Goal: Task Accomplishment & Management: Manage account settings

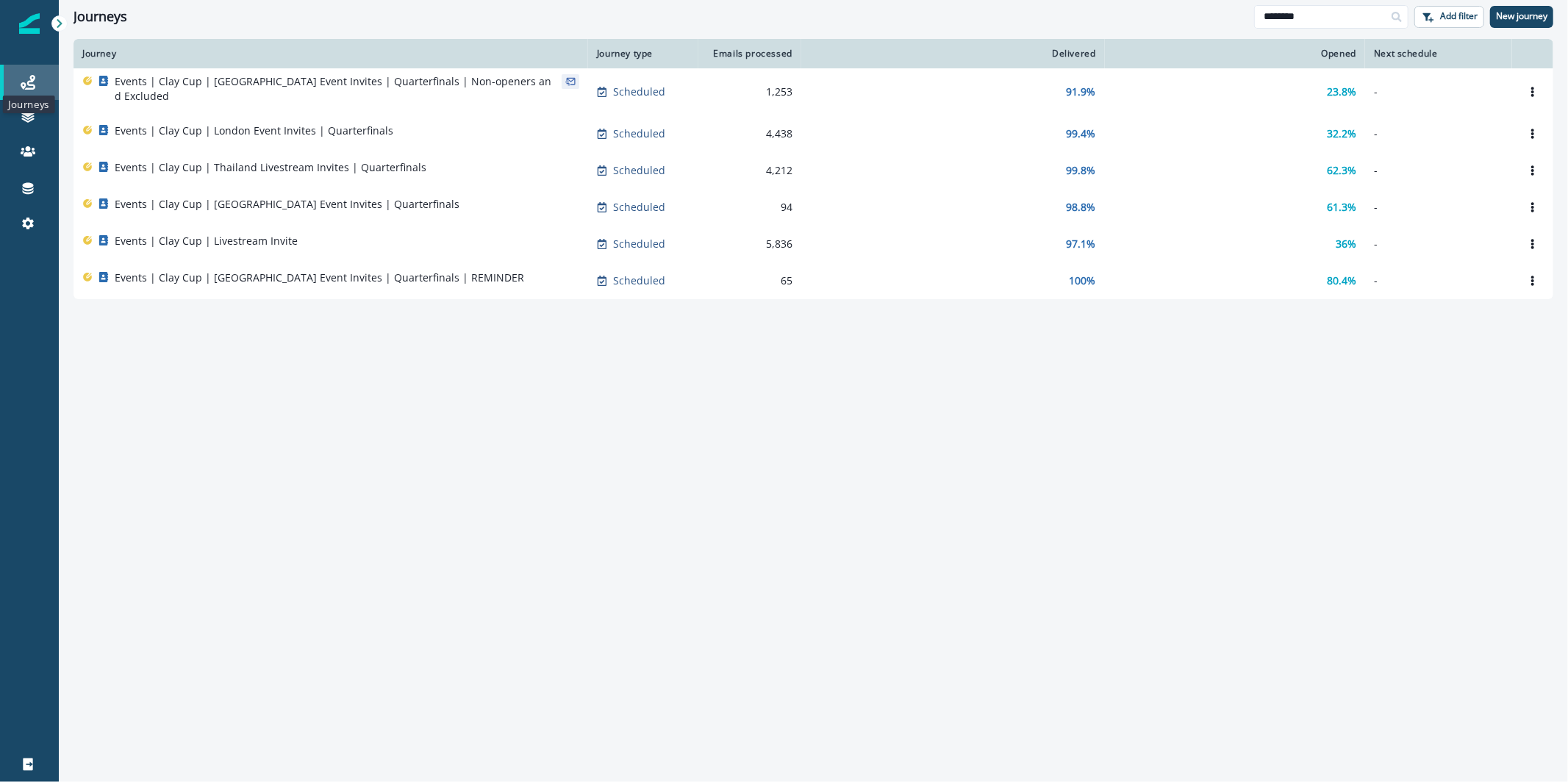
click at [29, 80] on icon at bounding box center [28, 83] width 15 height 15
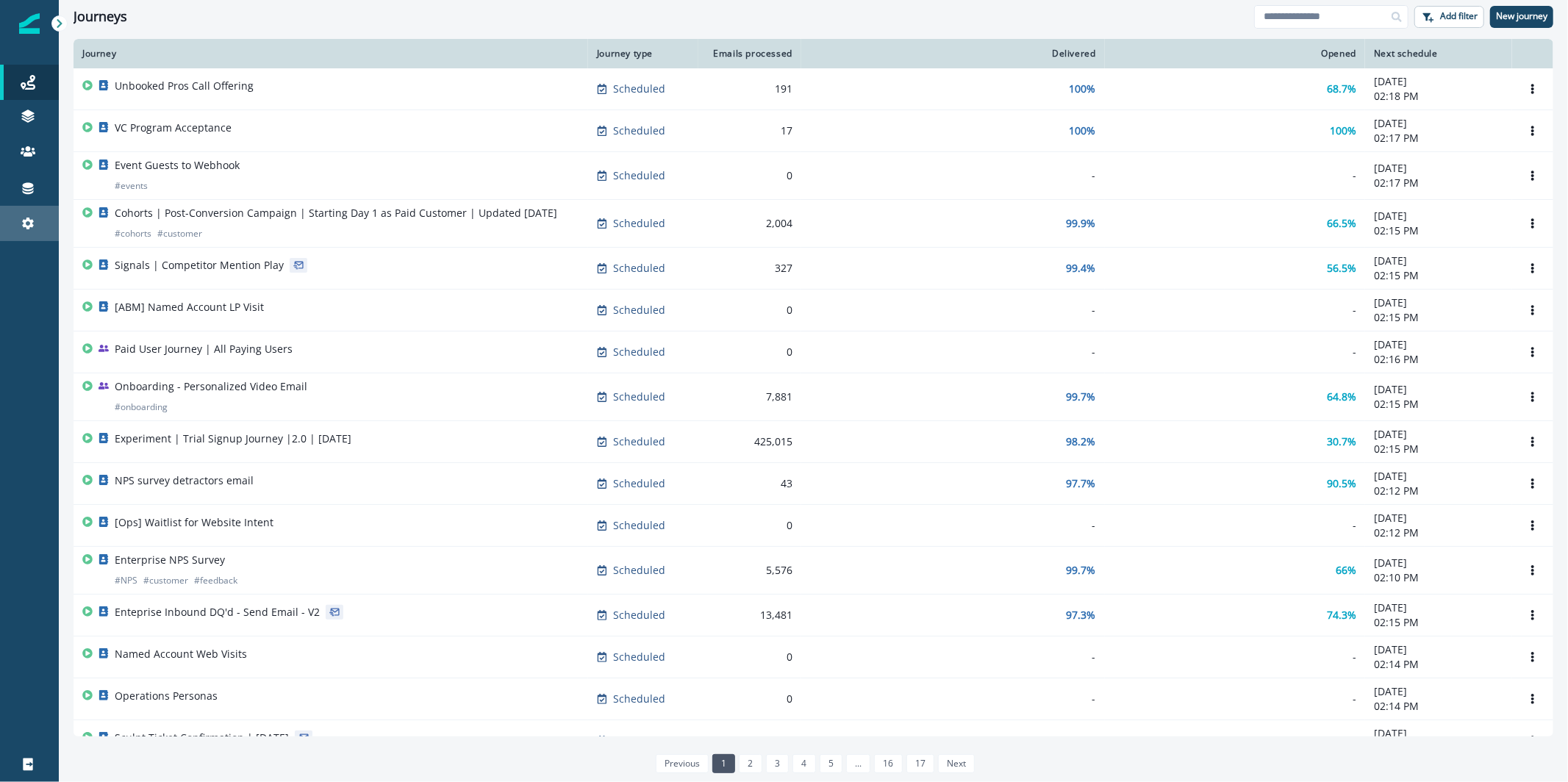
click at [24, 210] on link "Settings" at bounding box center [29, 223] width 59 height 35
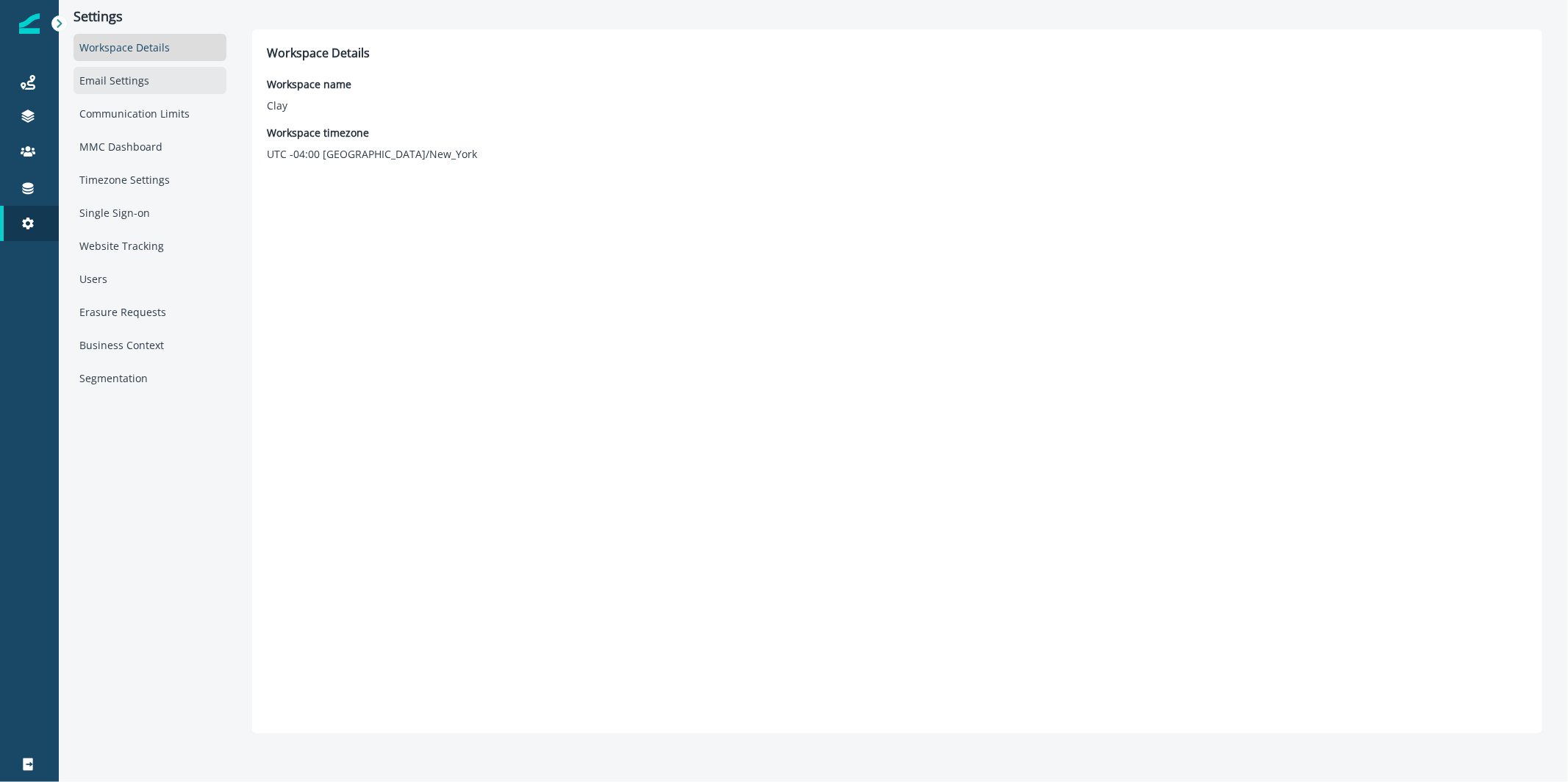
click at [144, 86] on div "Email Settings" at bounding box center [150, 80] width 153 height 27
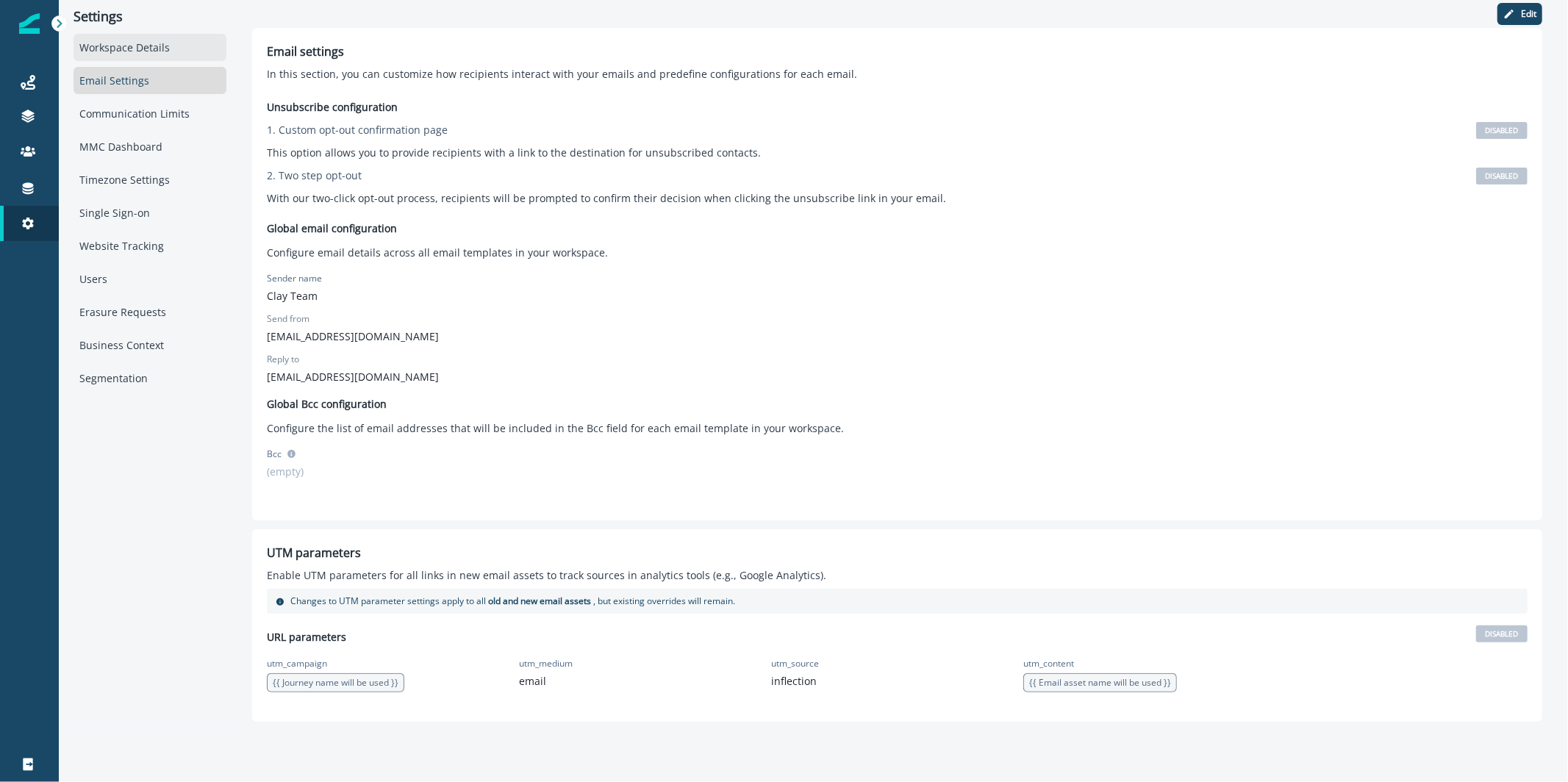
click at [128, 41] on div "Workspace Details" at bounding box center [150, 47] width 153 height 27
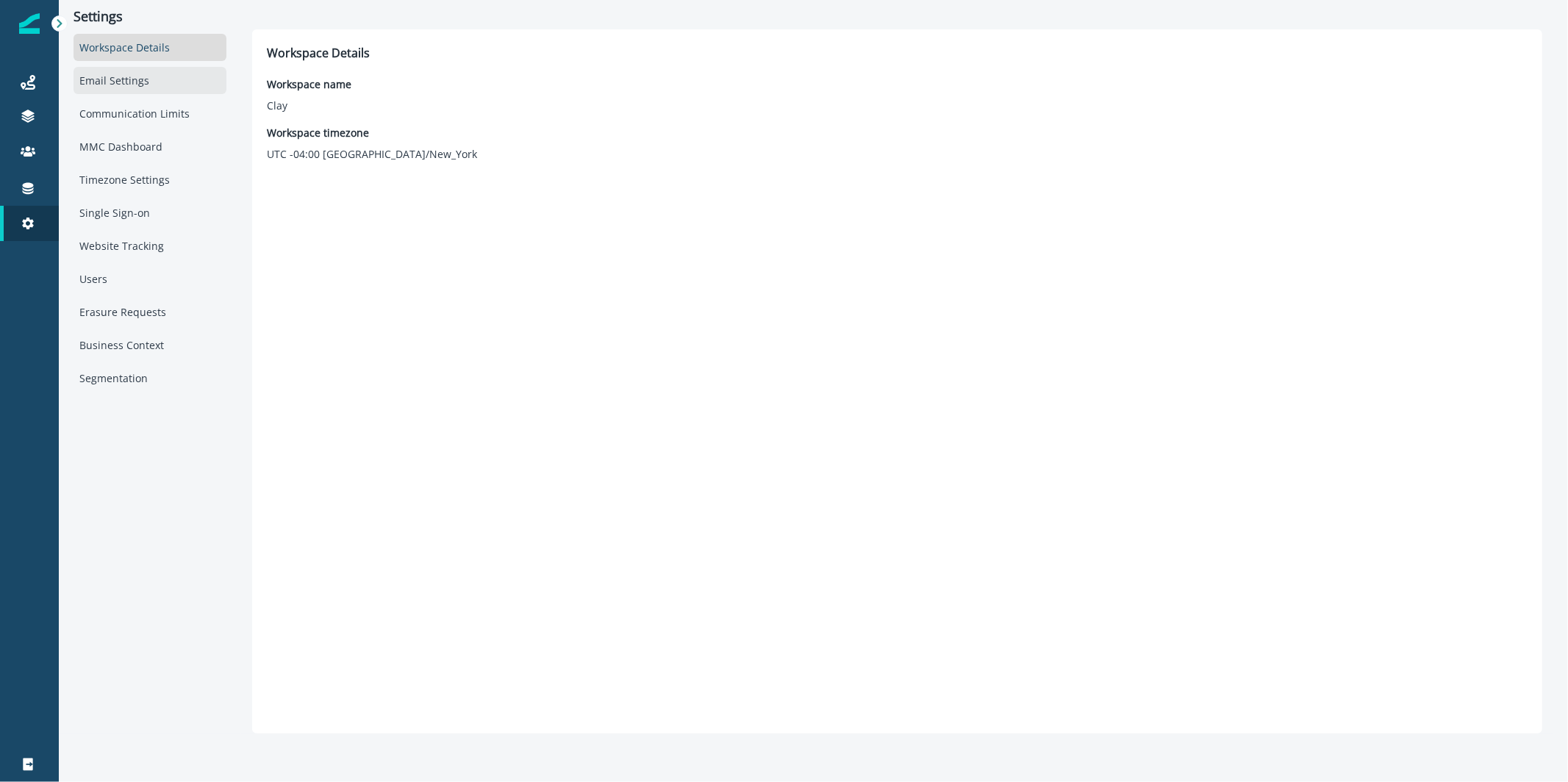
click at [127, 77] on div "Email Settings" at bounding box center [150, 80] width 153 height 27
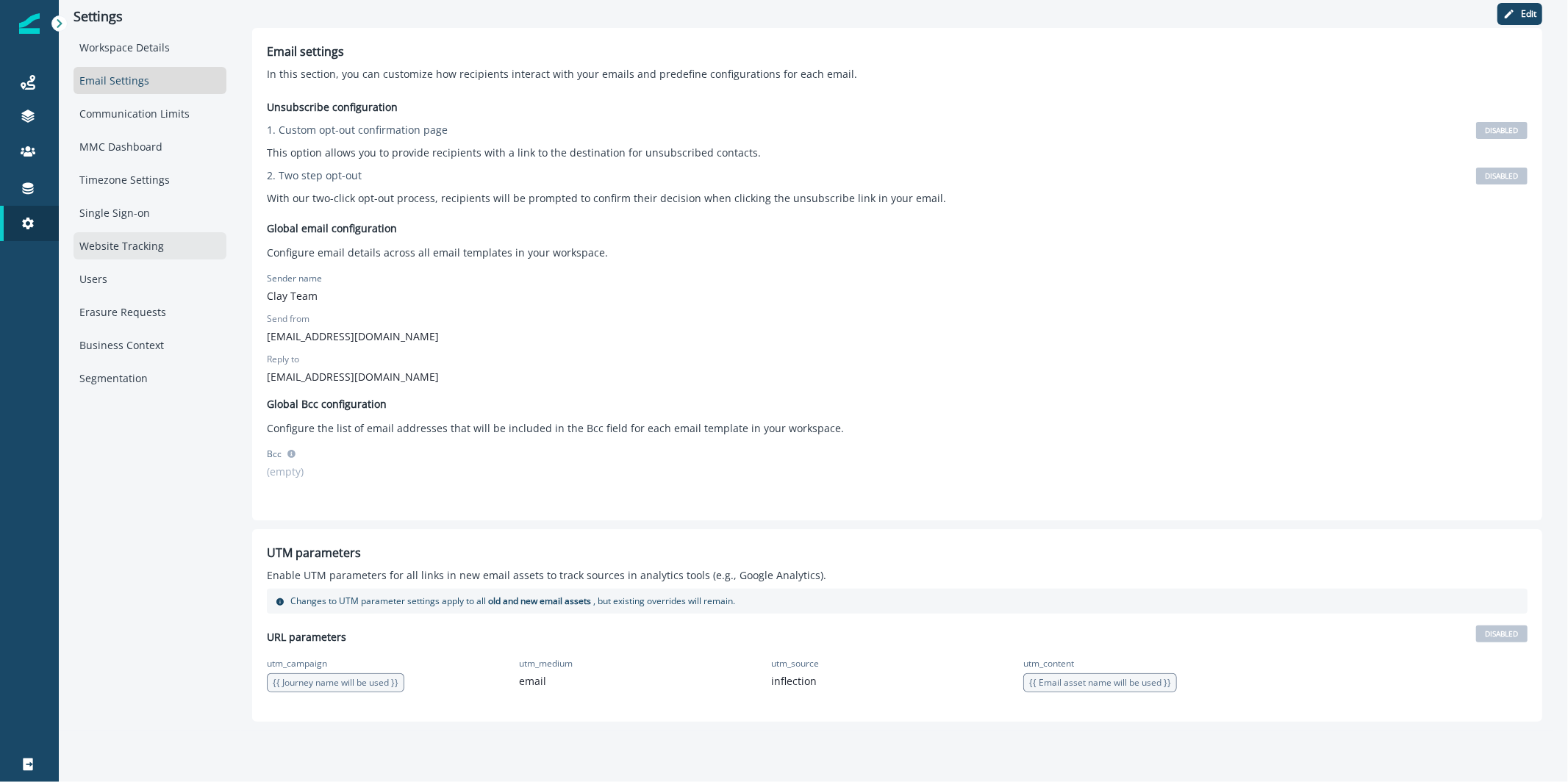
click at [122, 238] on div "Website Tracking" at bounding box center [150, 246] width 153 height 27
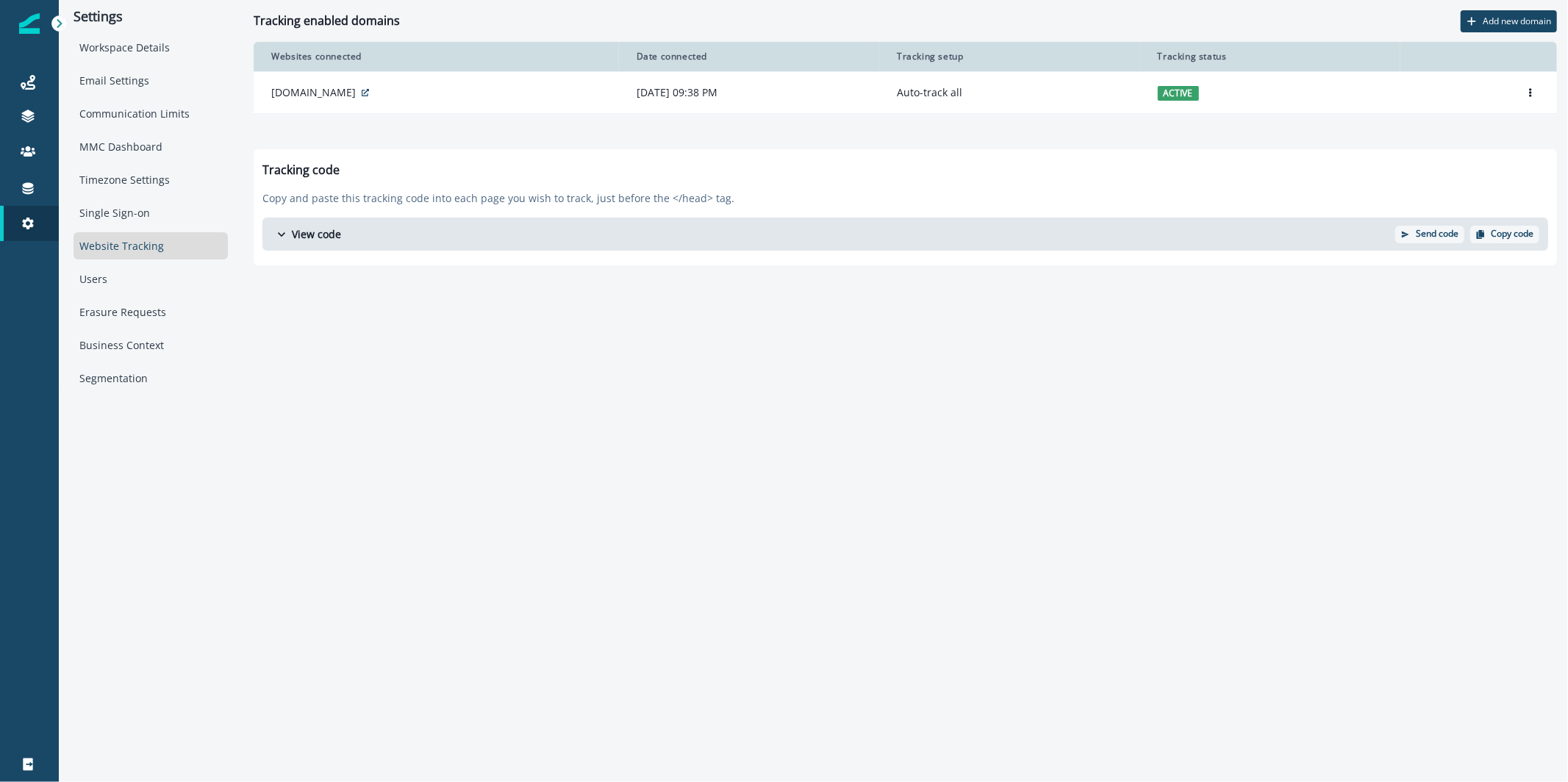
click at [158, 94] on div "Workspace Details Email Settings Communication Limits MMC Dashboard Timezone Se…" at bounding box center [150, 213] width 154 height 358
click at [153, 110] on div "Communication Limits" at bounding box center [150, 114] width 154 height 27
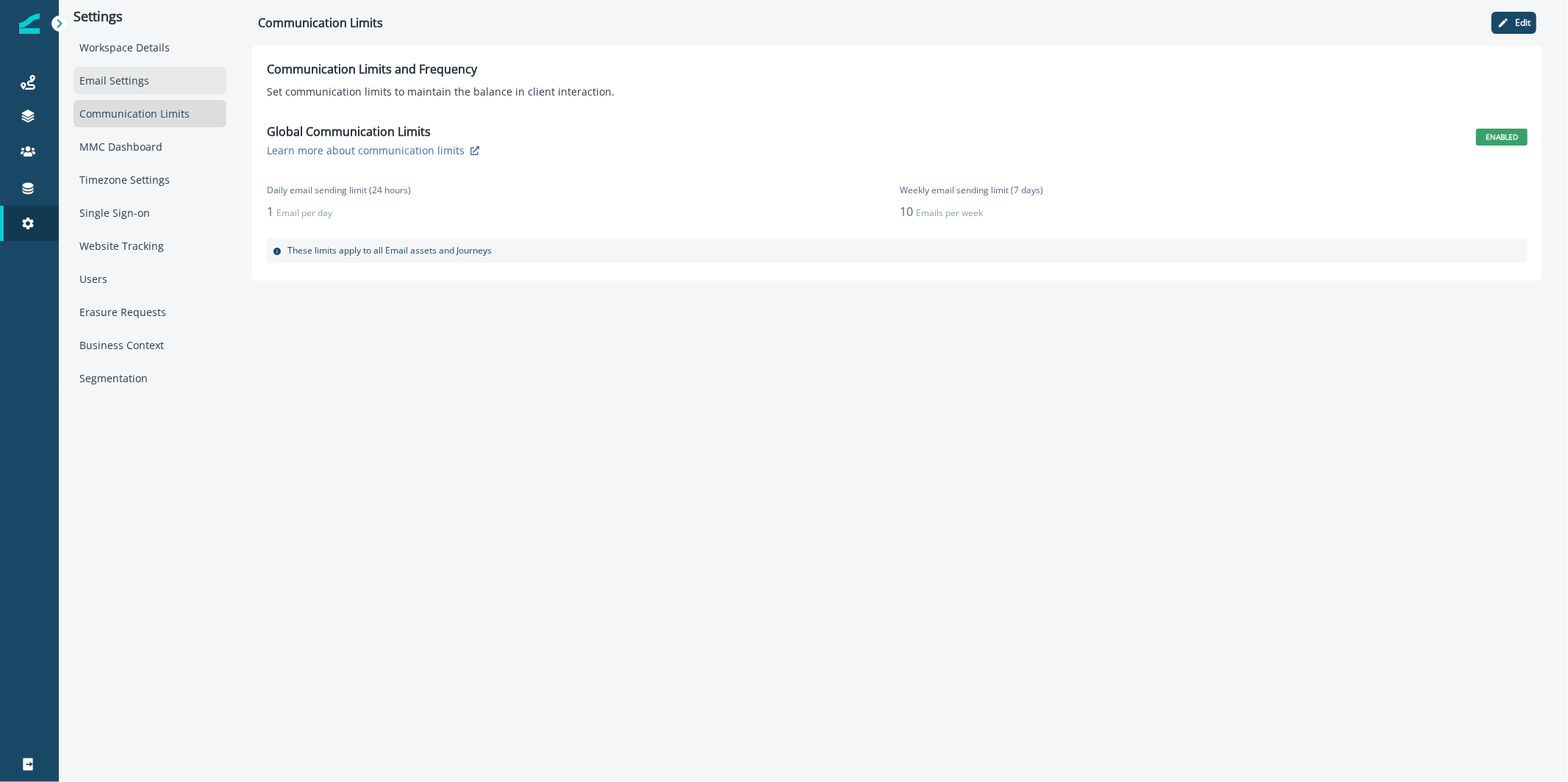
click at [144, 70] on div "Email Settings" at bounding box center [150, 80] width 153 height 27
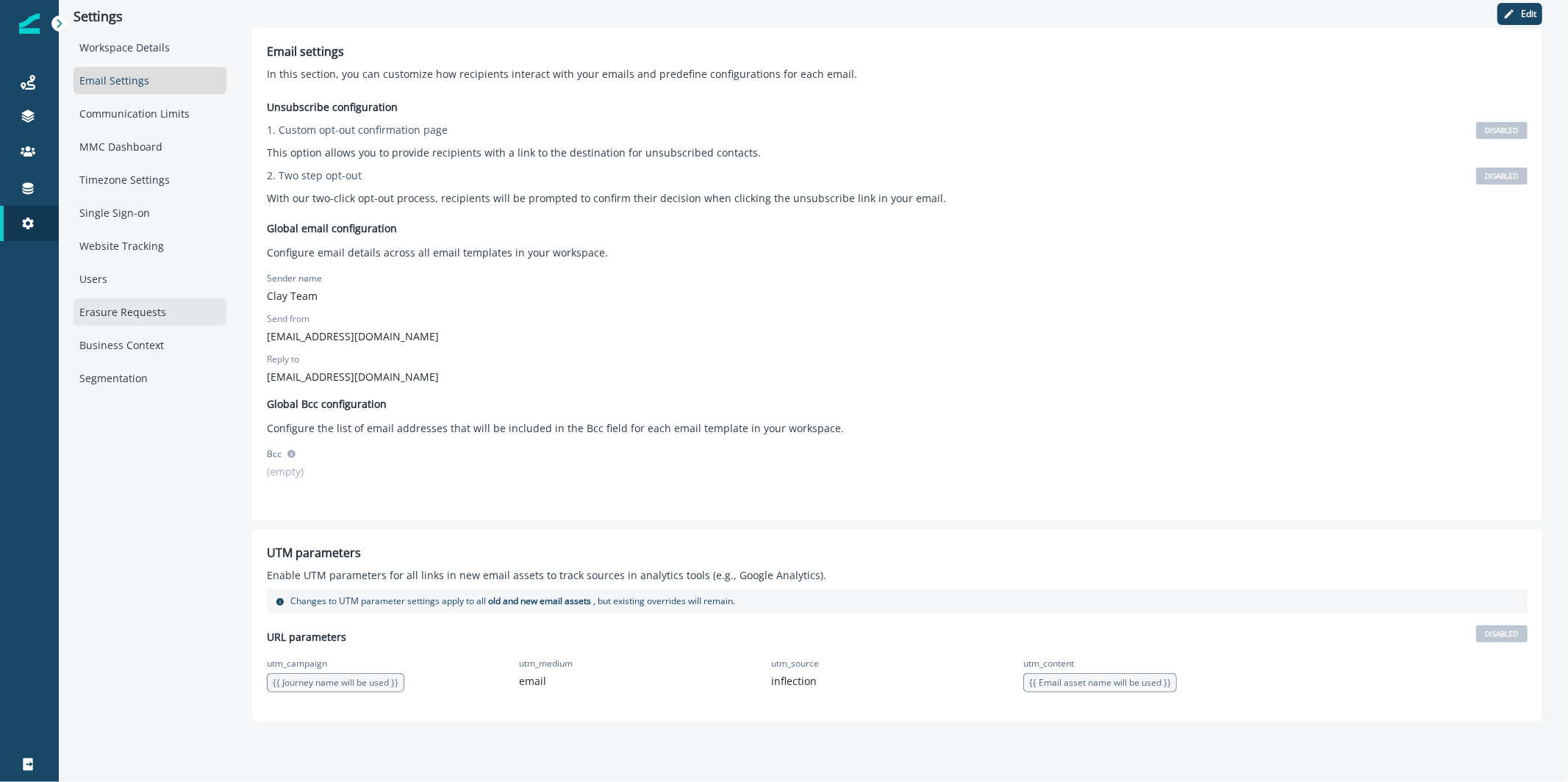
click at [117, 301] on div "Erasure Requests" at bounding box center [150, 312] width 153 height 27
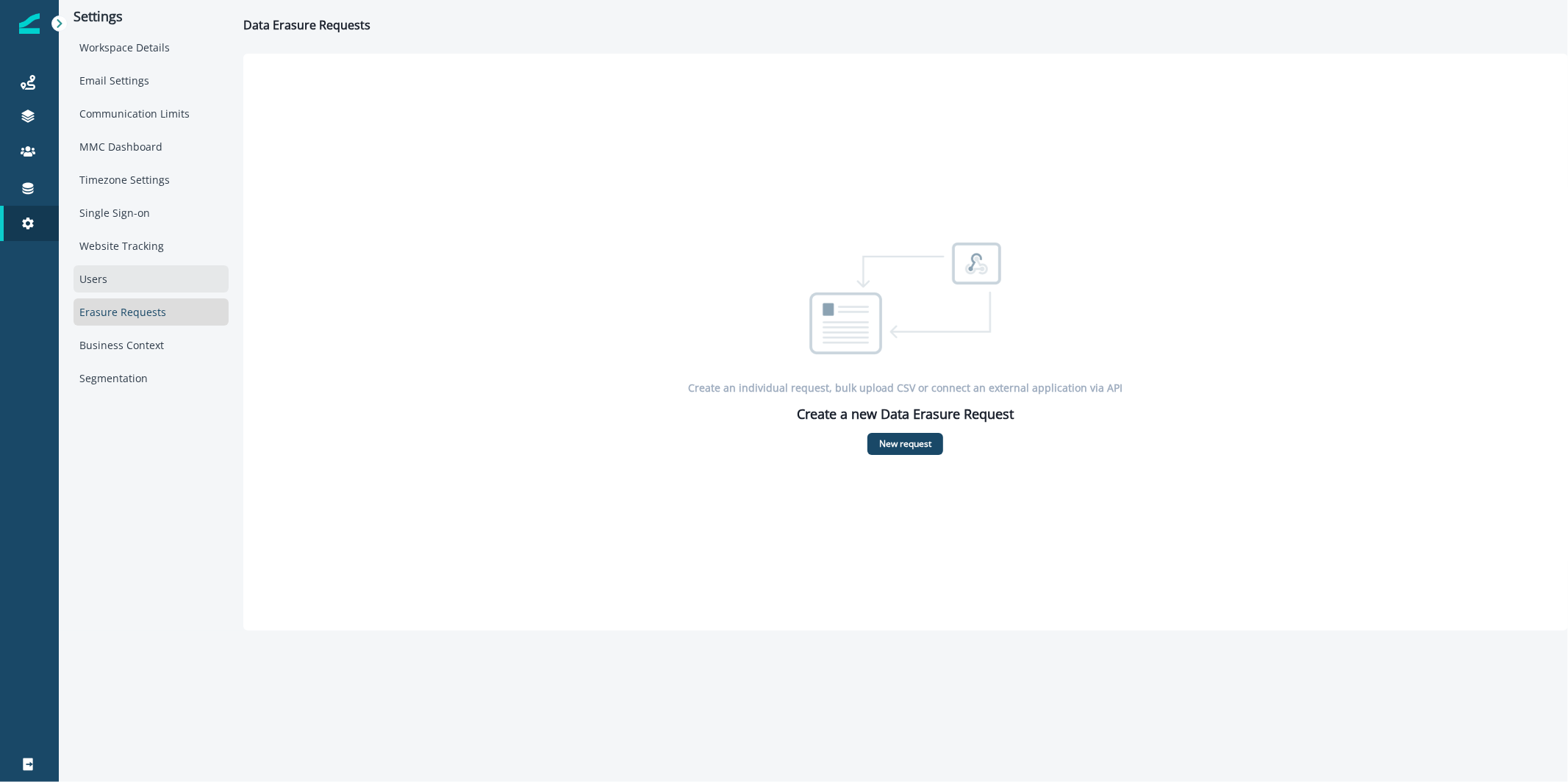
click at [116, 282] on div "Users" at bounding box center [151, 279] width 155 height 27
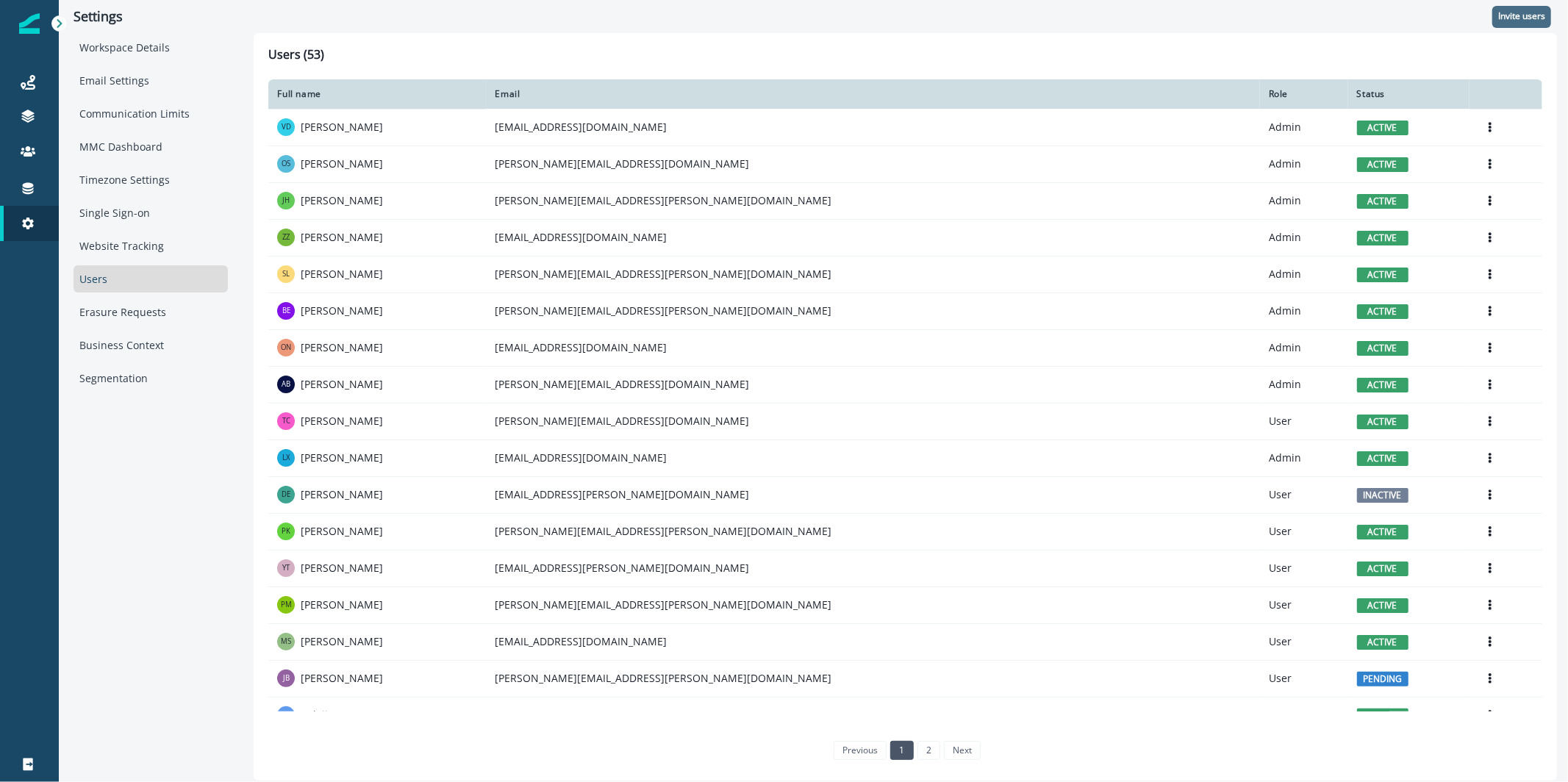
click at [1536, 23] on button "Invite users" at bounding box center [1522, 17] width 59 height 22
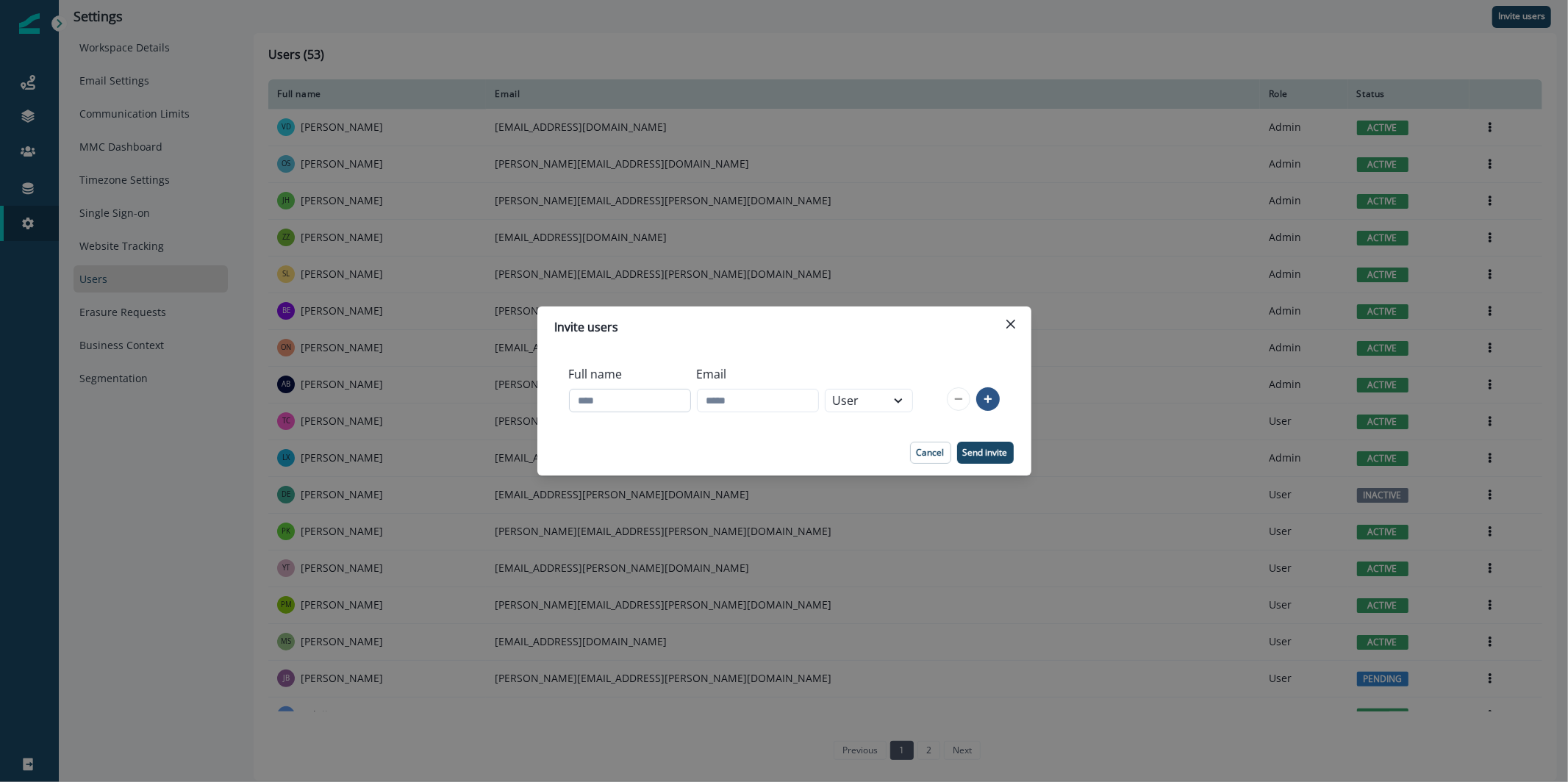
click at [675, 398] on body "A newer version of Inflection.io is available. Refresh your page to load the la…" at bounding box center [784, 391] width 1568 height 782
type input "*****"
click at [770, 391] on input "Email" at bounding box center [758, 400] width 122 height 23
type input "*"
type input "**********"
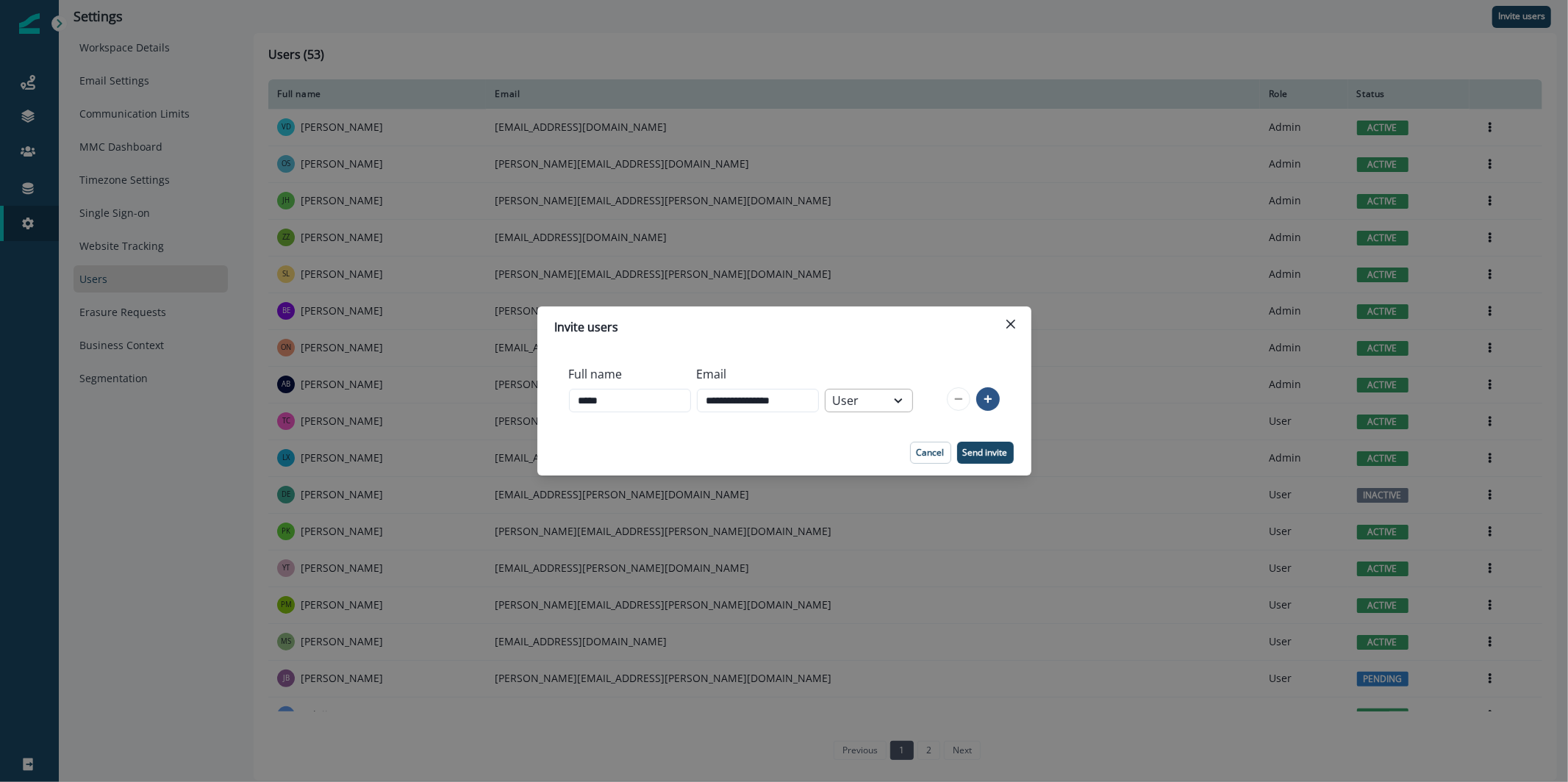
click at [879, 399] on div "User" at bounding box center [855, 400] width 46 height 17
click at [904, 469] on div "User" at bounding box center [893, 462] width 88 height 27
click at [669, 409] on input "*****" at bounding box center [630, 400] width 122 height 23
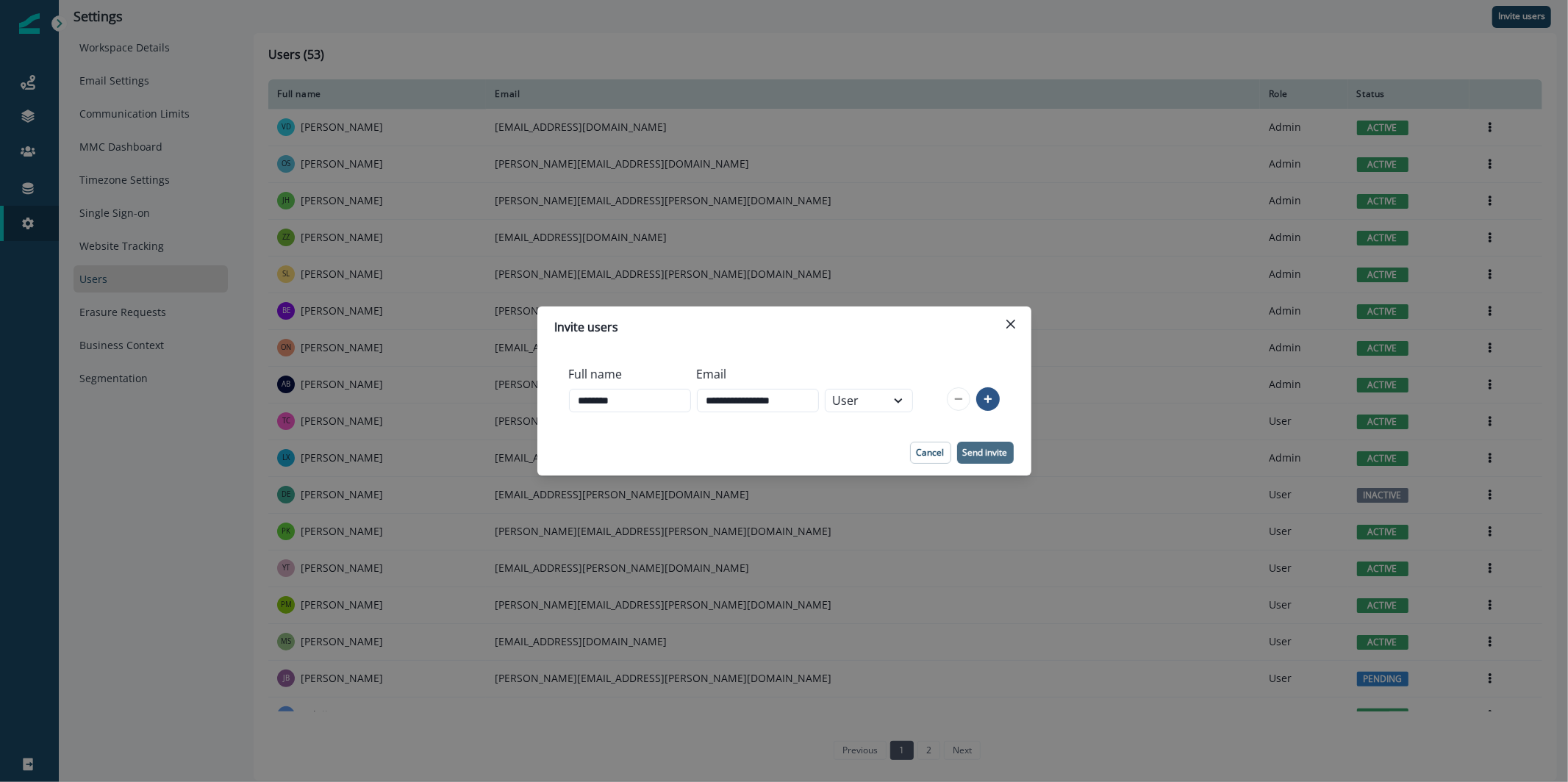
type input "********"
click at [981, 457] on p "Send invite" at bounding box center [986, 453] width 45 height 11
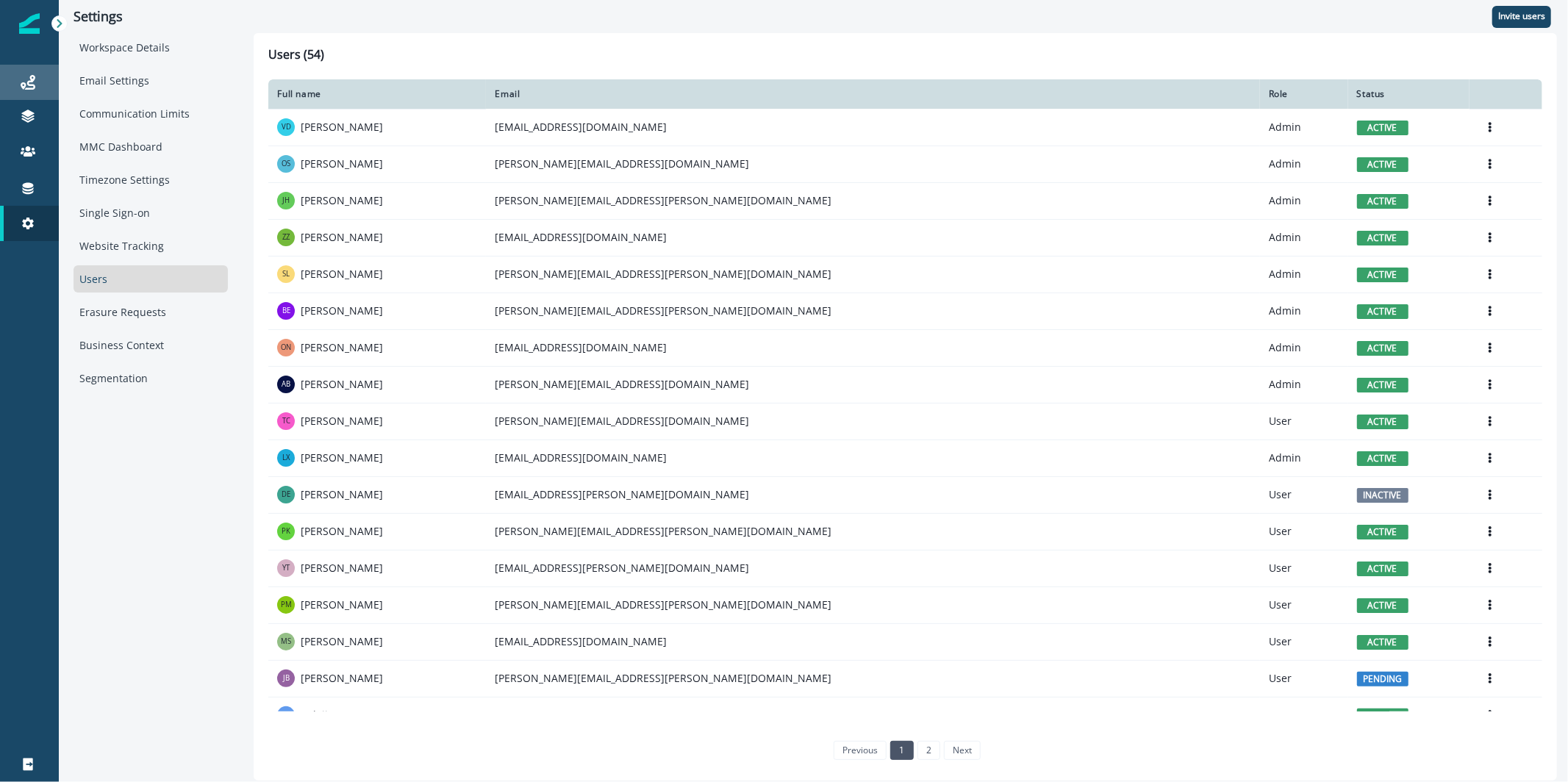
click at [29, 90] on div "Journeys" at bounding box center [29, 82] width 47 height 17
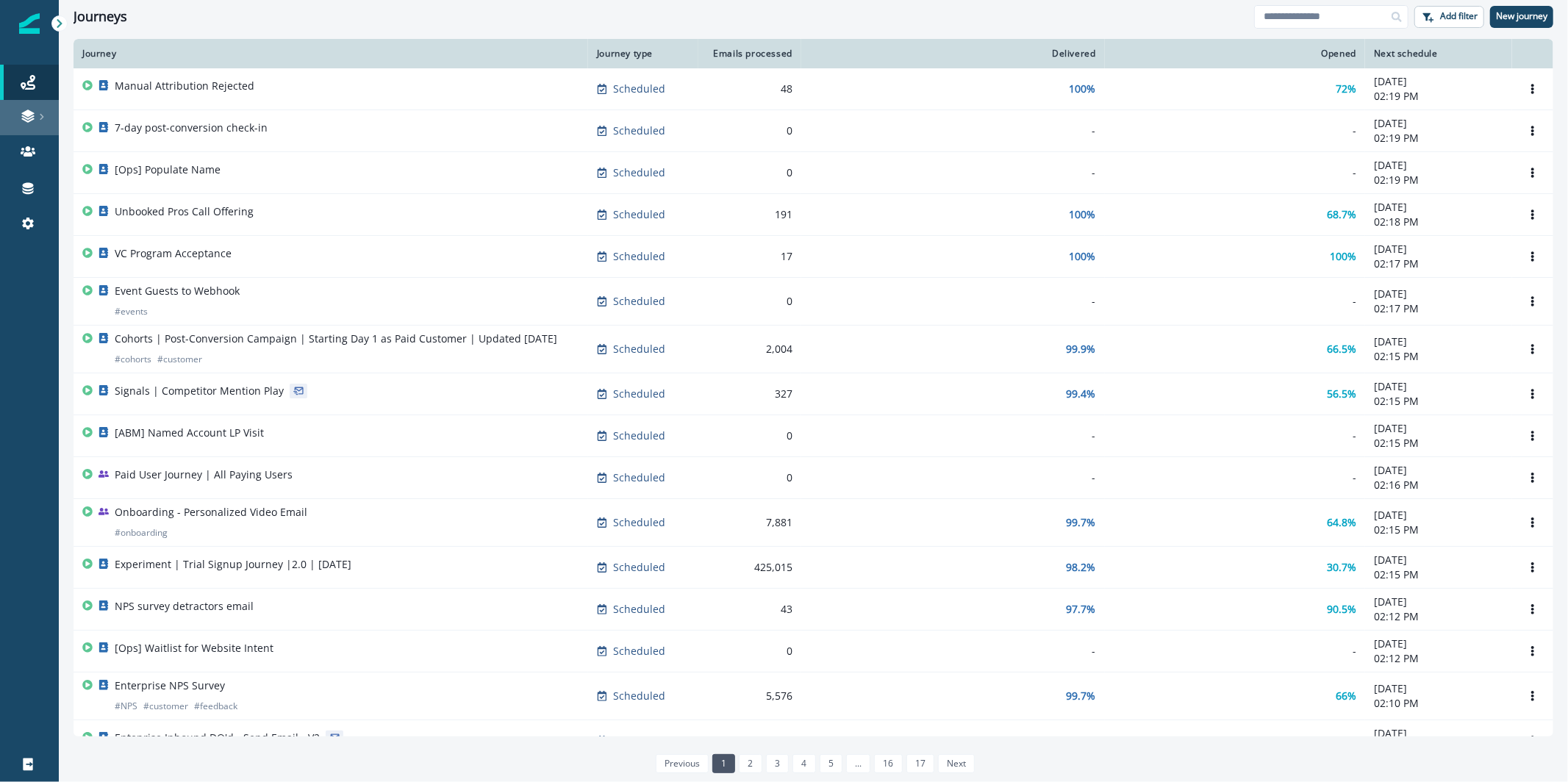
click at [16, 122] on div at bounding box center [29, 117] width 47 height 15
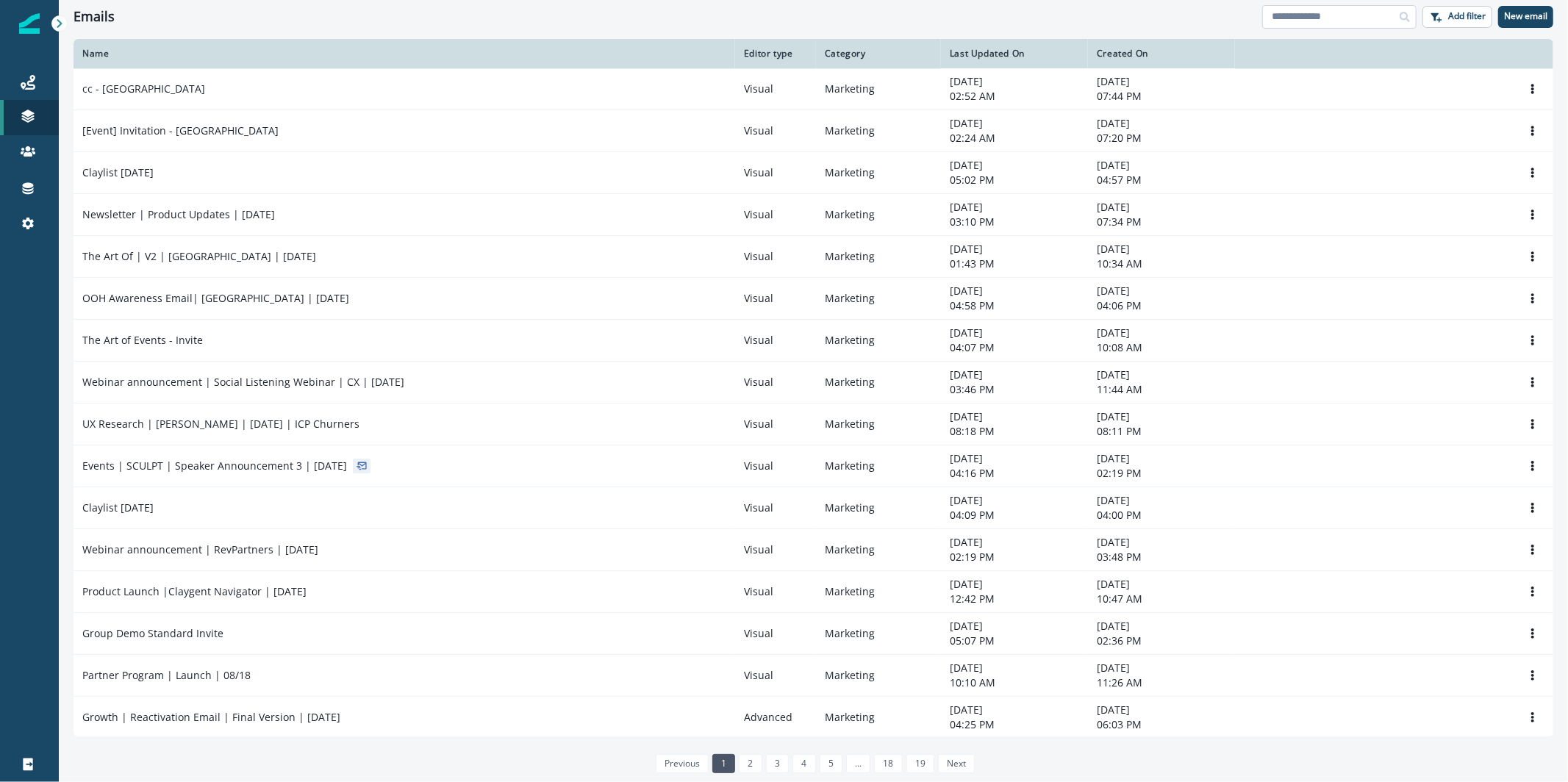
click at [1296, 11] on input at bounding box center [1339, 17] width 154 height 23
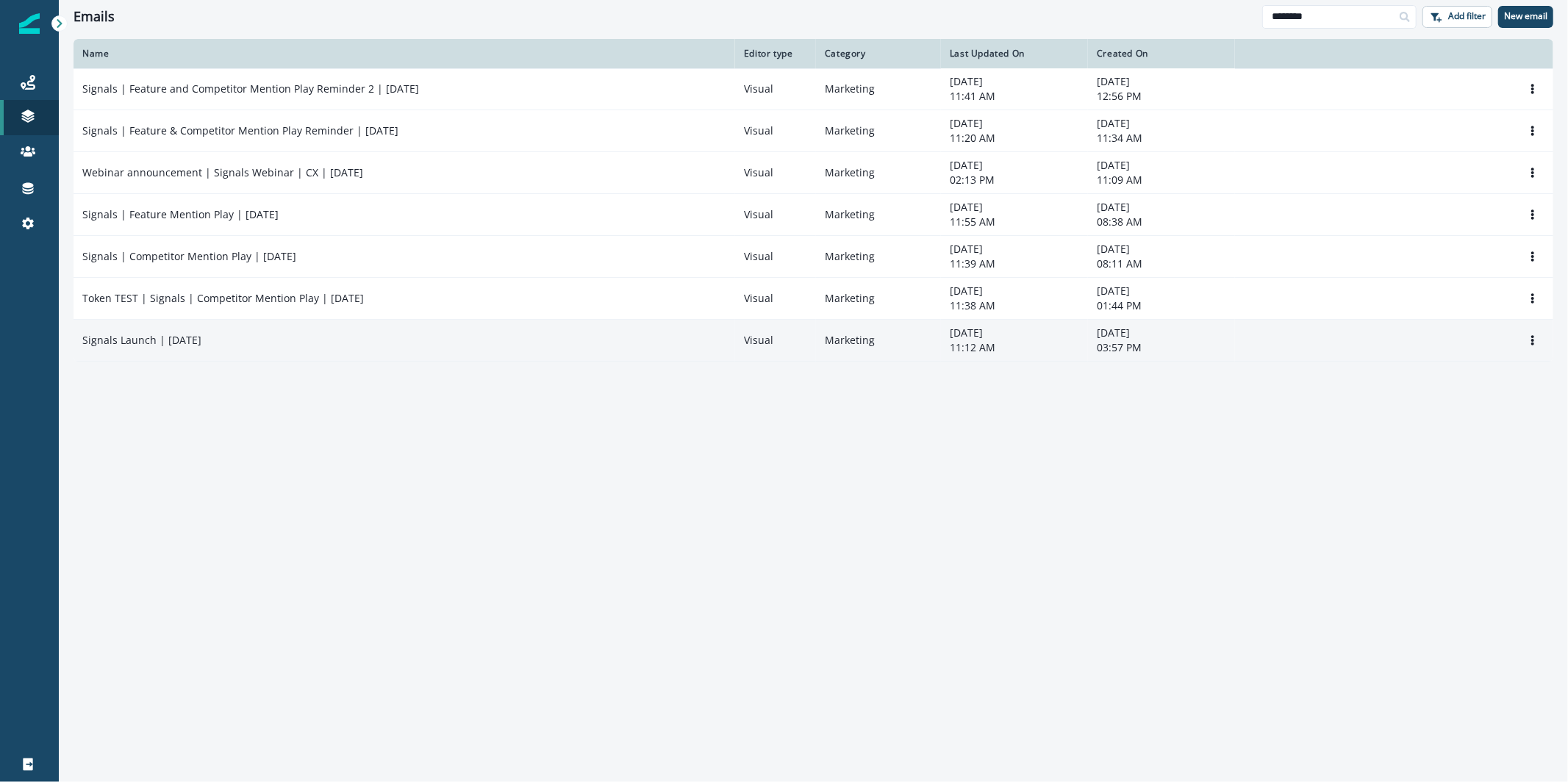
type input "*******"
click at [148, 349] on td "Signals Launch | May 2020" at bounding box center [404, 341] width 661 height 42
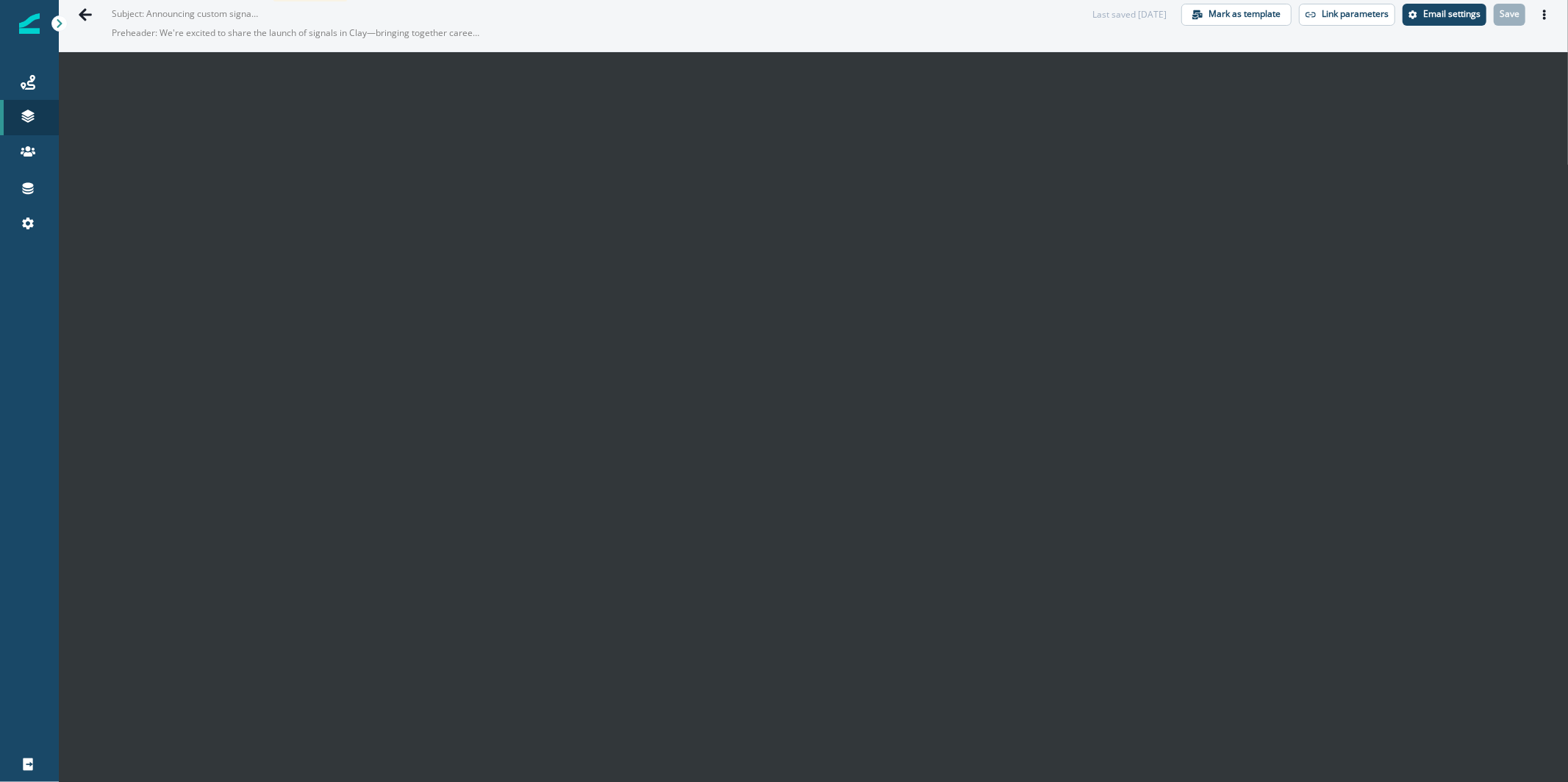
scroll to position [23, 0]
click at [83, 16] on icon "Go back" at bounding box center [86, 14] width 14 height 13
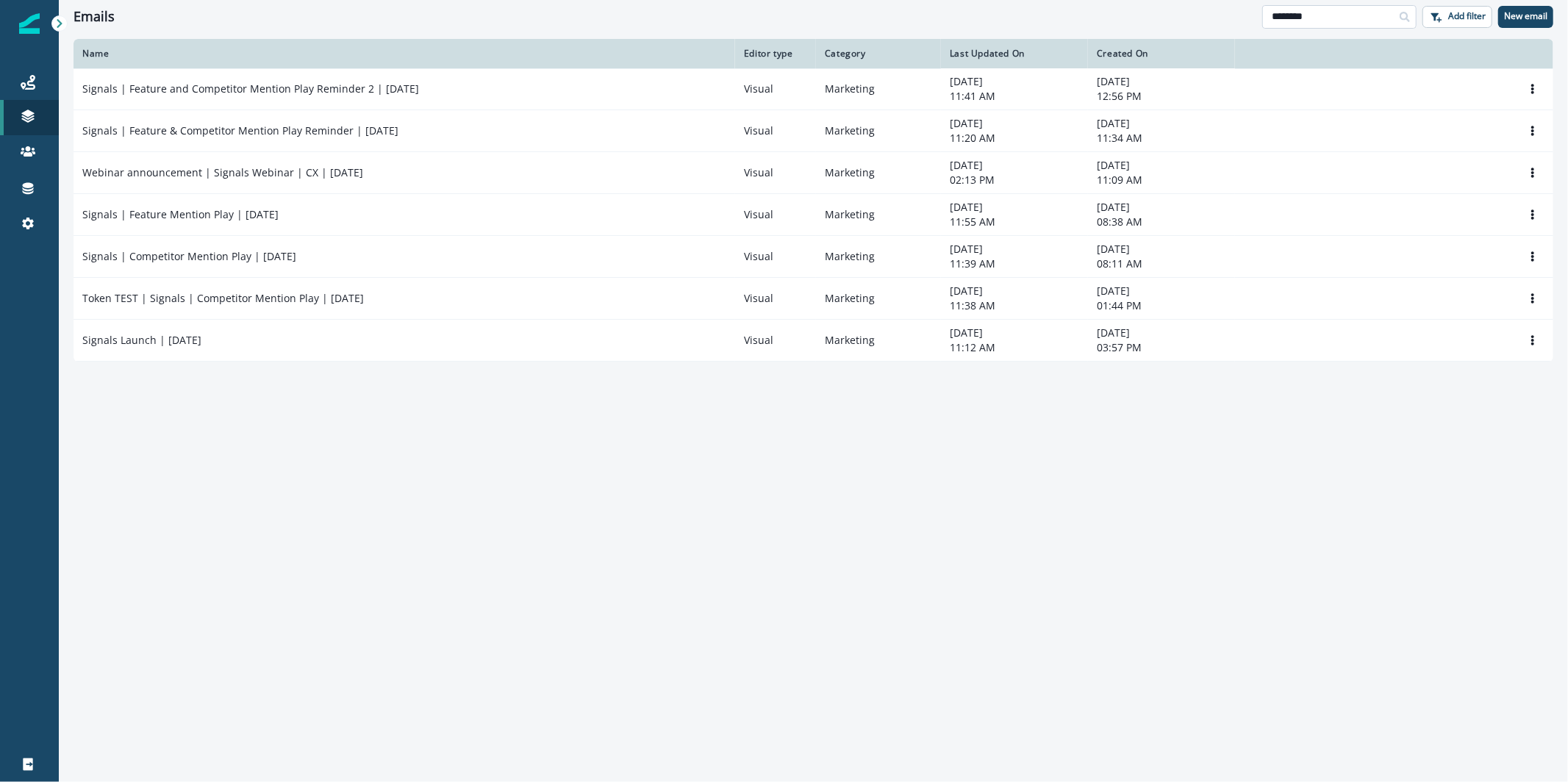
click at [1331, 17] on input "*******" at bounding box center [1339, 17] width 154 height 23
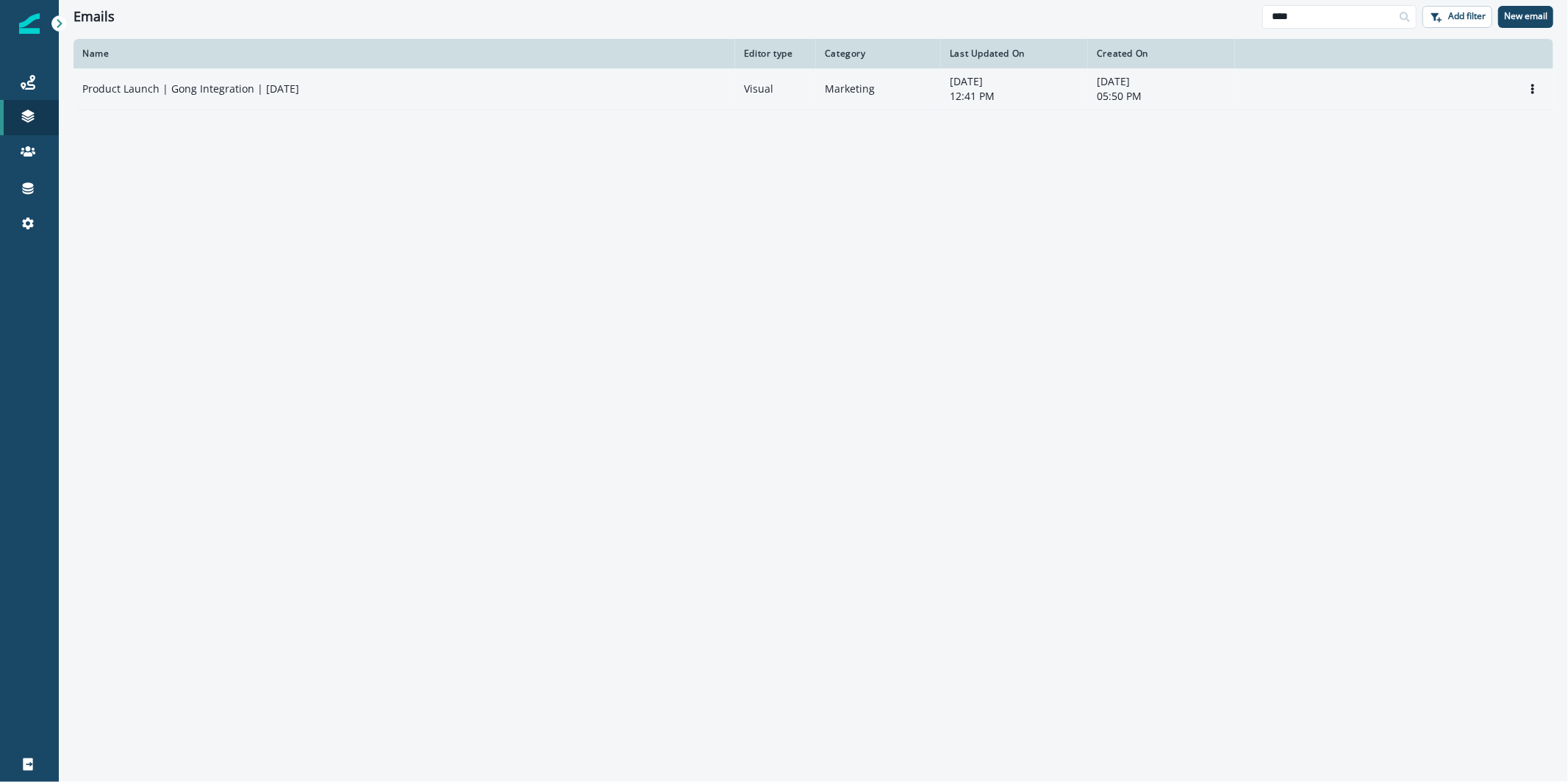
type input "****"
click at [212, 87] on p "Product Launch | Gong Integration | April 2025" at bounding box center [190, 89] width 217 height 15
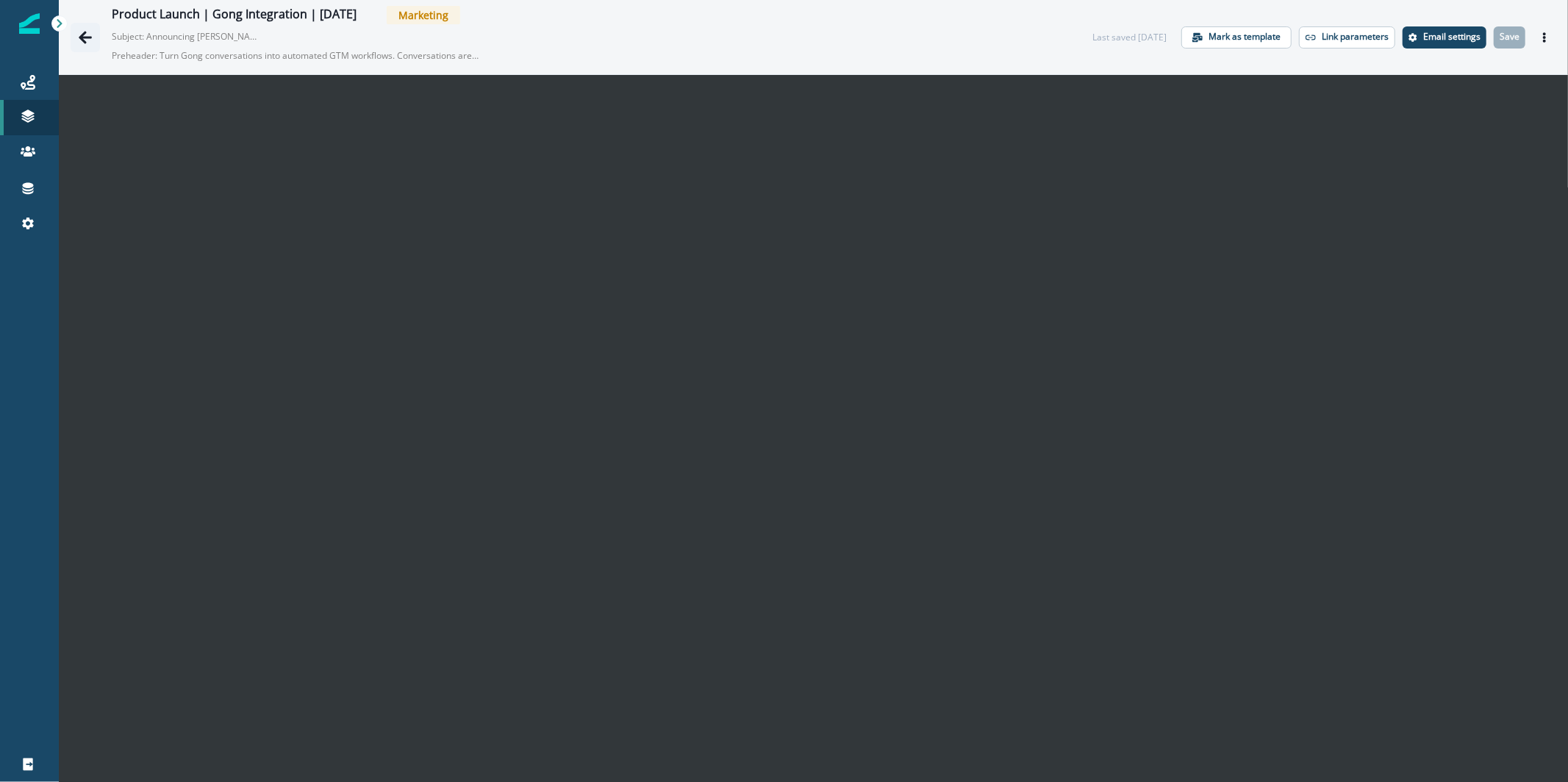
click at [87, 37] on icon "Go back" at bounding box center [86, 37] width 14 height 13
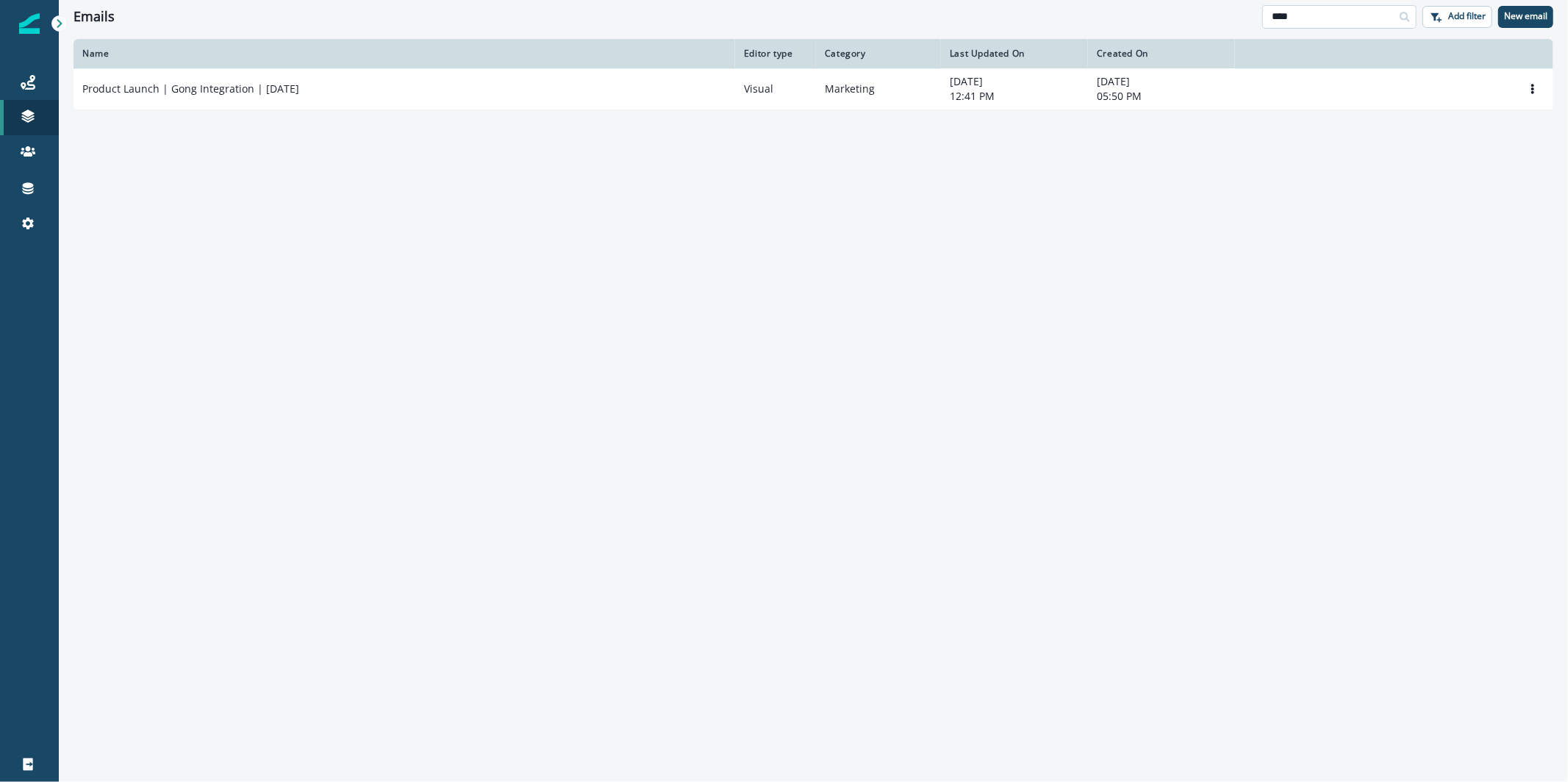
click at [1356, 19] on input "****" at bounding box center [1339, 17] width 154 height 23
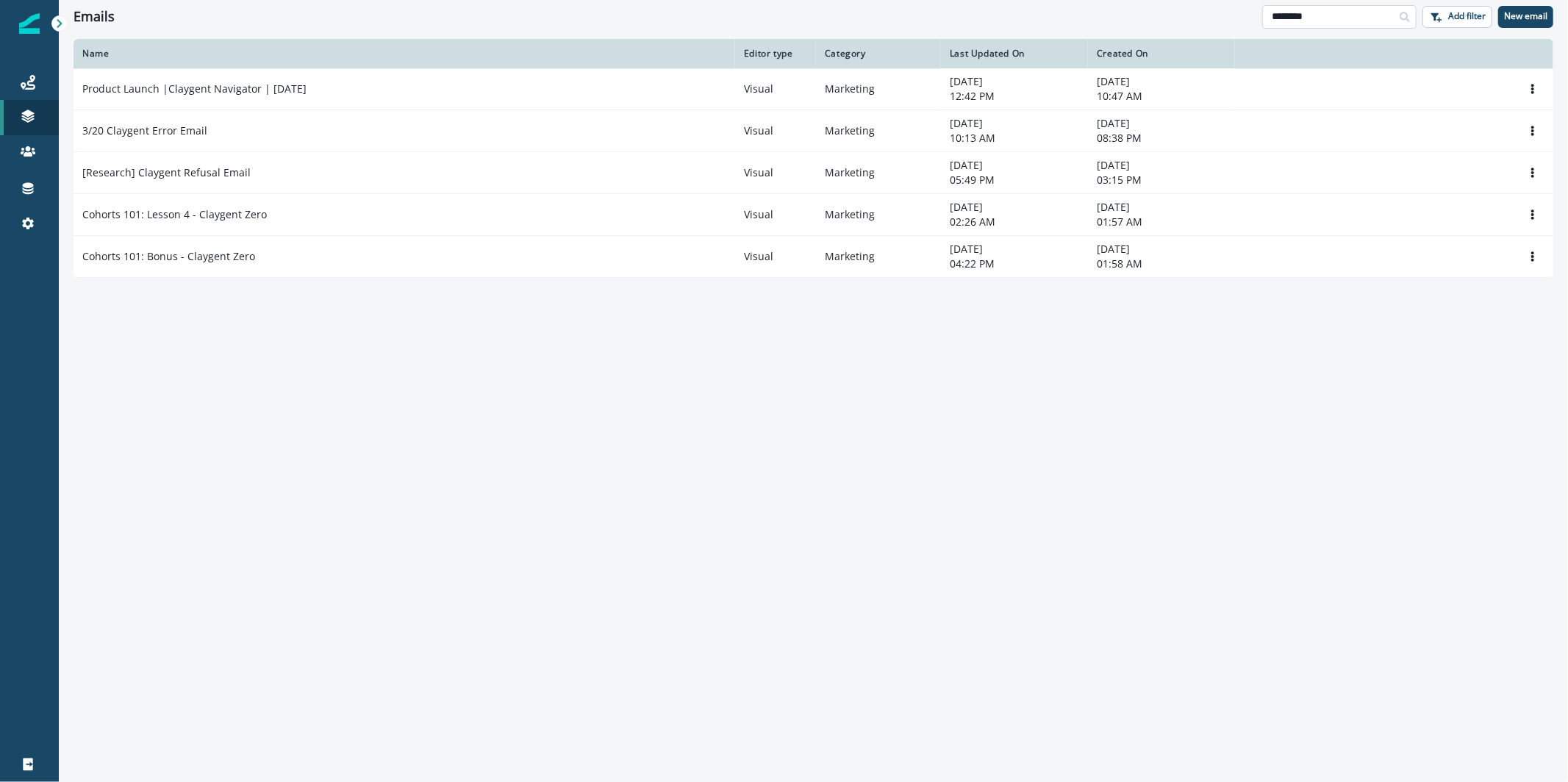
click at [1372, 8] on input "********" at bounding box center [1339, 17] width 154 height 23
type input "*********"
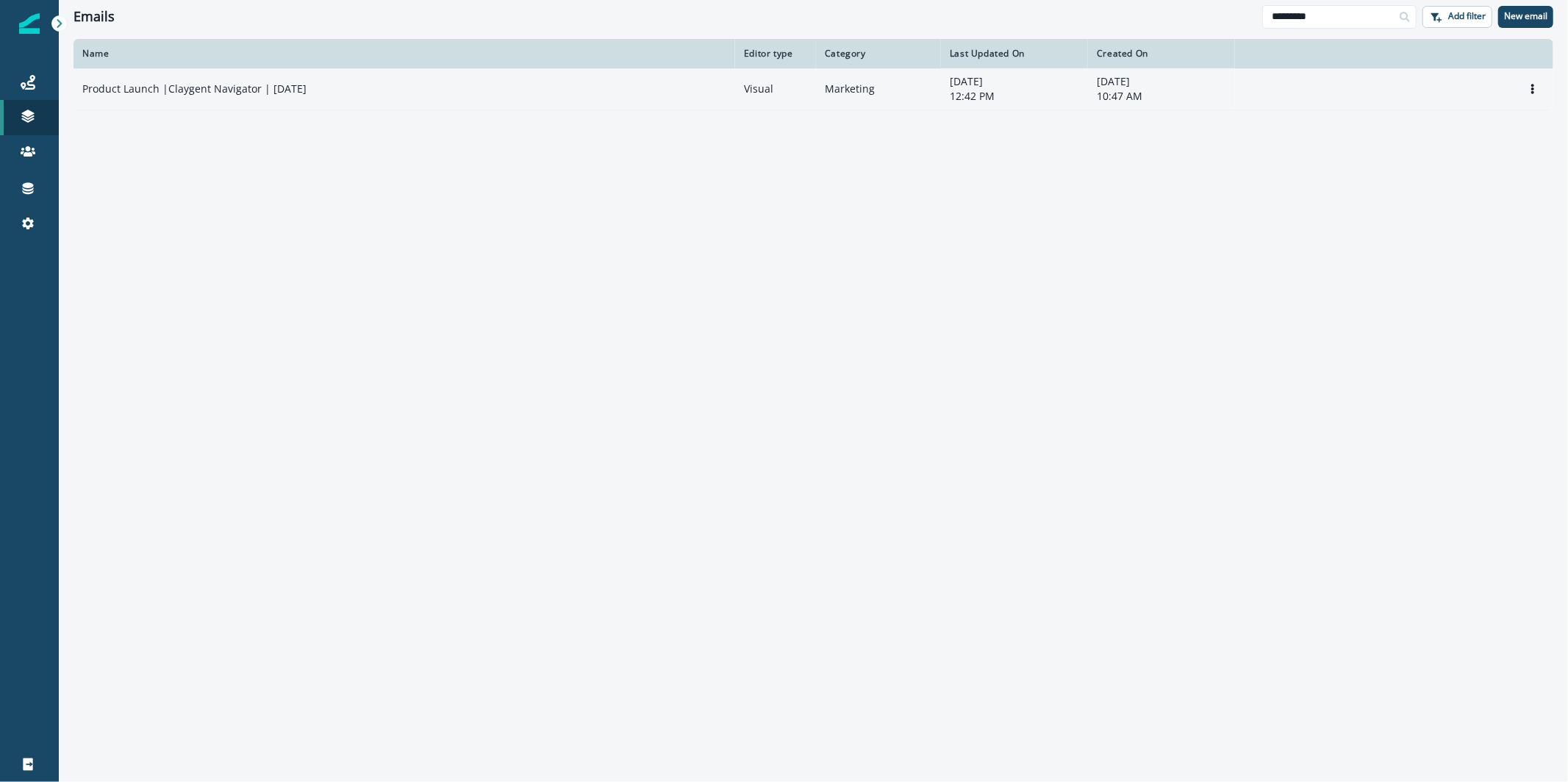
click at [347, 105] on td "Product Launch |Claygent Navigator | August 2025" at bounding box center [404, 89] width 661 height 42
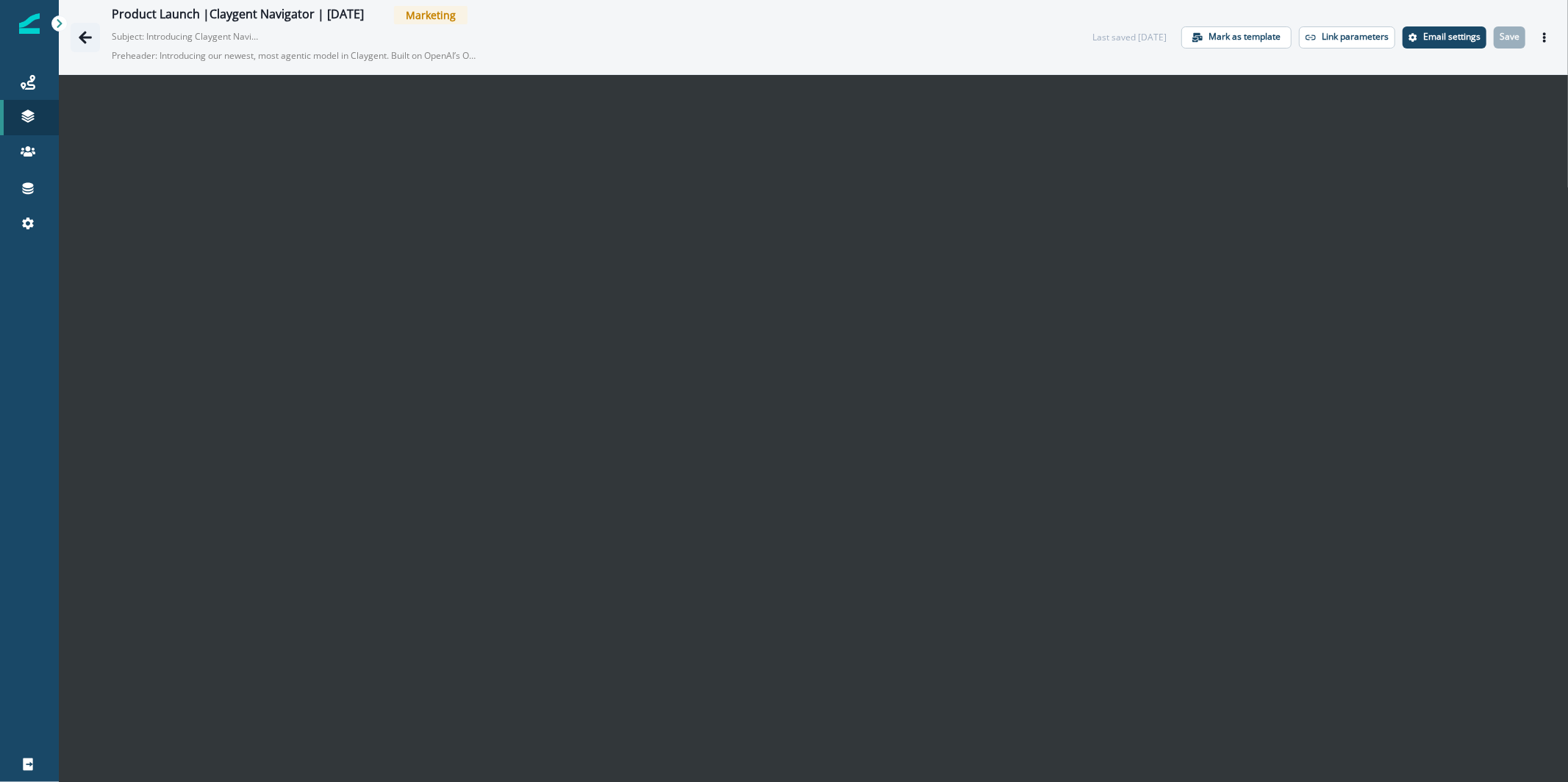
click at [93, 37] on button "Go back" at bounding box center [85, 37] width 29 height 29
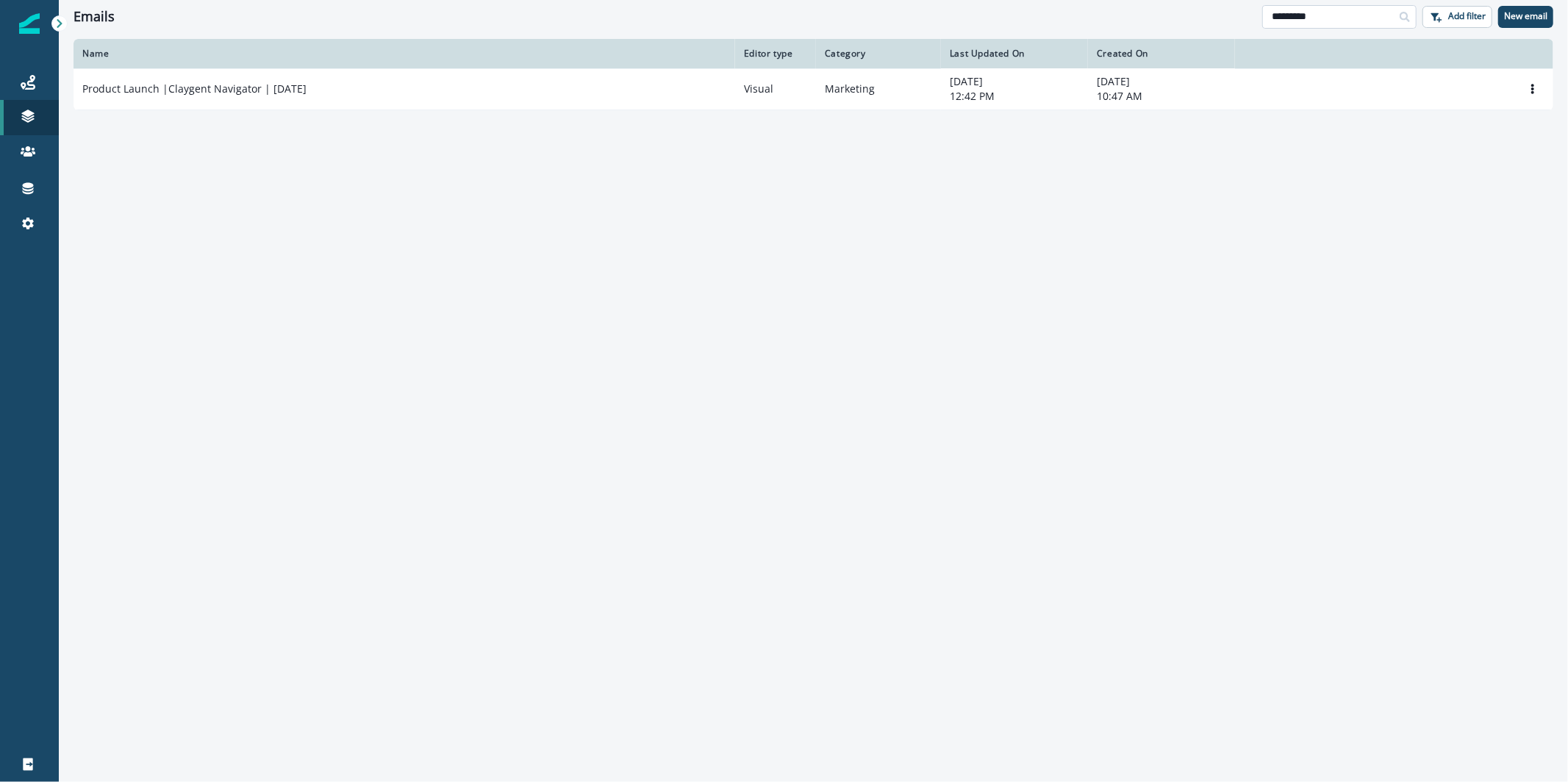
click at [1302, 23] on input "*********" at bounding box center [1339, 17] width 154 height 23
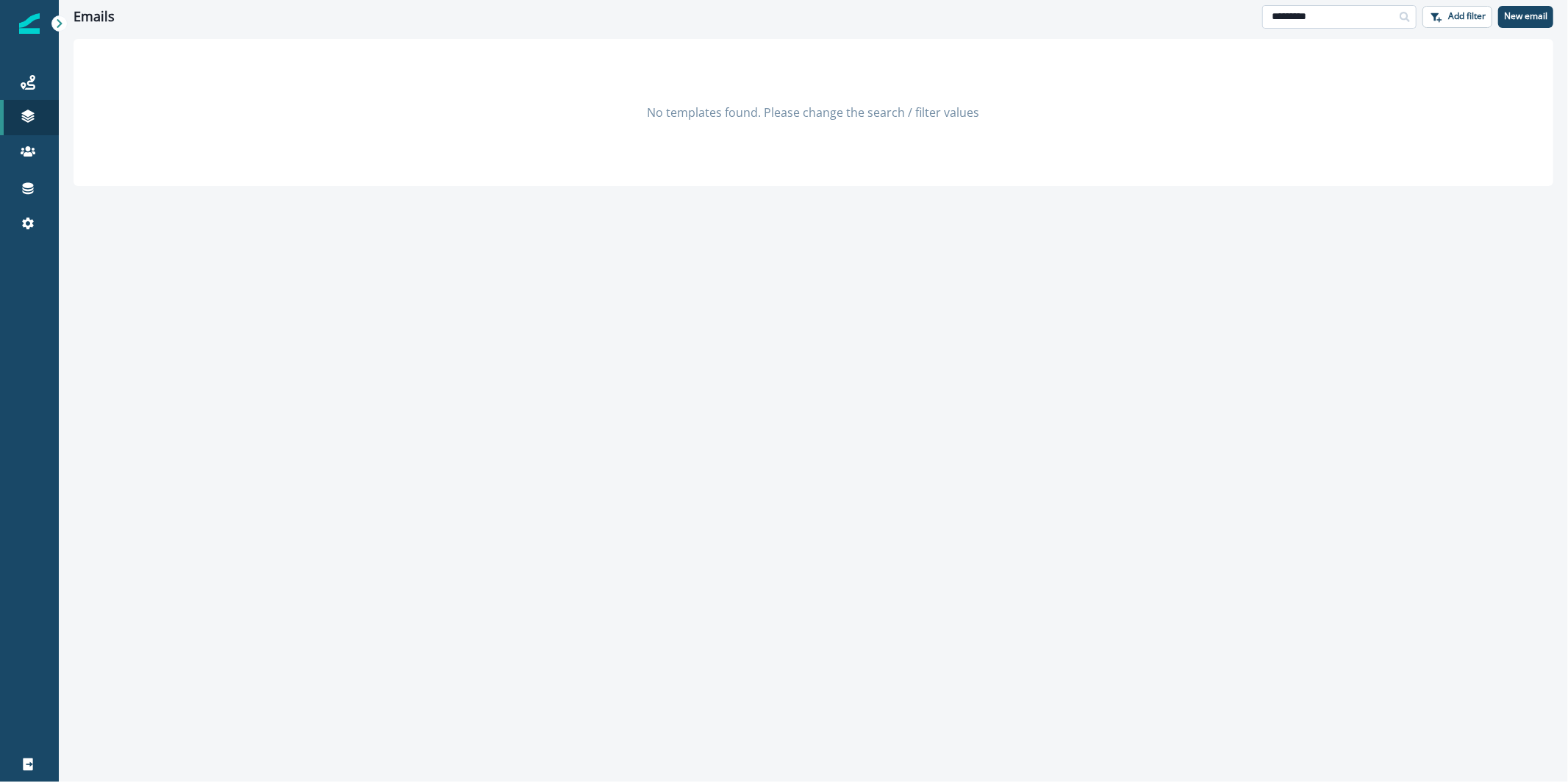
click at [1363, 10] on input "*********" at bounding box center [1339, 17] width 154 height 23
click at [1343, 17] on input "*********" at bounding box center [1339, 17] width 154 height 23
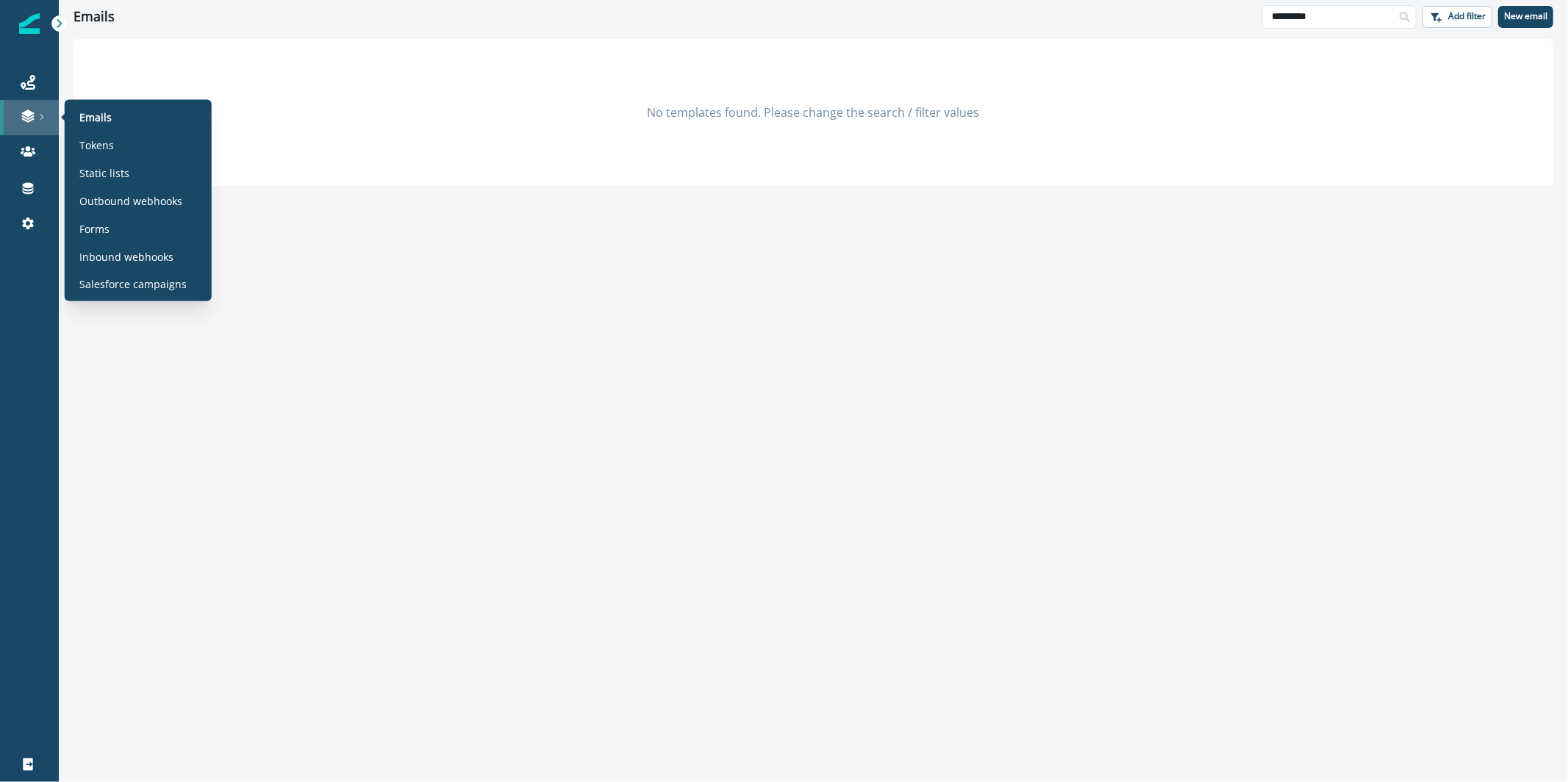
click at [35, 116] on div at bounding box center [29, 117] width 47 height 15
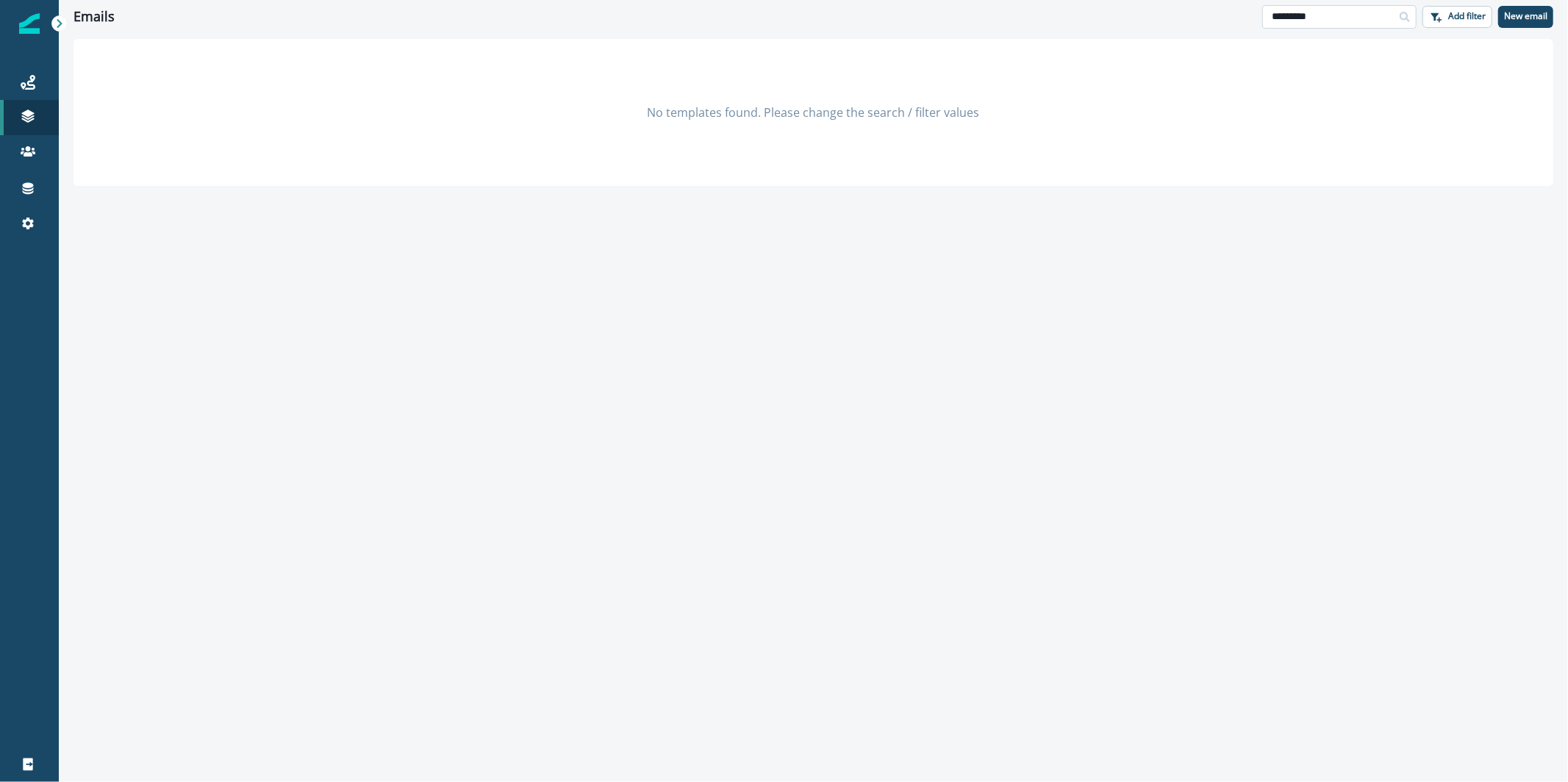
click at [1388, 20] on input "*********" at bounding box center [1339, 17] width 154 height 23
drag, startPoint x: 1345, startPoint y: 20, endPoint x: 1238, endPoint y: 17, distance: 107.0
click at [1238, 17] on div "Emails ********* Add filter New email" at bounding box center [813, 17] width 1509 height 33
click at [1311, 20] on input "*********" at bounding box center [1339, 17] width 154 height 23
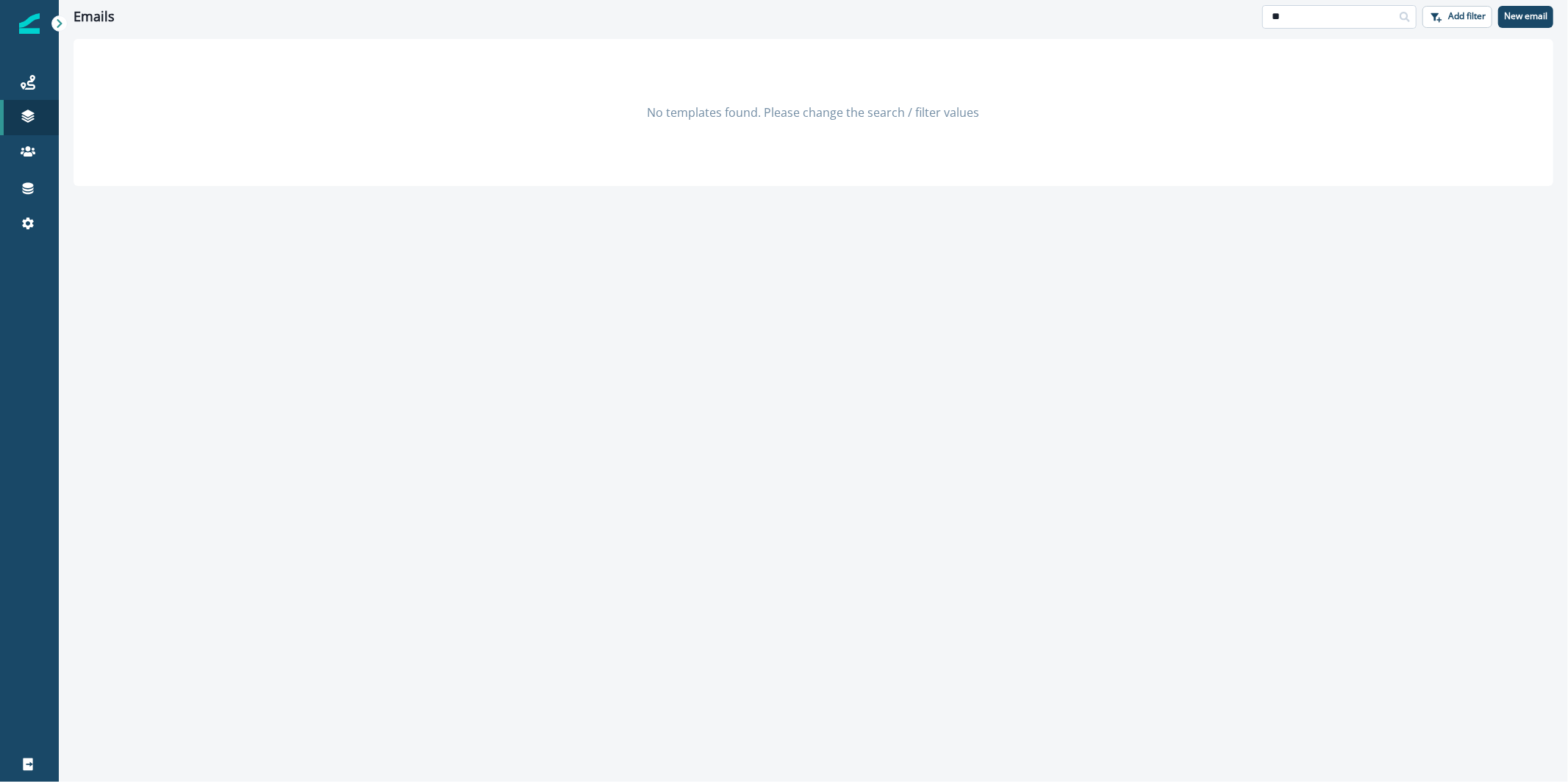
type input "*"
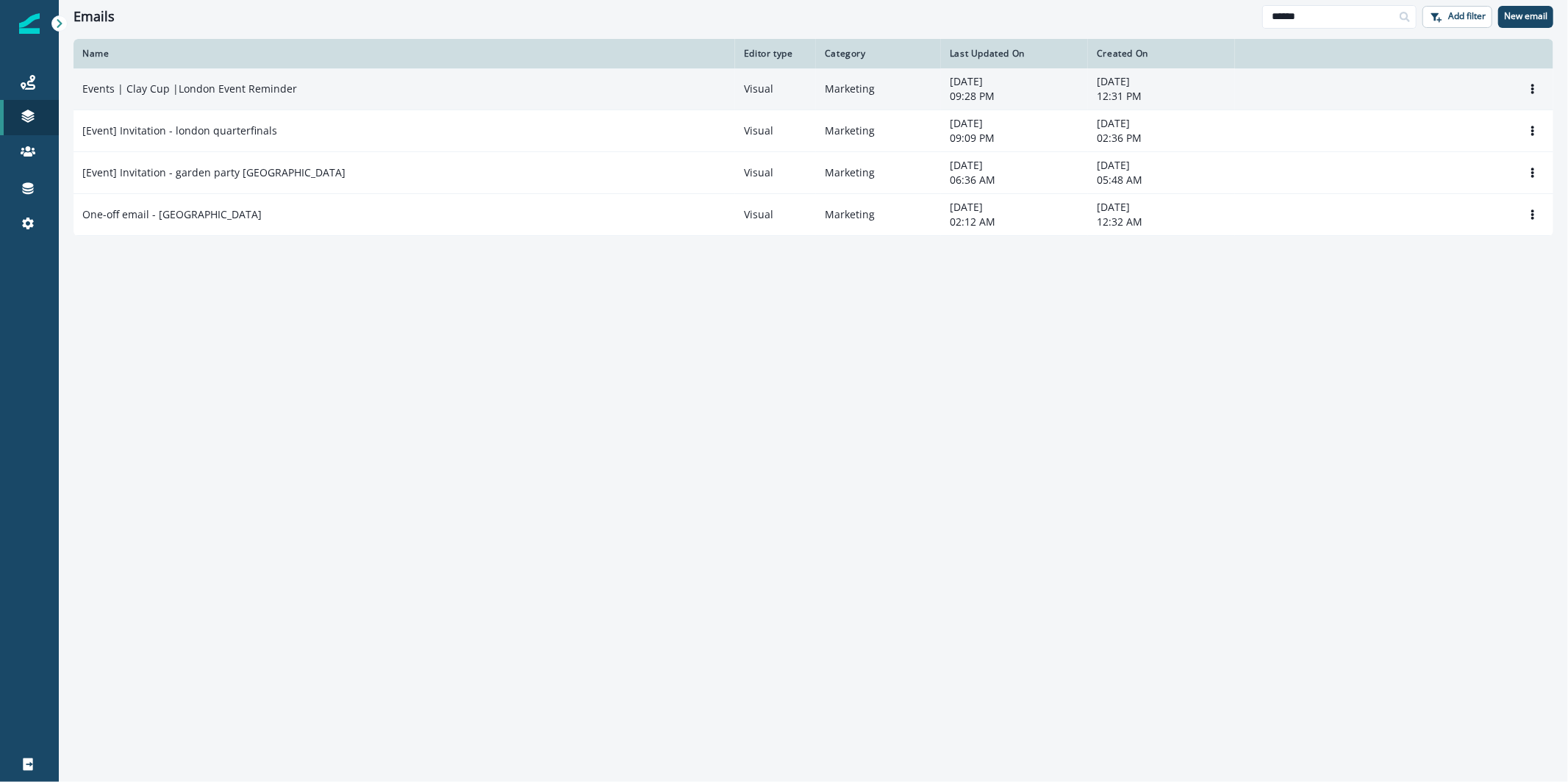
type input "******"
click at [288, 88] on p "Events | Clay Cup |London Event Reminder" at bounding box center [189, 89] width 214 height 15
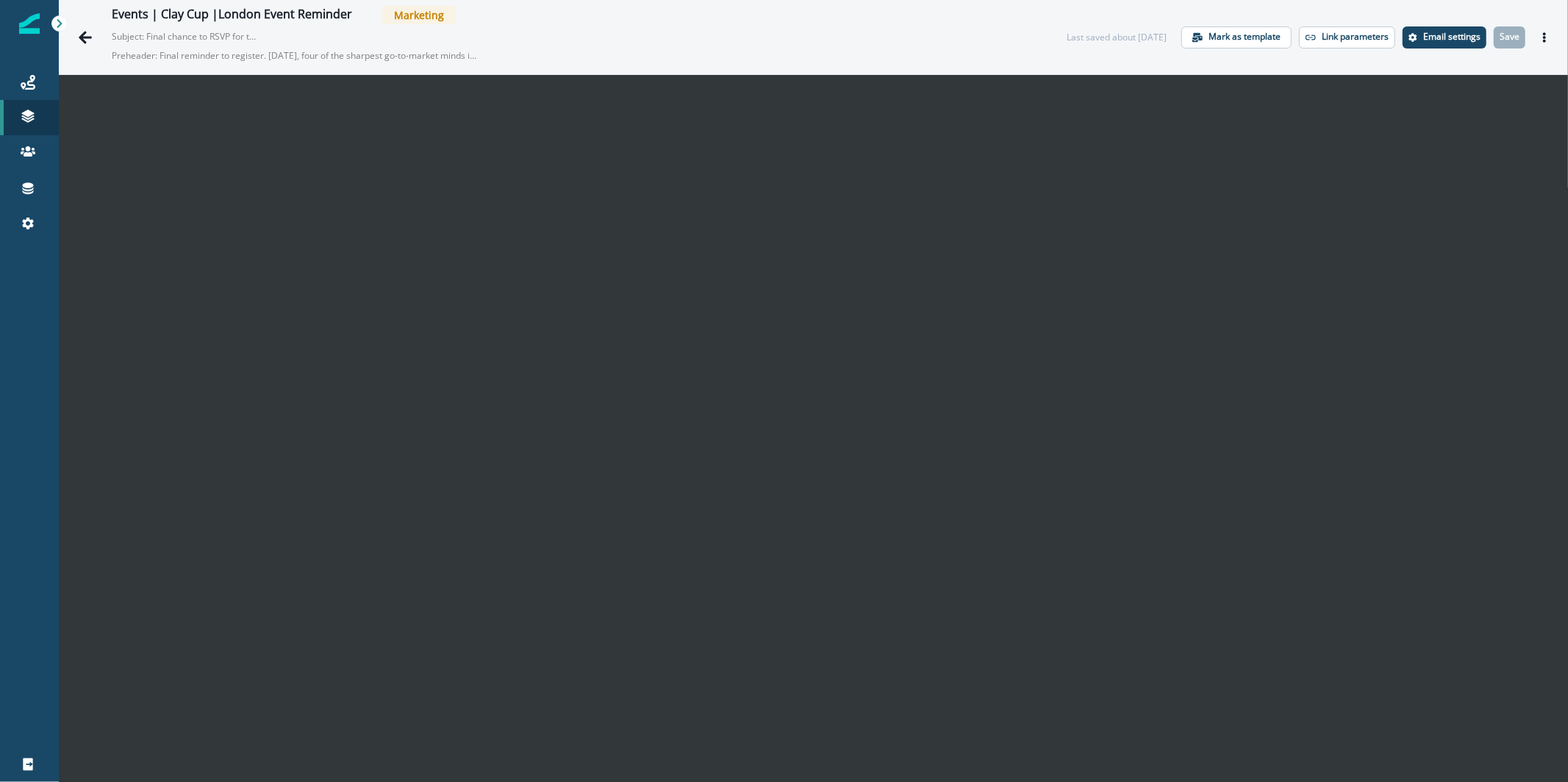
scroll to position [23, 0]
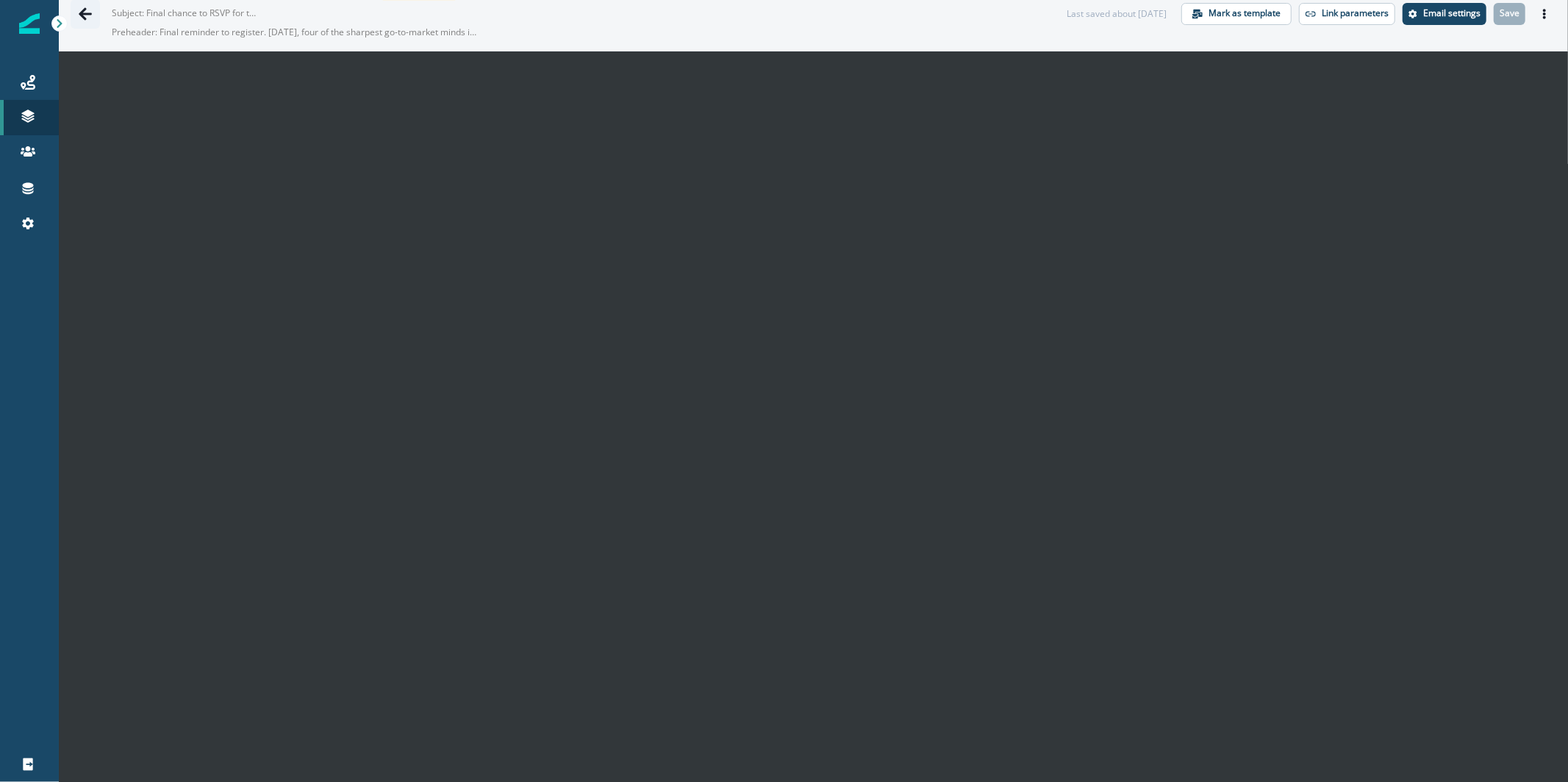
click at [81, 22] on button "Go back" at bounding box center [85, 14] width 29 height 29
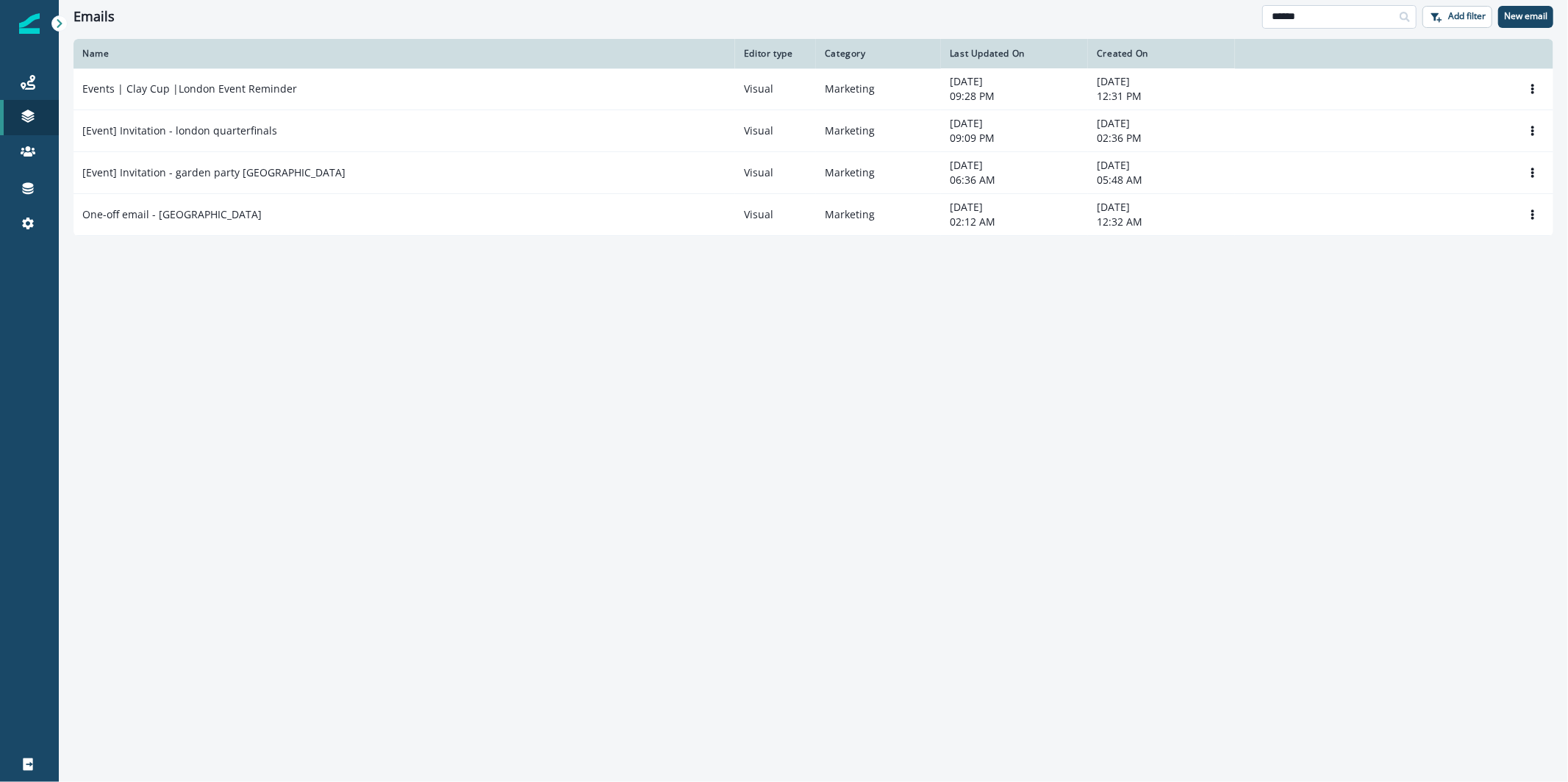
click at [1336, 19] on input "******" at bounding box center [1339, 17] width 154 height 23
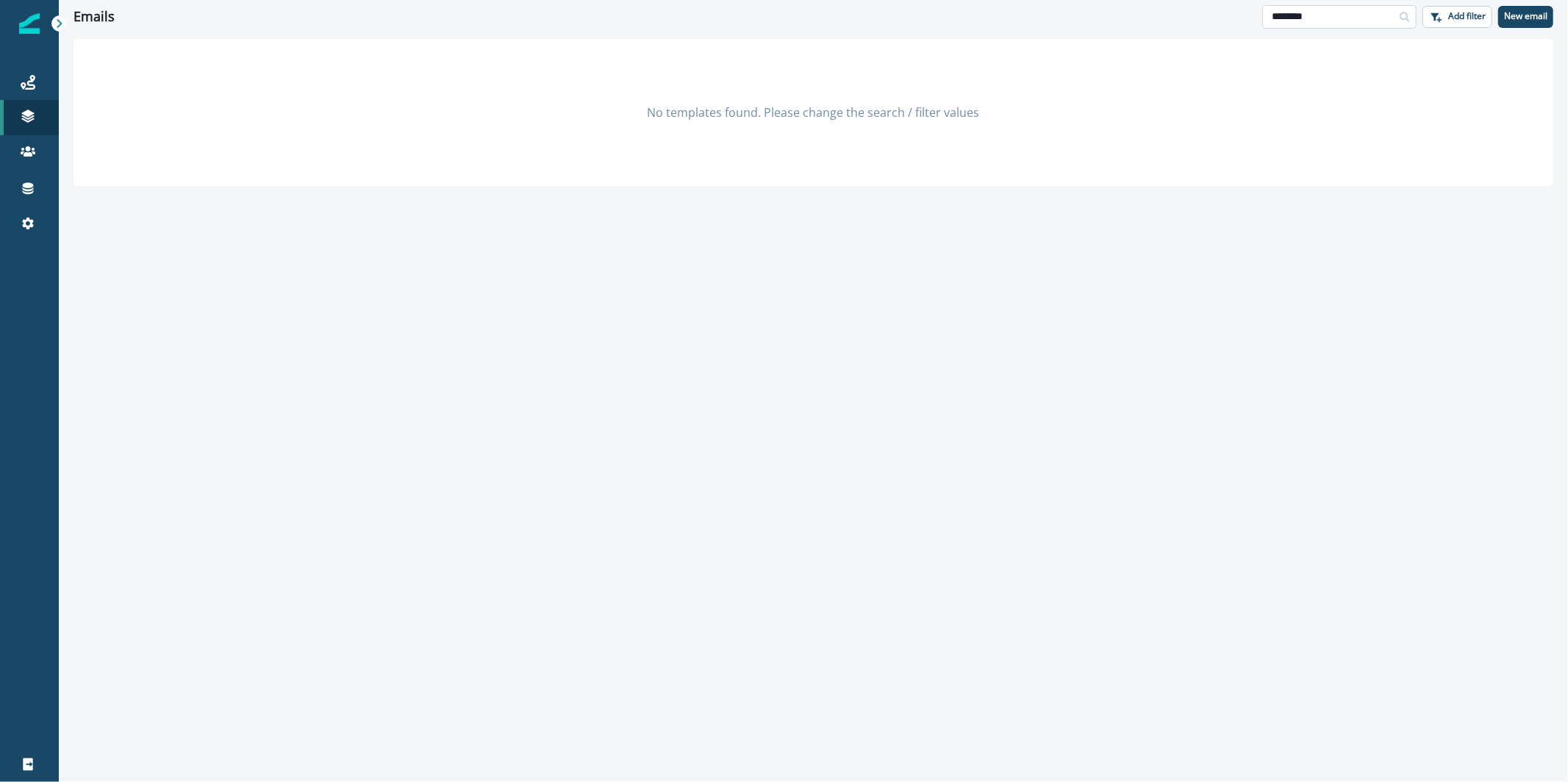
click at [1339, 15] on input "********" at bounding box center [1339, 17] width 154 height 23
type input "*******"
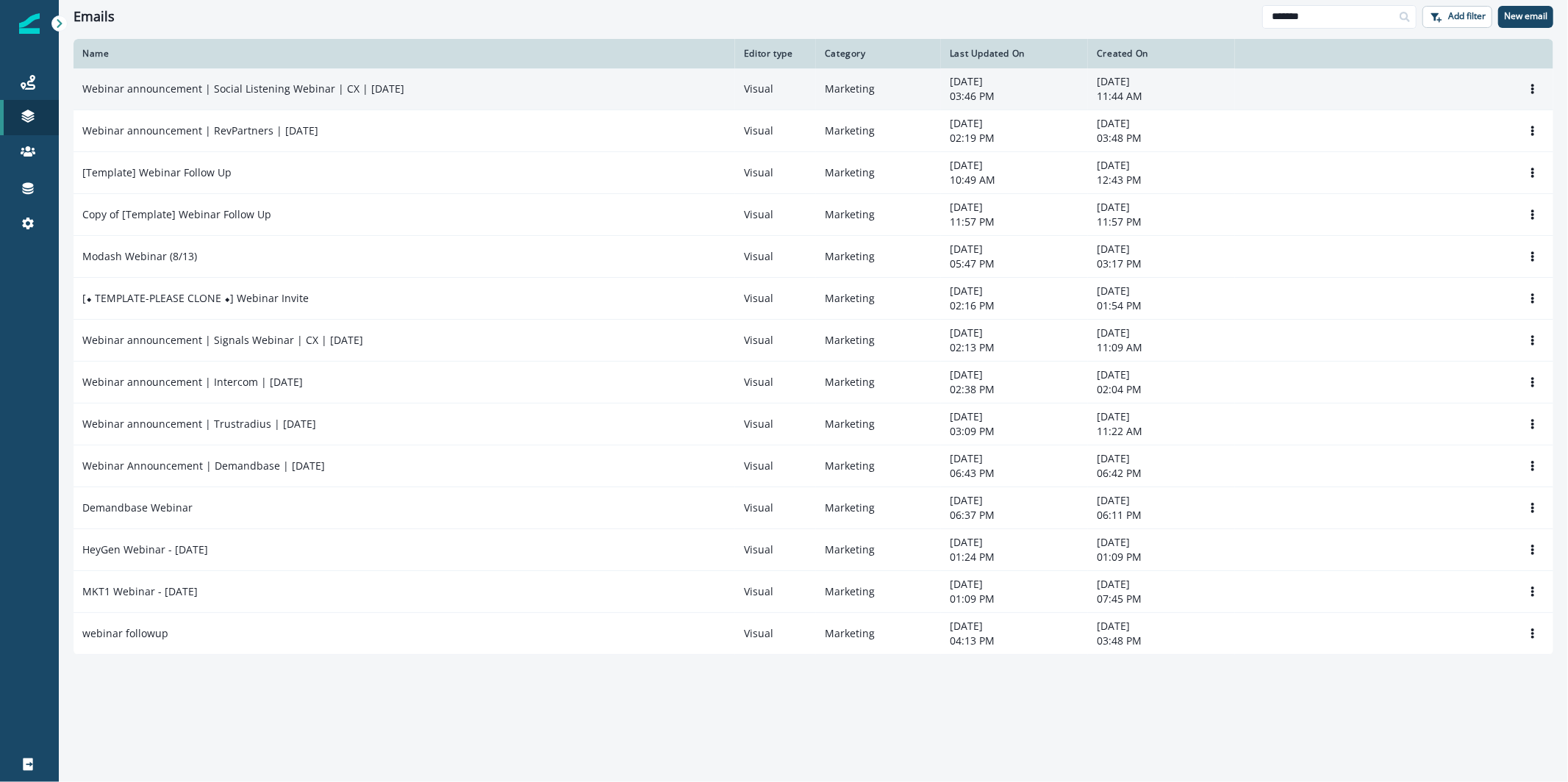
click at [369, 99] on td "Webinar announcement | Social Listening Webinar | CX | August 27" at bounding box center [404, 89] width 661 height 42
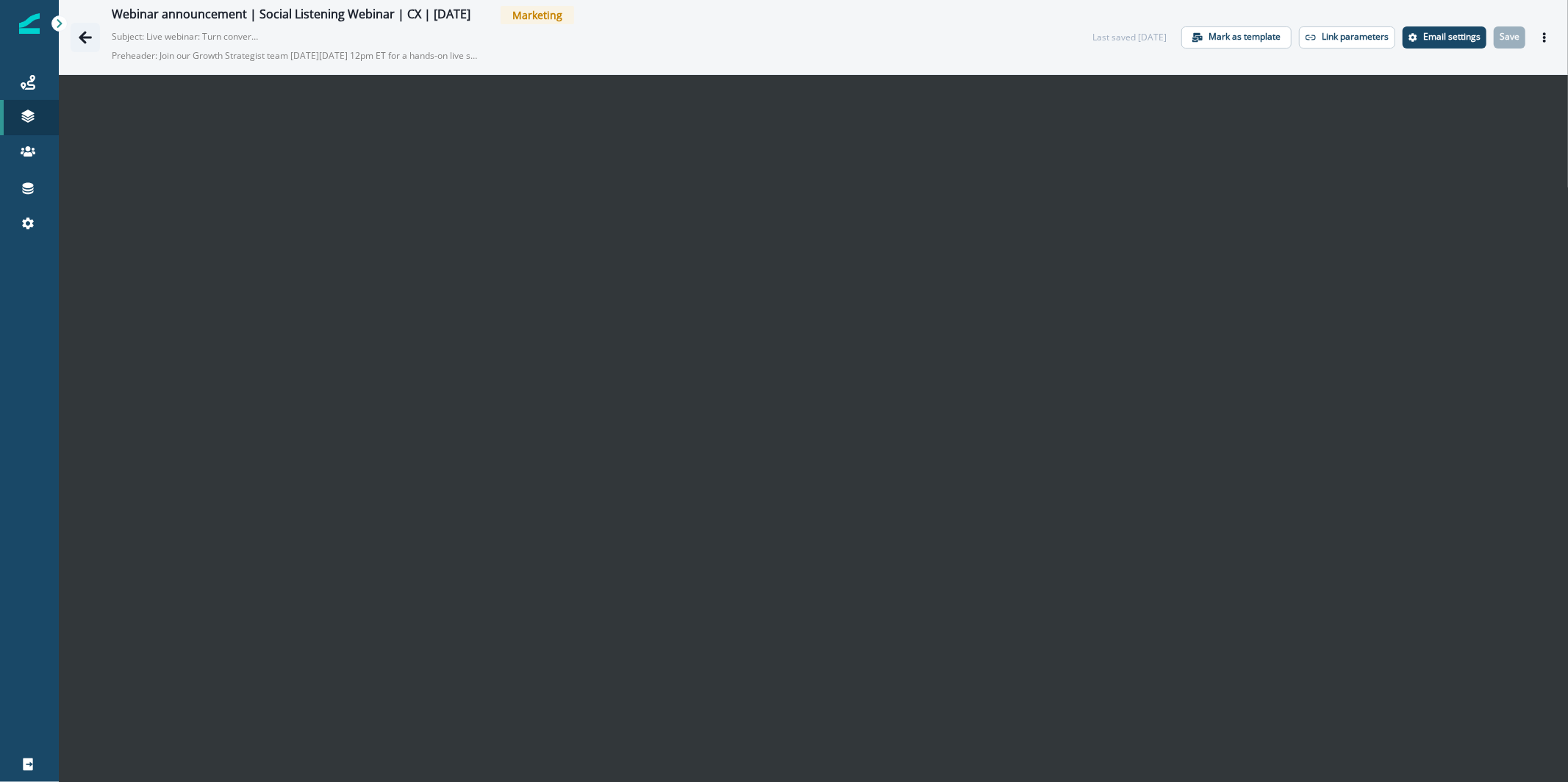
click at [73, 34] on button "Go back" at bounding box center [85, 37] width 29 height 29
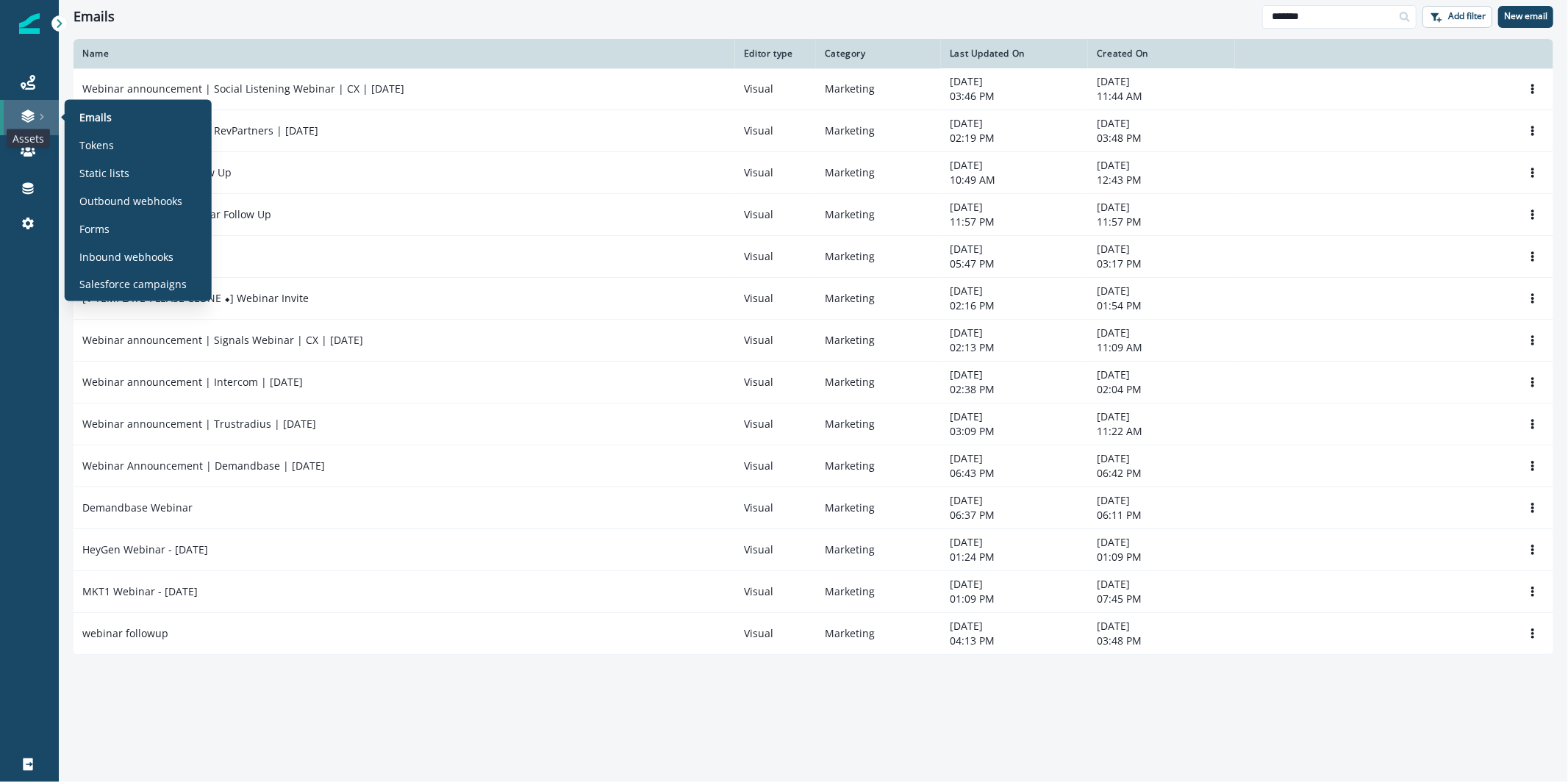
click at [28, 114] on icon at bounding box center [27, 114] width 13 height 8
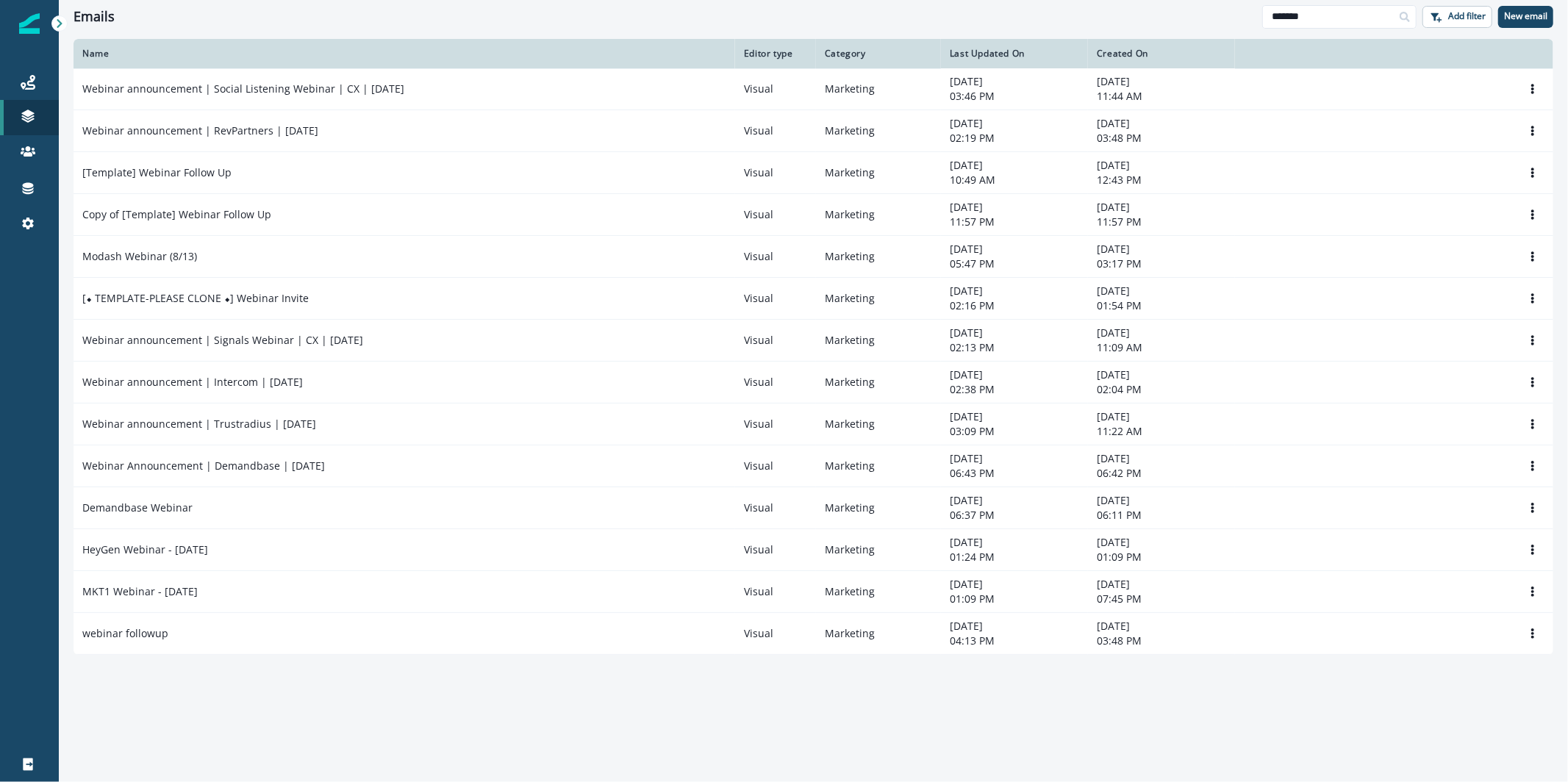
click at [1008, 50] on div "Last Updated On" at bounding box center [1015, 54] width 129 height 12
click at [1469, 17] on p "Add filter" at bounding box center [1467, 17] width 38 height 11
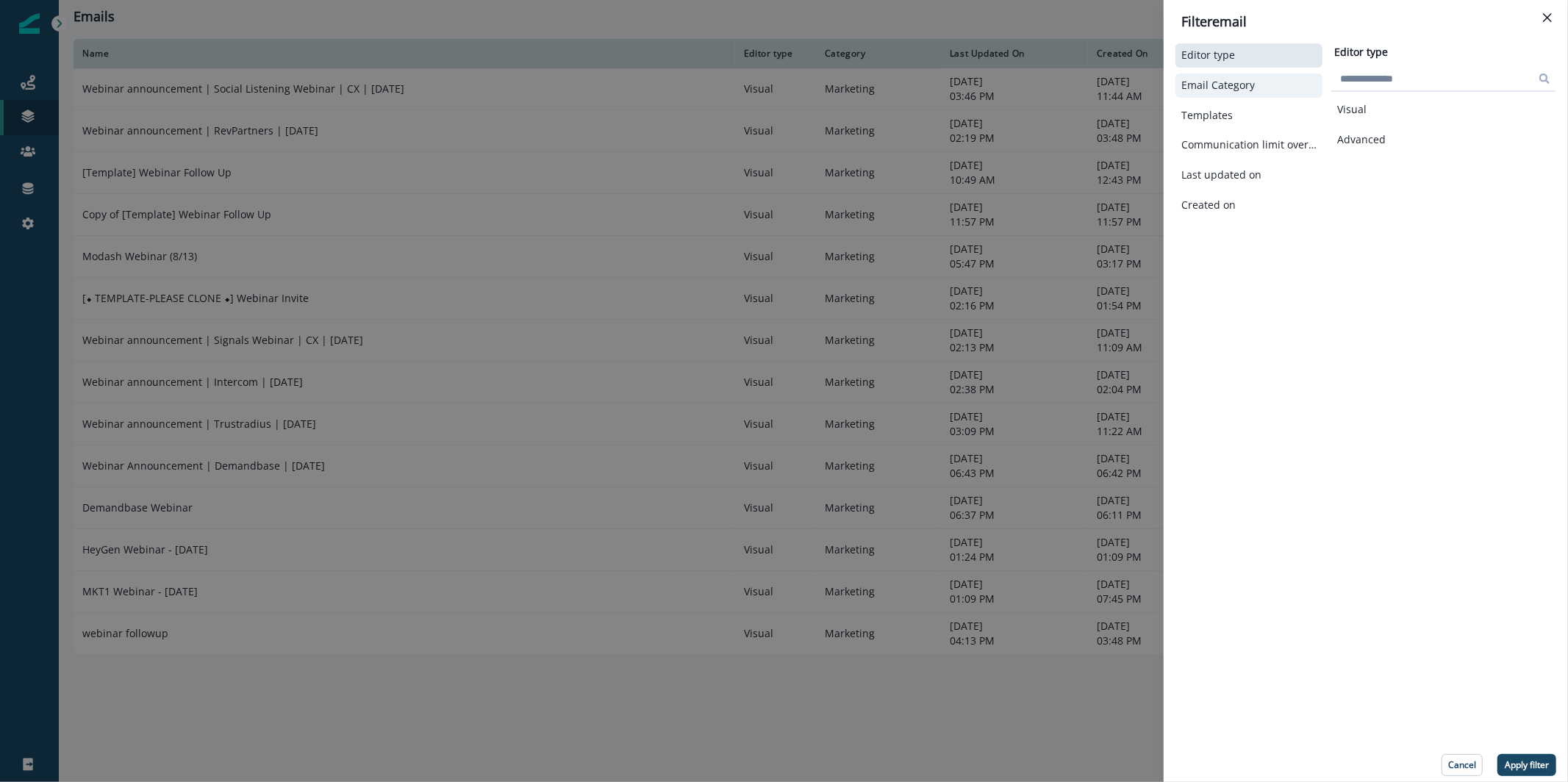
click at [1238, 88] on p "Email Category" at bounding box center [1218, 86] width 74 height 13
click at [1238, 113] on button "Templates" at bounding box center [1249, 116] width 135 height 13
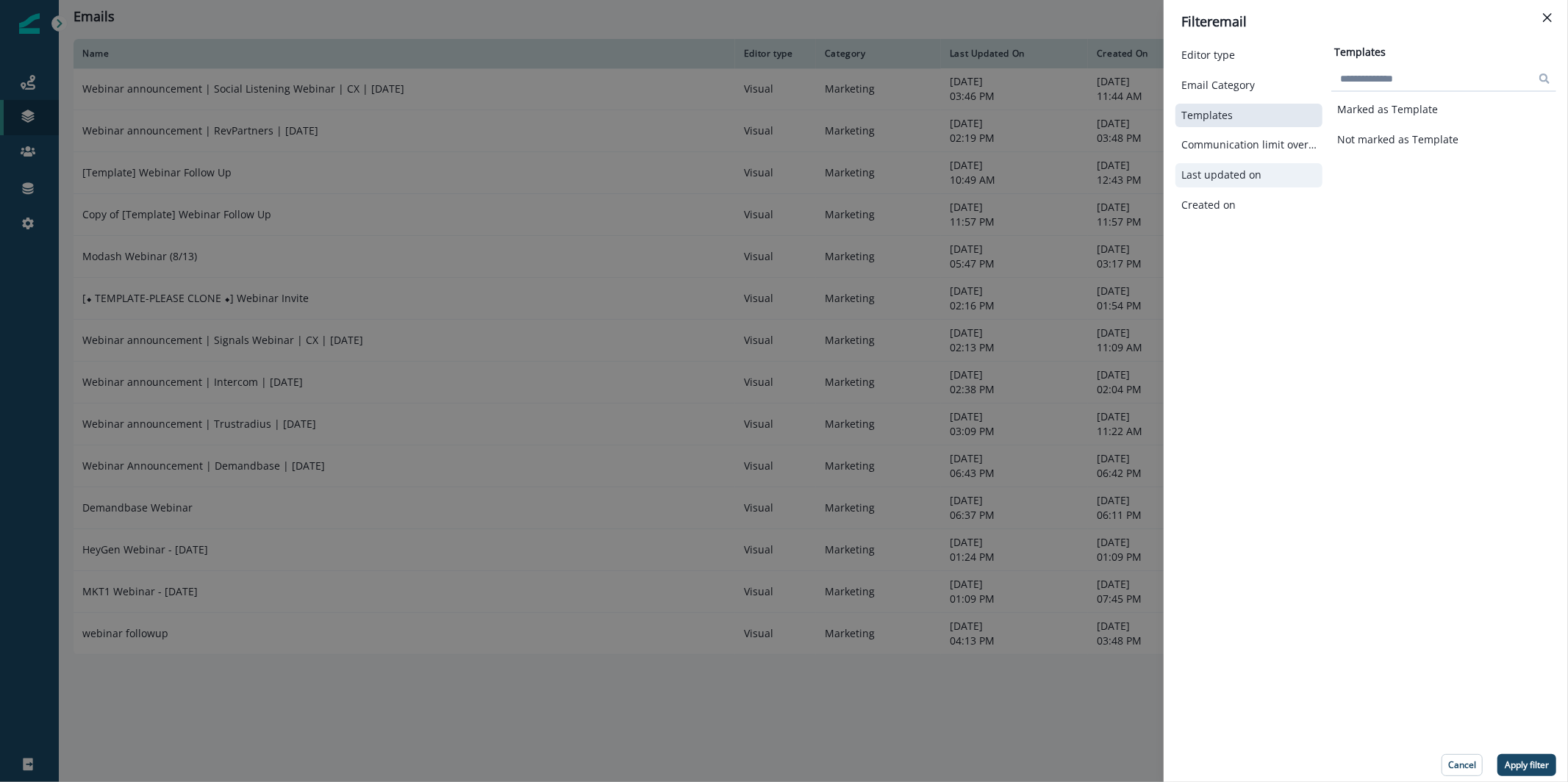
click at [1218, 178] on p "Last updated on" at bounding box center [1221, 175] width 81 height 13
select select "**"
select select "****"
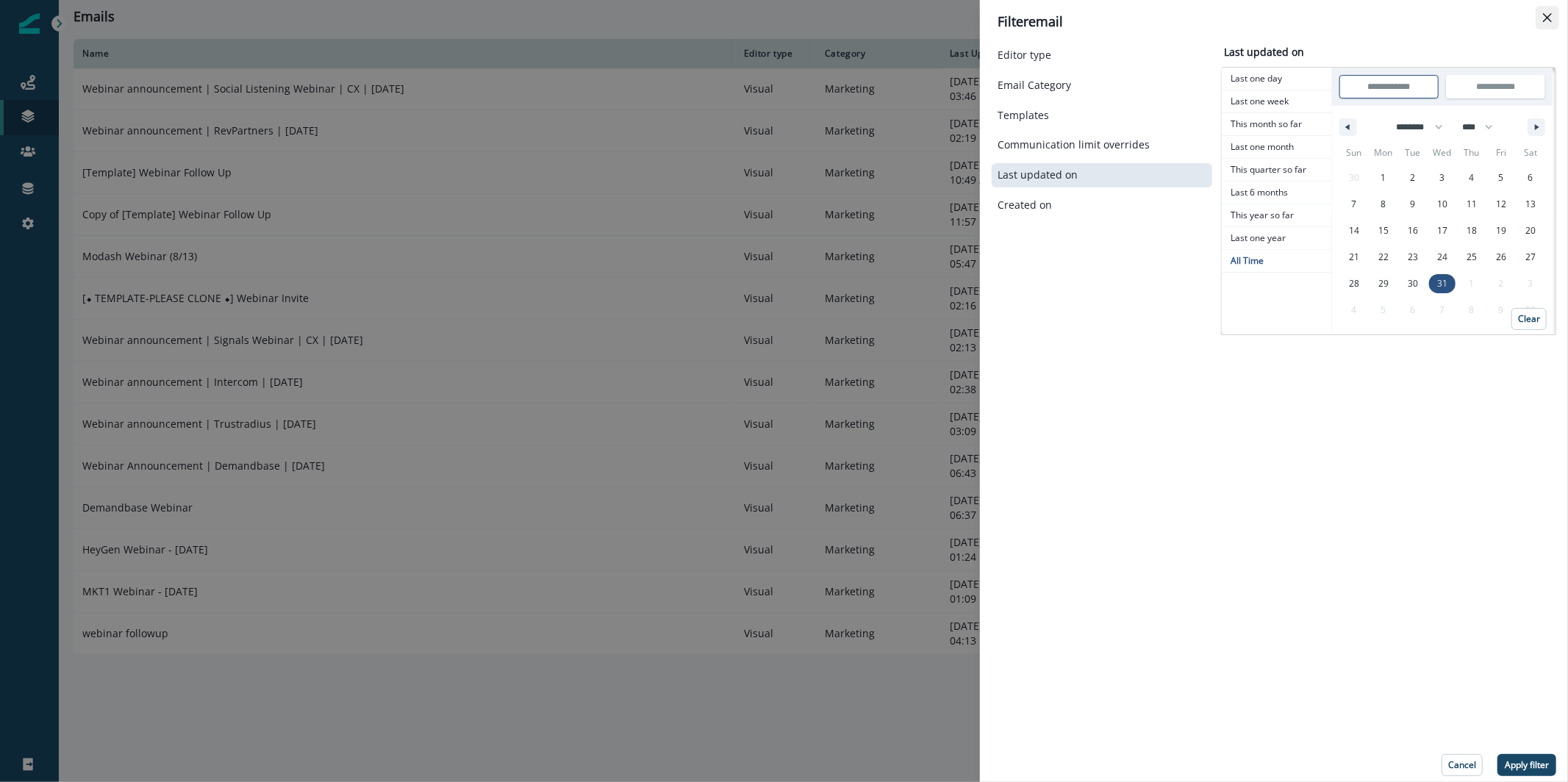
click at [1542, 23] on button "Close" at bounding box center [1547, 17] width 23 height 23
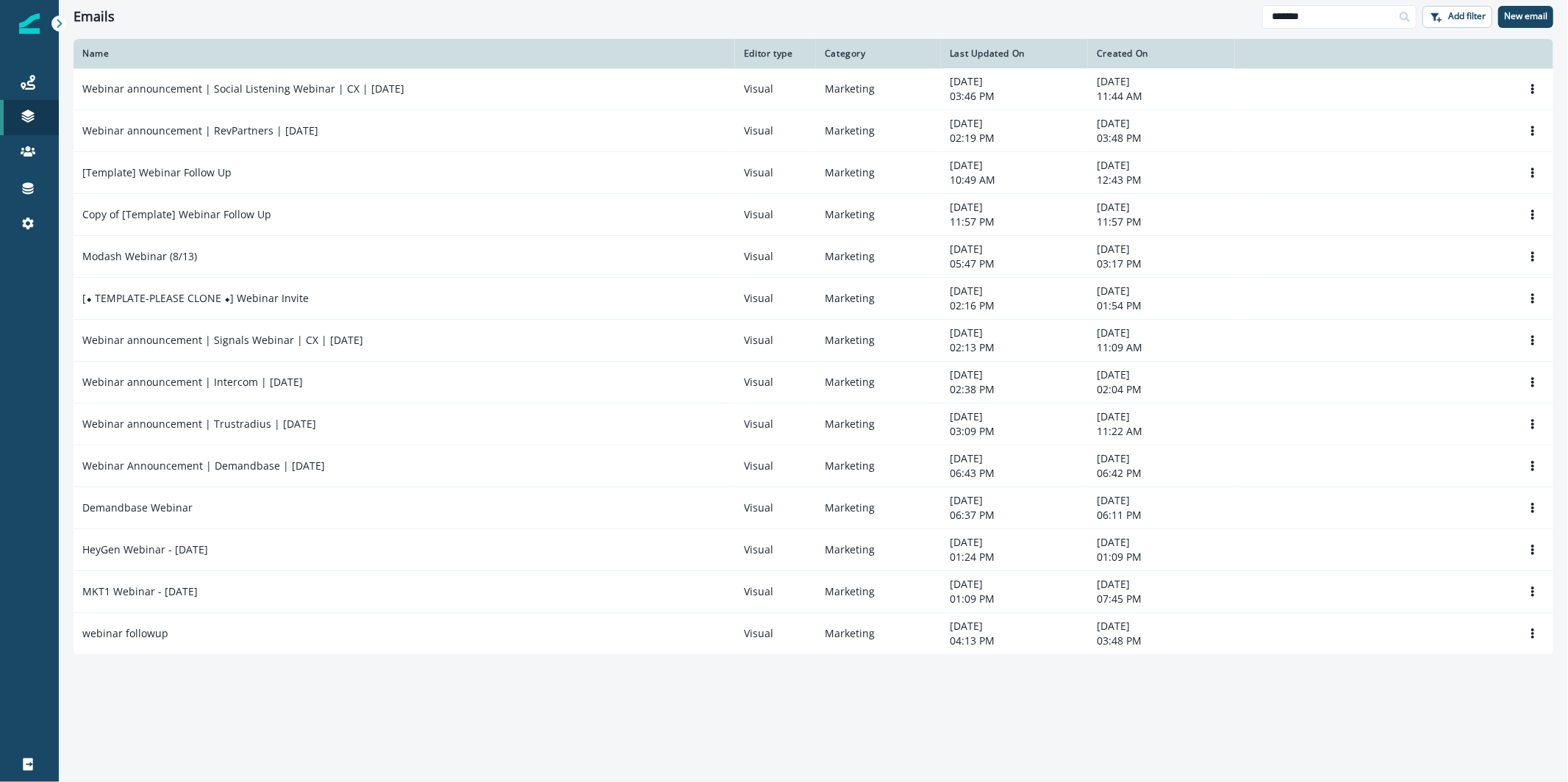
click at [330, 398] on td "Webinar announcement | Intercom | June 2025" at bounding box center [404, 383] width 661 height 42
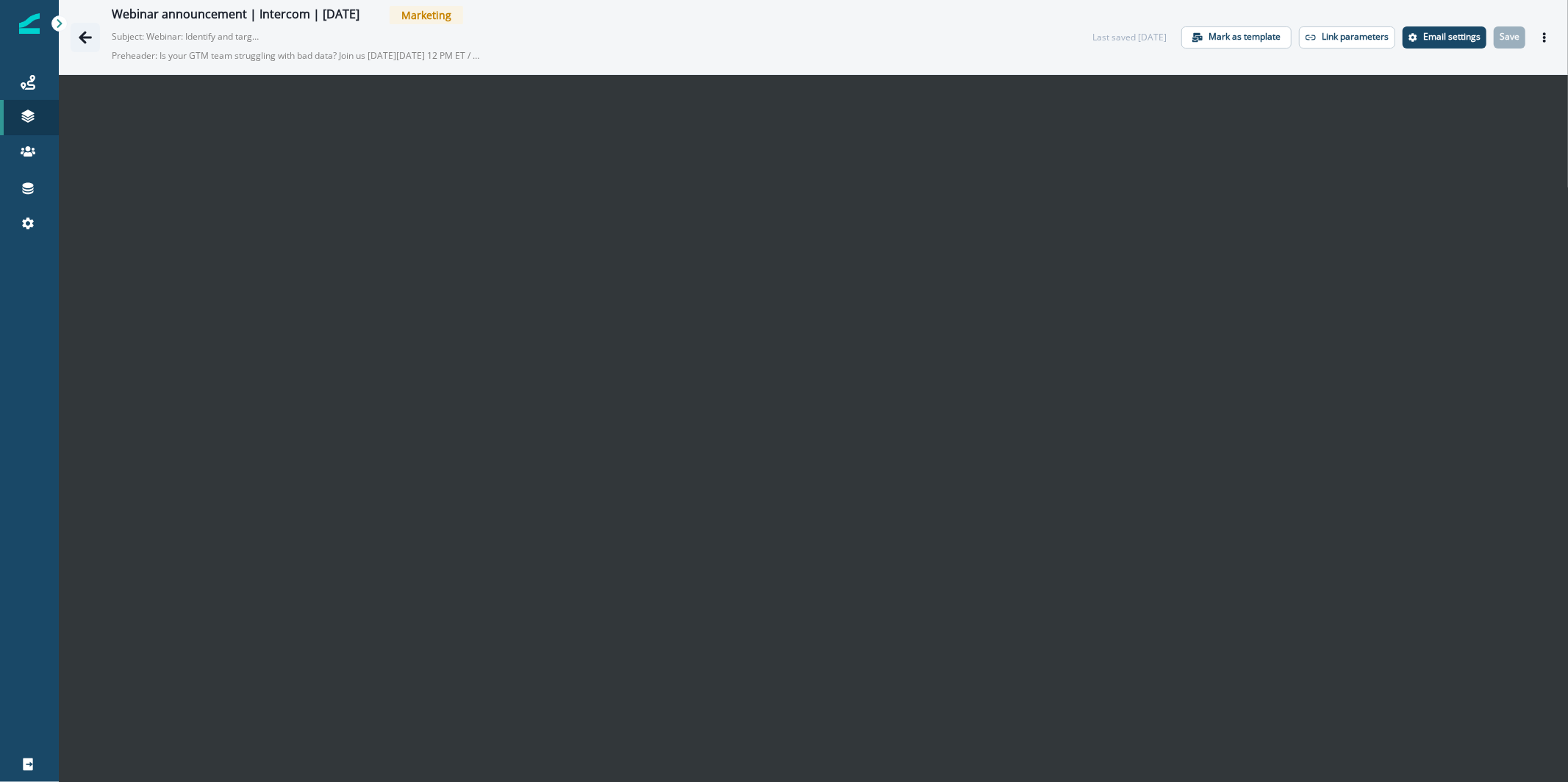
click at [96, 40] on button "Go back" at bounding box center [85, 37] width 29 height 29
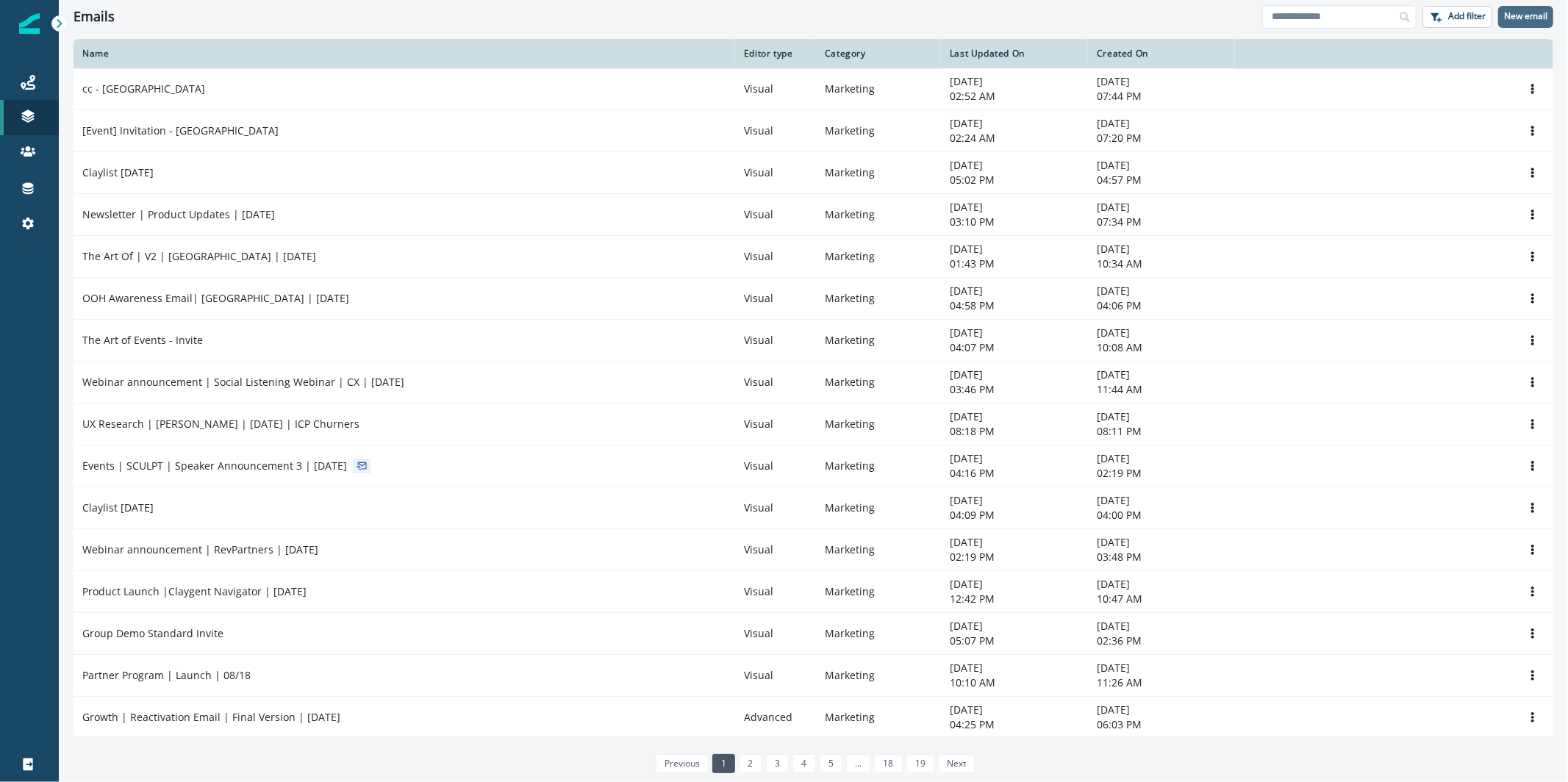
click at [1518, 25] on button "New email" at bounding box center [1526, 17] width 55 height 22
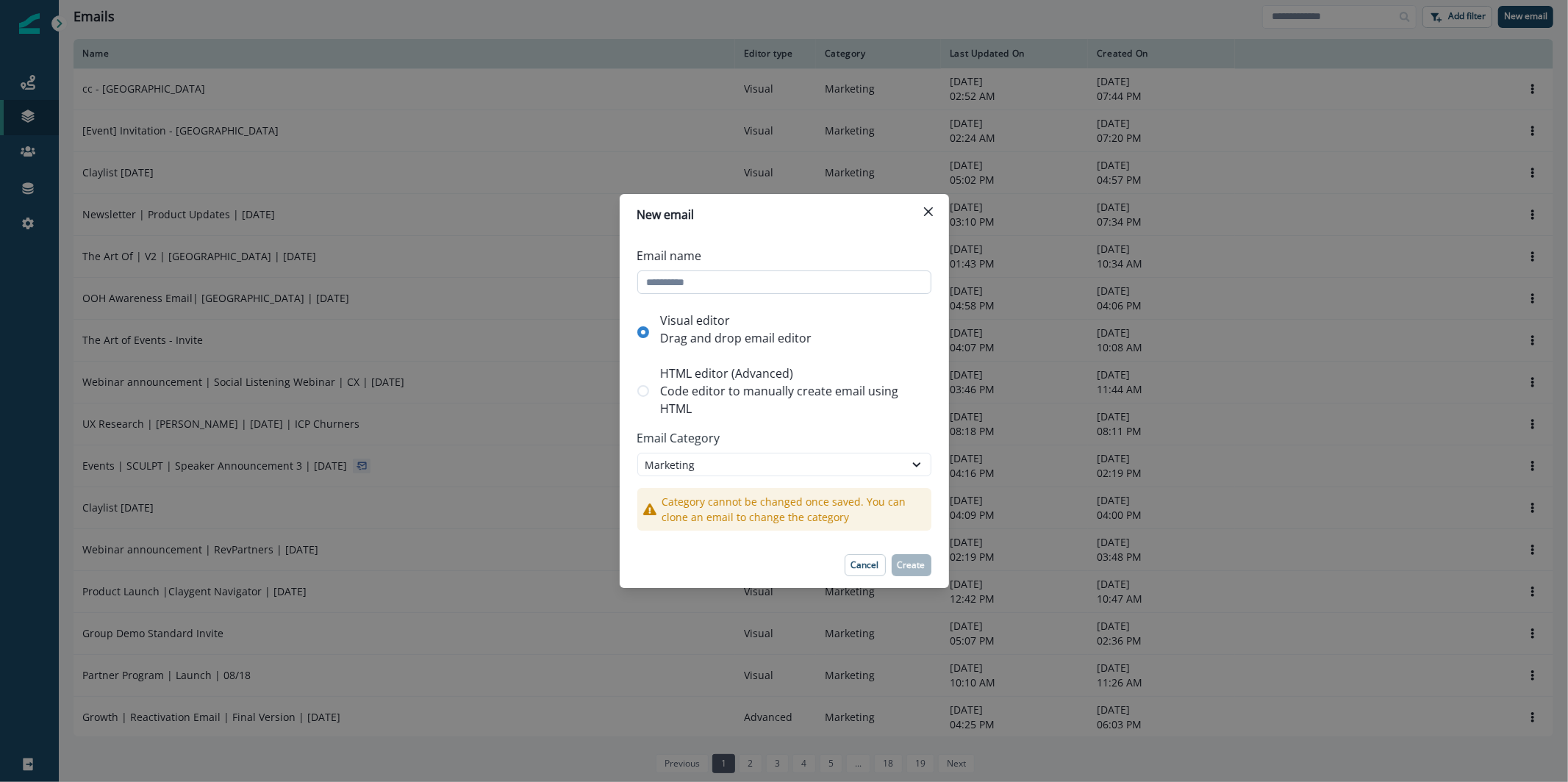
click at [688, 272] on input "Email name" at bounding box center [784, 282] width 294 height 23
click at [767, 289] on input "Email name" at bounding box center [784, 282] width 294 height 23
type input "*"
click at [925, 199] on header "New email" at bounding box center [785, 214] width 330 height 41
click at [921, 205] on button "Close" at bounding box center [928, 211] width 23 height 23
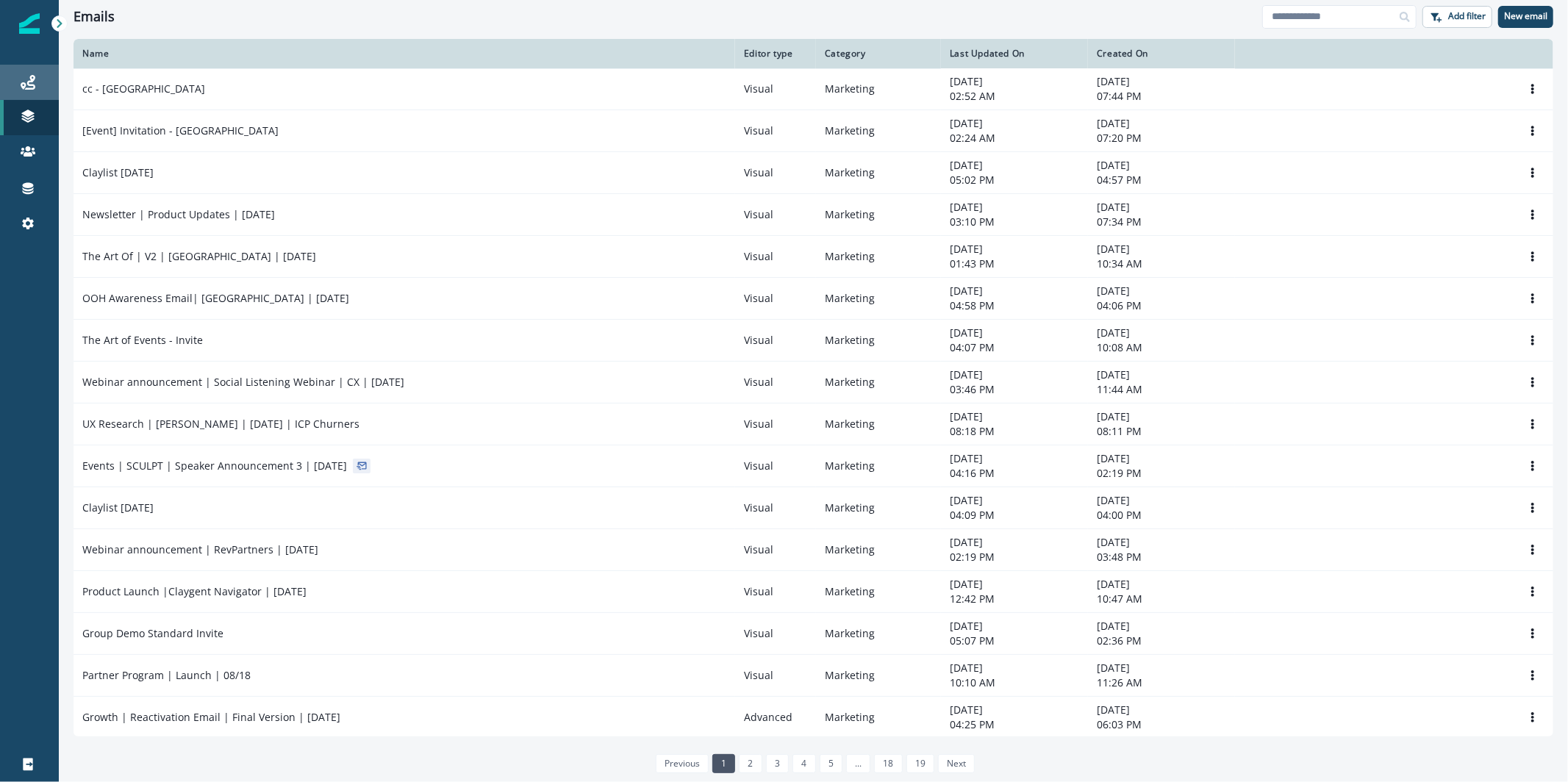
click at [39, 84] on div "Journeys" at bounding box center [29, 82] width 47 height 17
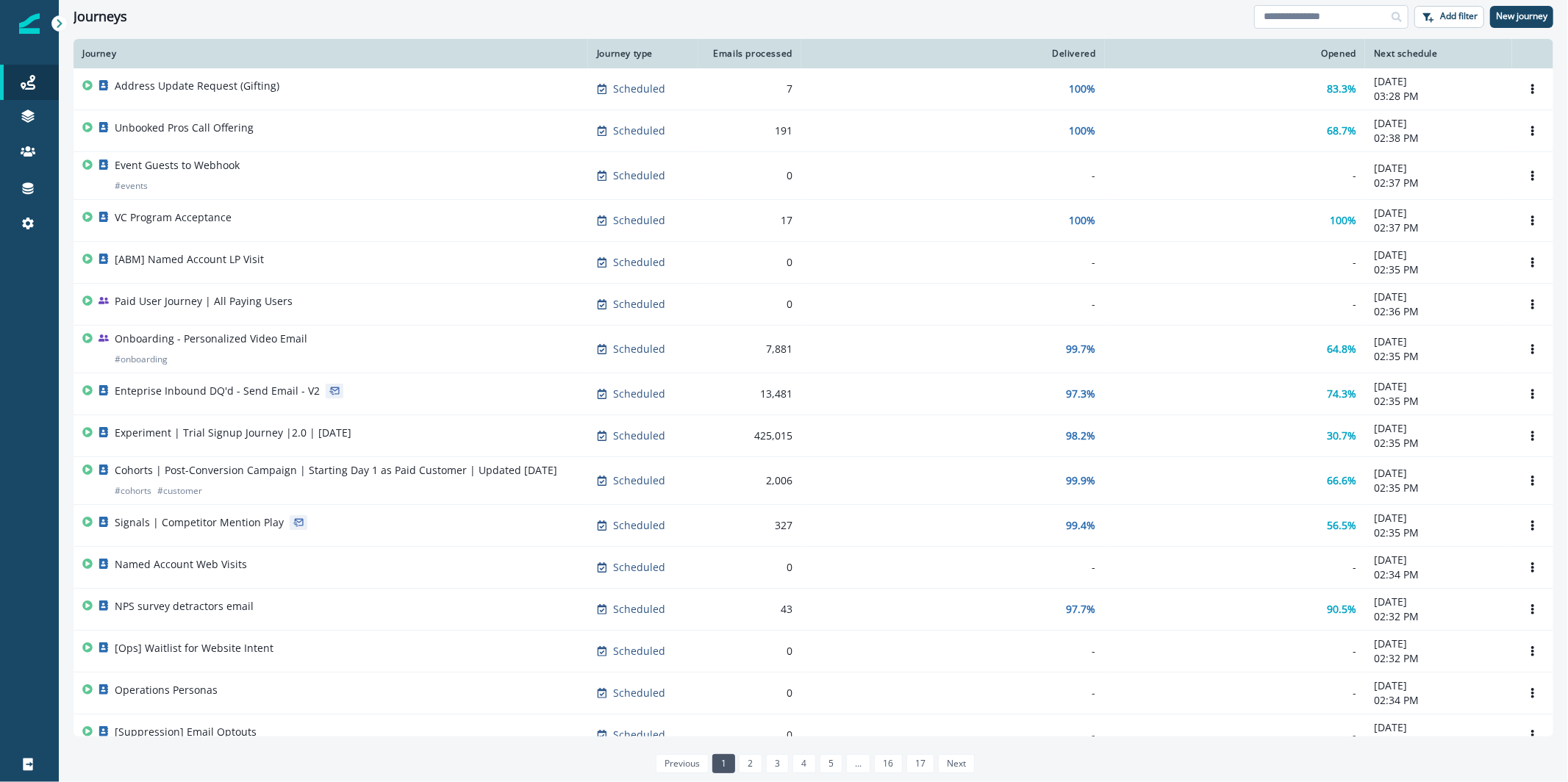
click at [1359, 22] on input at bounding box center [1331, 17] width 154 height 23
type input "*********"
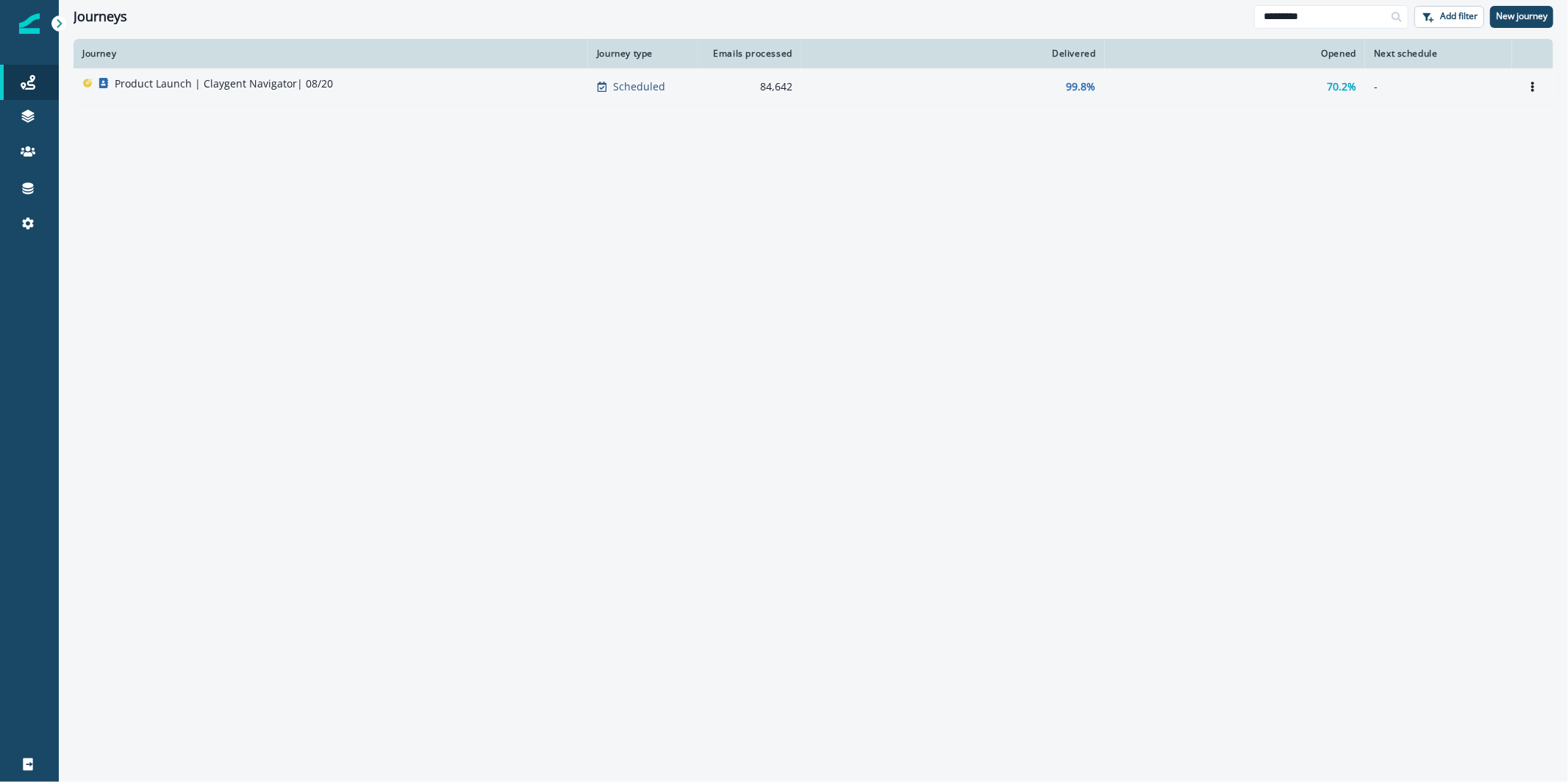
click at [242, 95] on div "Product Launch | Claygent Navigator| 08/20" at bounding box center [223, 86] width 218 height 20
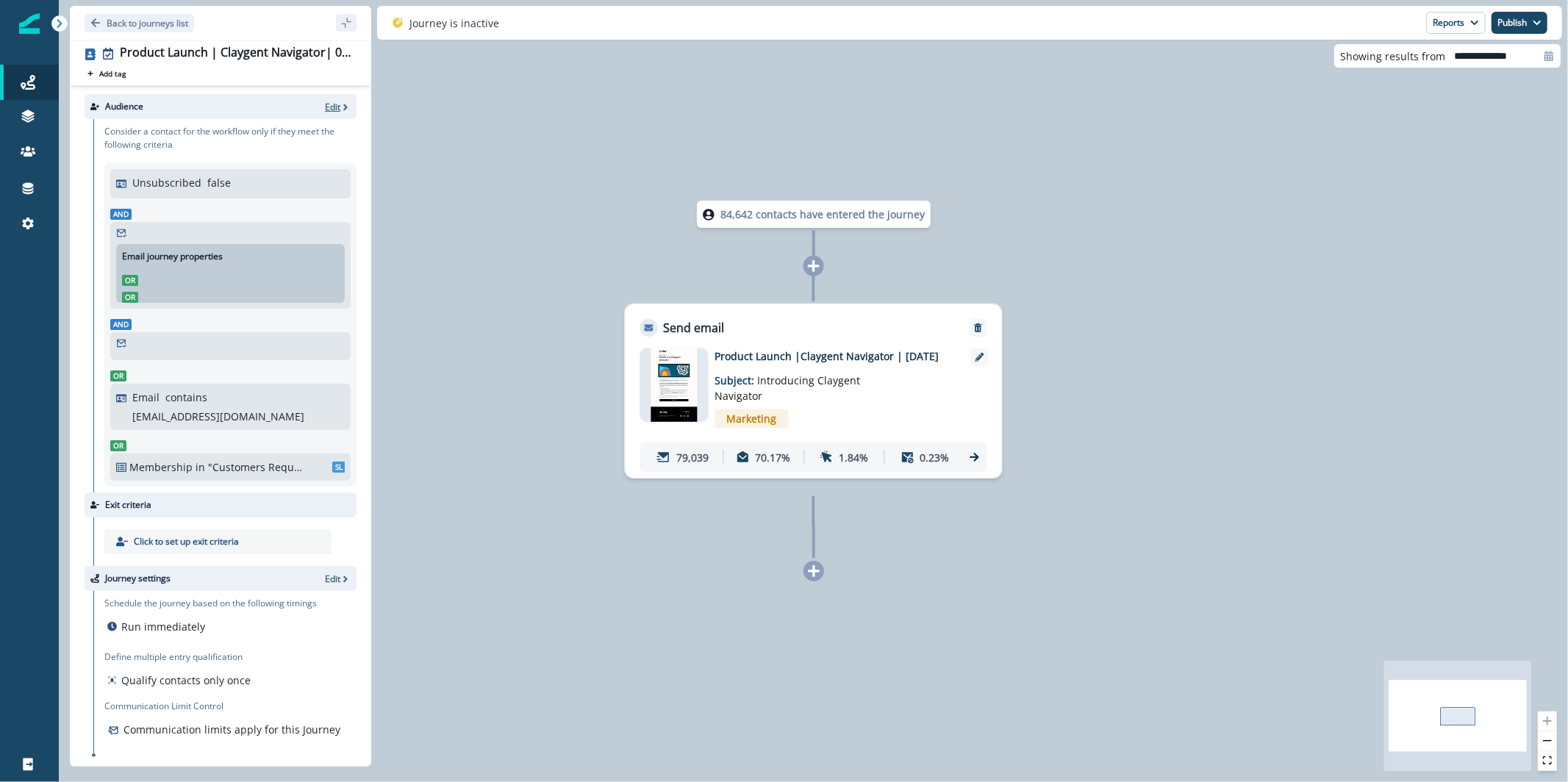
click at [325, 109] on p "Edit" at bounding box center [333, 107] width 16 height 13
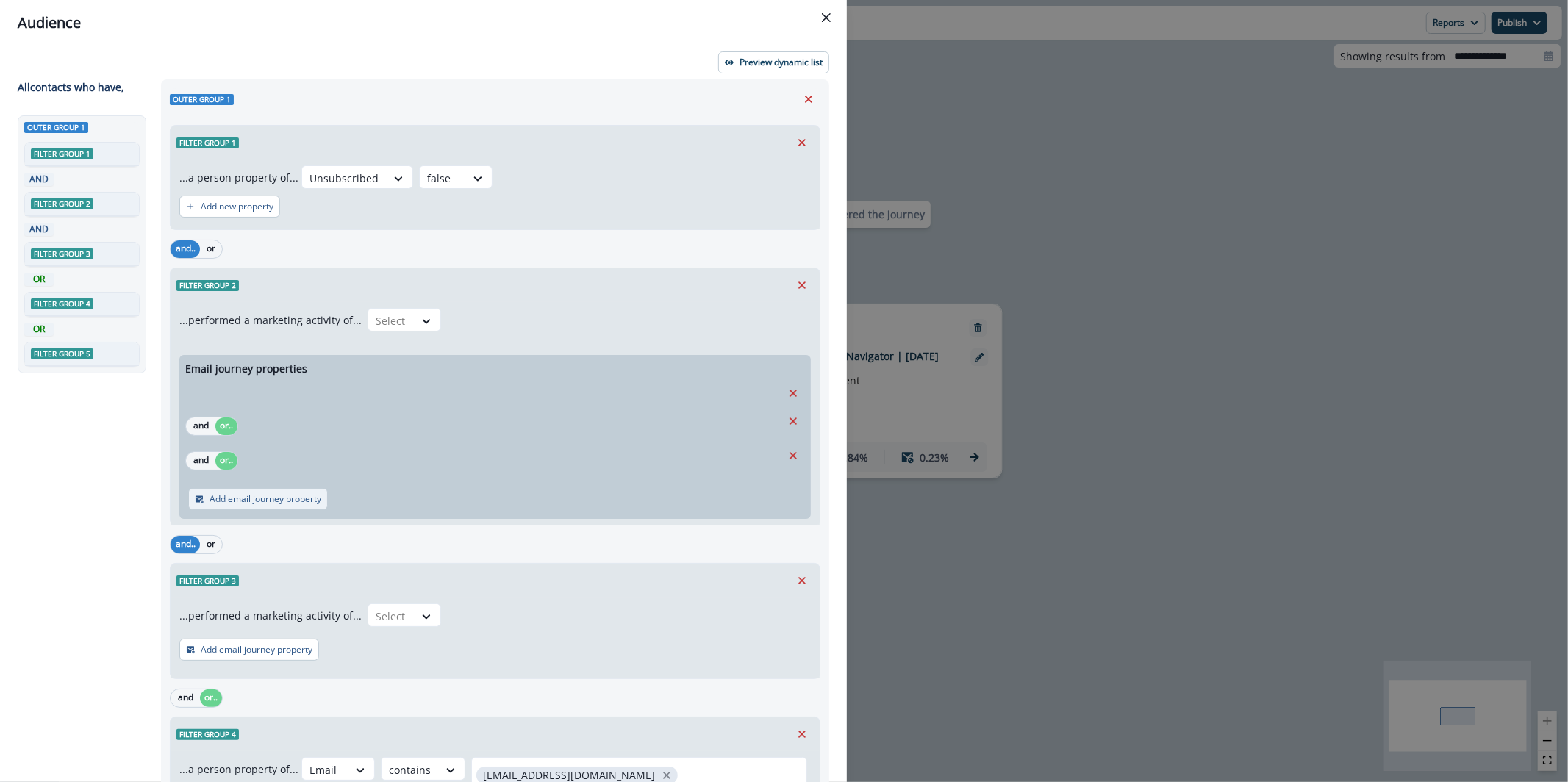
click at [309, 501] on p "Add email journey property" at bounding box center [266, 499] width 112 height 11
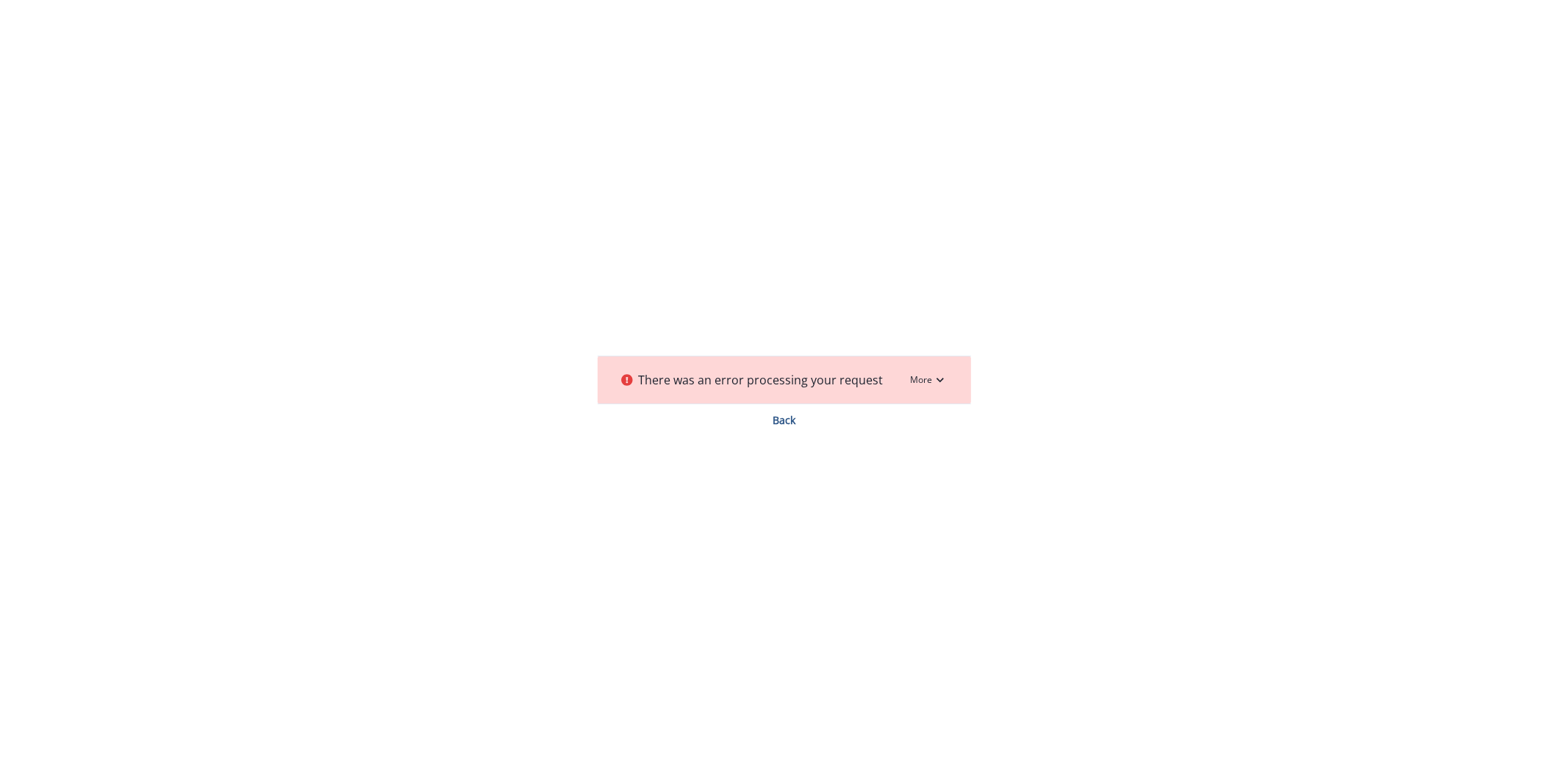
click at [773, 427] on div "There was an error processing your request More Error TypeError: Cannot read pr…" at bounding box center [784, 391] width 1568 height 782
click at [789, 423] on button "Back" at bounding box center [784, 420] width 373 height 14
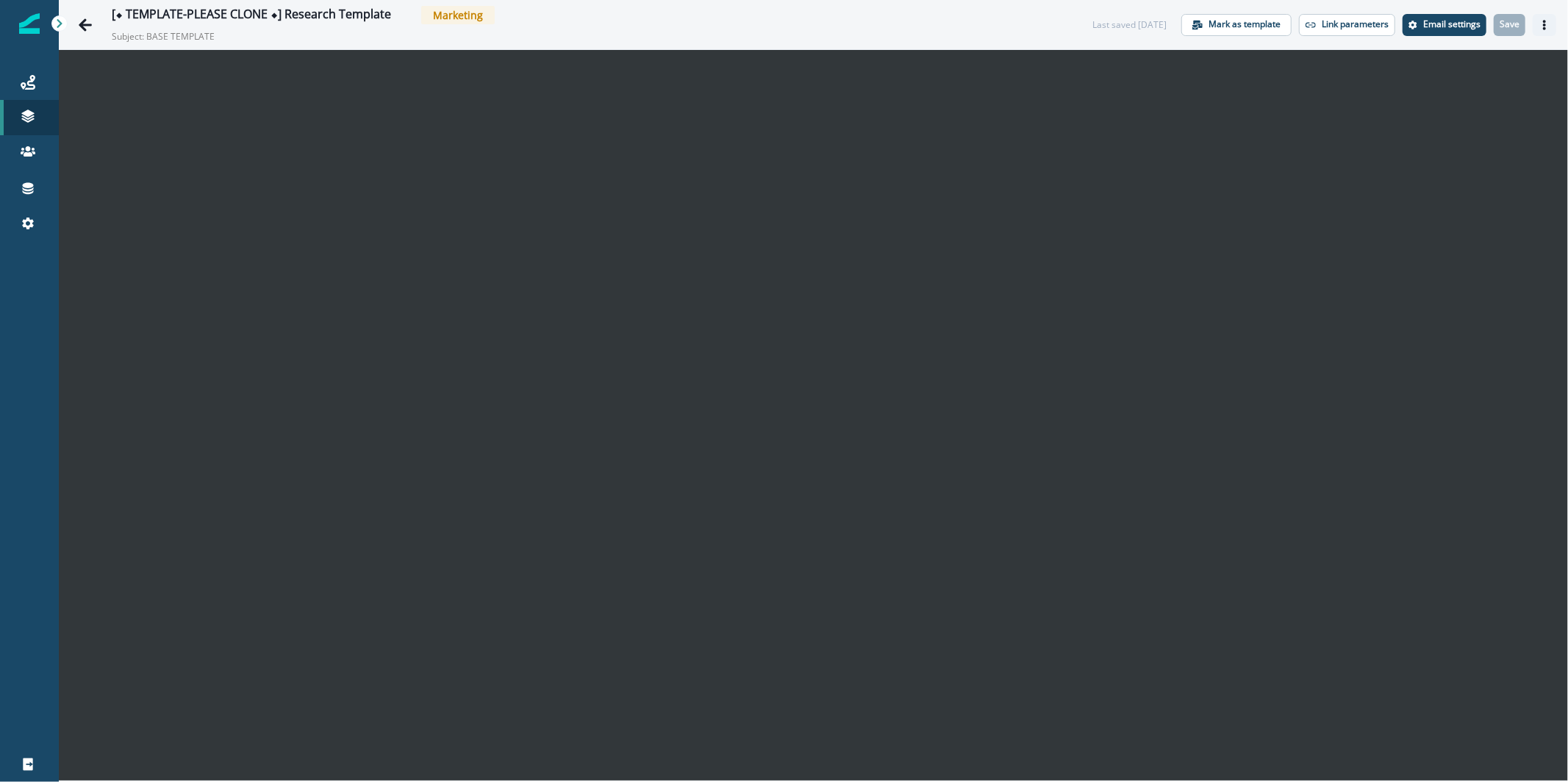
click at [1552, 23] on button "Actions" at bounding box center [1545, 25] width 23 height 22
click at [87, 14] on button "Go back" at bounding box center [85, 25] width 29 height 29
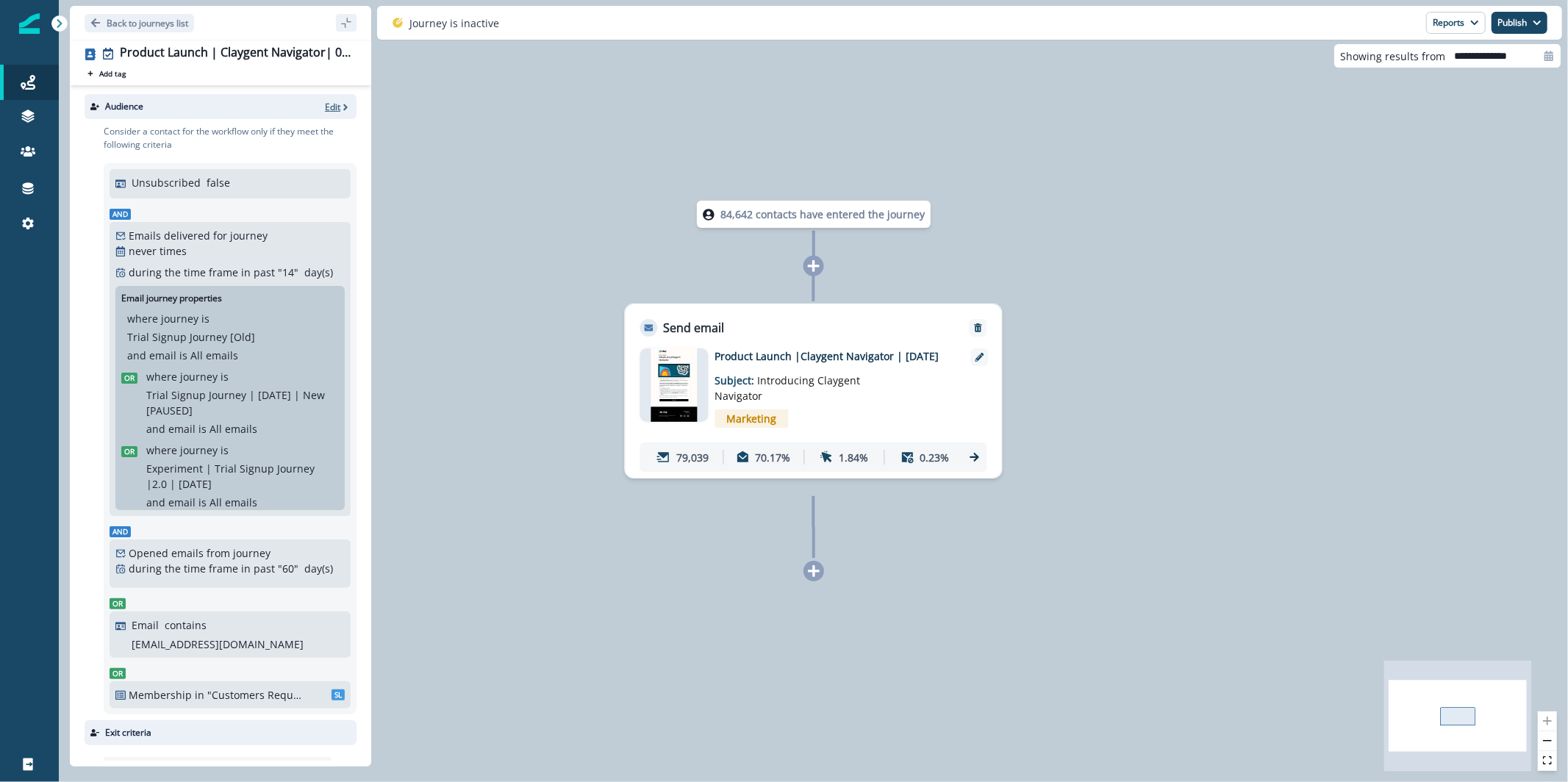
click at [326, 111] on p "Edit" at bounding box center [333, 107] width 16 height 13
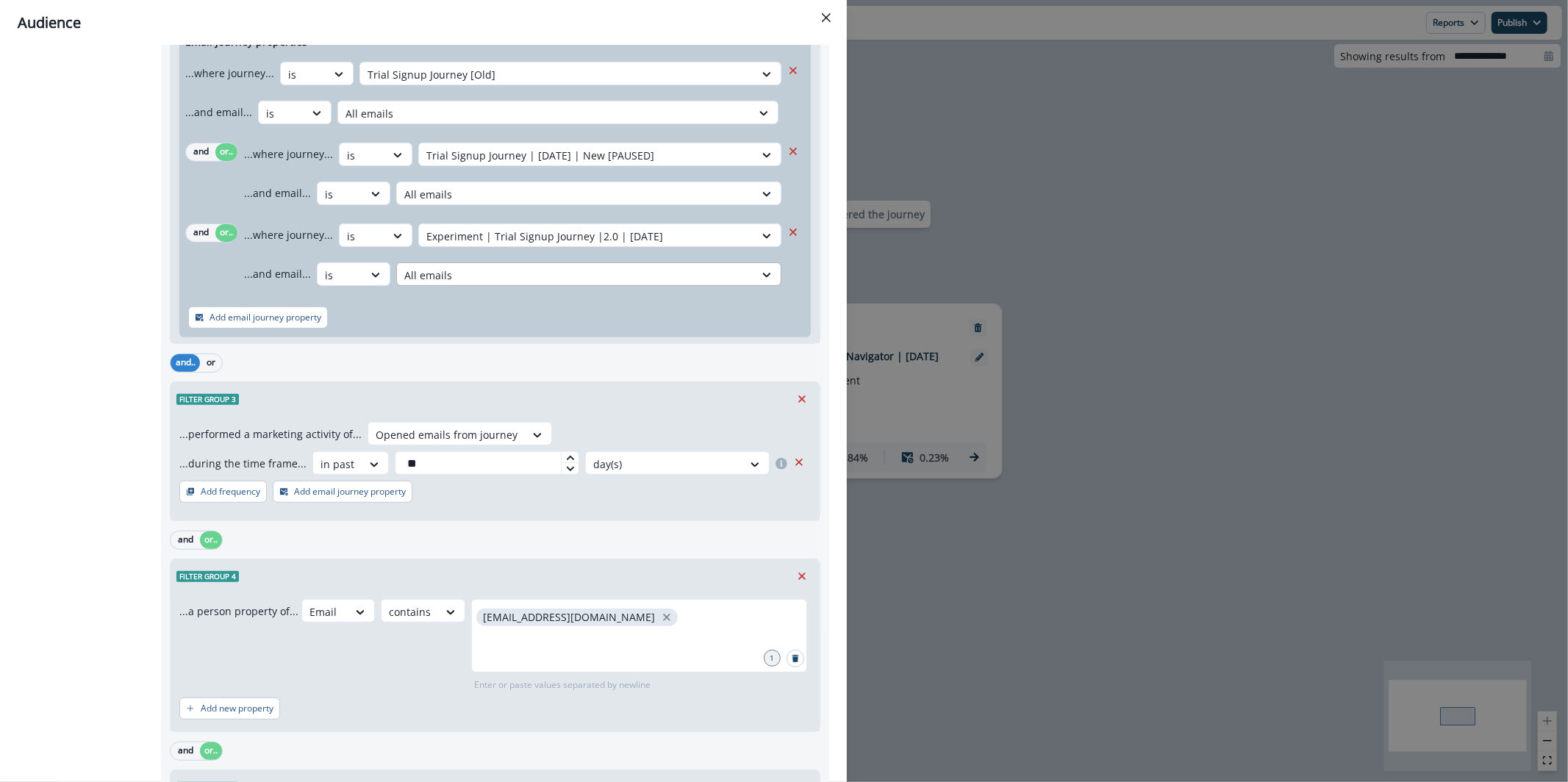
scroll to position [540, 0]
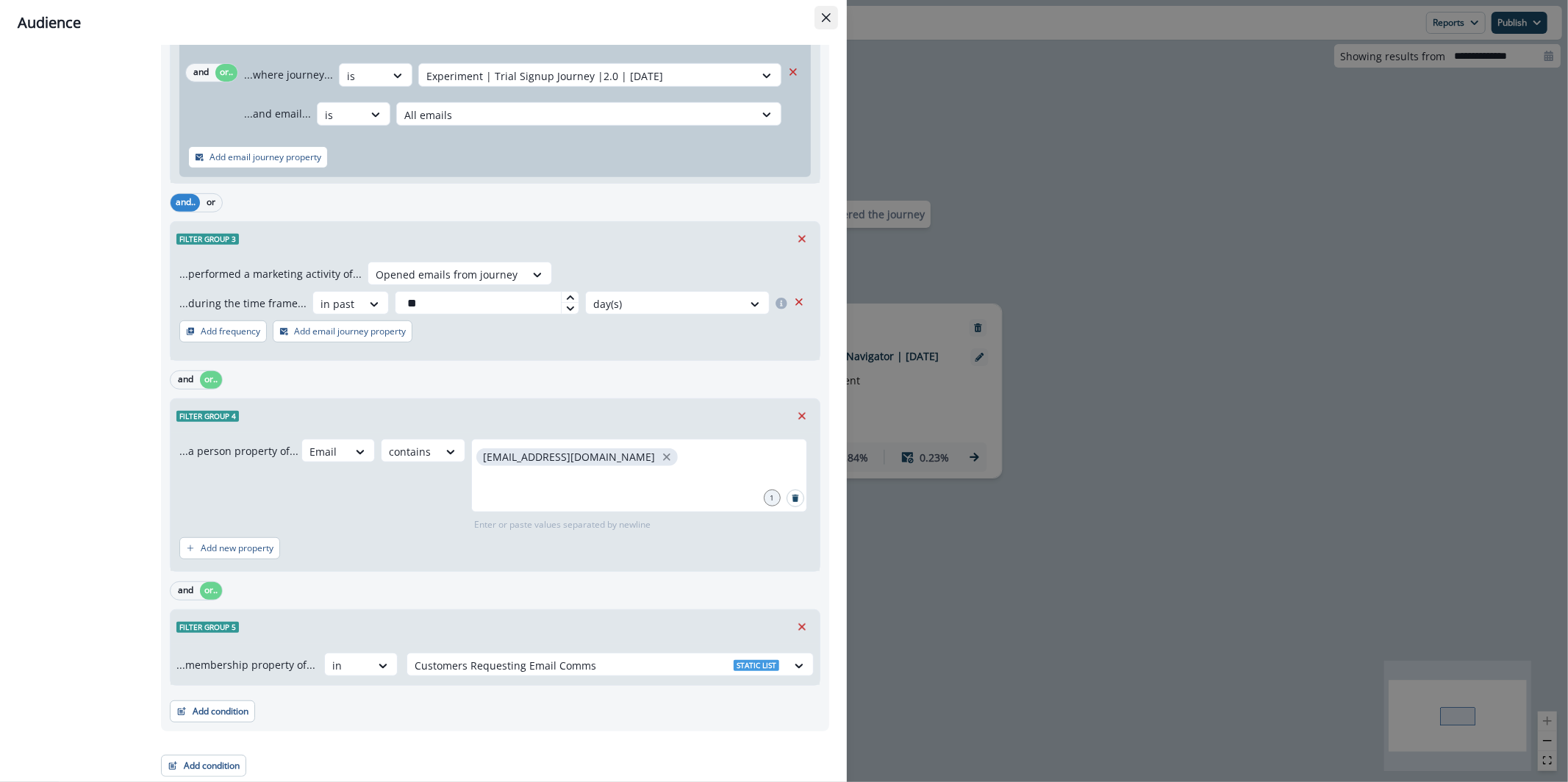
click at [822, 20] on icon "Close" at bounding box center [827, 18] width 9 height 9
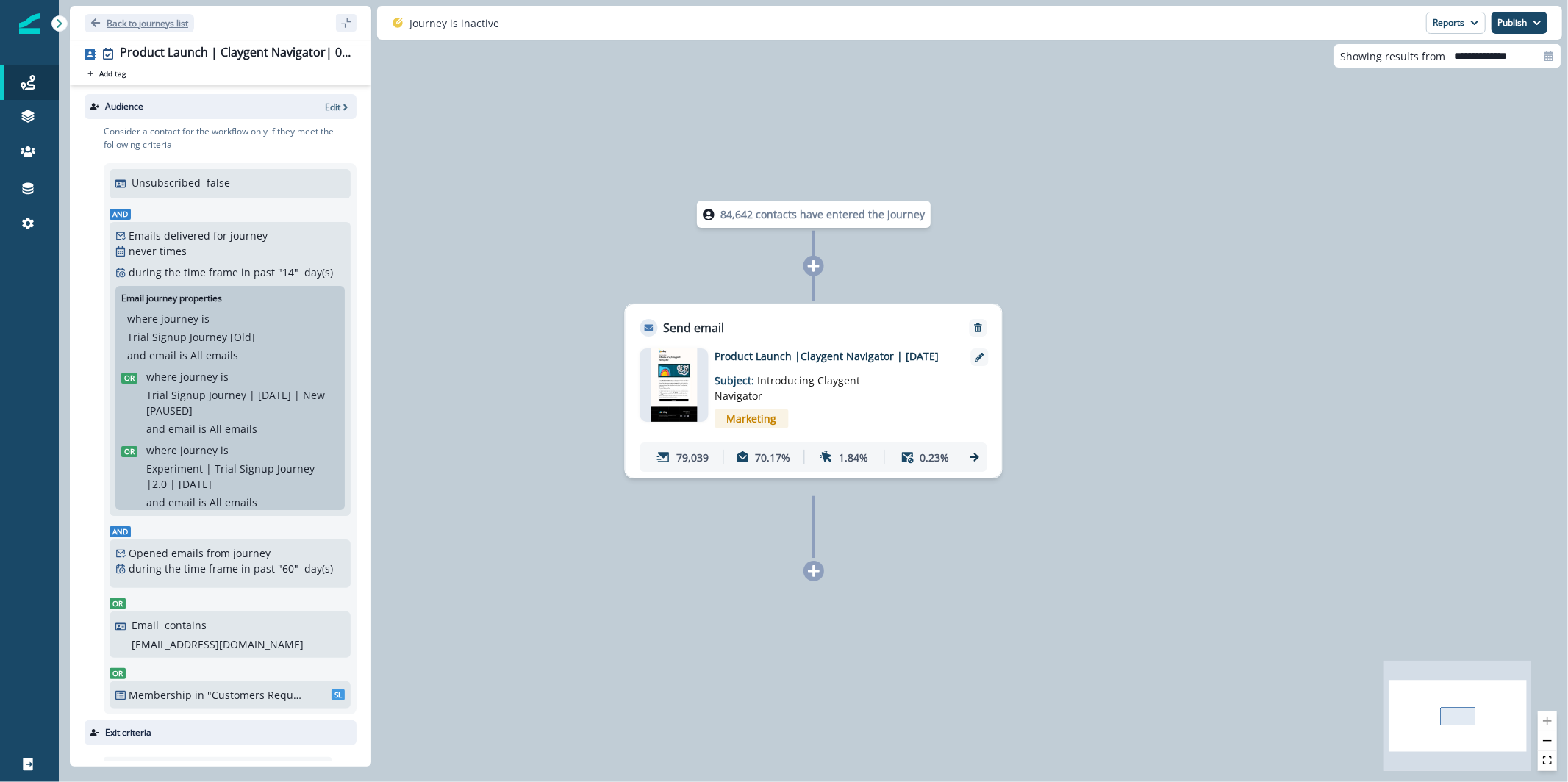
click at [159, 17] on p "Back to journeys list" at bounding box center [147, 23] width 81 height 13
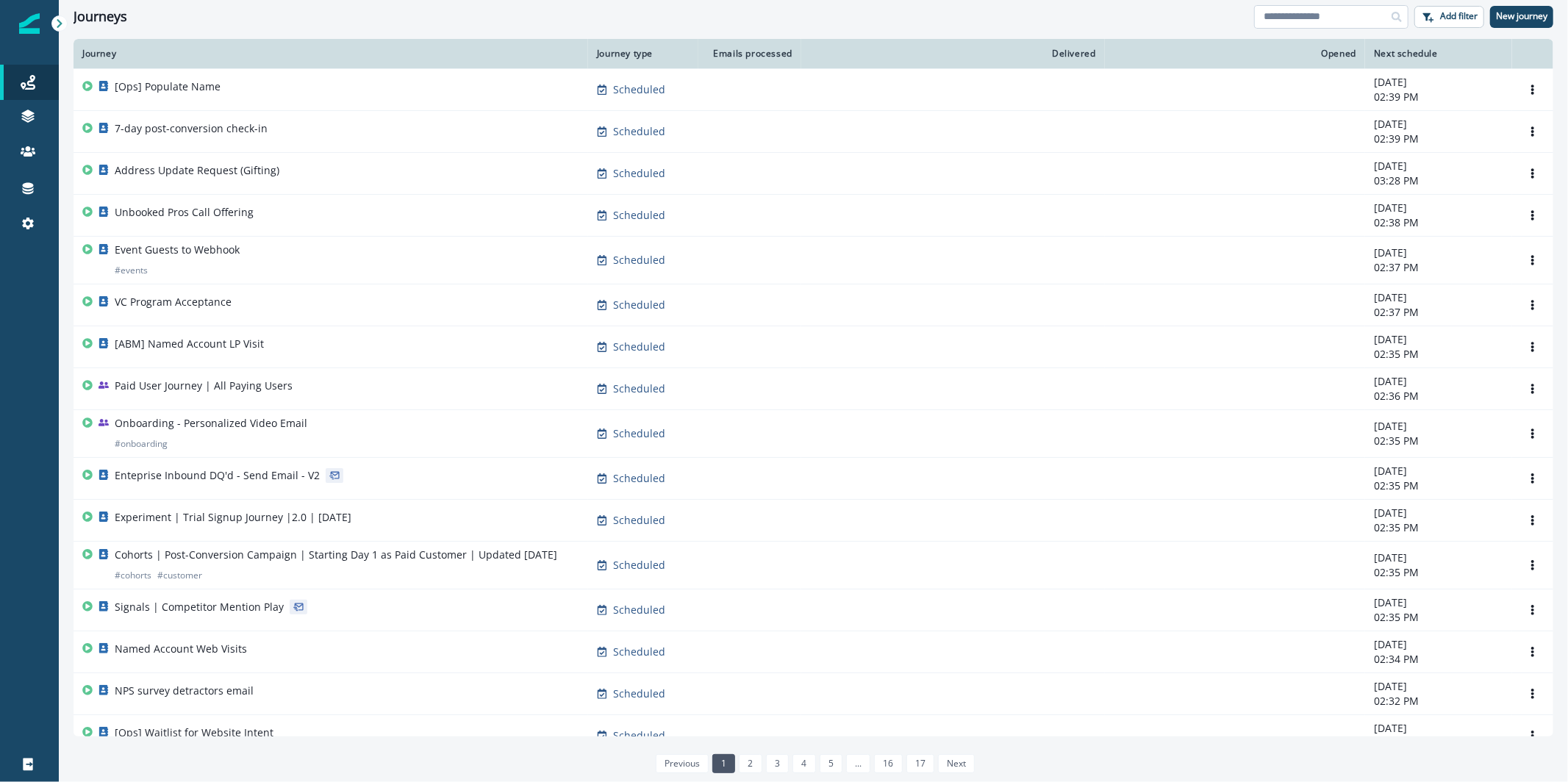
click at [1339, 13] on input at bounding box center [1331, 17] width 154 height 23
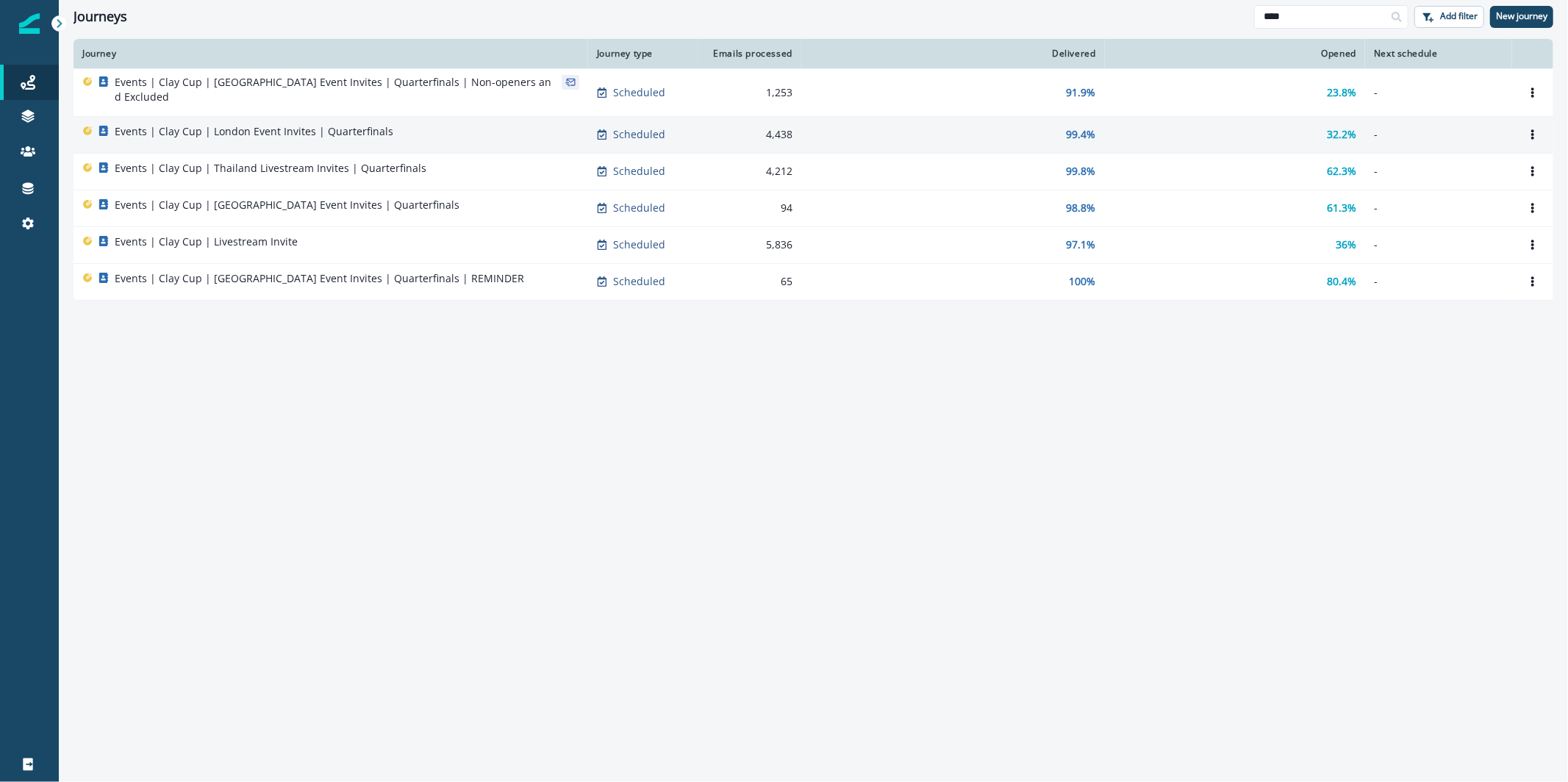
type input "***"
click at [445, 124] on div "Events | Clay Cup | London Event Invites | Quarterfinals" at bounding box center [330, 134] width 497 height 20
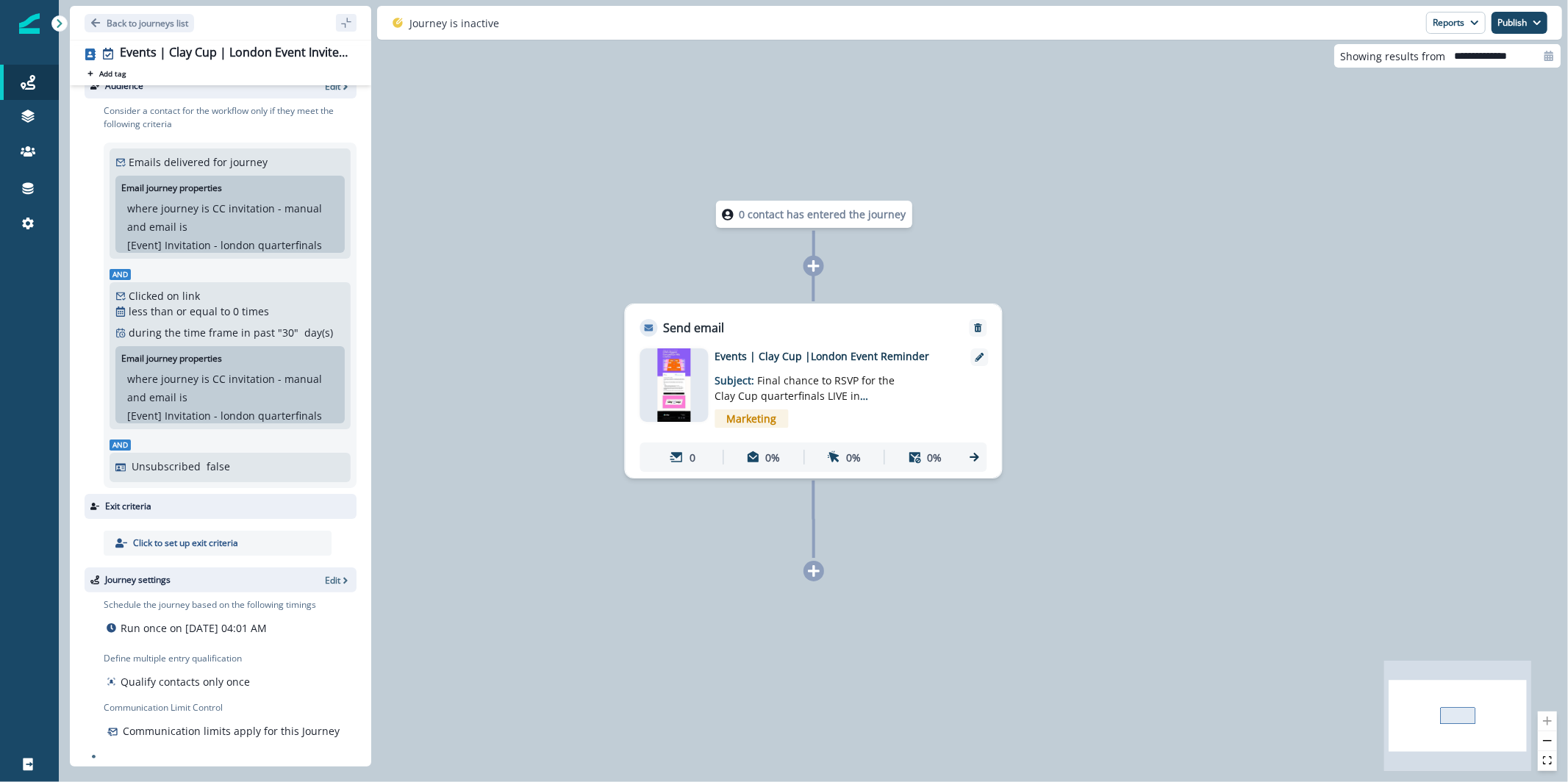
scroll to position [23, 0]
click at [128, 26] on p "Back to journeys list" at bounding box center [147, 23] width 81 height 13
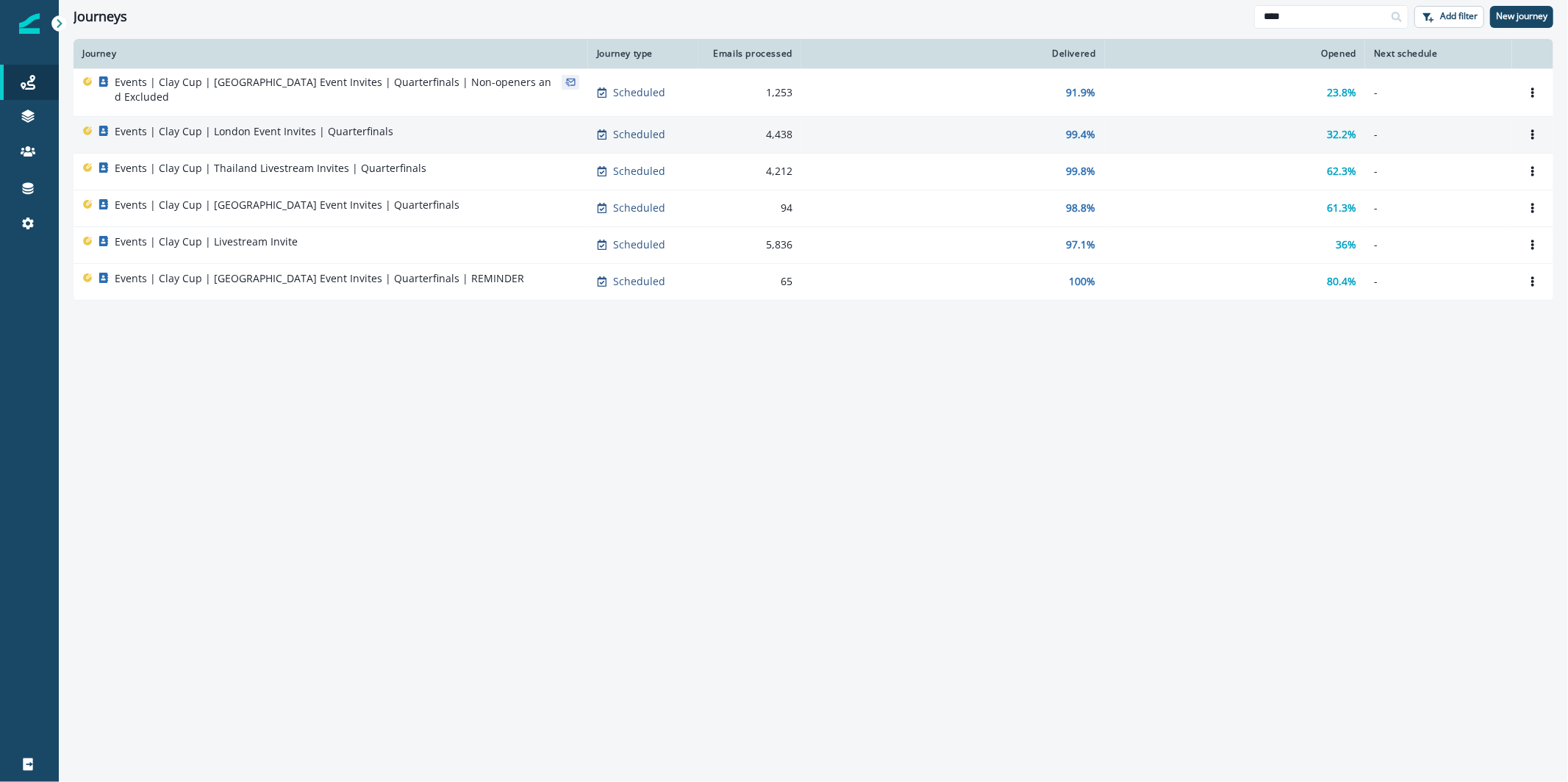
click at [437, 124] on div "Events | Clay Cup | London Event Invites | Quarterfinals" at bounding box center [330, 134] width 497 height 20
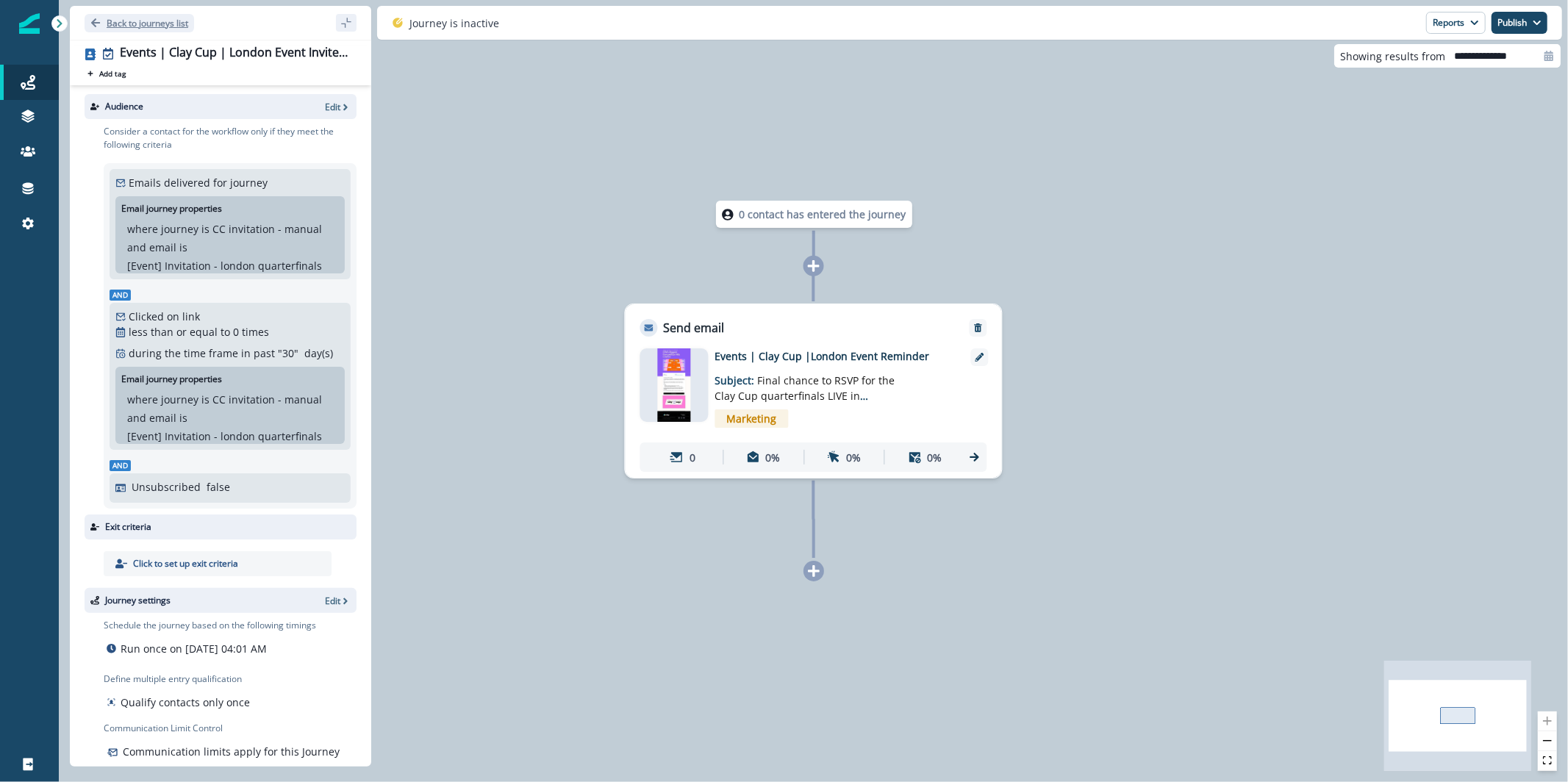
click at [170, 31] on button "Back to journeys list" at bounding box center [139, 23] width 110 height 18
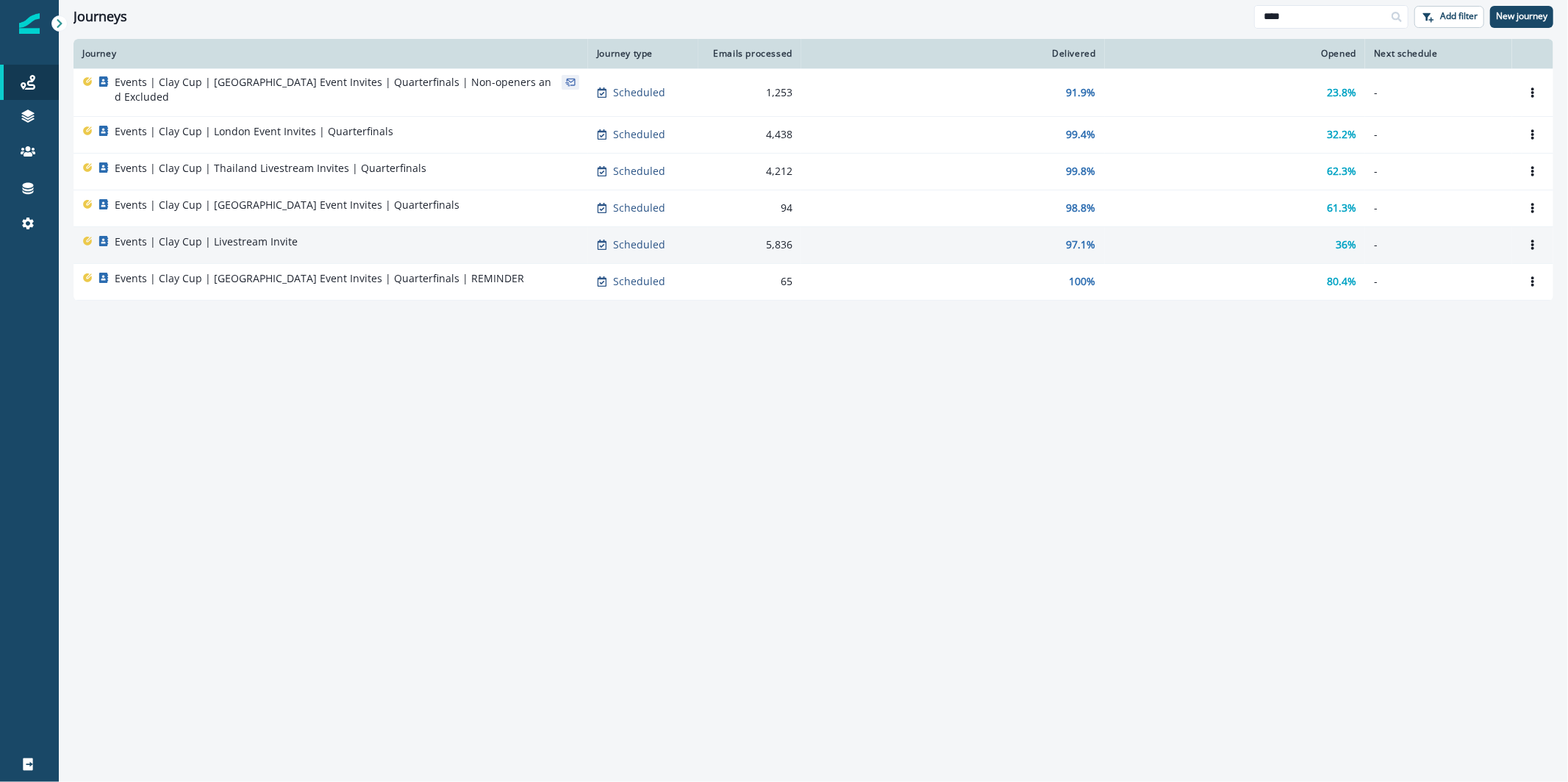
click at [380, 235] on div "Events | Clay Cup | Livestream Invite" at bounding box center [330, 244] width 497 height 20
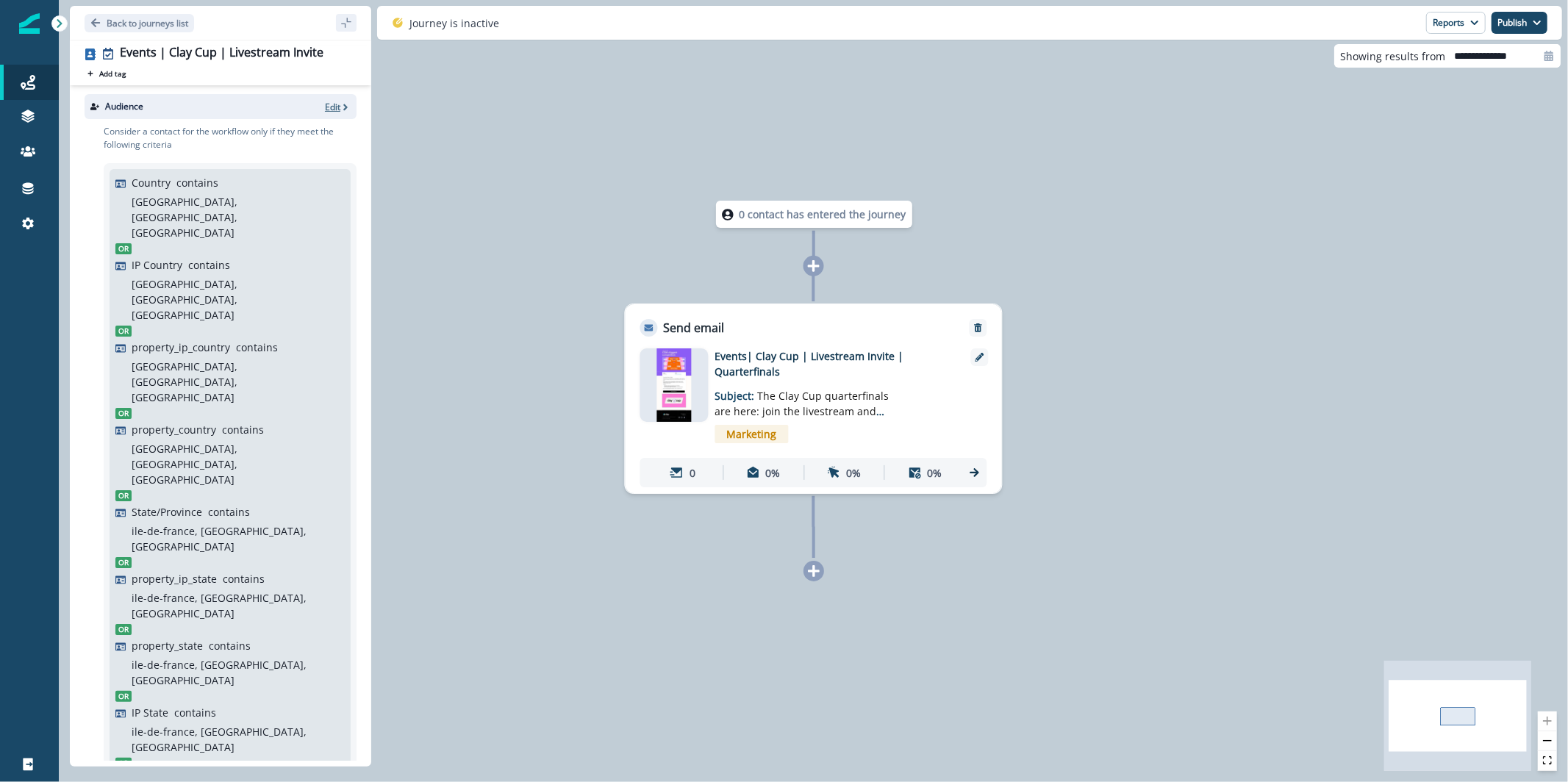
click at [340, 102] on span "button" at bounding box center [345, 107] width 11 height 11
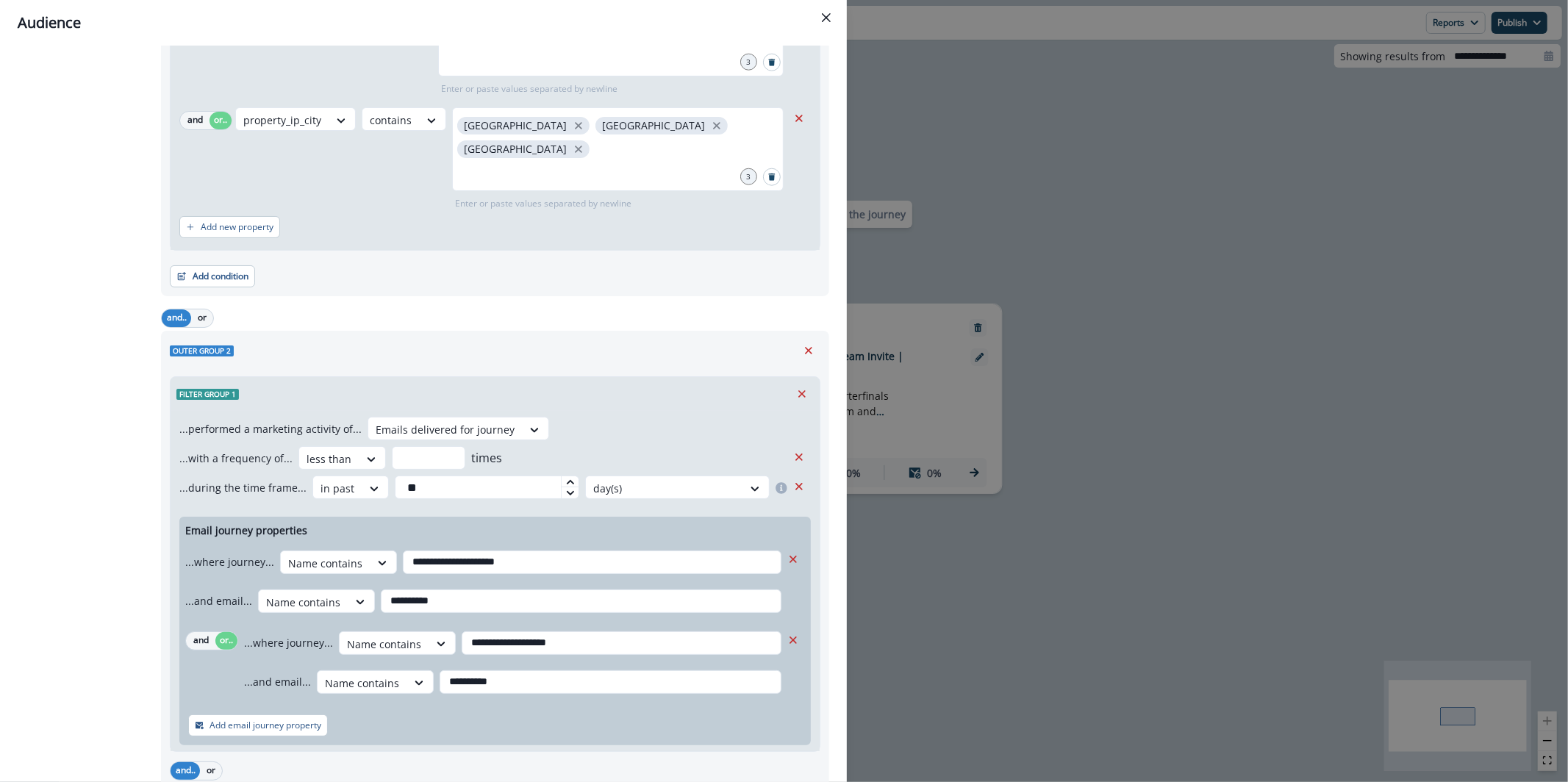
scroll to position [1435, 0]
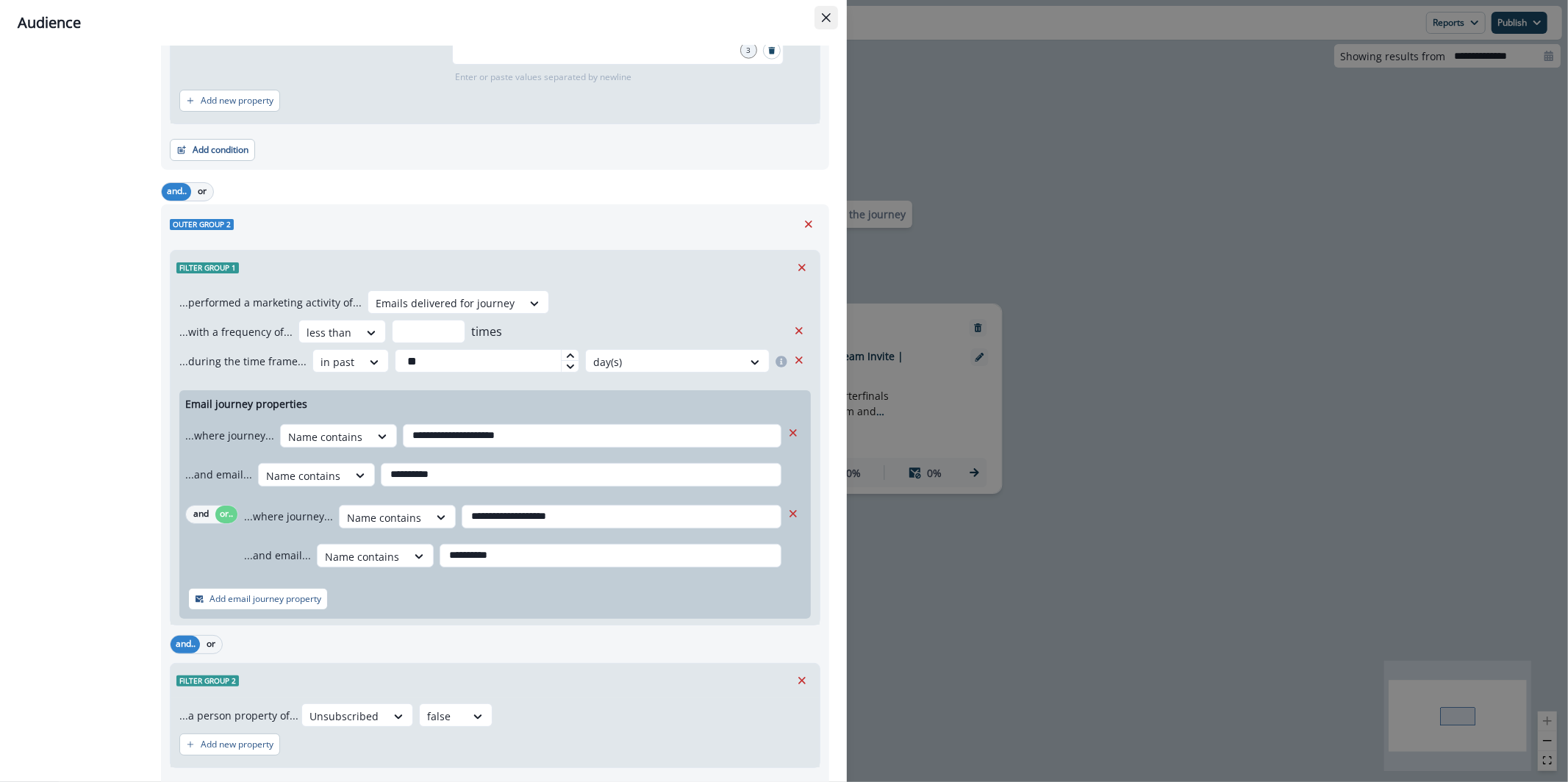
click at [815, 26] on button "Close" at bounding box center [826, 17] width 23 height 23
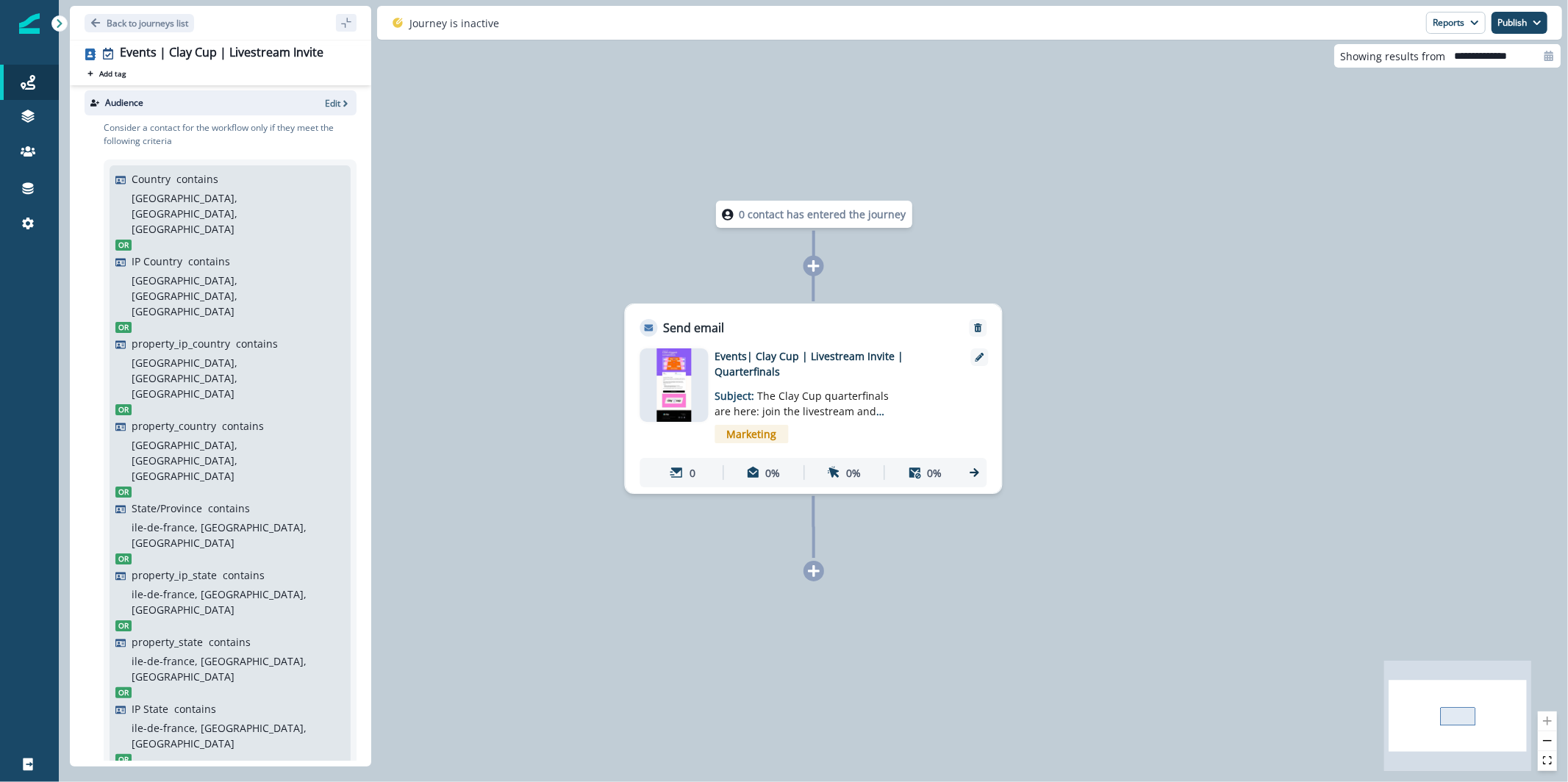
scroll to position [0, 0]
click at [169, 20] on p "Back to journeys list" at bounding box center [147, 23] width 81 height 13
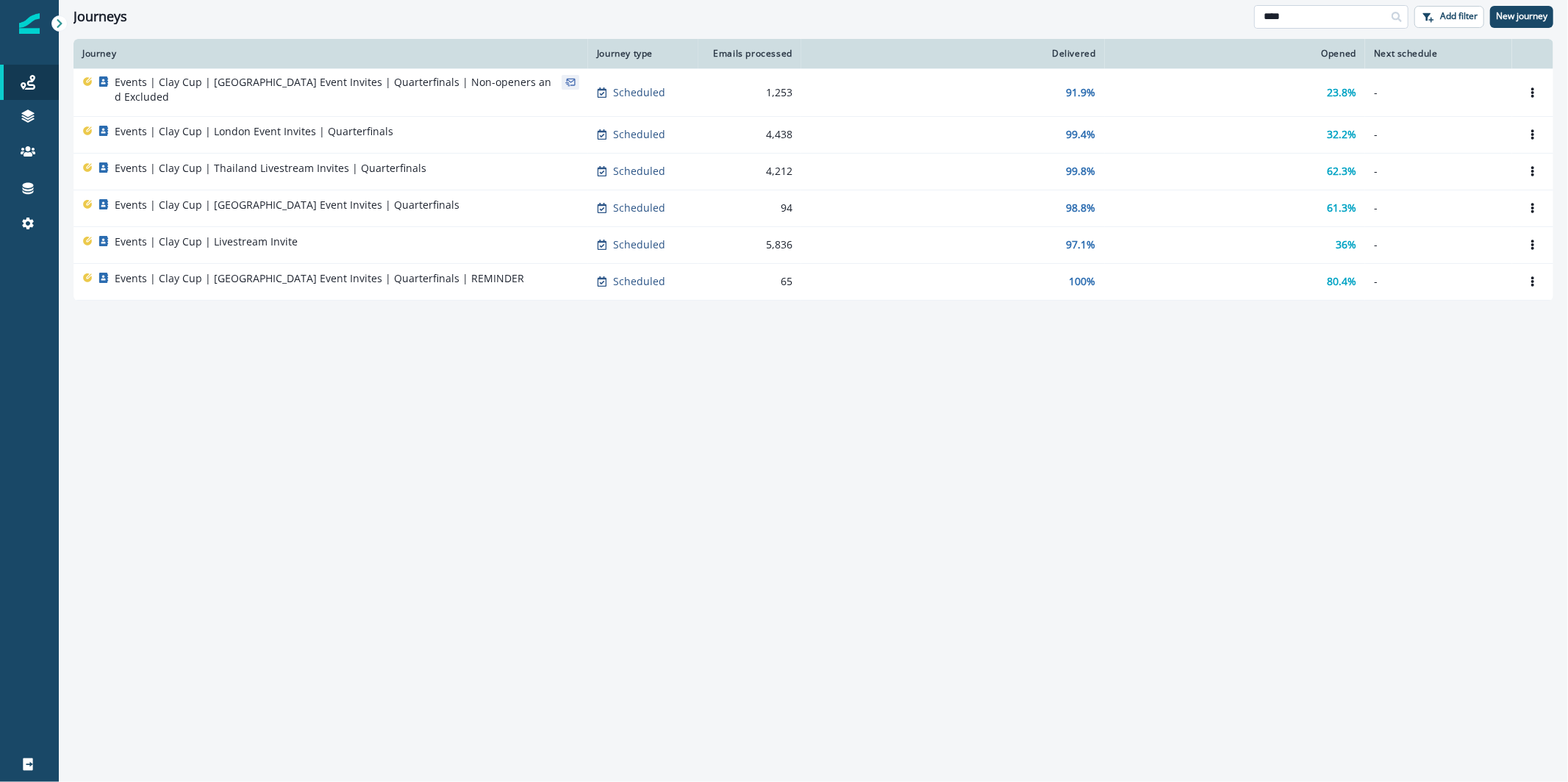
click at [1271, 16] on input "***" at bounding box center [1331, 17] width 154 height 23
type input "*"
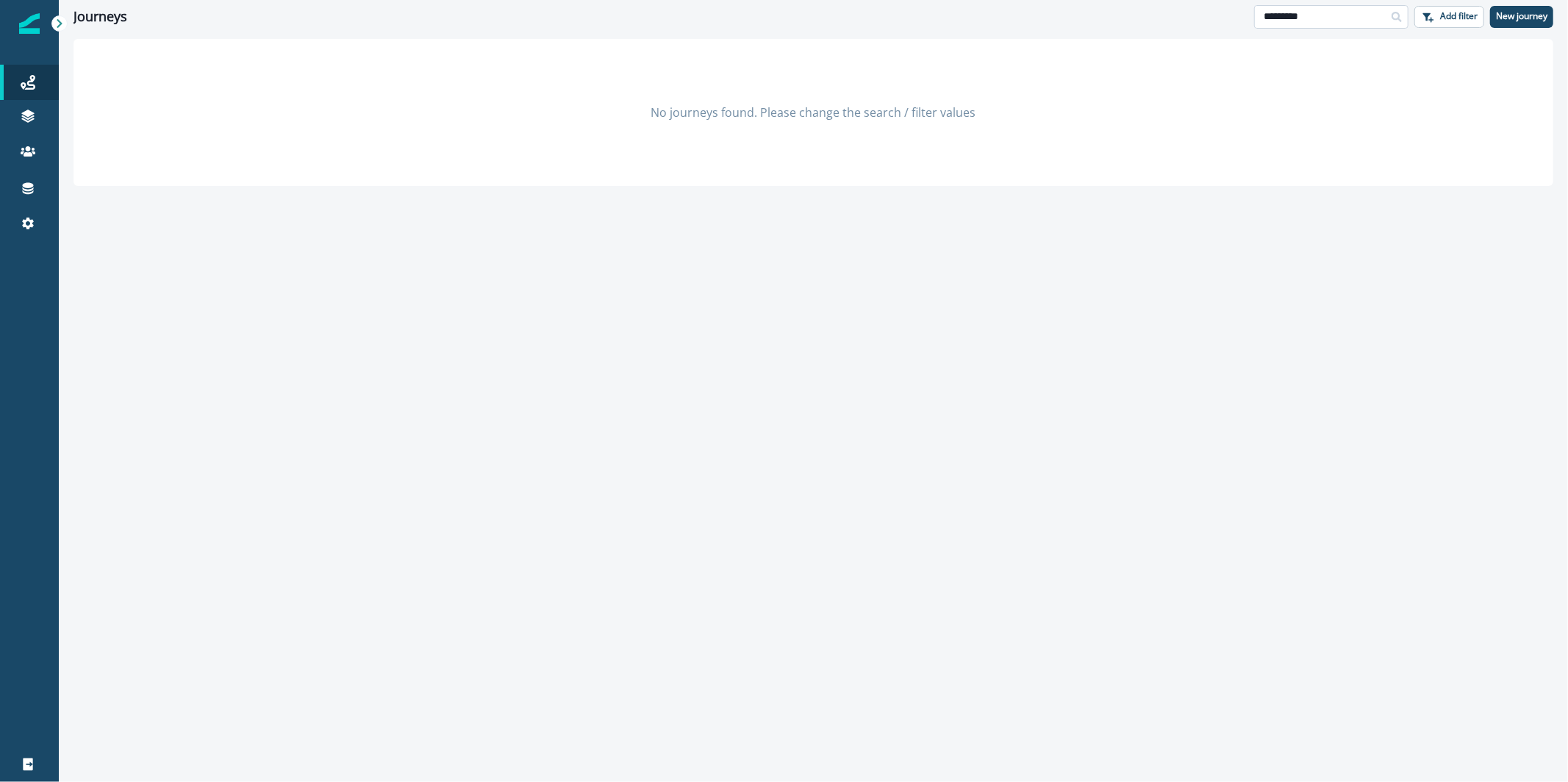
type input "********"
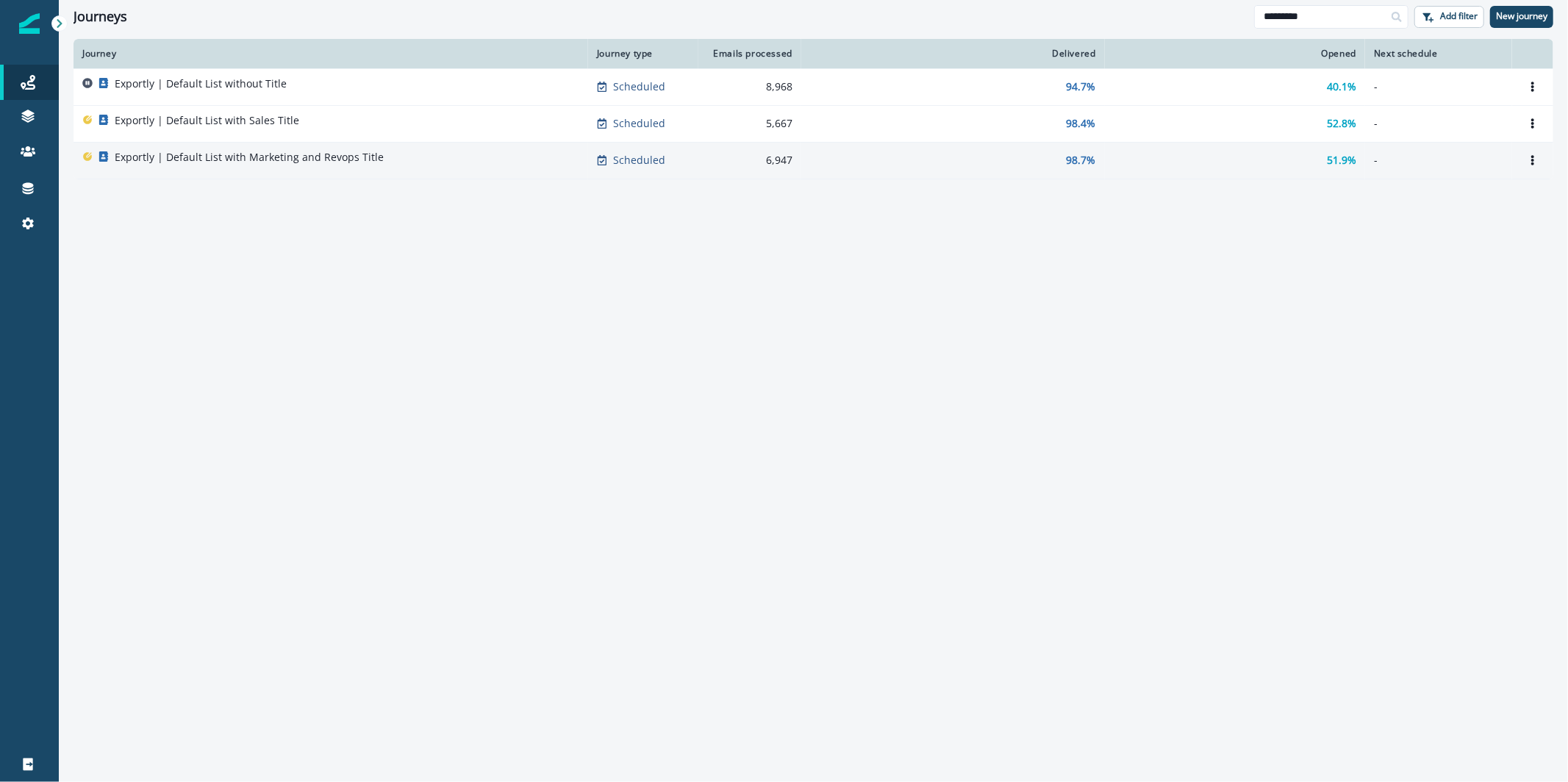
click at [253, 168] on div "Exportly | Default List with Marketing and Revops Title" at bounding box center [249, 159] width 269 height 20
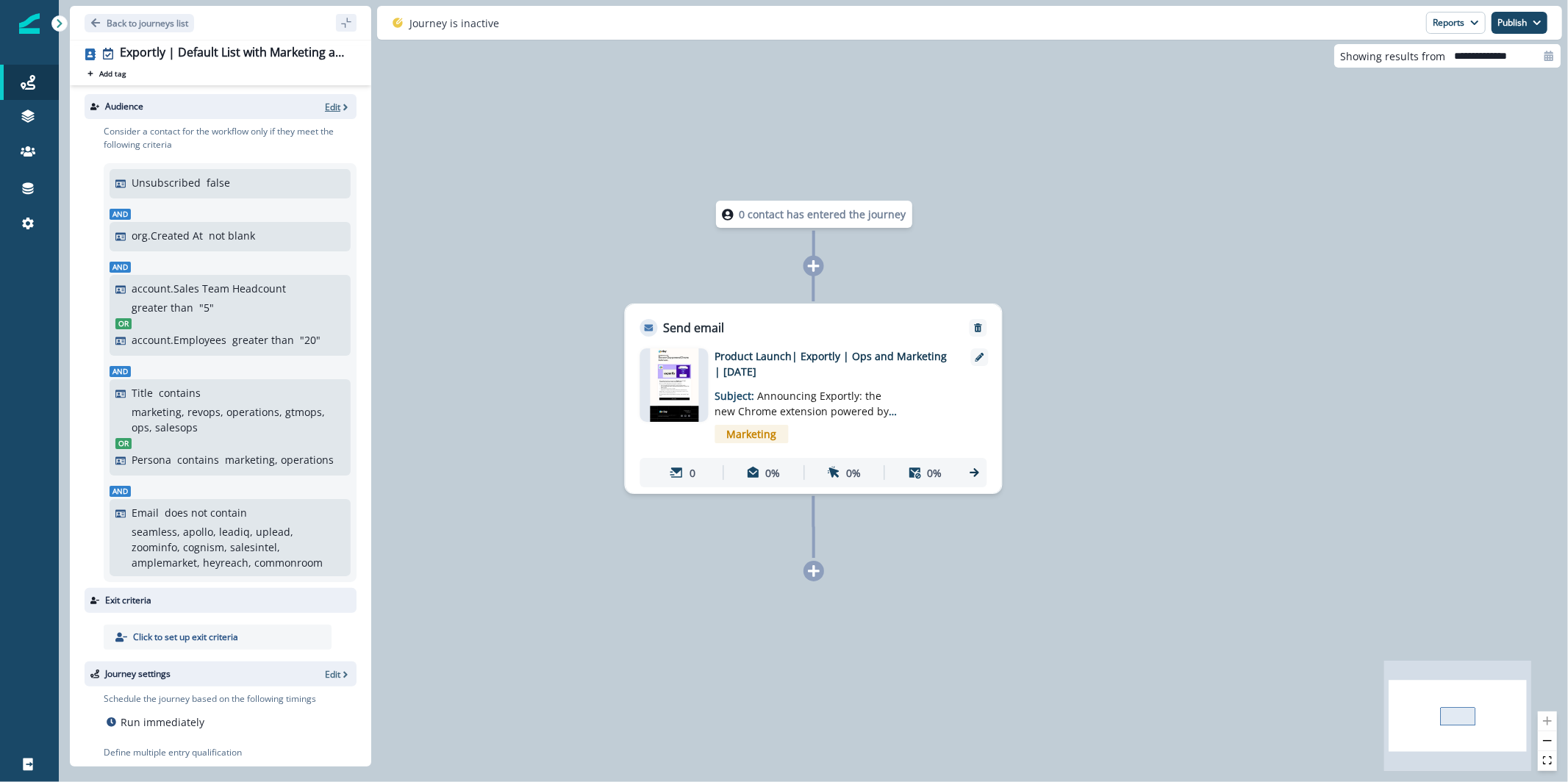
click at [340, 105] on icon "button" at bounding box center [345, 108] width 11 height 11
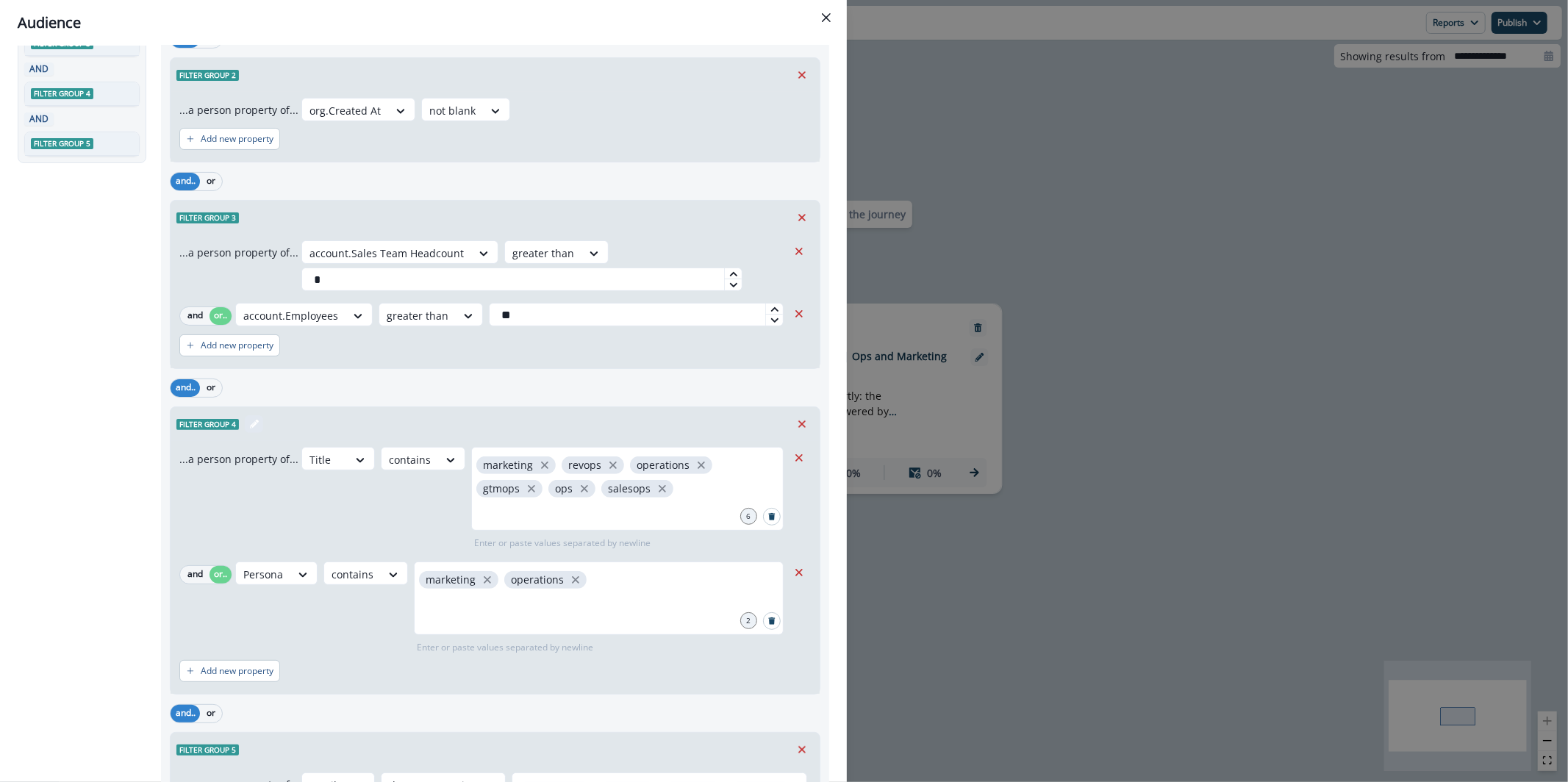
scroll to position [223, 0]
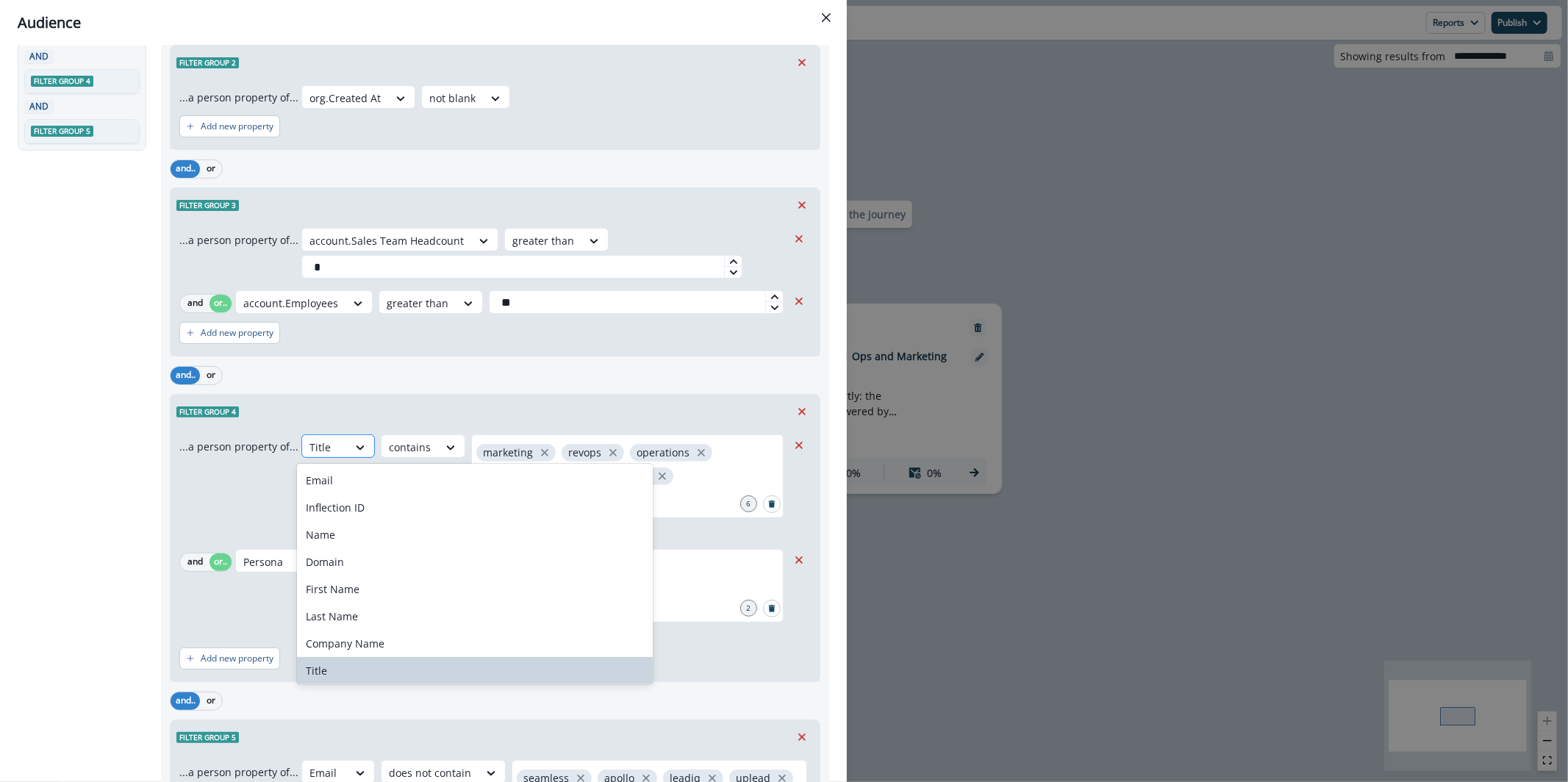
click at [332, 444] on div at bounding box center [324, 447] width 31 height 18
click at [69, 502] on div "Outer group 1 Filter group 1 AND Filter group 2 AND Filter group 3 AND Filter g…" at bounding box center [84, 199] width 135 height 613
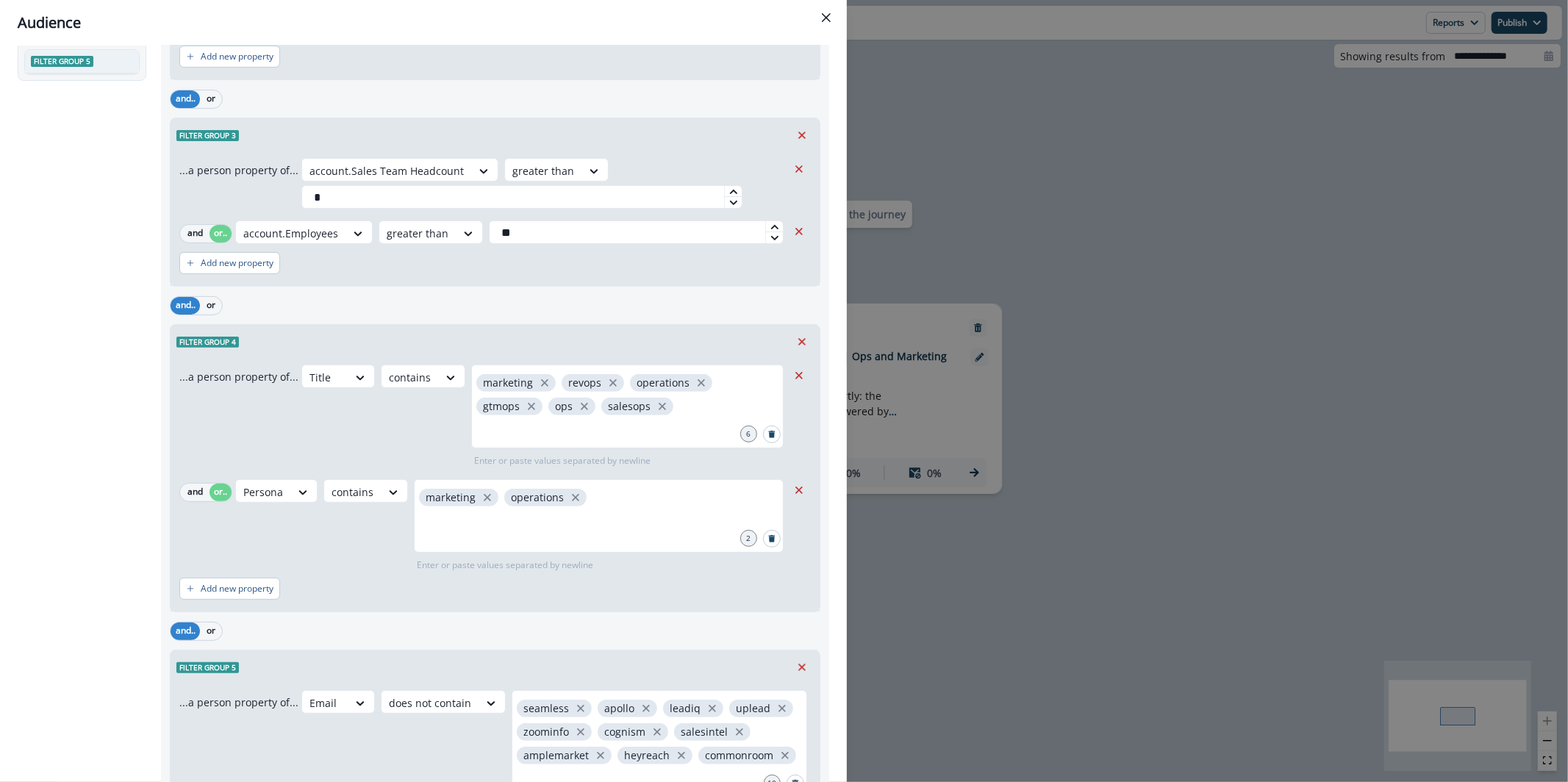
scroll to position [208, 0]
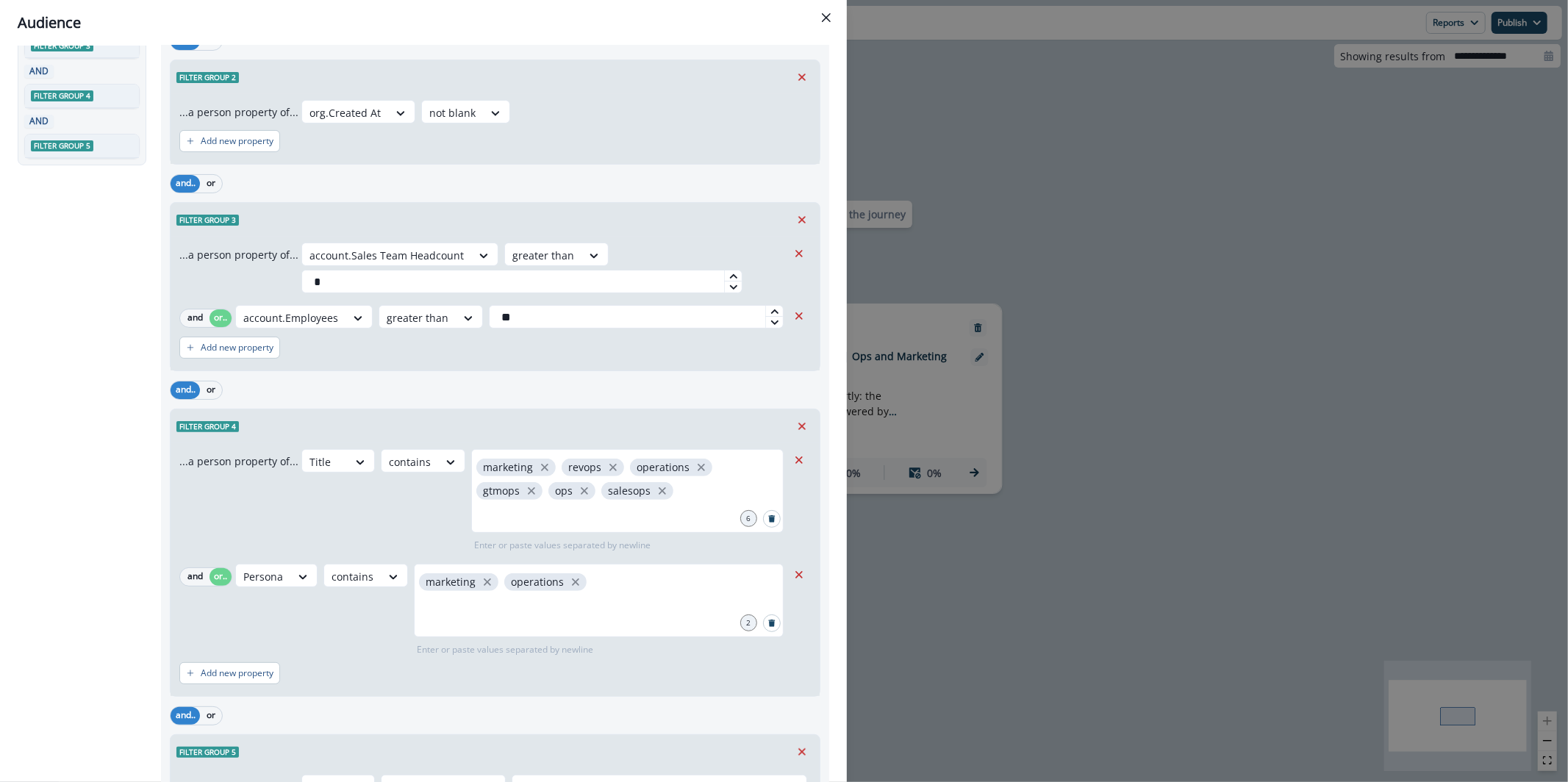
click at [826, 15] on icon "Close" at bounding box center [827, 18] width 9 height 9
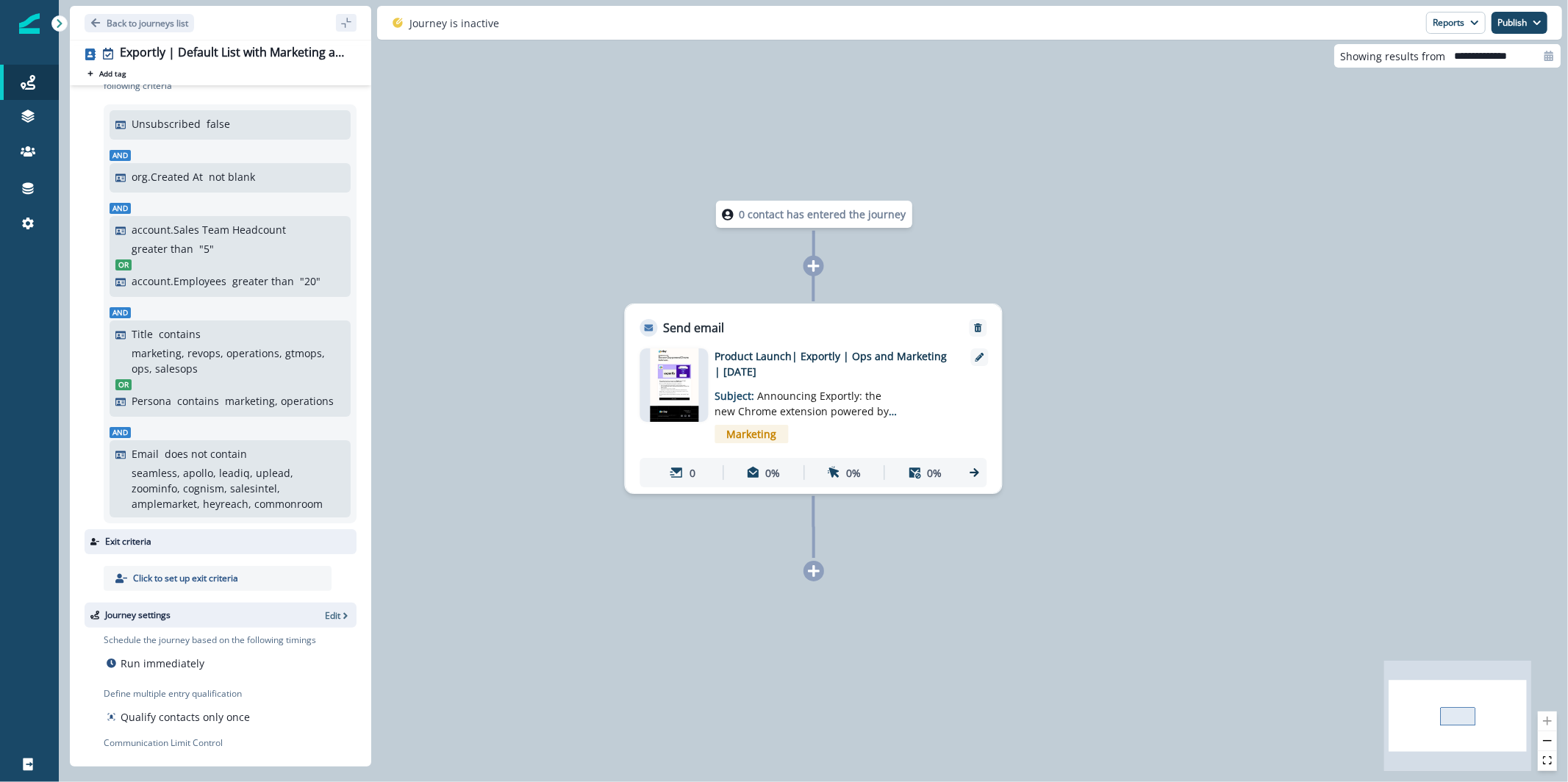
scroll to position [0, 0]
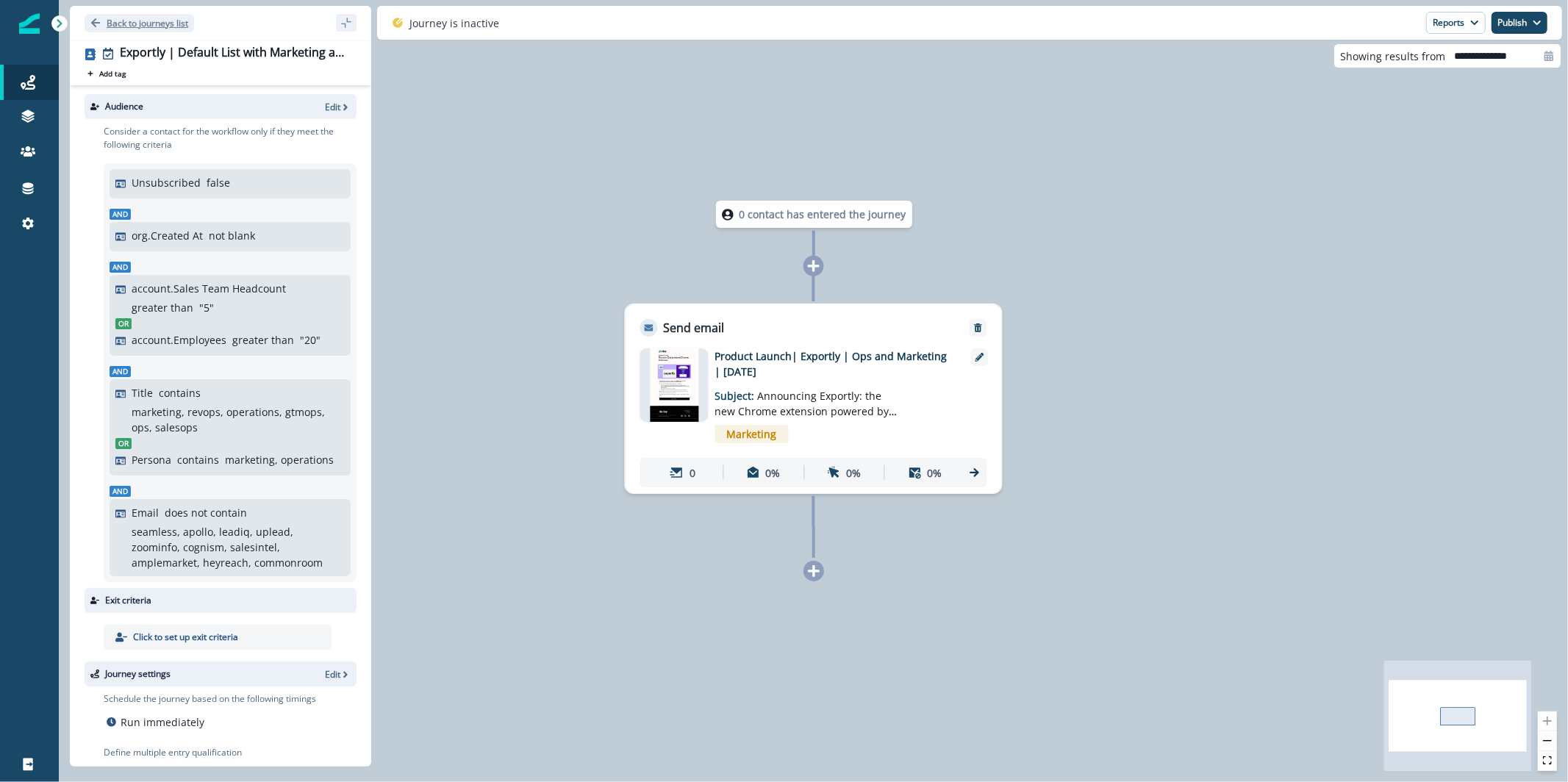
click at [117, 18] on p "Back to journeys list" at bounding box center [147, 23] width 81 height 13
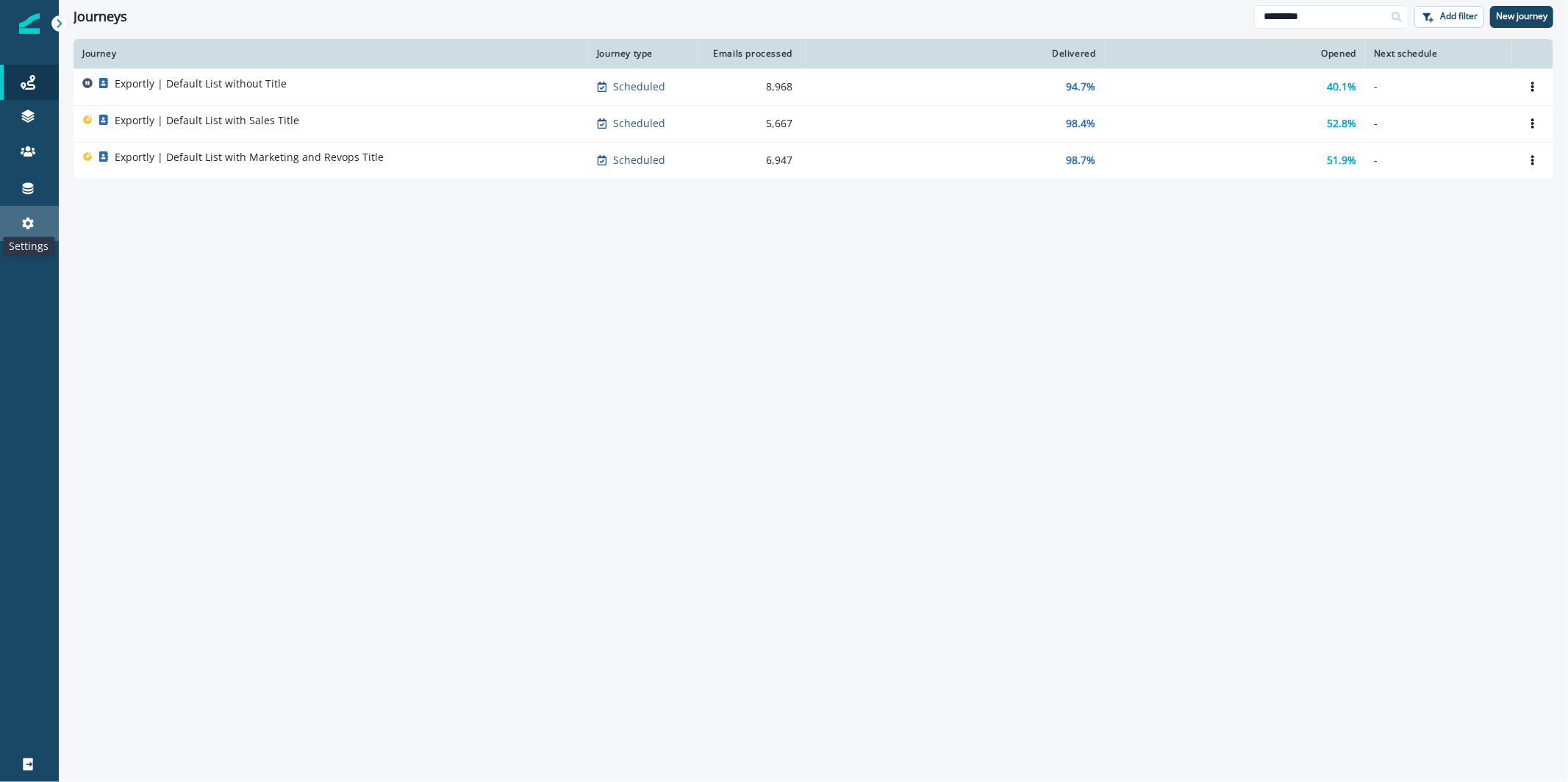
click at [31, 216] on icon at bounding box center [28, 223] width 15 height 15
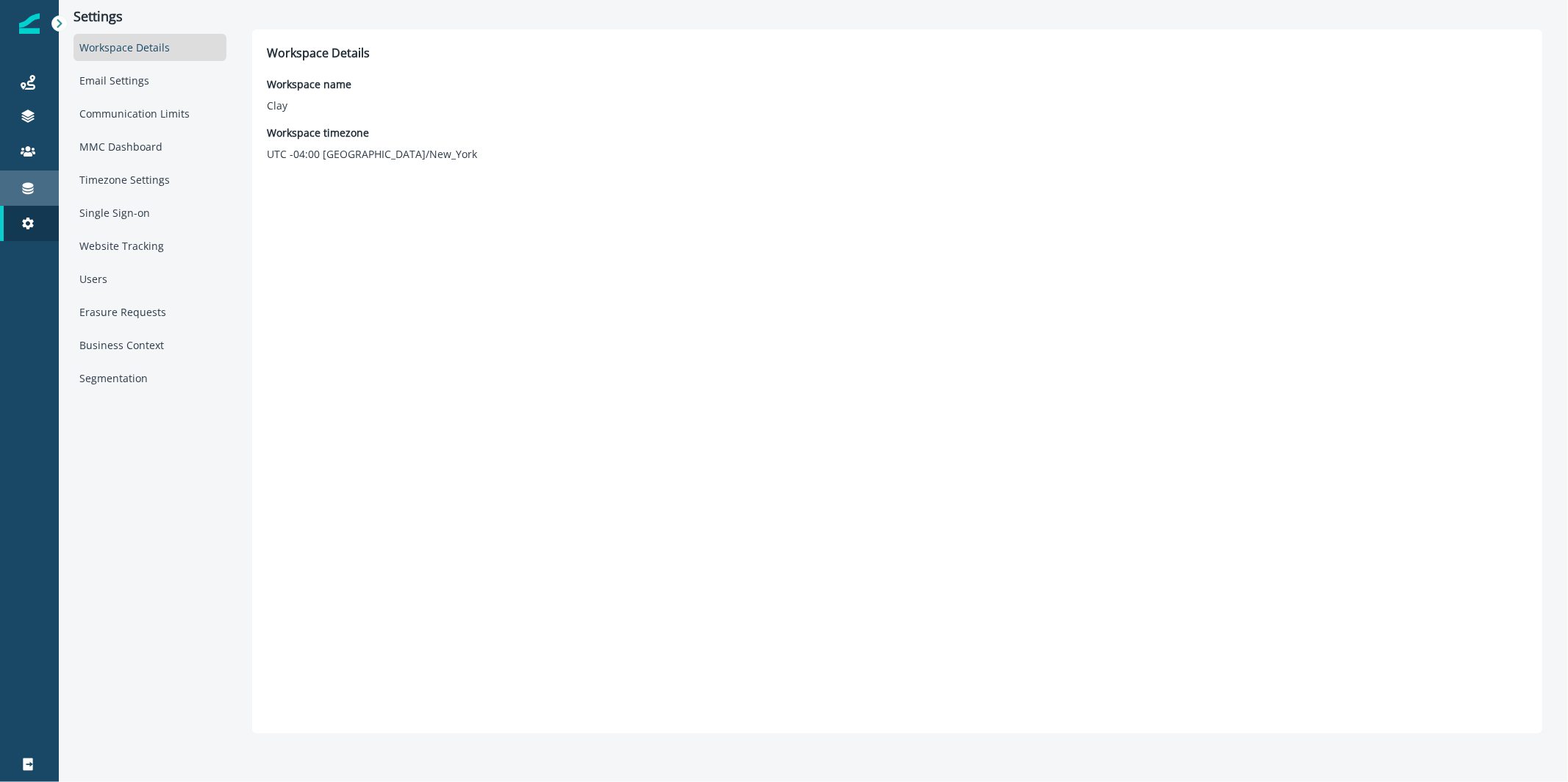
click at [29, 191] on icon at bounding box center [28, 188] width 15 height 15
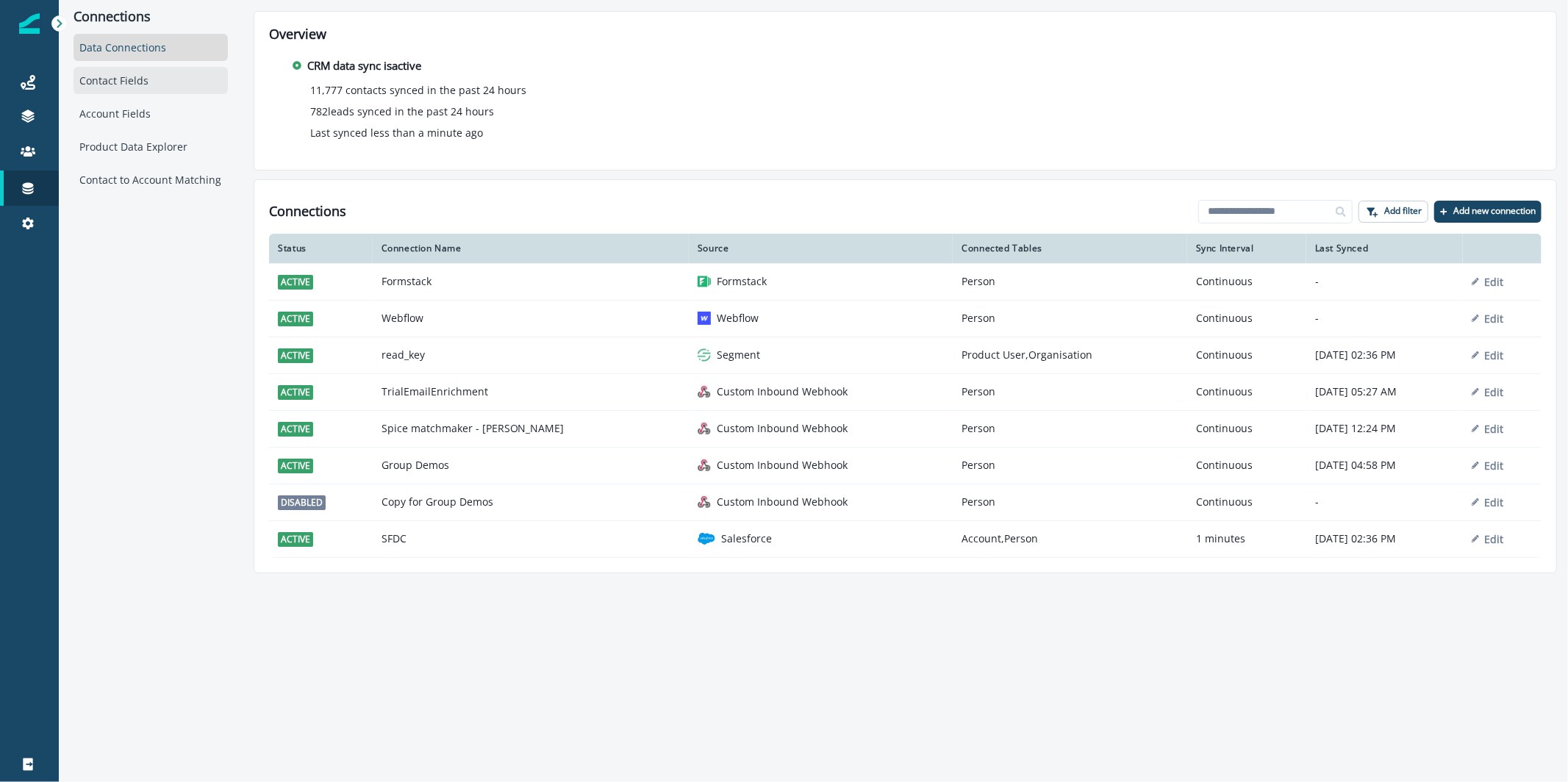
click at [187, 82] on div "Contact Fields" at bounding box center [150, 80] width 154 height 27
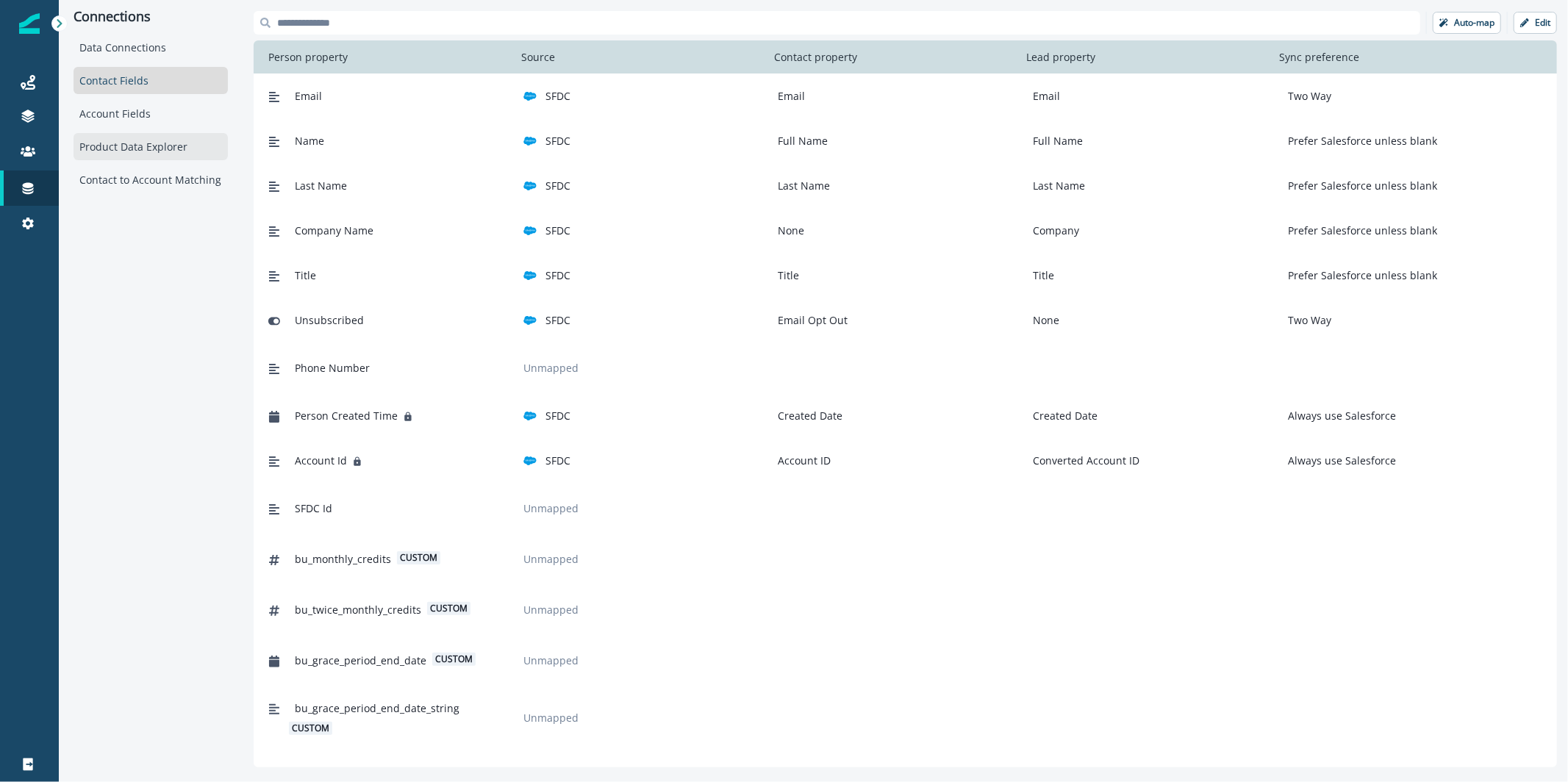
click at [145, 141] on div "Product Data Explorer" at bounding box center [150, 147] width 154 height 27
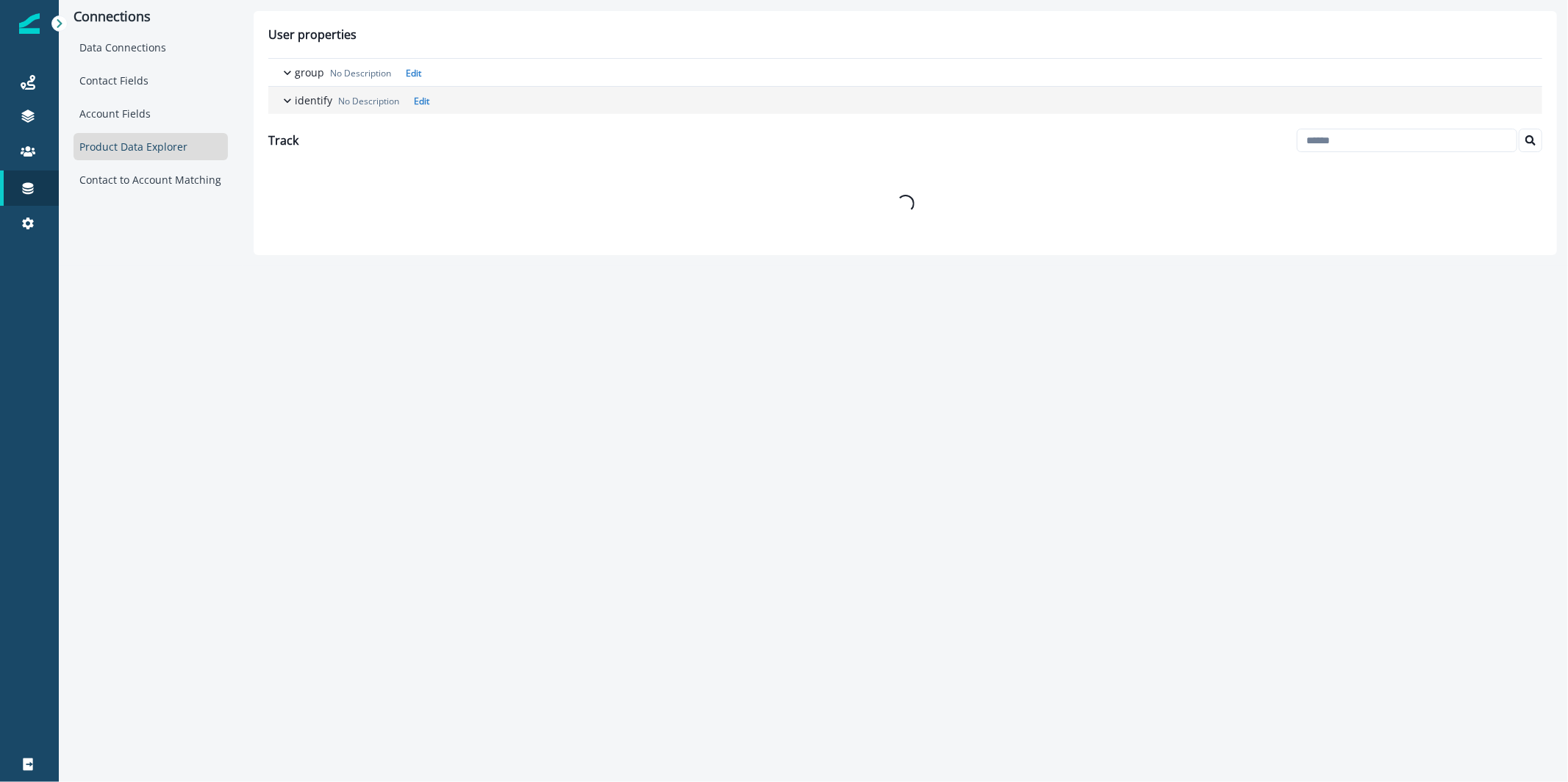
click at [290, 102] on icon "button" at bounding box center [287, 101] width 15 height 15
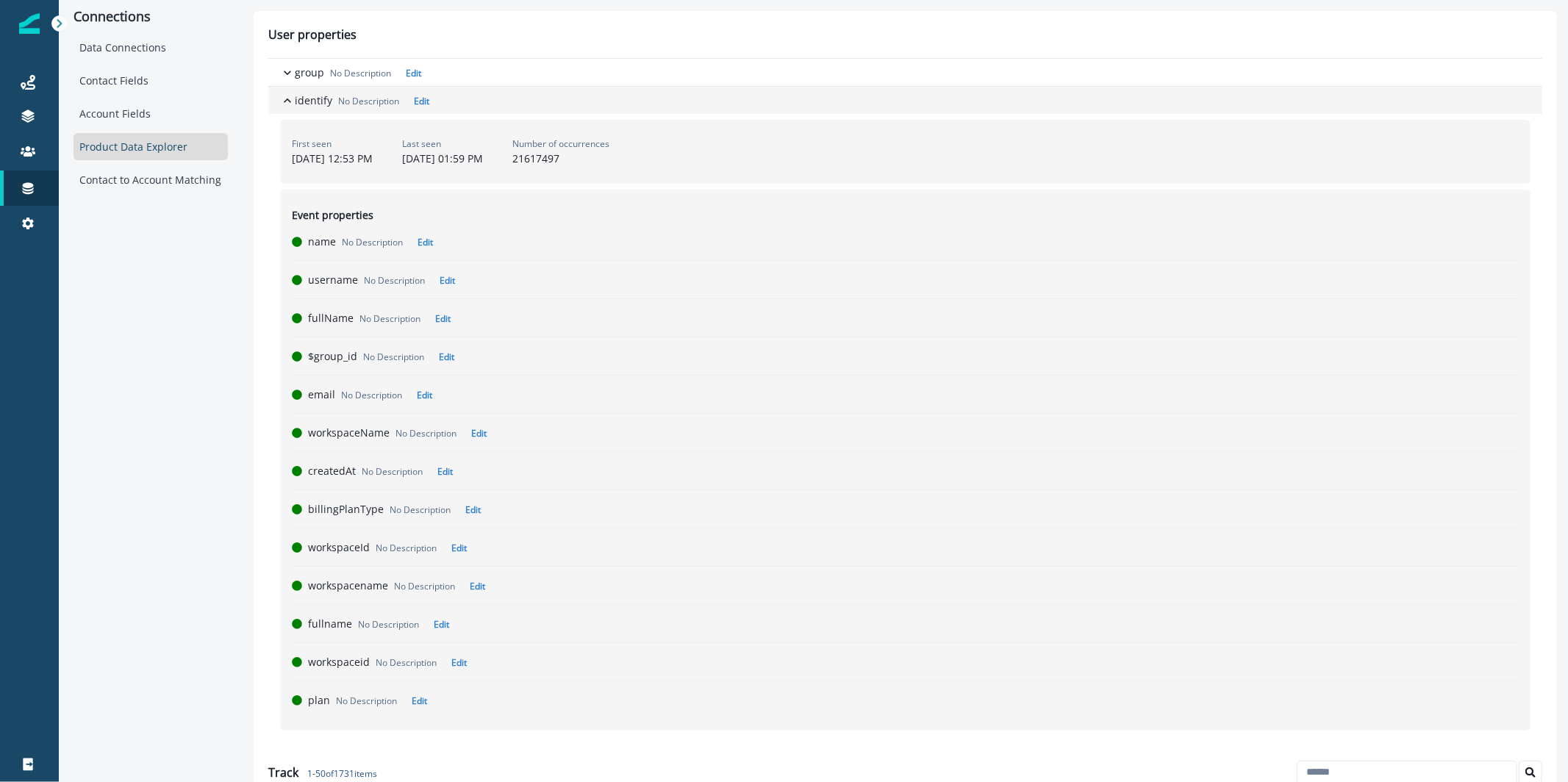
click at [290, 102] on icon "button" at bounding box center [287, 100] width 8 height 5
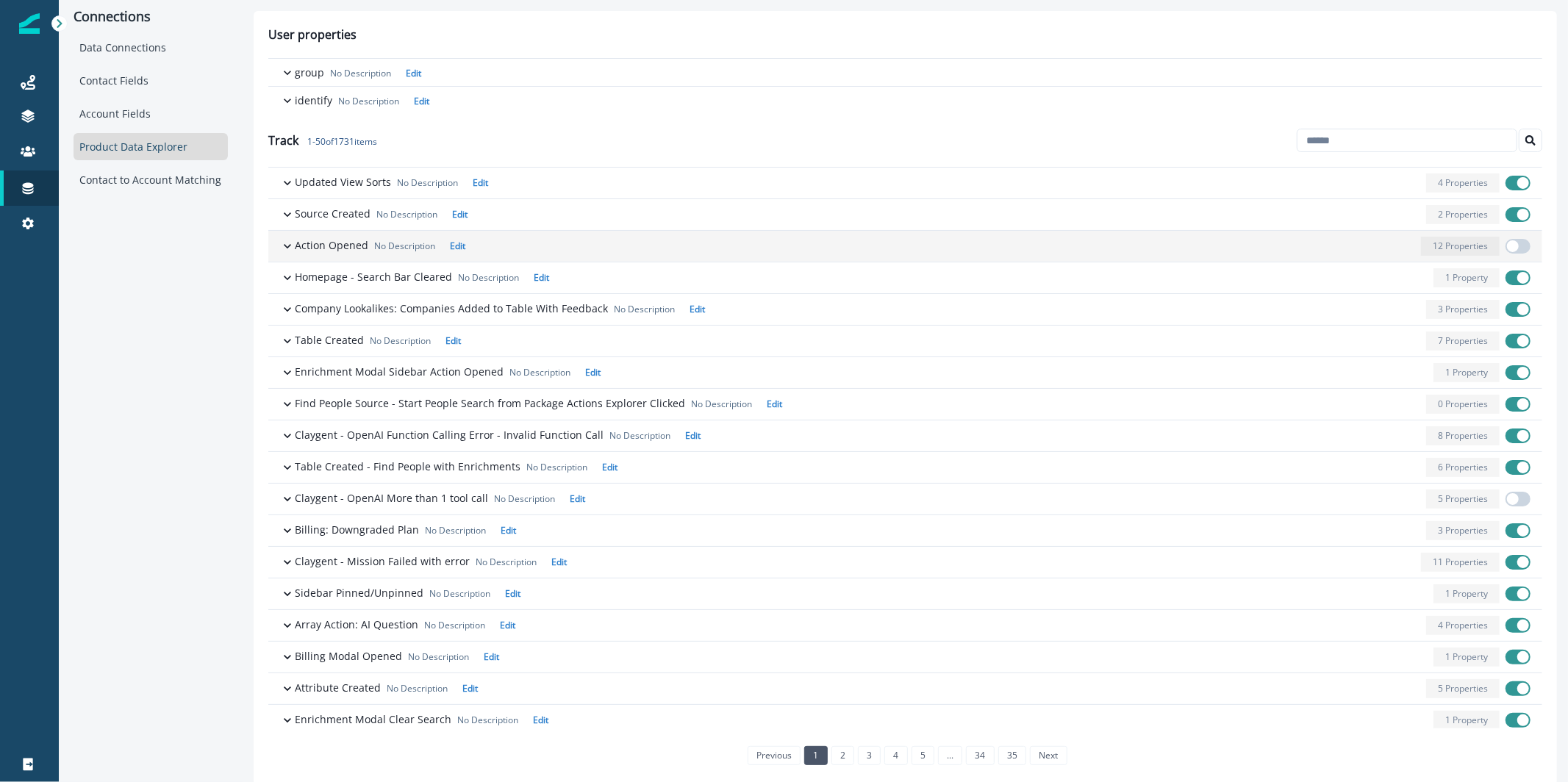
click at [339, 250] on p "Action Opened" at bounding box center [332, 245] width 74 height 16
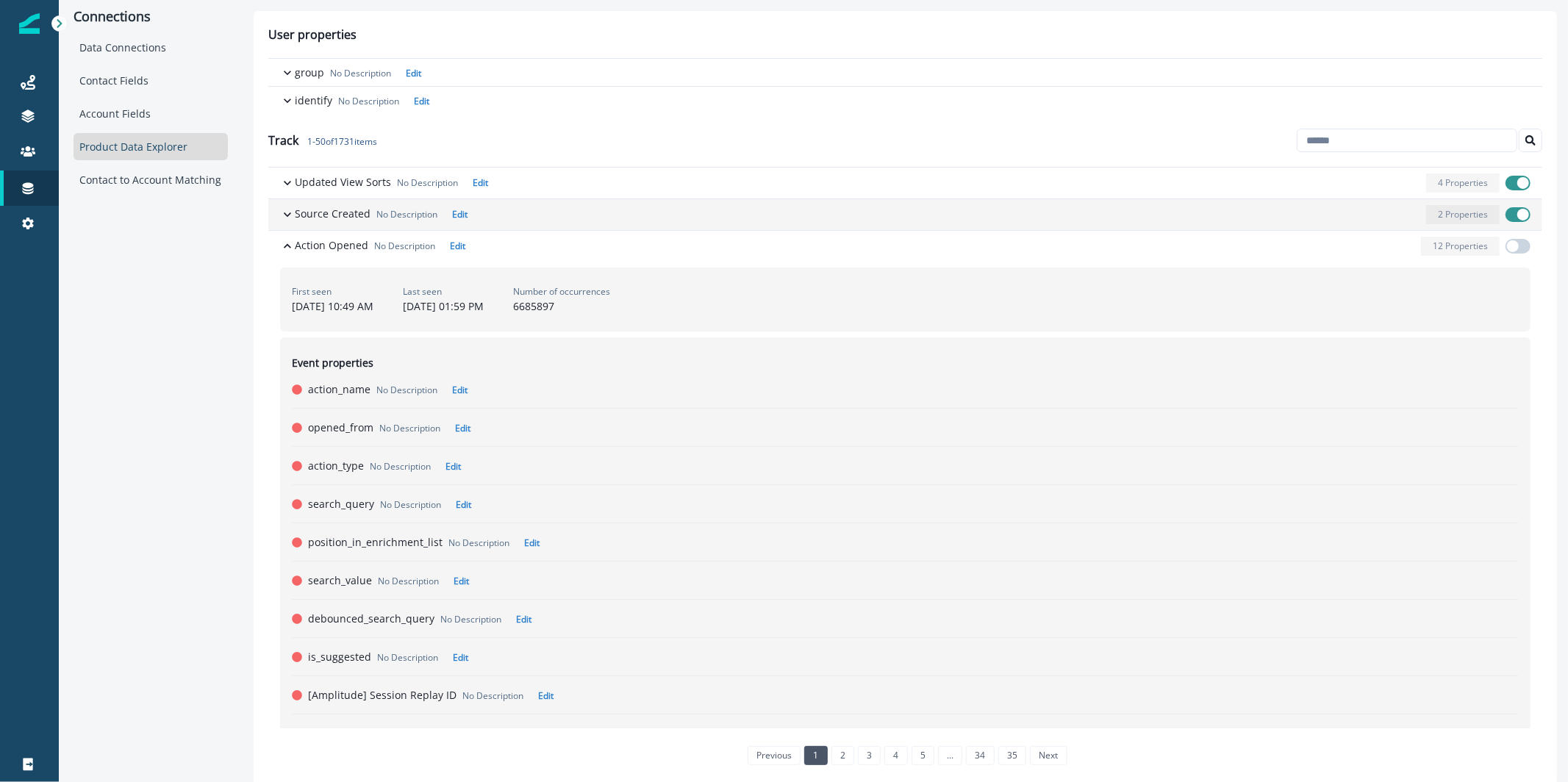
click at [323, 211] on p "Source Created" at bounding box center [333, 214] width 76 height 16
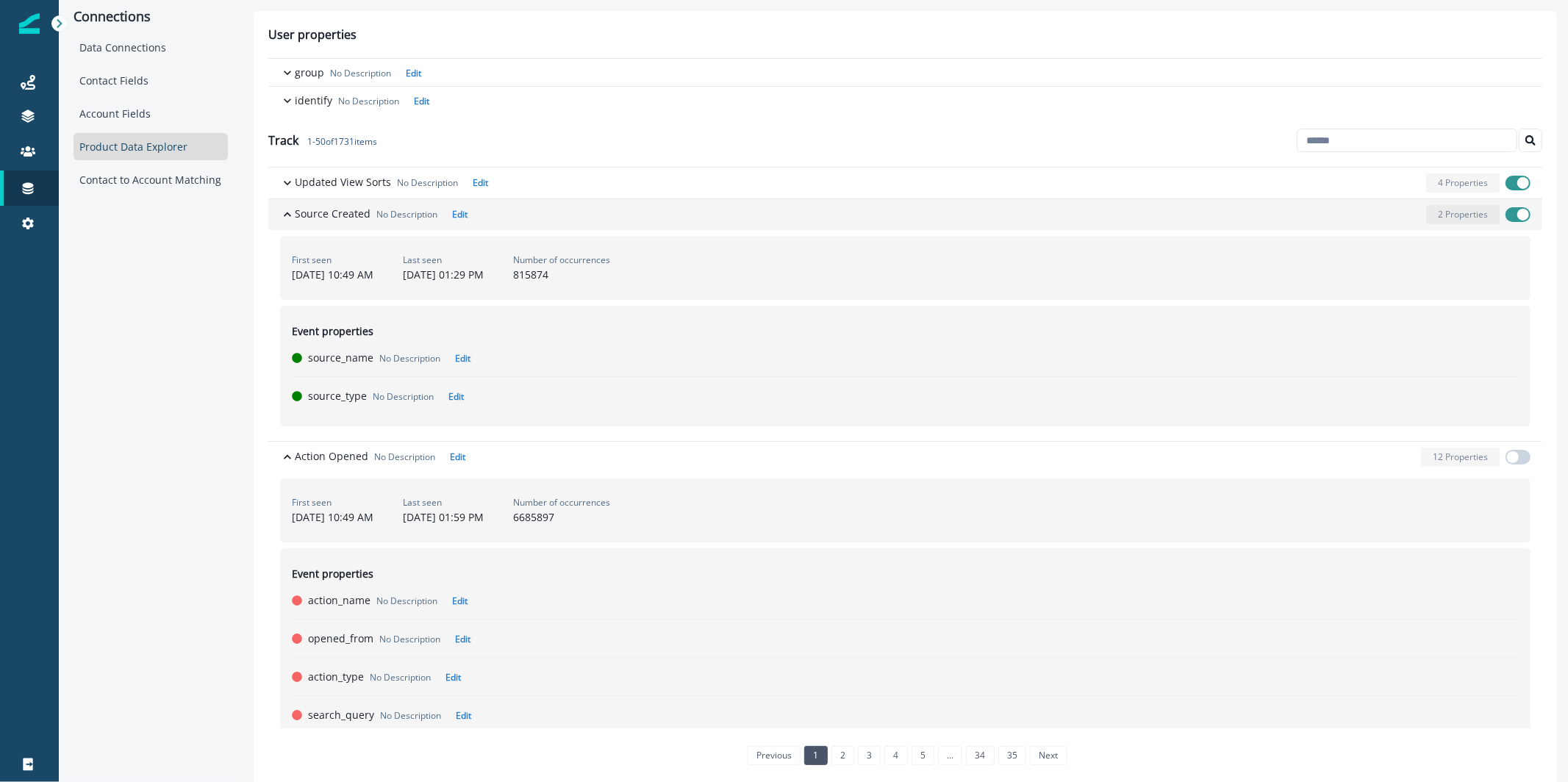
click at [323, 210] on p "Source Created" at bounding box center [333, 214] width 76 height 16
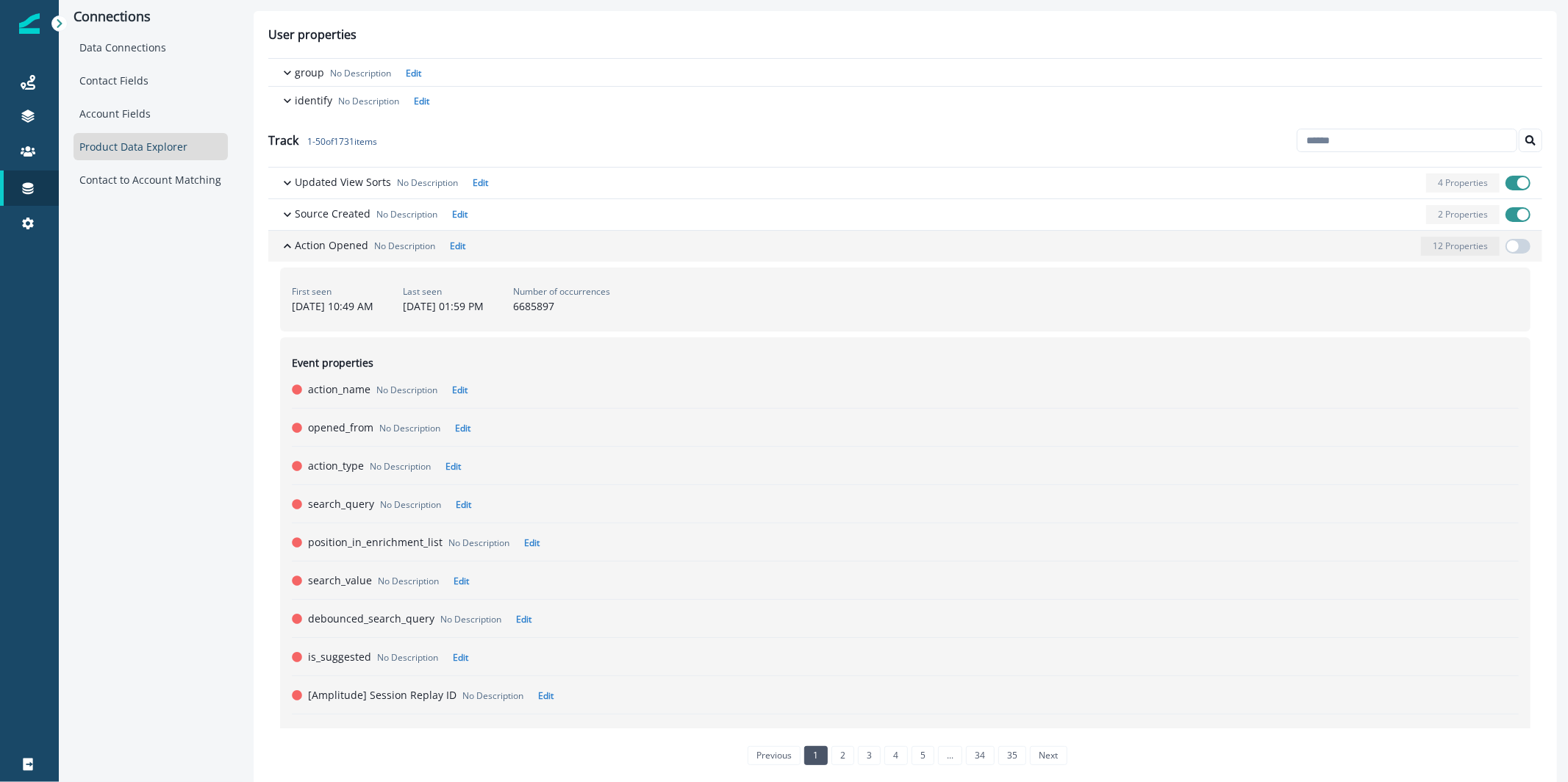
click at [318, 249] on p "Action Opened" at bounding box center [332, 245] width 74 height 16
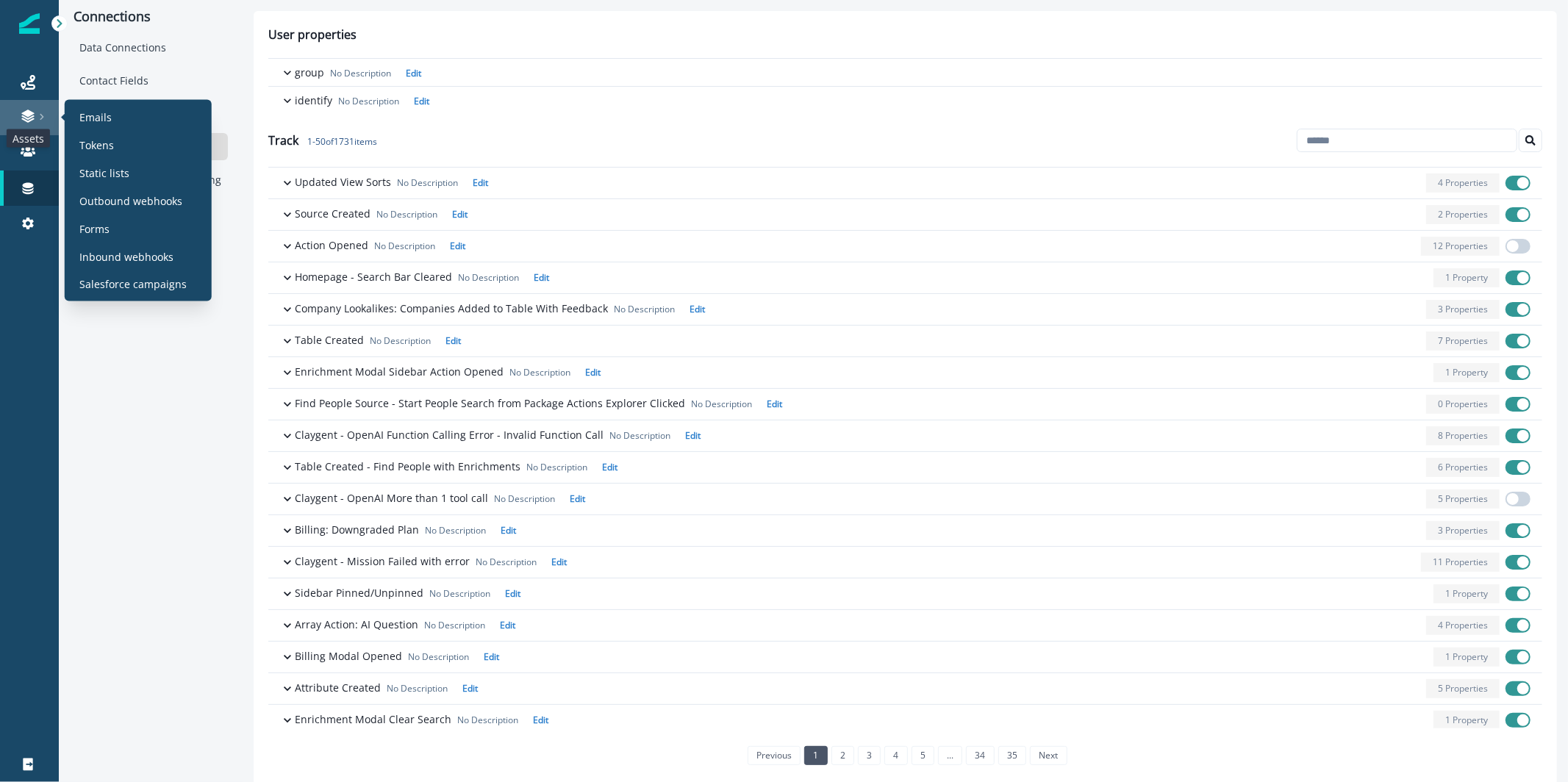
click at [34, 120] on icon at bounding box center [28, 117] width 15 height 15
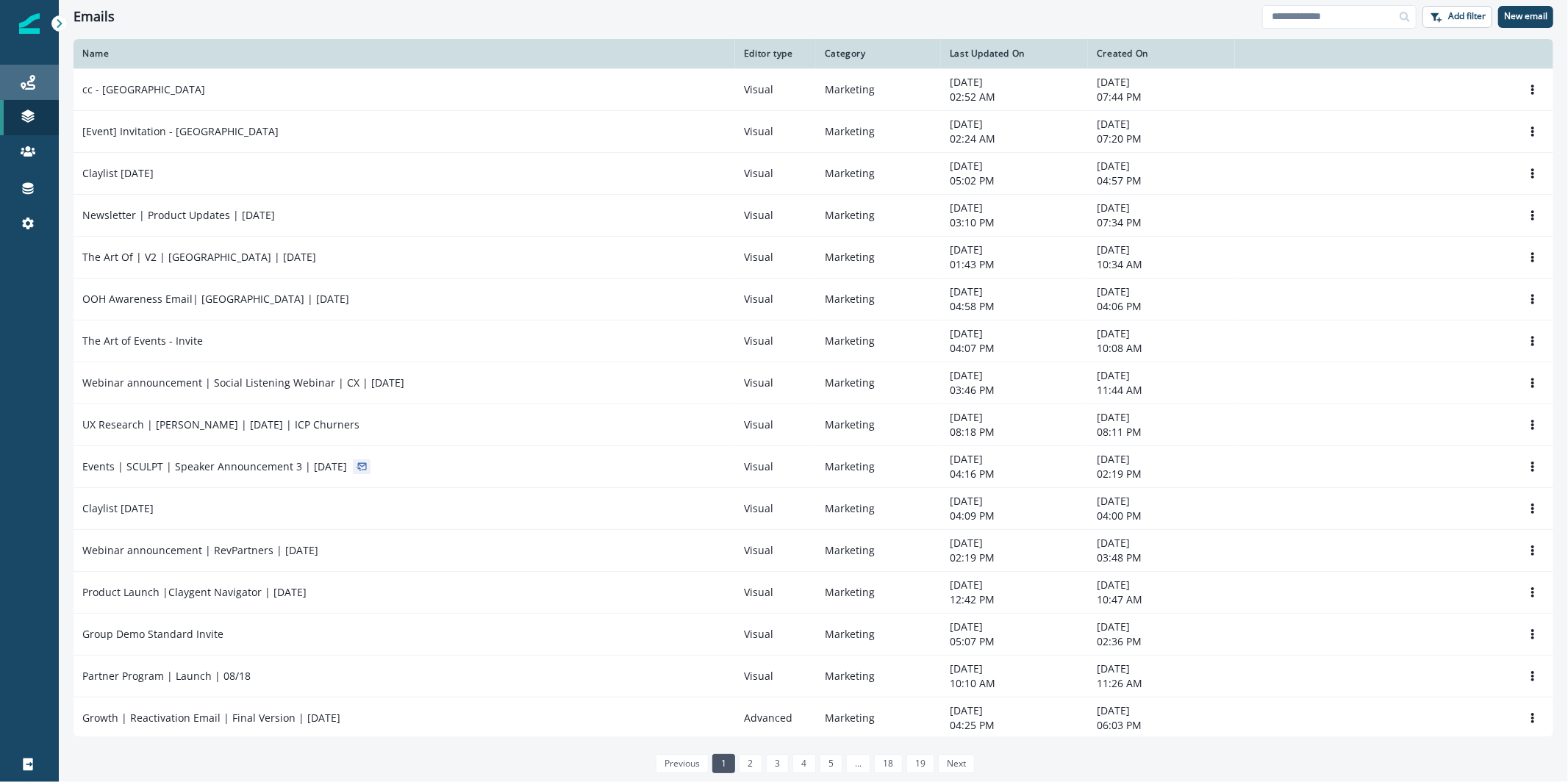
click at [35, 90] on link "Journeys" at bounding box center [29, 82] width 59 height 35
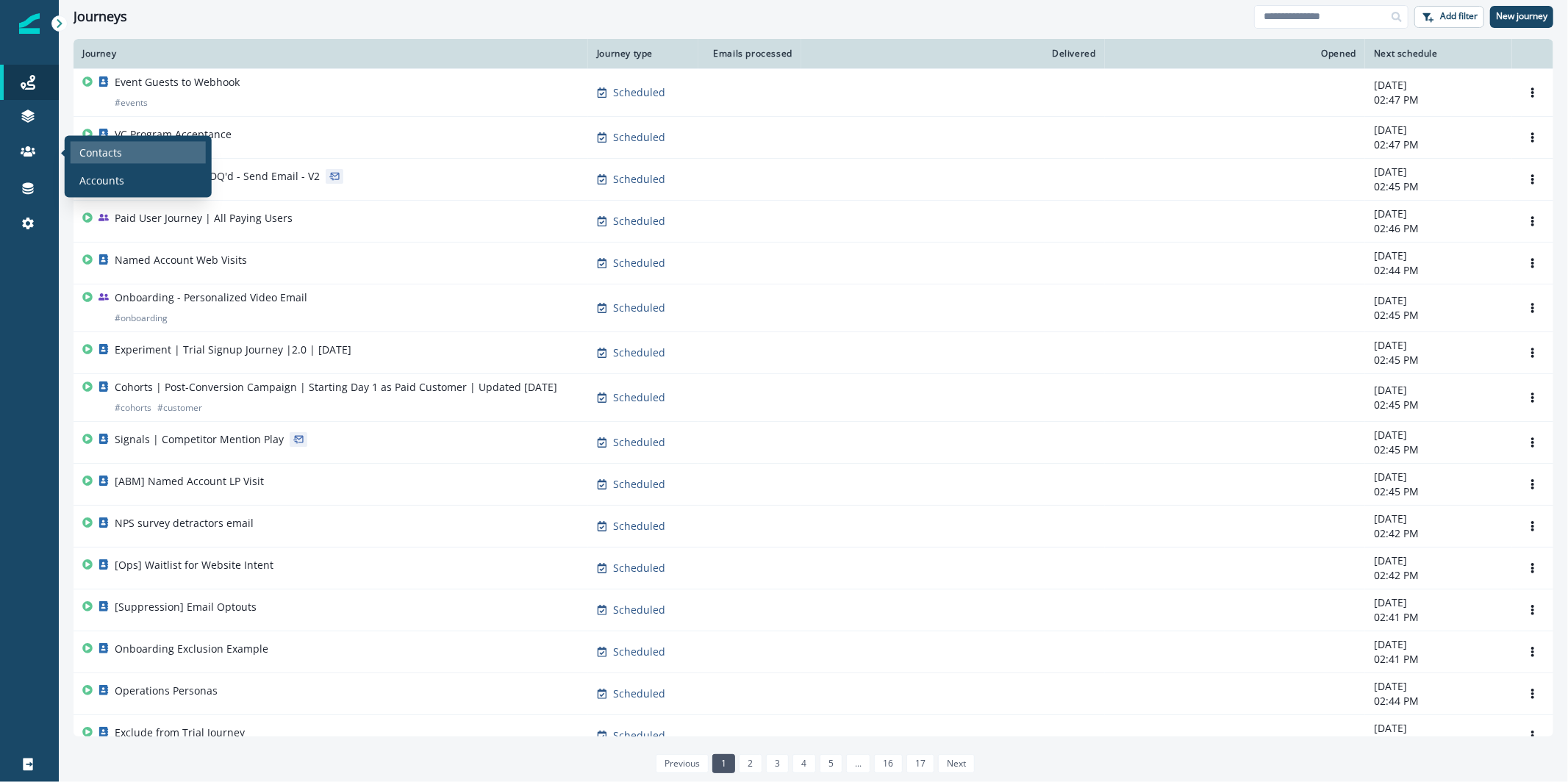
click at [111, 150] on p "Contacts" at bounding box center [101, 153] width 43 height 16
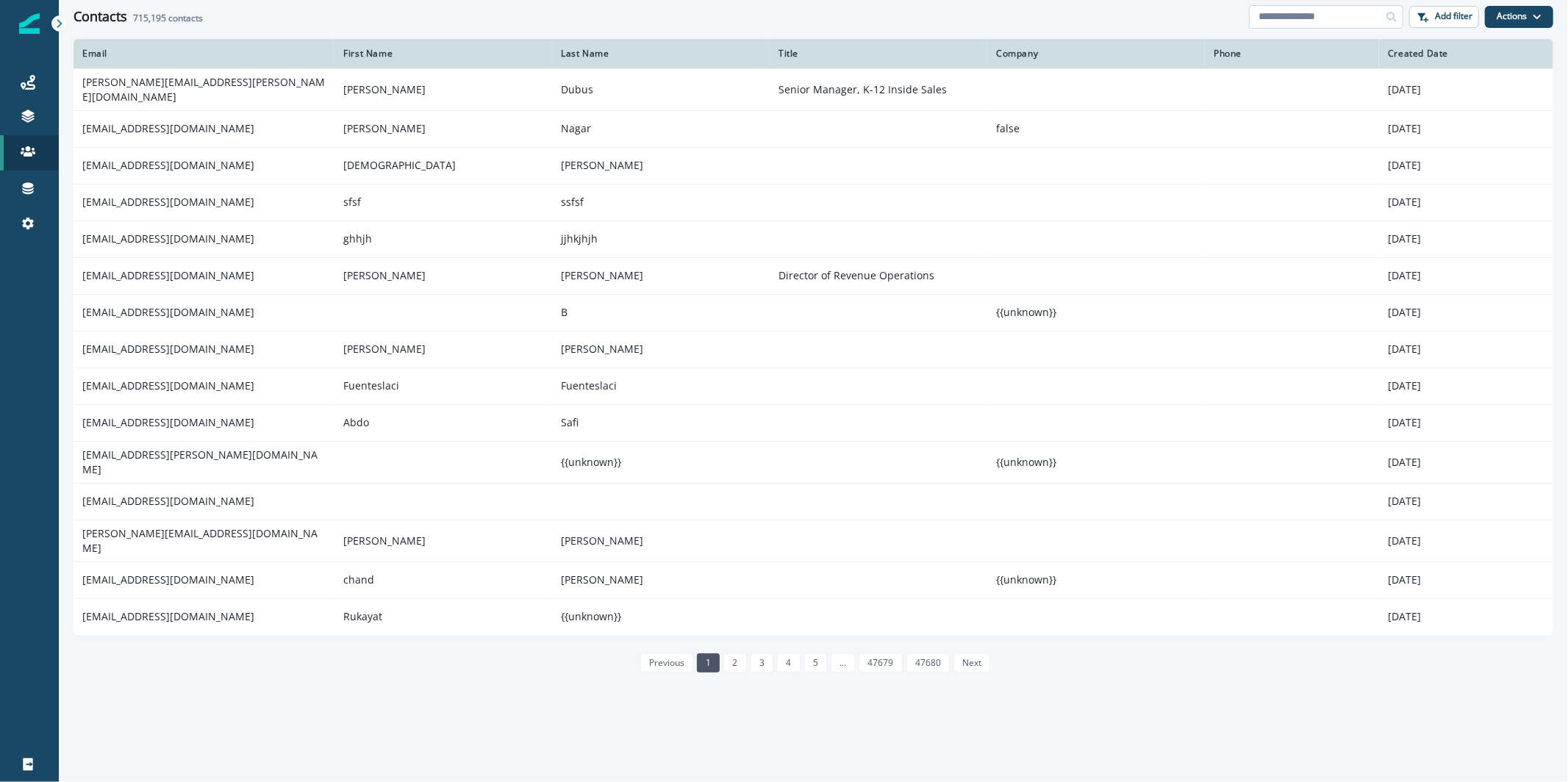
click at [1330, 17] on input at bounding box center [1326, 17] width 154 height 23
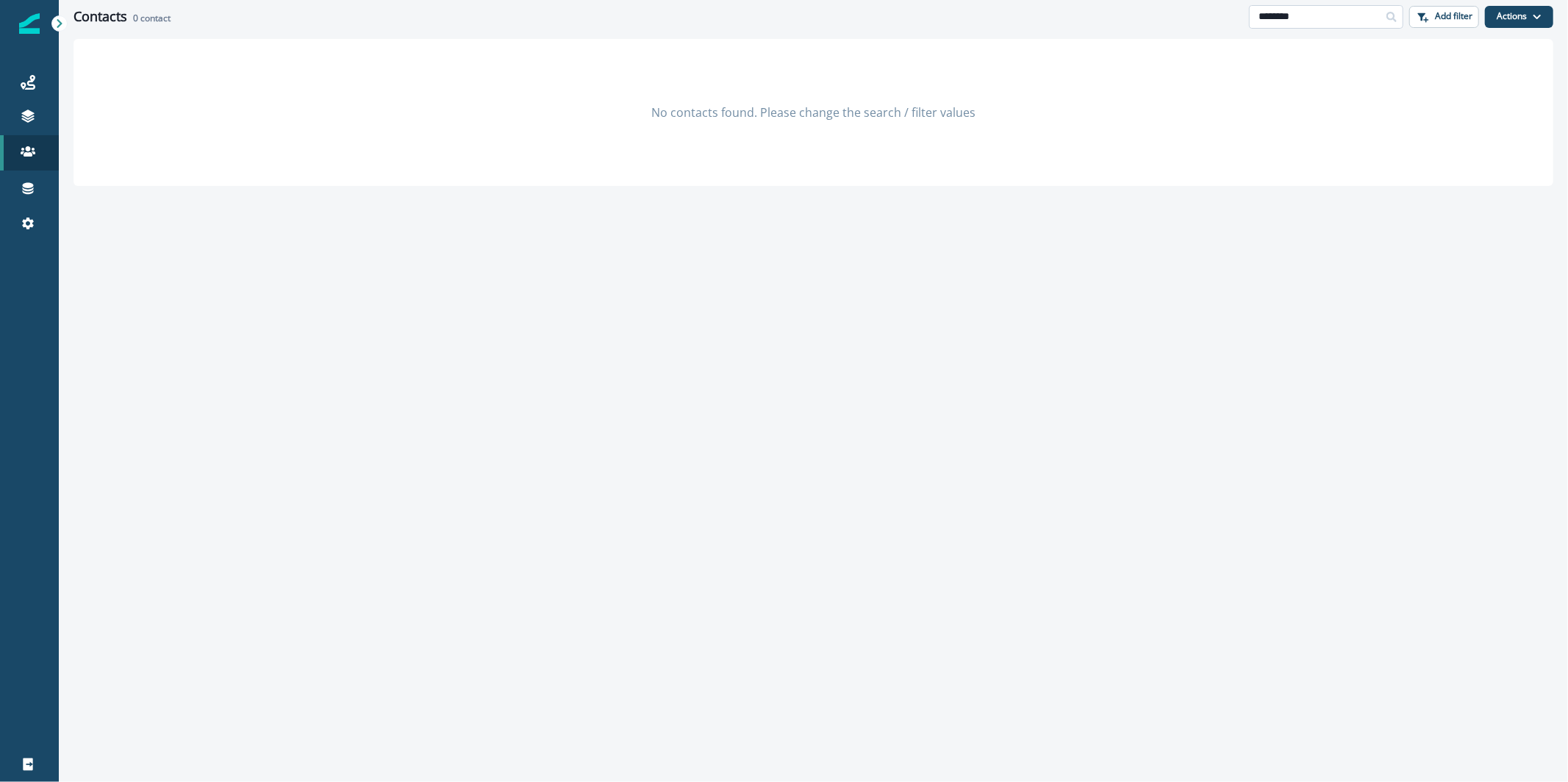
drag, startPoint x: 1330, startPoint y: 6, endPoint x: 1293, endPoint y: 14, distance: 37.9
click at [1294, 14] on input "********" at bounding box center [1326, 17] width 154 height 23
click at [1329, 16] on input "********" at bounding box center [1326, 17] width 154 height 23
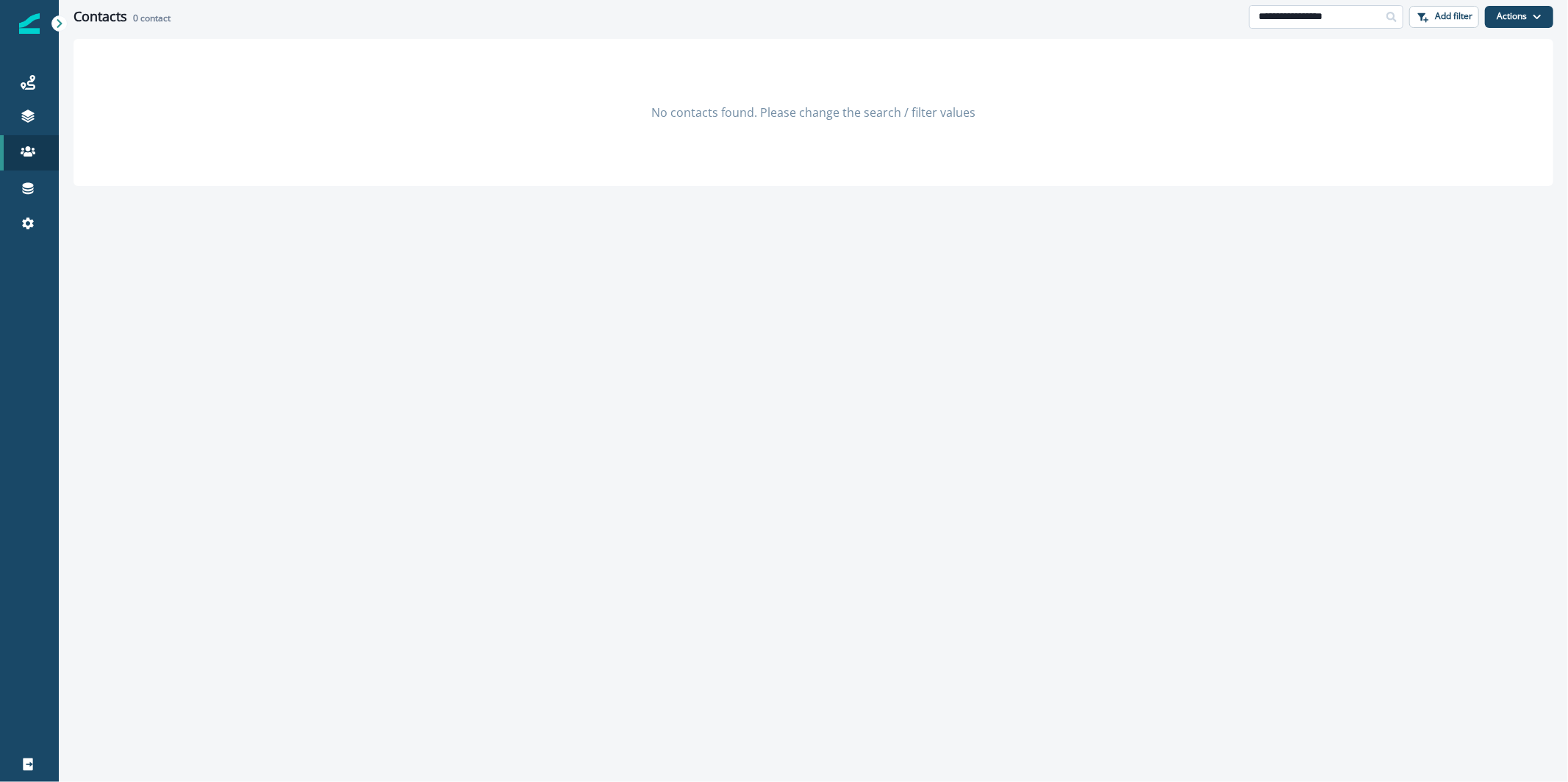
drag, startPoint x: 1357, startPoint y: 15, endPoint x: 1301, endPoint y: 17, distance: 56.0
click at [1301, 17] on input "**********" at bounding box center [1326, 17] width 154 height 23
click at [1308, 20] on input "**********" at bounding box center [1326, 17] width 154 height 23
click at [1314, 20] on input "**********" at bounding box center [1326, 17] width 154 height 23
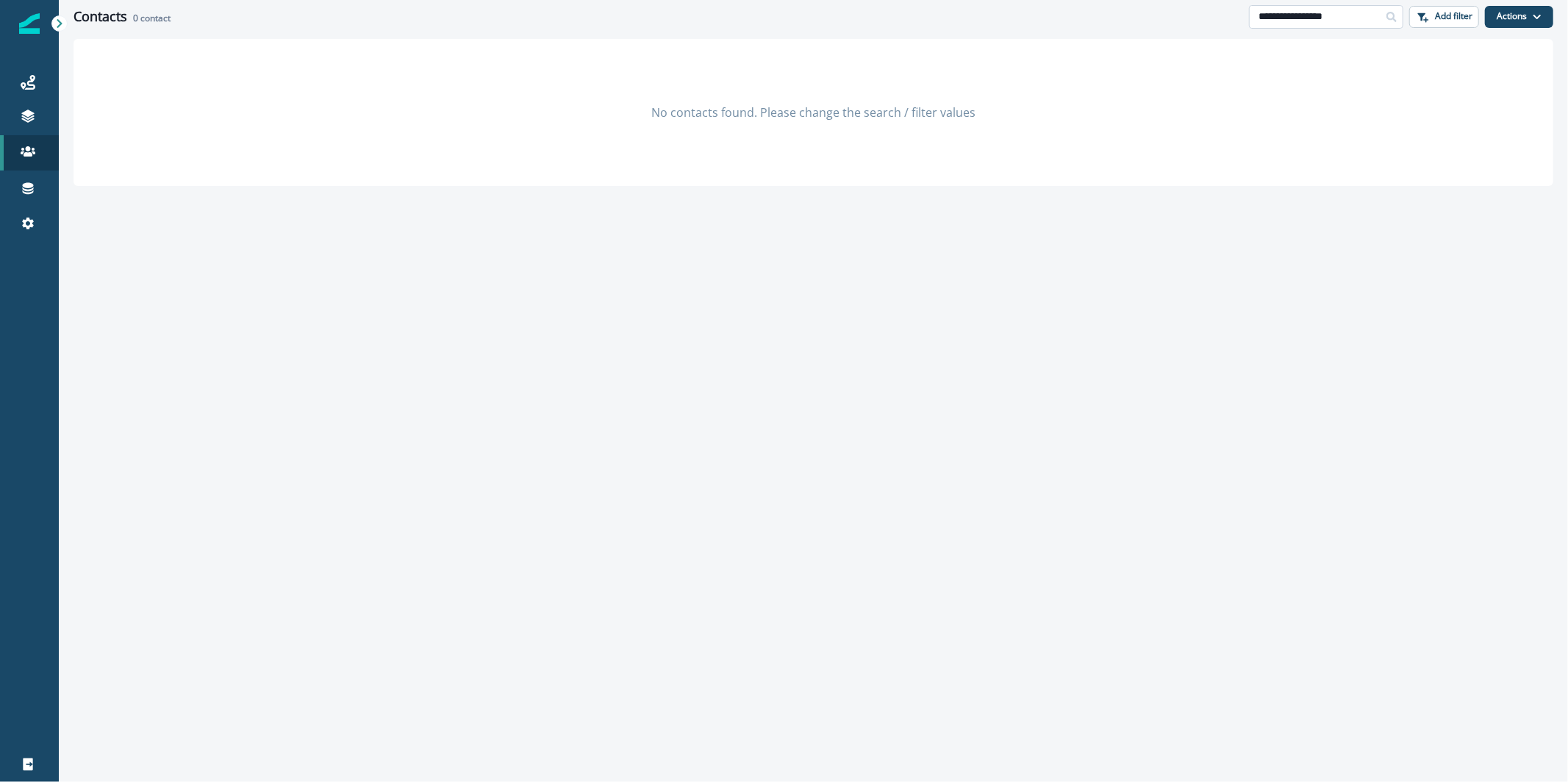
click at [1306, 17] on input "**********" at bounding box center [1326, 17] width 154 height 23
drag, startPoint x: 1313, startPoint y: 21, endPoint x: 1356, endPoint y: 21, distance: 43.0
click at [1356, 21] on input "**********" at bounding box center [1326, 17] width 154 height 23
type input "**********"
click at [1369, 20] on input "**********" at bounding box center [1326, 17] width 154 height 23
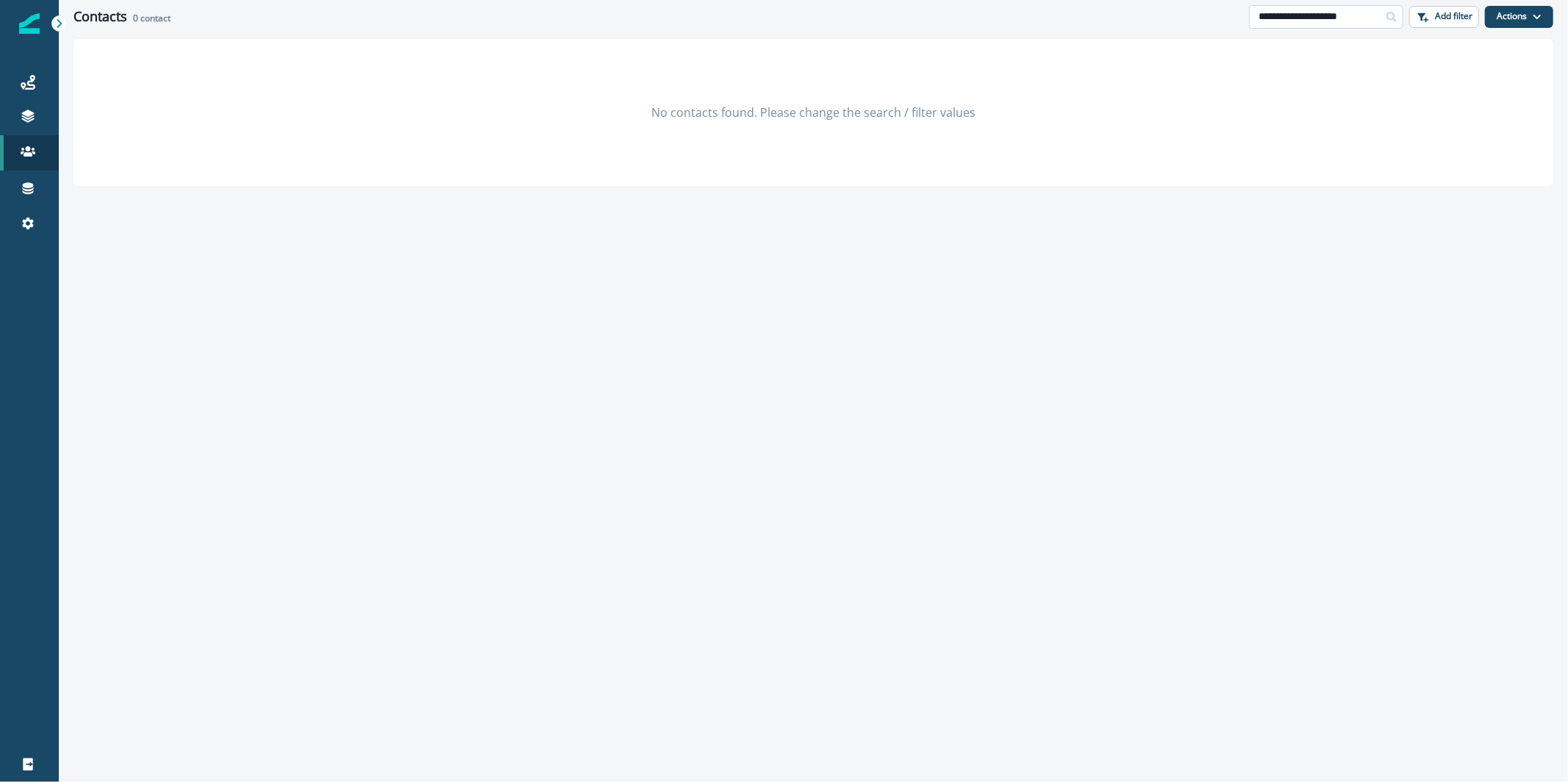
click at [1369, 20] on input "**********" at bounding box center [1326, 17] width 154 height 23
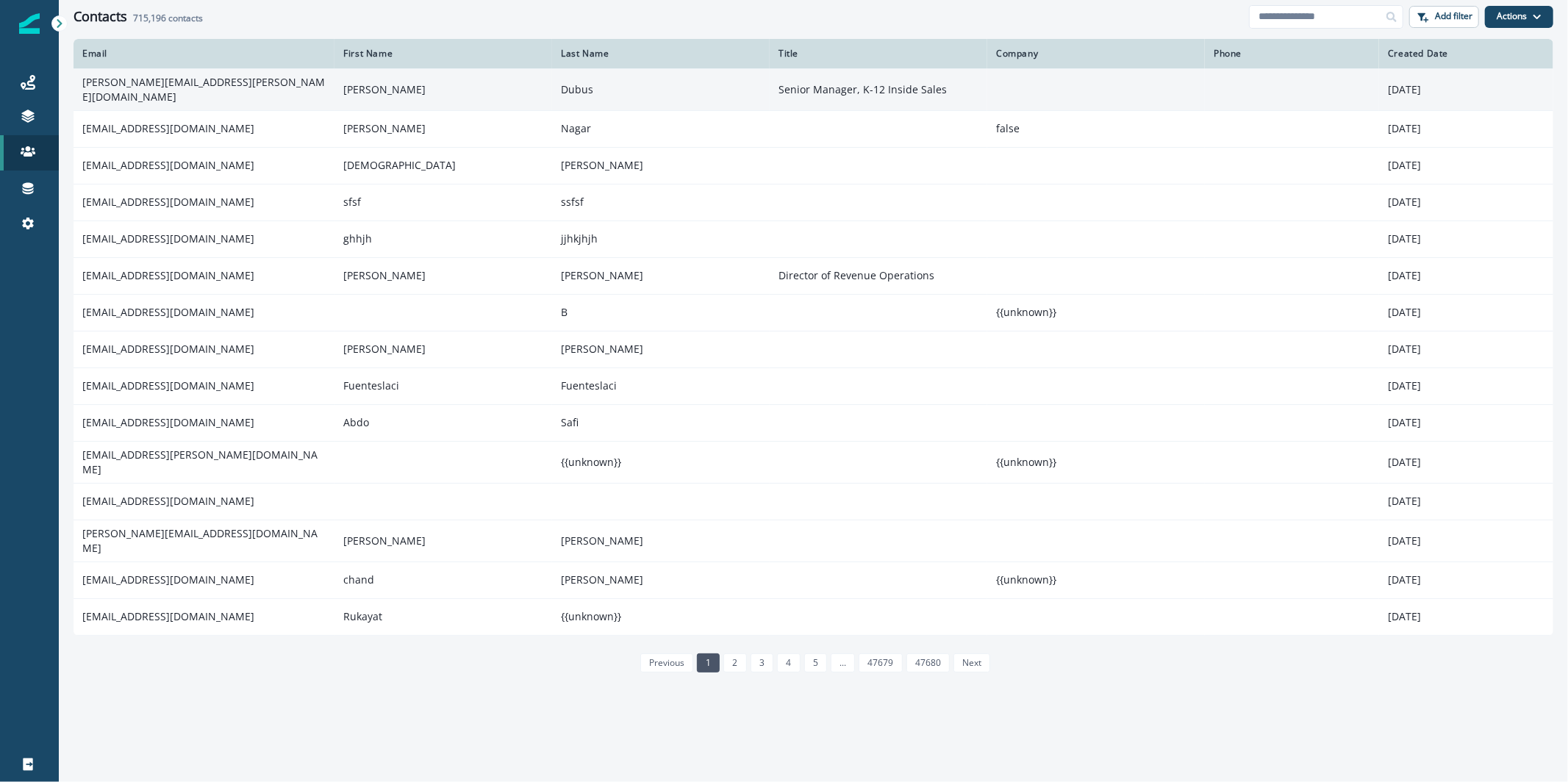
click at [260, 94] on td "mallory.dubus@varsitytutors.com" at bounding box center [204, 89] width 261 height 42
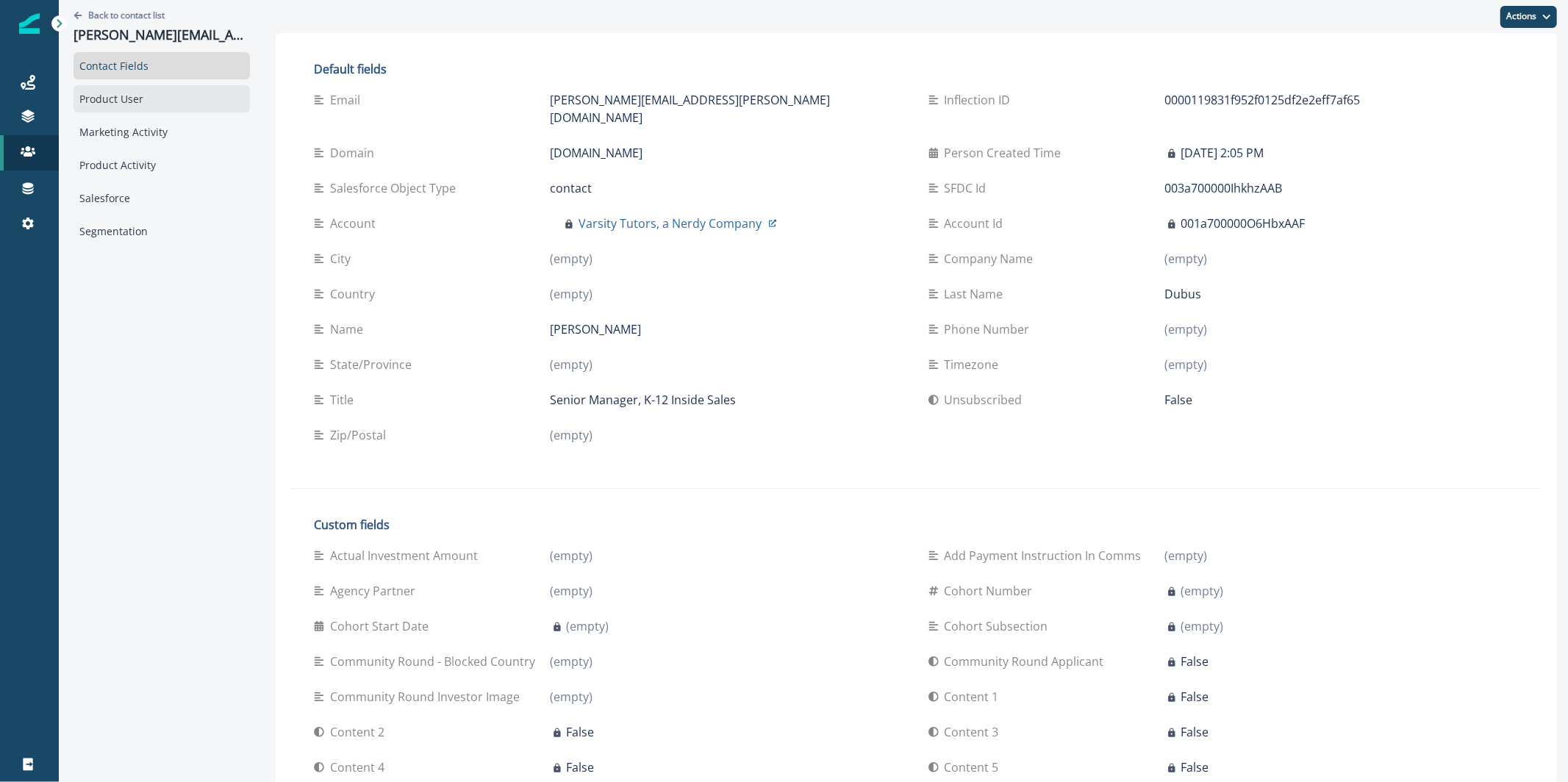
click at [101, 90] on div "Product User" at bounding box center [162, 99] width 177 height 27
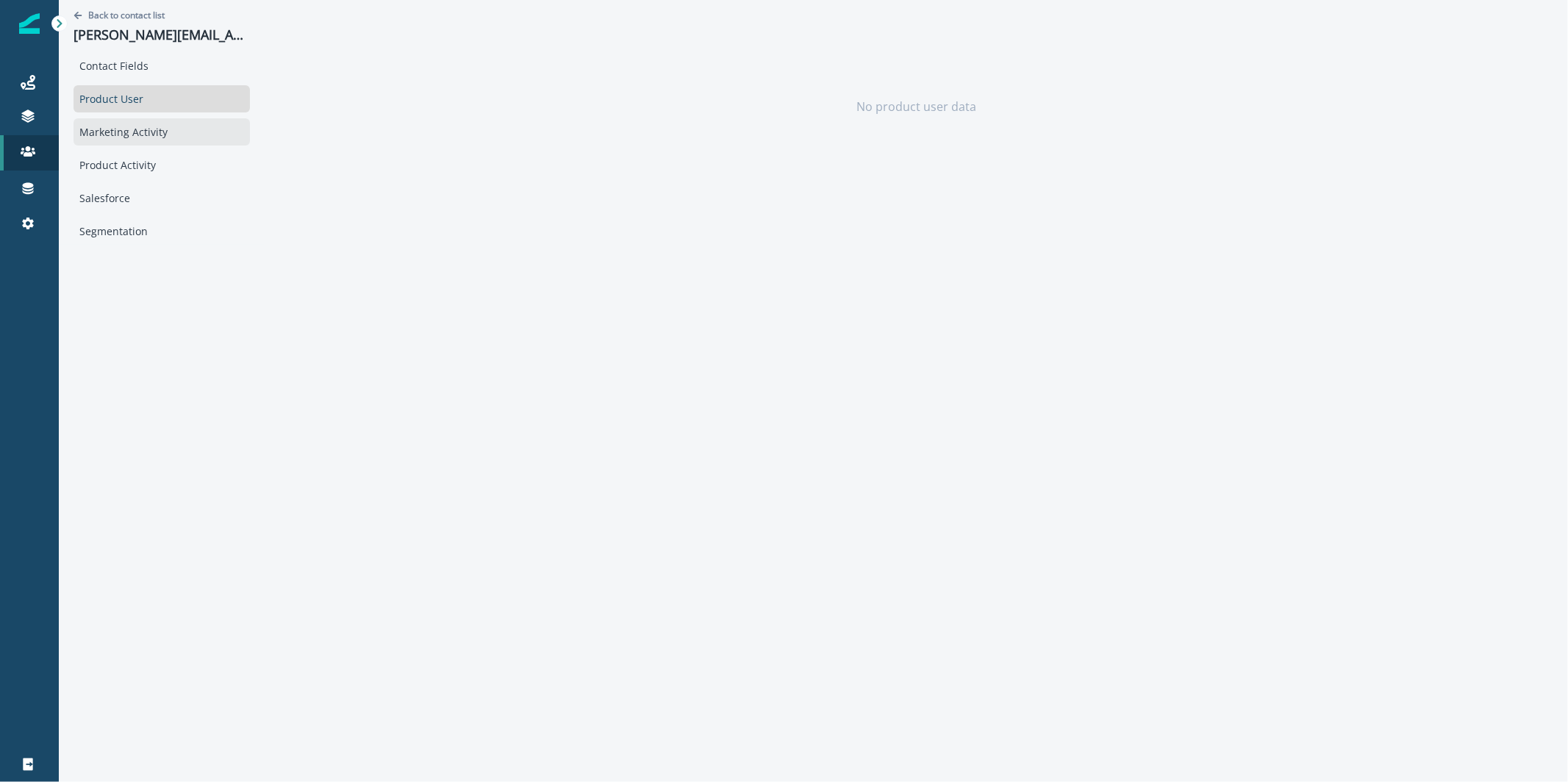
click at [114, 138] on div "Marketing Activity" at bounding box center [162, 132] width 177 height 27
click at [112, 77] on div "Contact Fields" at bounding box center [162, 65] width 177 height 27
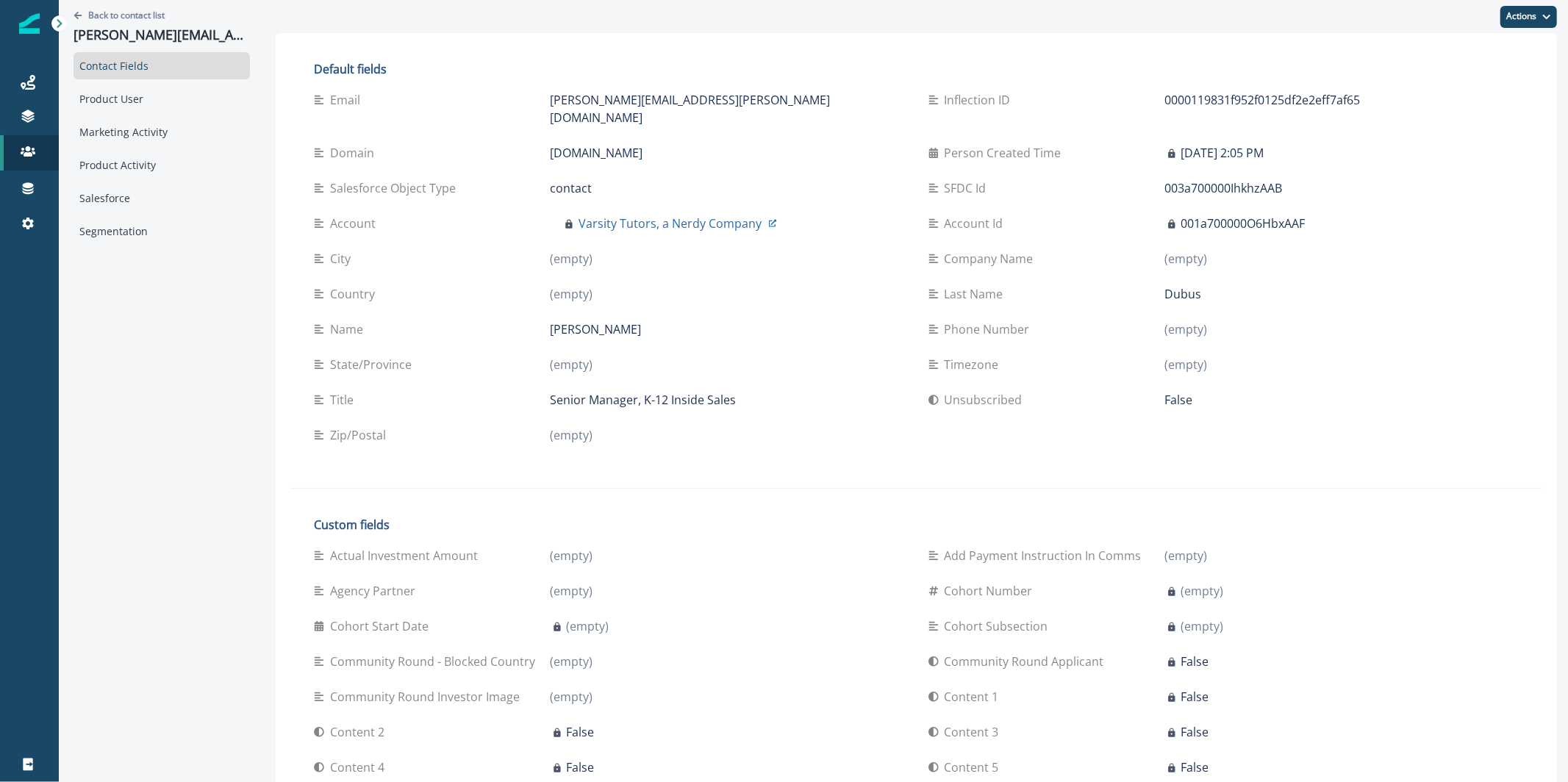
click at [113, 71] on div "Contact Fields" at bounding box center [162, 65] width 177 height 27
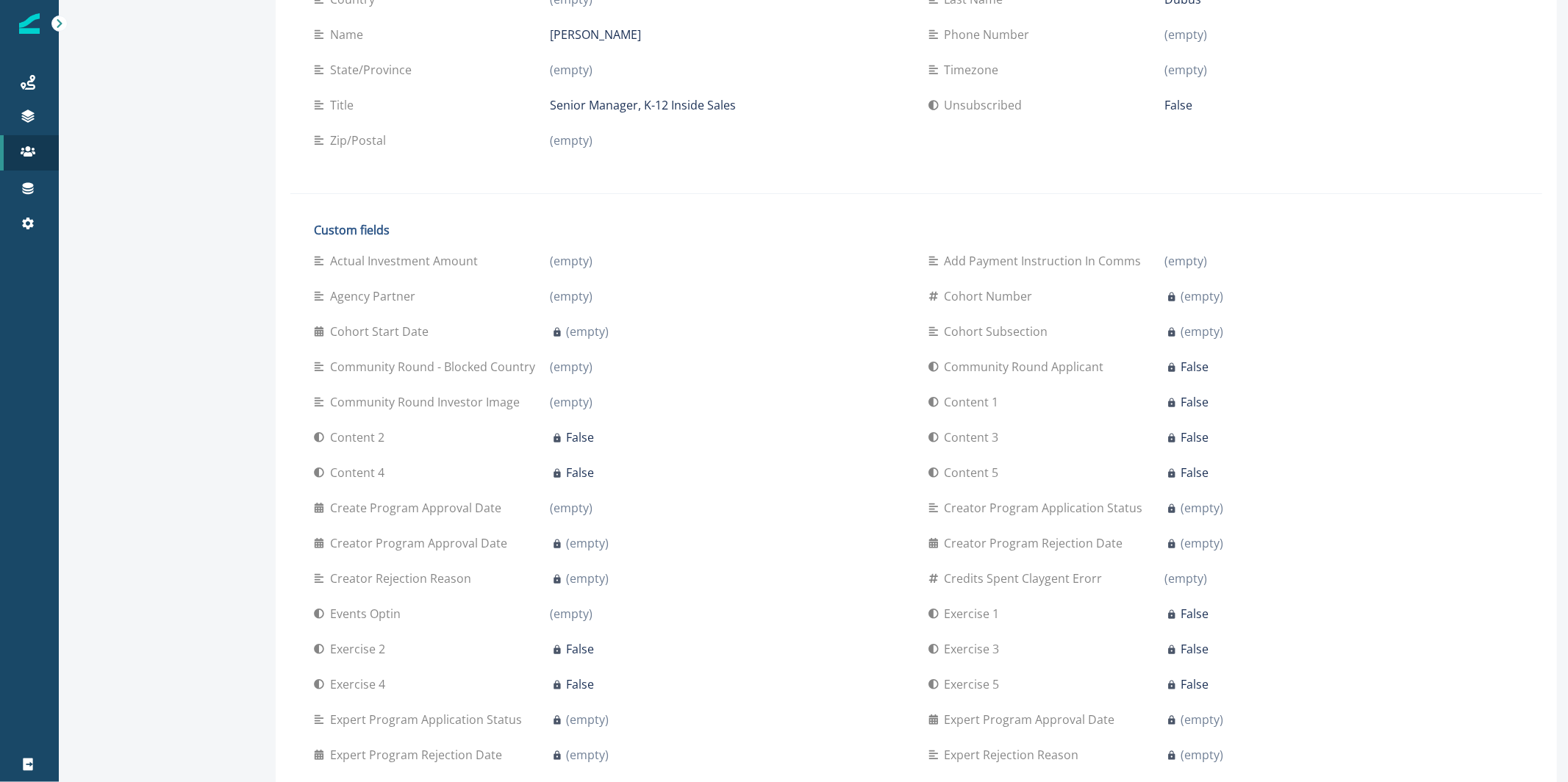
scroll to position [295, 0]
click at [45, 85] on div "Journeys" at bounding box center [29, 82] width 47 height 17
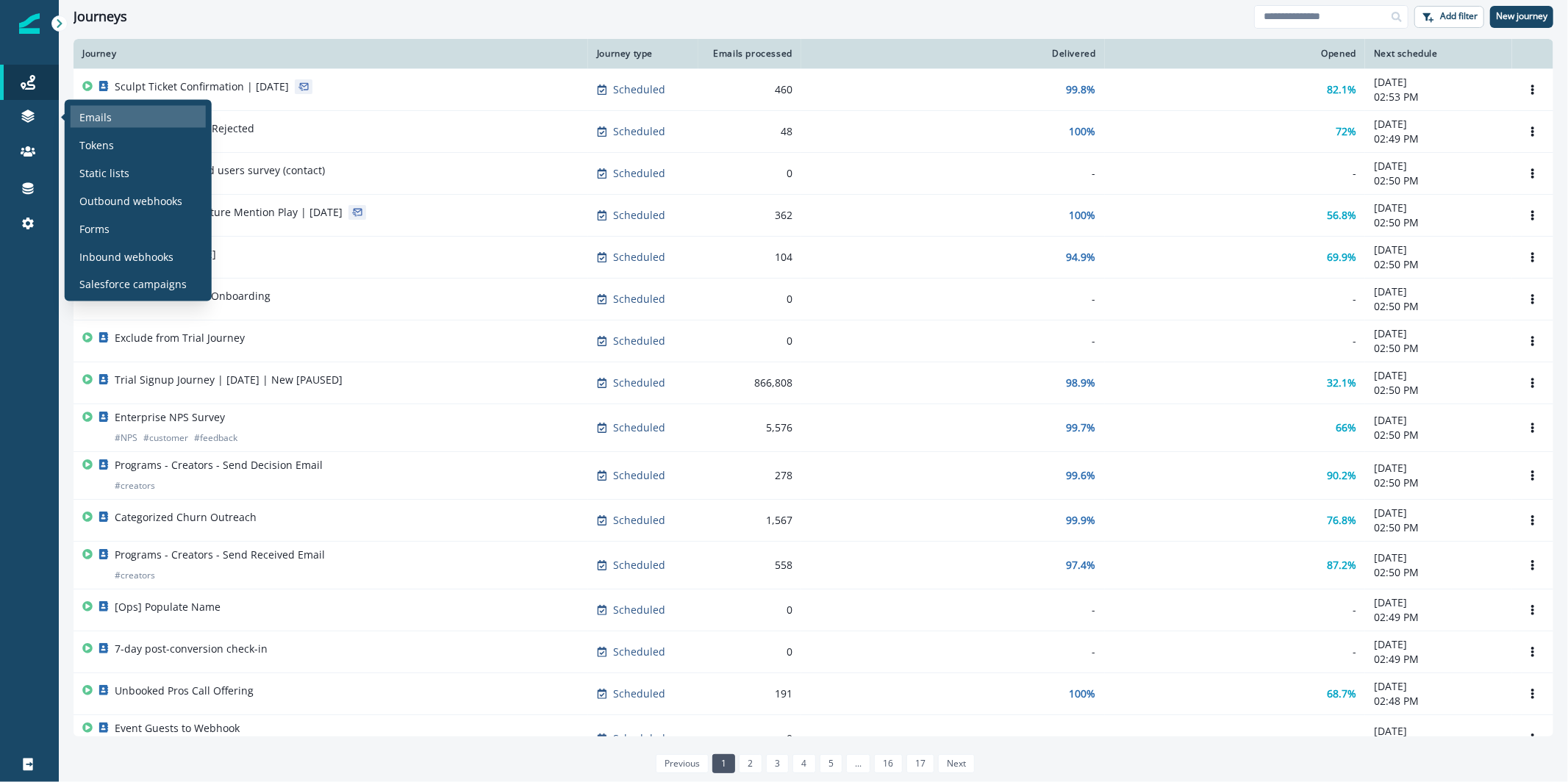
click at [133, 114] on div "Emails" at bounding box center [138, 117] width 135 height 22
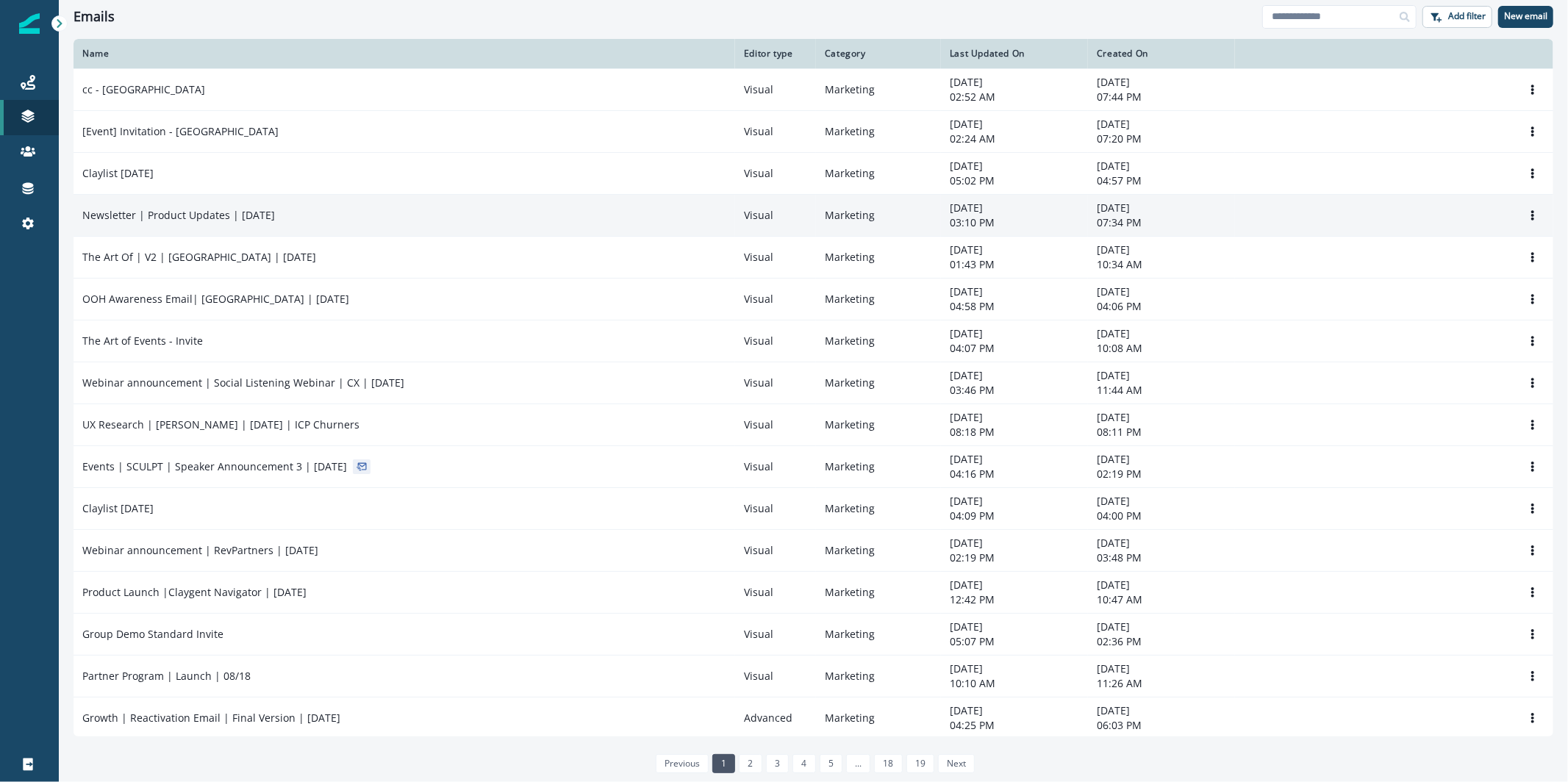
scroll to position [3, 0]
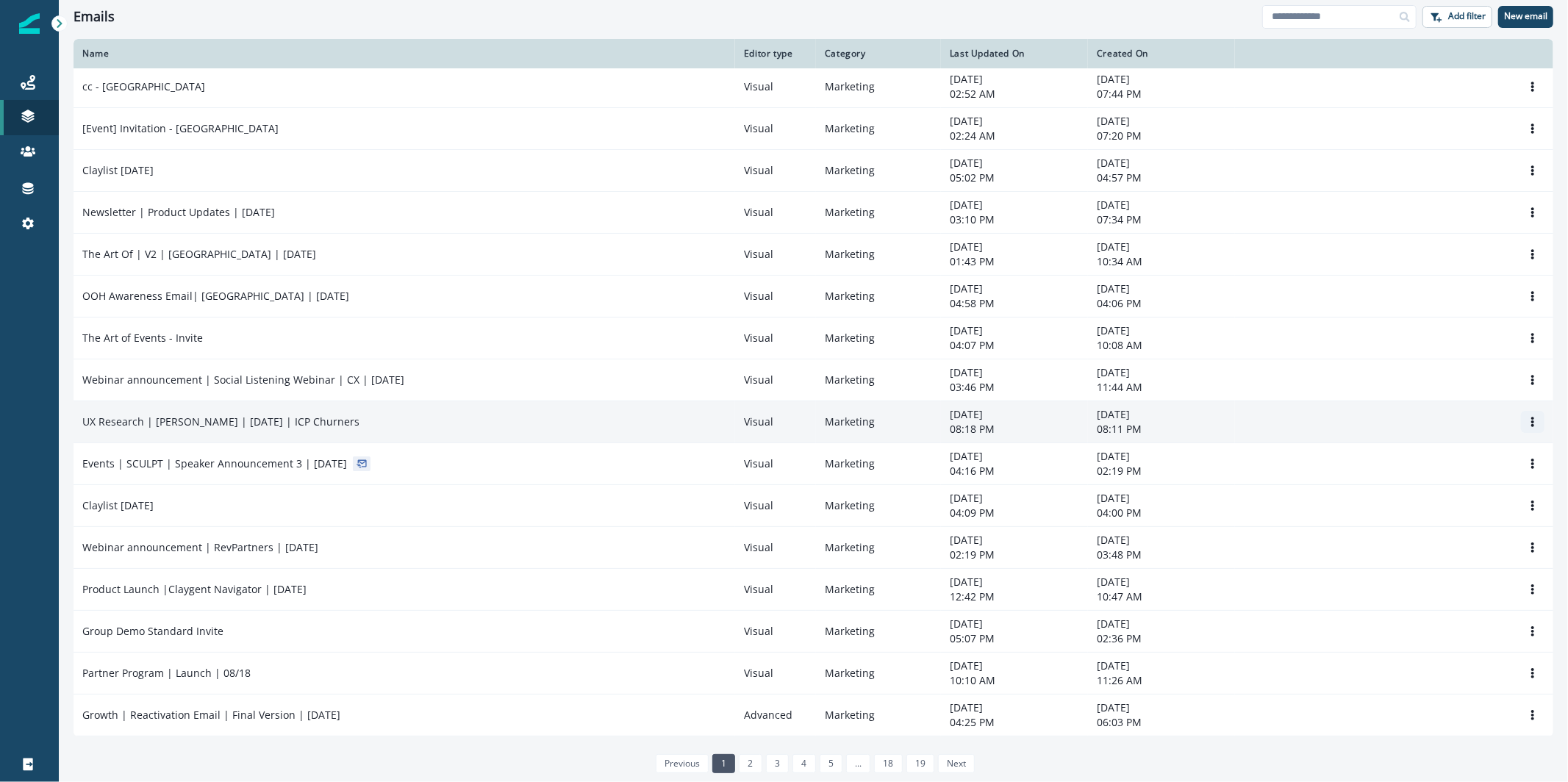
click at [1528, 424] on icon "Options" at bounding box center [1533, 422] width 11 height 11
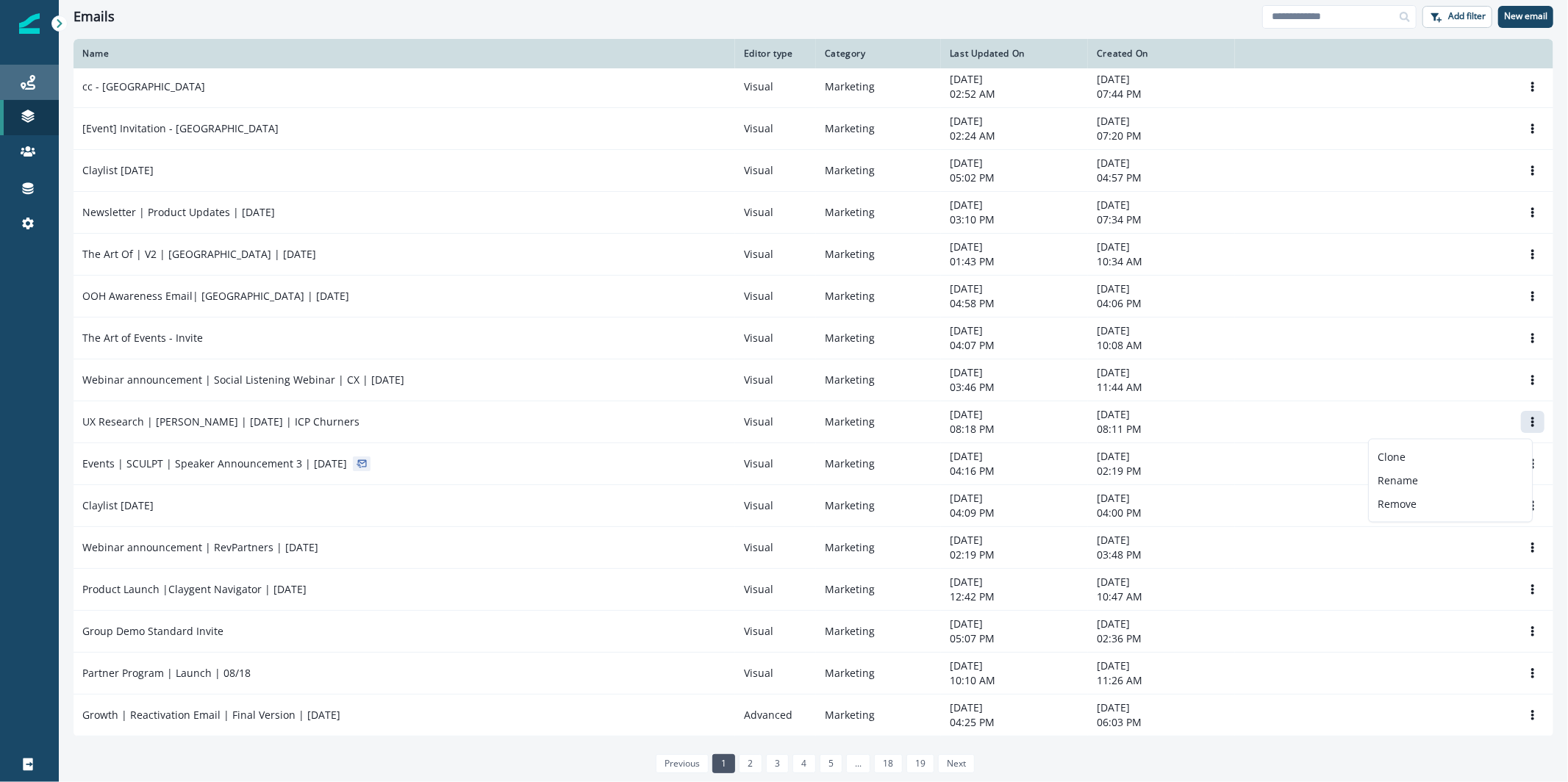
click at [28, 91] on link "Journeys" at bounding box center [29, 82] width 59 height 35
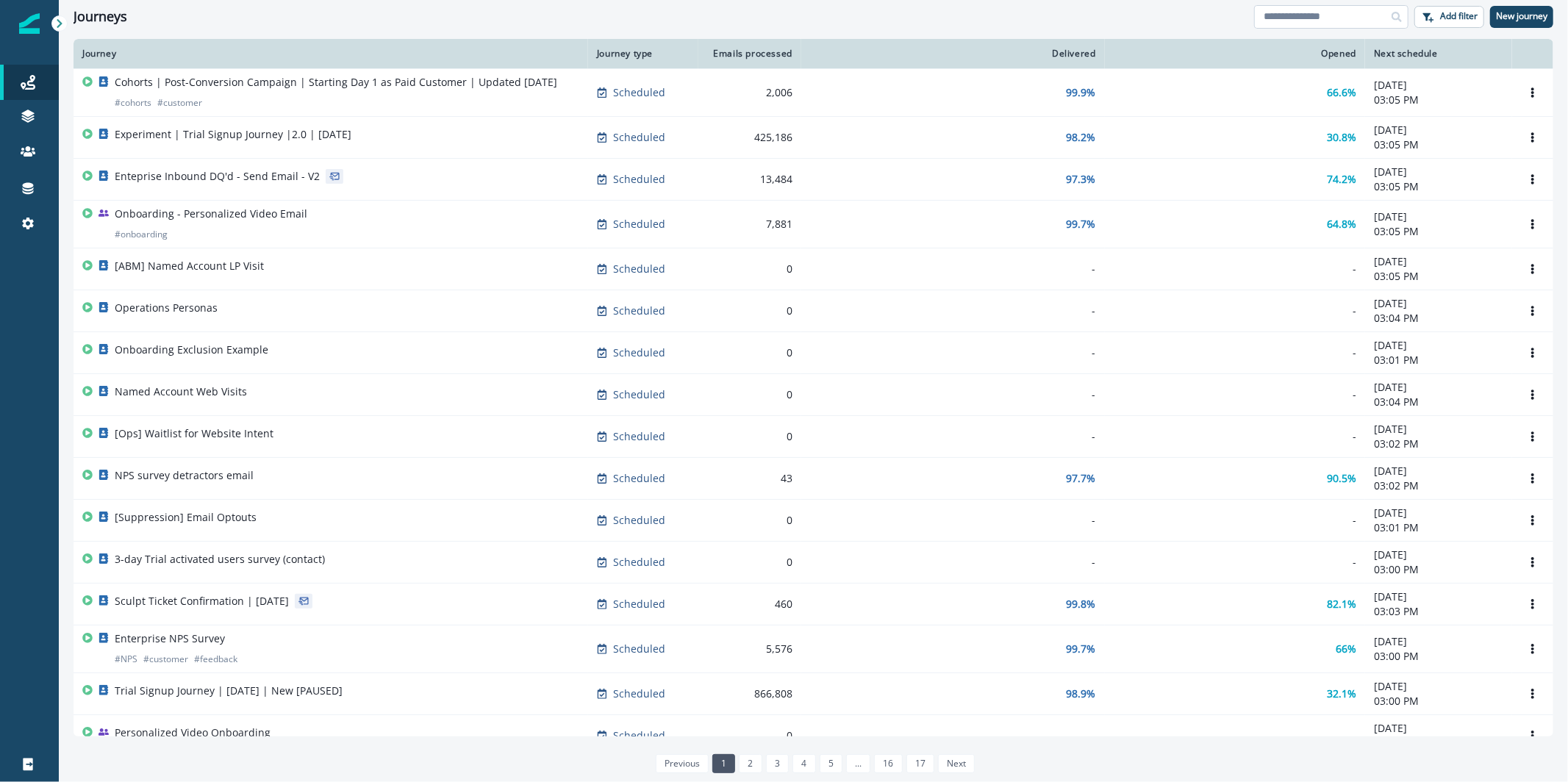
click at [1378, 5] on input at bounding box center [1331, 17] width 154 height 23
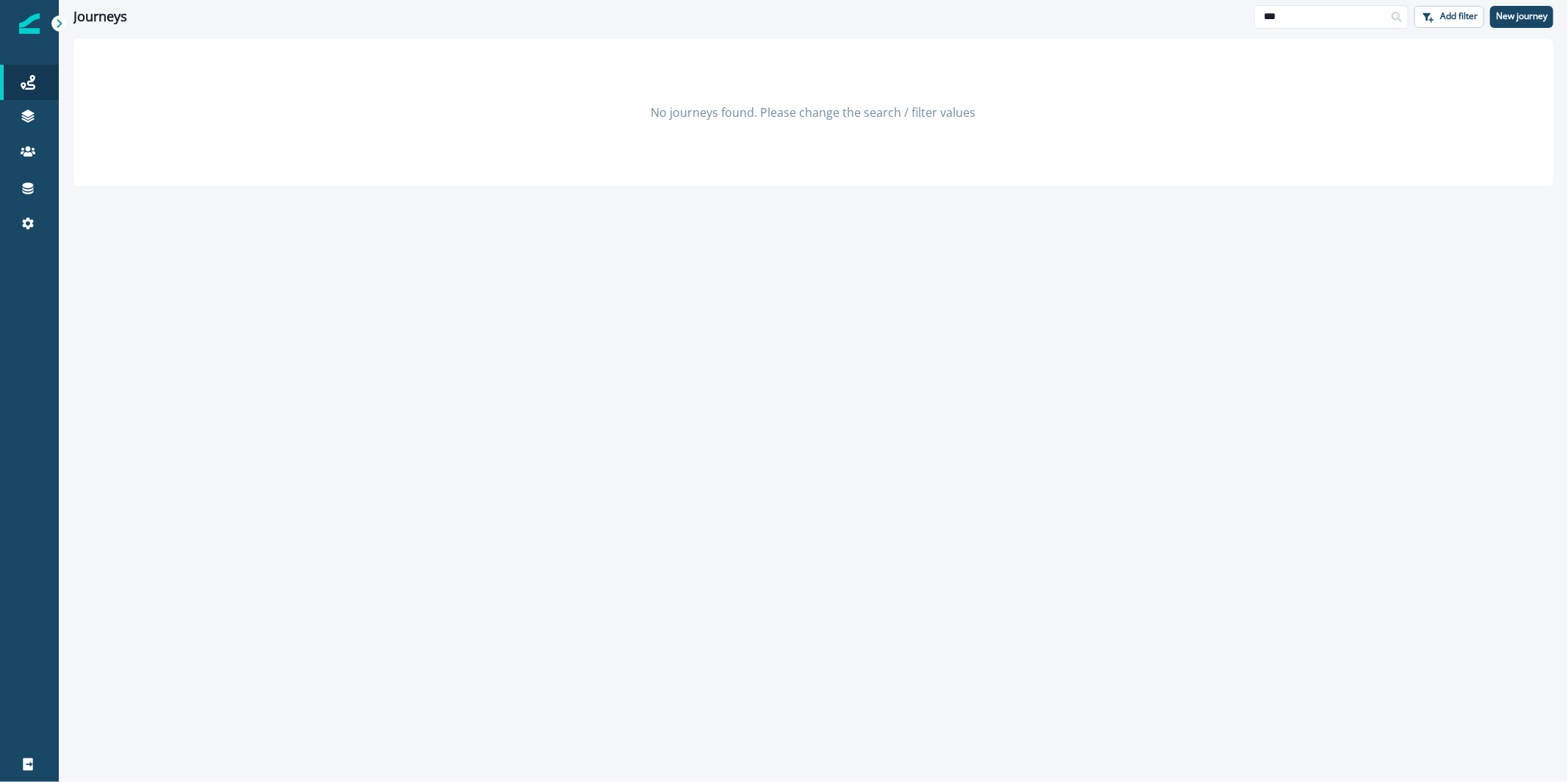
type input "**"
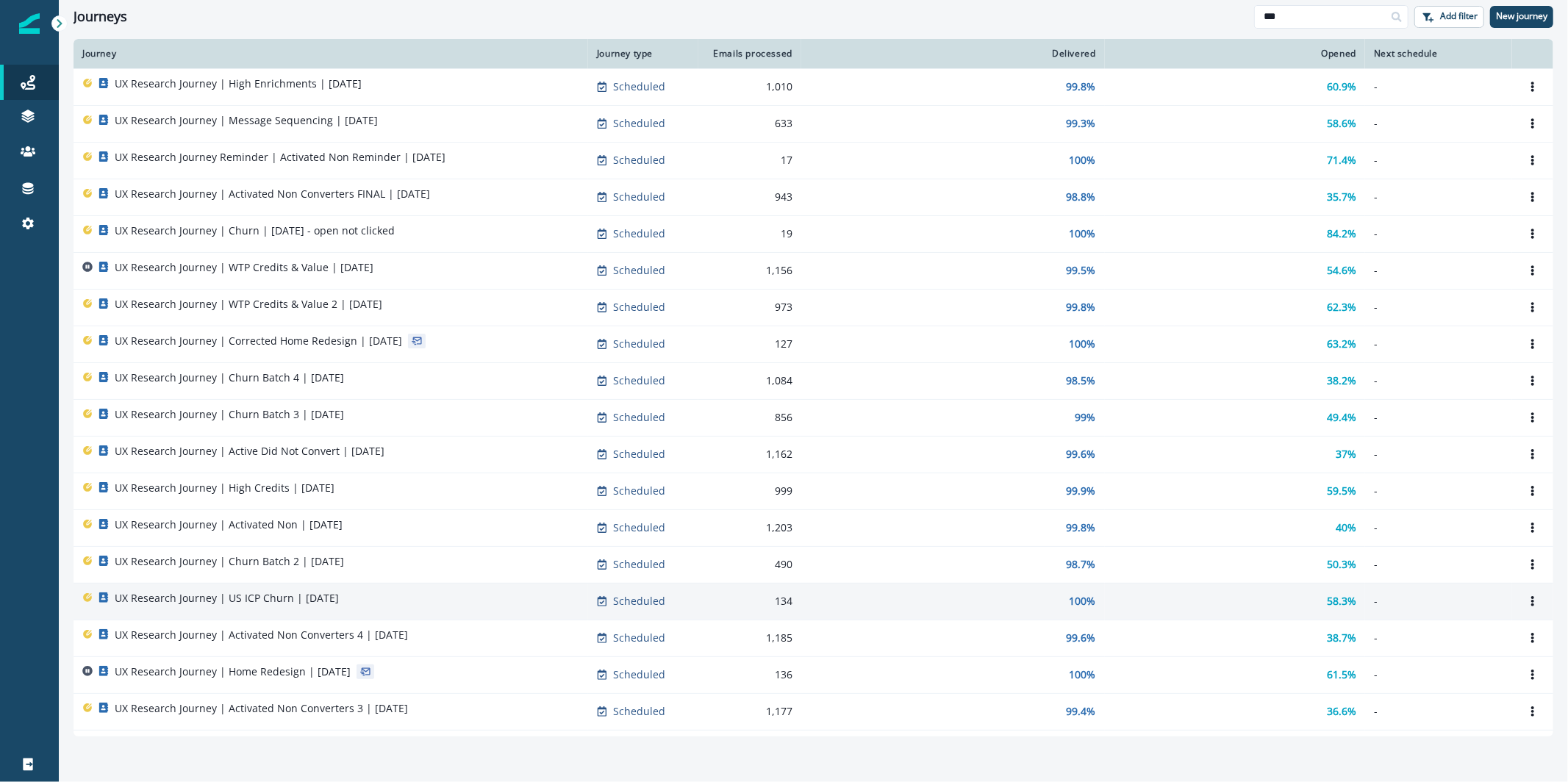
click at [372, 601] on div "UX Research Journey | US ICP Churn | August 27" at bounding box center [330, 601] width 497 height 20
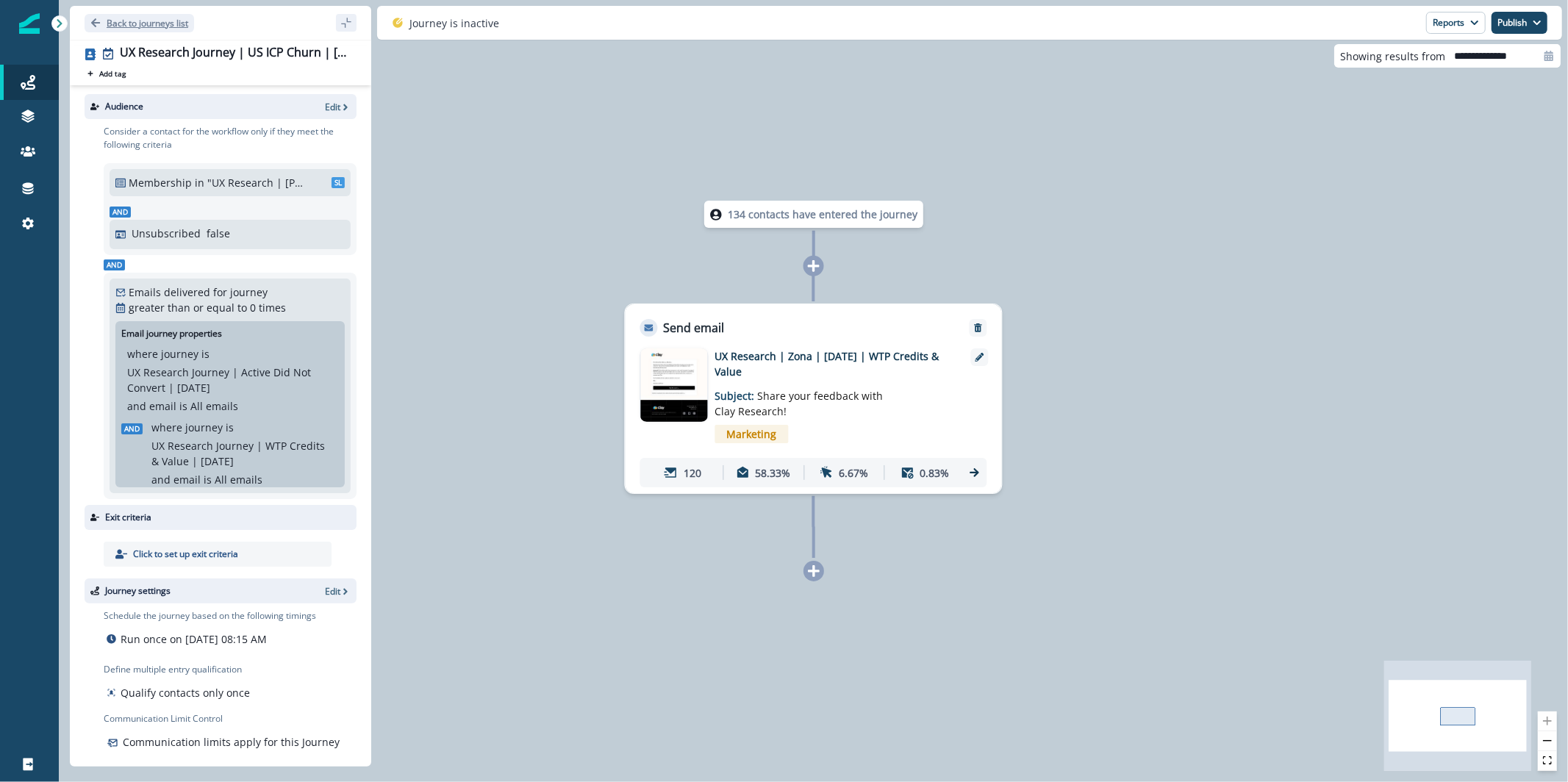
click at [155, 24] on p "Back to journeys list" at bounding box center [147, 23] width 81 height 13
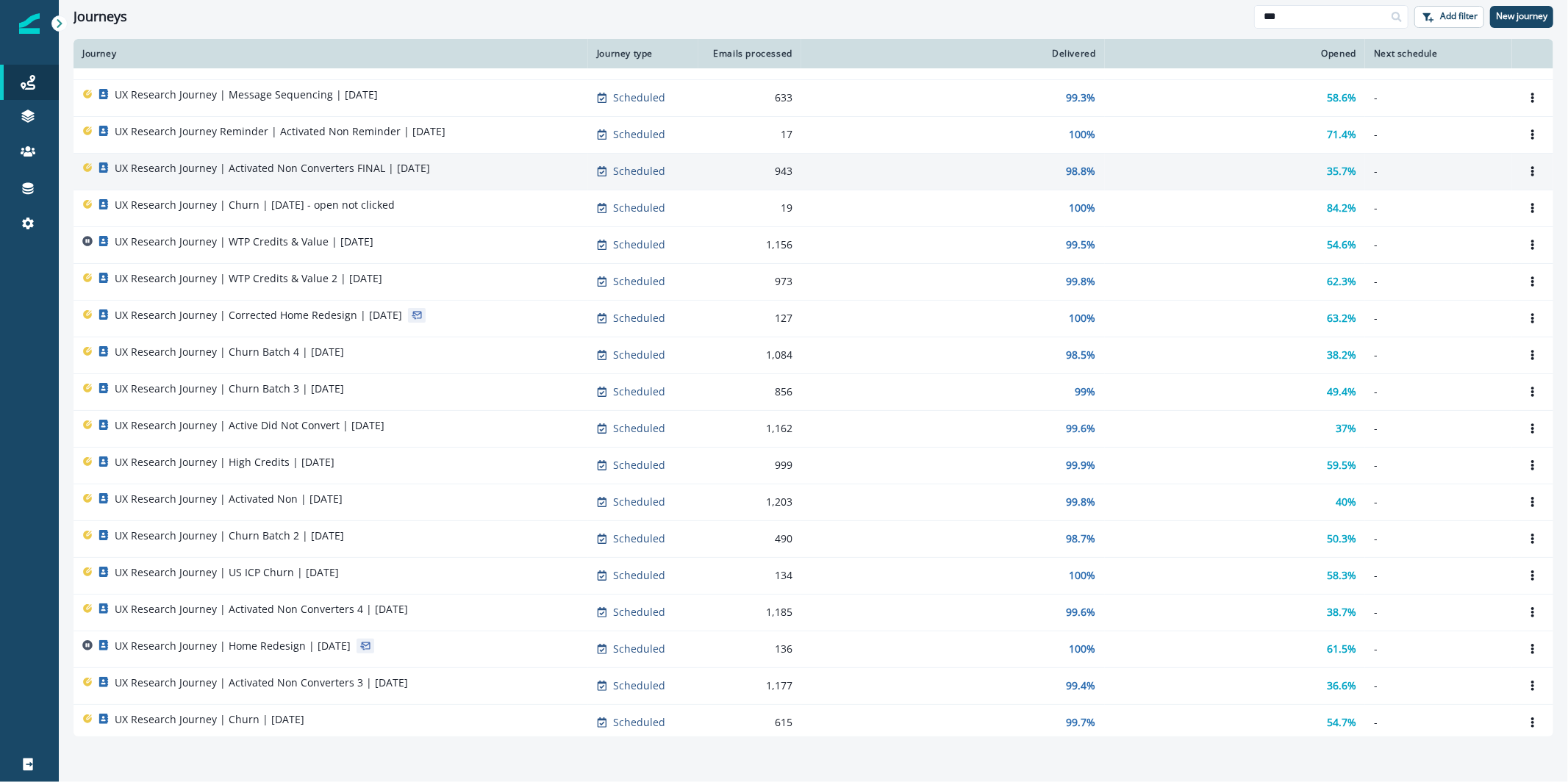
scroll to position [26, 0]
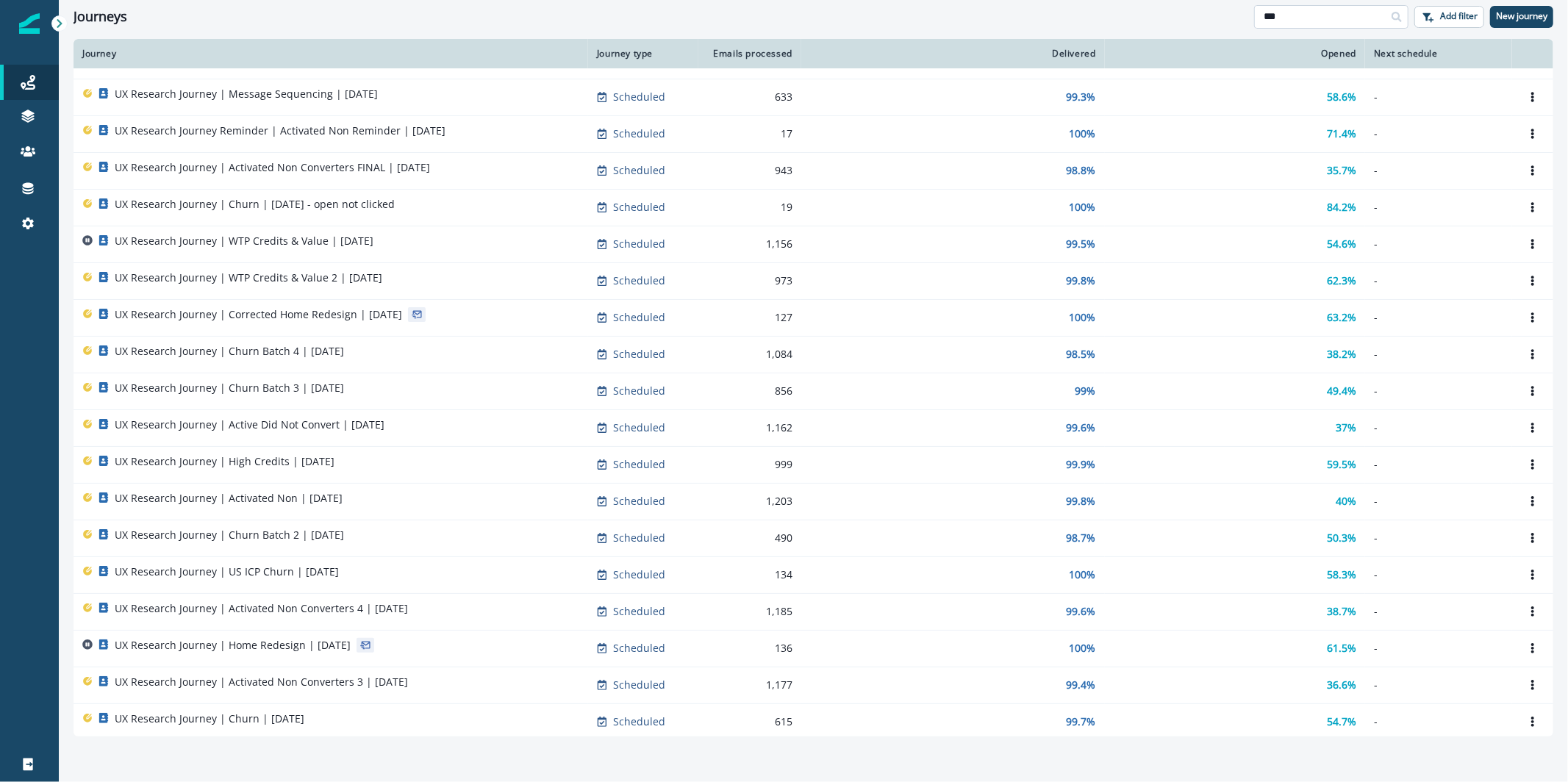
click at [1305, 26] on input "**" at bounding box center [1331, 17] width 154 height 23
type input "**********"
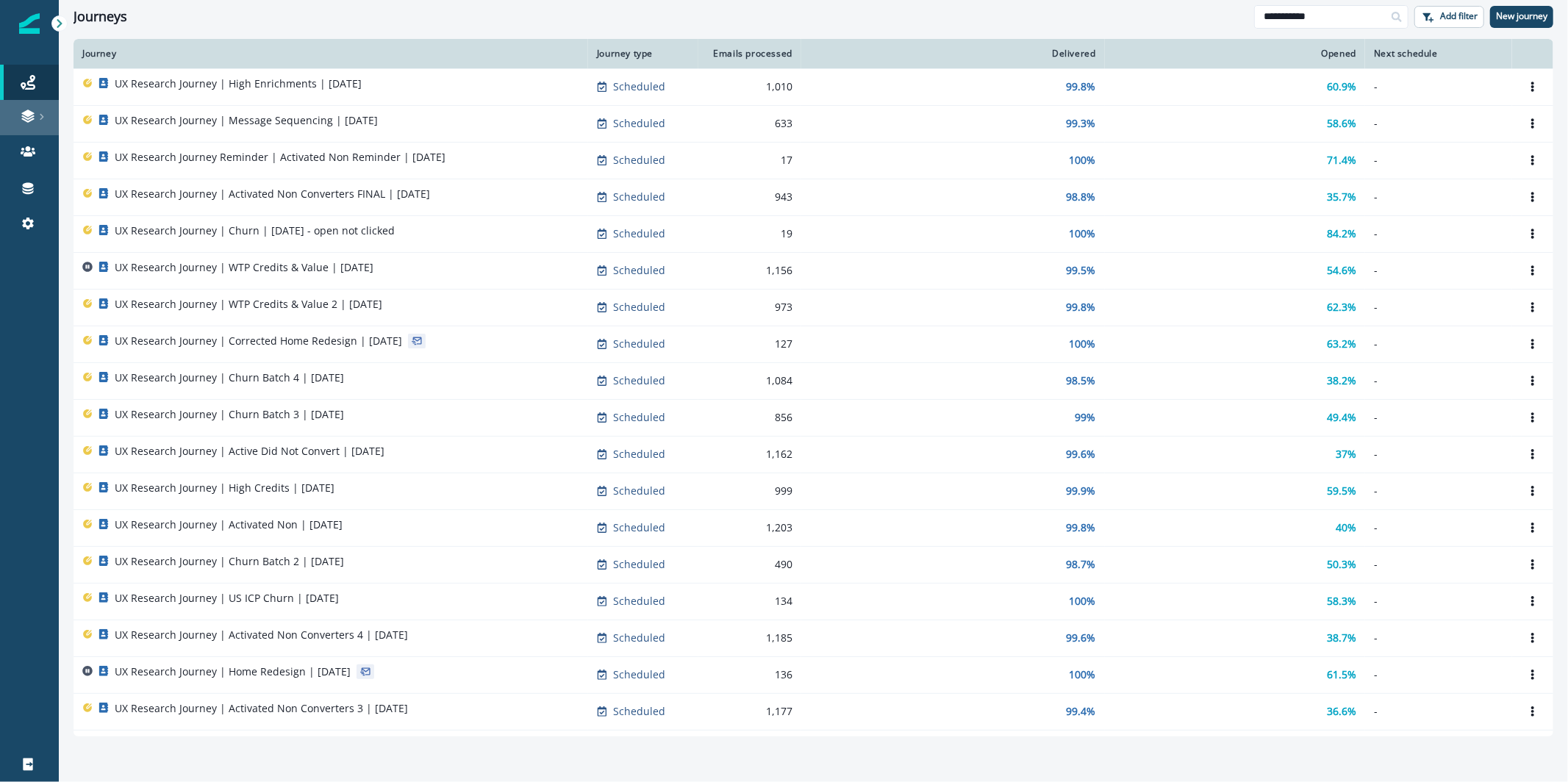
click at [28, 112] on icon at bounding box center [27, 114] width 13 height 8
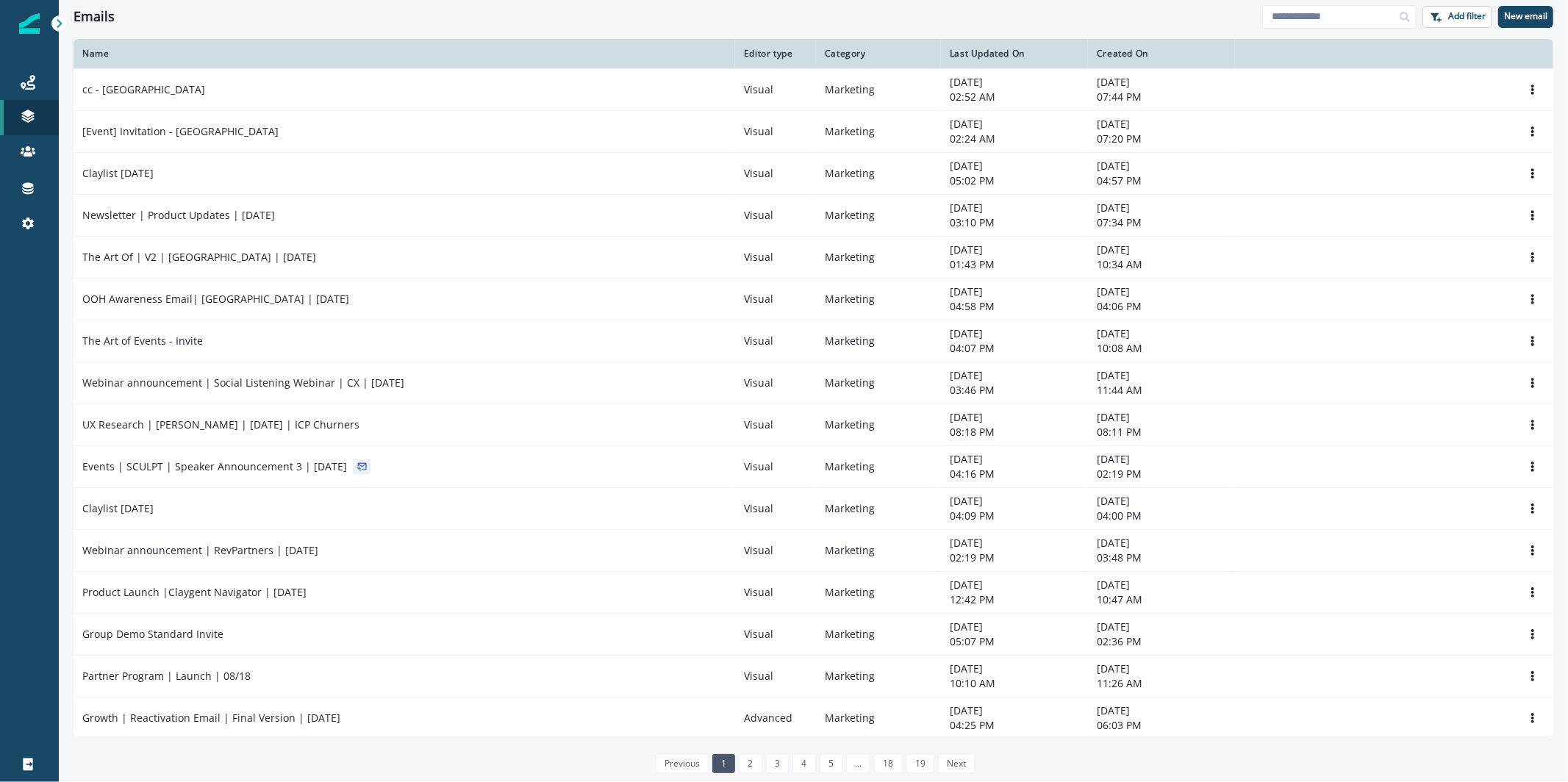
click at [1368, 29] on div "Emails Add filter New email" at bounding box center [813, 17] width 1509 height 33
click at [1363, 15] on input at bounding box center [1339, 17] width 154 height 23
type input "**"
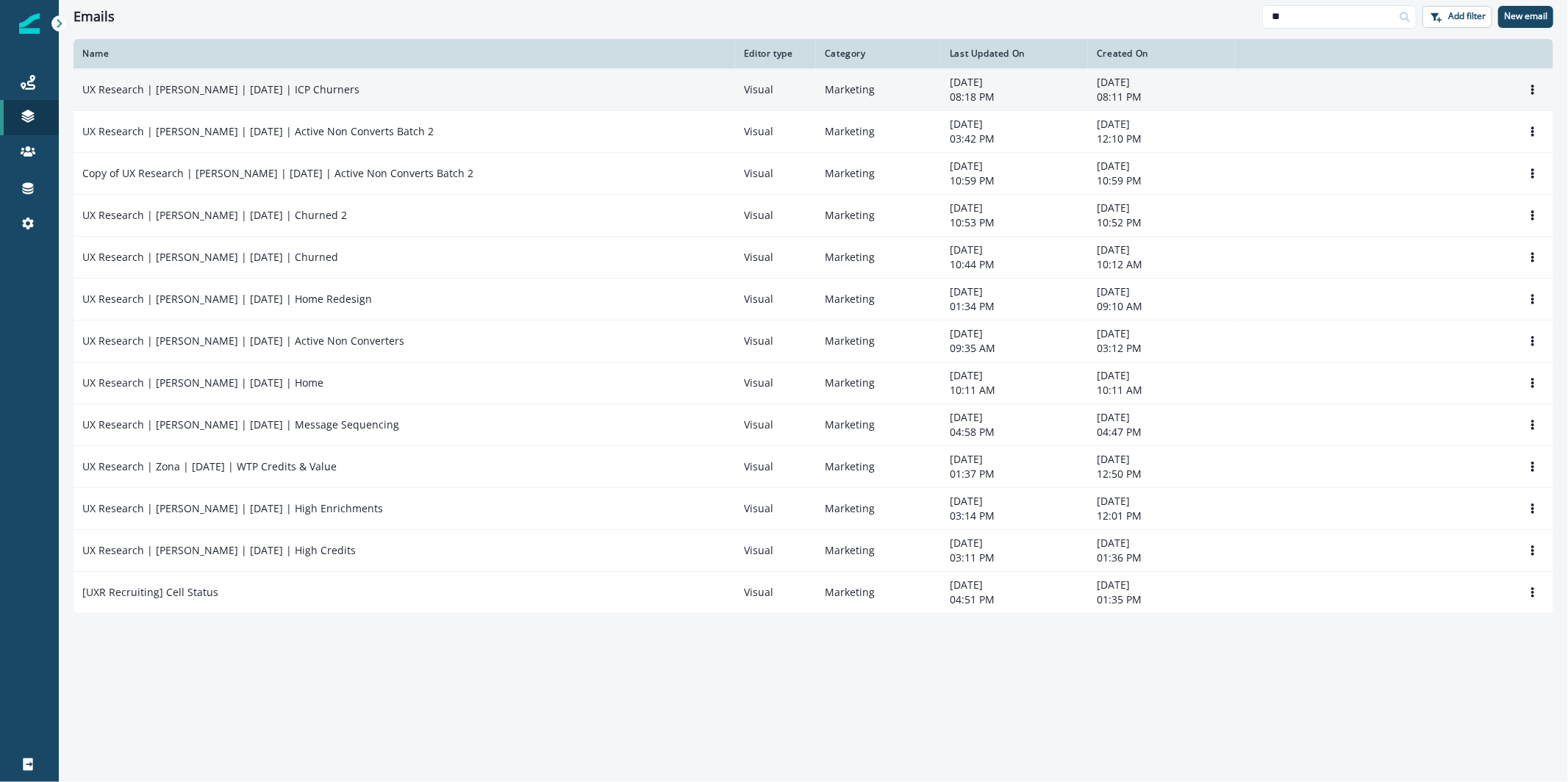
click at [230, 88] on p "UX Research | Julia | August 27 | ICP Churners" at bounding box center [220, 89] width 277 height 15
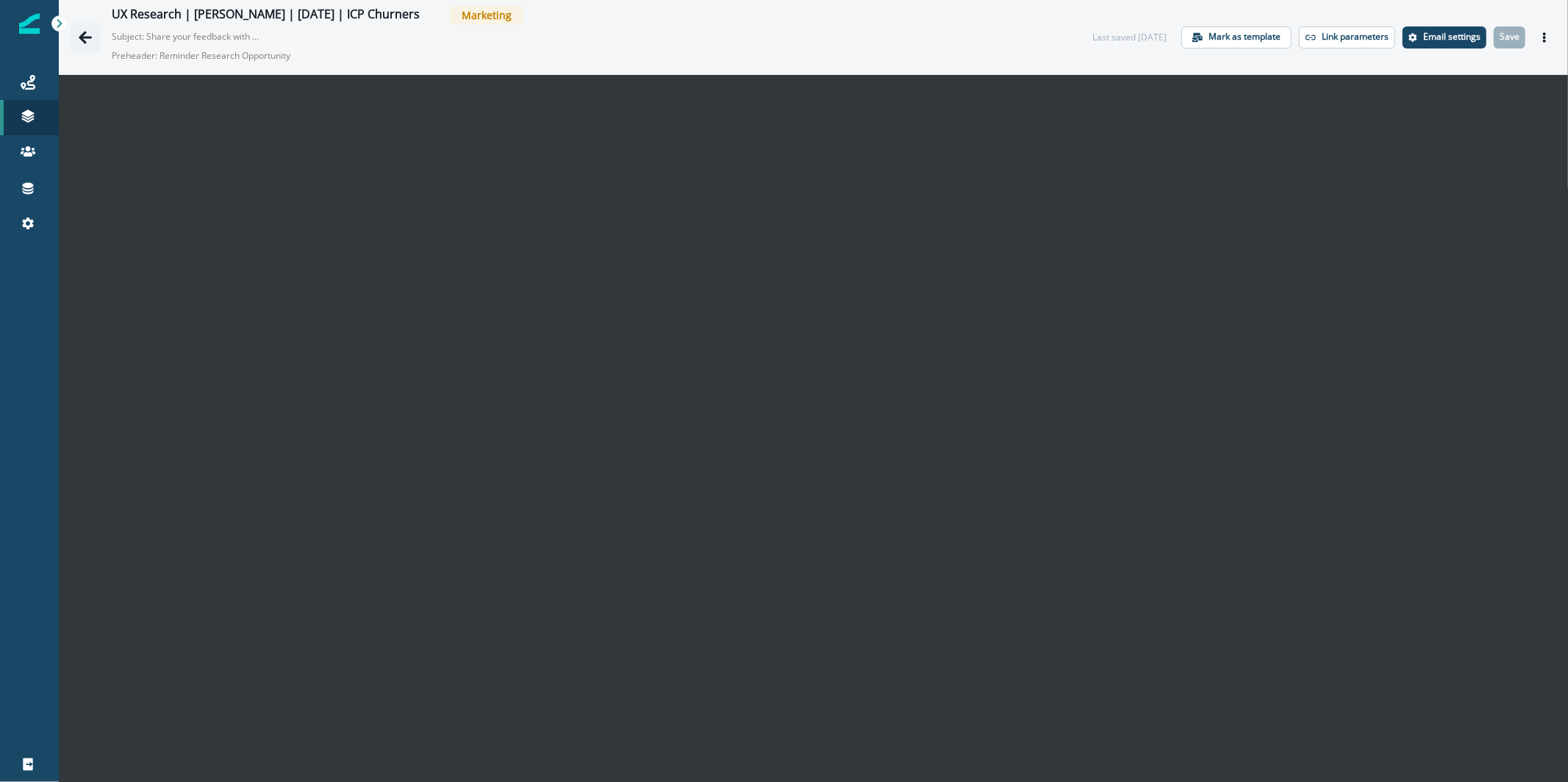
click at [85, 38] on icon "Go back" at bounding box center [86, 38] width 15 height 15
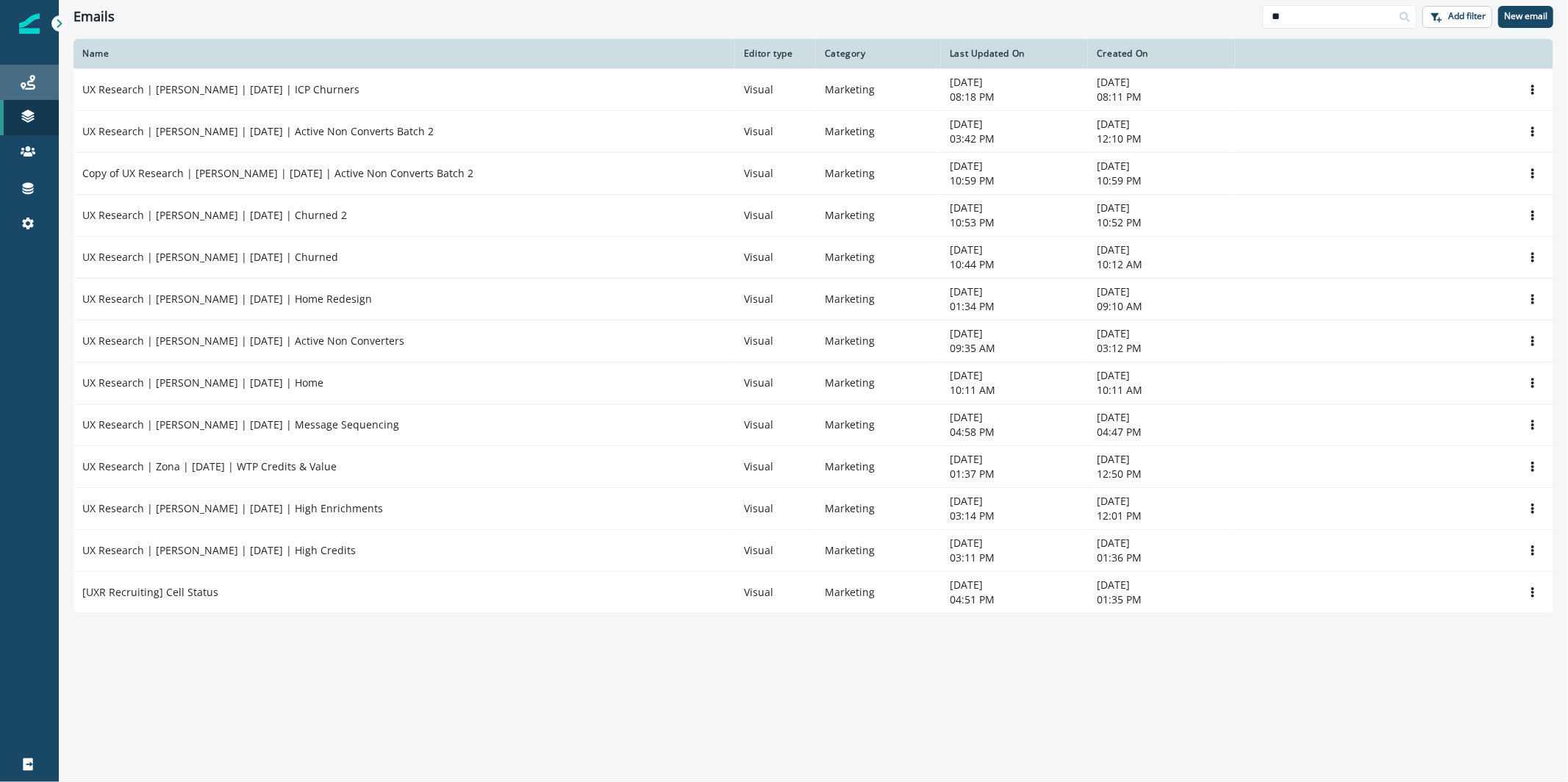
click at [47, 92] on link "Journeys" at bounding box center [29, 82] width 59 height 35
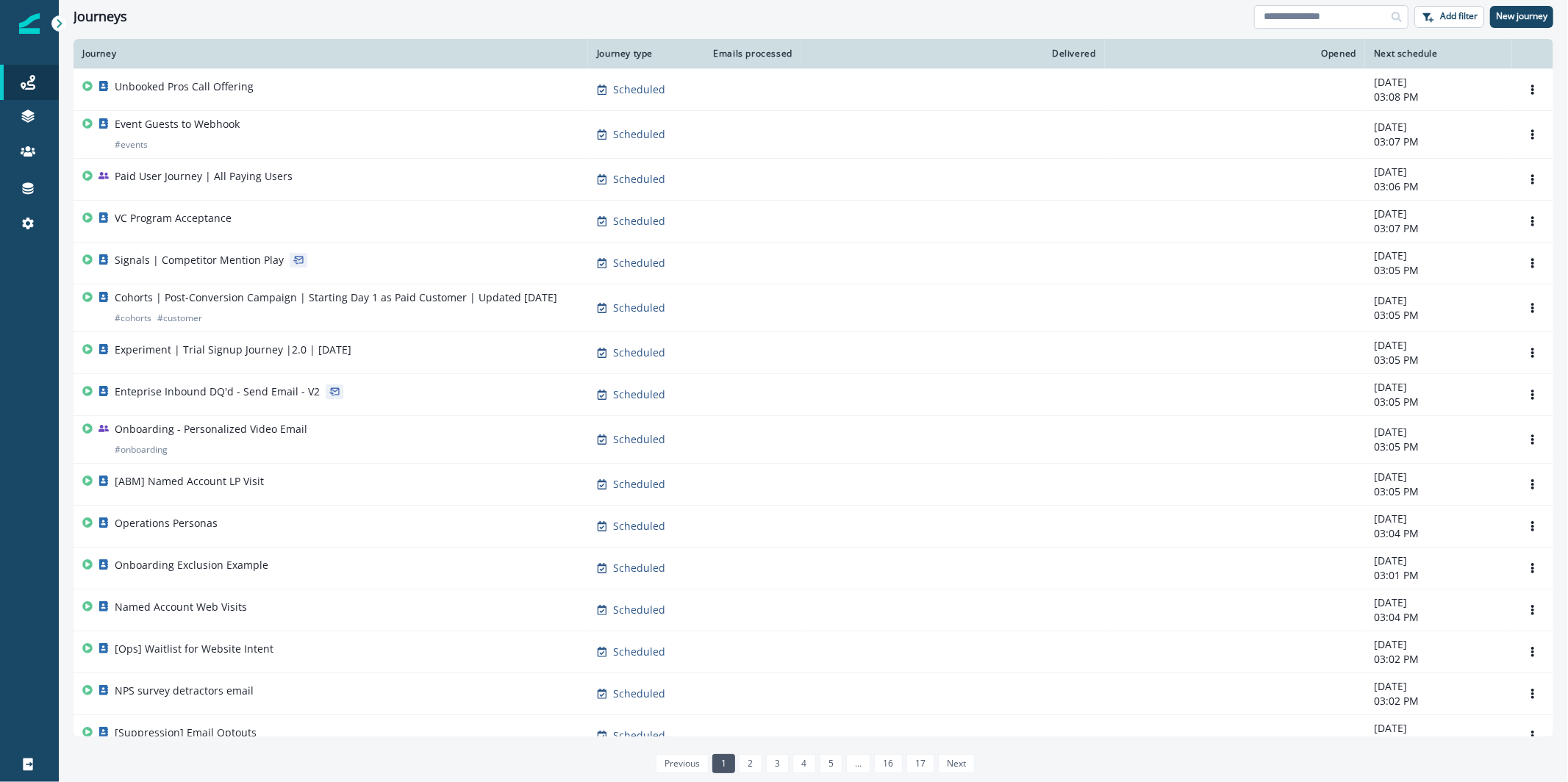
click at [1345, 19] on input at bounding box center [1331, 17] width 154 height 23
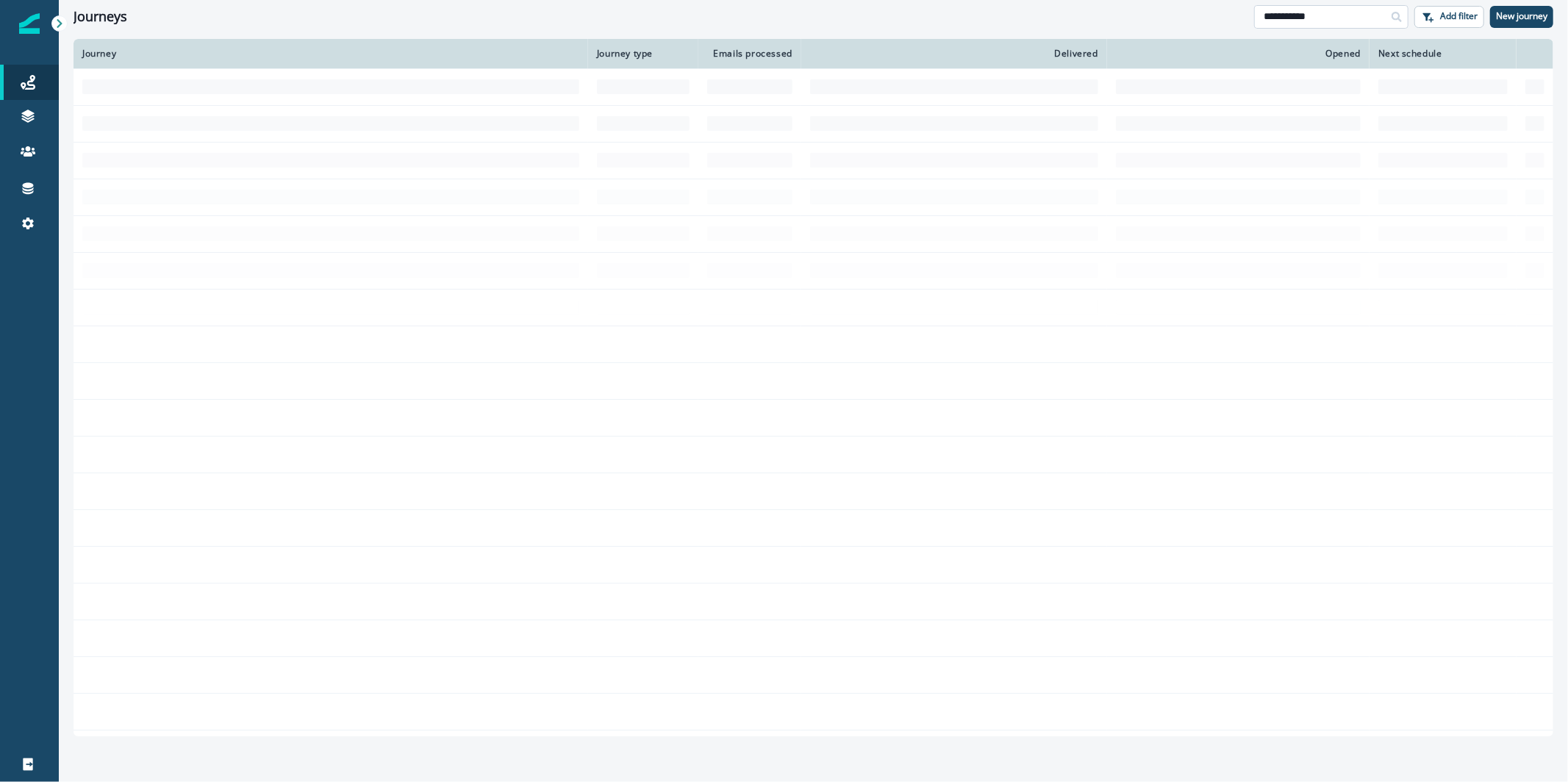
type input "**********"
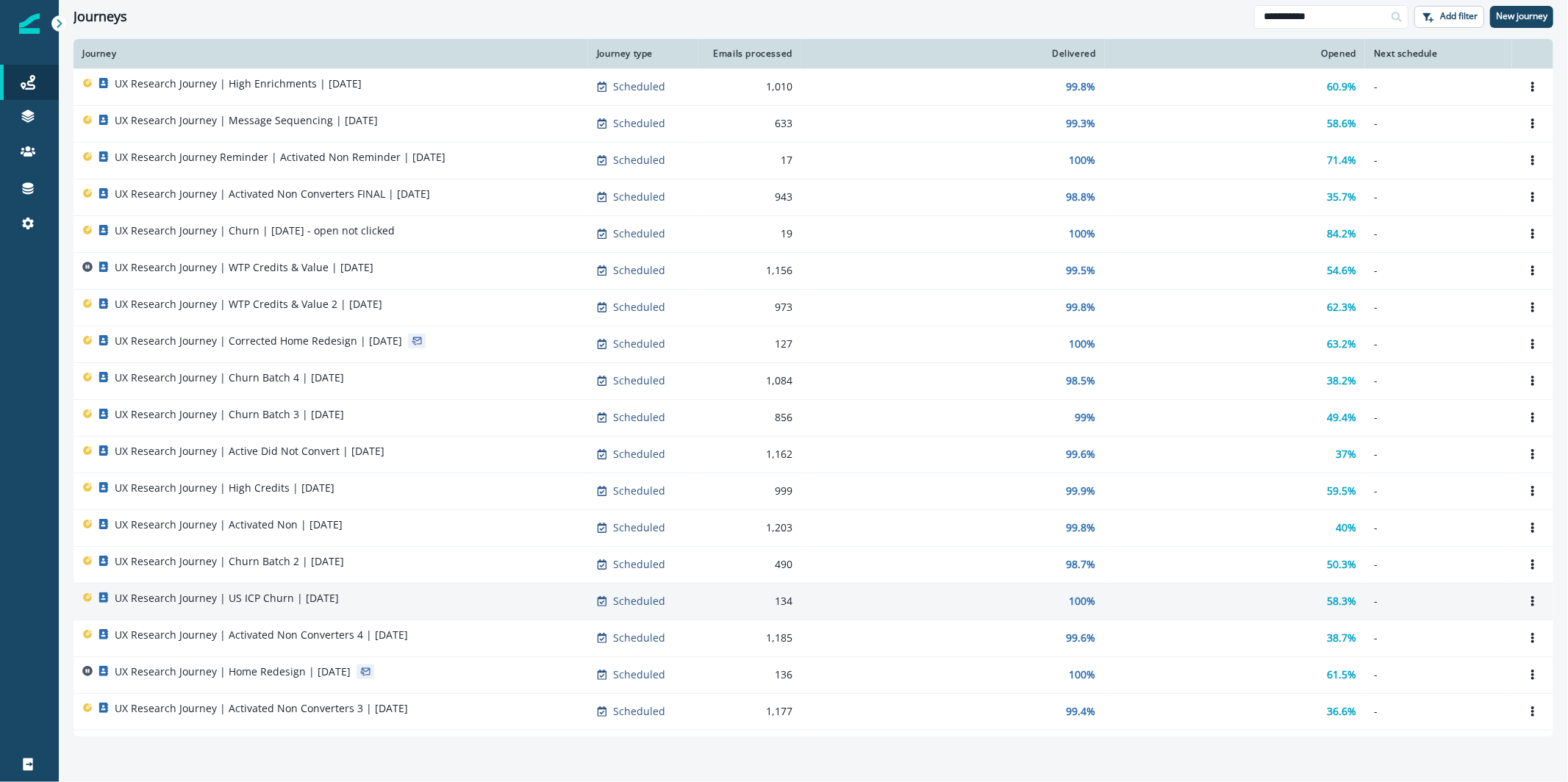
click at [439, 614] on td "UX Research Journey | US ICP Churn | August 27" at bounding box center [331, 601] width 515 height 37
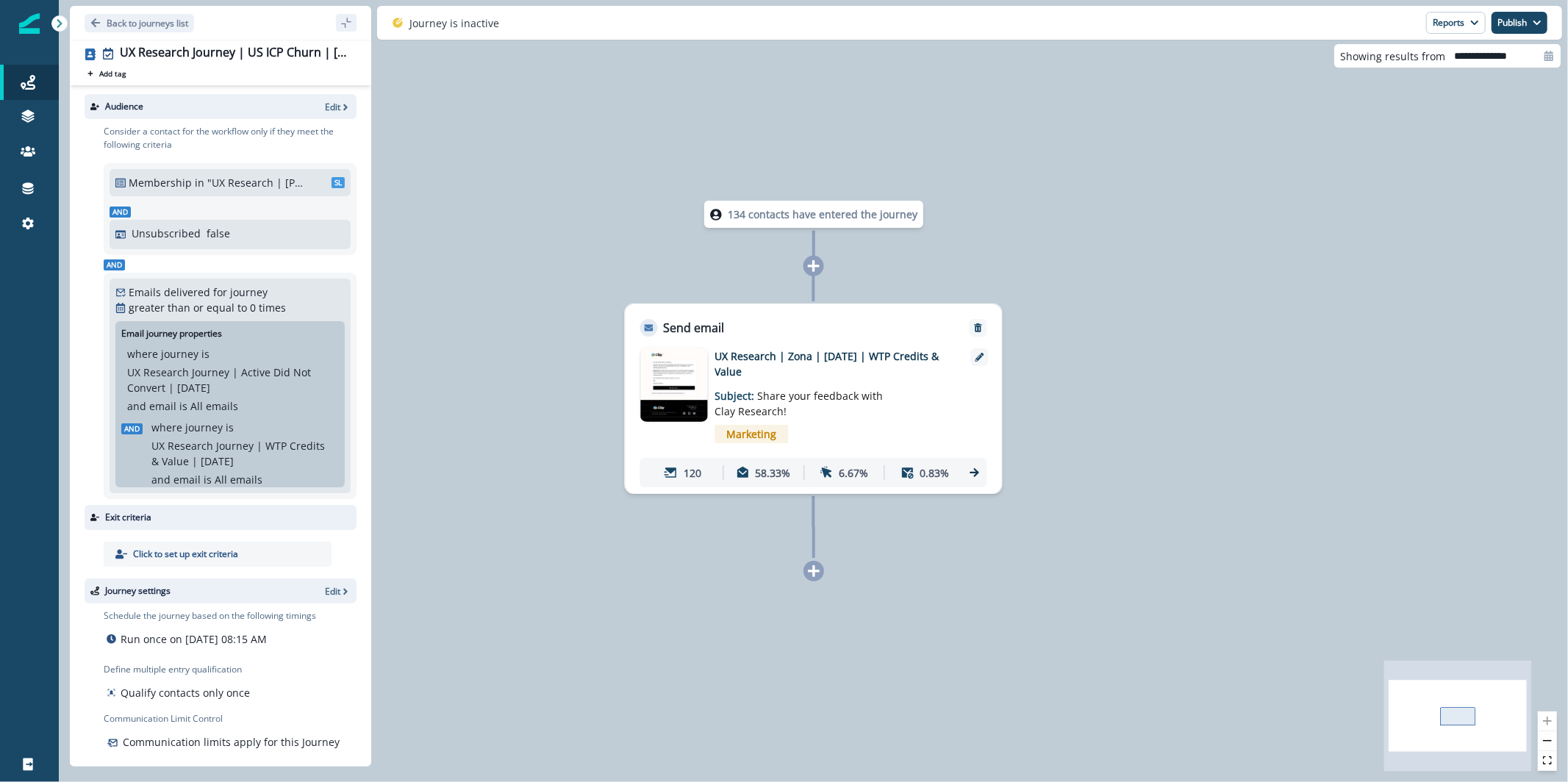
click at [697, 400] on img at bounding box center [674, 385] width 66 height 74
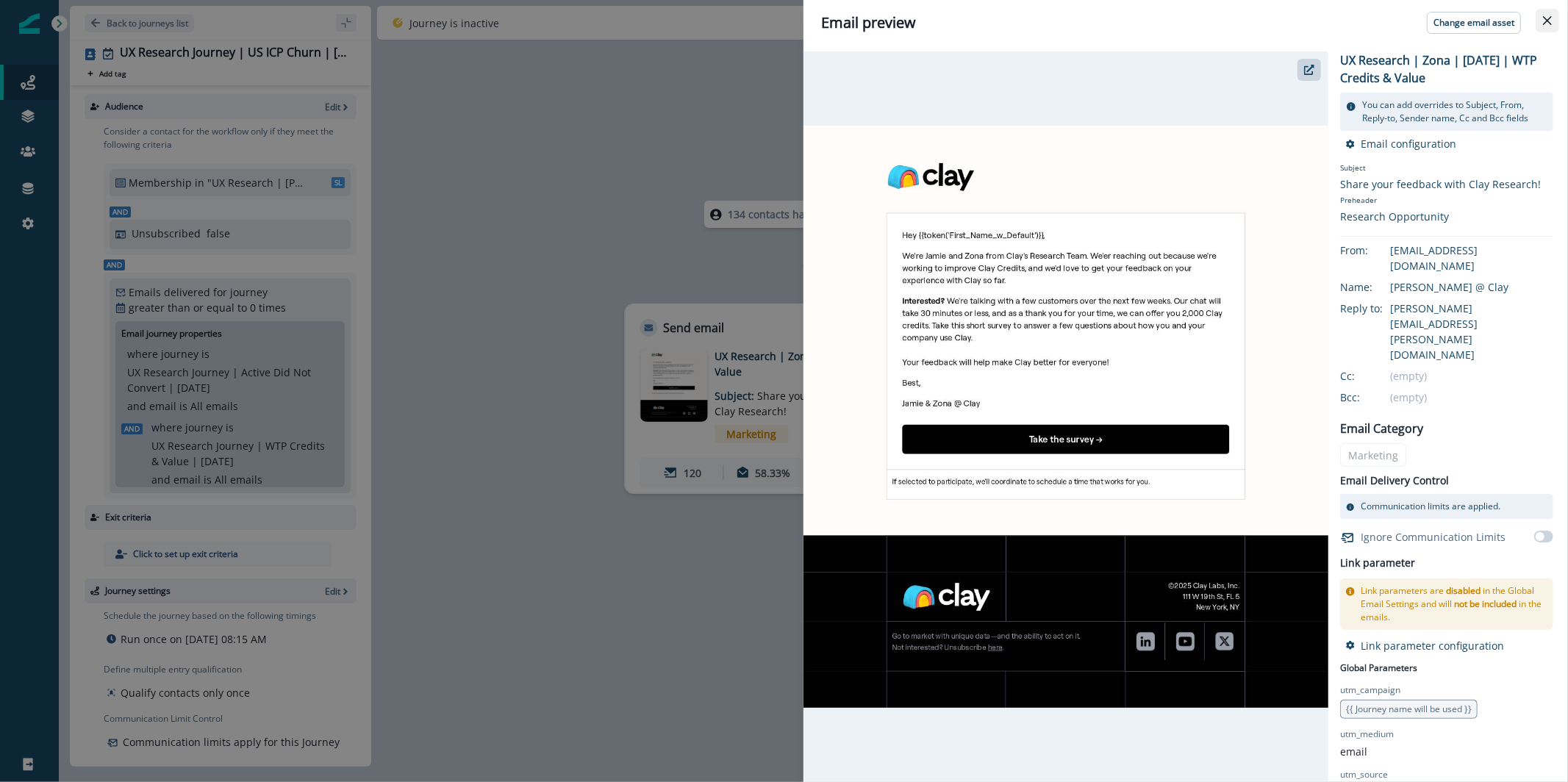
click at [1554, 23] on button "Close" at bounding box center [1547, 20] width 23 height 23
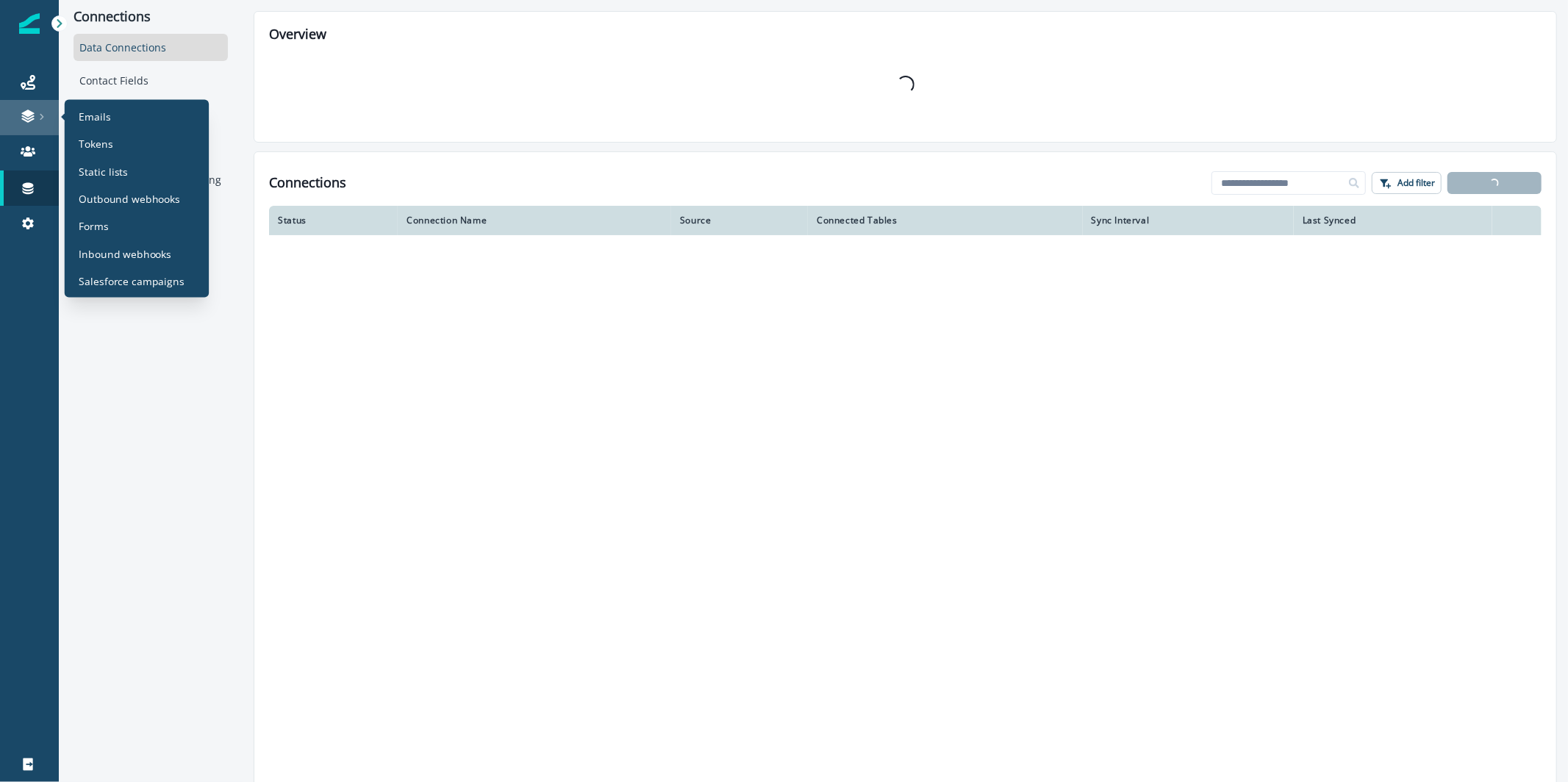
click at [25, 103] on link at bounding box center [29, 117] width 59 height 35
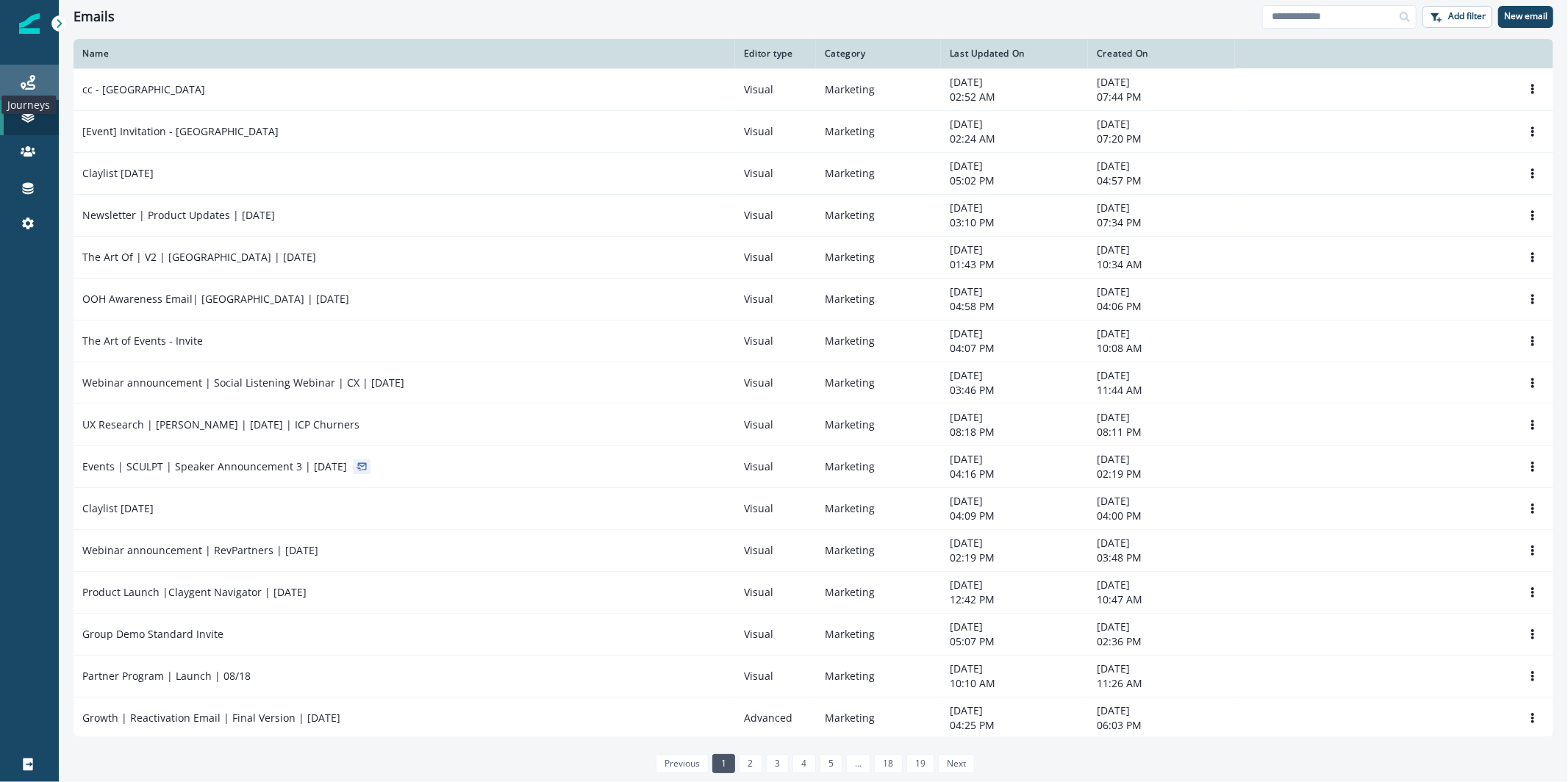
click at [27, 86] on icon at bounding box center [28, 83] width 15 height 15
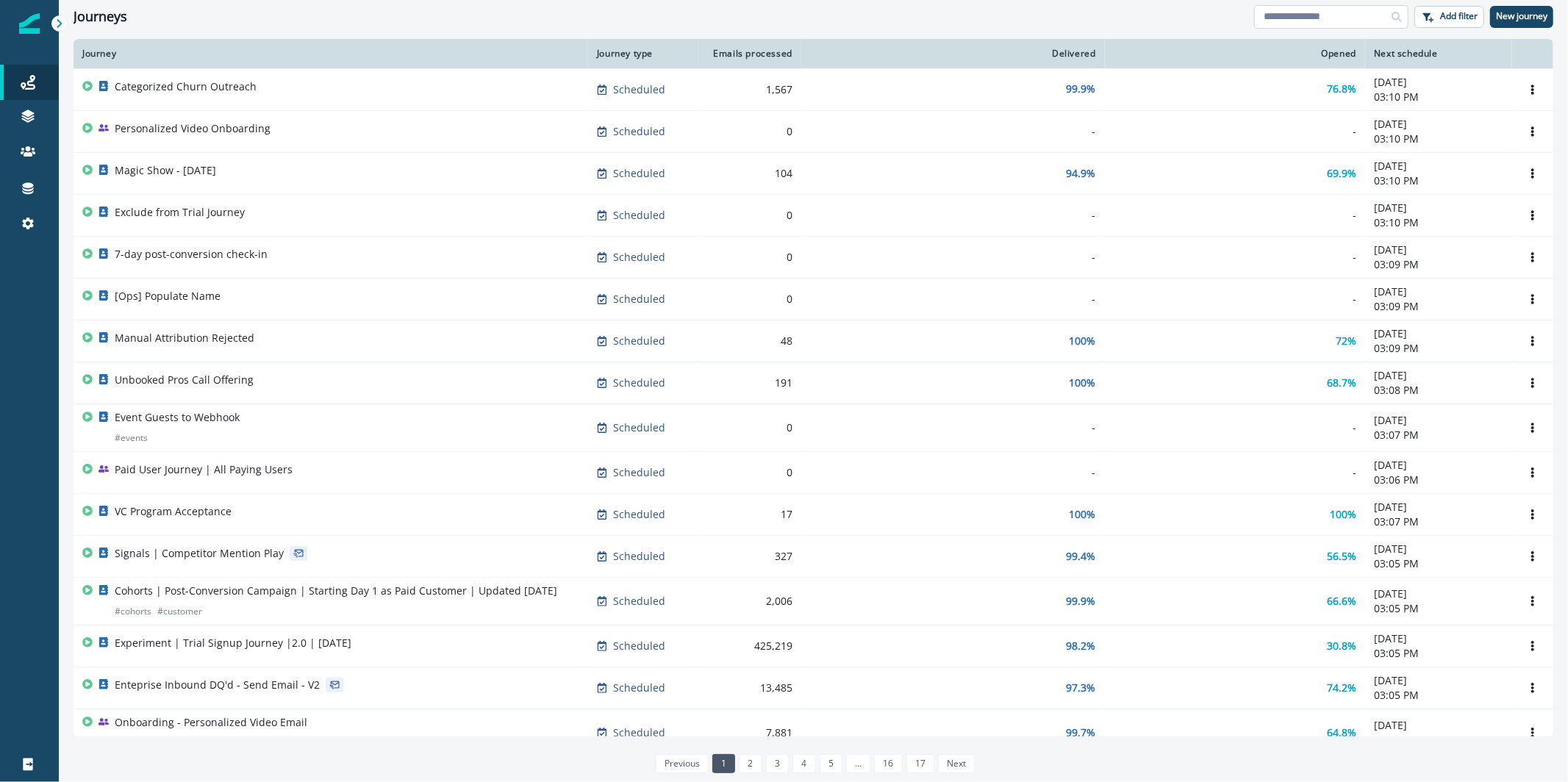
click at [1324, 8] on input at bounding box center [1331, 17] width 154 height 23
type input "**"
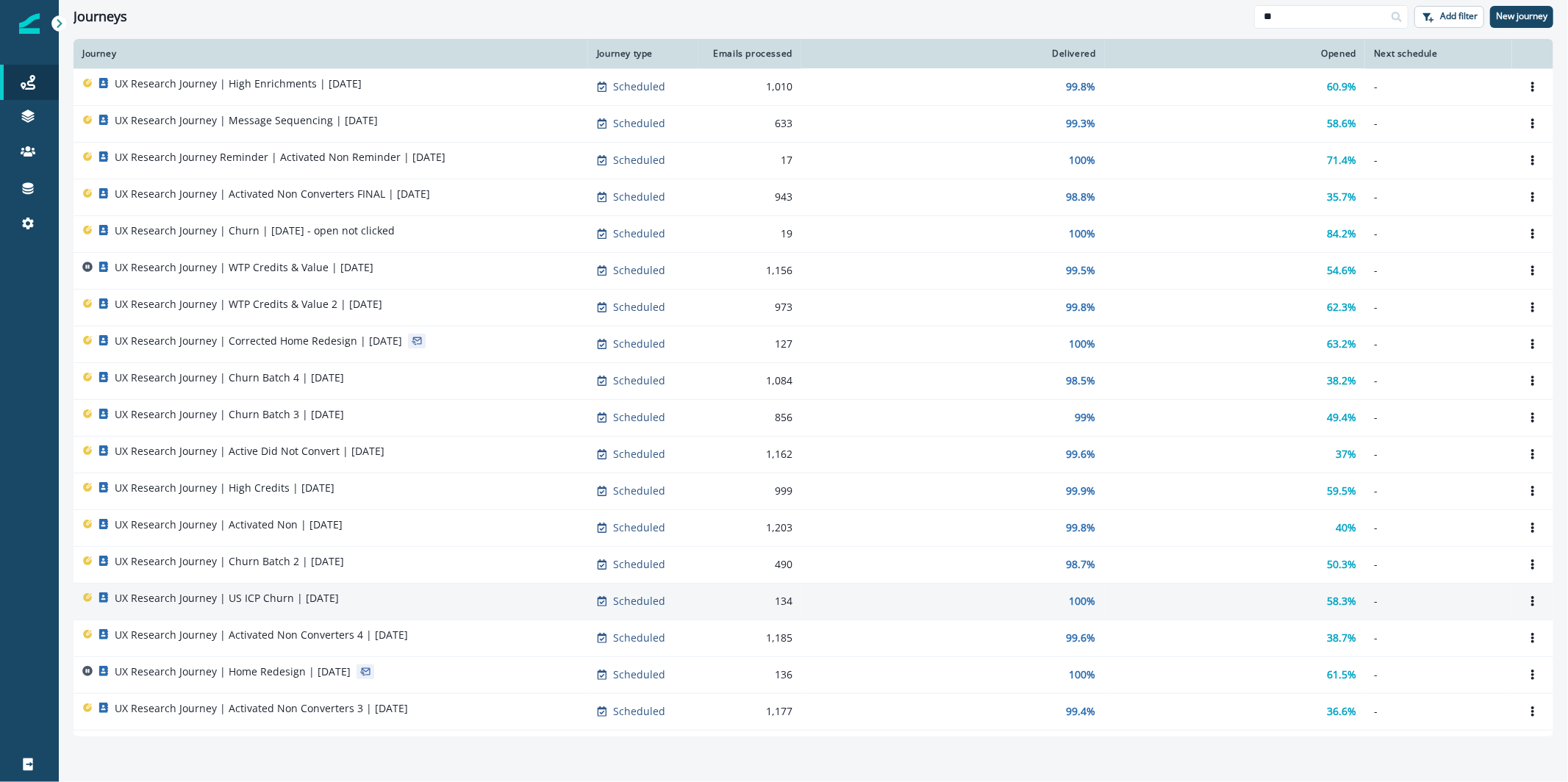
click at [487, 602] on div "UX Research Journey | US ICP Churn | August 27" at bounding box center [330, 601] width 497 height 20
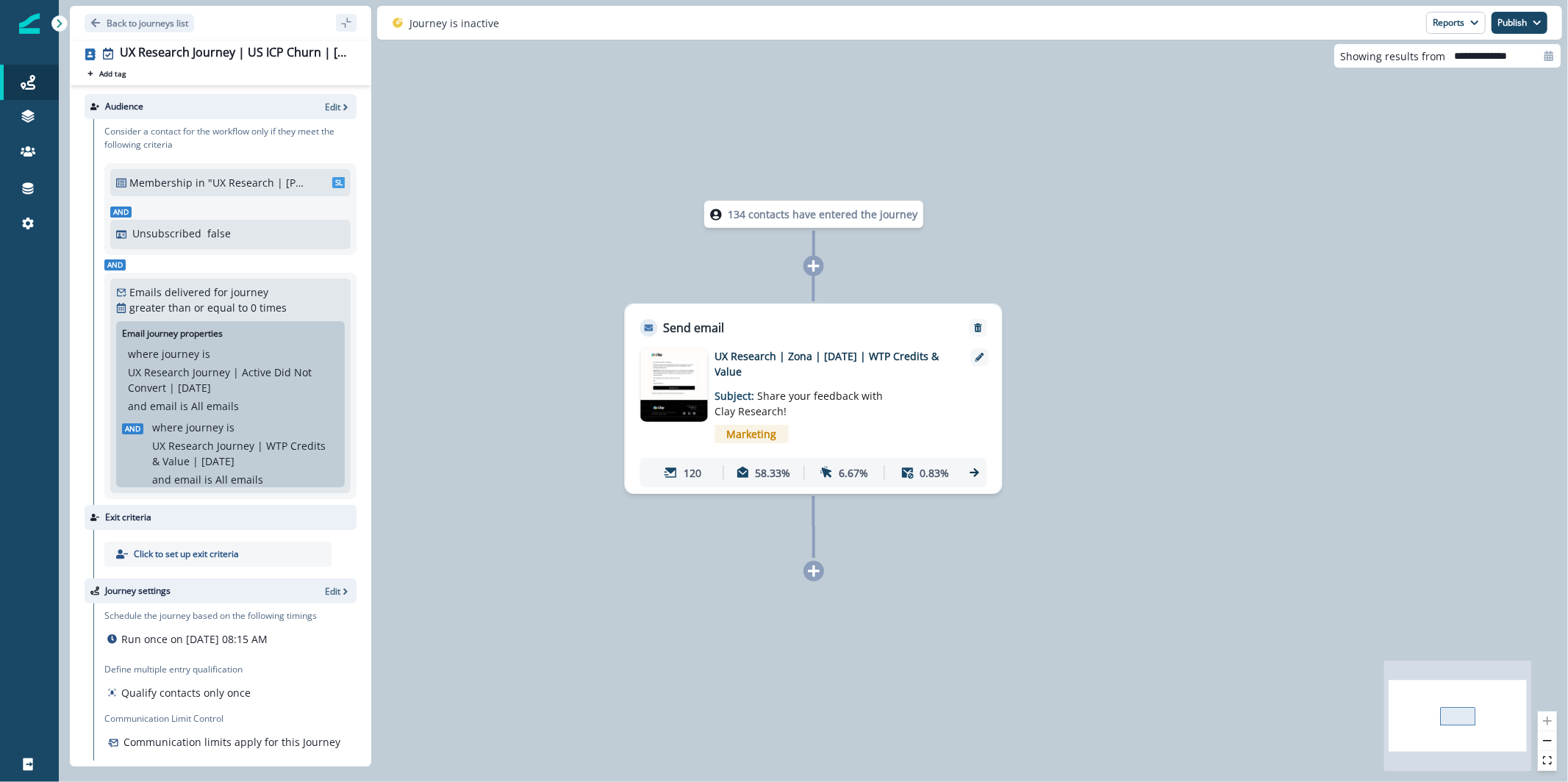
click at [685, 396] on img at bounding box center [674, 385] width 66 height 74
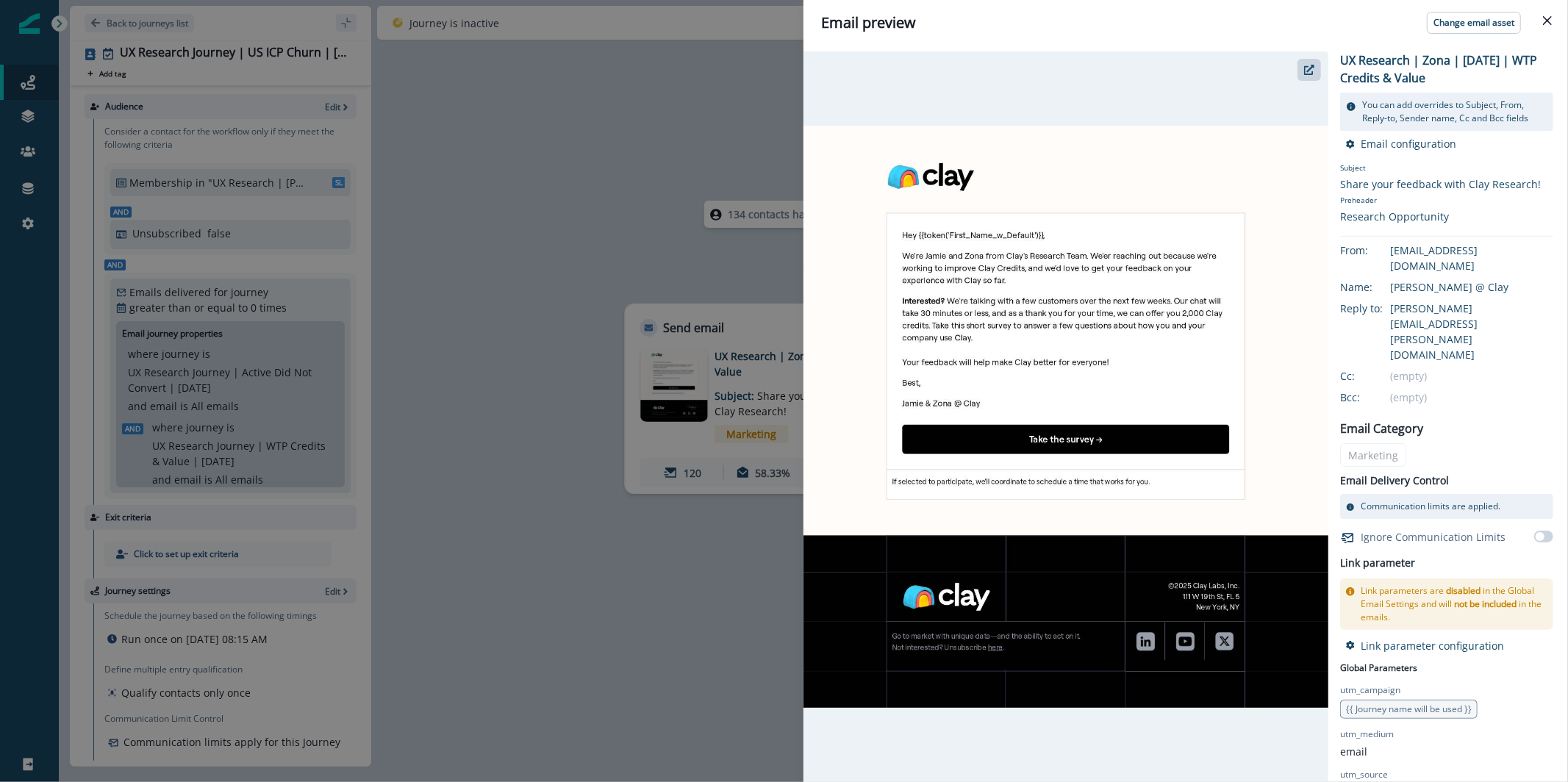
click at [604, 215] on div "Email preview Change email asset UX Research | Zona | July 25 | WTP Credits & V…" at bounding box center [784, 391] width 1568 height 782
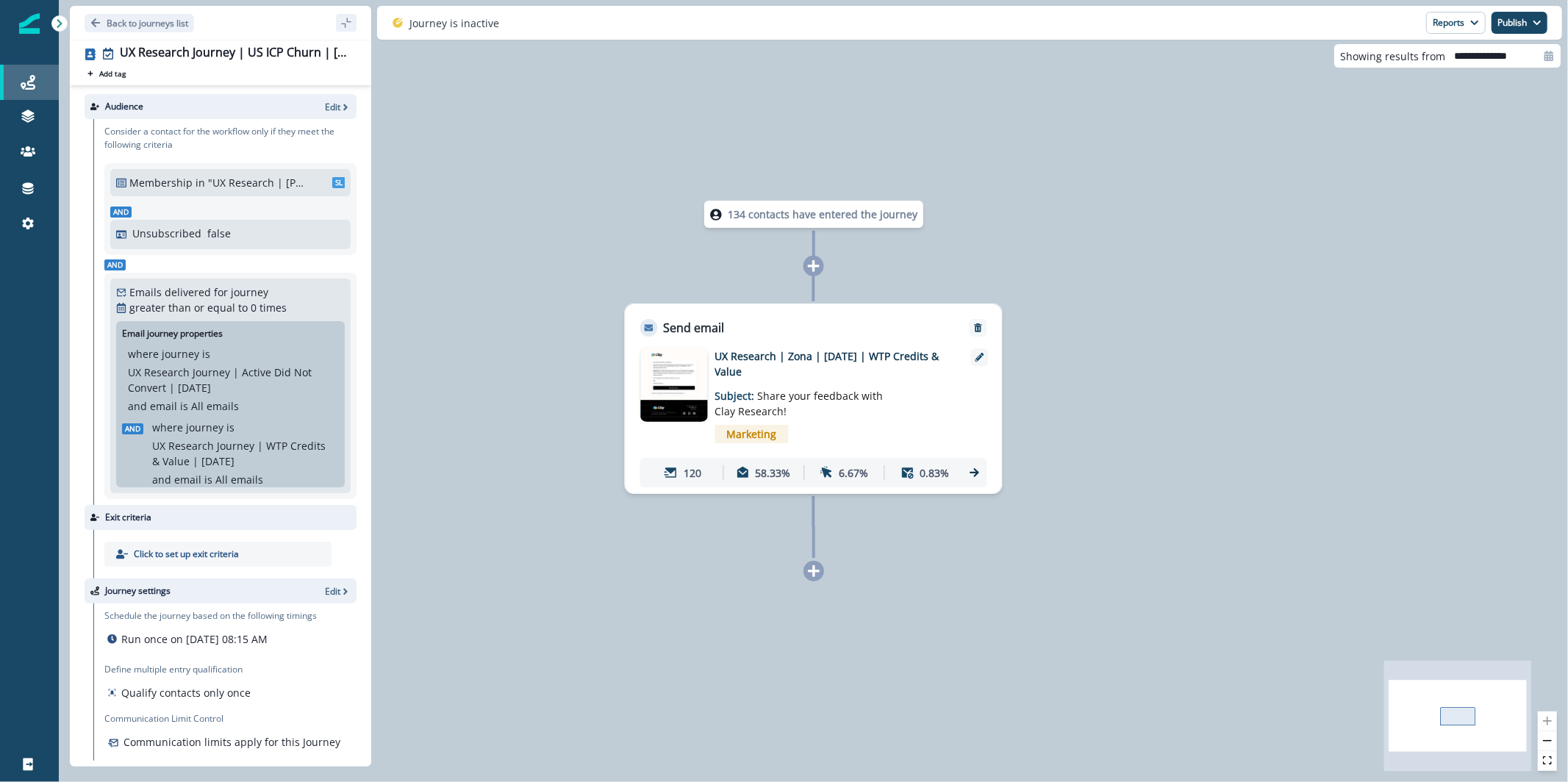
click at [47, 92] on link "Journeys" at bounding box center [29, 82] width 59 height 35
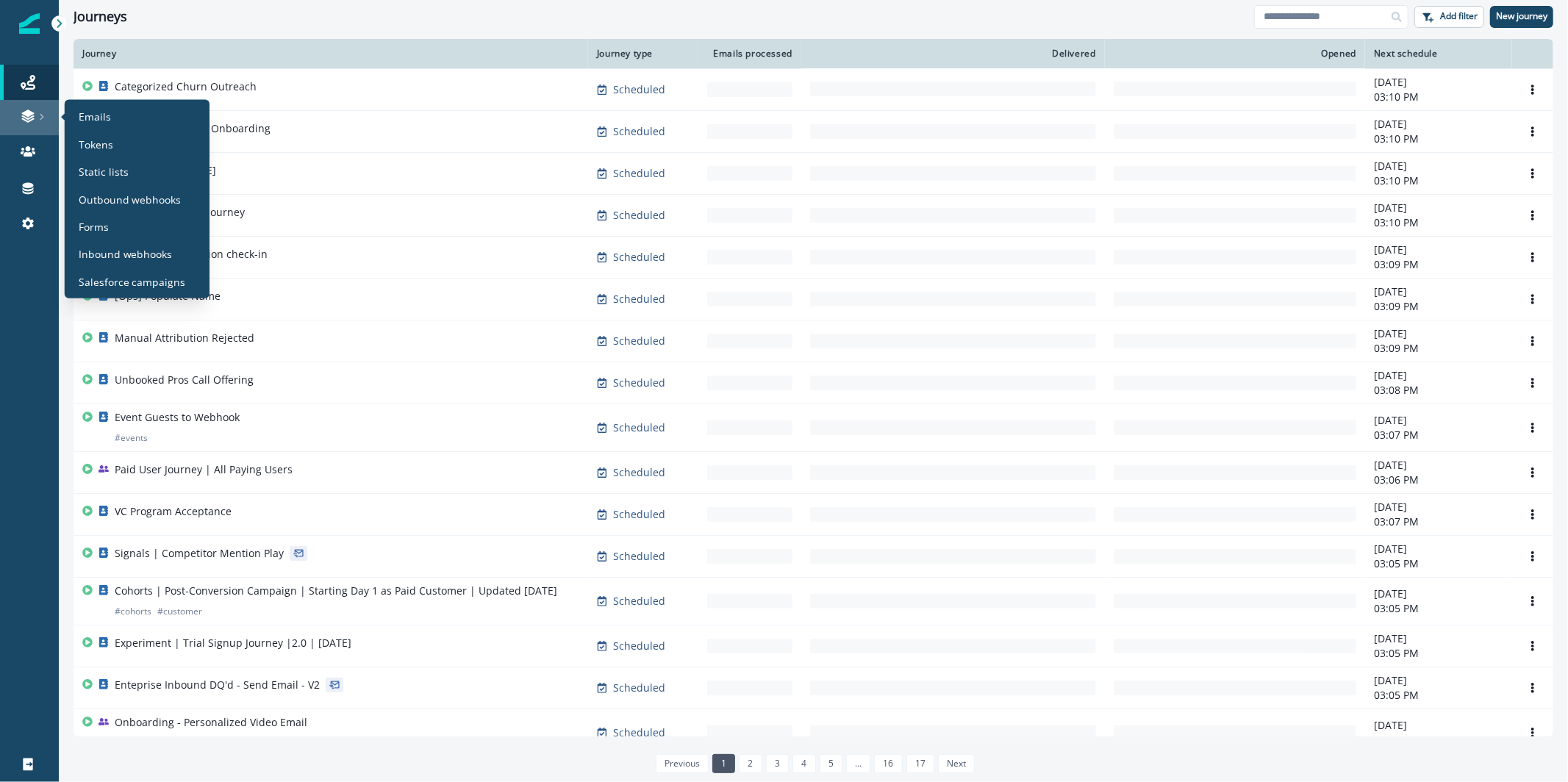
click at [1, 119] on link at bounding box center [29, 117] width 59 height 35
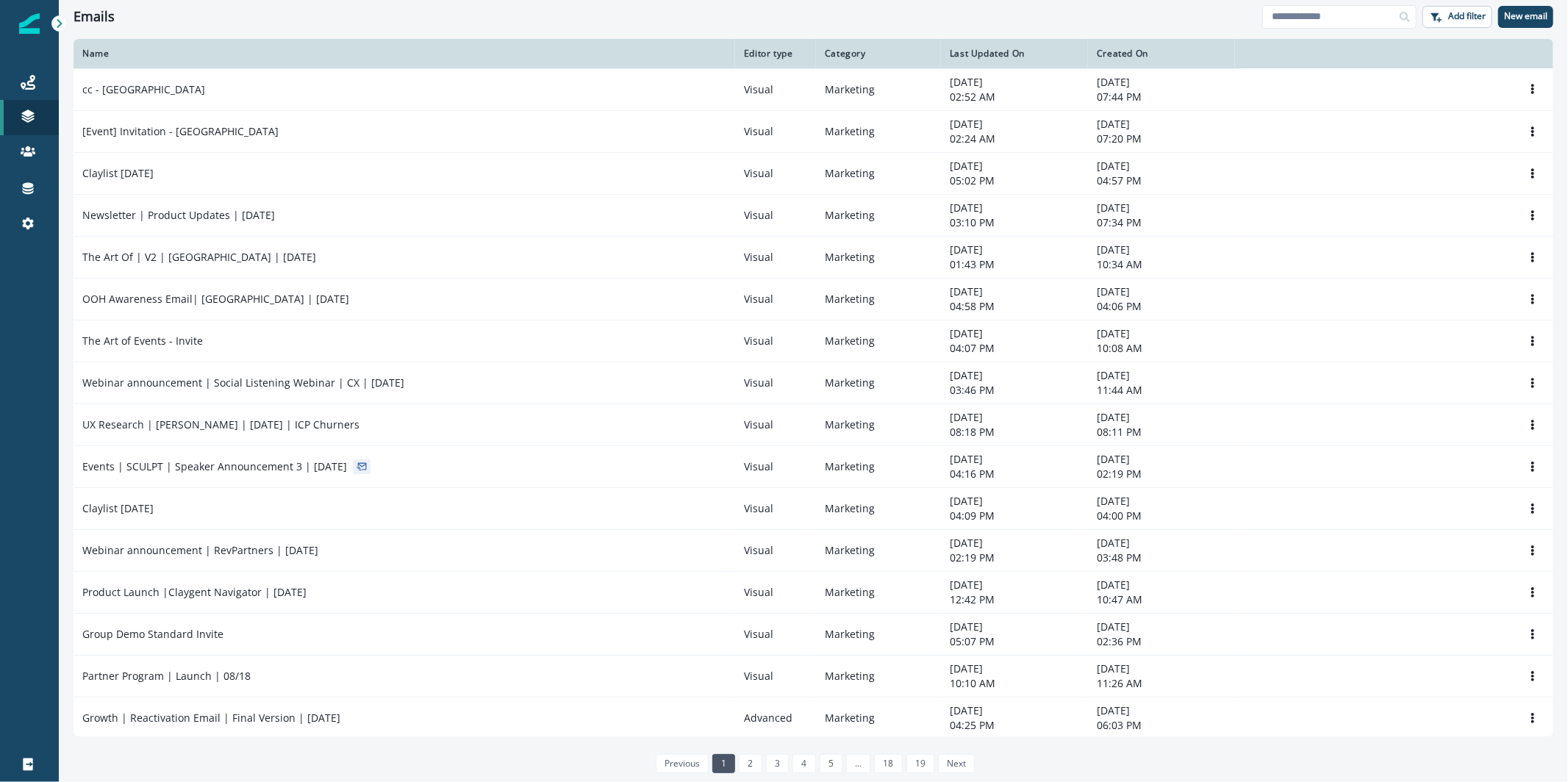
click at [36, 57] on div "Journeys Emails Tokens Static lists Outbound webhooks Forms Inbound webhooks Sa…" at bounding box center [29, 153] width 59 height 211
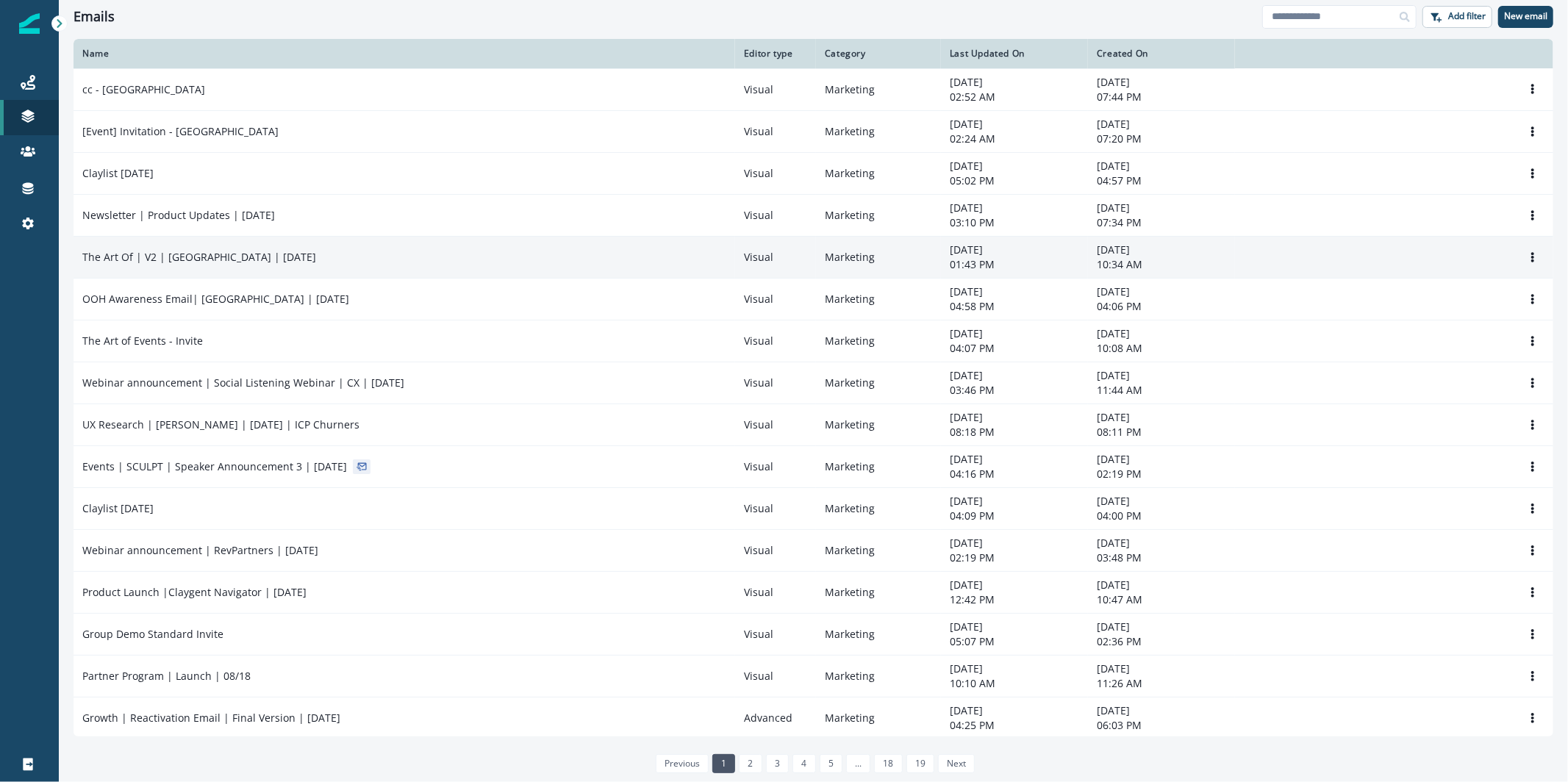
click at [187, 245] on td "The Art Of | V2 | San Francisco | August 2025" at bounding box center [404, 257] width 661 height 42
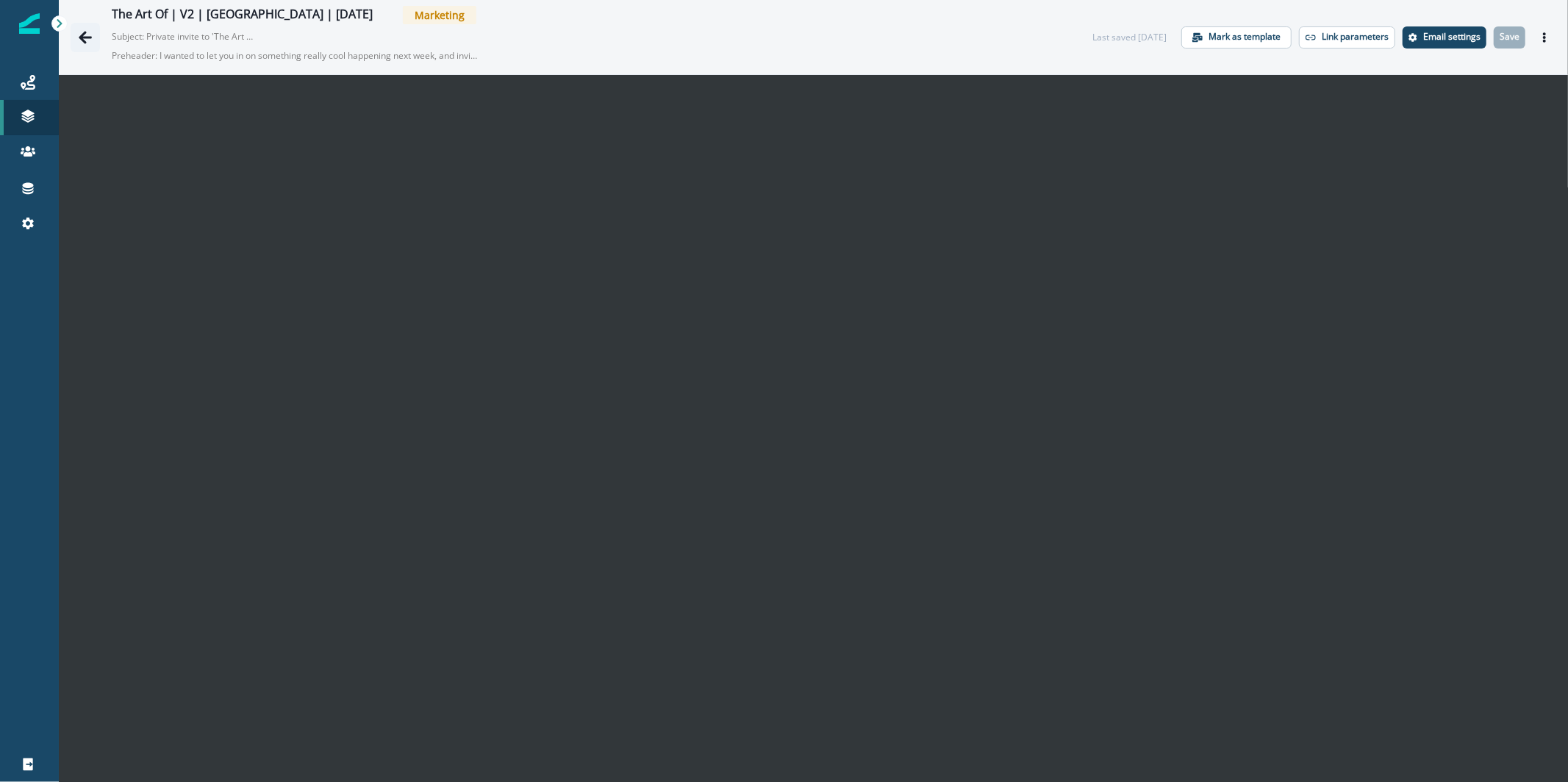
click at [71, 34] on button "Go back" at bounding box center [85, 37] width 29 height 29
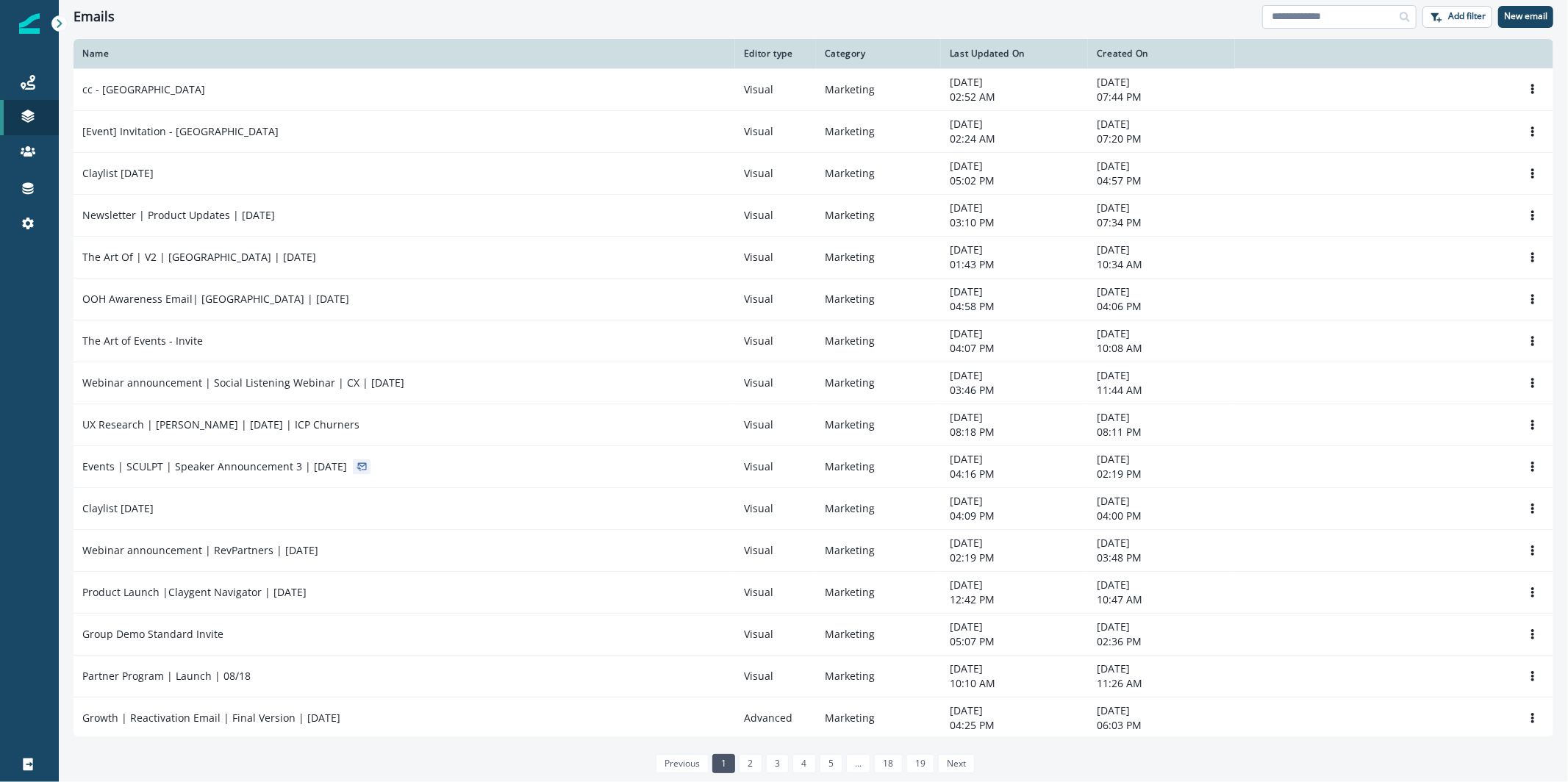
click at [1351, 22] on input at bounding box center [1339, 17] width 154 height 23
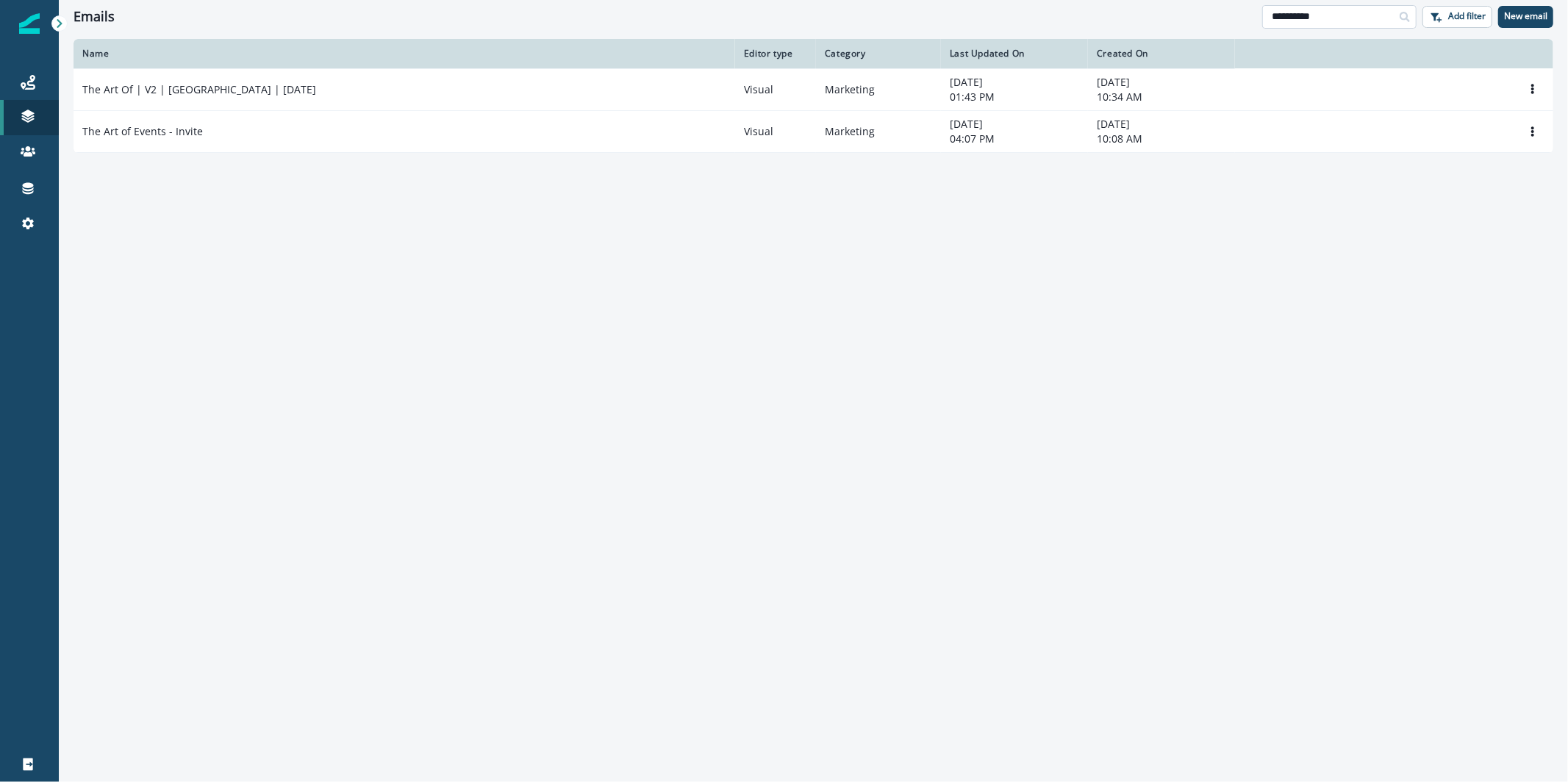
click at [1355, 9] on input "**********" at bounding box center [1339, 17] width 154 height 23
type input "***"
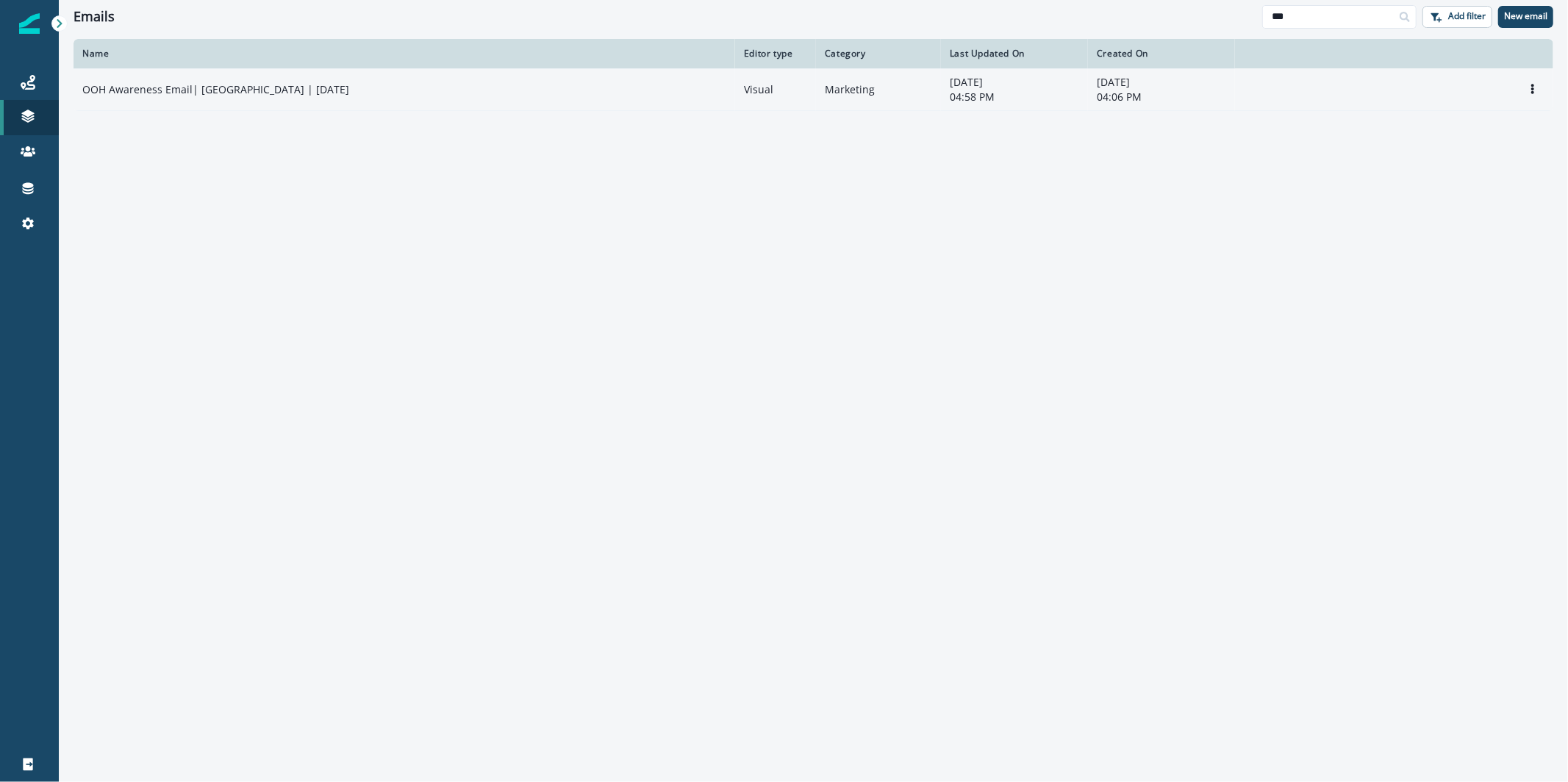
click at [397, 103] on td "OOH Awareness Email| [GEOGRAPHIC_DATA] | [DATE]" at bounding box center [404, 89] width 661 height 42
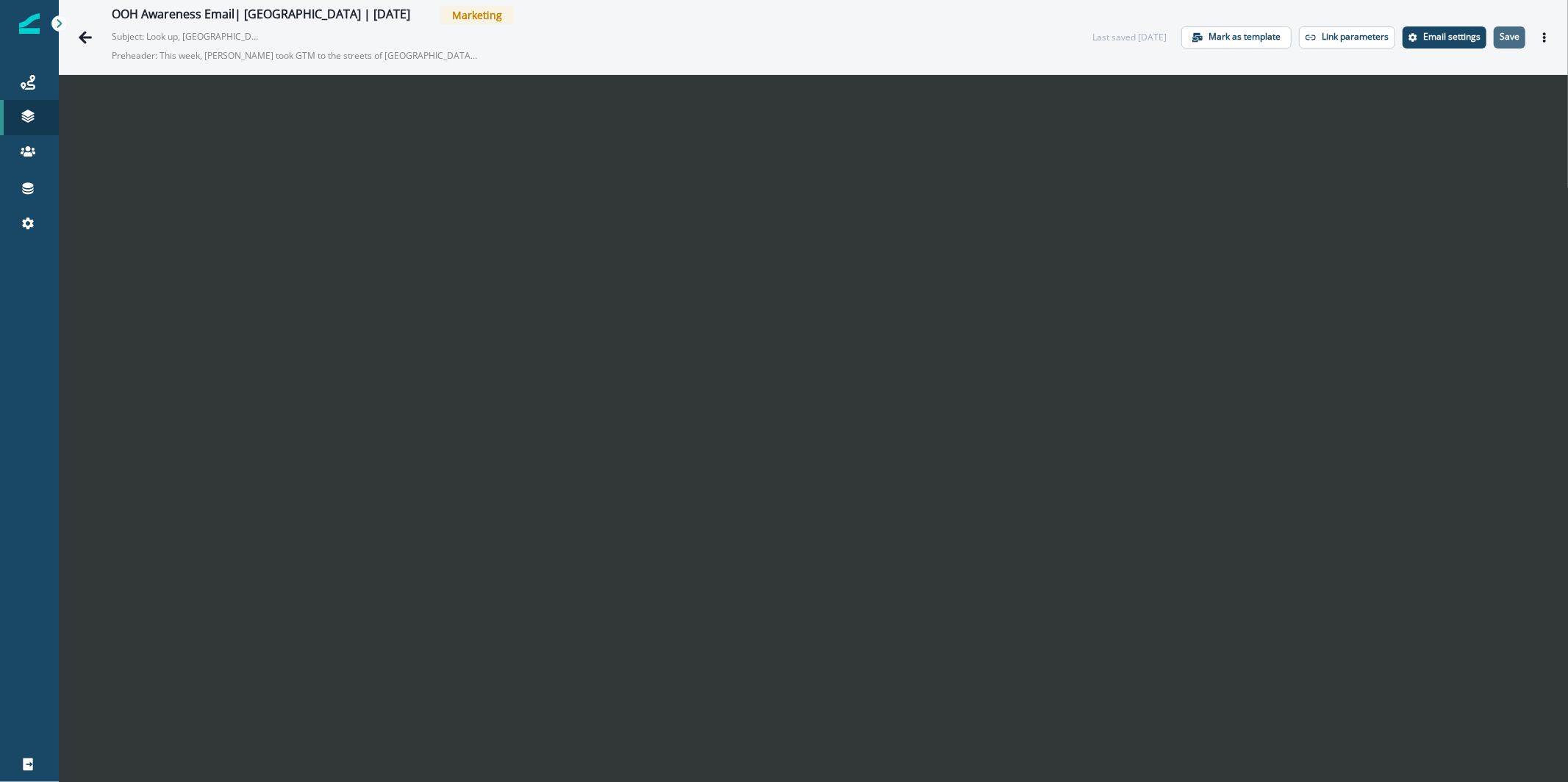
click at [1506, 38] on p "Save" at bounding box center [1510, 37] width 20 height 11
click at [1503, 38] on p "Save" at bounding box center [1510, 37] width 20 height 11
click at [1500, 41] on p "Save" at bounding box center [1510, 37] width 20 height 11
click at [1533, 30] on button "Actions" at bounding box center [1545, 37] width 23 height 22
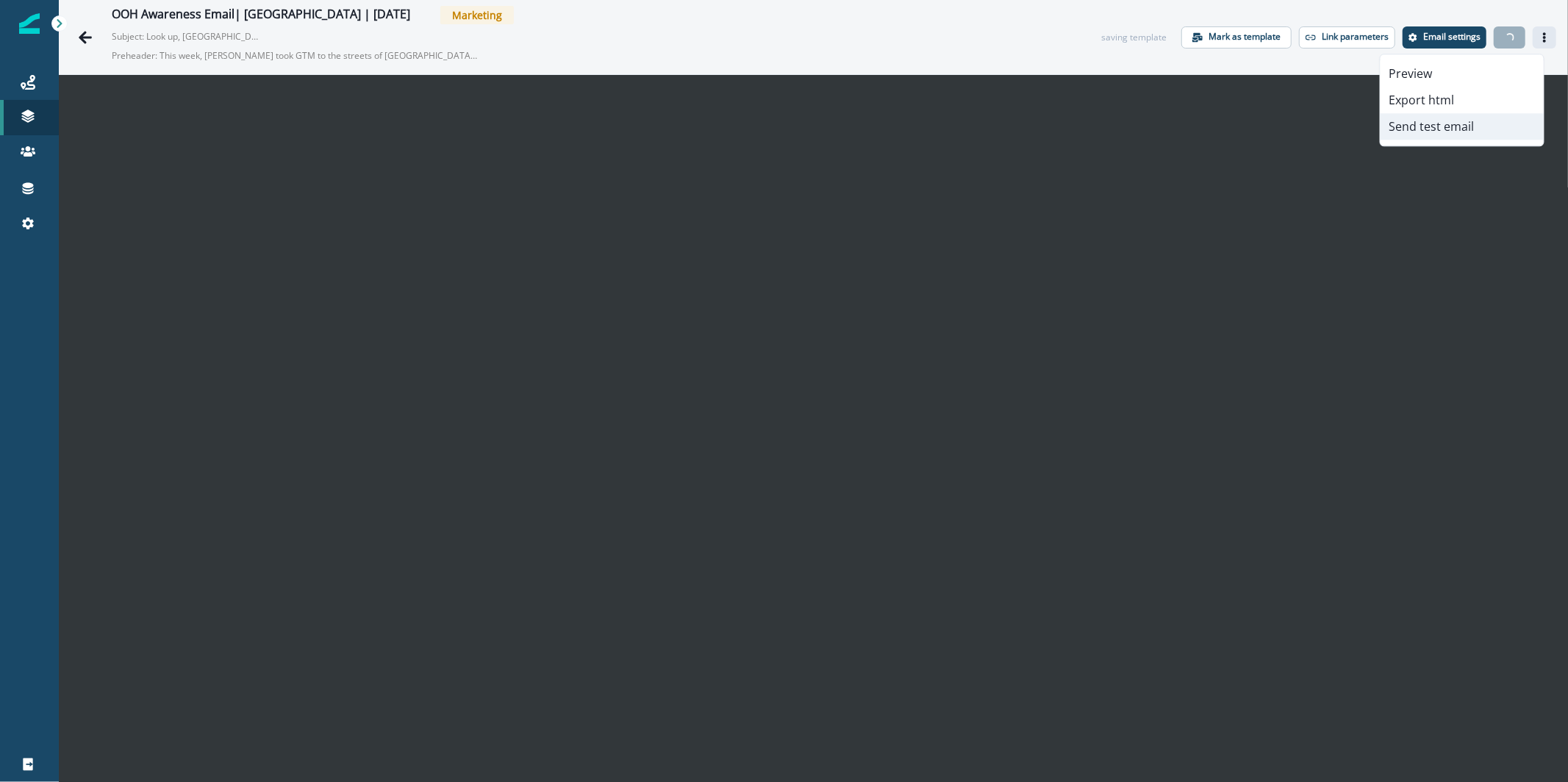
click at [1439, 115] on button "Send test email" at bounding box center [1462, 126] width 163 height 26
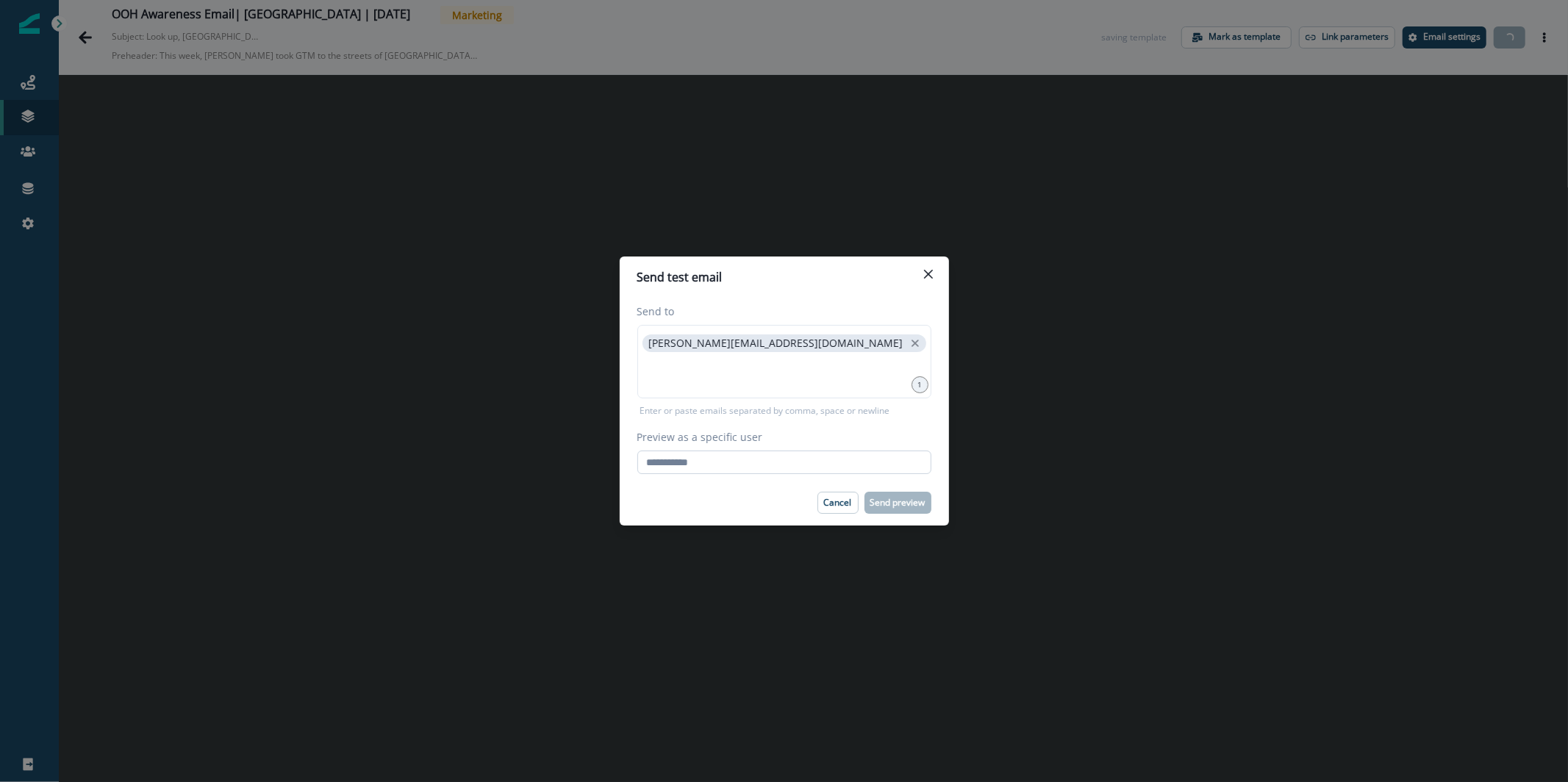
click at [823, 461] on input "Preview as a specific user" at bounding box center [784, 462] width 294 height 23
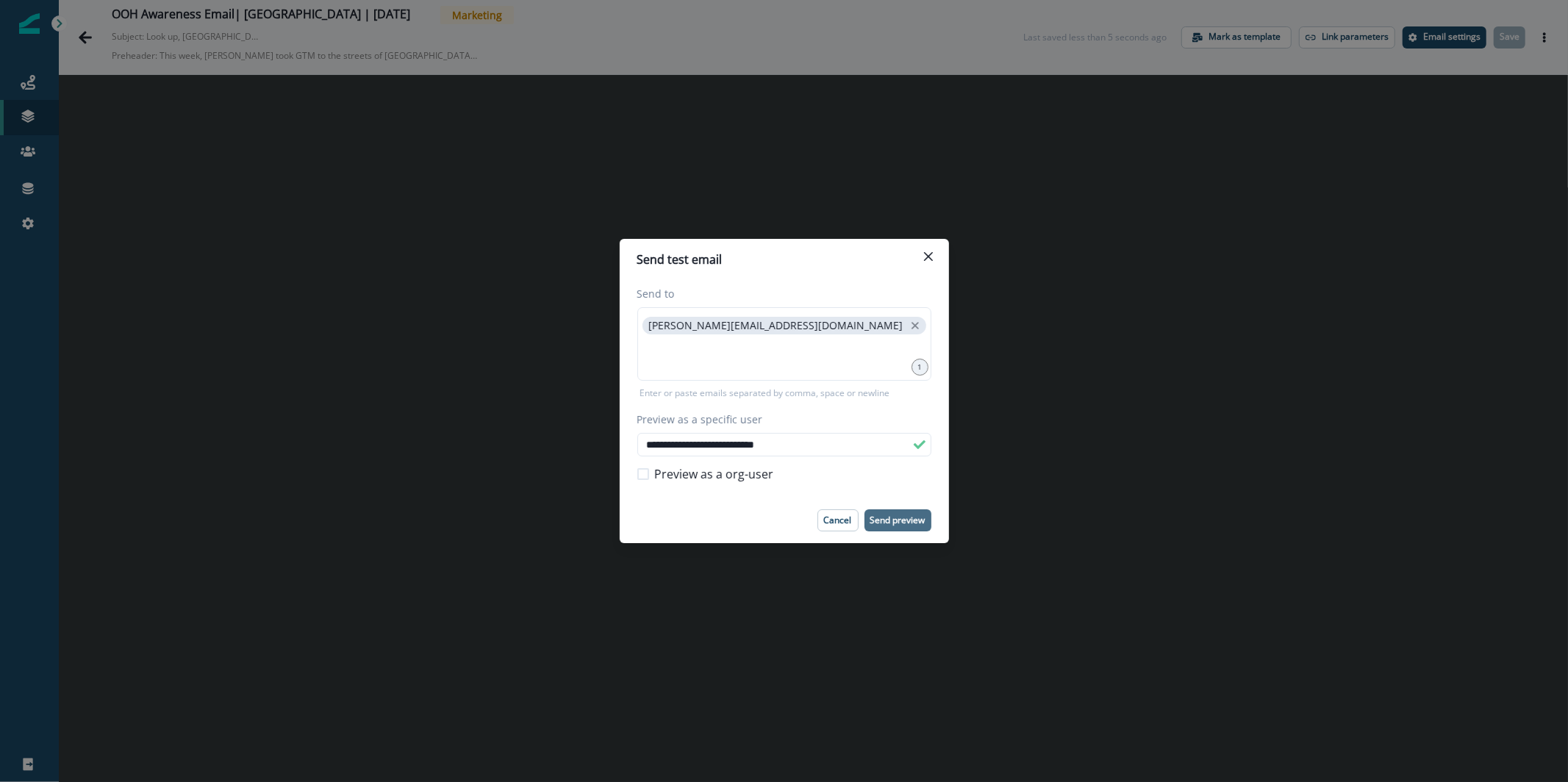
type input "**********"
click at [920, 515] on p "Send preview" at bounding box center [898, 520] width 55 height 11
click at [936, 263] on button "Close" at bounding box center [928, 256] width 23 height 23
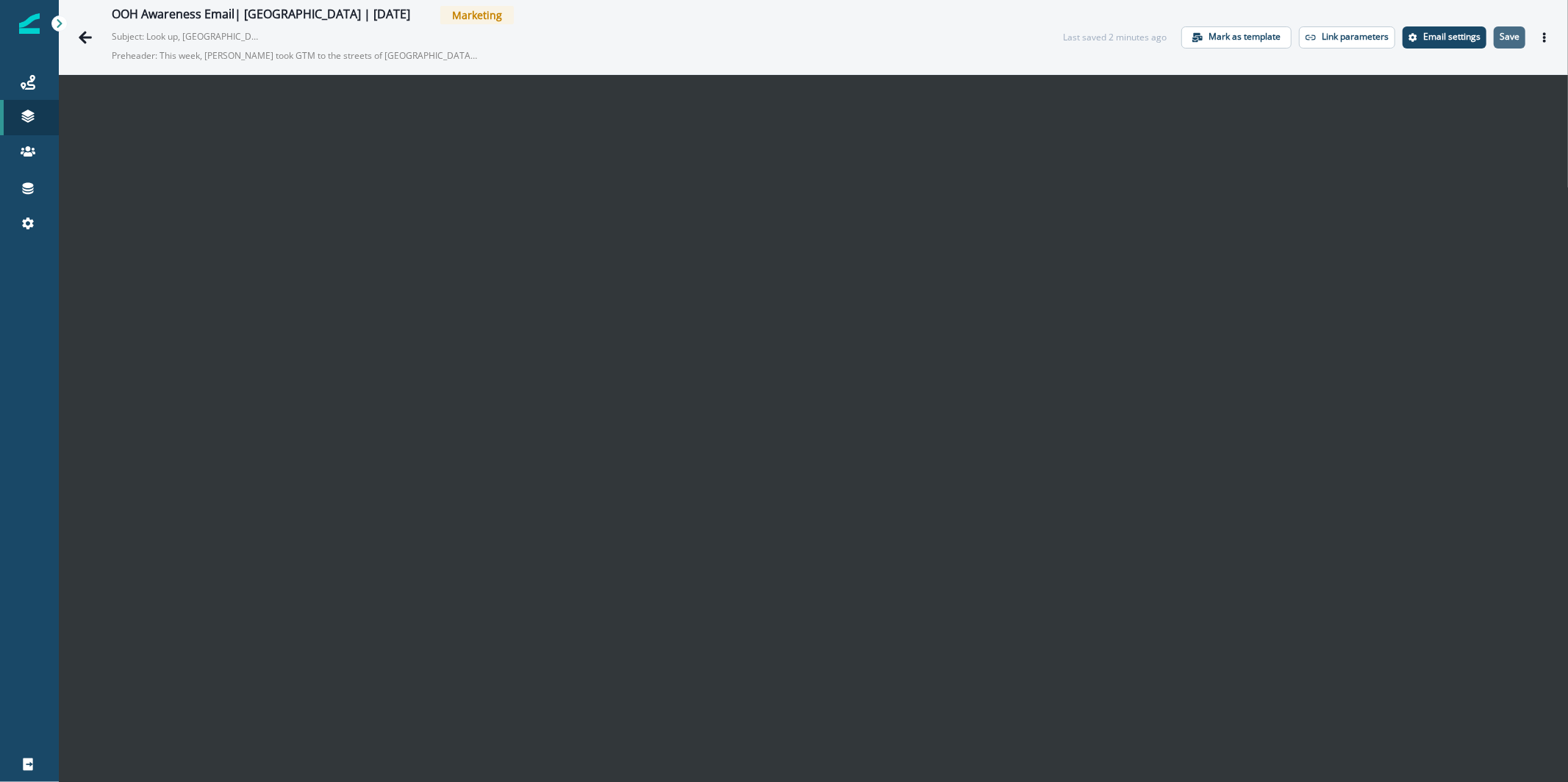
click at [1503, 36] on p "Save" at bounding box center [1510, 37] width 20 height 11
click at [1539, 34] on button "Actions" at bounding box center [1545, 37] width 23 height 22
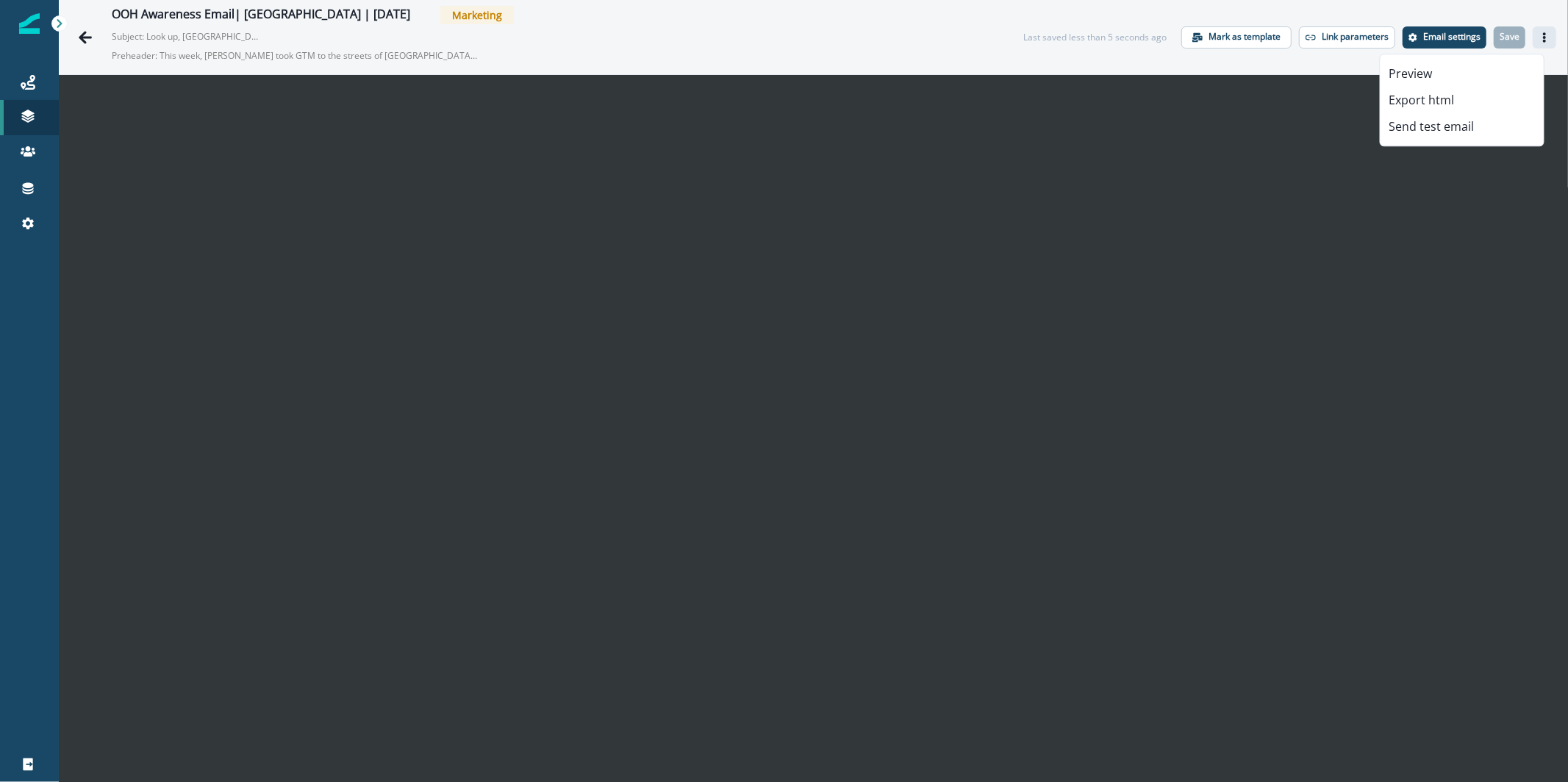
click at [1475, 141] on div "Preview Export html Send test email" at bounding box center [1462, 99] width 165 height 92
click at [1474, 141] on div "Preview Export html Send test email" at bounding box center [1462, 99] width 165 height 92
click at [1472, 135] on button "Send test email" at bounding box center [1462, 126] width 163 height 26
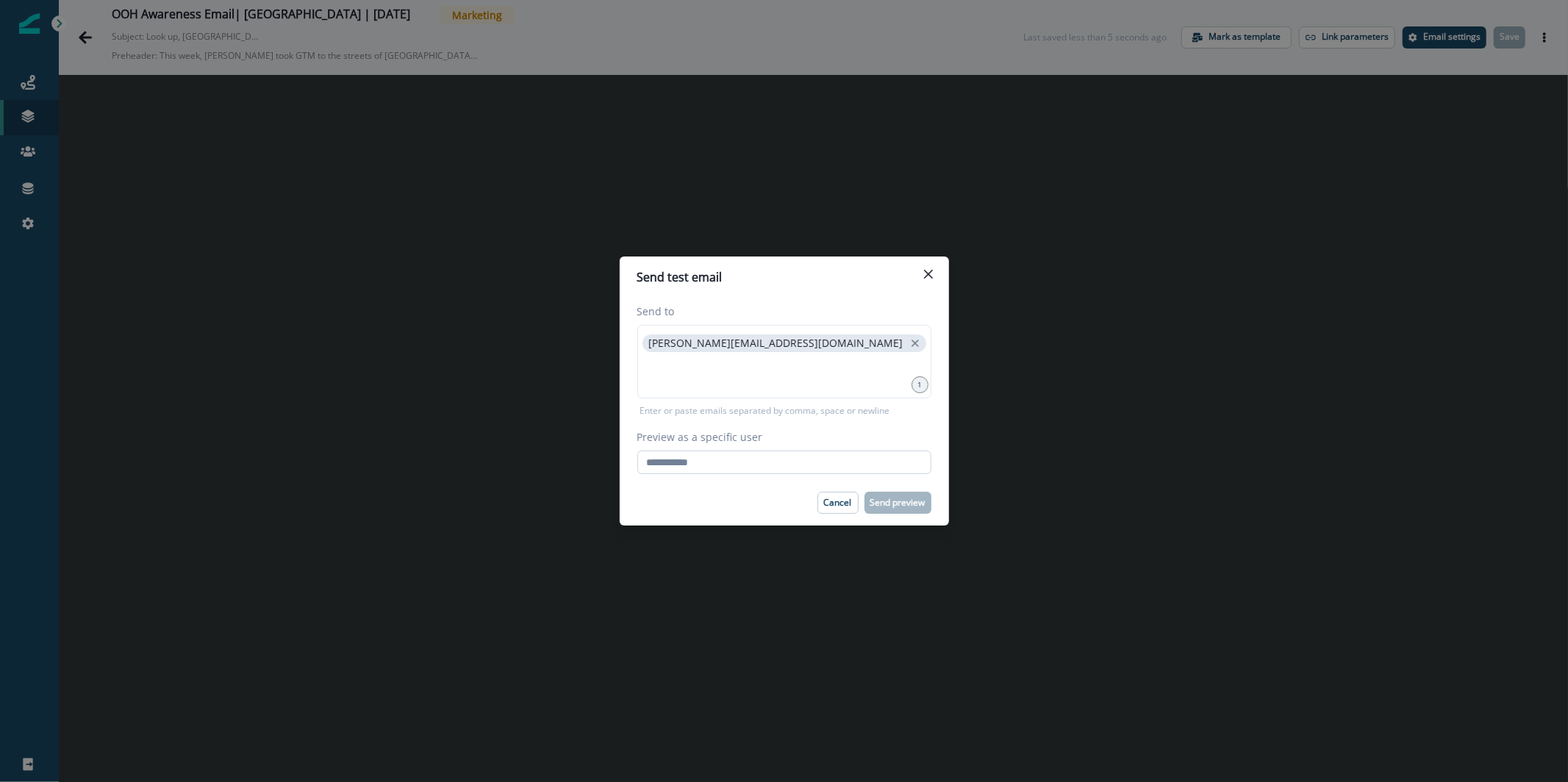
click at [851, 459] on input "Preview as a specific user" at bounding box center [784, 462] width 294 height 23
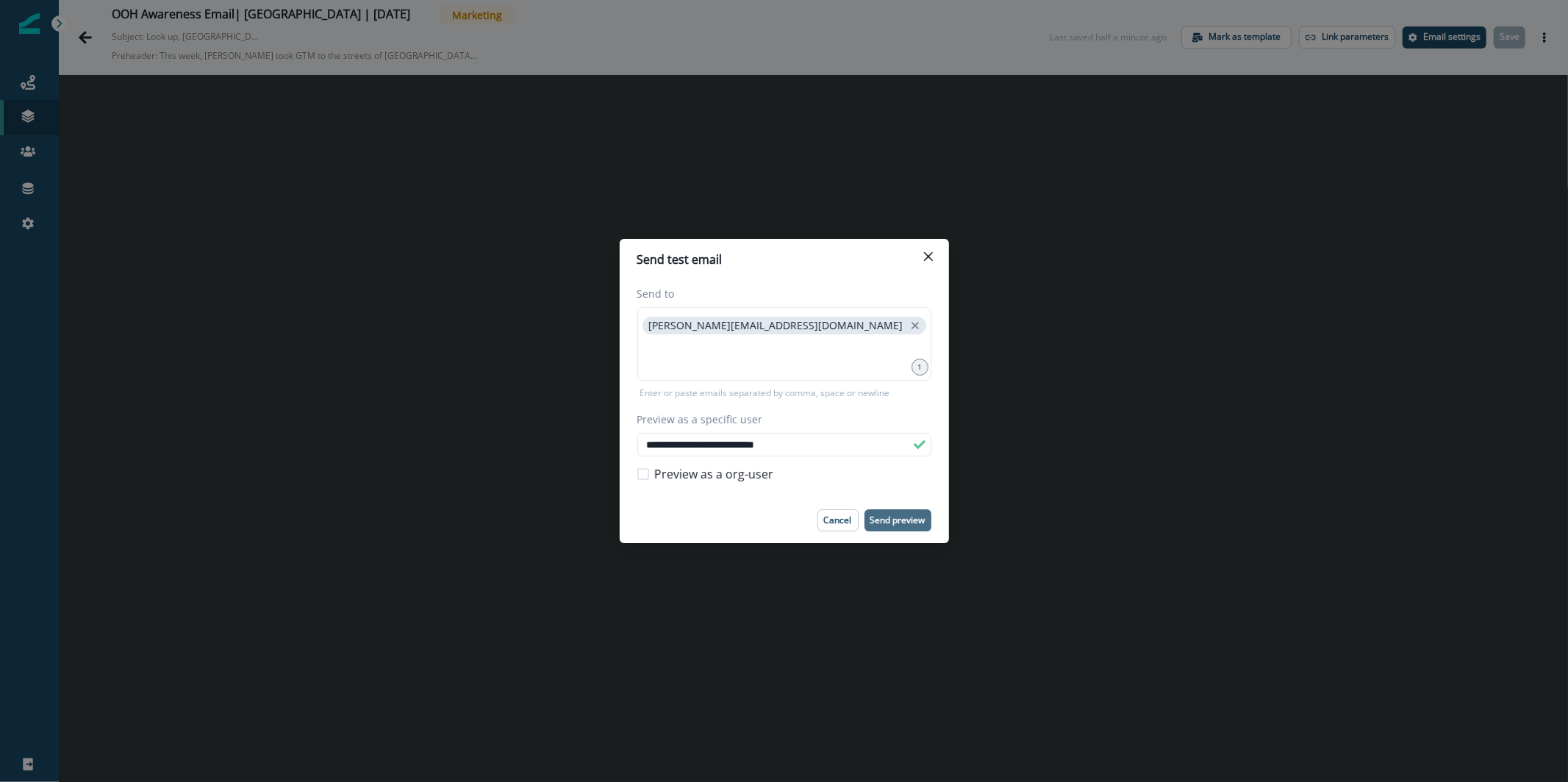
type input "**********"
click at [918, 515] on p "Send preview" at bounding box center [898, 520] width 55 height 11
click at [204, 171] on div "**********" at bounding box center [784, 391] width 1568 height 782
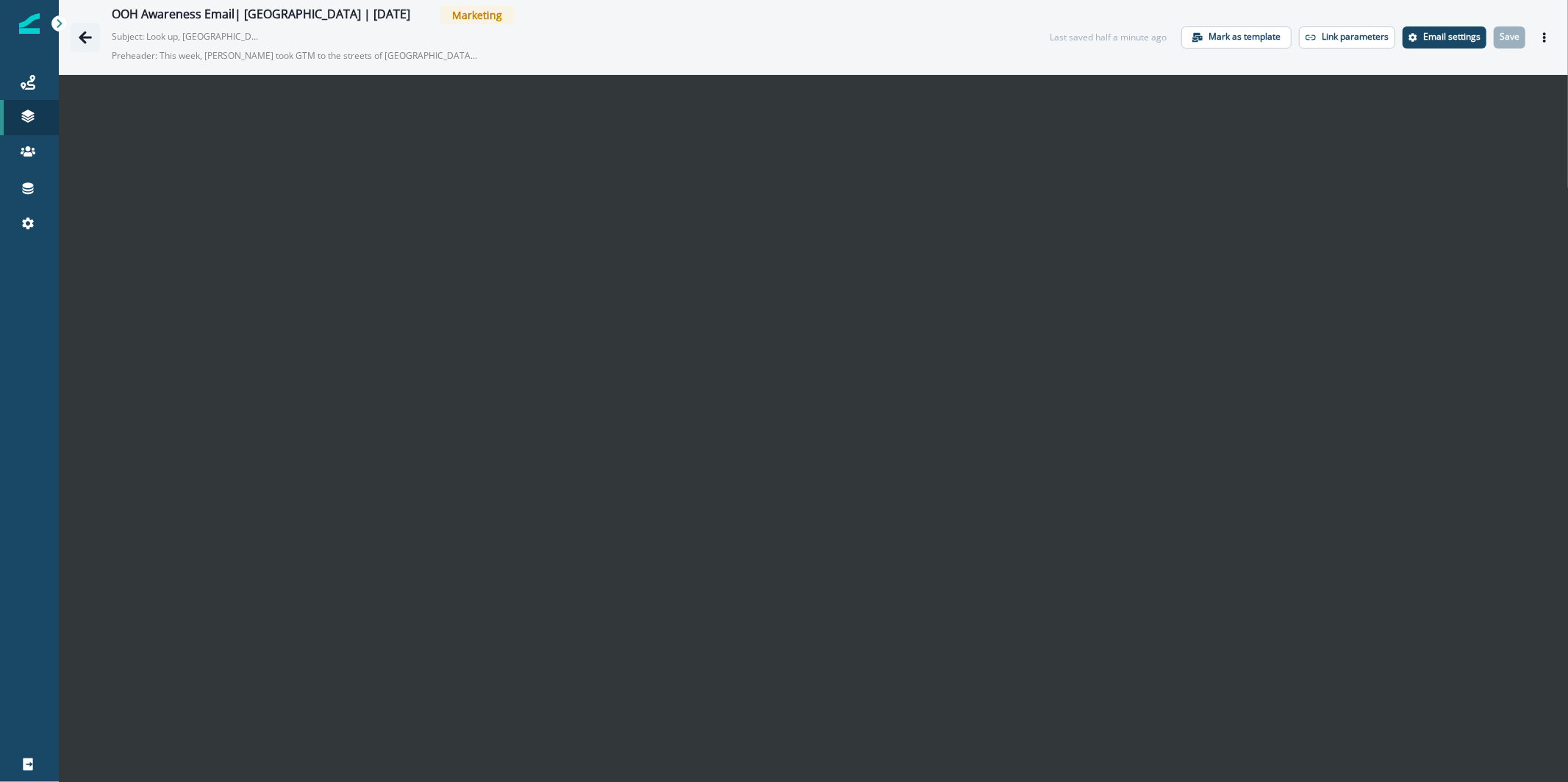
click at [88, 37] on icon "Go back" at bounding box center [86, 37] width 14 height 13
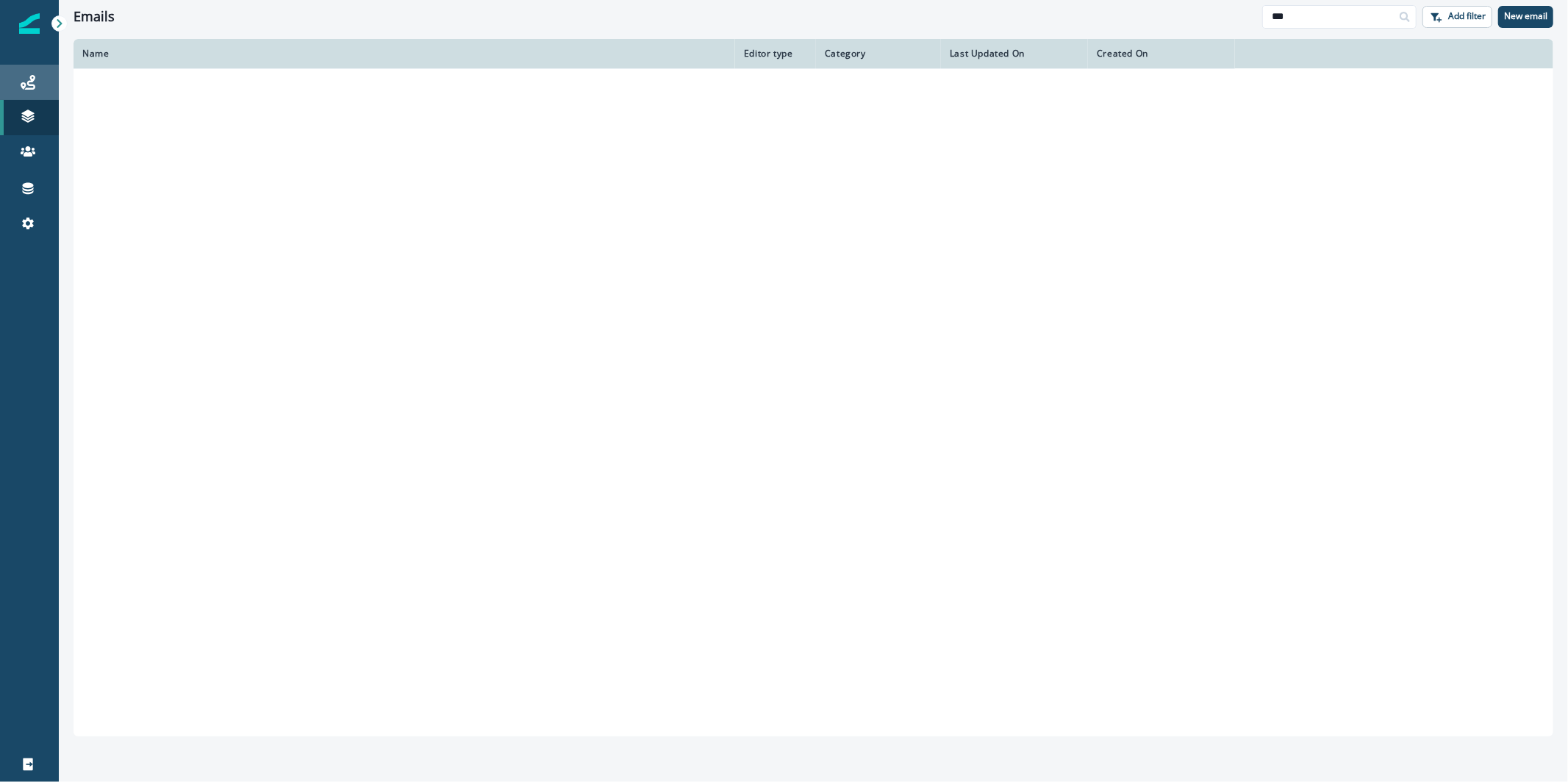
click at [46, 90] on div "Journeys" at bounding box center [29, 82] width 47 height 17
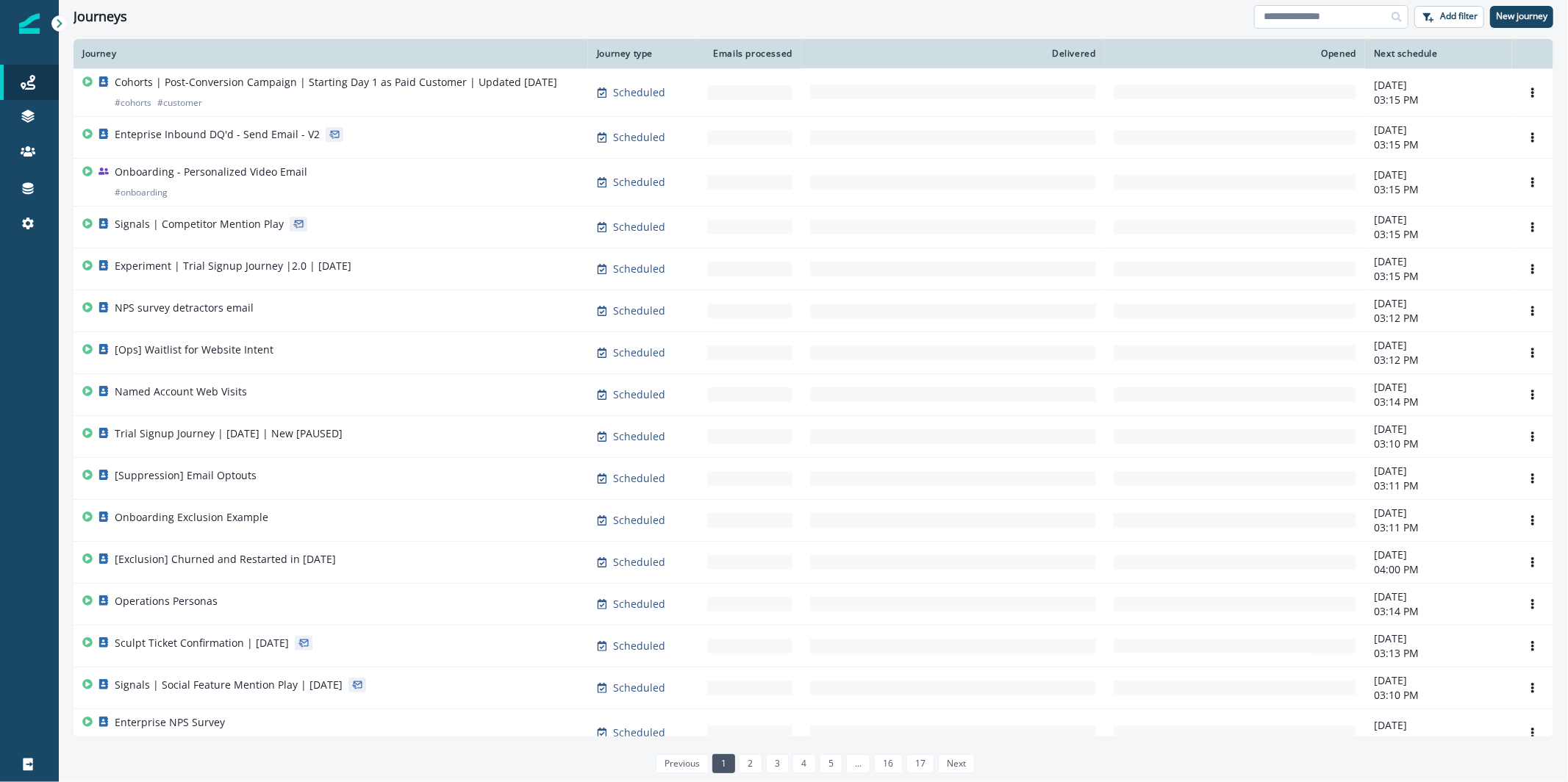
click at [1363, 5] on input at bounding box center [1331, 17] width 154 height 23
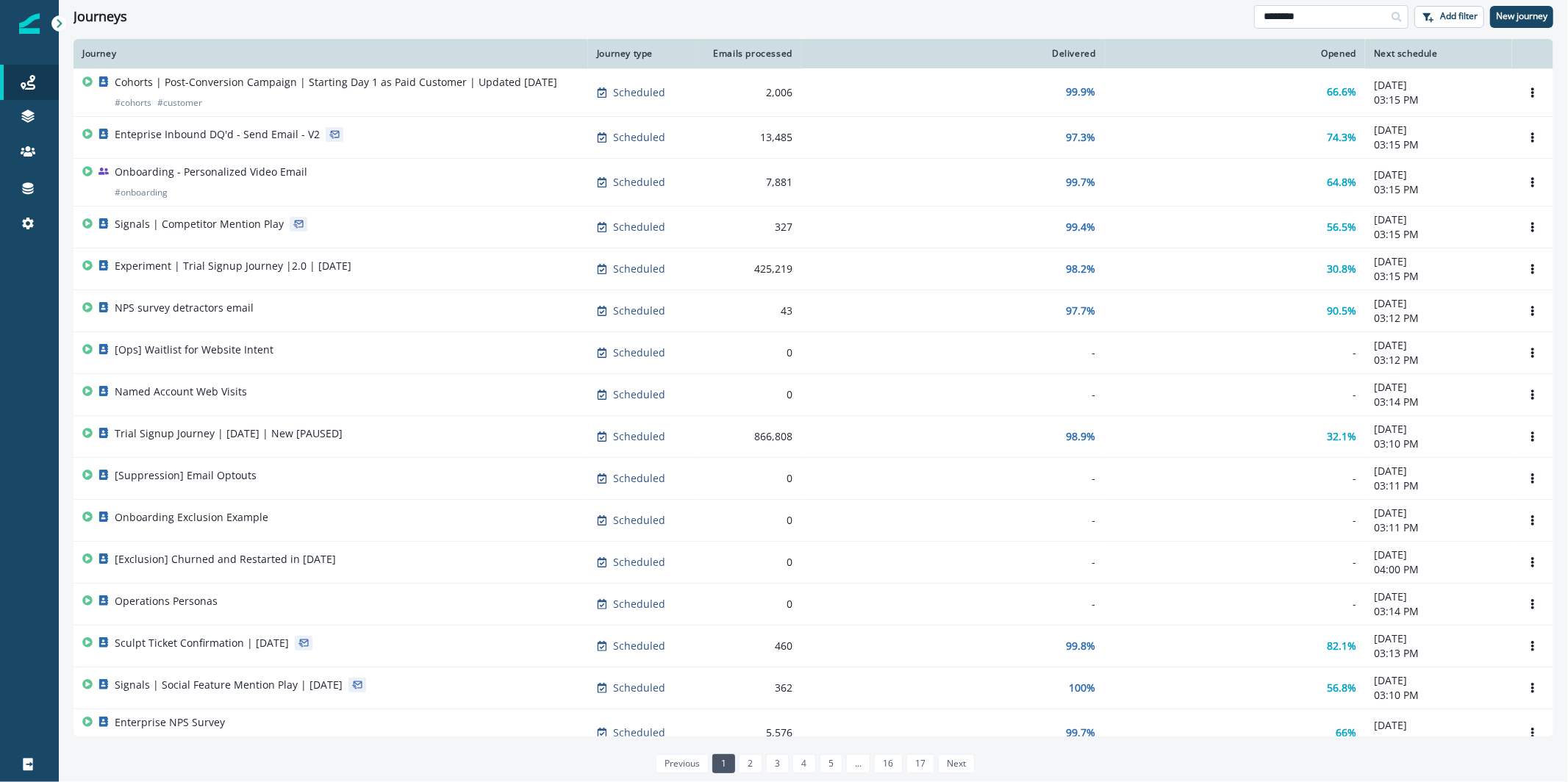
type input "********"
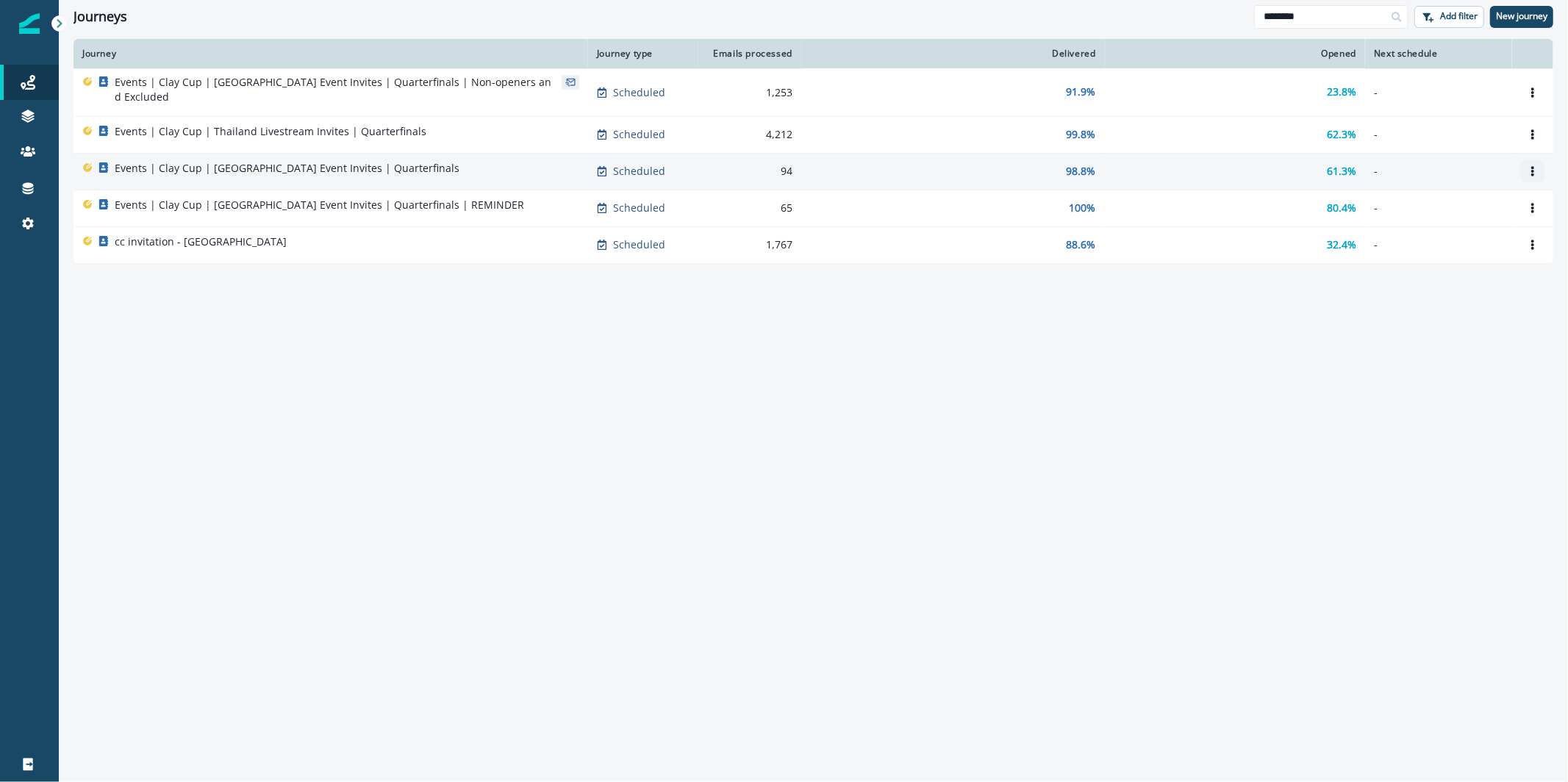
click at [1536, 160] on button "Options" at bounding box center [1533, 171] width 23 height 22
click at [1436, 196] on button "Clone" at bounding box center [1463, 195] width 163 height 23
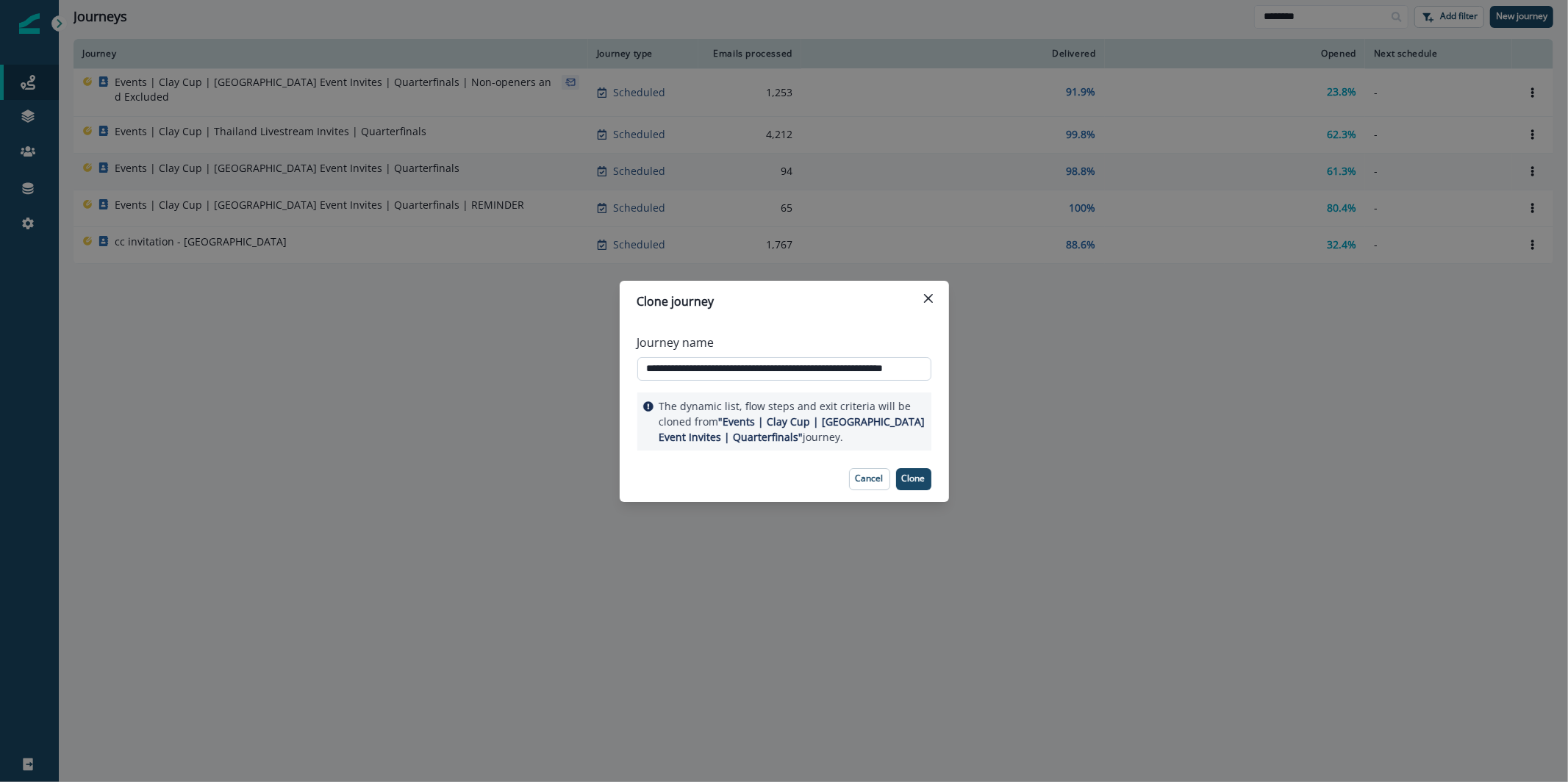
click at [665, 377] on input "**********" at bounding box center [784, 368] width 294 height 23
click at [665, 374] on input "**********" at bounding box center [784, 368] width 294 height 23
drag, startPoint x: 688, startPoint y: 371, endPoint x: 843, endPoint y: 370, distance: 155.0
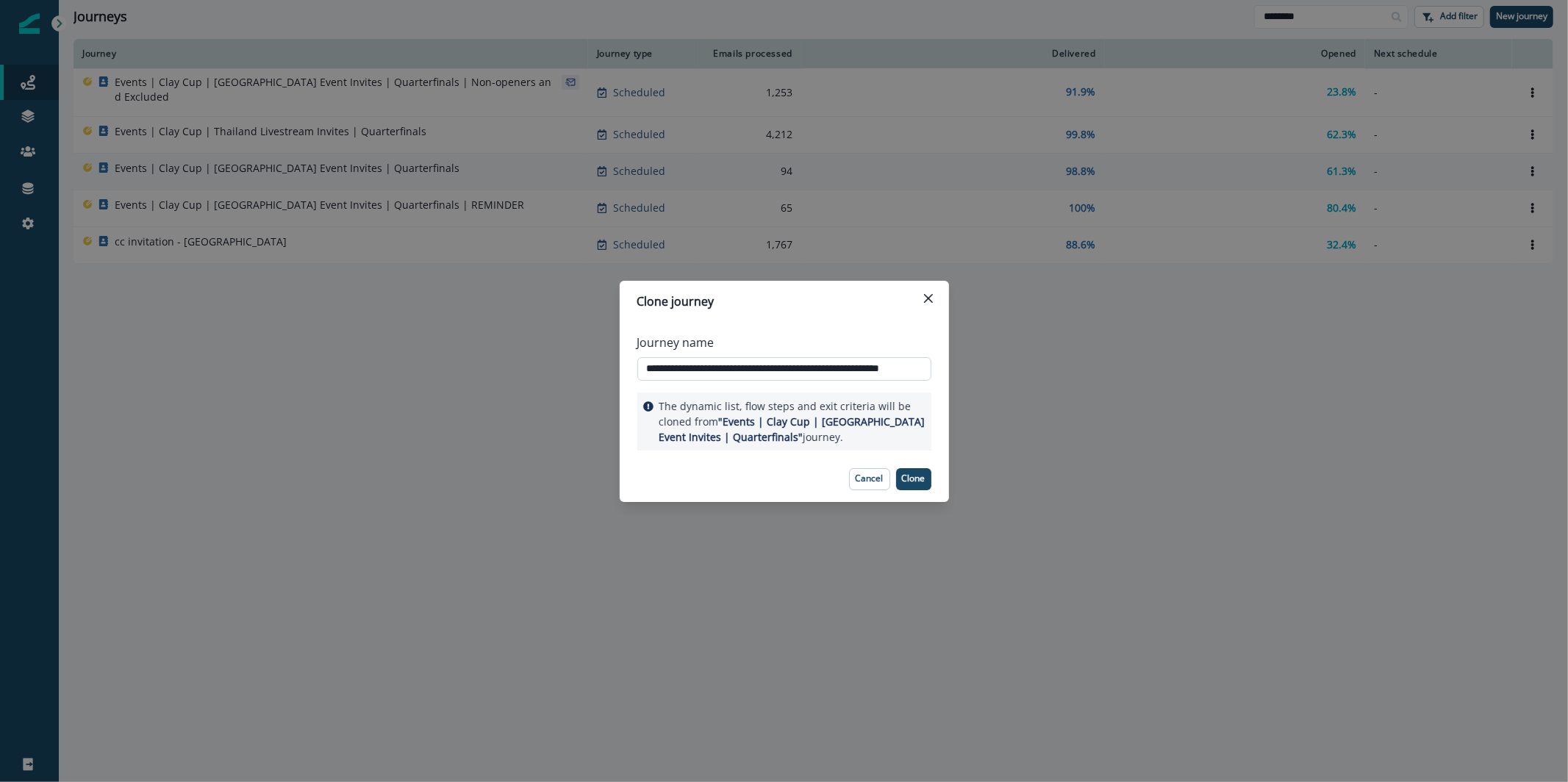
click at [843, 370] on input "**********" at bounding box center [784, 368] width 294 height 23
drag, startPoint x: 722, startPoint y: 371, endPoint x: 911, endPoint y: 350, distance: 190.2
click at [911, 350] on div "**********" at bounding box center [784, 357] width 294 height 59
click at [911, 350] on div "Journey name" at bounding box center [779, 342] width 285 height 17
click at [911, 357] on input "**********" at bounding box center [784, 368] width 294 height 23
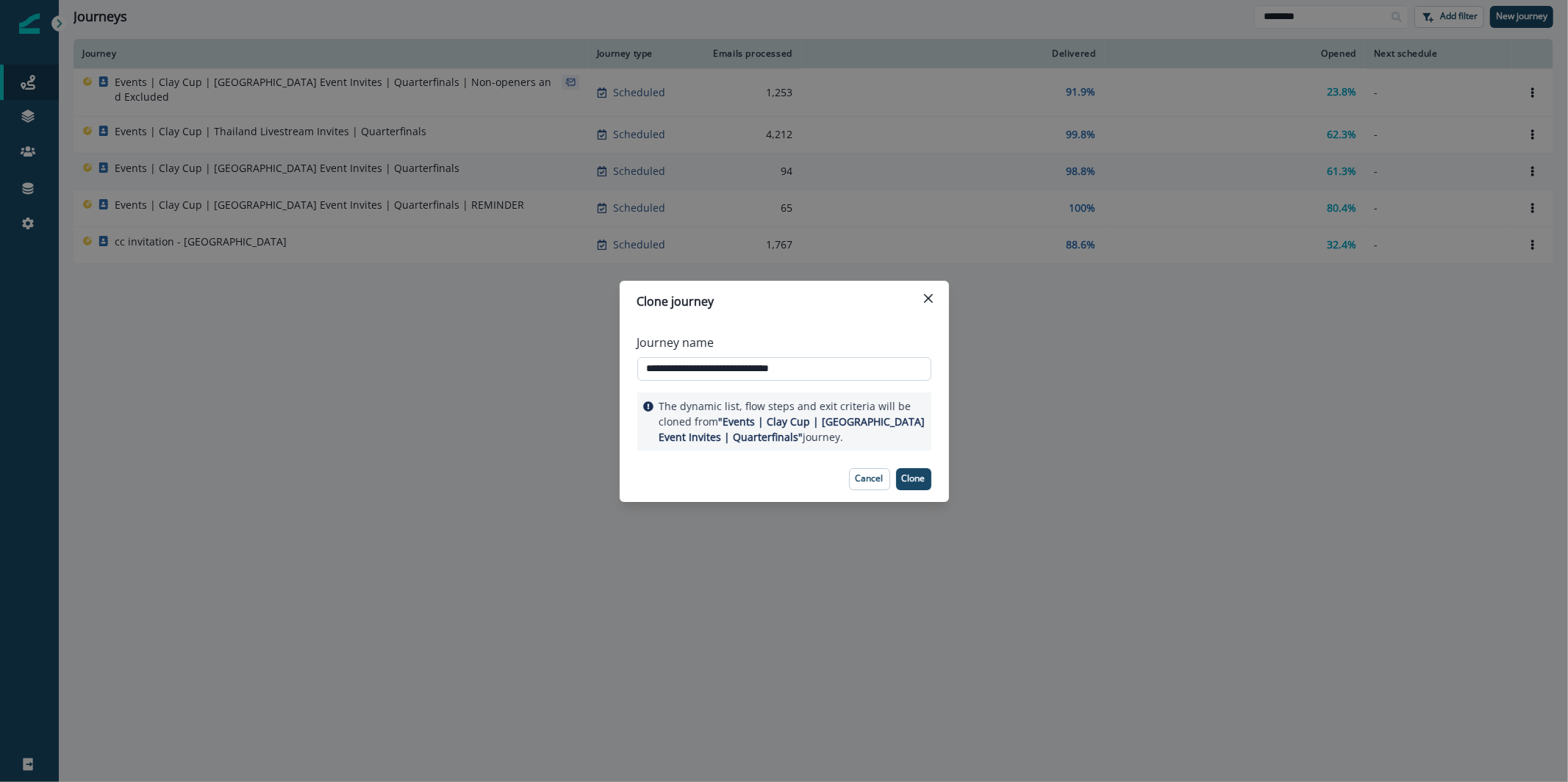
drag, startPoint x: 875, startPoint y: 368, endPoint x: 724, endPoint y: 369, distance: 151.0
click at [724, 369] on input "**********" at bounding box center [784, 368] width 294 height 23
type input "**********"
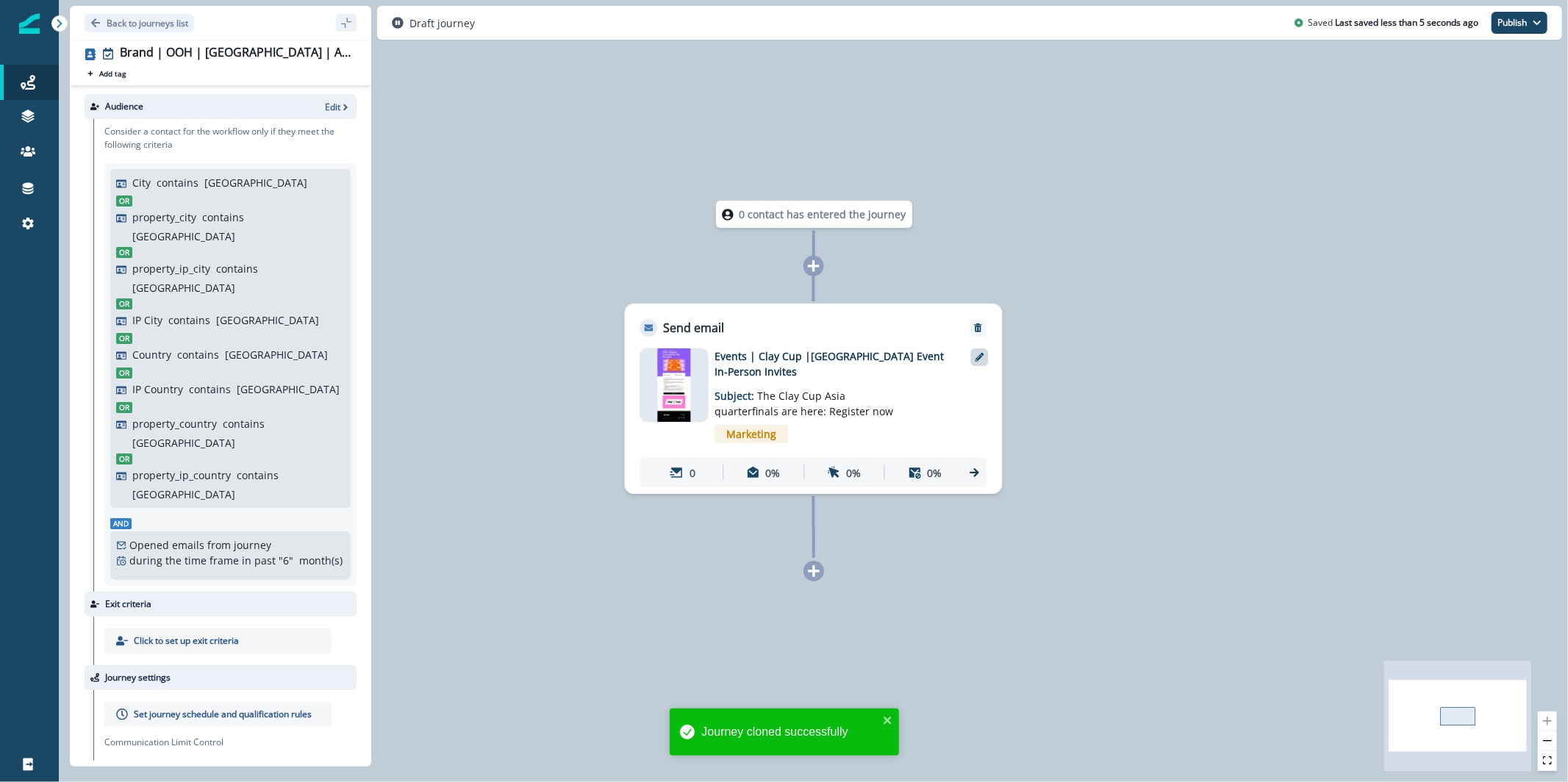
click at [980, 361] on icon at bounding box center [980, 357] width 9 height 9
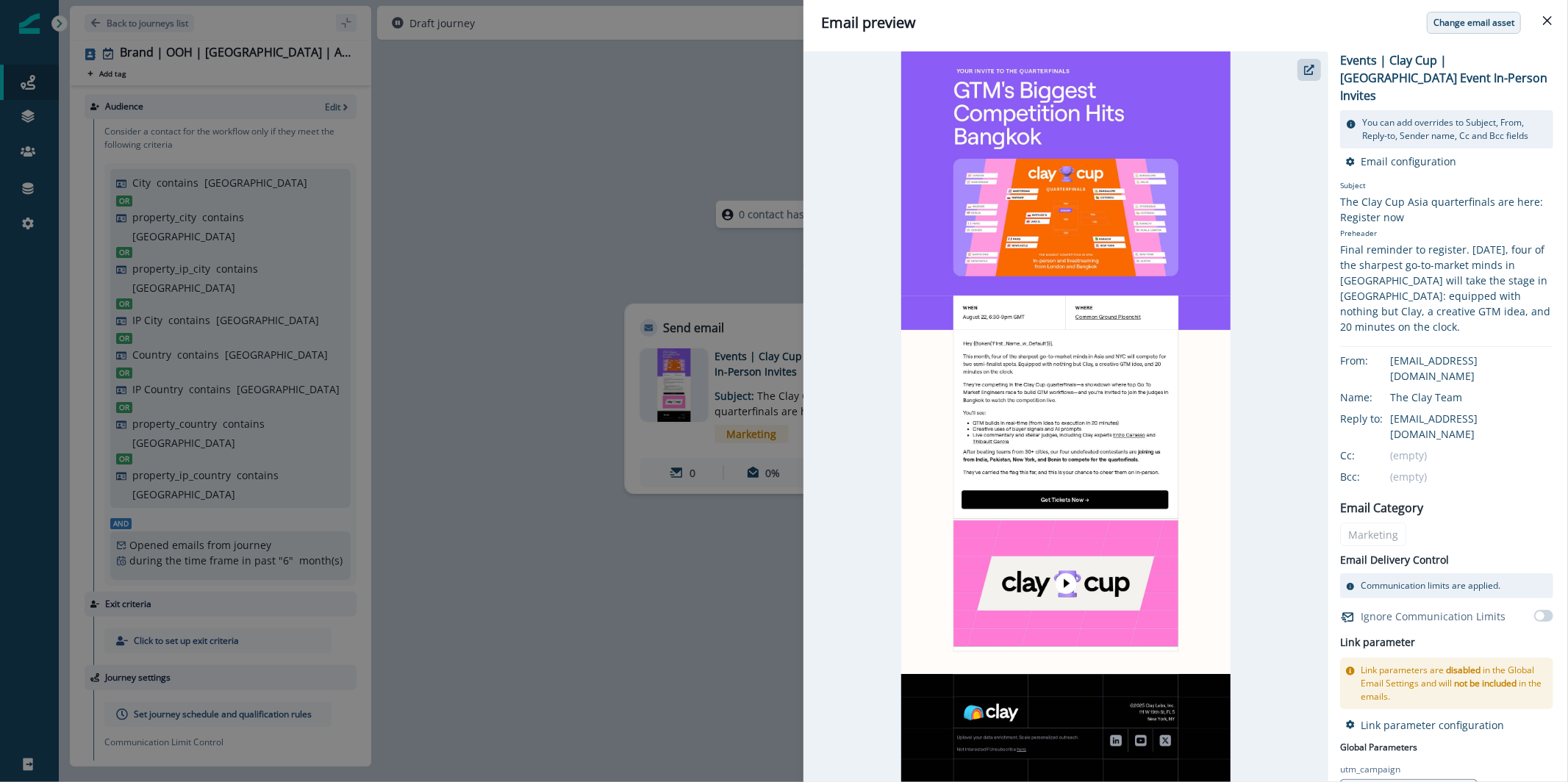
click at [1491, 12] on button "Change email asset" at bounding box center [1474, 23] width 94 height 22
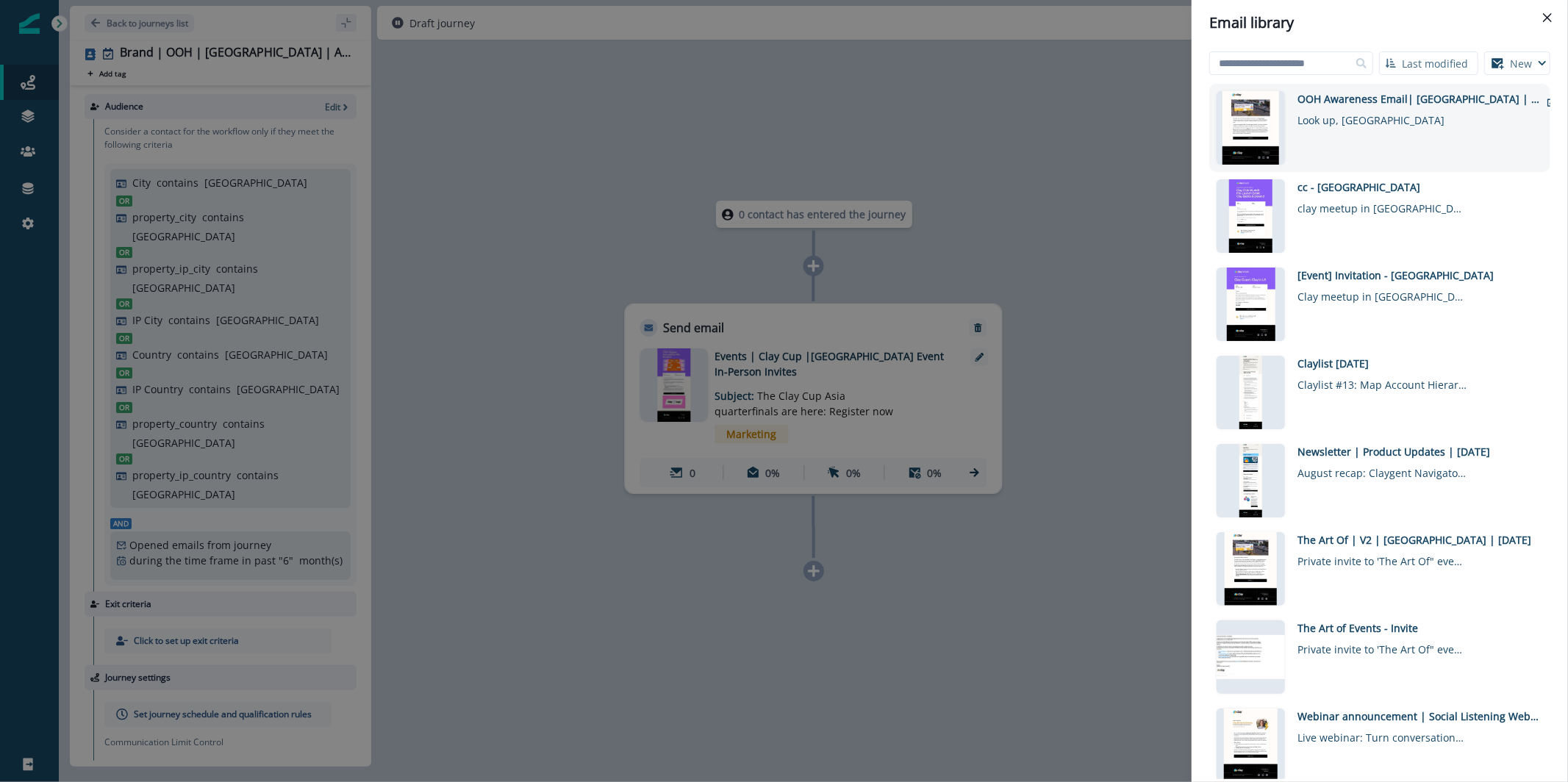
click at [1287, 145] on div "Click to preview" at bounding box center [1257, 128] width 81 height 74
click at [1275, 138] on p "Click to preview" at bounding box center [1251, 135] width 56 height 11
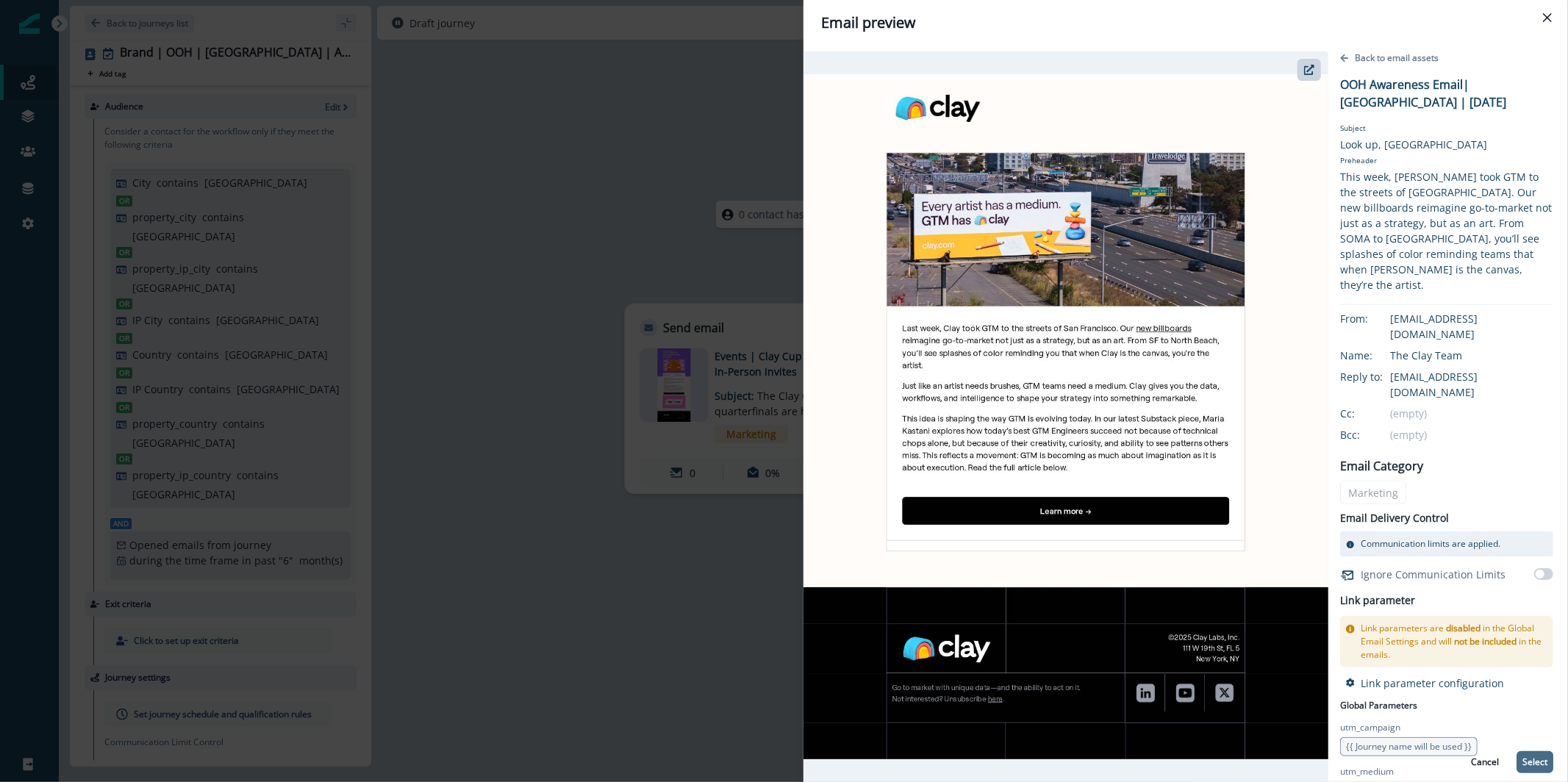
click at [1523, 762] on p "Select" at bounding box center [1535, 762] width 25 height 11
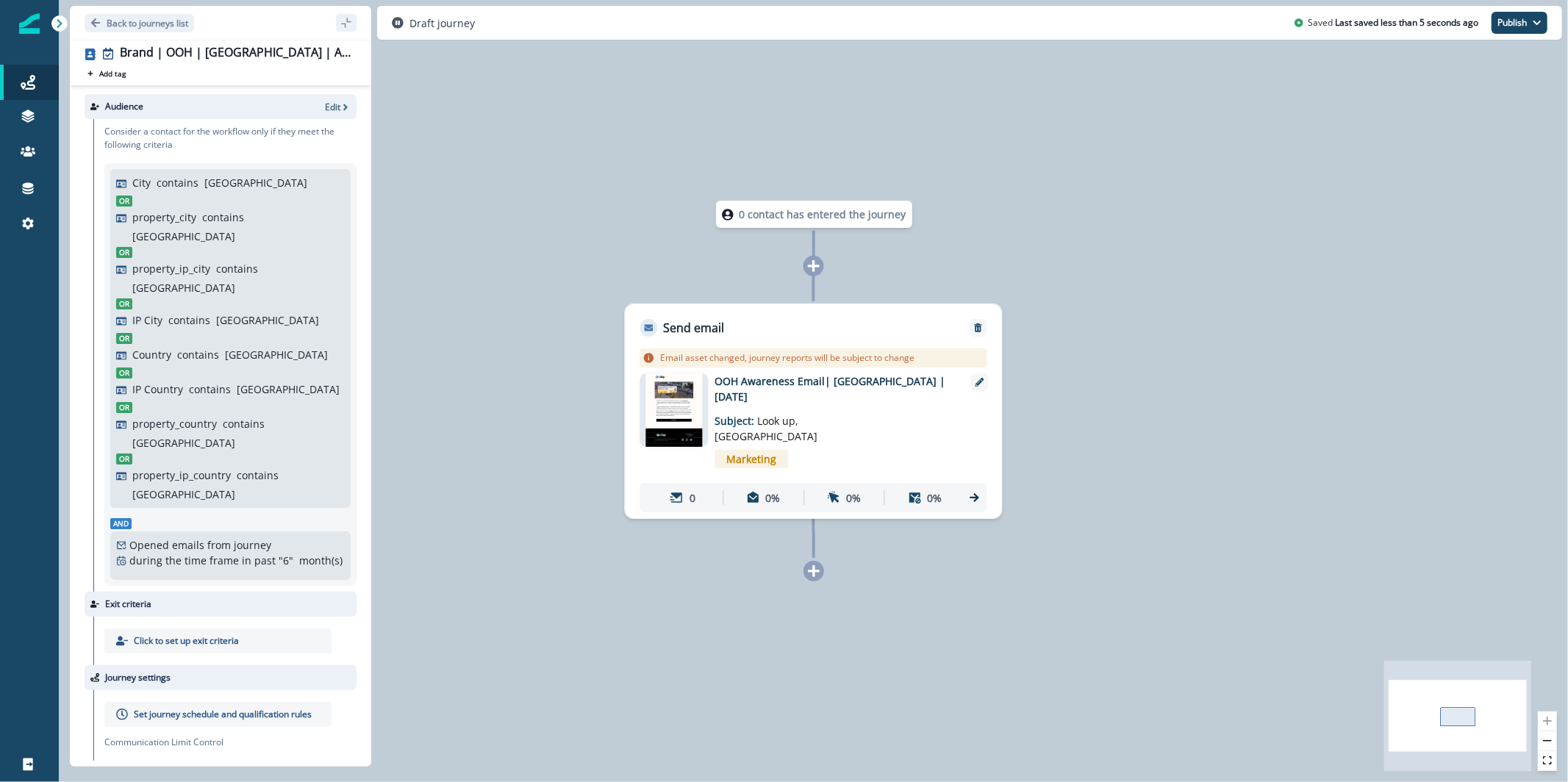
click at [366, 101] on div "Audience Edit Consider a contact for the workflow only if they meet the followi…" at bounding box center [220, 423] width 302 height 675
click at [330, 107] on p "Edit" at bounding box center [333, 107] width 16 height 13
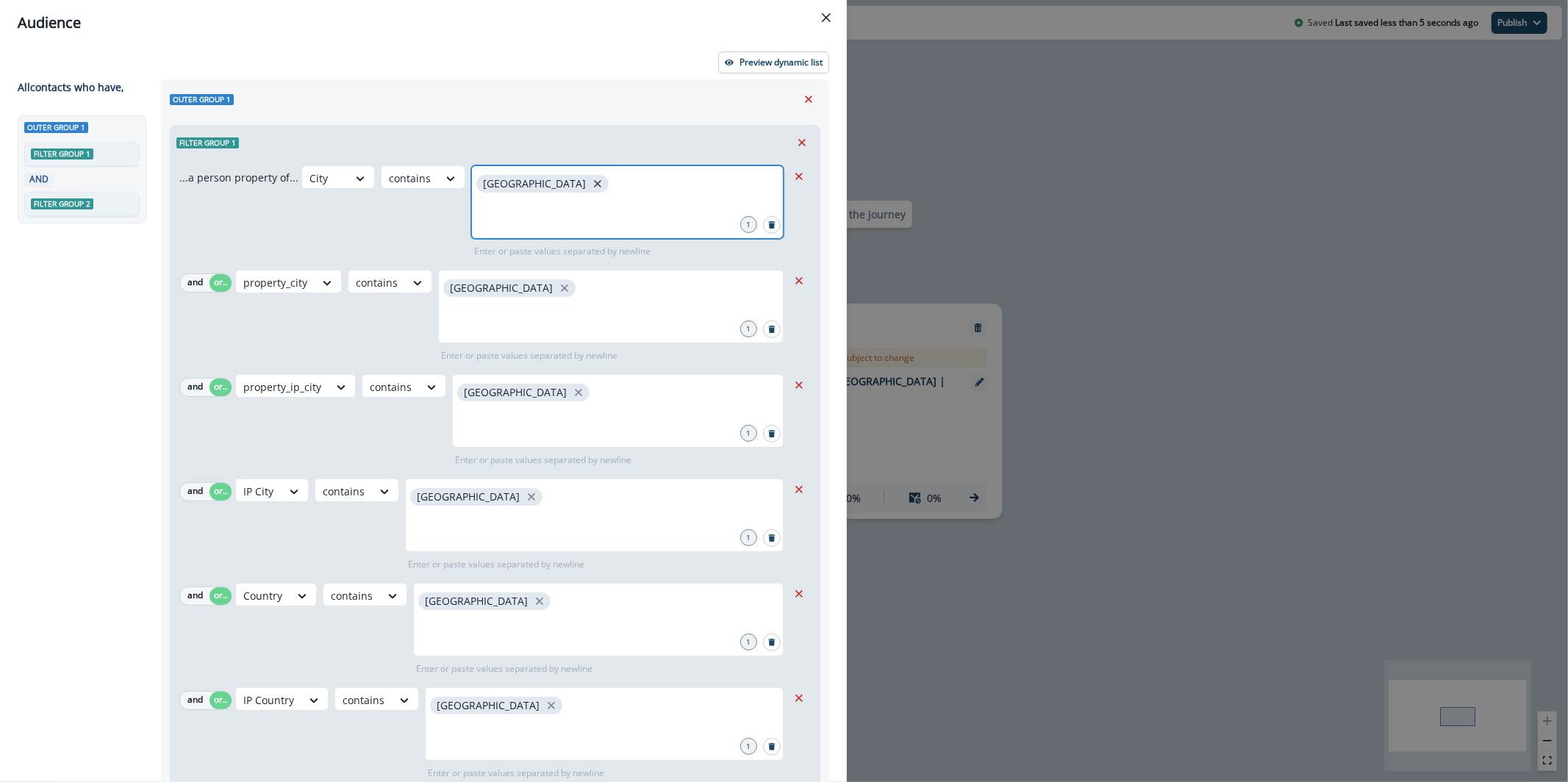
click at [591, 188] on icon "close" at bounding box center [598, 184] width 14 height 14
type input "**********"
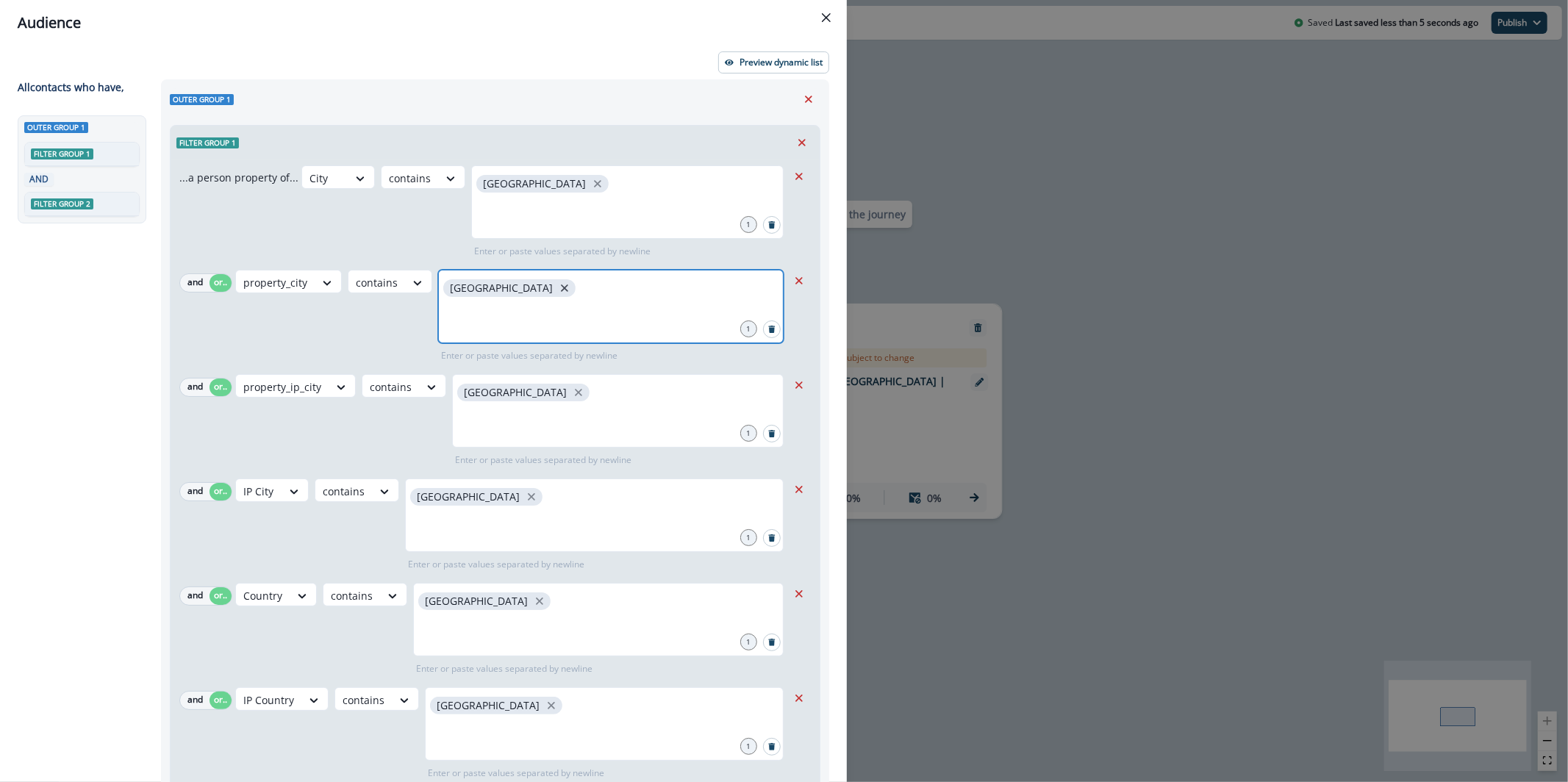
click at [558, 288] on icon "close" at bounding box center [565, 288] width 14 height 14
type input "**********"
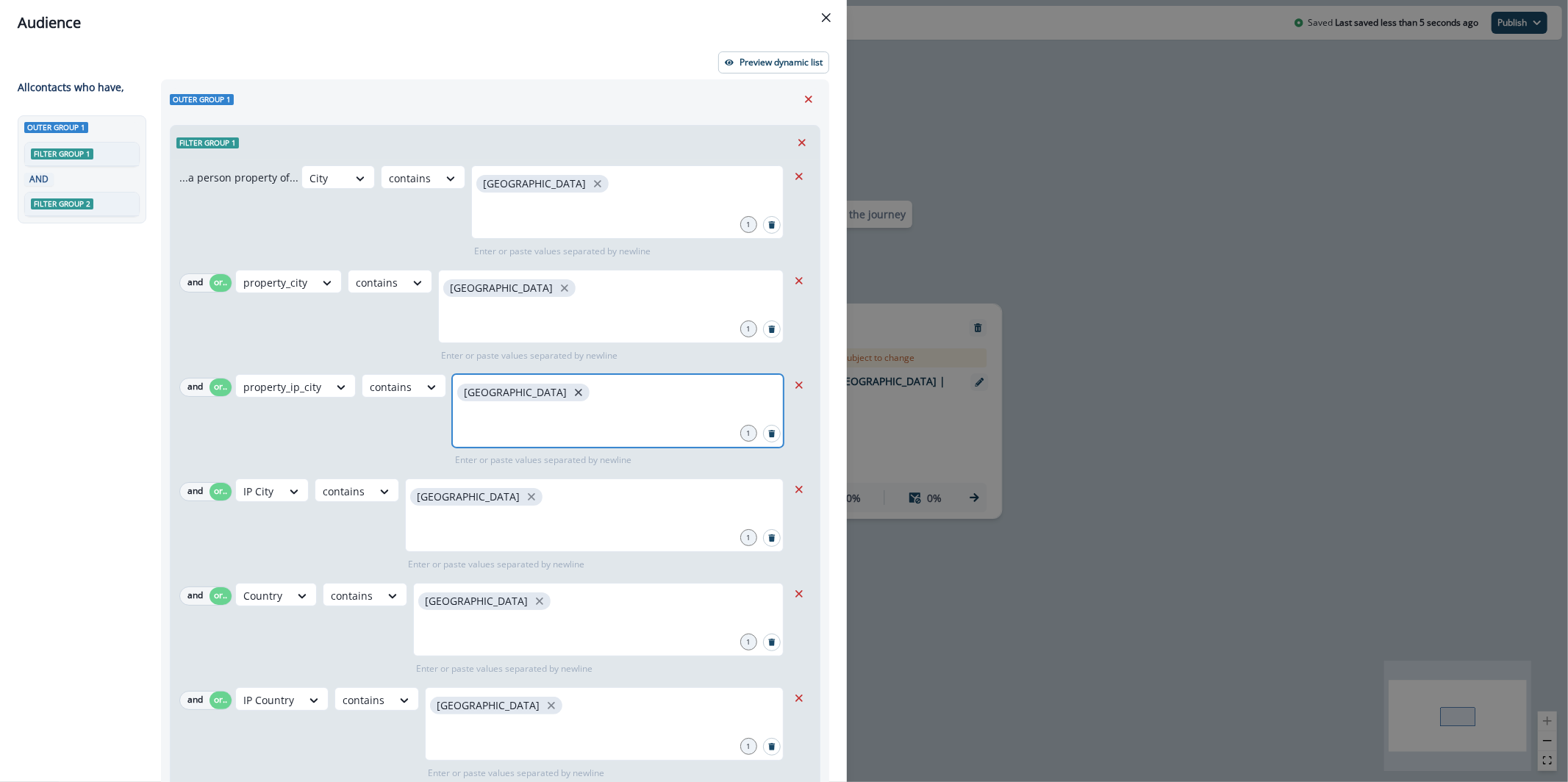
click at [572, 396] on icon "close" at bounding box center [579, 393] width 14 height 14
type input "**********"
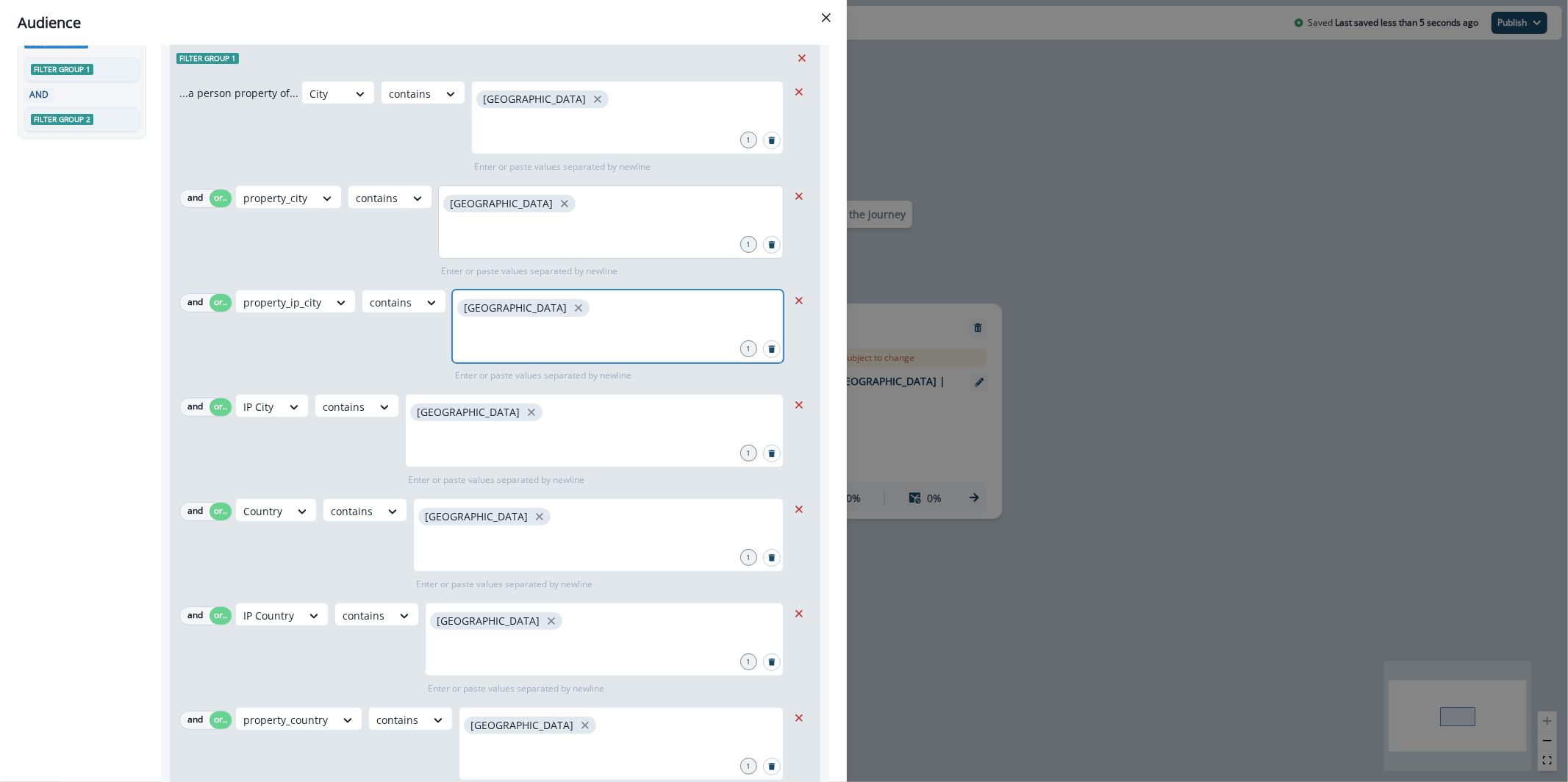
scroll to position [98, 0]
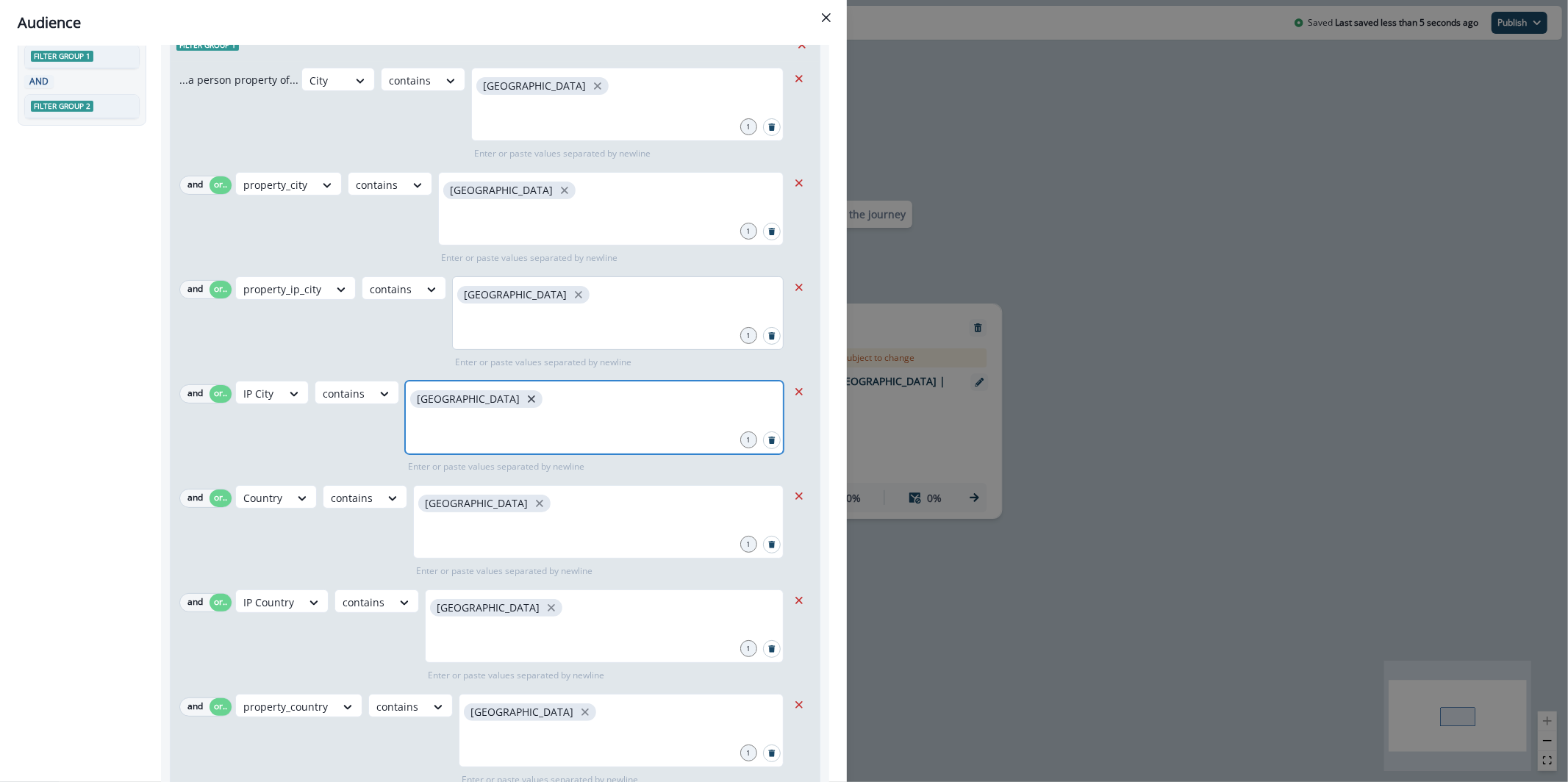
click at [525, 402] on icon "close" at bounding box center [532, 399] width 14 height 14
type input "**********"
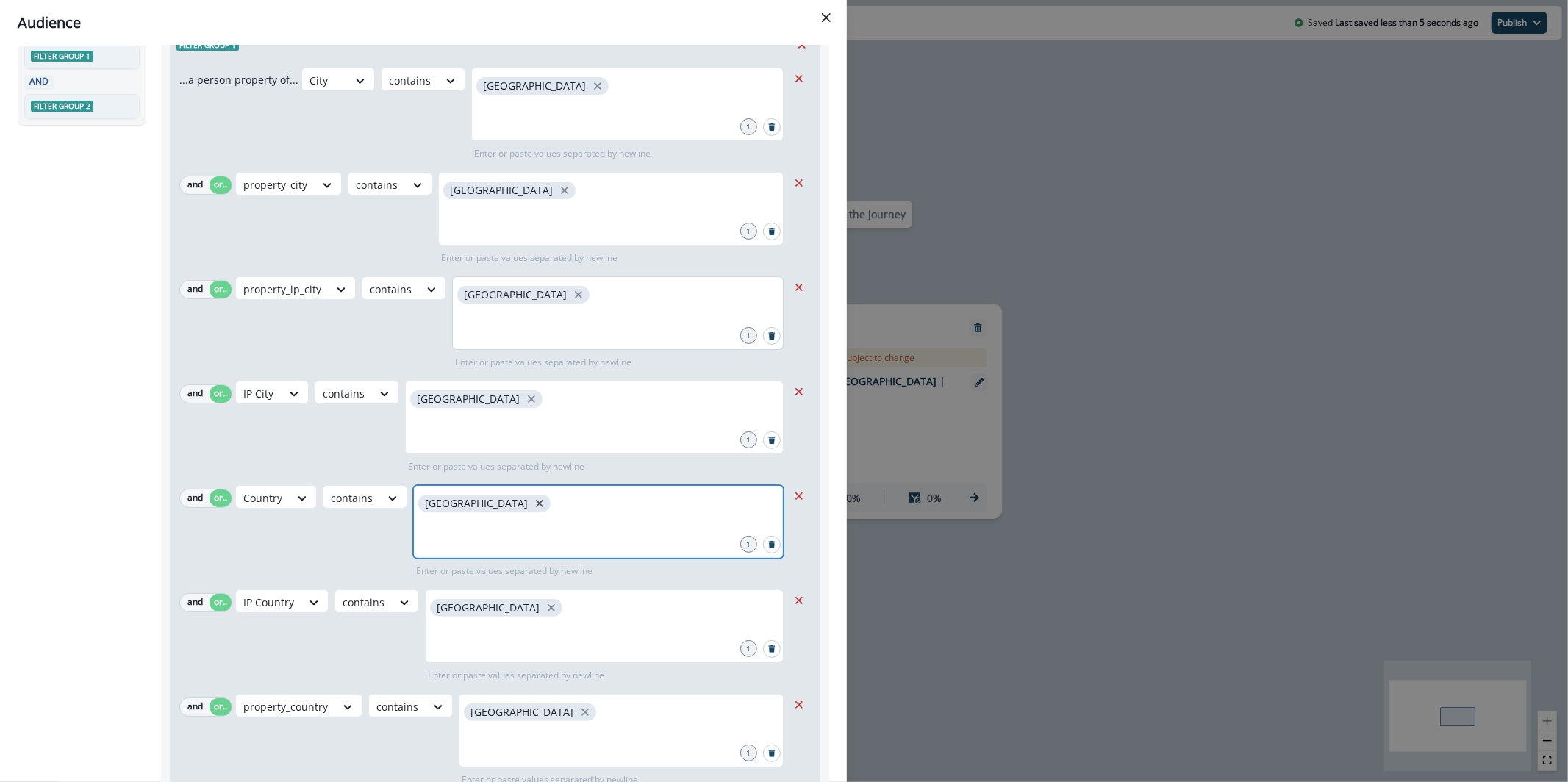
click at [533, 505] on icon "close" at bounding box center [539, 504] width 14 height 14
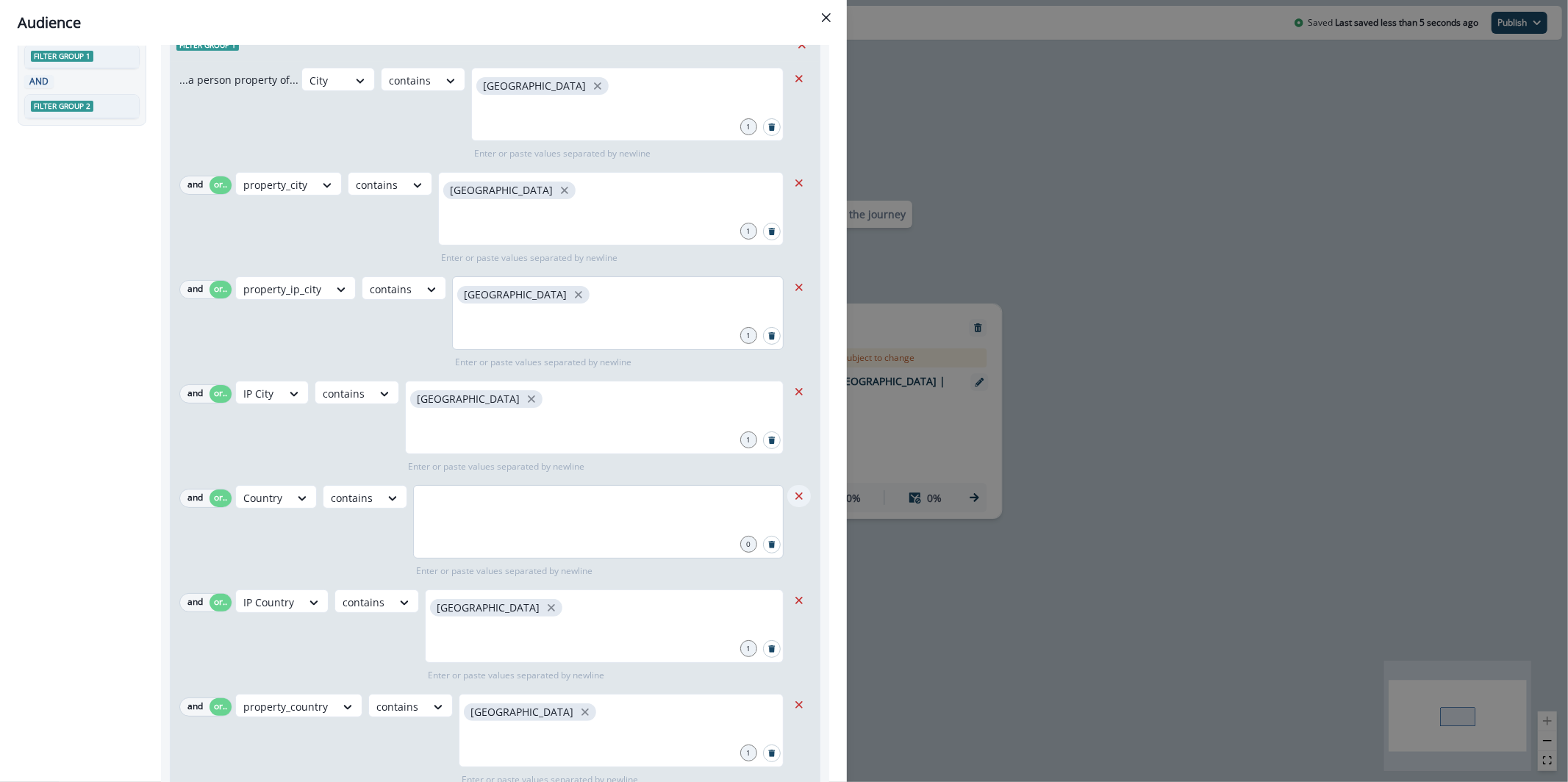
click at [792, 490] on icon "Remove" at bounding box center [799, 496] width 14 height 14
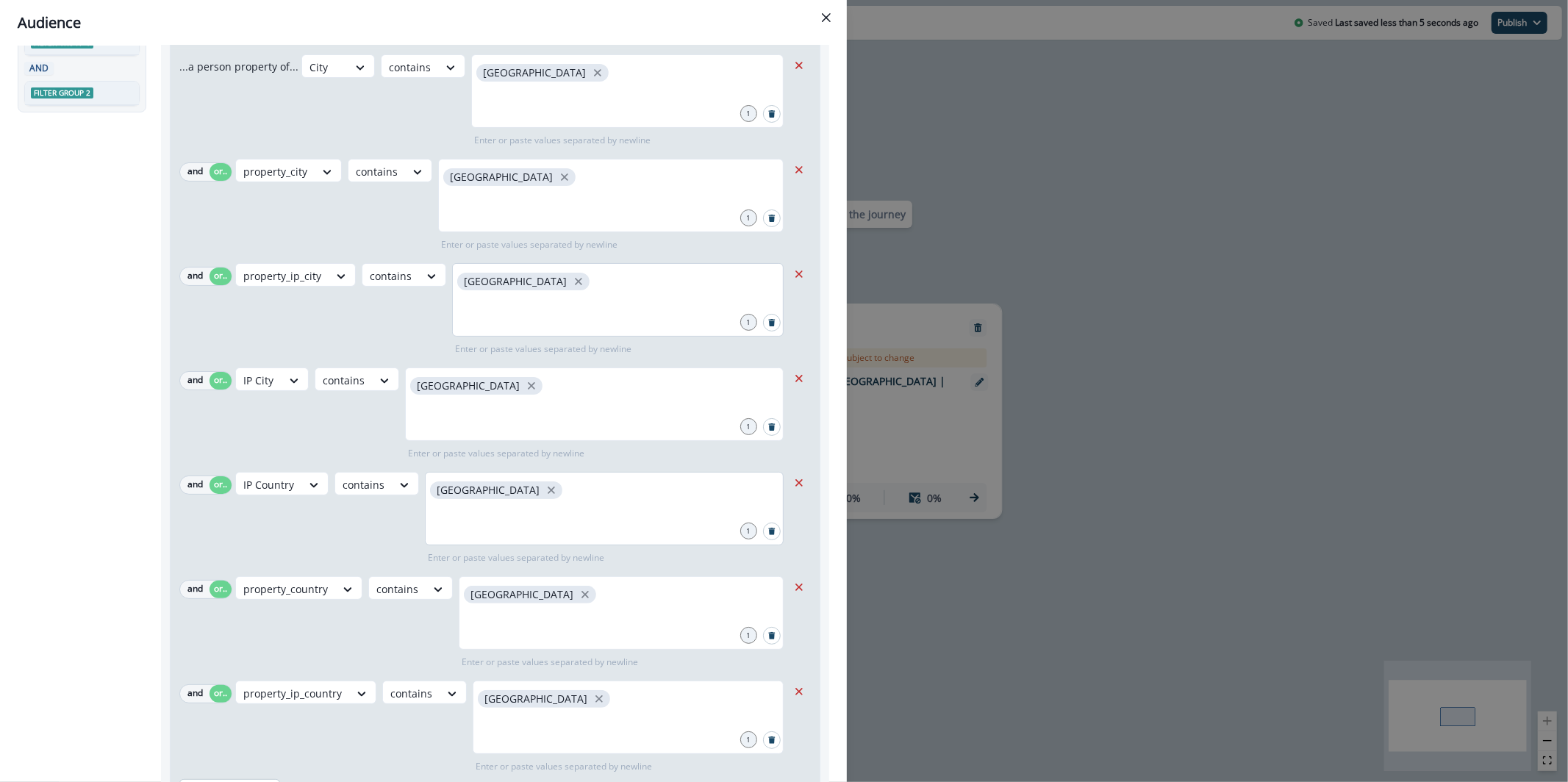
scroll to position [122, 0]
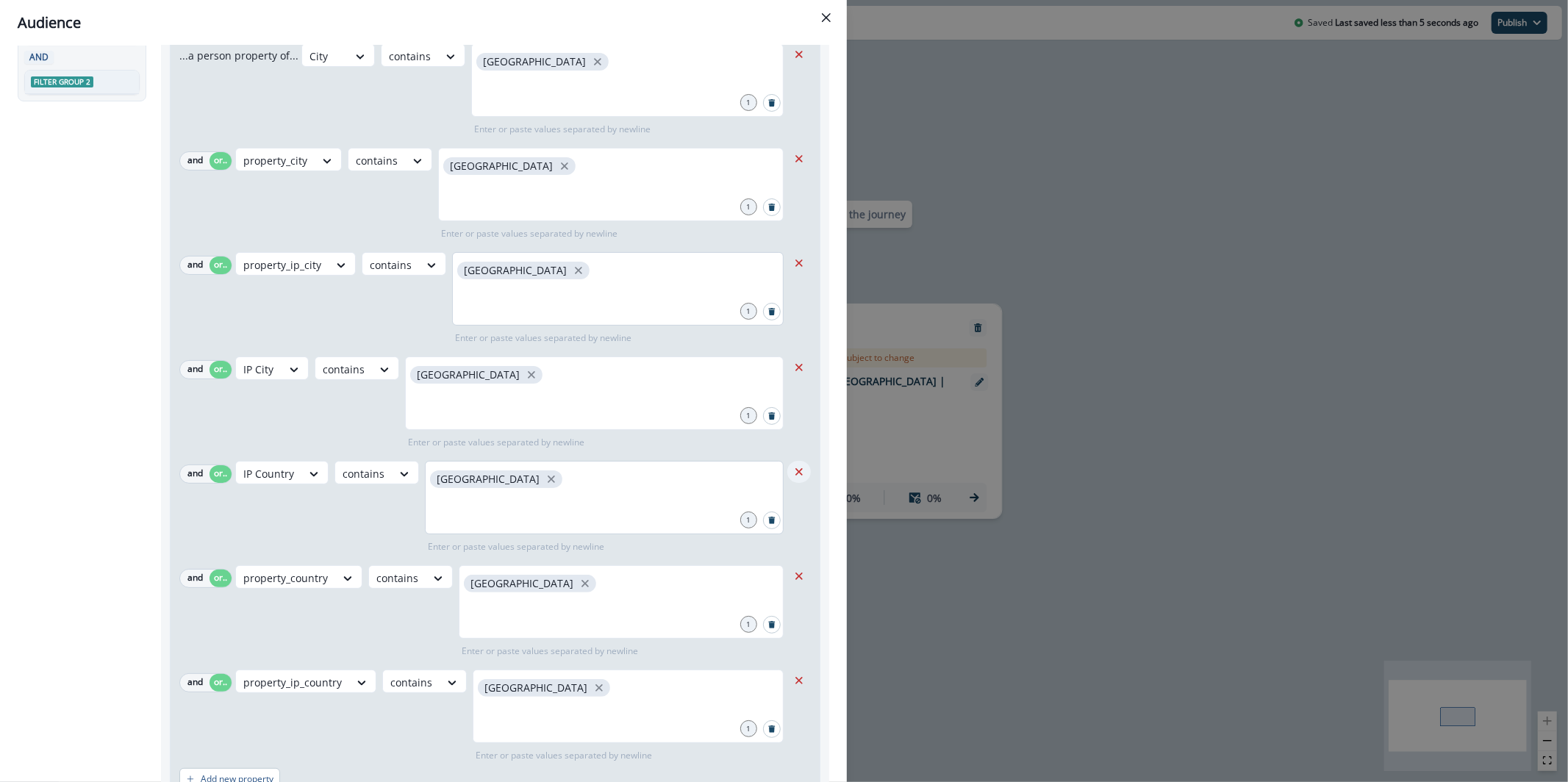
click at [792, 470] on icon "Remove" at bounding box center [799, 472] width 14 height 14
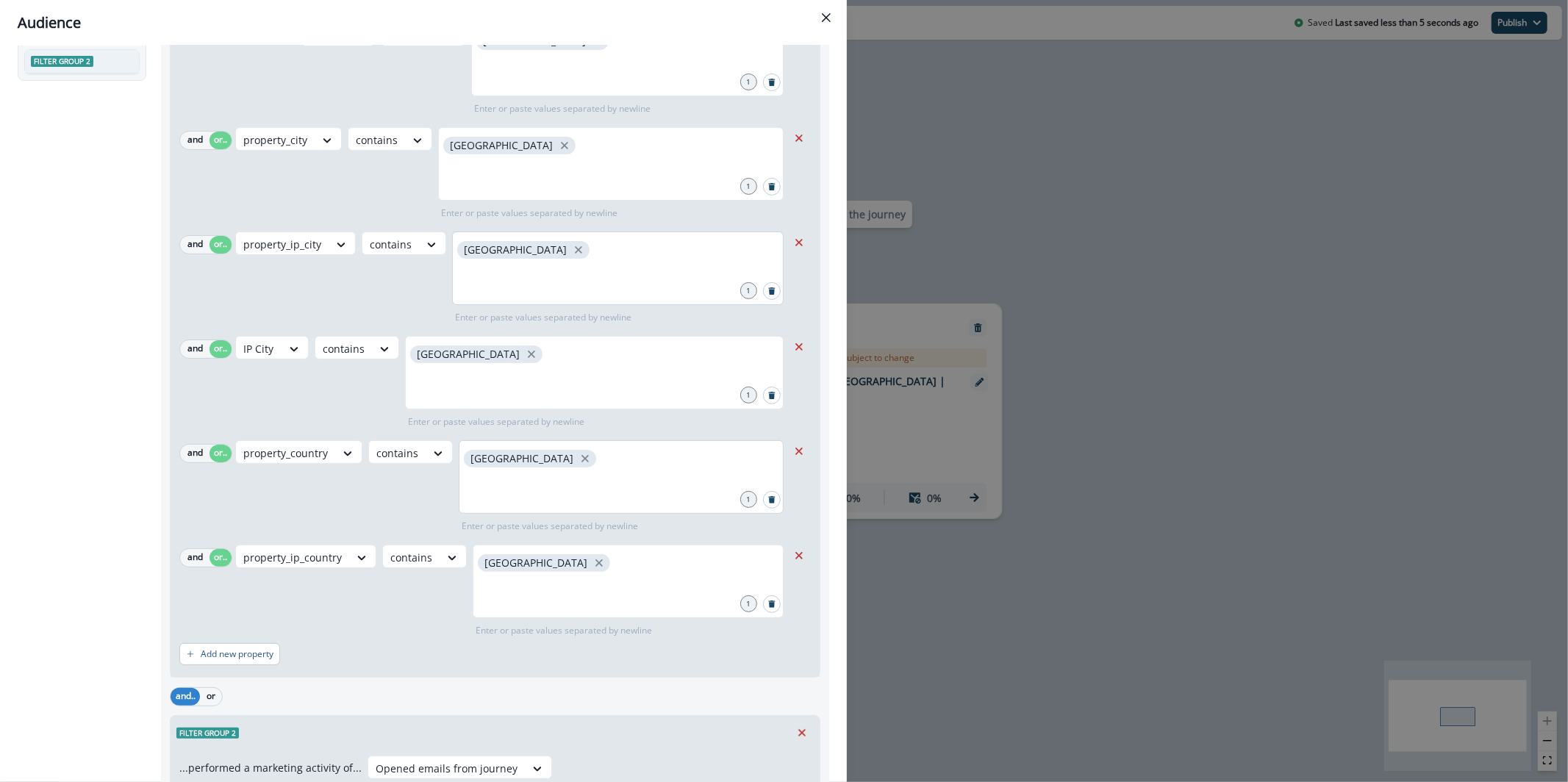
scroll to position [145, 0]
click at [793, 440] on button "Remove" at bounding box center [799, 448] width 23 height 22
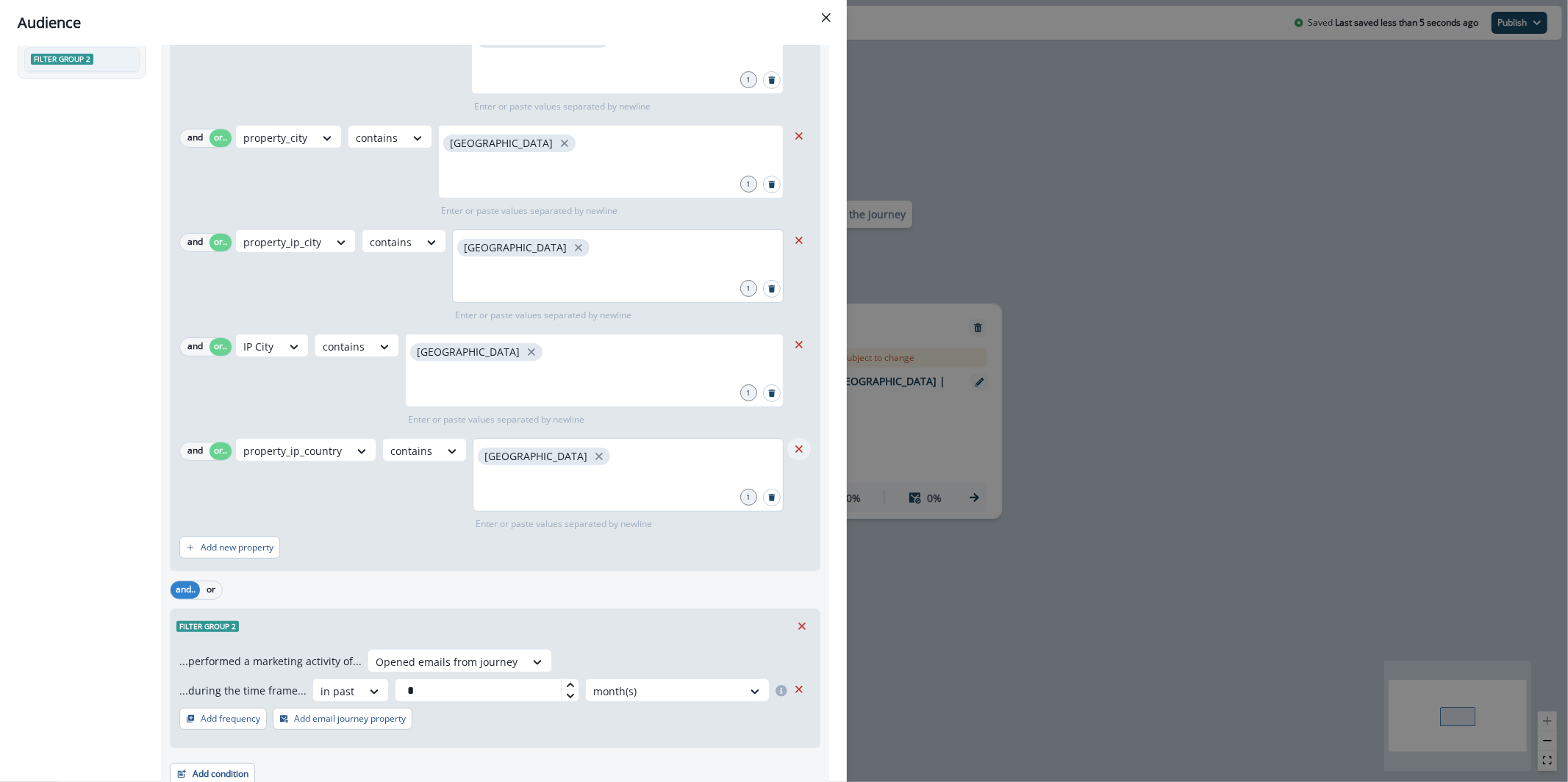
click at [792, 450] on icon "Remove" at bounding box center [799, 449] width 14 height 14
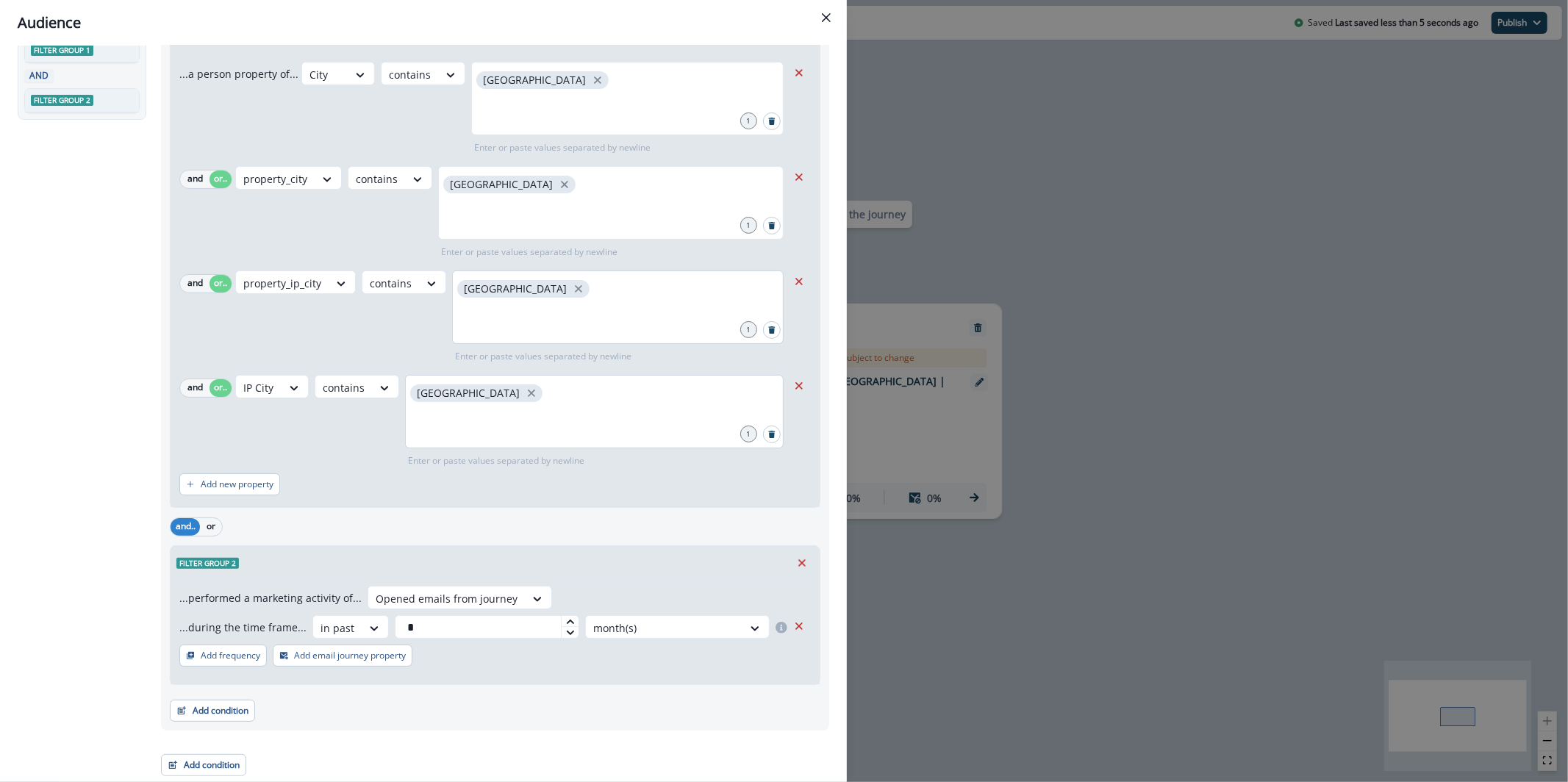
scroll to position [104, 0]
click at [228, 717] on button "Add condition" at bounding box center [212, 710] width 85 height 22
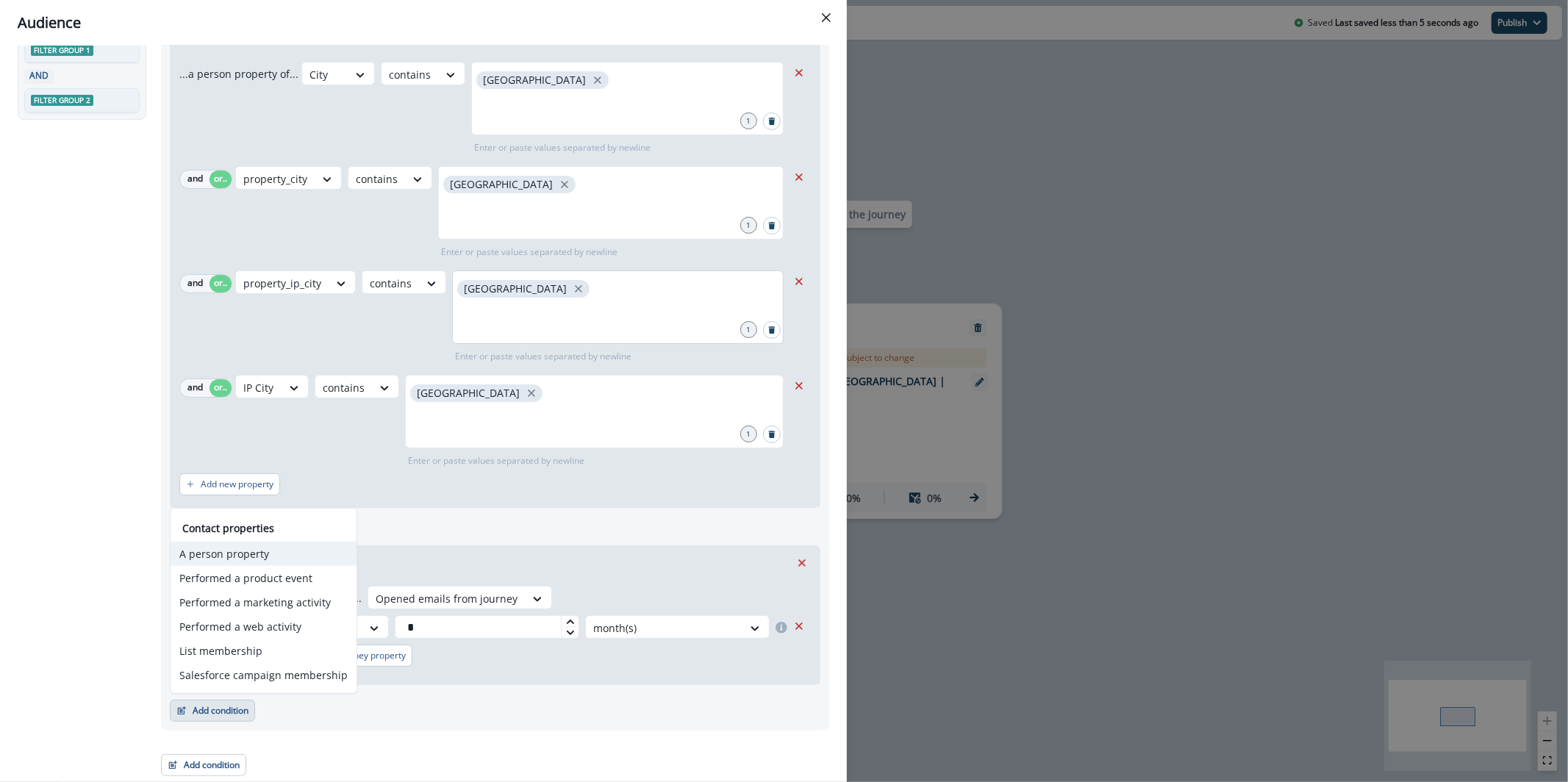
click at [231, 555] on button "A person property" at bounding box center [263, 553] width 186 height 24
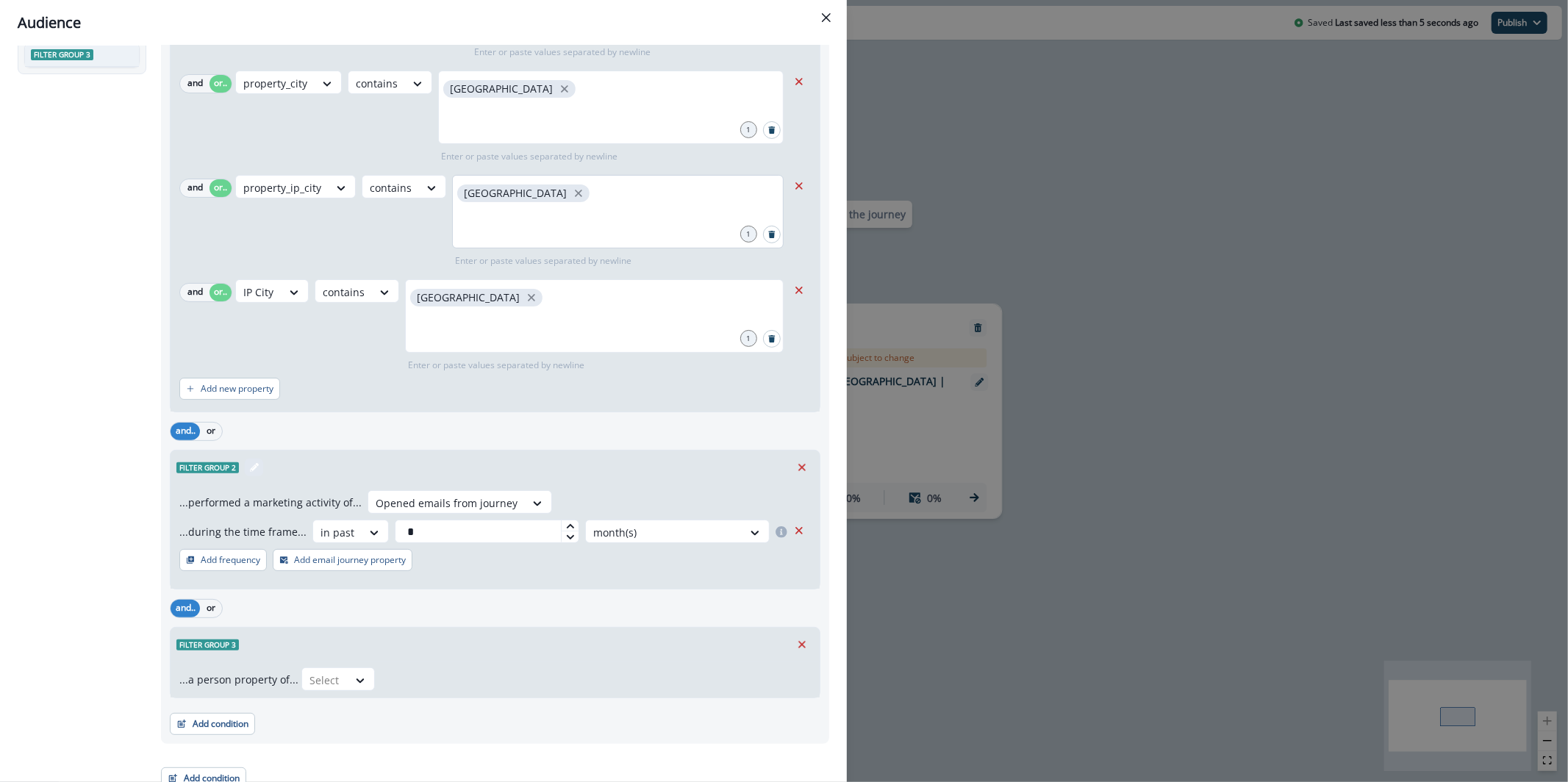
scroll to position [211, 0]
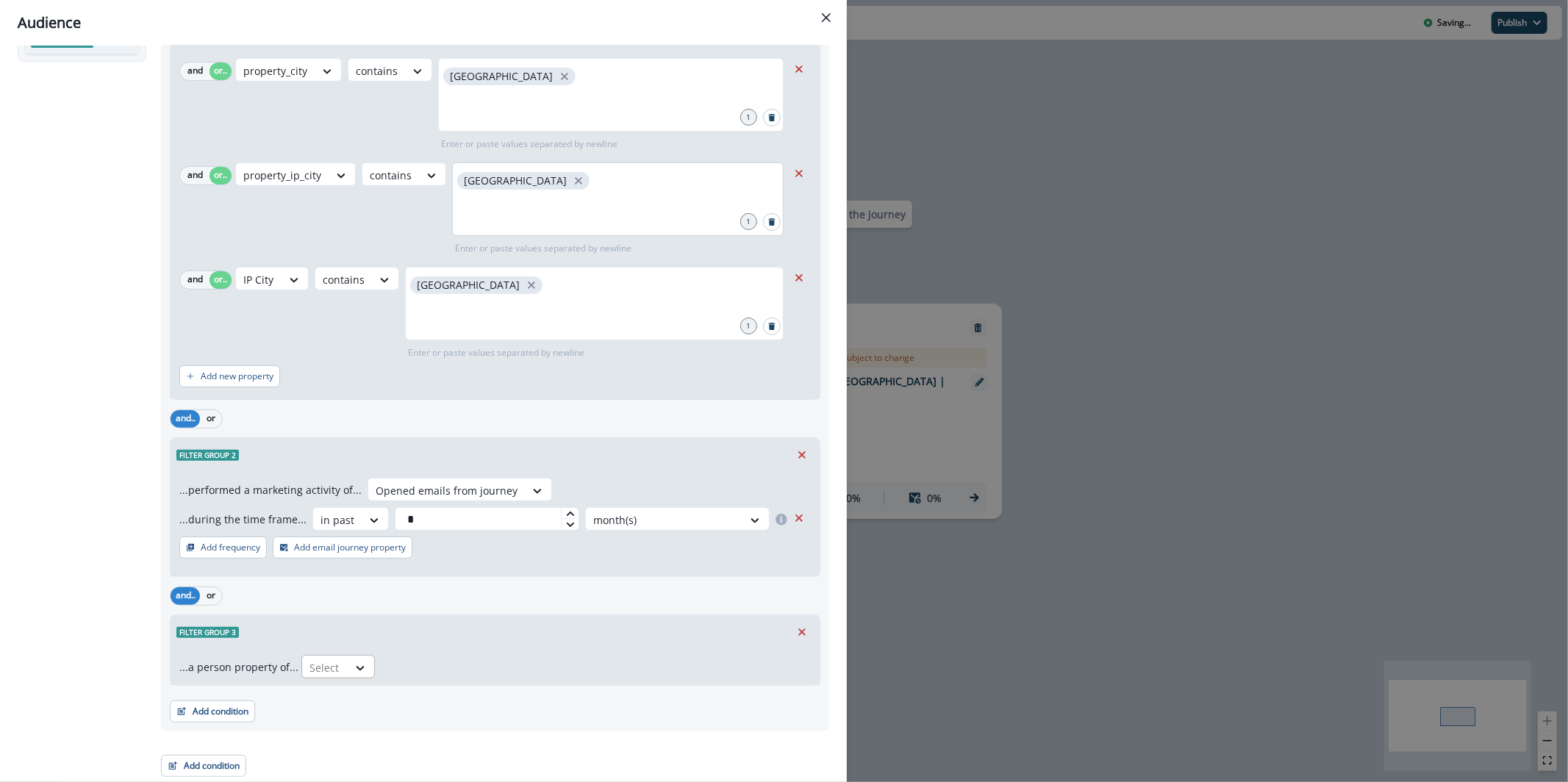
click at [328, 675] on div at bounding box center [324, 668] width 31 height 18
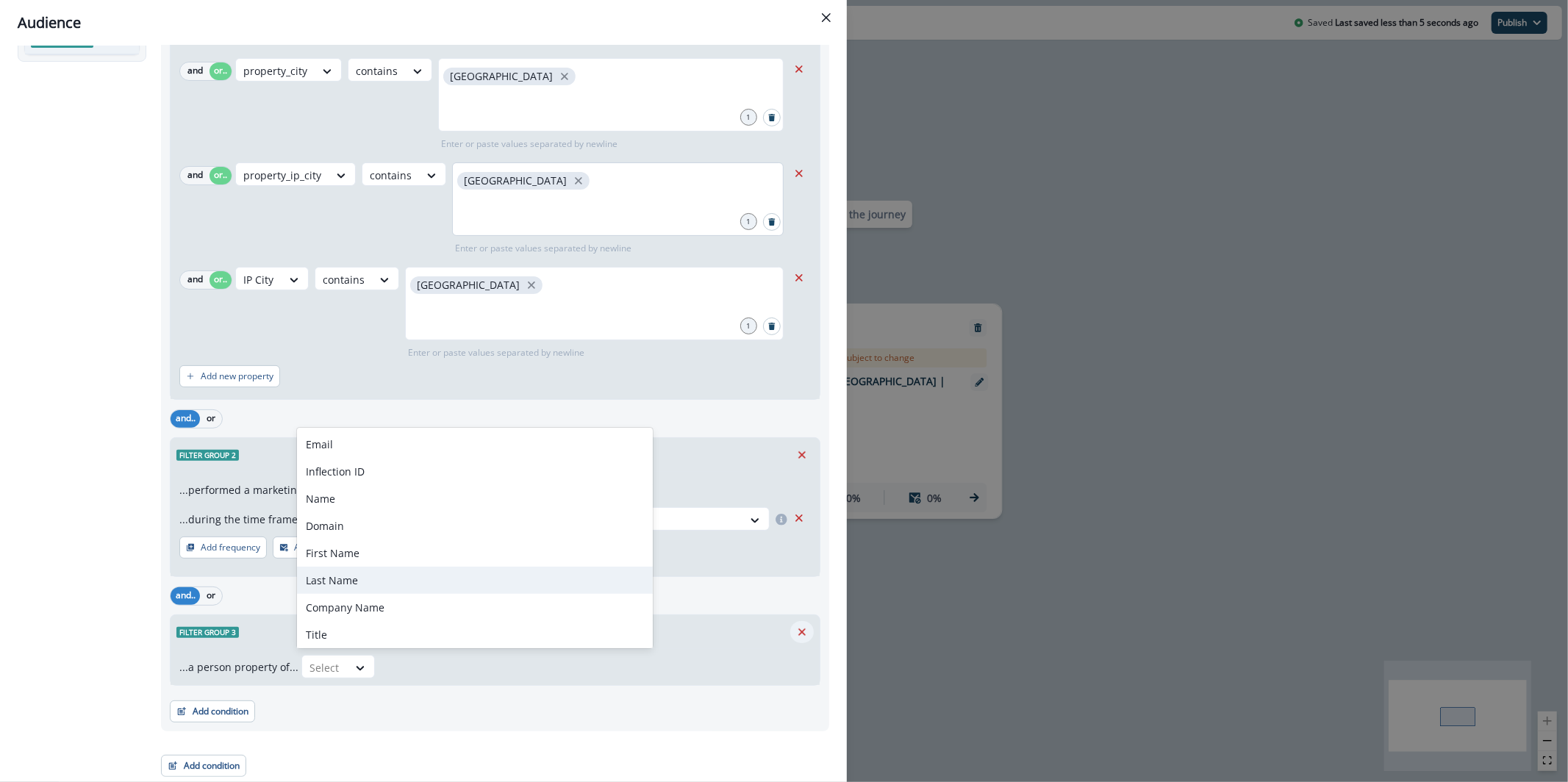
click at [795, 630] on icon "Remove" at bounding box center [802, 632] width 14 height 14
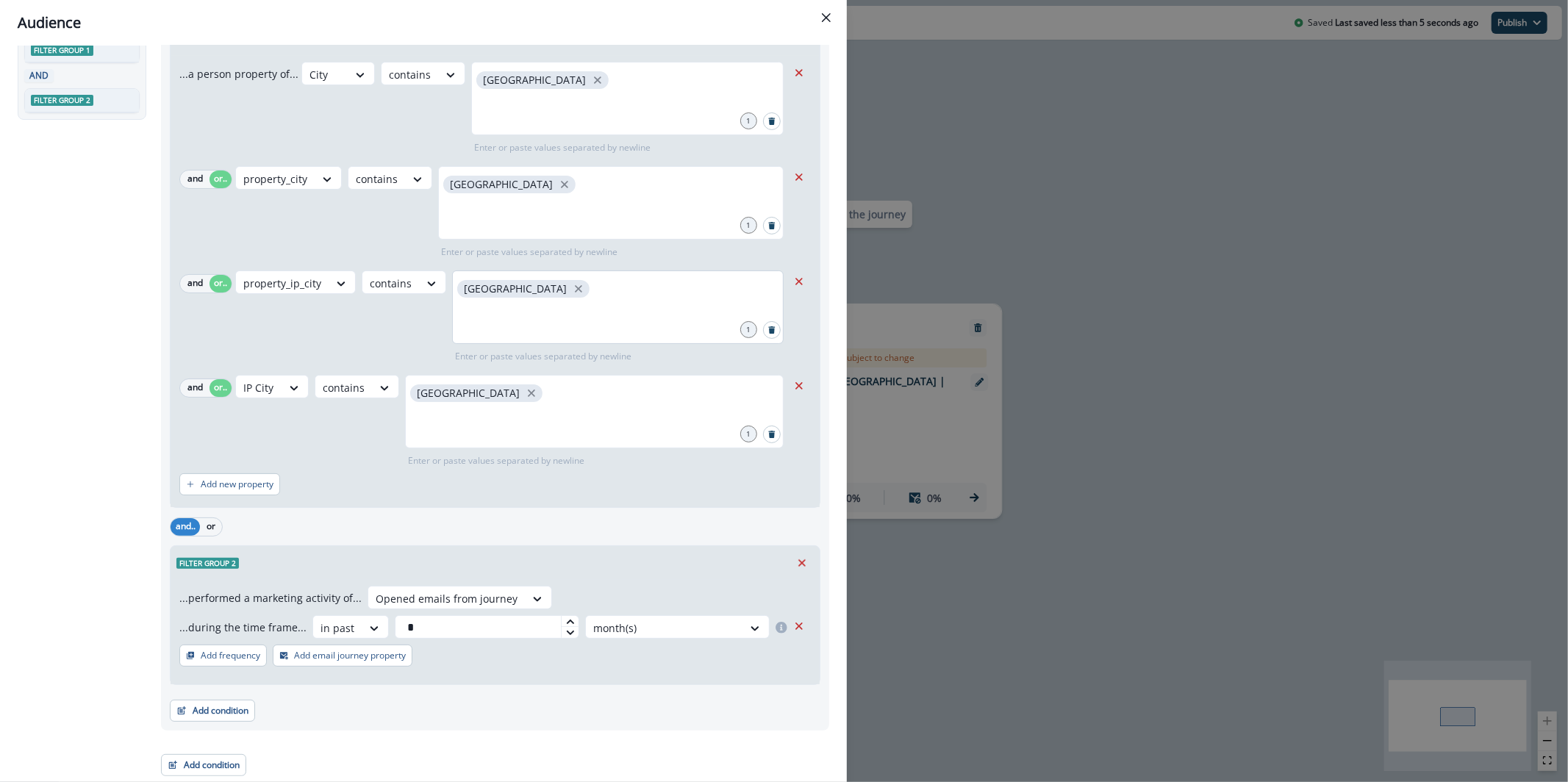
scroll to position [104, 0]
click at [234, 703] on button "Add condition" at bounding box center [212, 710] width 85 height 22
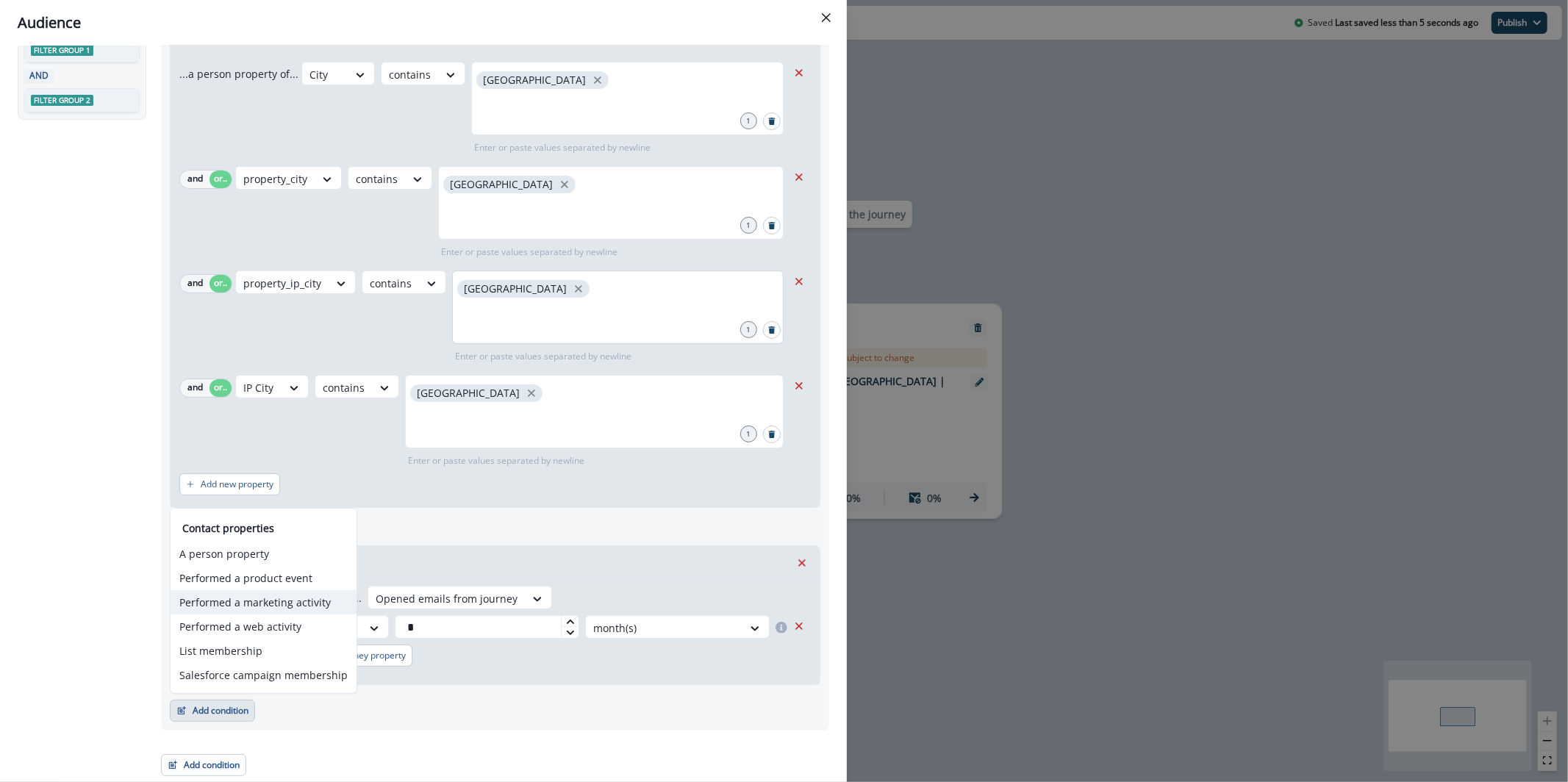
click at [302, 597] on button "Performed a marketing activity" at bounding box center [263, 602] width 186 height 24
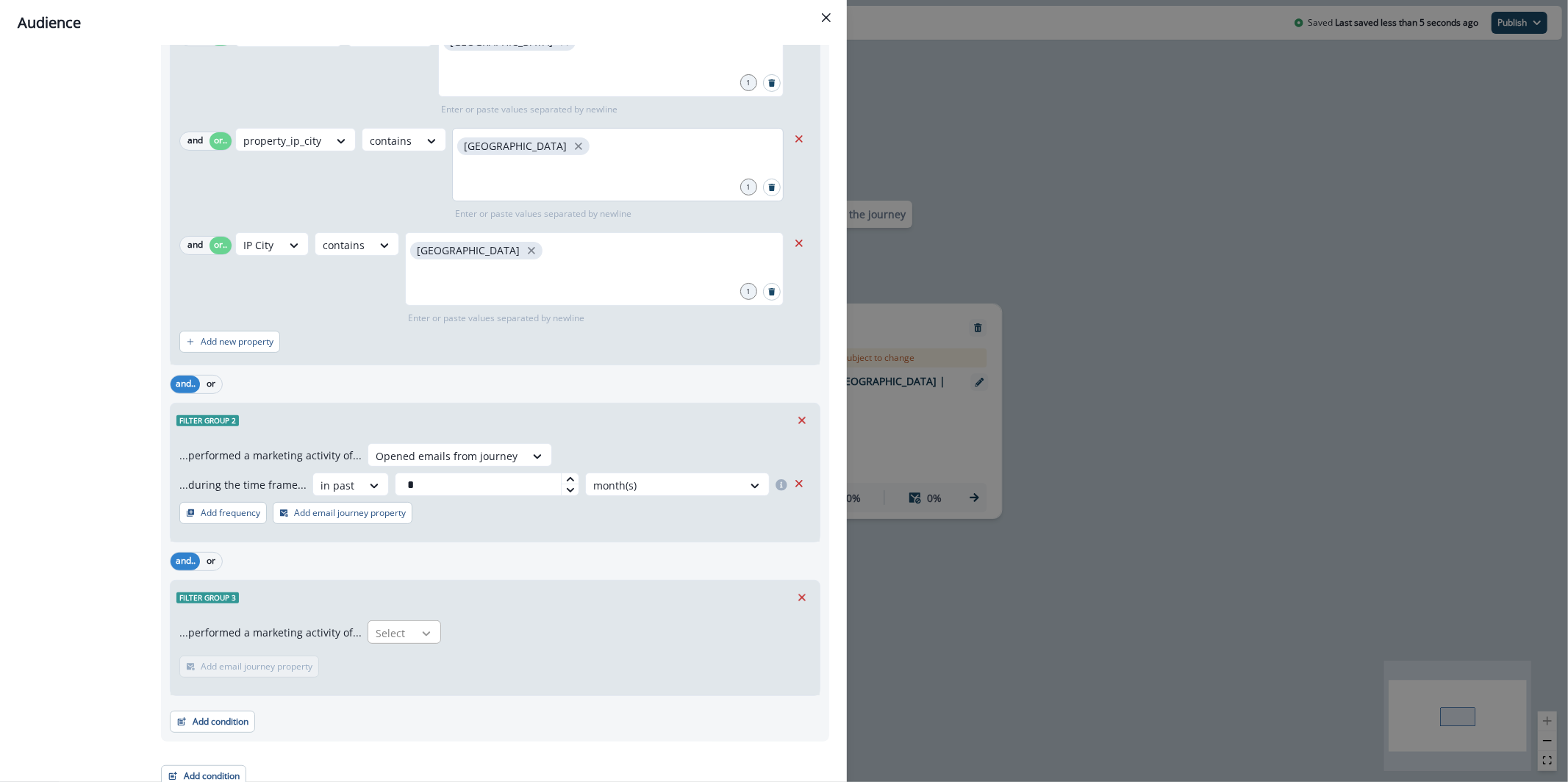
scroll to position [257, 0]
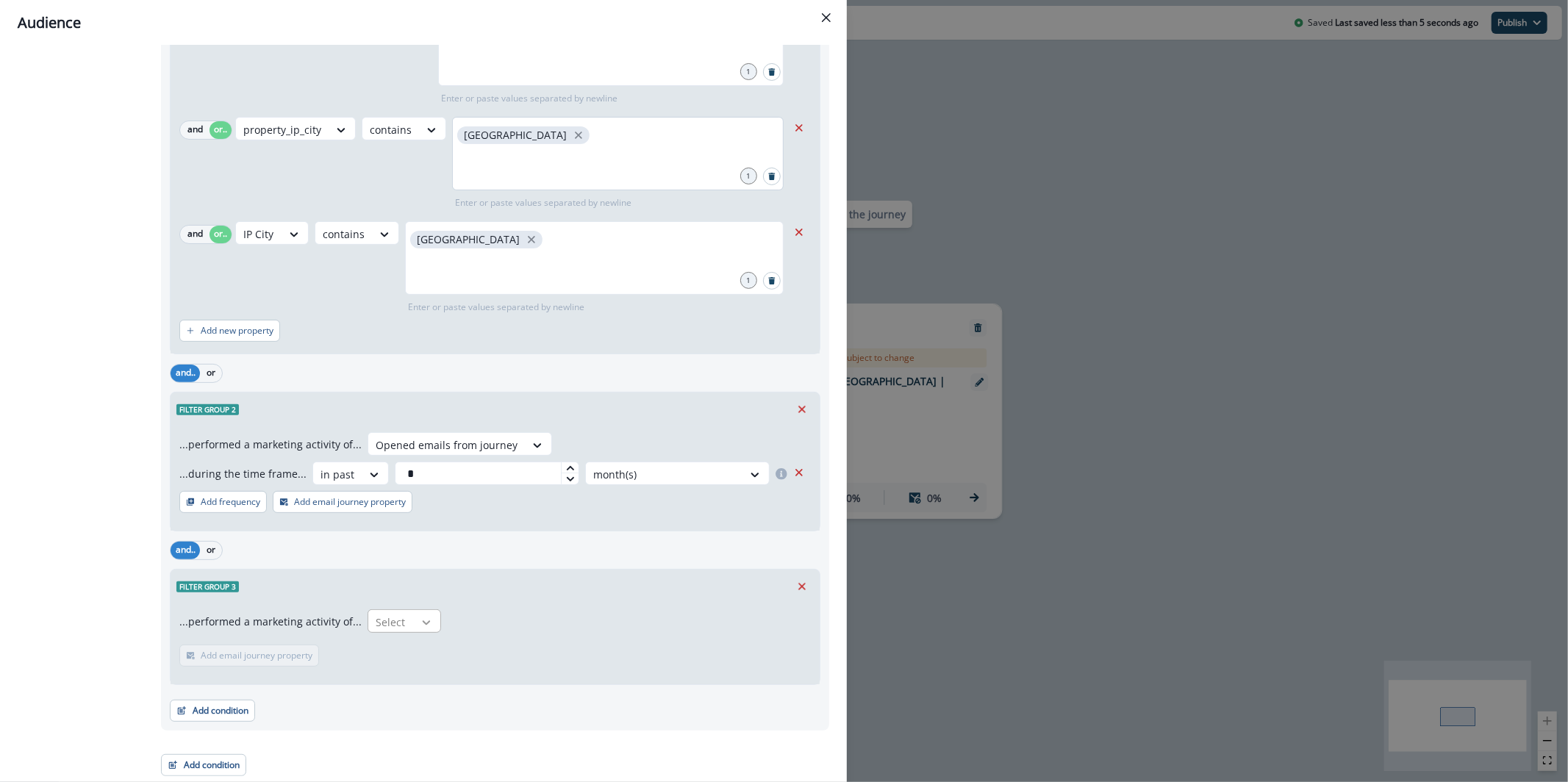
click at [420, 626] on icon at bounding box center [427, 623] width 14 height 15
click at [469, 677] on div "Emails delivered for journey" at bounding box center [466, 682] width 208 height 27
click at [232, 651] on p "Add frequency" at bounding box center [230, 656] width 59 height 11
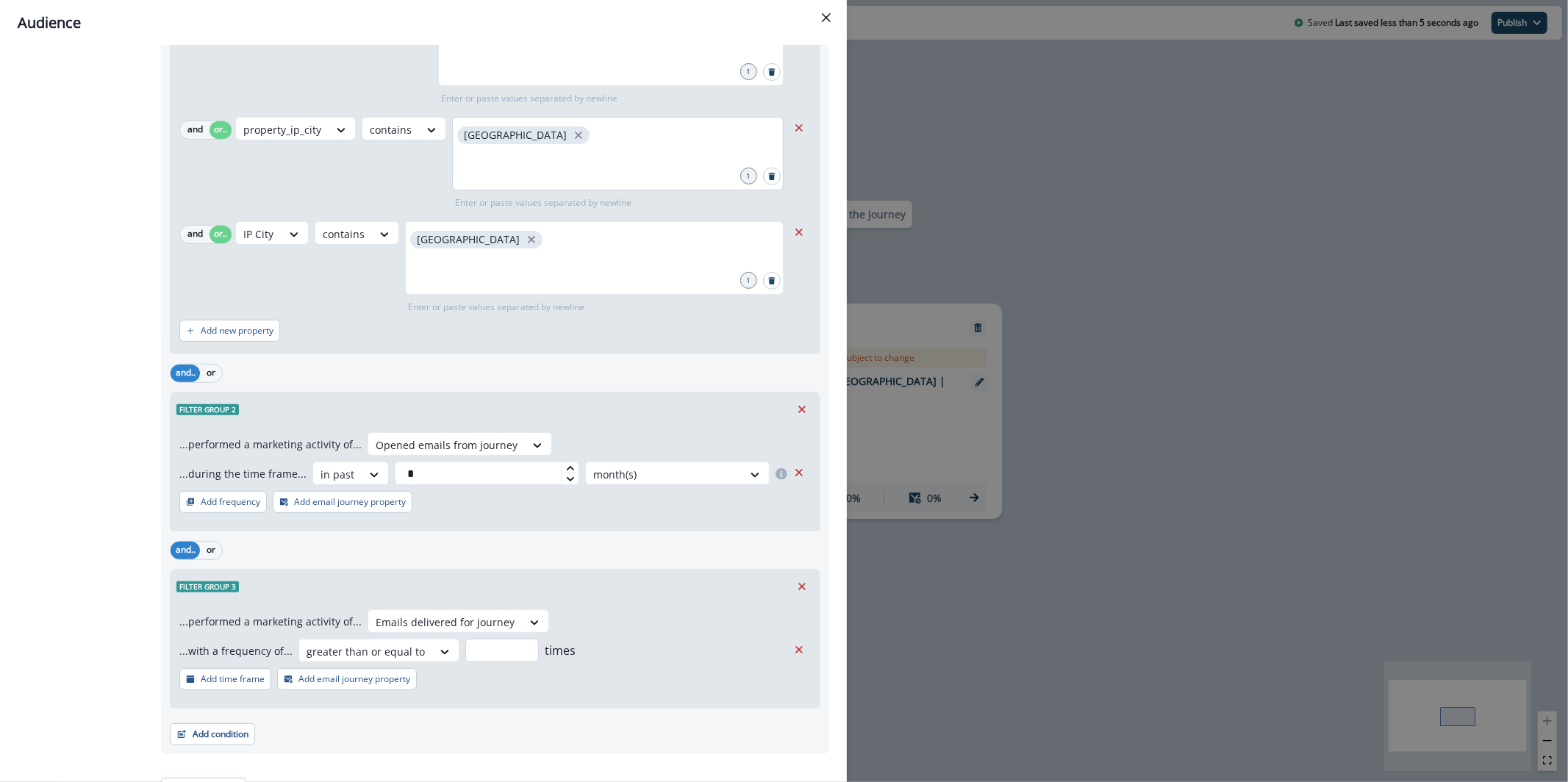
click at [507, 650] on input "number" at bounding box center [503, 650] width 74 height 23
type input "*"
click at [433, 660] on div at bounding box center [445, 651] width 26 height 24
click at [394, 687] on div "less than or equal to" at bounding box center [372, 684] width 157 height 27
click at [467, 653] on input "number" at bounding box center [485, 650] width 74 height 23
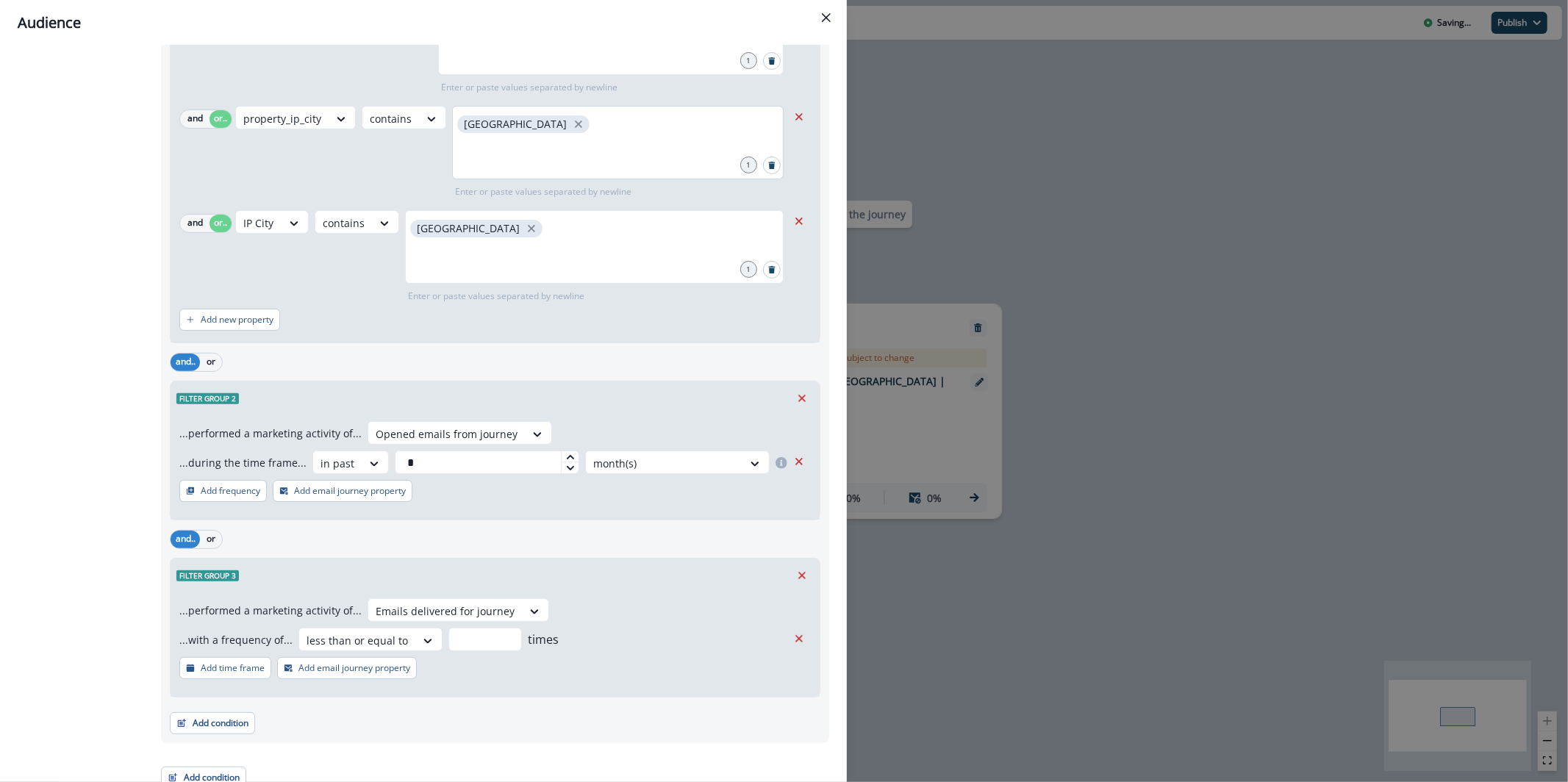
scroll to position [280, 0]
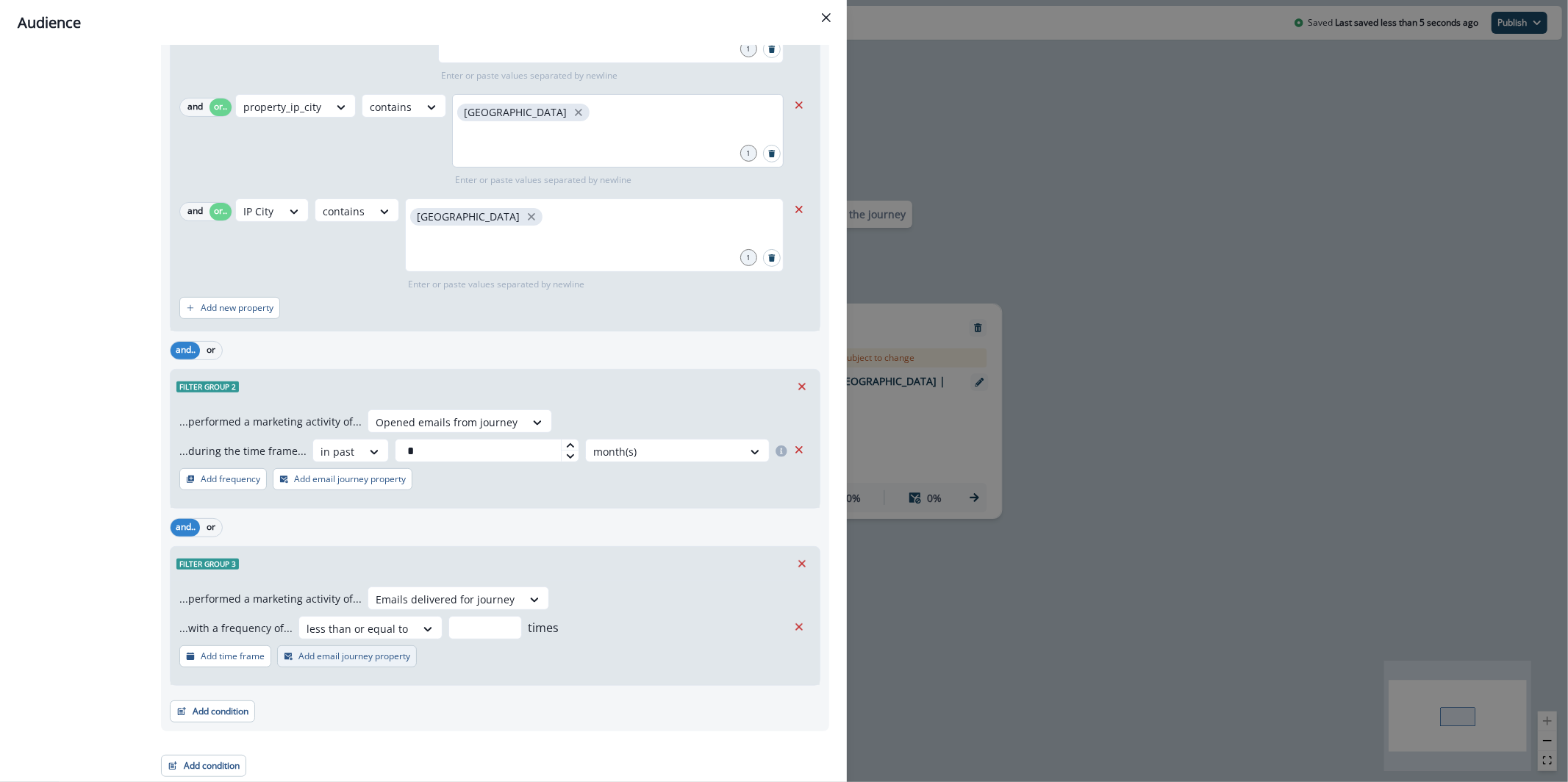
type input "*"
click at [299, 655] on p "Add email journey property" at bounding box center [354, 656] width 112 height 11
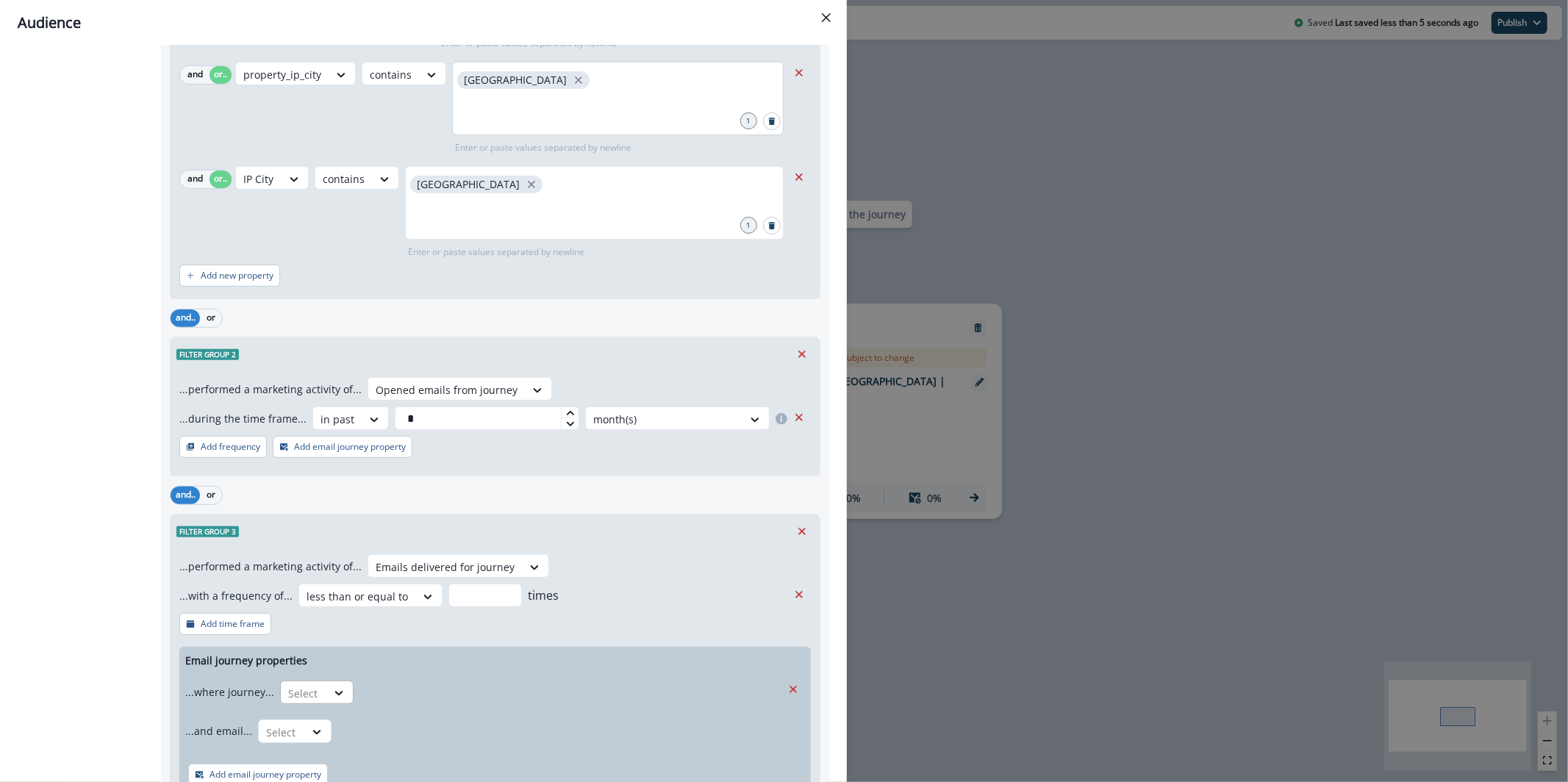
scroll to position [313, 0]
click at [303, 687] on div at bounding box center [303, 693] width 31 height 18
click at [312, 659] on div "is" at bounding box center [345, 656] width 138 height 27
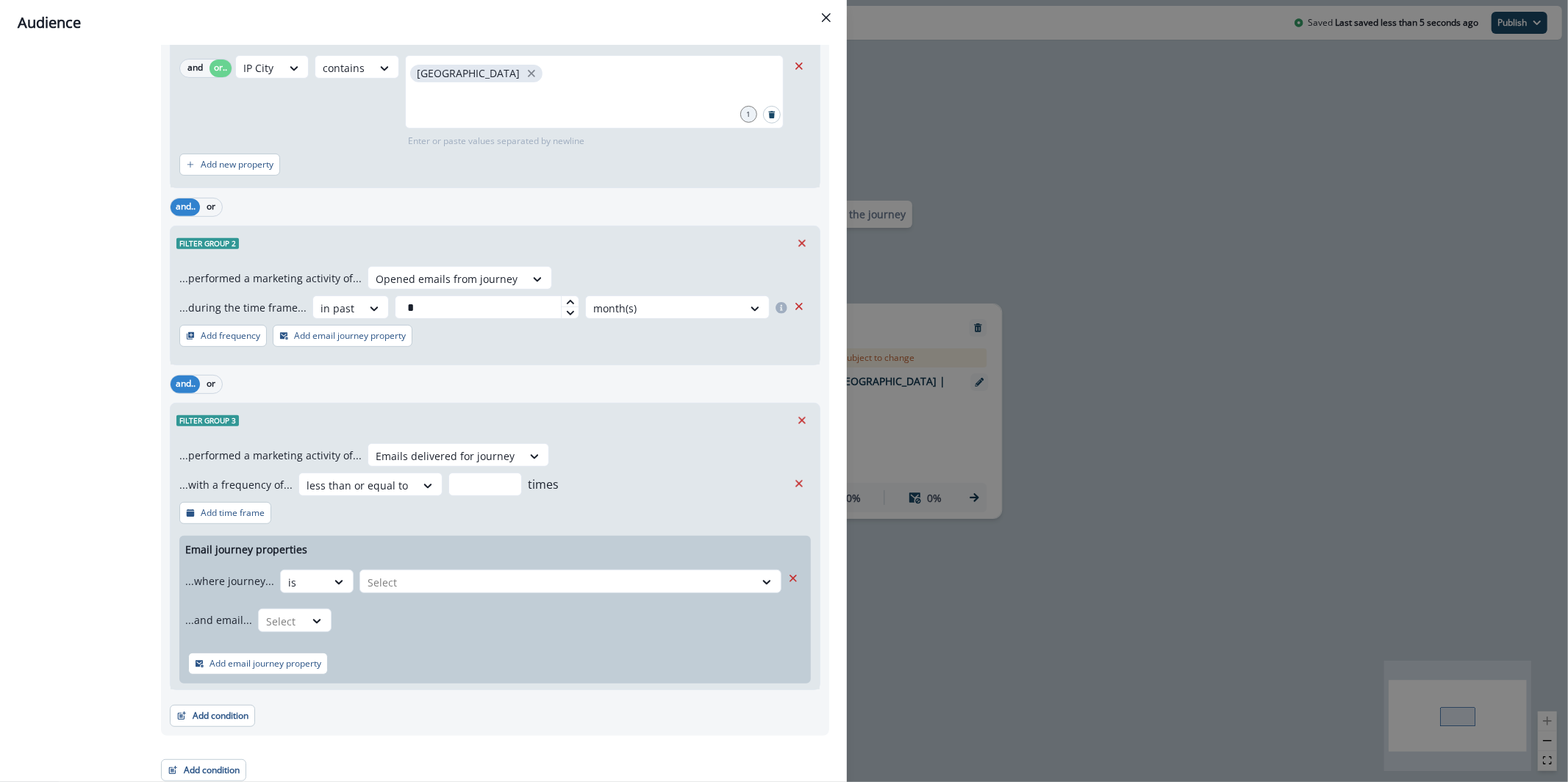
scroll to position [428, 0]
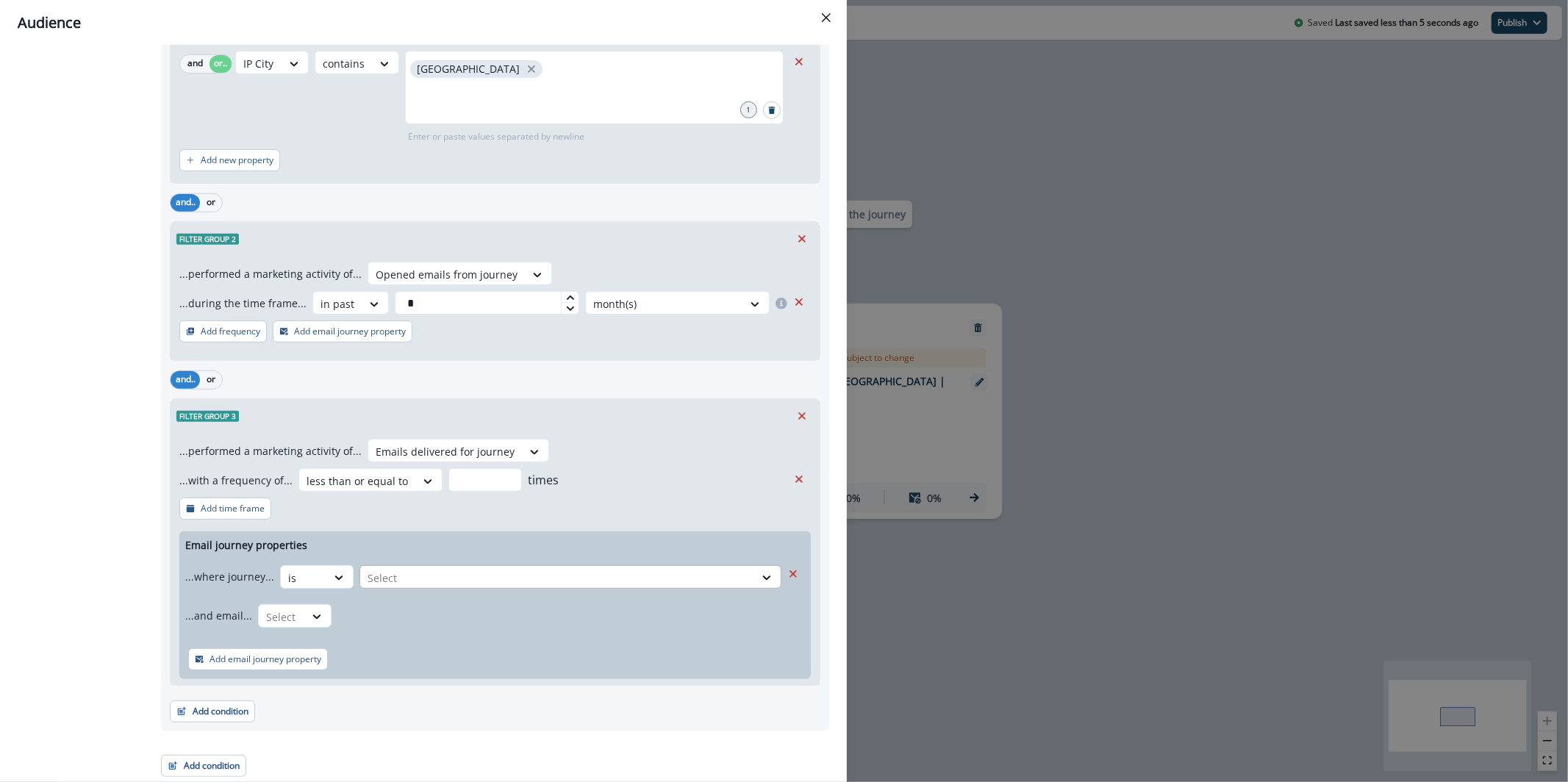
click at [424, 574] on div at bounding box center [558, 577] width 379 height 18
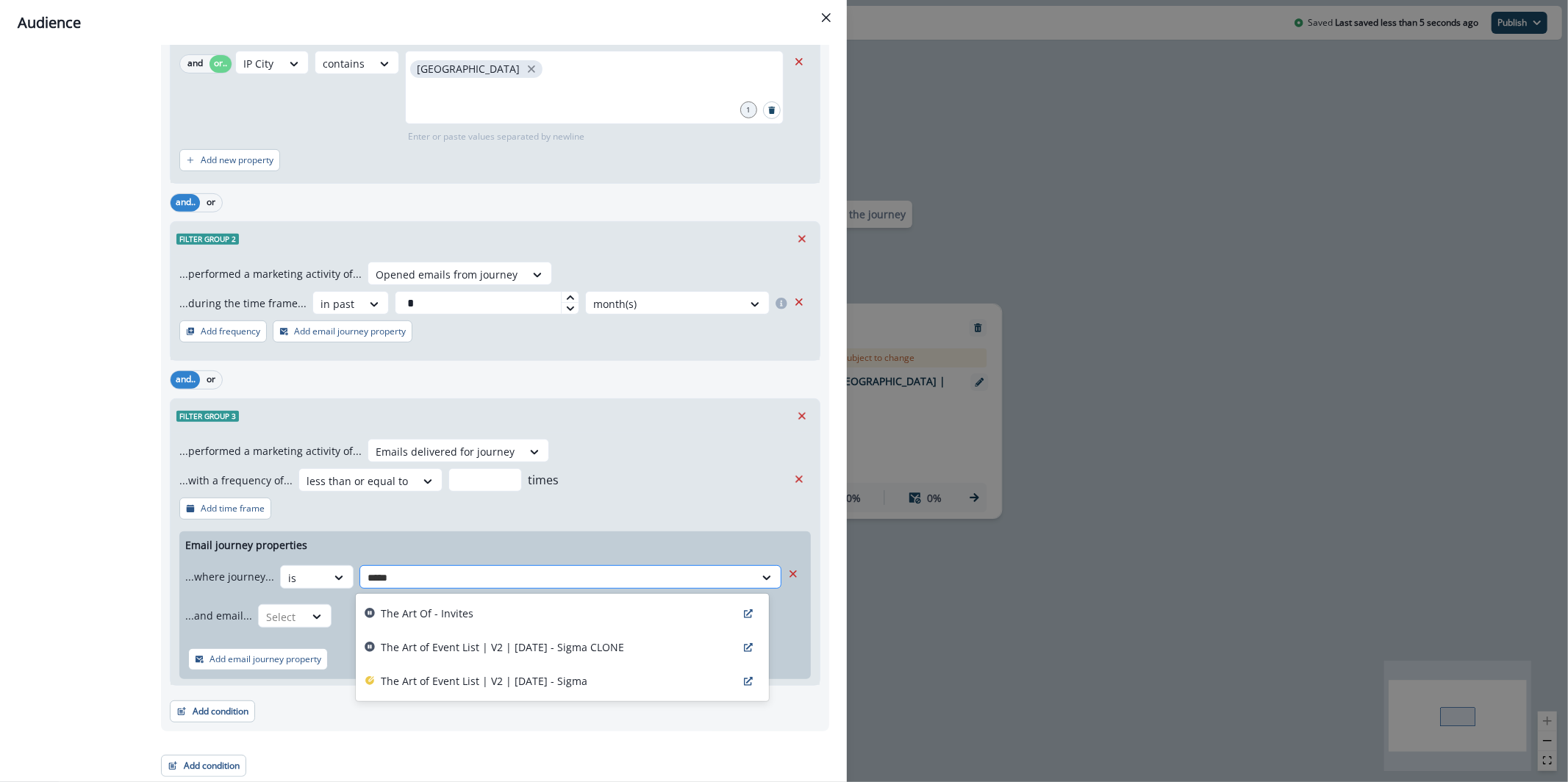
type input "******"
click at [506, 684] on p "The Art of Event List | V2 | August 29 - Sigma" at bounding box center [484, 680] width 207 height 16
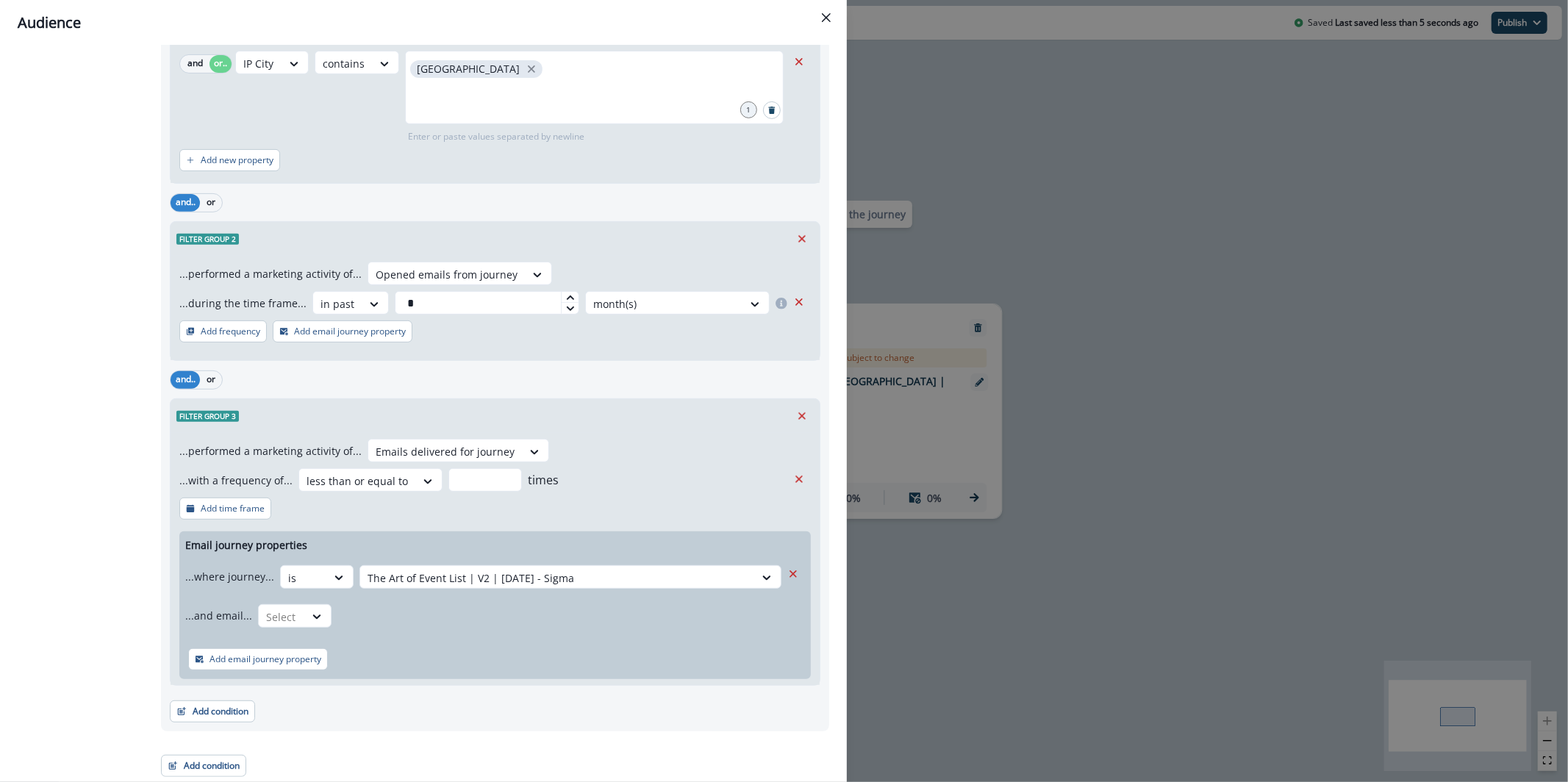
scroll to position [426, 0]
click at [396, 576] on div at bounding box center [558, 579] width 379 height 18
click at [311, 621] on icon at bounding box center [317, 617] width 14 height 15
click at [318, 699] on div "is" at bounding box center [323, 704] width 138 height 27
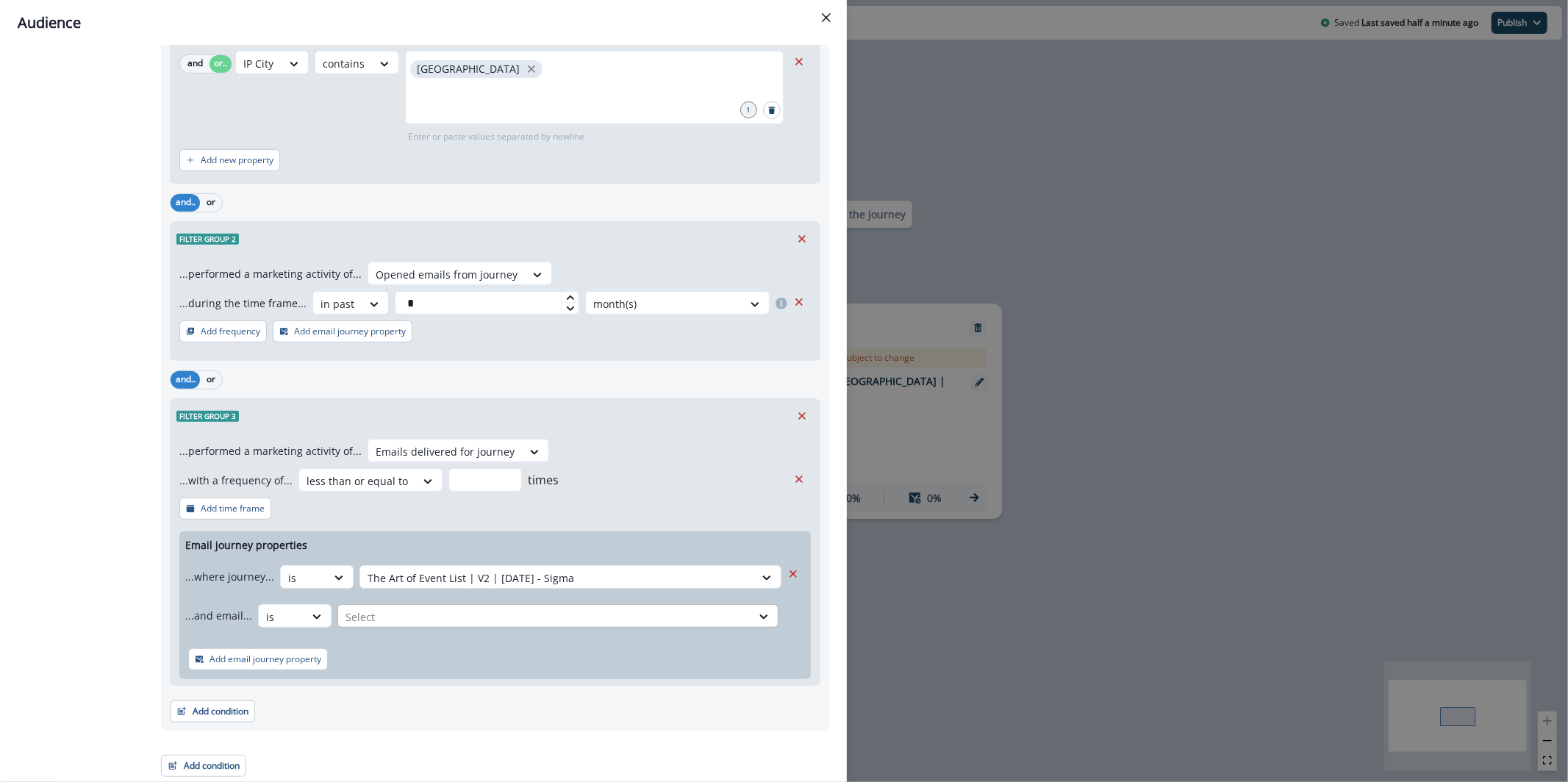
click at [366, 614] on div at bounding box center [545, 617] width 399 height 18
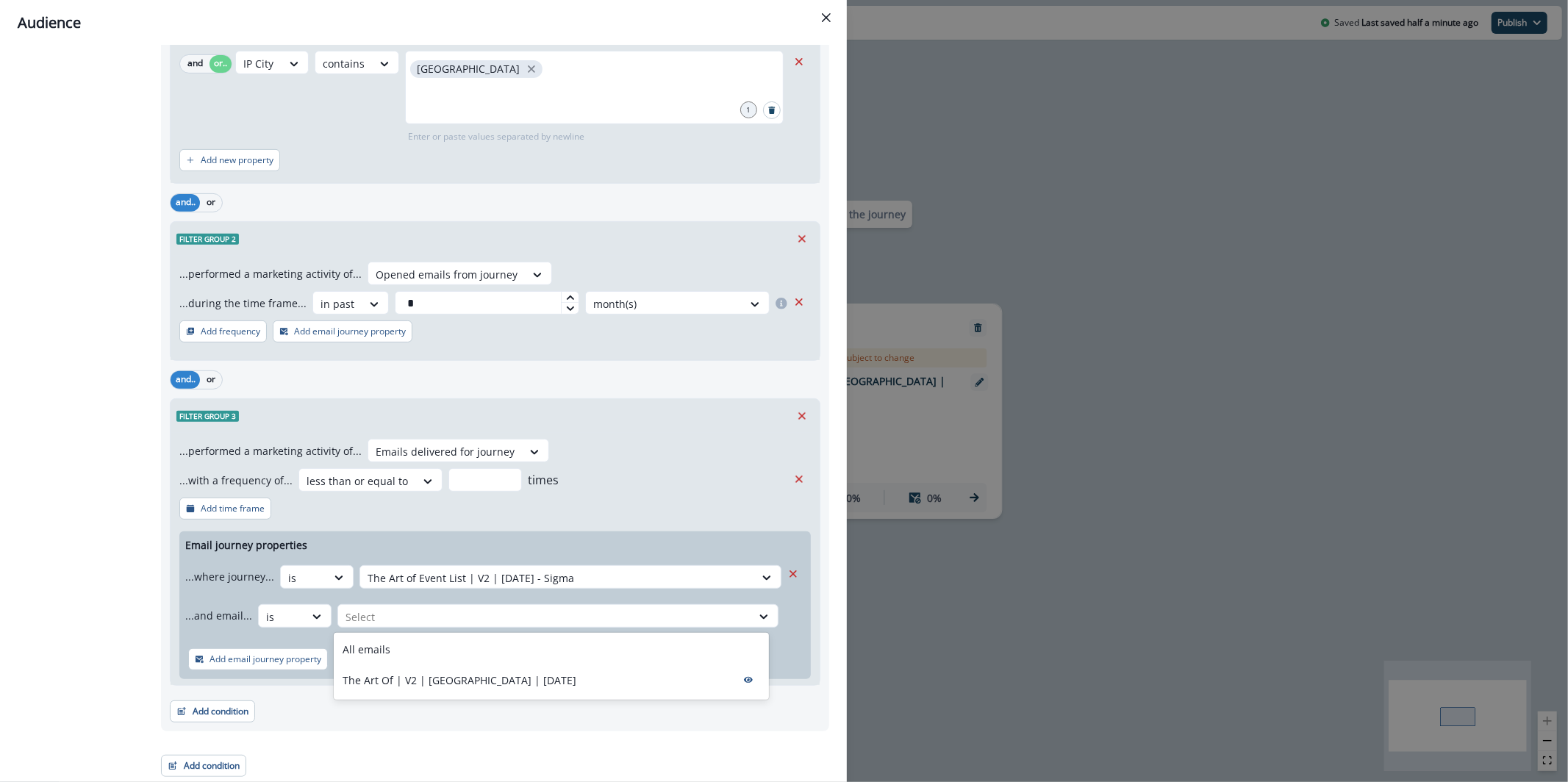
drag, startPoint x: 375, startPoint y: 647, endPoint x: 333, endPoint y: 658, distance: 43.4
click at [375, 647] on p "All emails" at bounding box center [366, 649] width 48 height 16
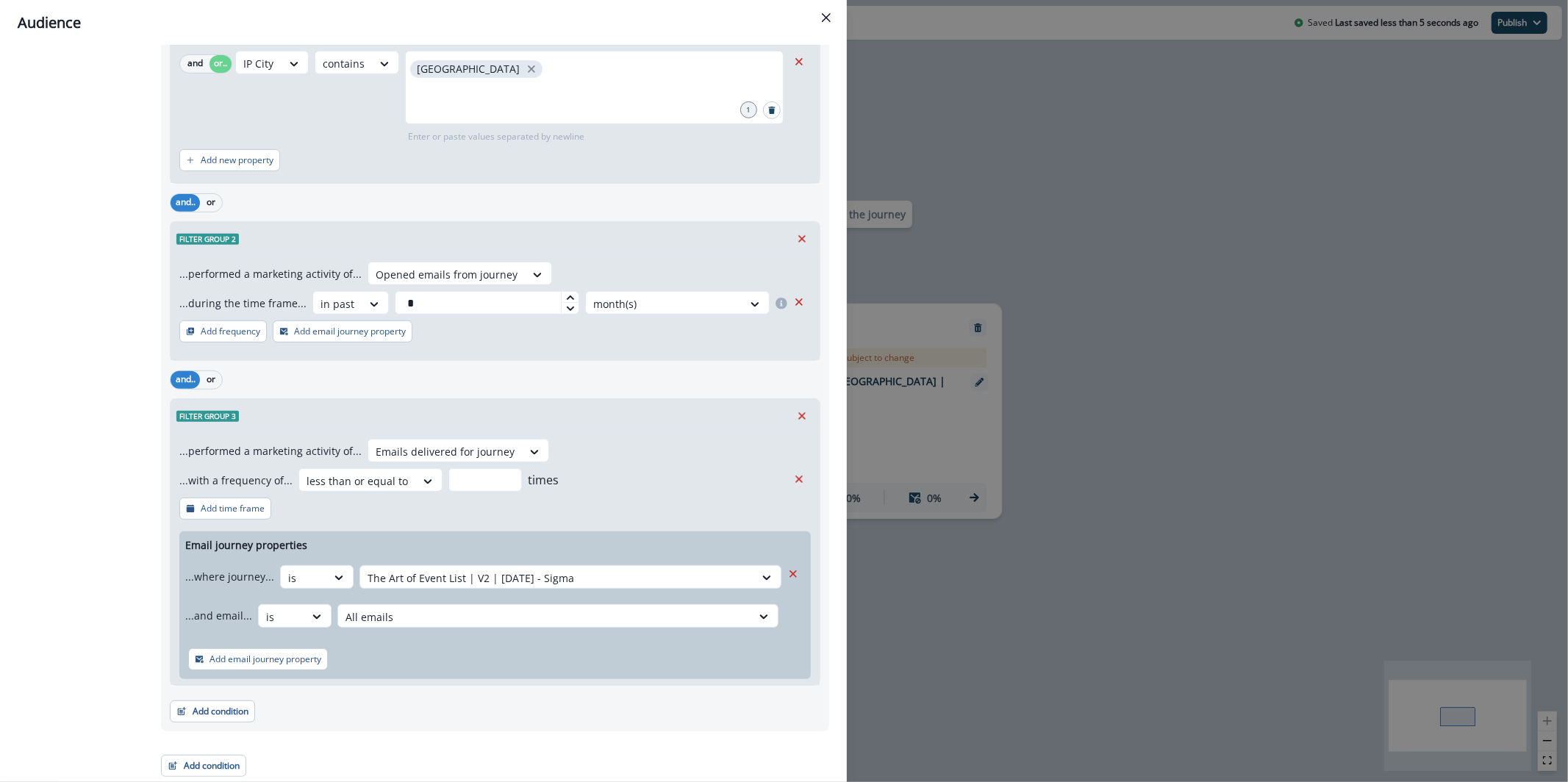
click at [302, 662] on p "Add email journey property" at bounding box center [266, 659] width 112 height 11
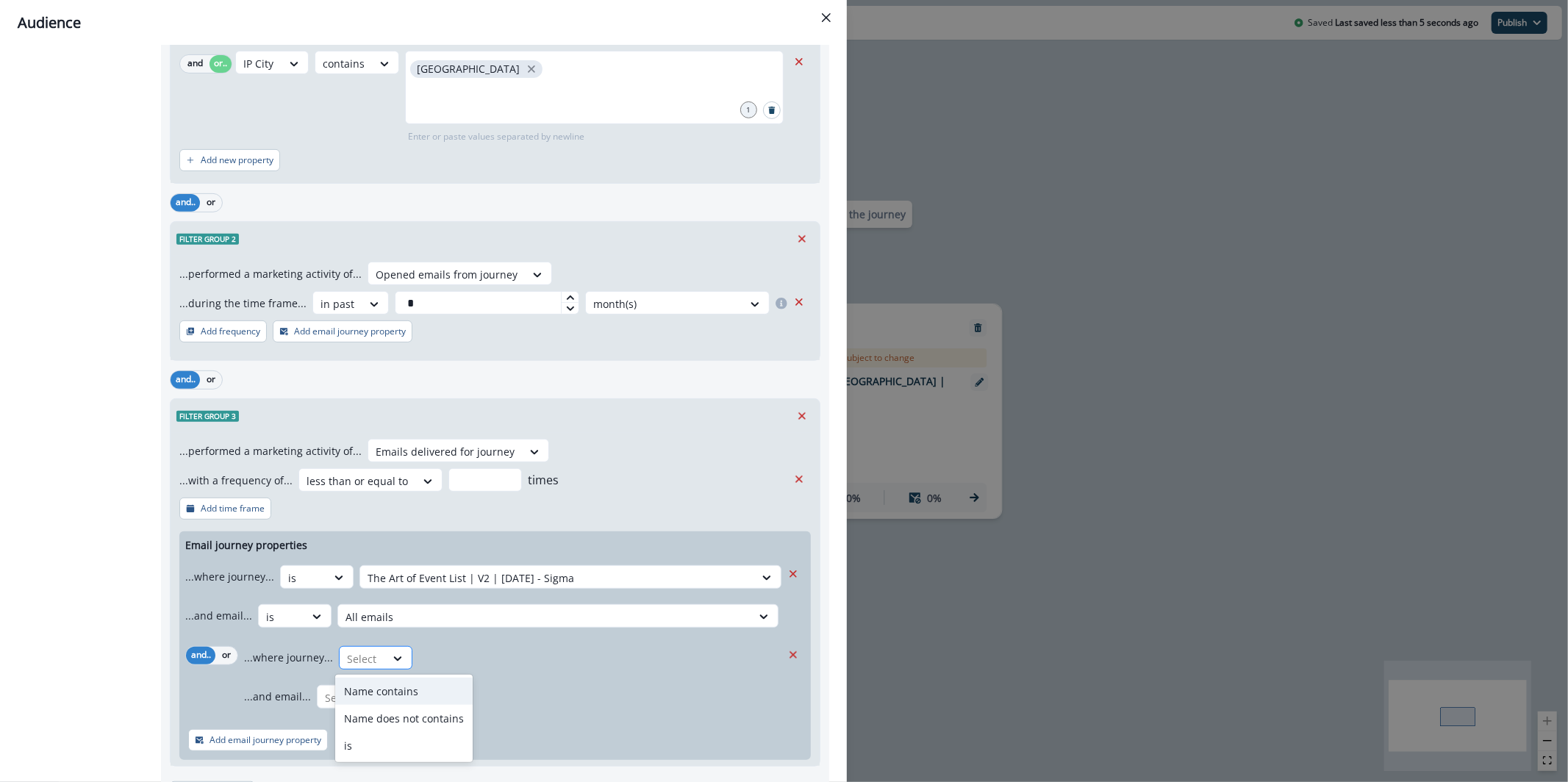
click at [359, 647] on div "Select" at bounding box center [362, 659] width 46 height 24
click at [400, 747] on div "is" at bounding box center [404, 745] width 138 height 27
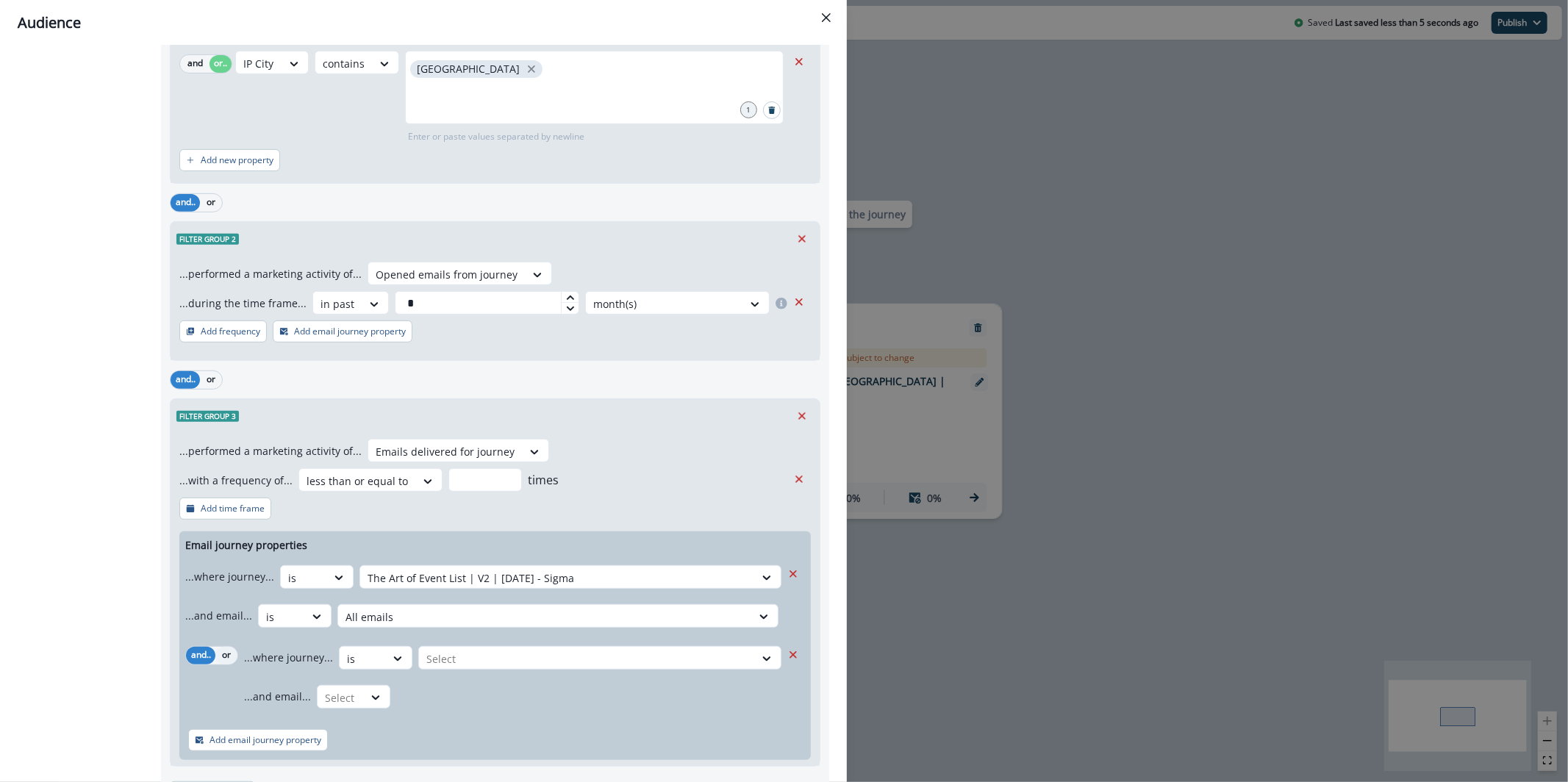
click at [224, 652] on button "or" at bounding box center [226, 655] width 22 height 17
click at [552, 668] on div "Select" at bounding box center [587, 659] width 336 height 24
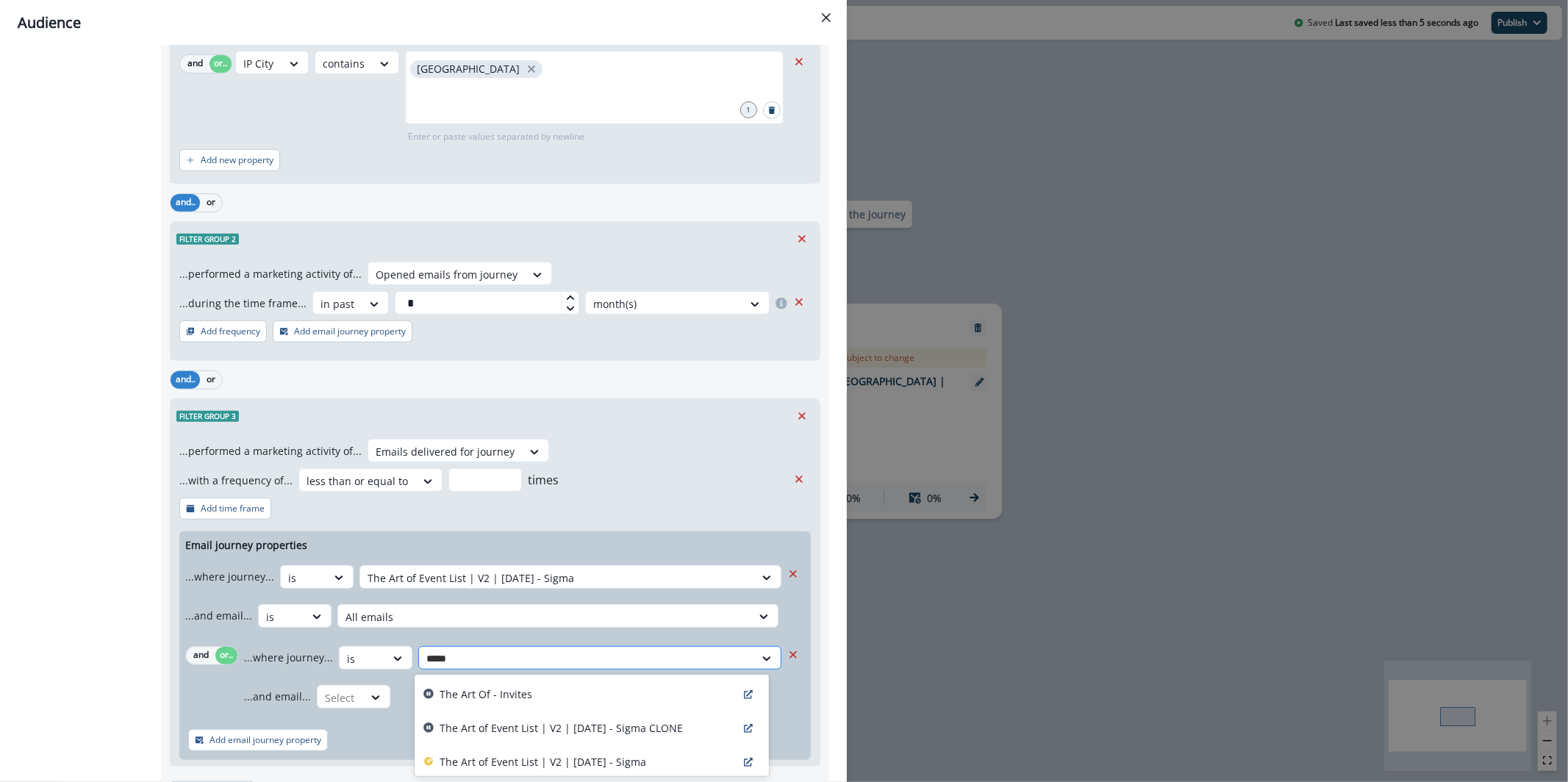
type input "******"
click at [633, 695] on div "The Art Of - Invites" at bounding box center [591, 689] width 354 height 34
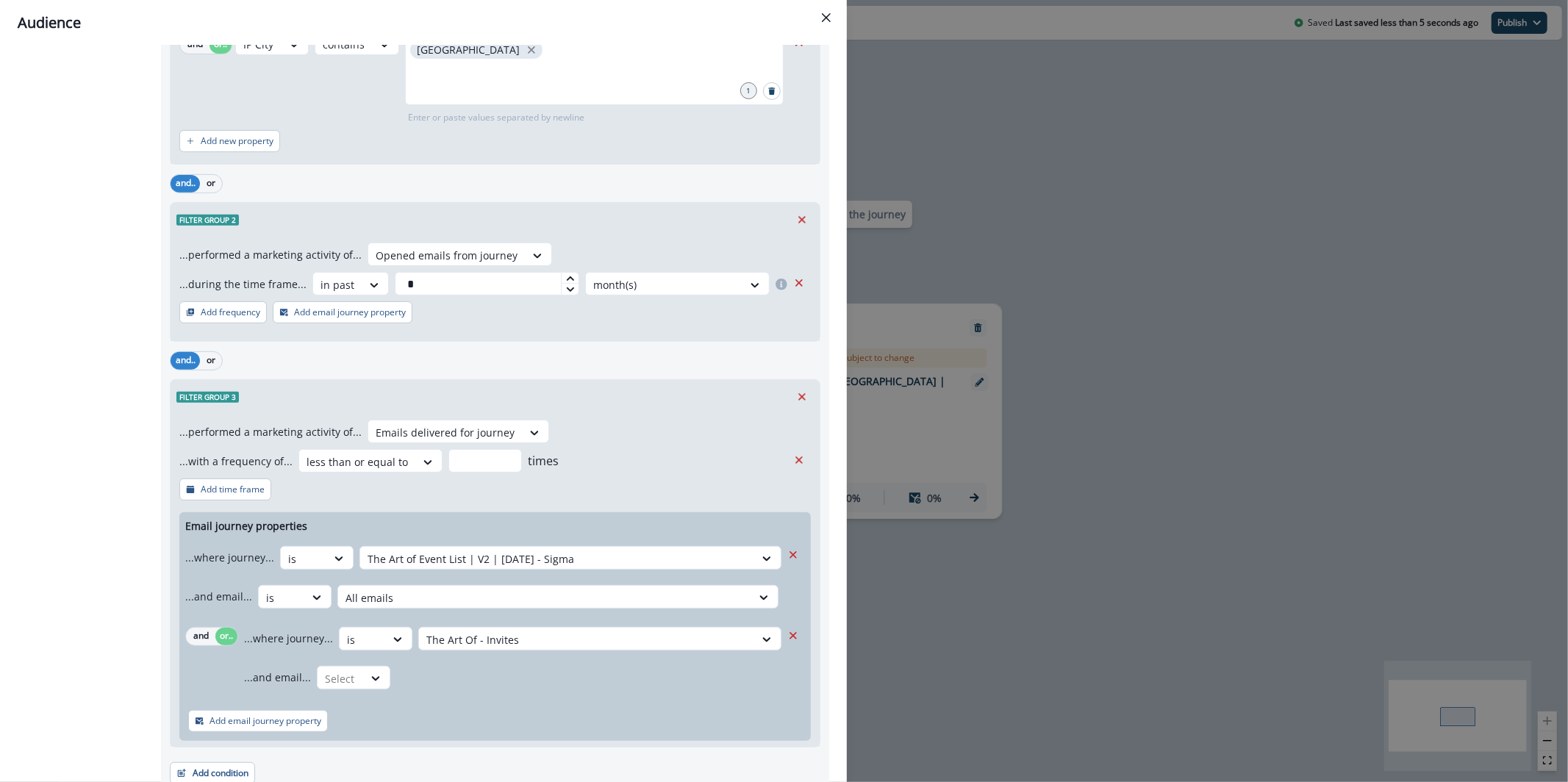
scroll to position [508, 0]
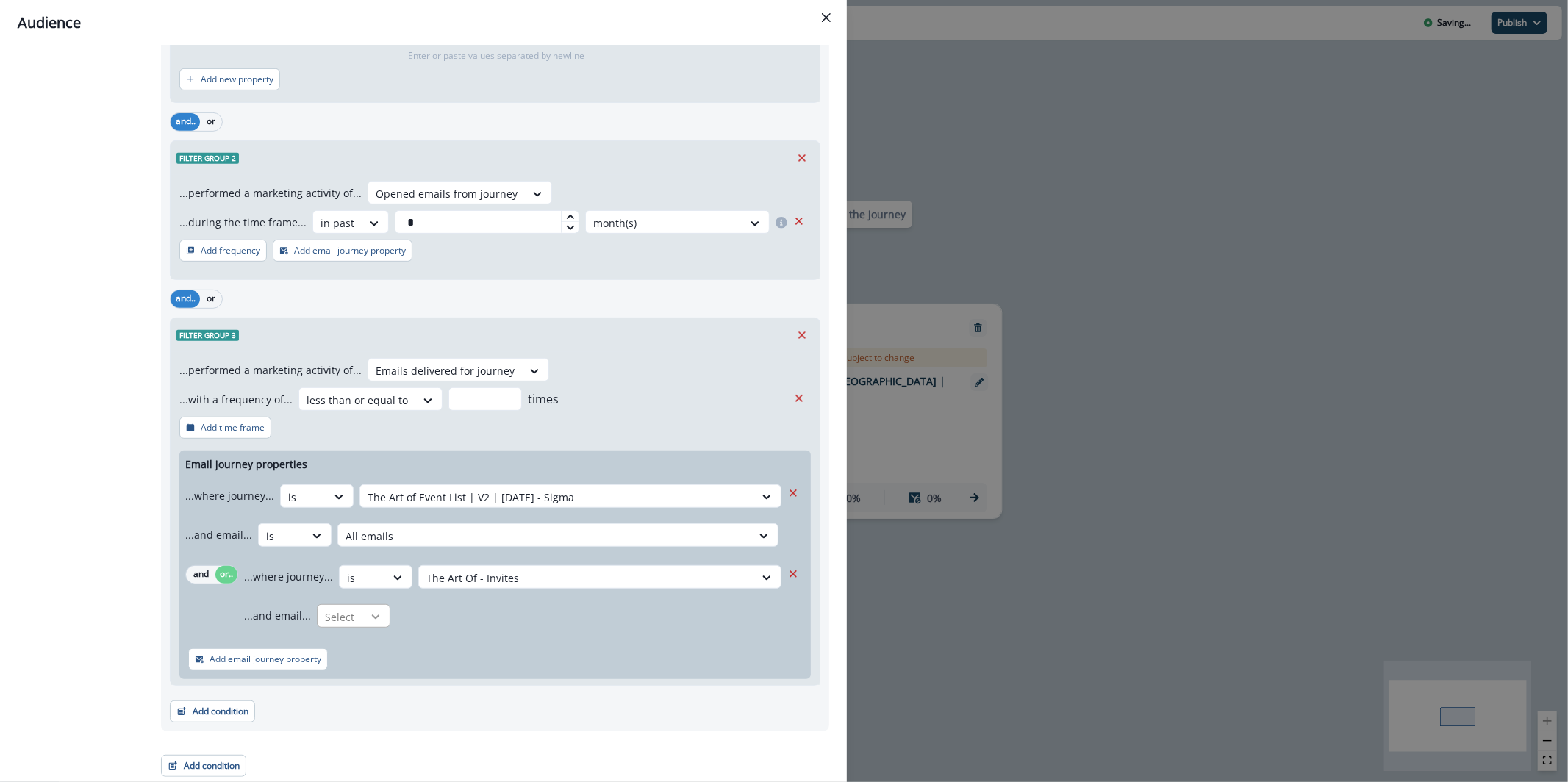
click at [372, 614] on icon at bounding box center [376, 617] width 14 height 15
drag, startPoint x: 390, startPoint y: 714, endPoint x: 396, endPoint y: 700, distance: 15.2
click at [390, 715] on div "is" at bounding box center [381, 704] width 138 height 27
click at [453, 617] on div at bounding box center [575, 617] width 342 height 18
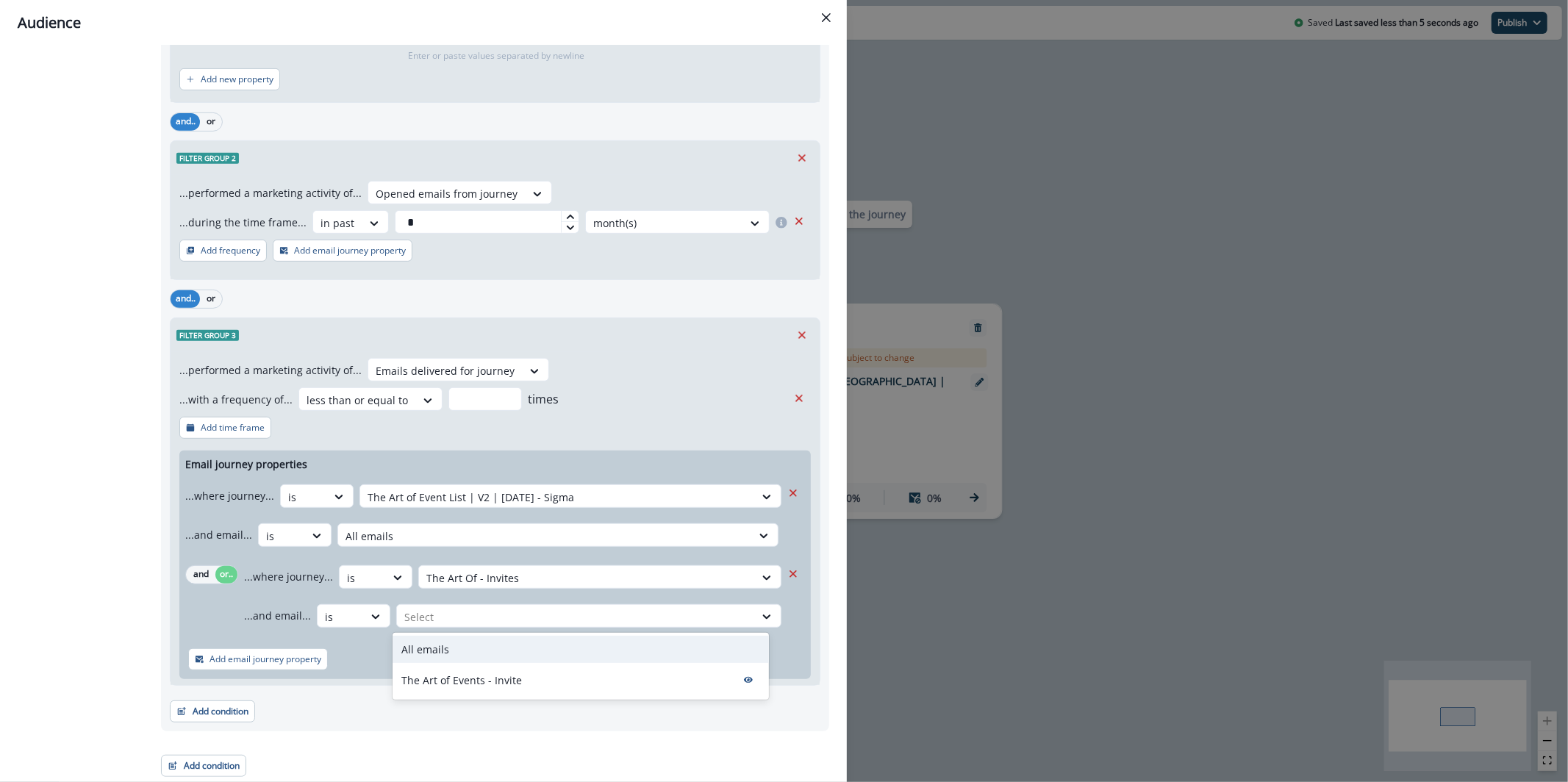
click at [460, 655] on div "All emails" at bounding box center [581, 649] width 376 height 27
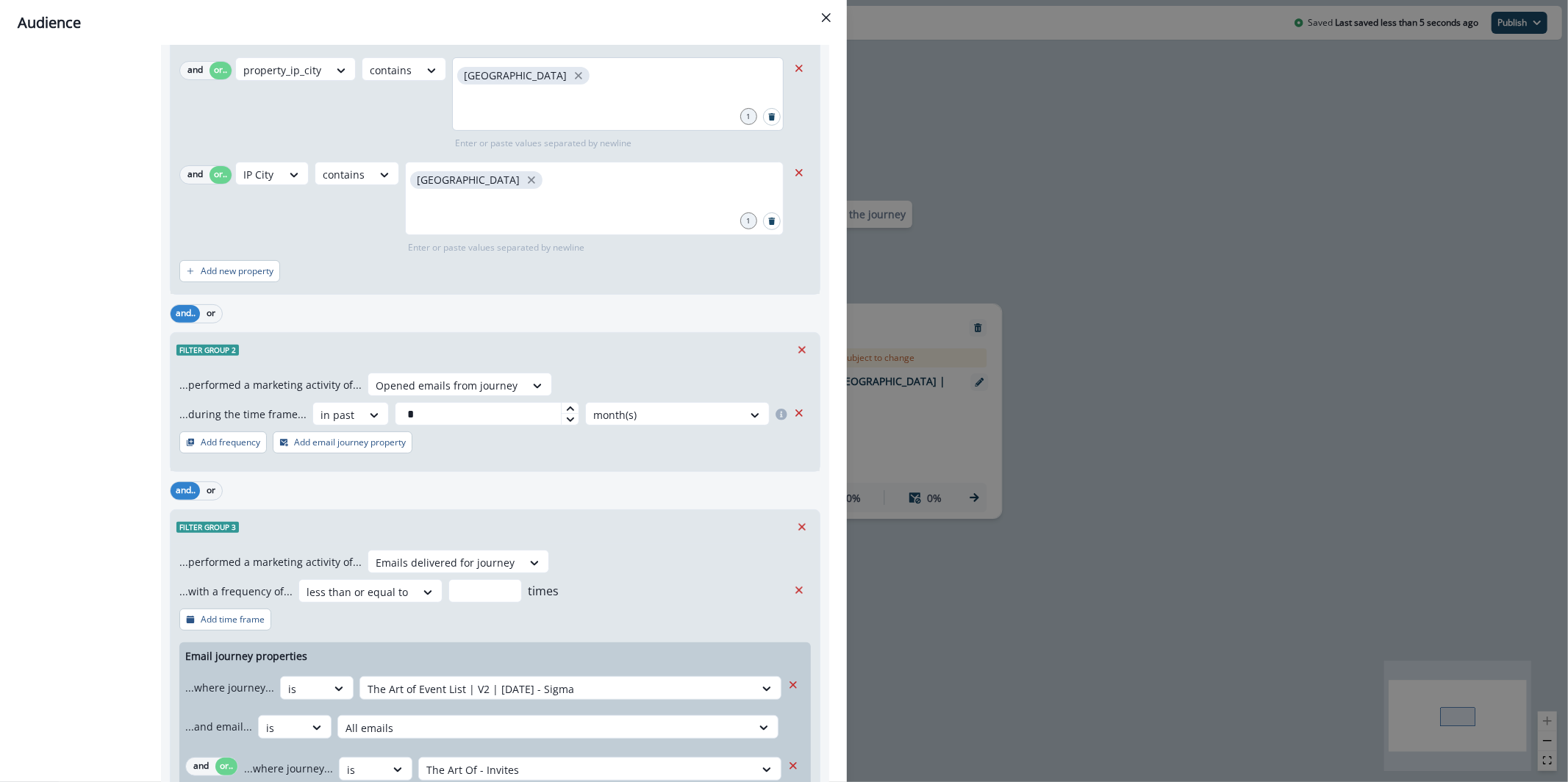
scroll to position [0, 0]
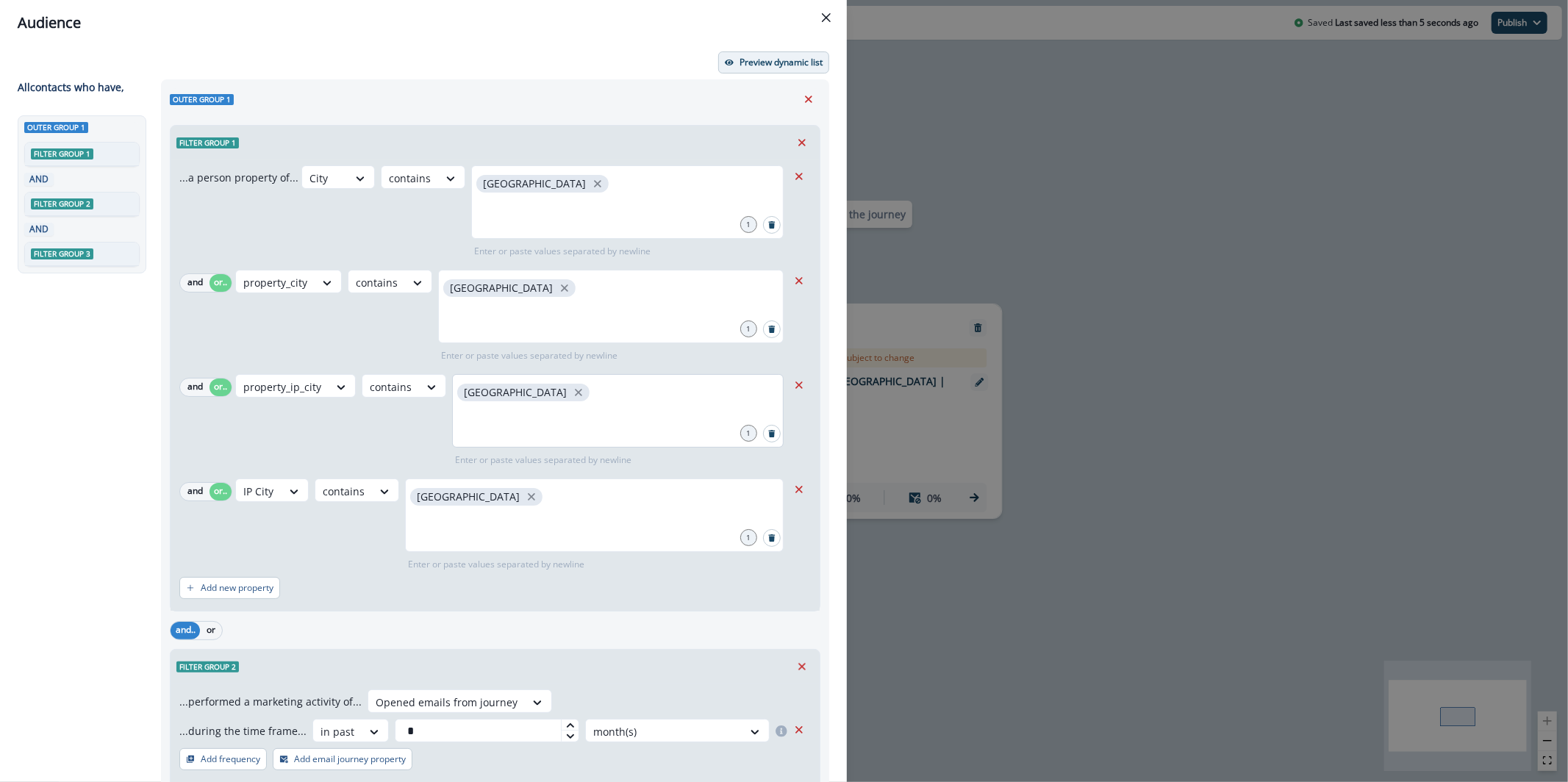
click at [770, 68] on button "Preview dynamic list" at bounding box center [774, 62] width 111 height 22
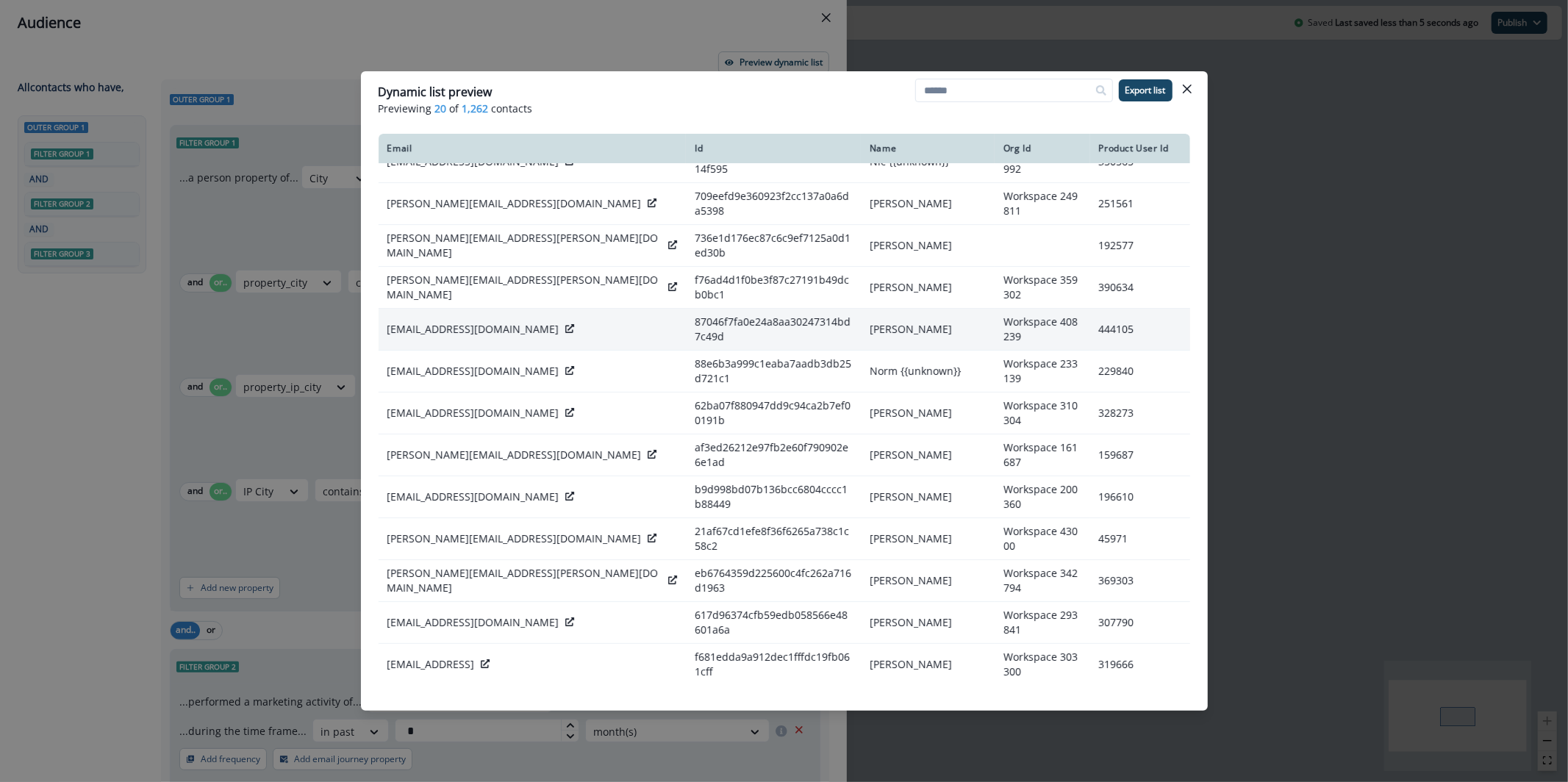
scroll to position [216, 0]
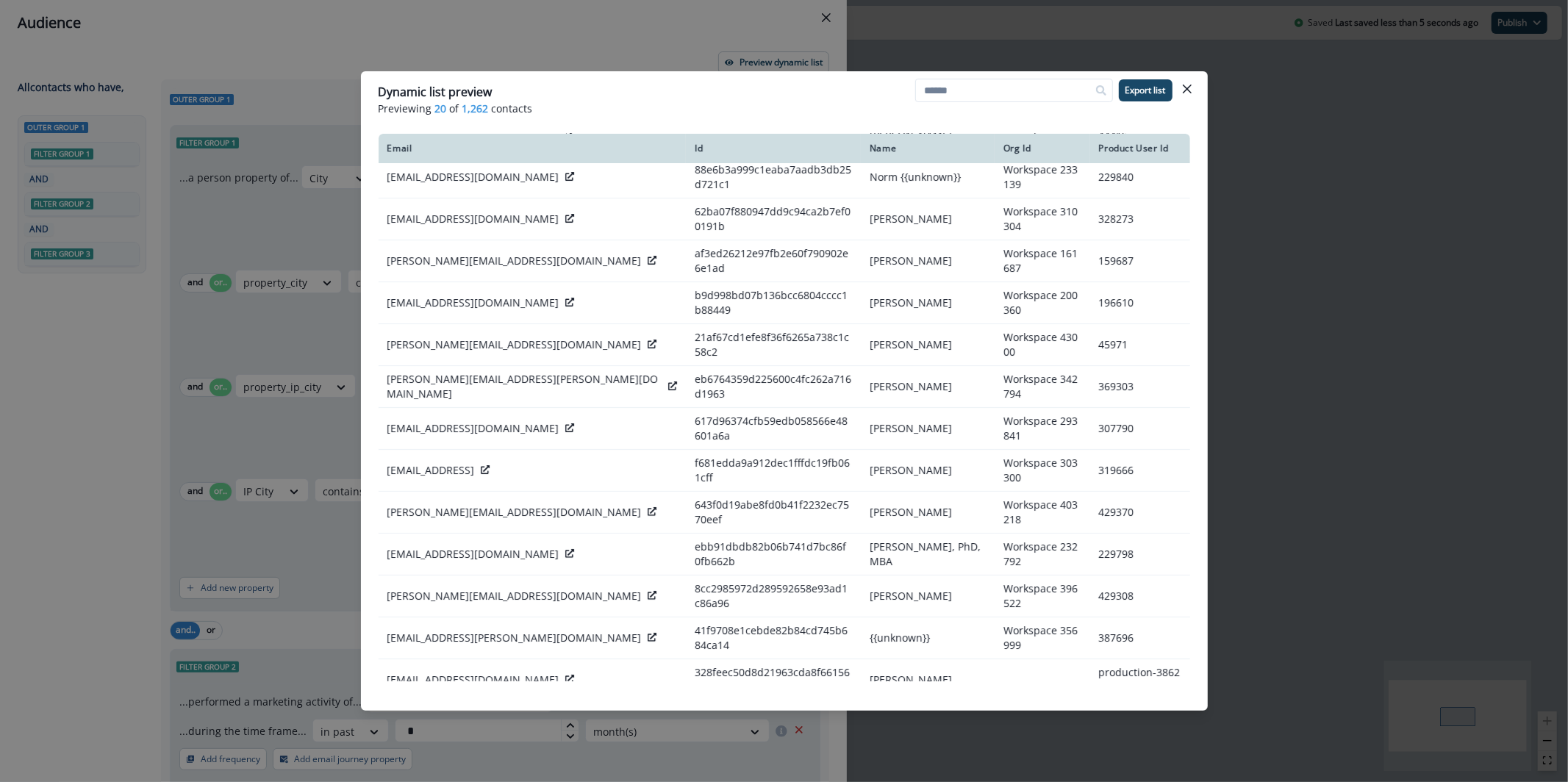
click at [564, 717] on icon at bounding box center [568, 721] width 9 height 9
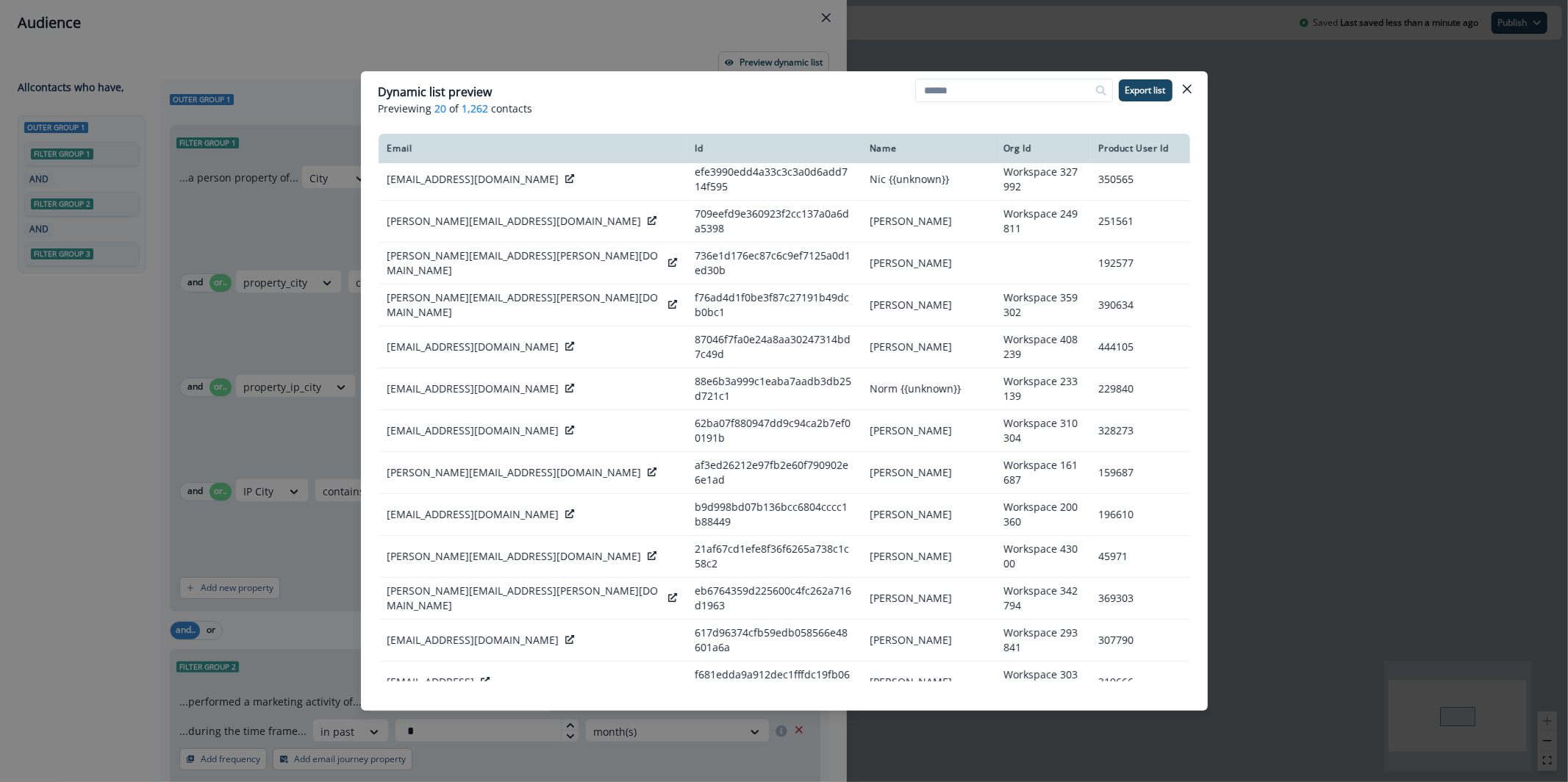
scroll to position [0, 0]
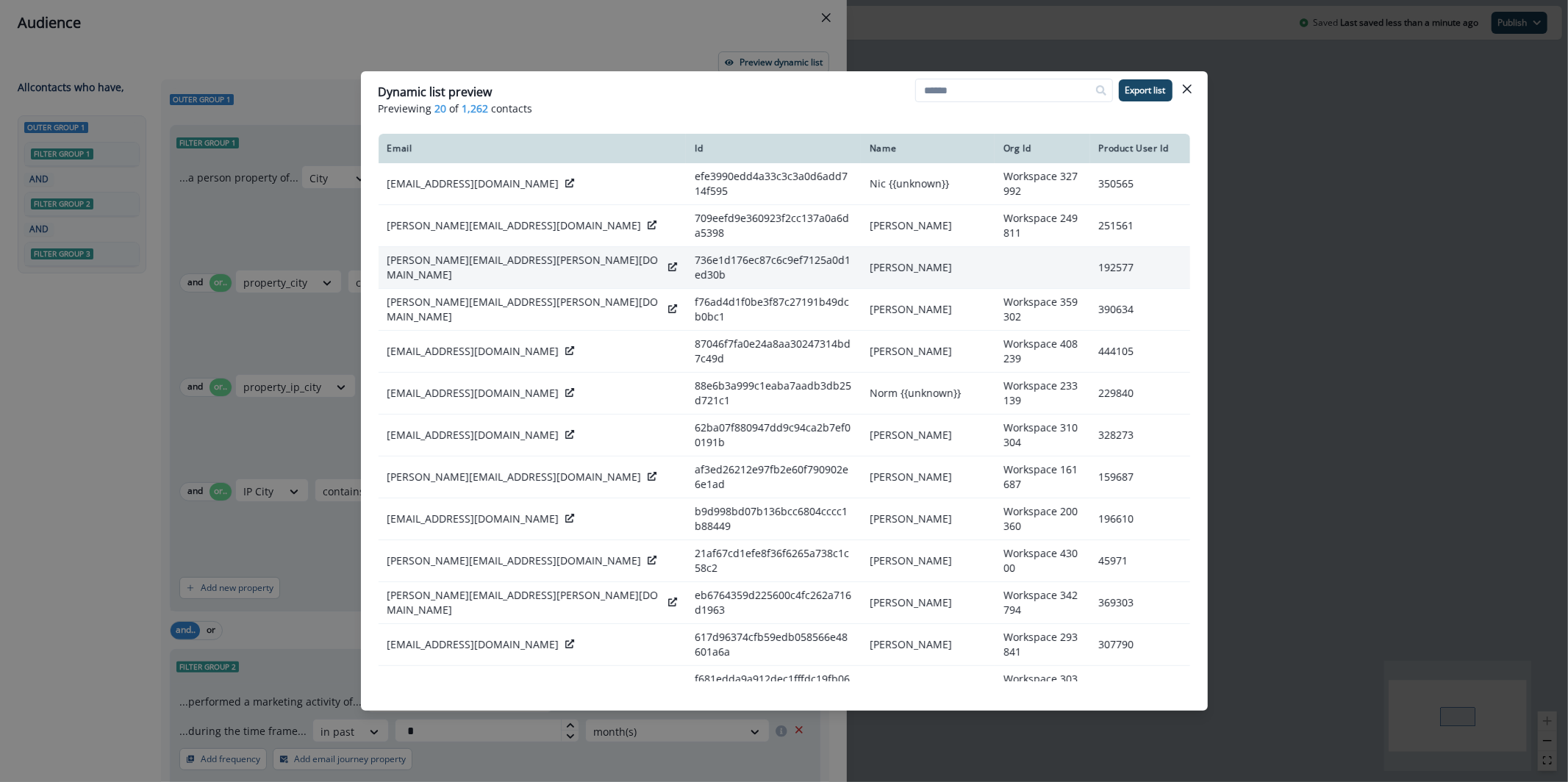
click at [428, 253] on p "ross@ciro.io" at bounding box center [525, 267] width 275 height 29
copy div "ross@ciro.io"
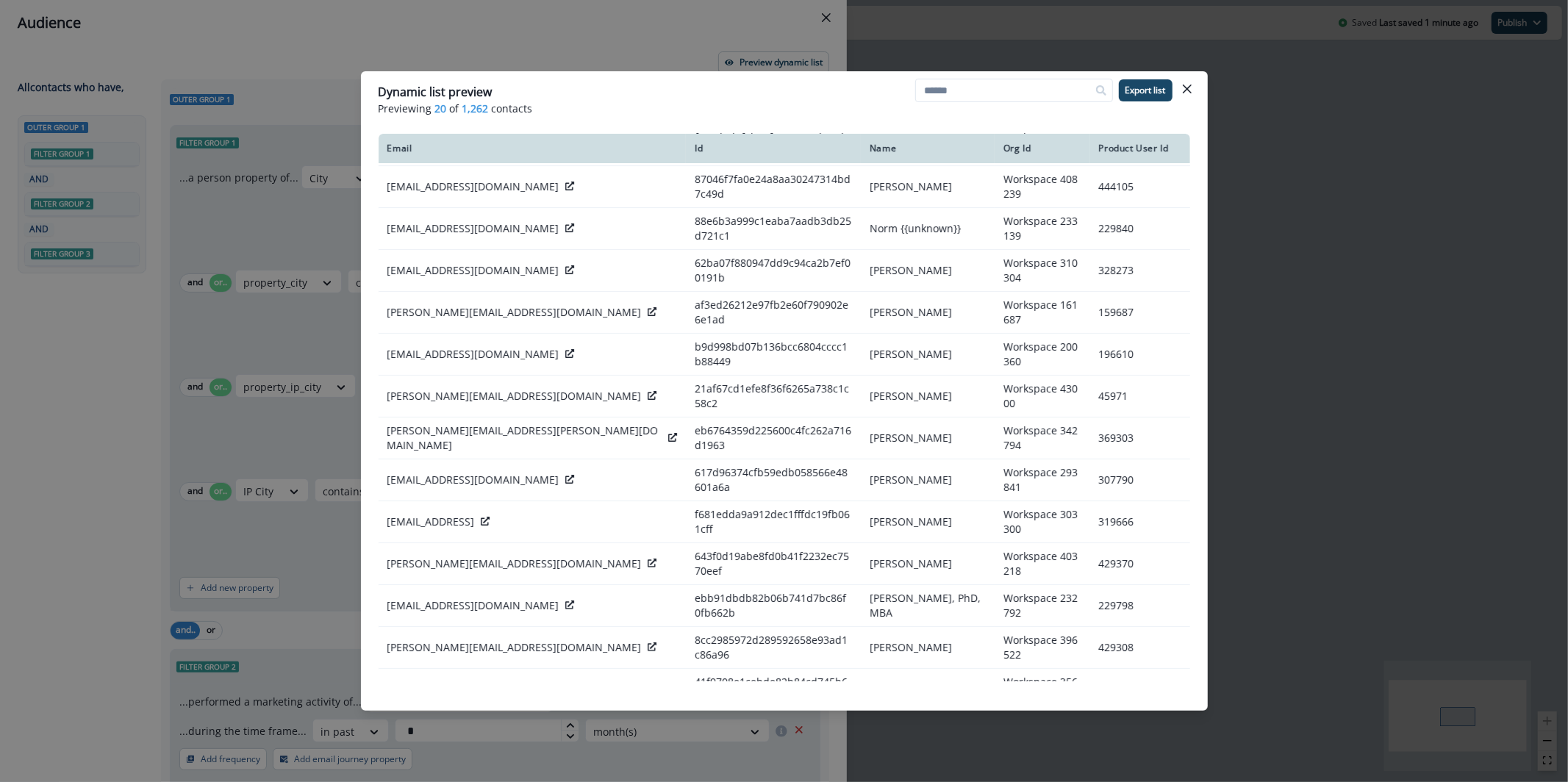
scroll to position [216, 0]
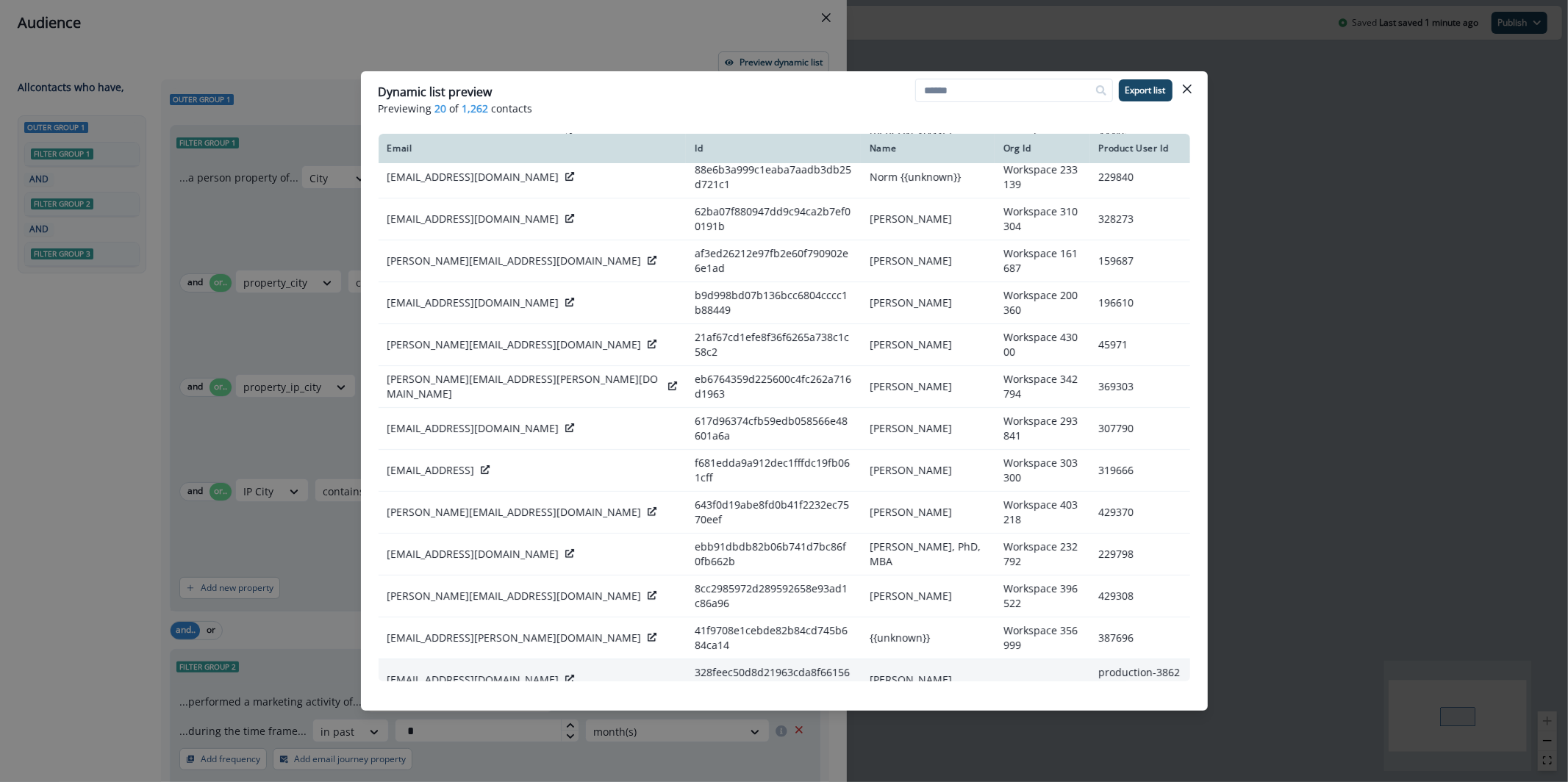
click at [438, 672] on p "kevinmullin@found.com" at bounding box center [473, 680] width 172 height 15
copy div "kevinmullin@found.com"
click at [431, 714] on p "ben.shipley@chalk.ai" at bounding box center [473, 722] width 170 height 15
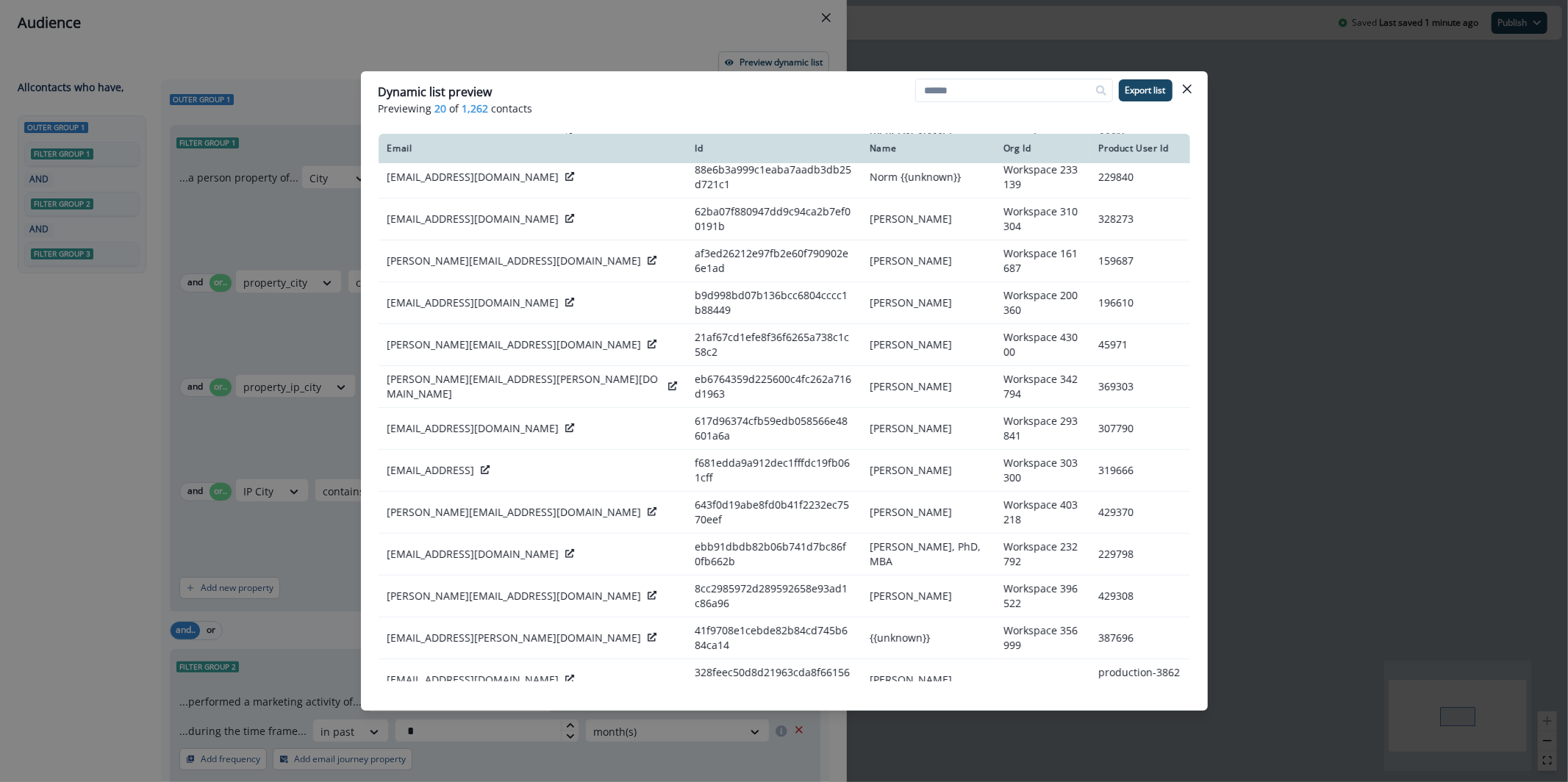
click at [430, 714] on p "ben.shipley@chalk.ai" at bounding box center [473, 722] width 170 height 15
click at [1194, 92] on button "Close" at bounding box center [1187, 89] width 23 height 23
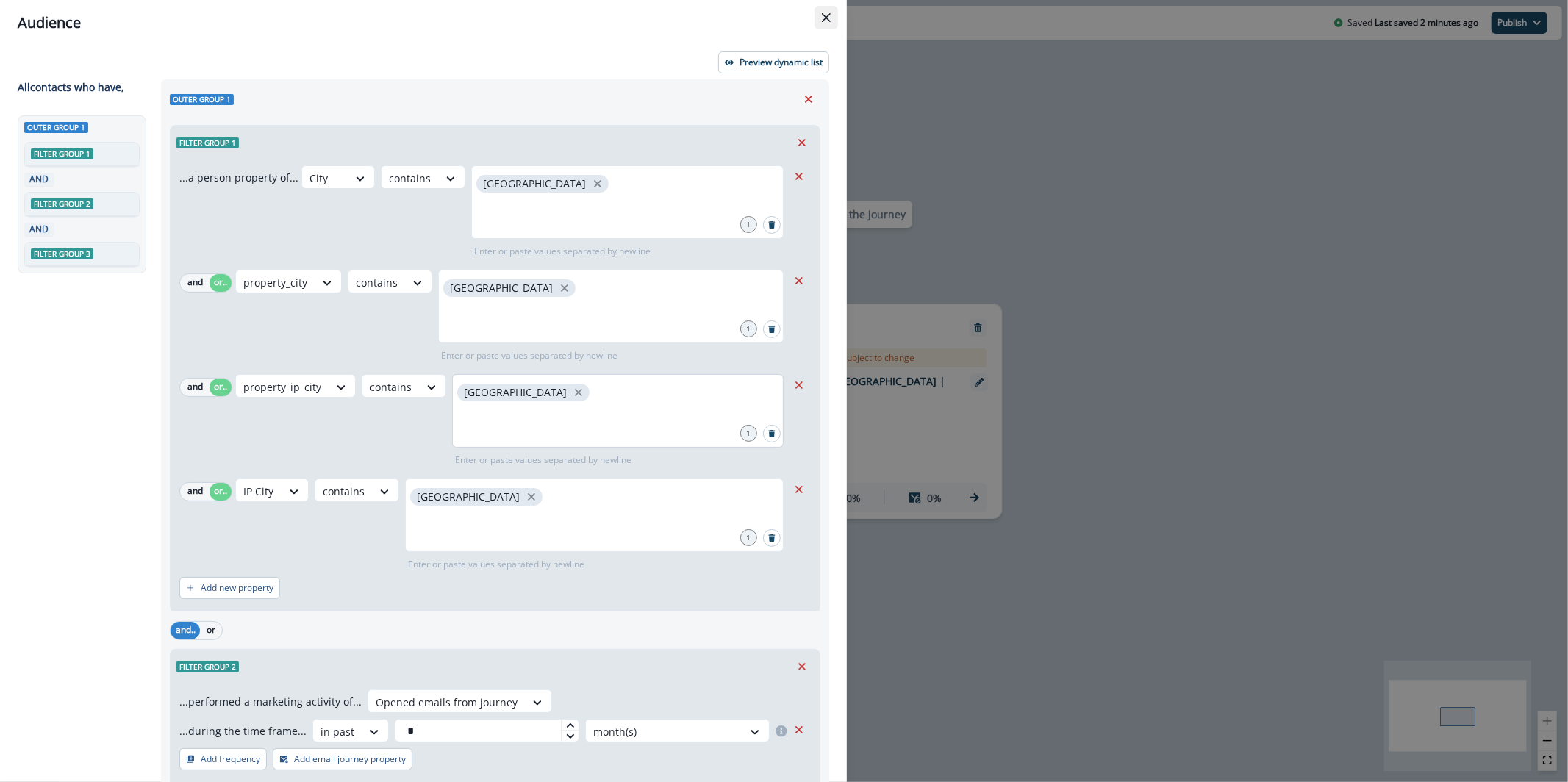
click at [831, 22] on button "Close" at bounding box center [826, 17] width 23 height 23
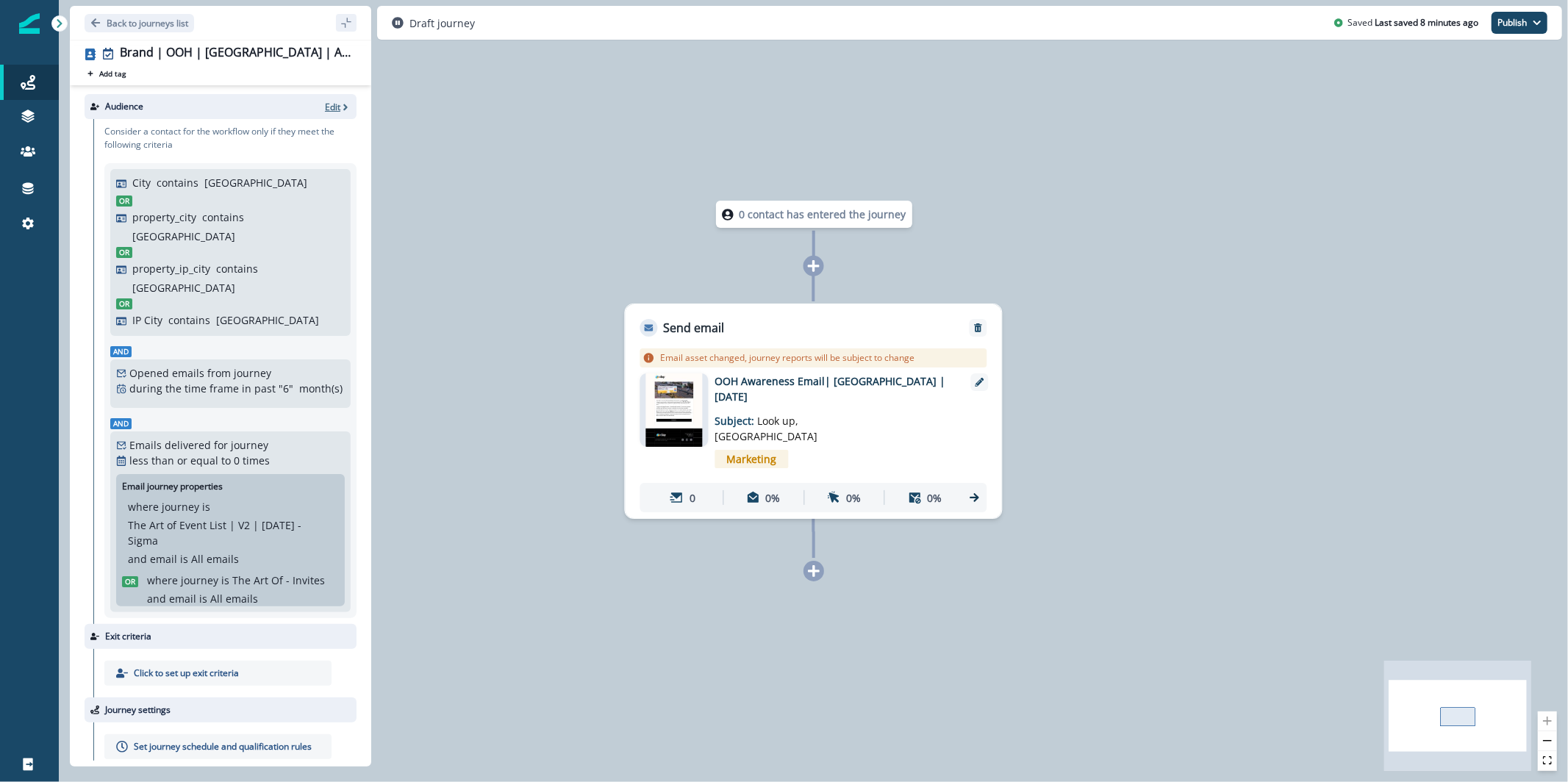
click at [325, 103] on p "Edit" at bounding box center [333, 107] width 16 height 13
click at [327, 116] on div "Audience Edit" at bounding box center [220, 106] width 272 height 25
click at [340, 104] on icon "button" at bounding box center [345, 108] width 11 height 11
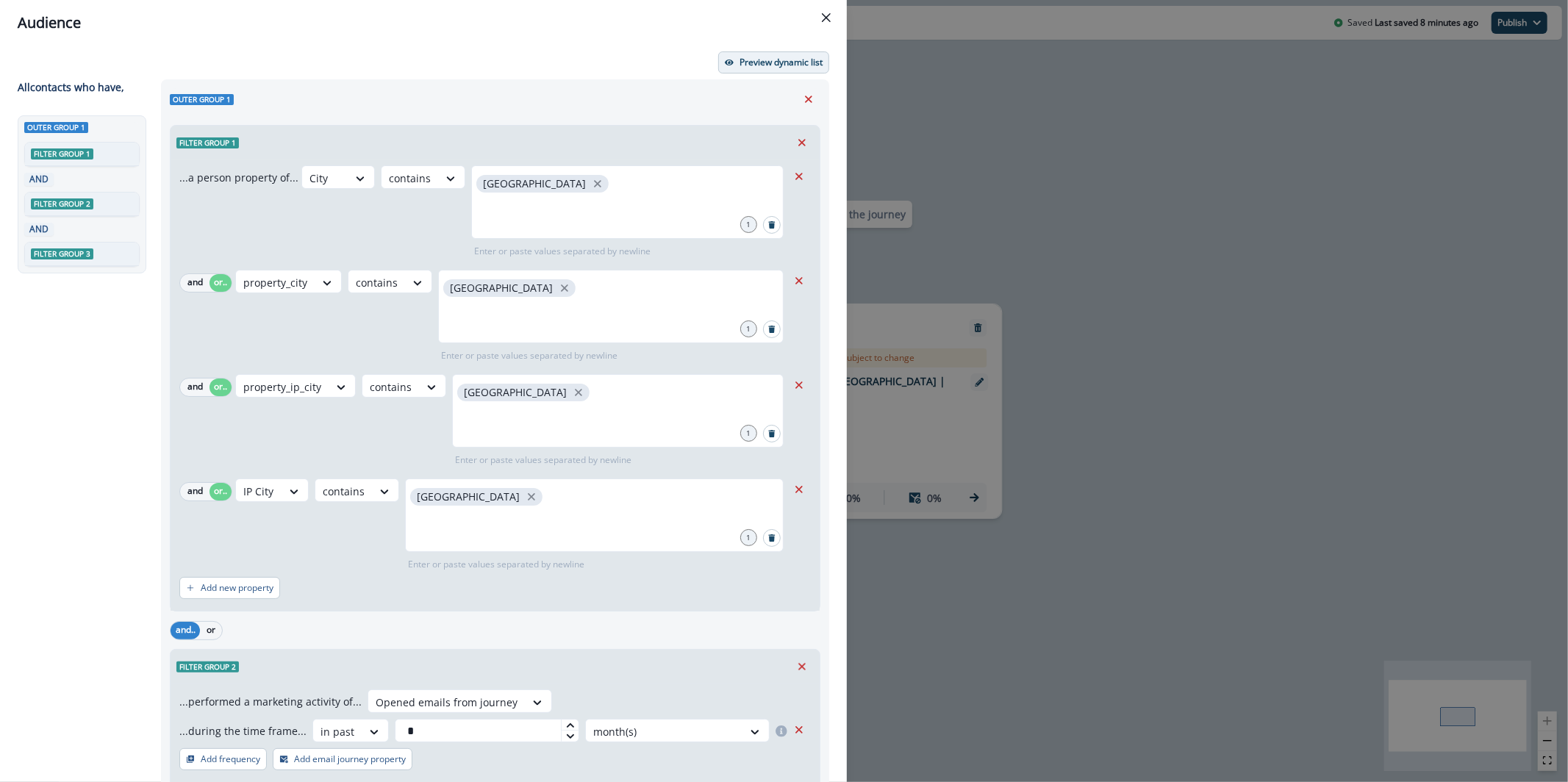
click at [761, 54] on button "Preview dynamic list" at bounding box center [774, 62] width 111 height 22
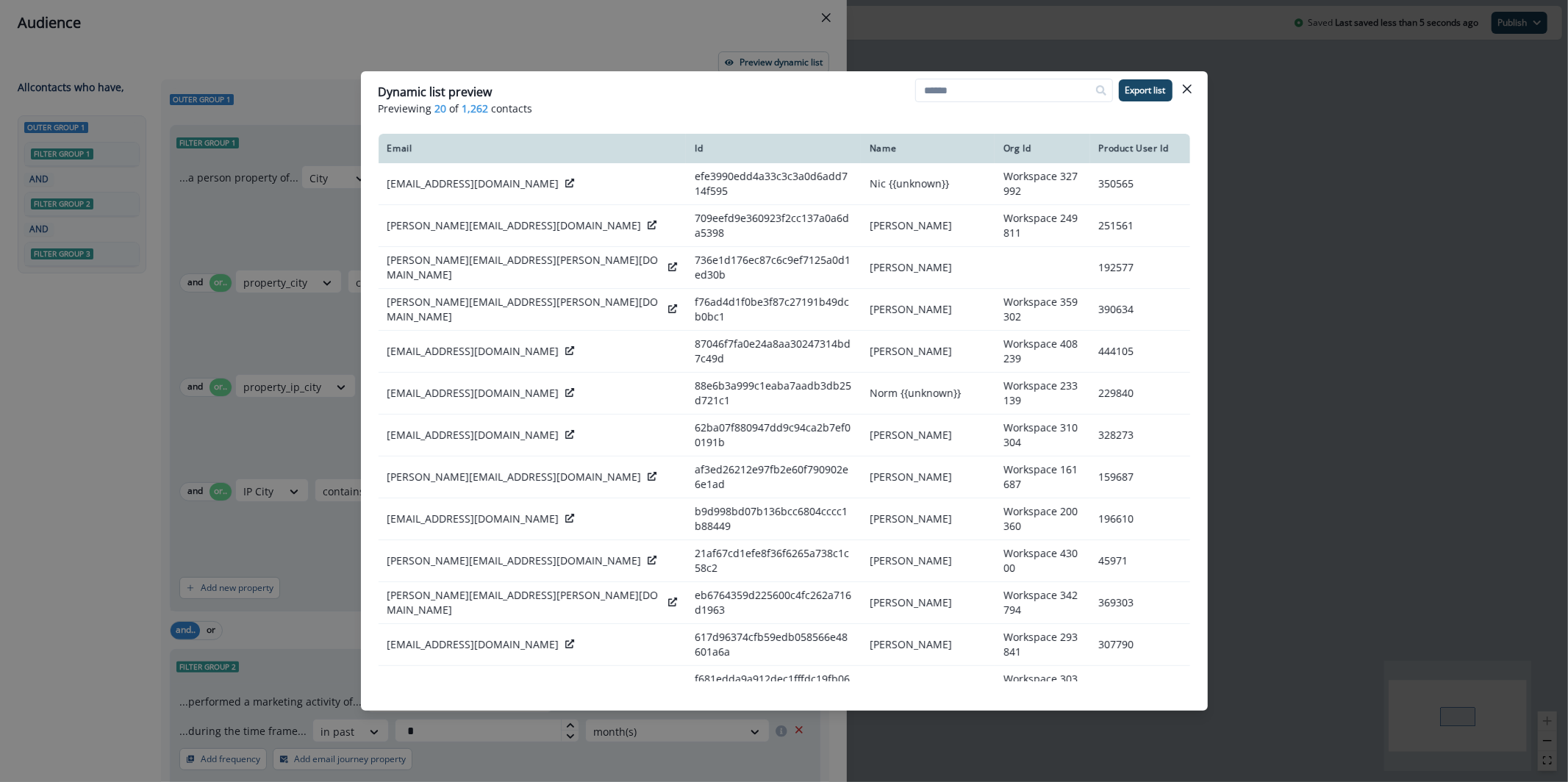
click at [545, 35] on div "Dynamic list preview Previewing 20 of 1,262 contacts Export list Email Id Name …" at bounding box center [784, 391] width 1568 height 782
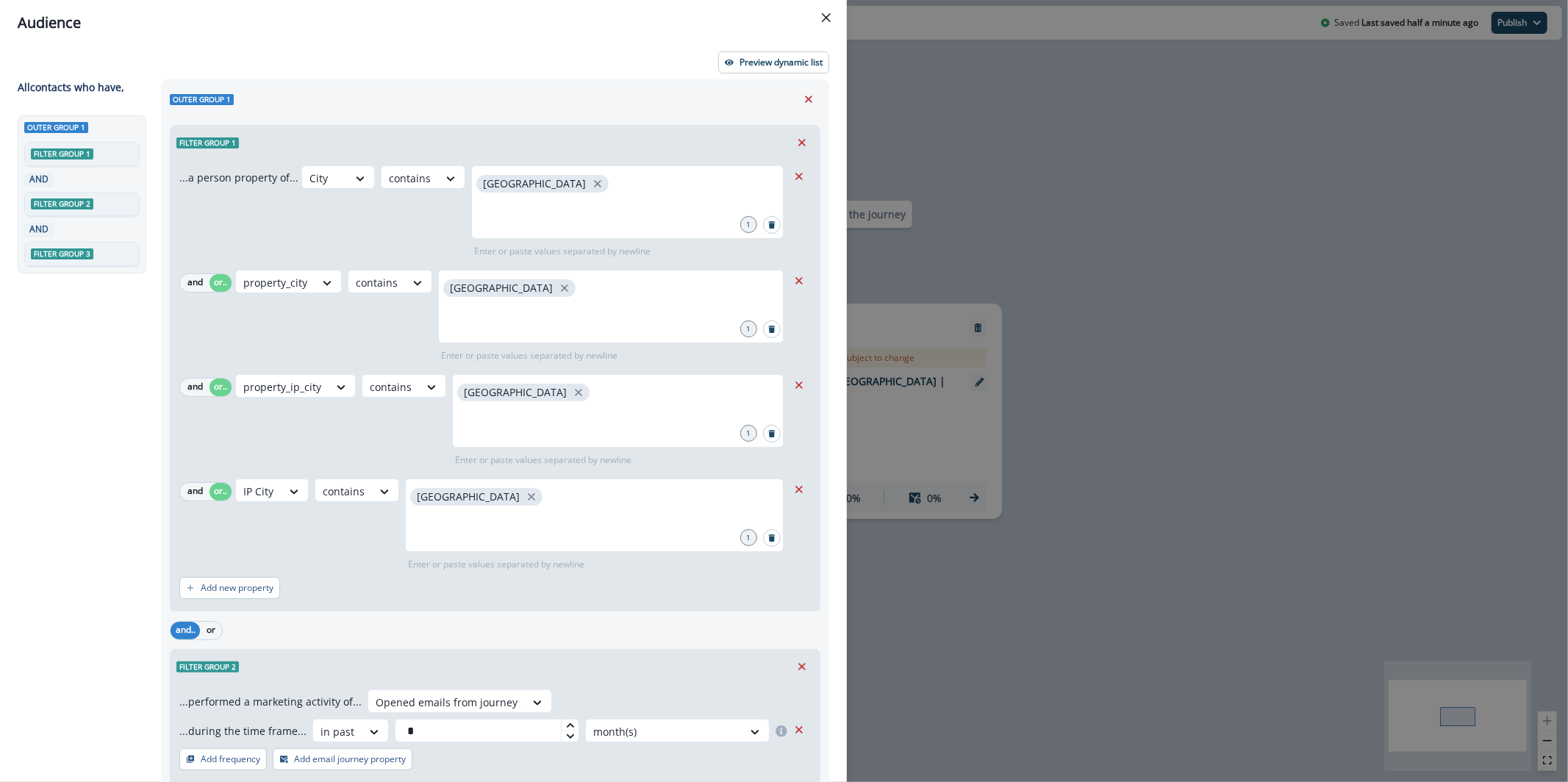
click at [1448, 305] on div "Audience Preview dynamic list All contact s who have, Outer group 1 Filter grou…" at bounding box center [784, 391] width 1568 height 782
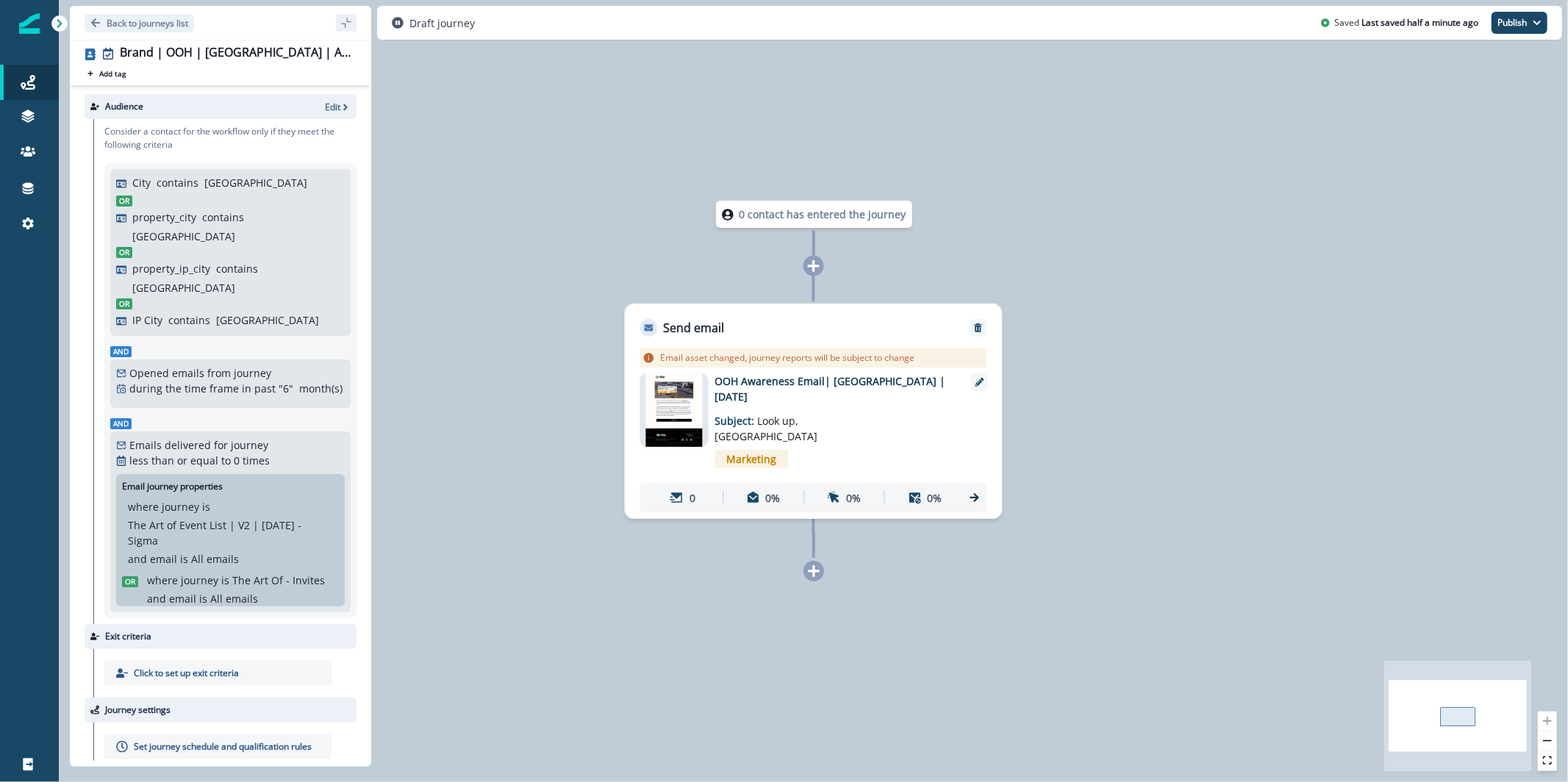
click at [685, 406] on img at bounding box center [674, 410] width 56 height 74
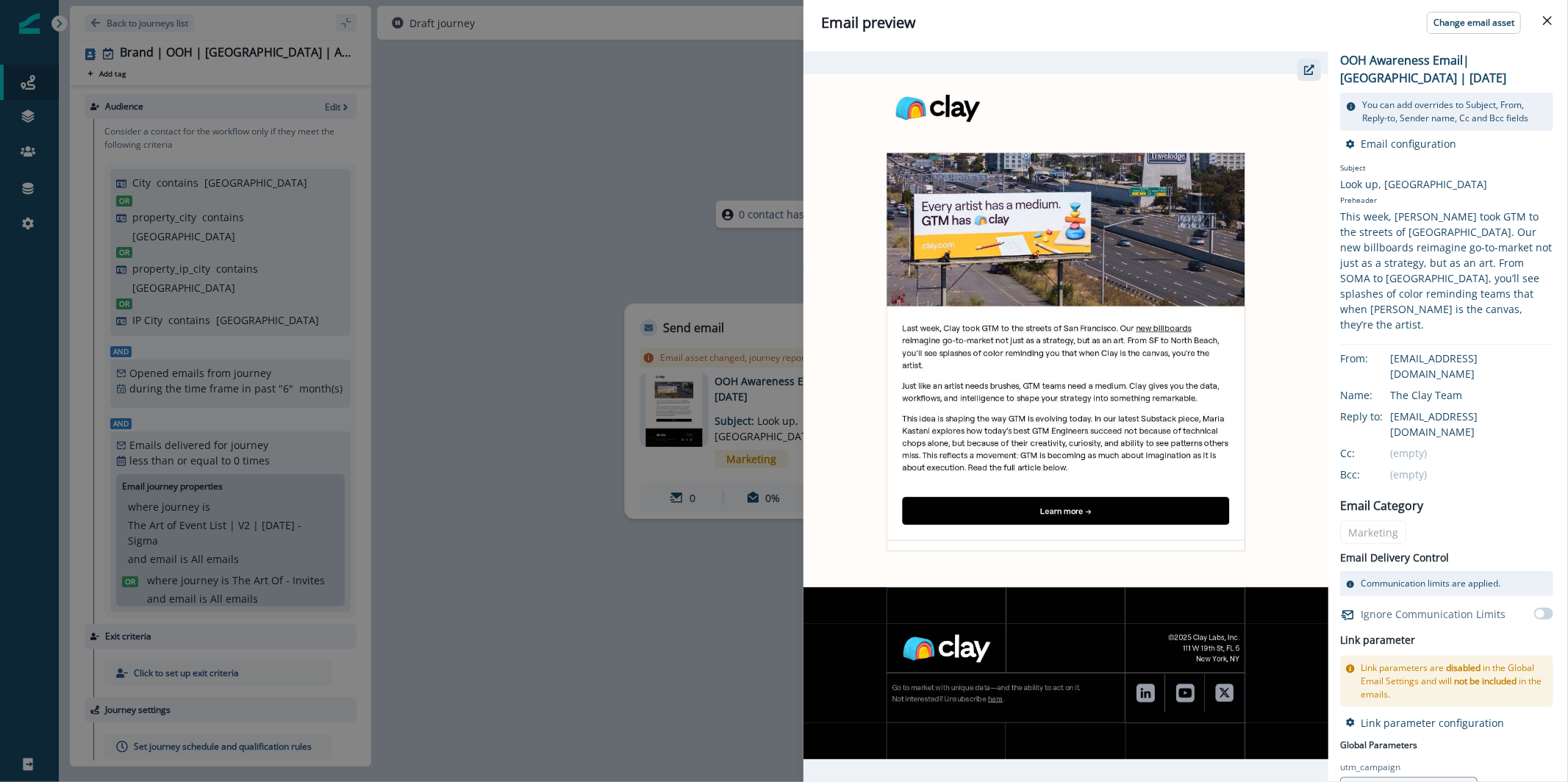
click at [1305, 72] on icon "button" at bounding box center [1310, 70] width 11 height 11
click at [643, 144] on div "Email preview Change email asset OOH Awareness Email| San Francisco | August 20…" at bounding box center [784, 391] width 1568 height 782
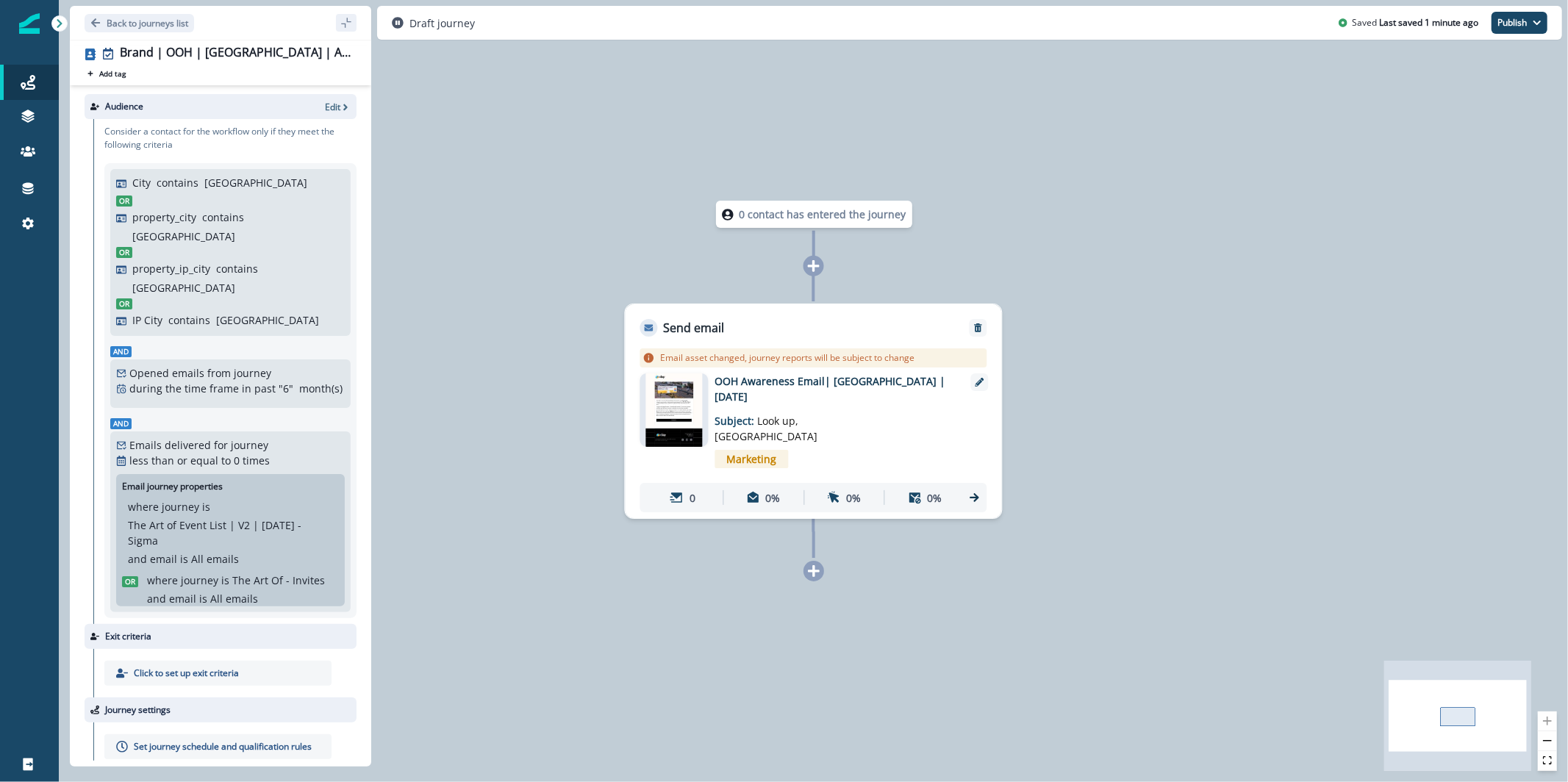
click at [685, 420] on img at bounding box center [674, 410] width 56 height 74
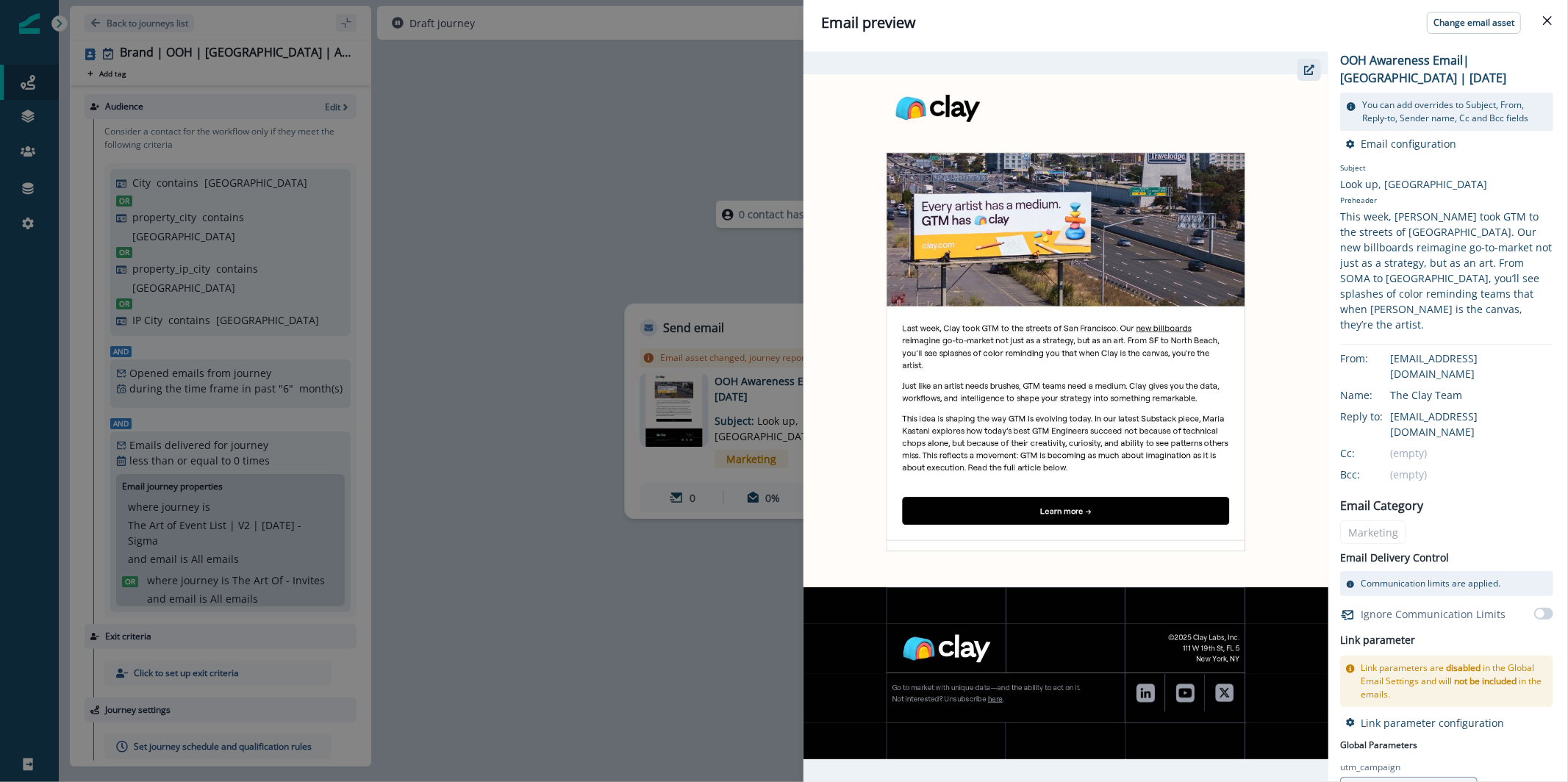
click at [1307, 80] on button "button" at bounding box center [1309, 69] width 23 height 22
click at [518, 139] on div "Email preview Change email asset OOH Awareness Email| San Francisco | August 20…" at bounding box center [784, 391] width 1568 height 782
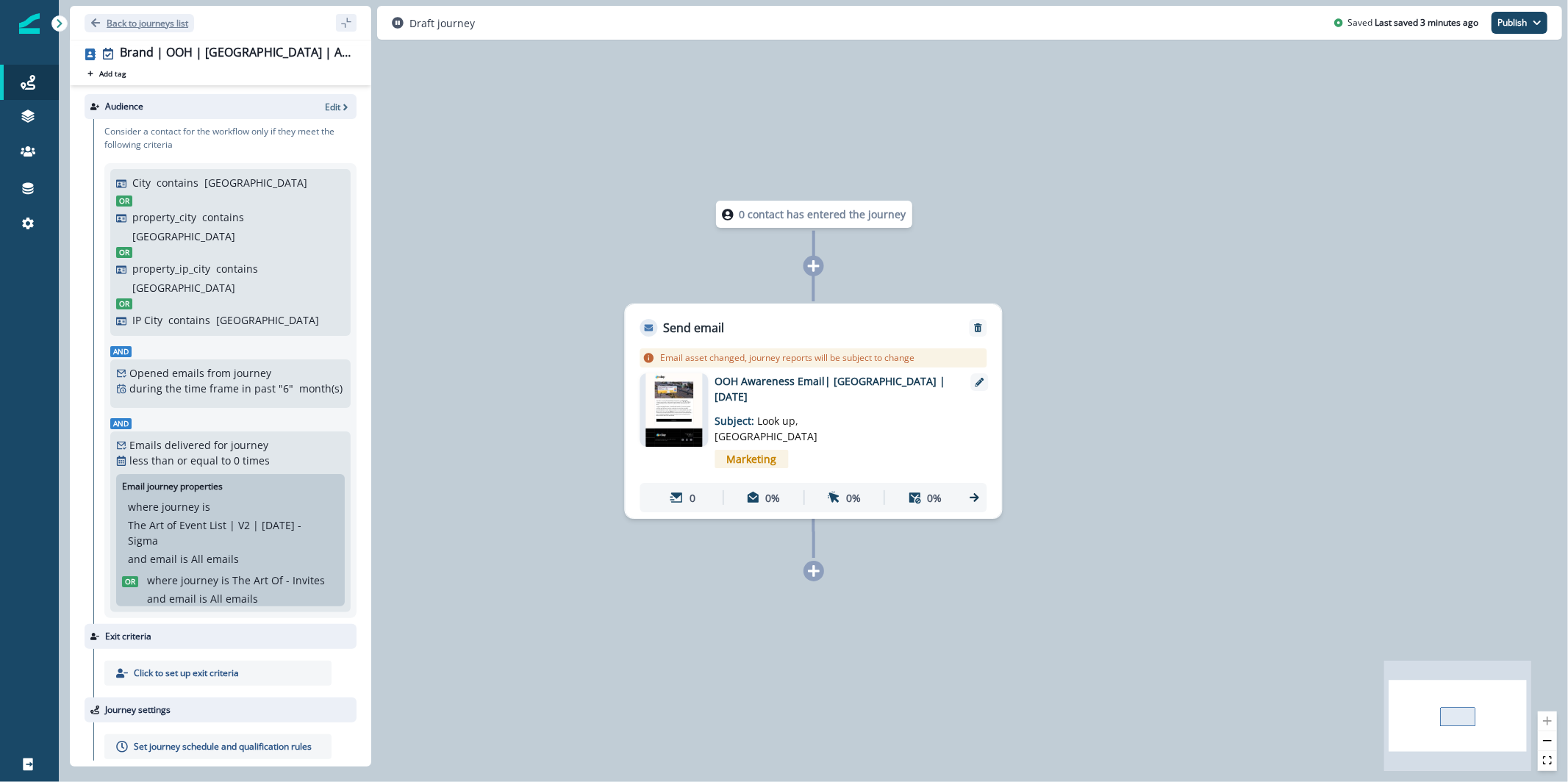
click at [169, 23] on p "Back to journeys list" at bounding box center [147, 23] width 81 height 13
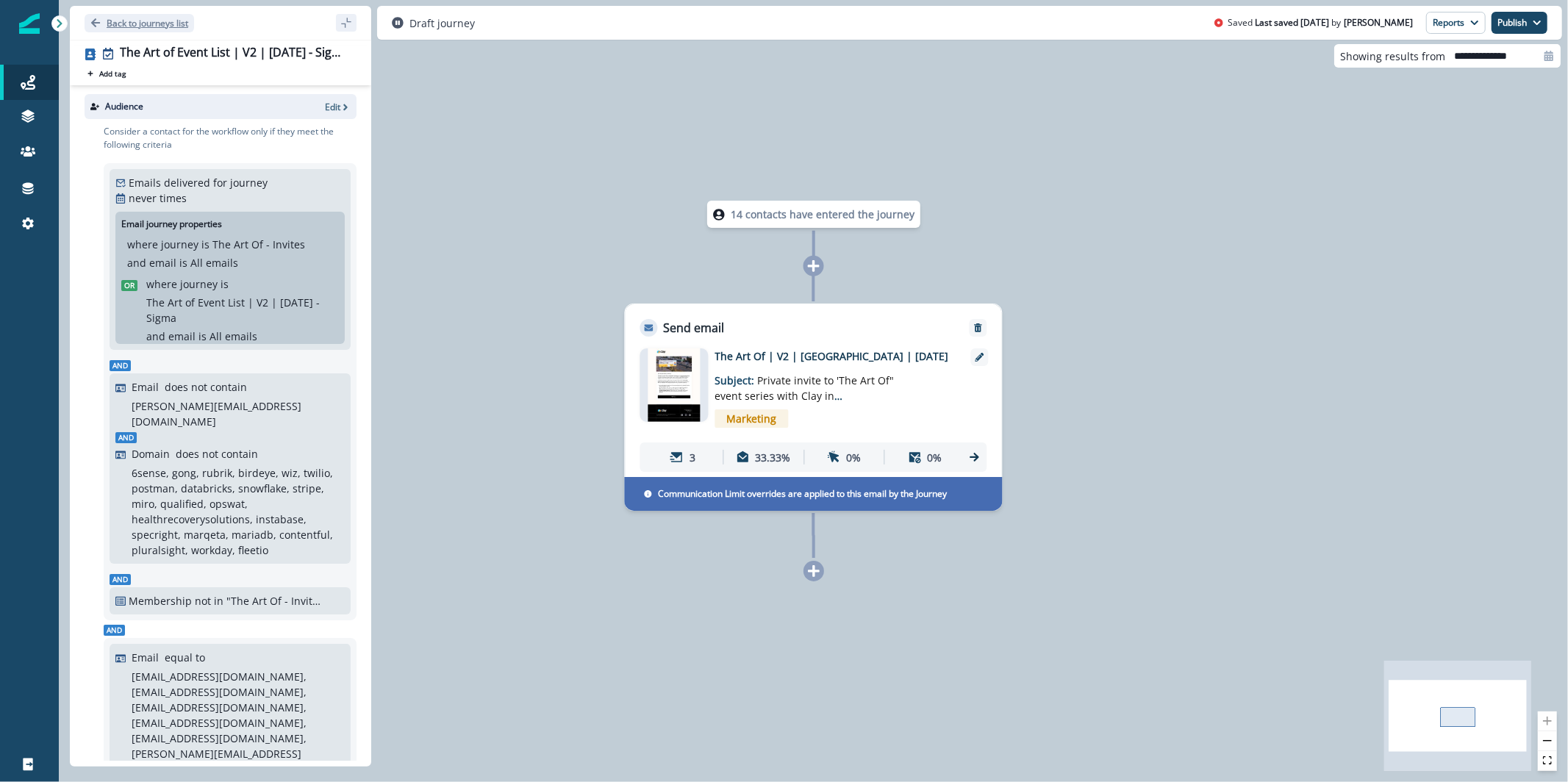
click at [181, 27] on p "Back to journeys list" at bounding box center [147, 23] width 81 height 13
click at [702, 452] on div "3" at bounding box center [683, 457] width 74 height 27
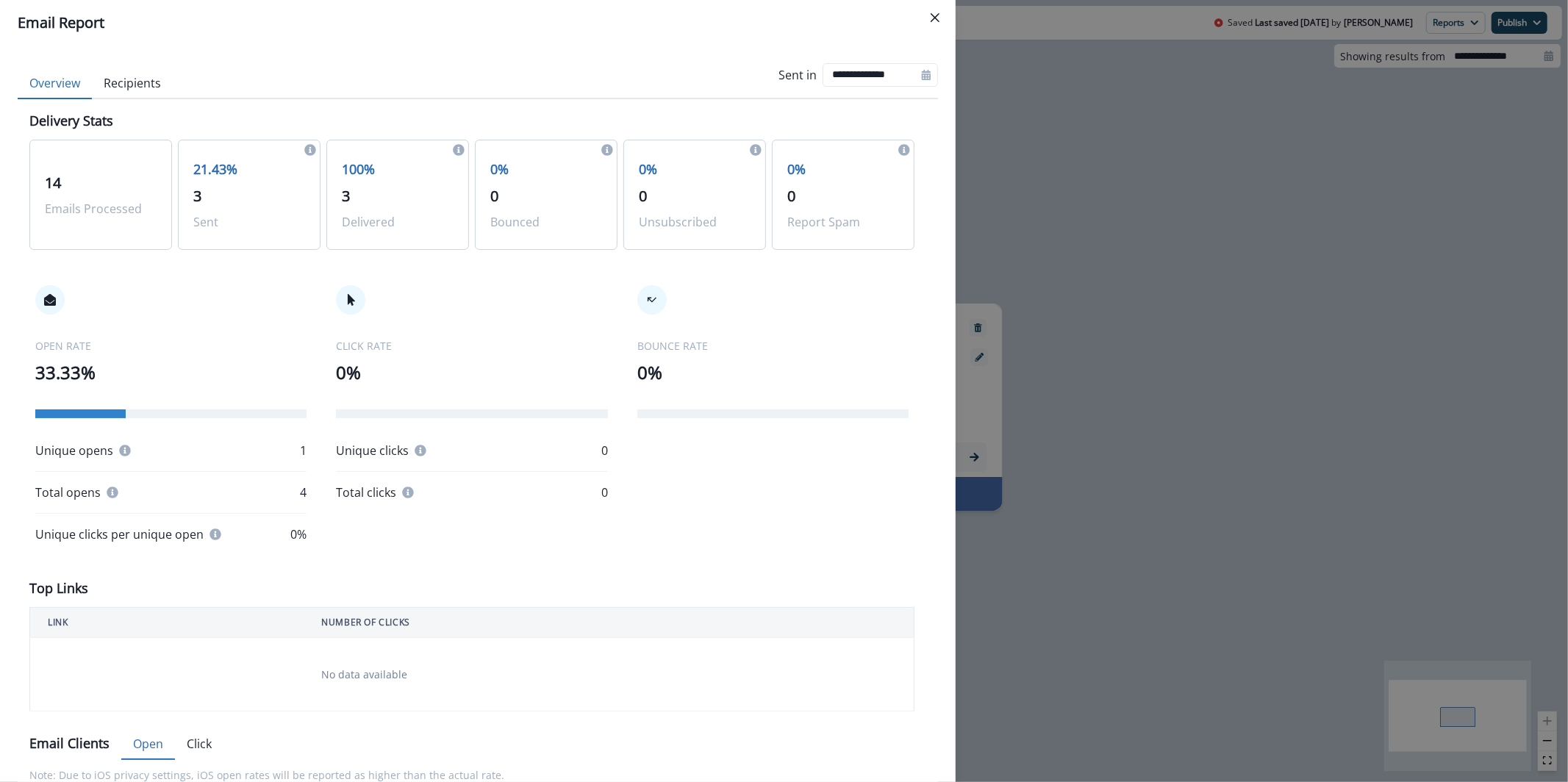
click at [154, 86] on button "Recipients" at bounding box center [132, 83] width 81 height 31
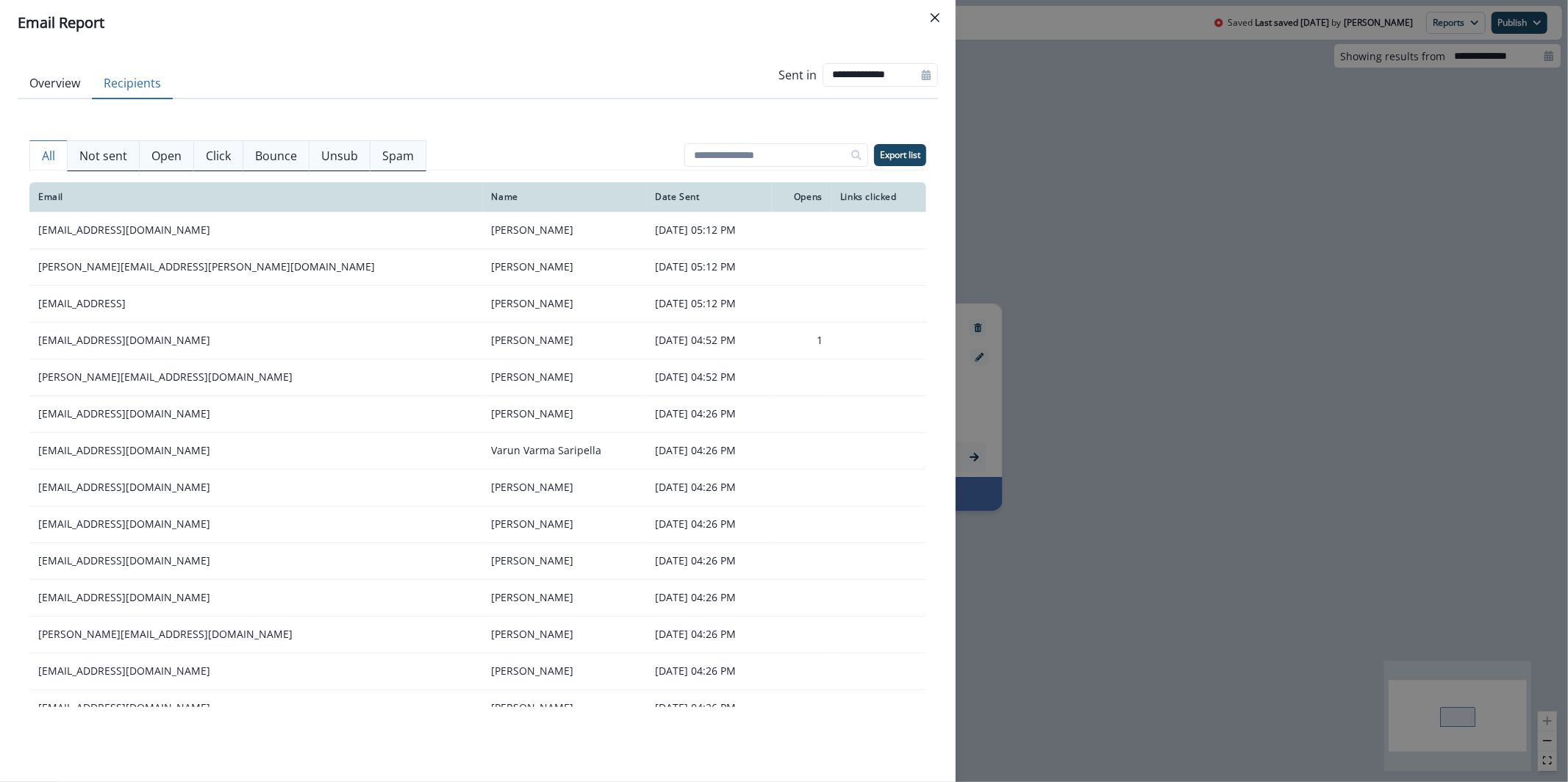
click at [1258, 229] on div "**********" at bounding box center [784, 391] width 1568 height 782
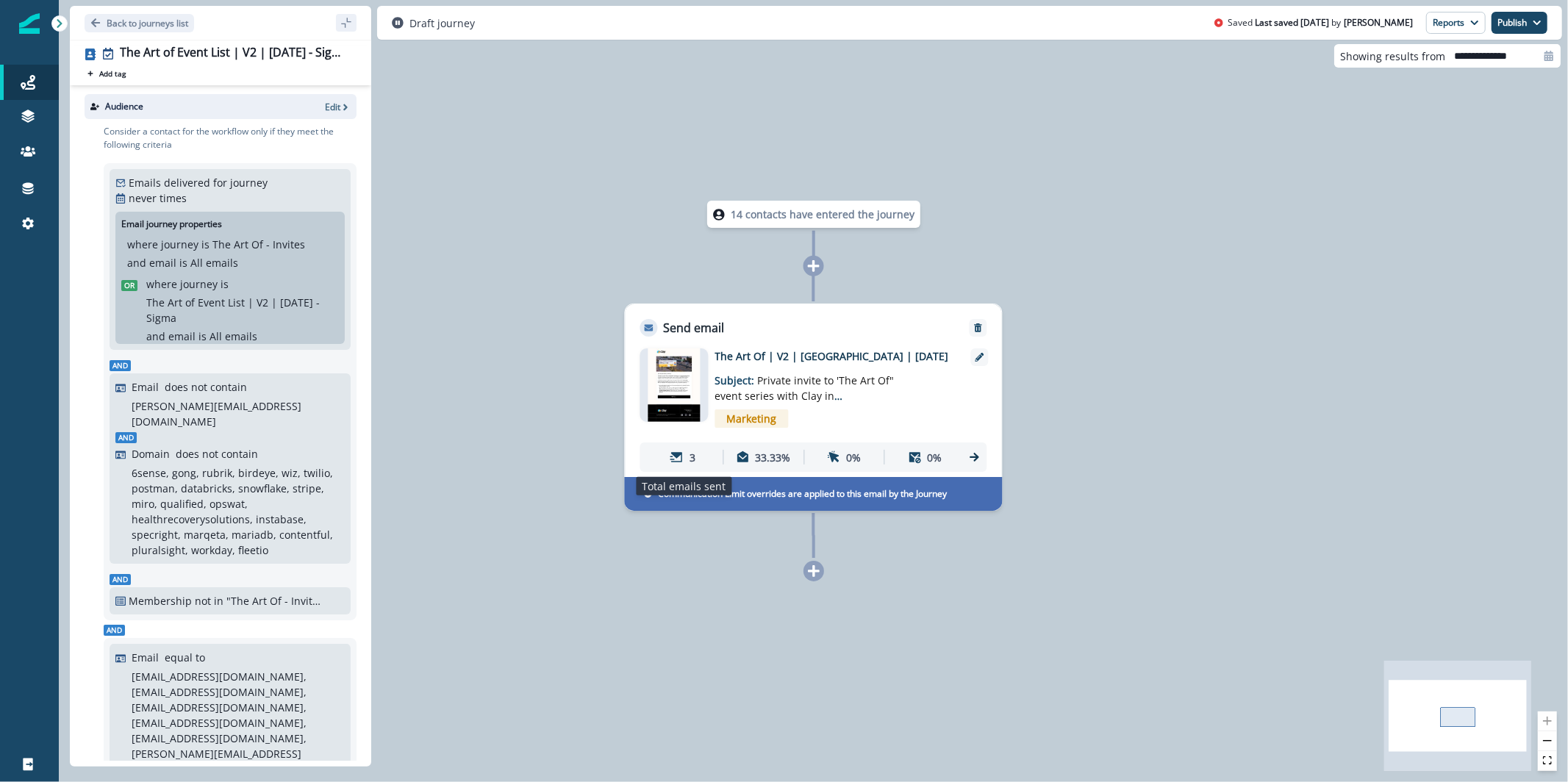
click at [672, 444] on div "3" at bounding box center [683, 457] width 74 height 27
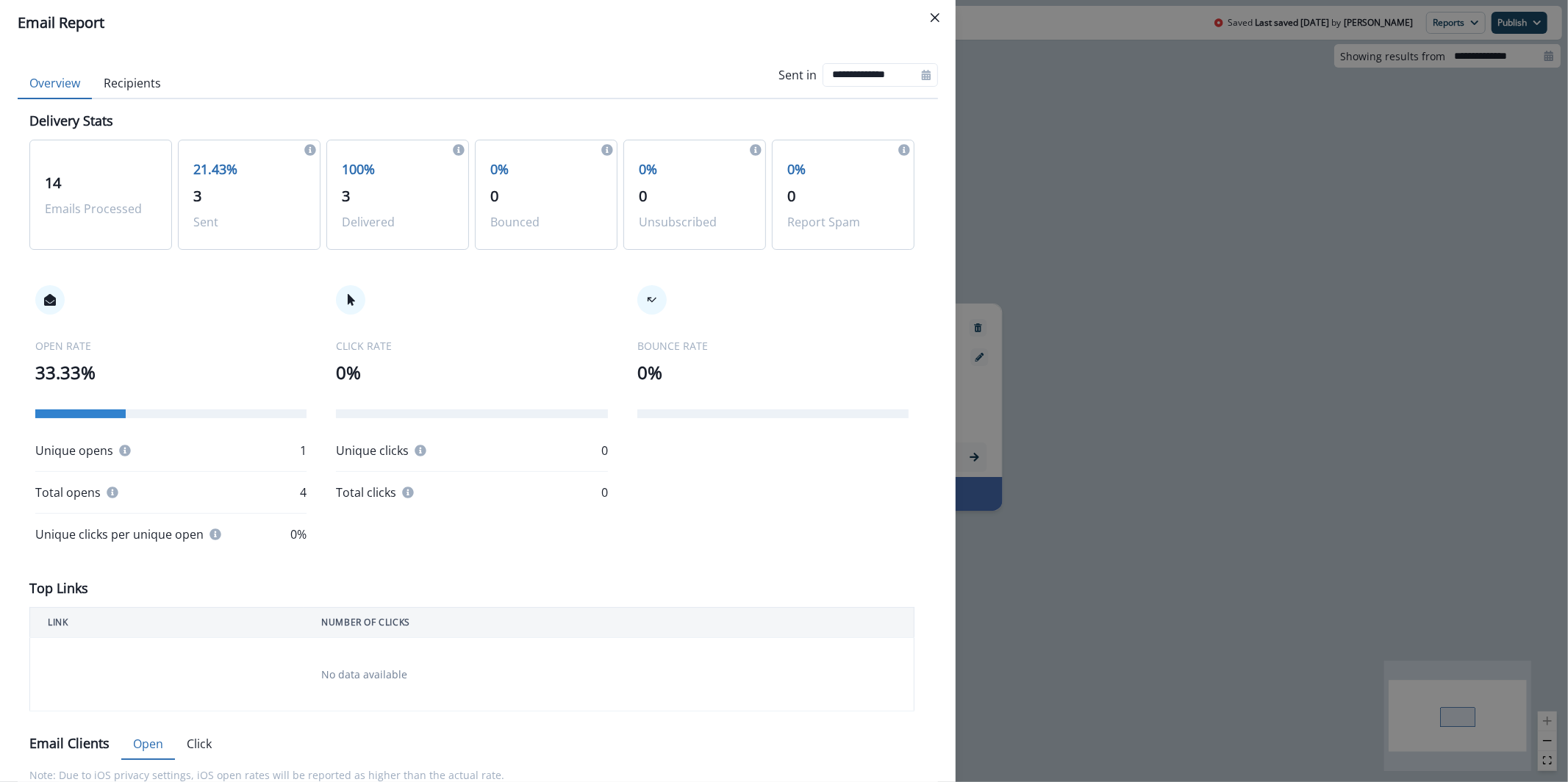
click at [111, 75] on button "Recipients" at bounding box center [132, 83] width 81 height 31
click at [55, 95] on button "Overview" at bounding box center [54, 83] width 74 height 31
click at [1178, 273] on div "**********" at bounding box center [784, 391] width 1568 height 782
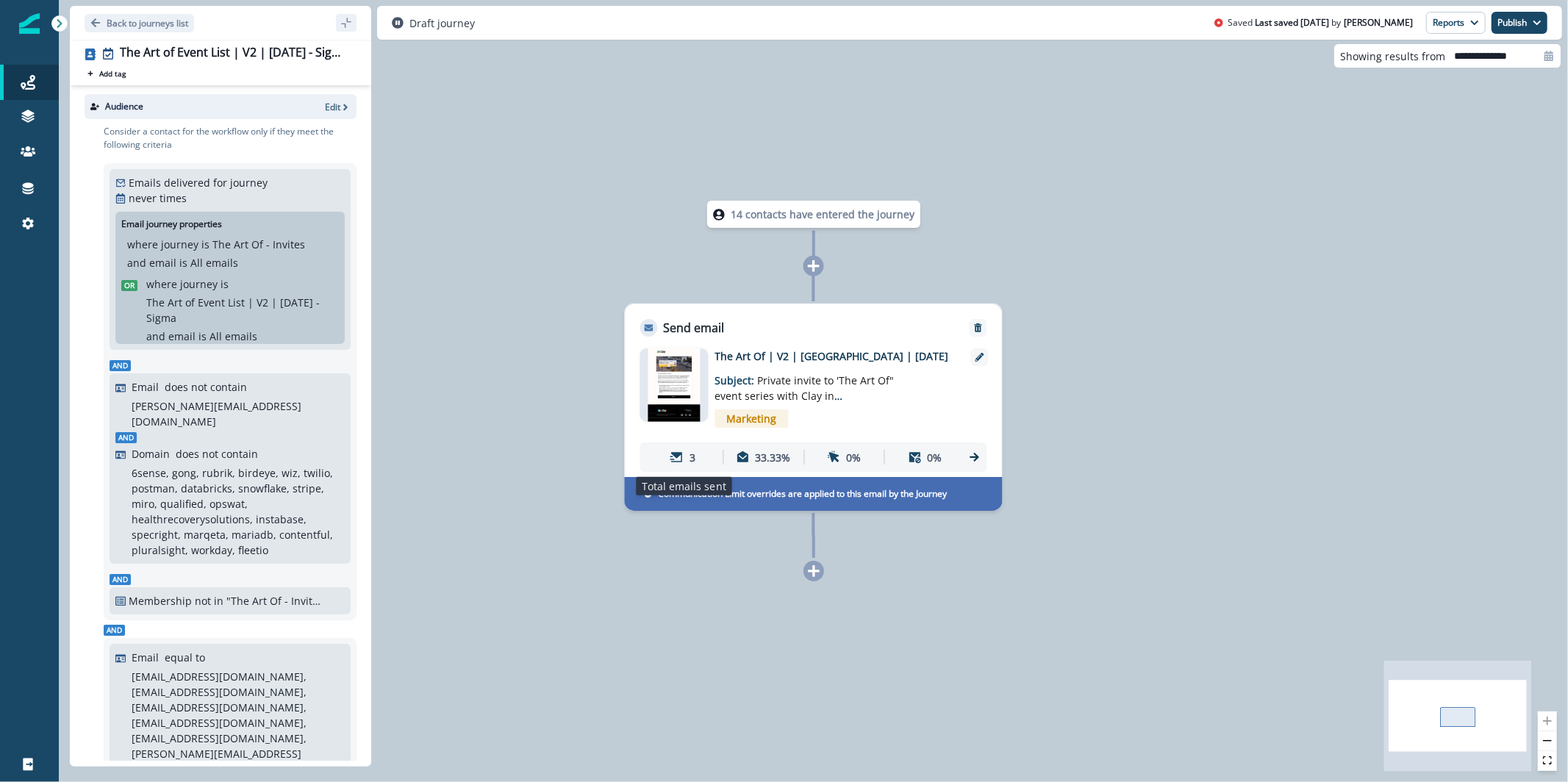
click at [685, 459] on div "3" at bounding box center [683, 457] width 74 height 27
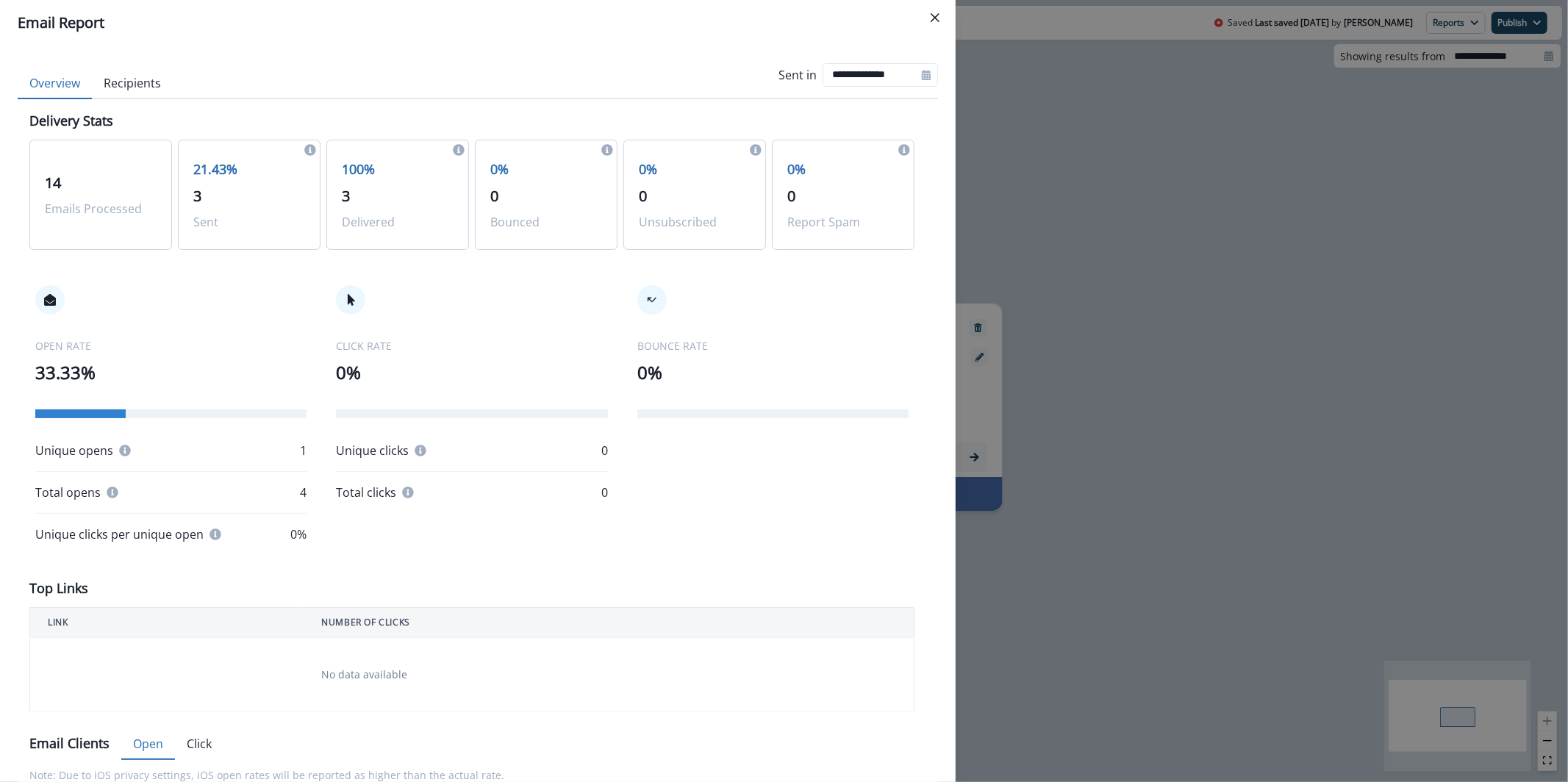
click at [108, 76] on button "Recipients" at bounding box center [132, 83] width 81 height 31
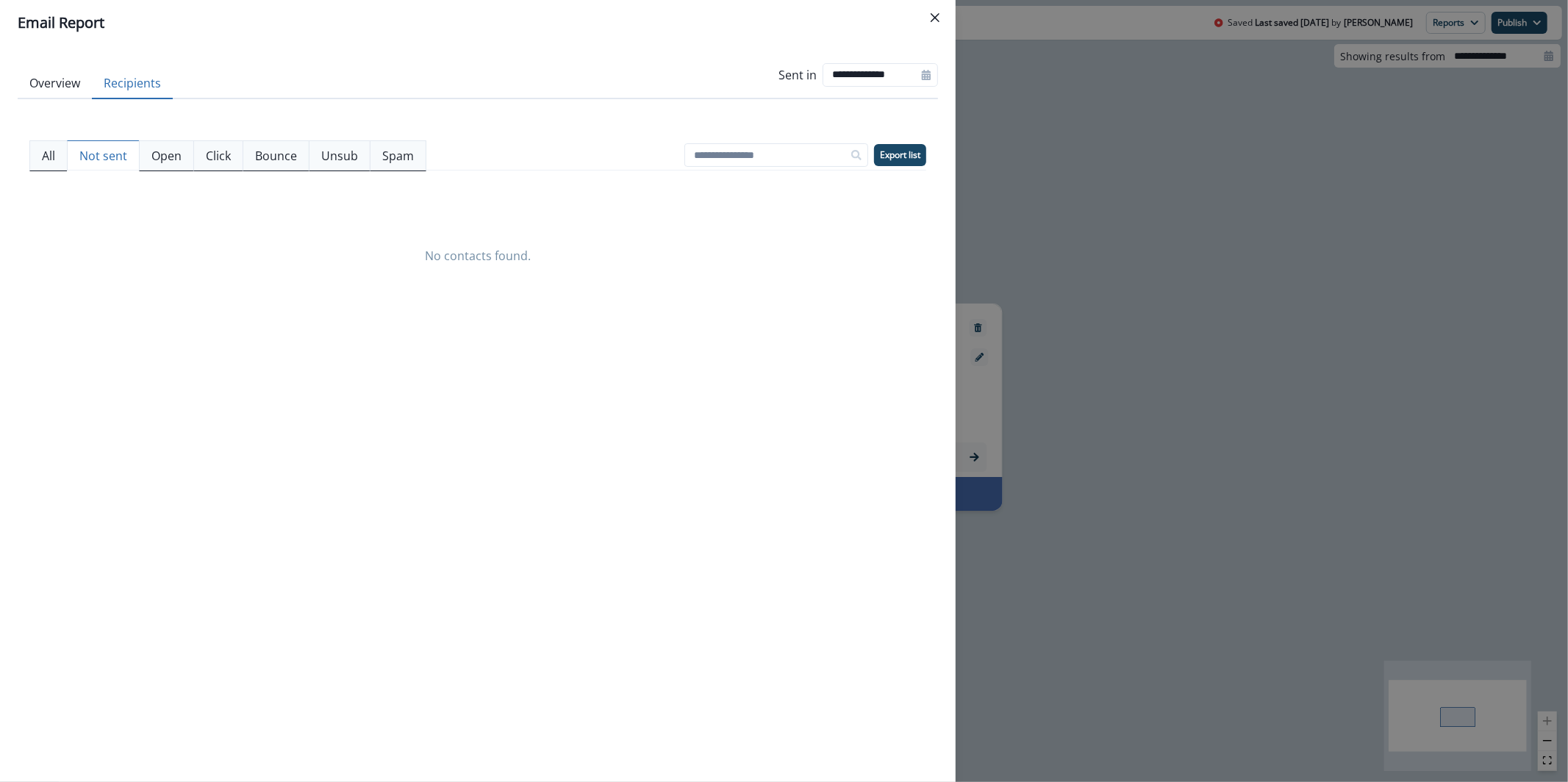
click at [118, 171] on button "Not sent" at bounding box center [103, 156] width 73 height 31
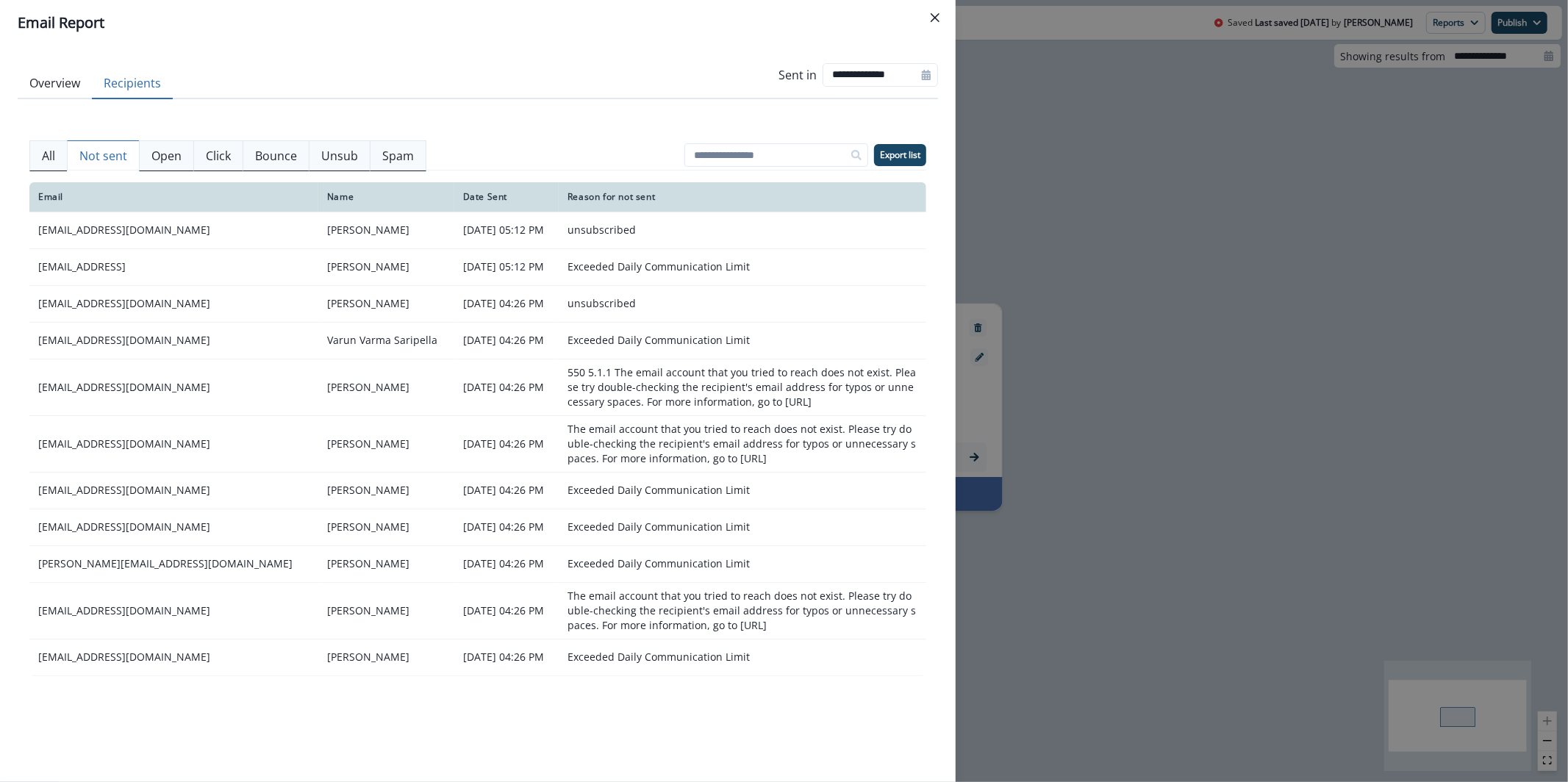
click at [935, 15] on icon "Close" at bounding box center [935, 18] width 9 height 9
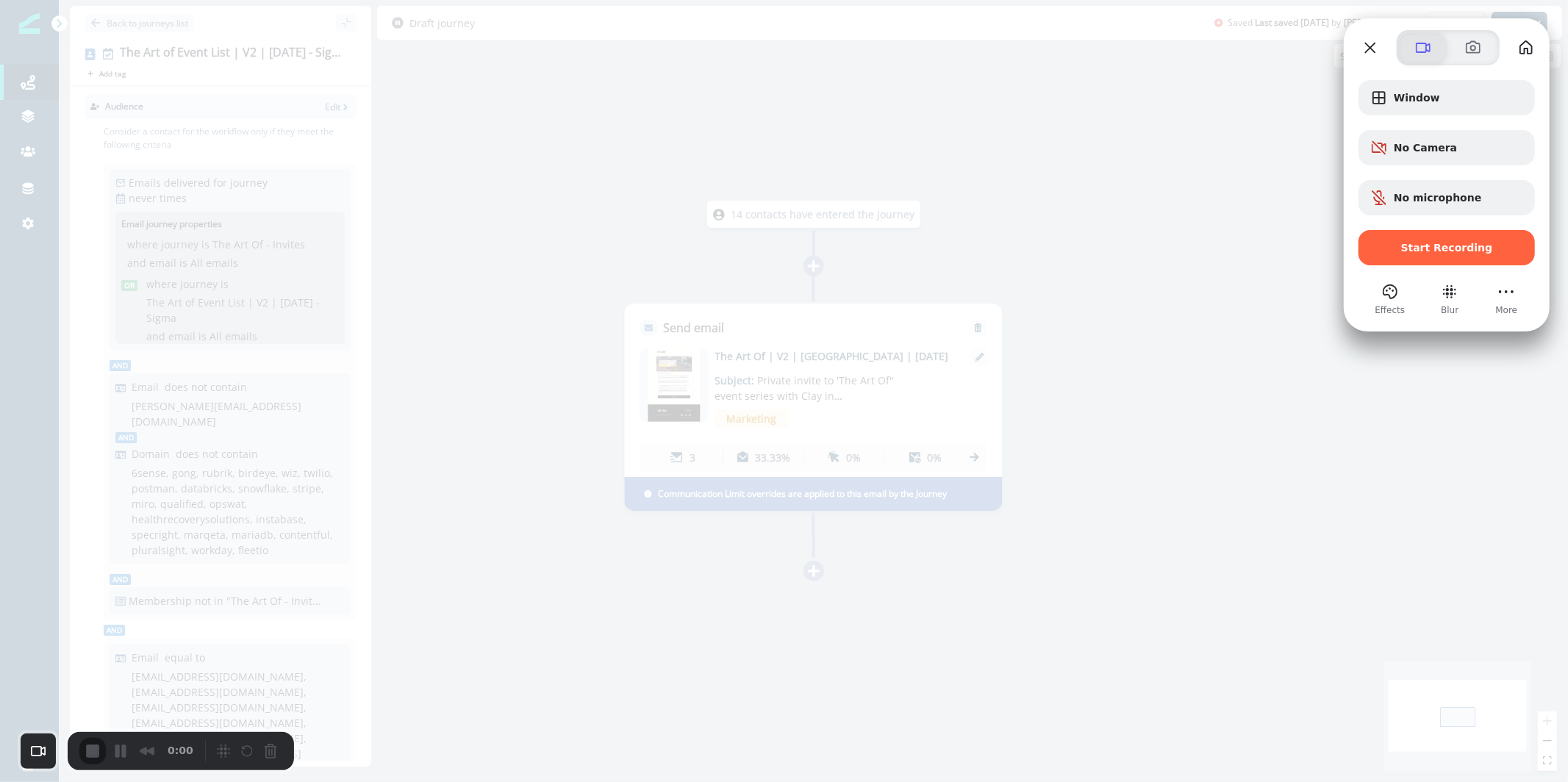
click at [1418, 53] on span at bounding box center [1423, 47] width 17 height 17
click at [1420, 51] on span at bounding box center [1423, 47] width 17 height 17
click at [1468, 51] on span at bounding box center [1473, 47] width 17 height 17
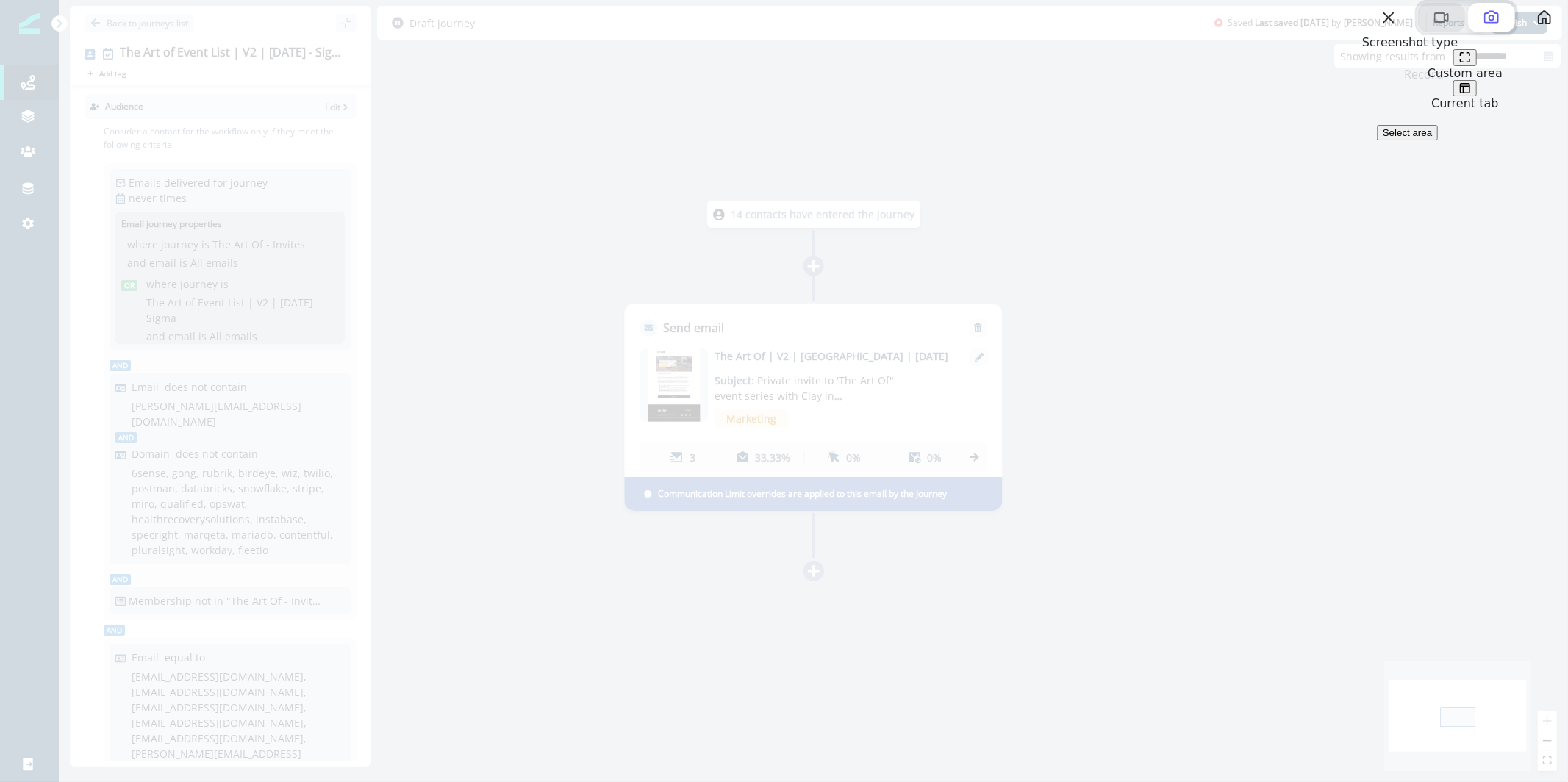
click at [1433, 26] on span at bounding box center [1442, 17] width 17 height 17
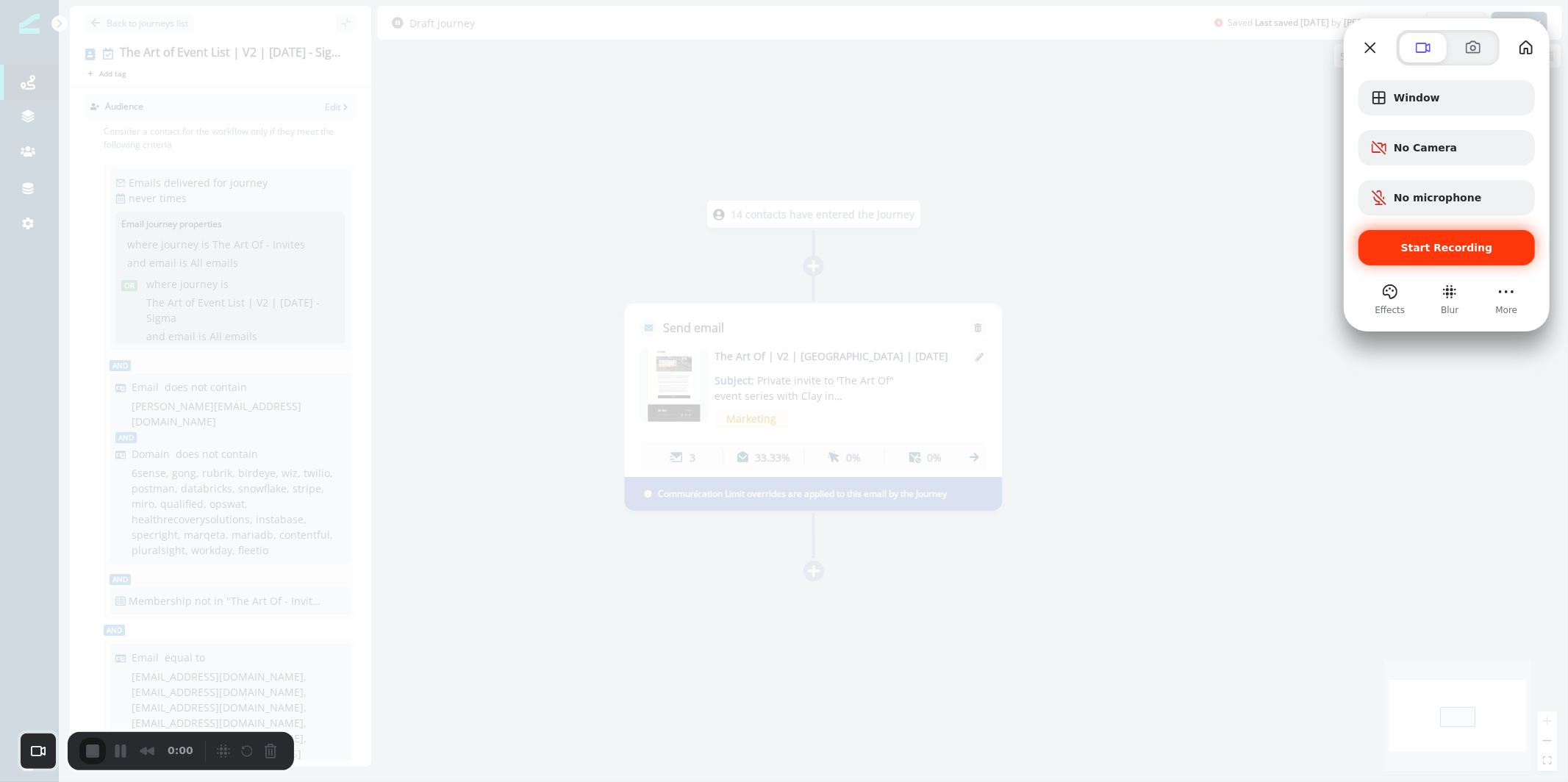
click at [1453, 242] on span "Start Recording" at bounding box center [1448, 248] width 92 height 12
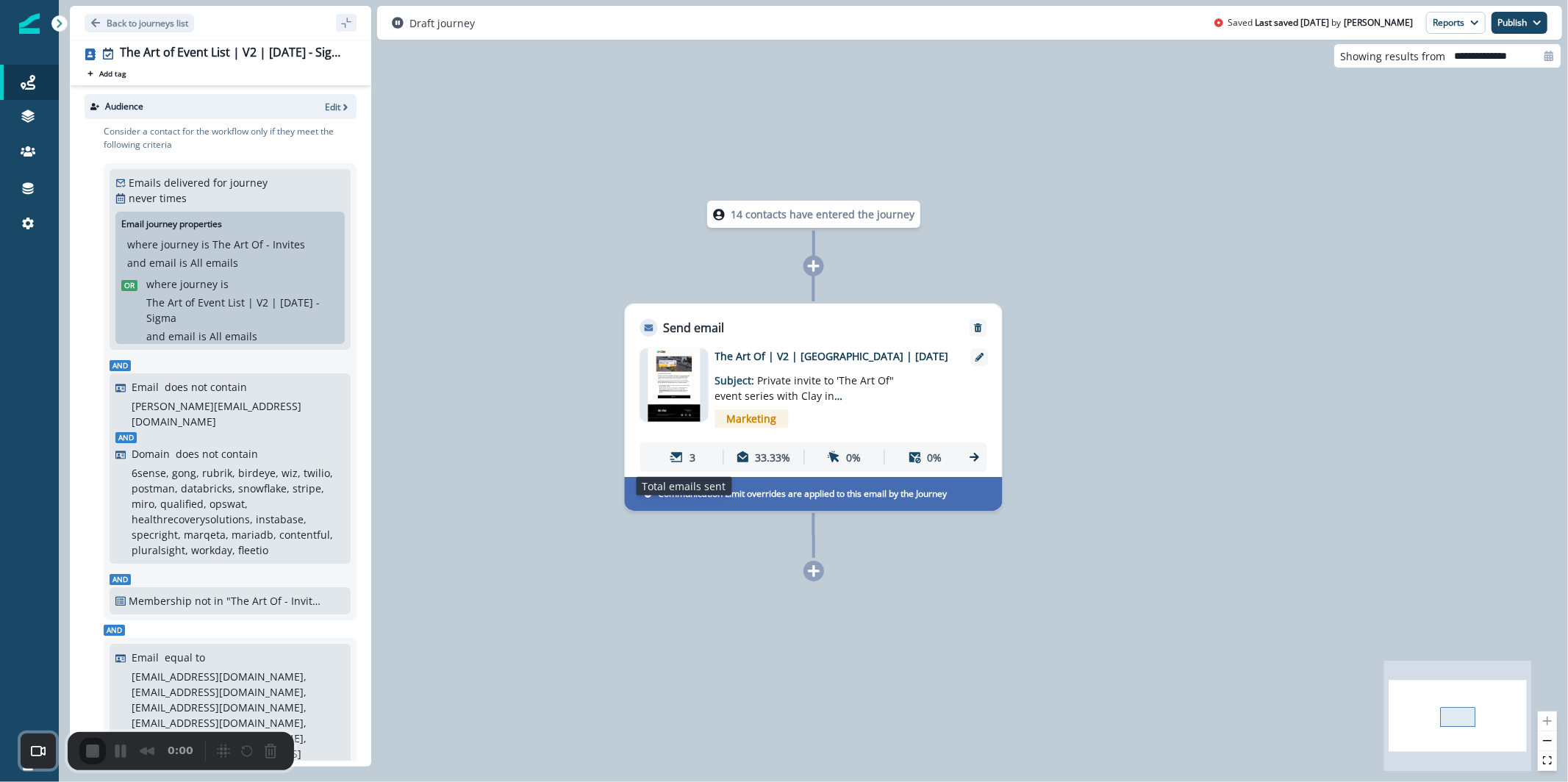
click at [670, 462] on icon at bounding box center [677, 457] width 14 height 14
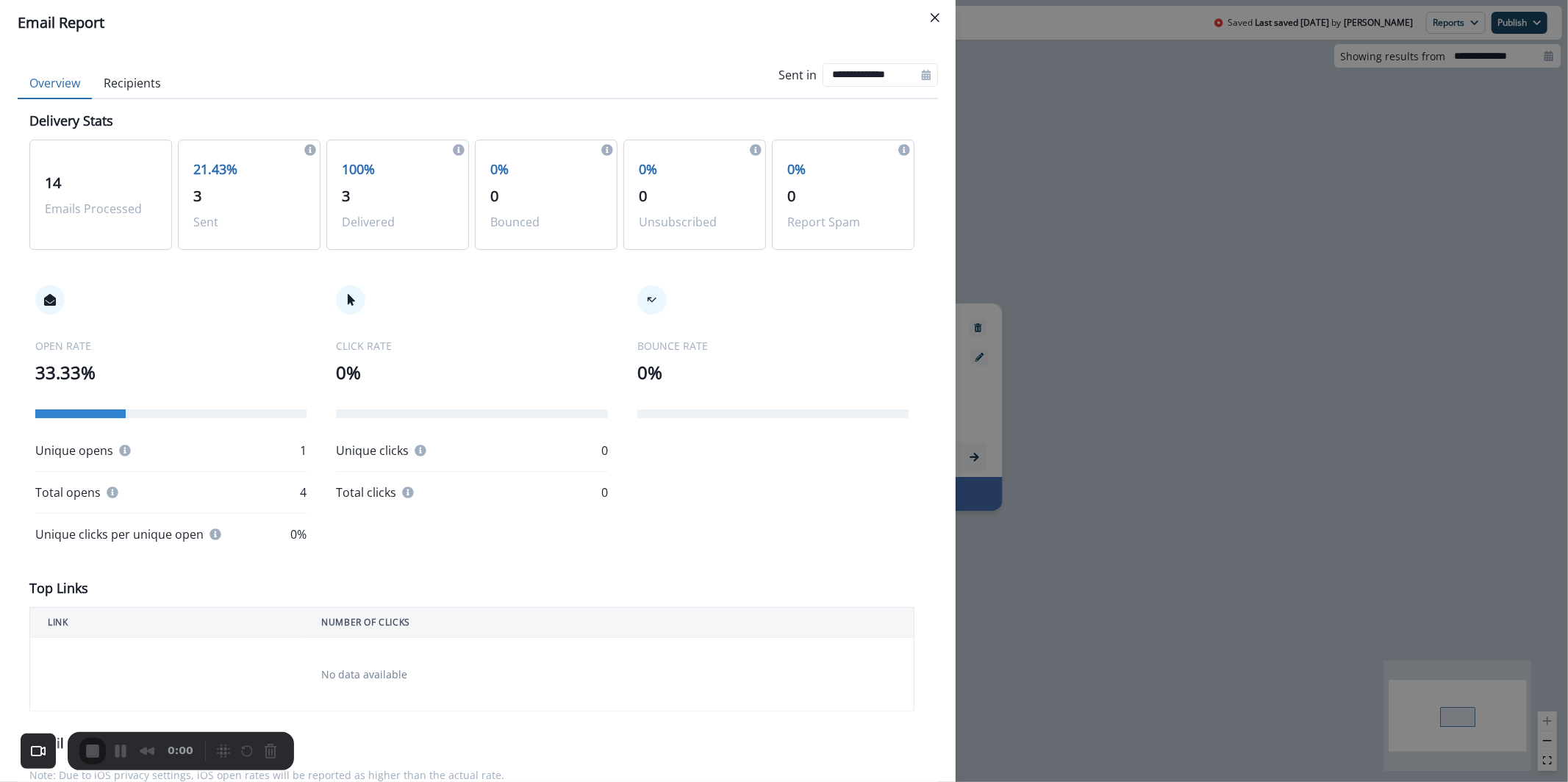
click at [115, 71] on button "Recipients" at bounding box center [132, 83] width 81 height 31
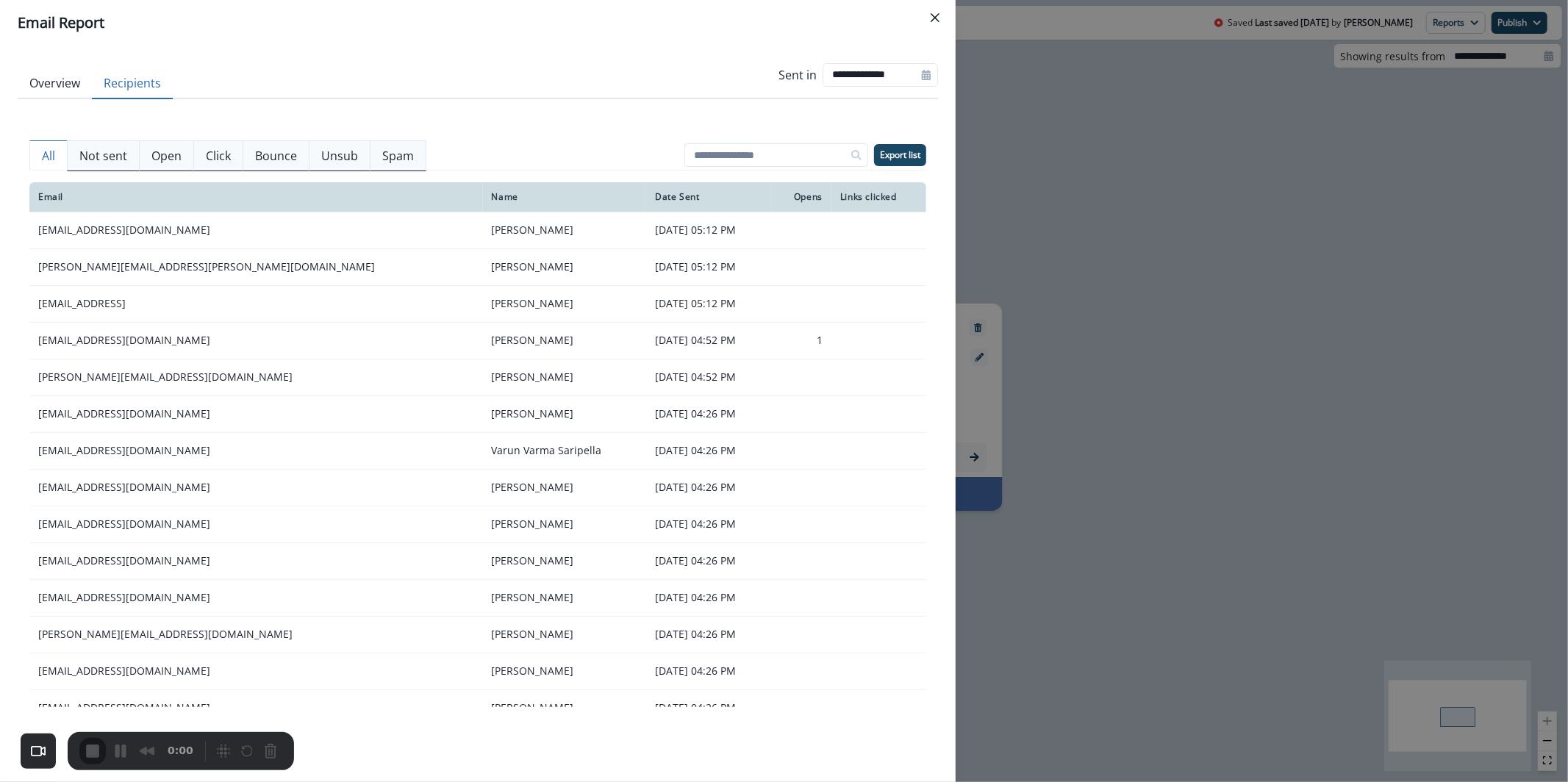
click at [103, 165] on button "Not sent" at bounding box center [103, 156] width 73 height 31
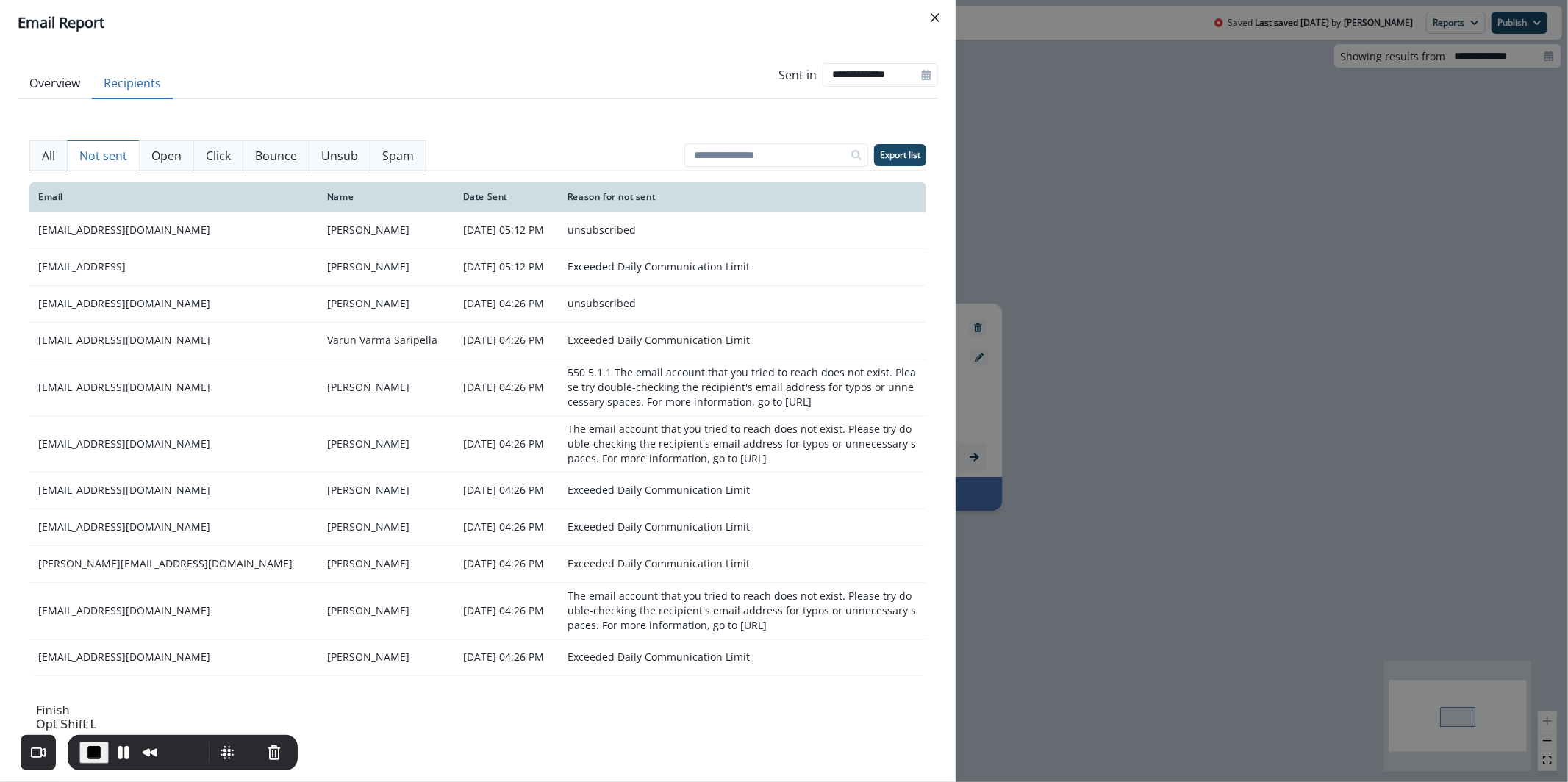
click at [85, 757] on span "End Recording" at bounding box center [93, 752] width 17 height 17
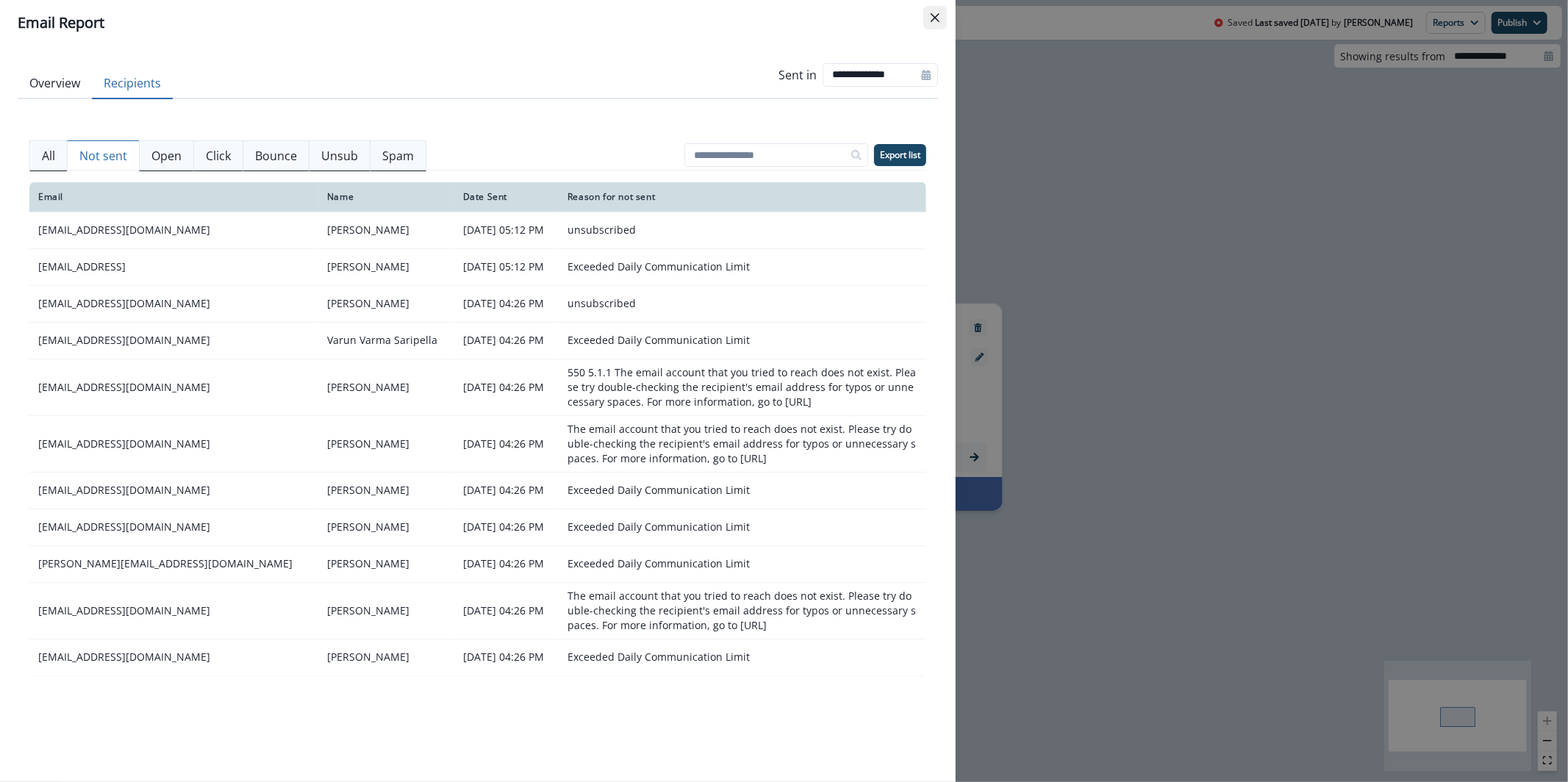
click at [930, 23] on button "Close" at bounding box center [934, 17] width 23 height 23
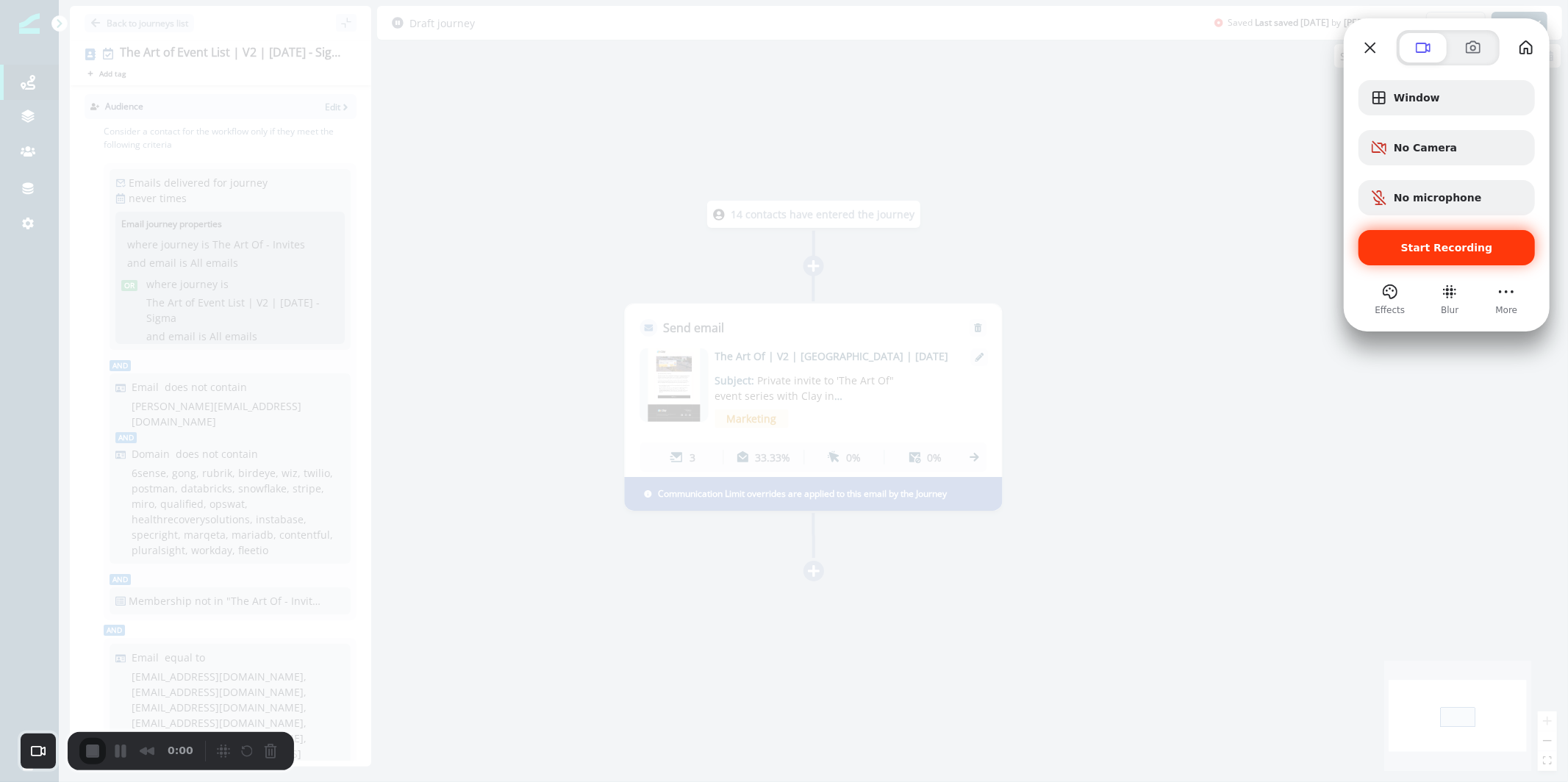
click at [1424, 238] on div "Start Recording" at bounding box center [1447, 247] width 177 height 35
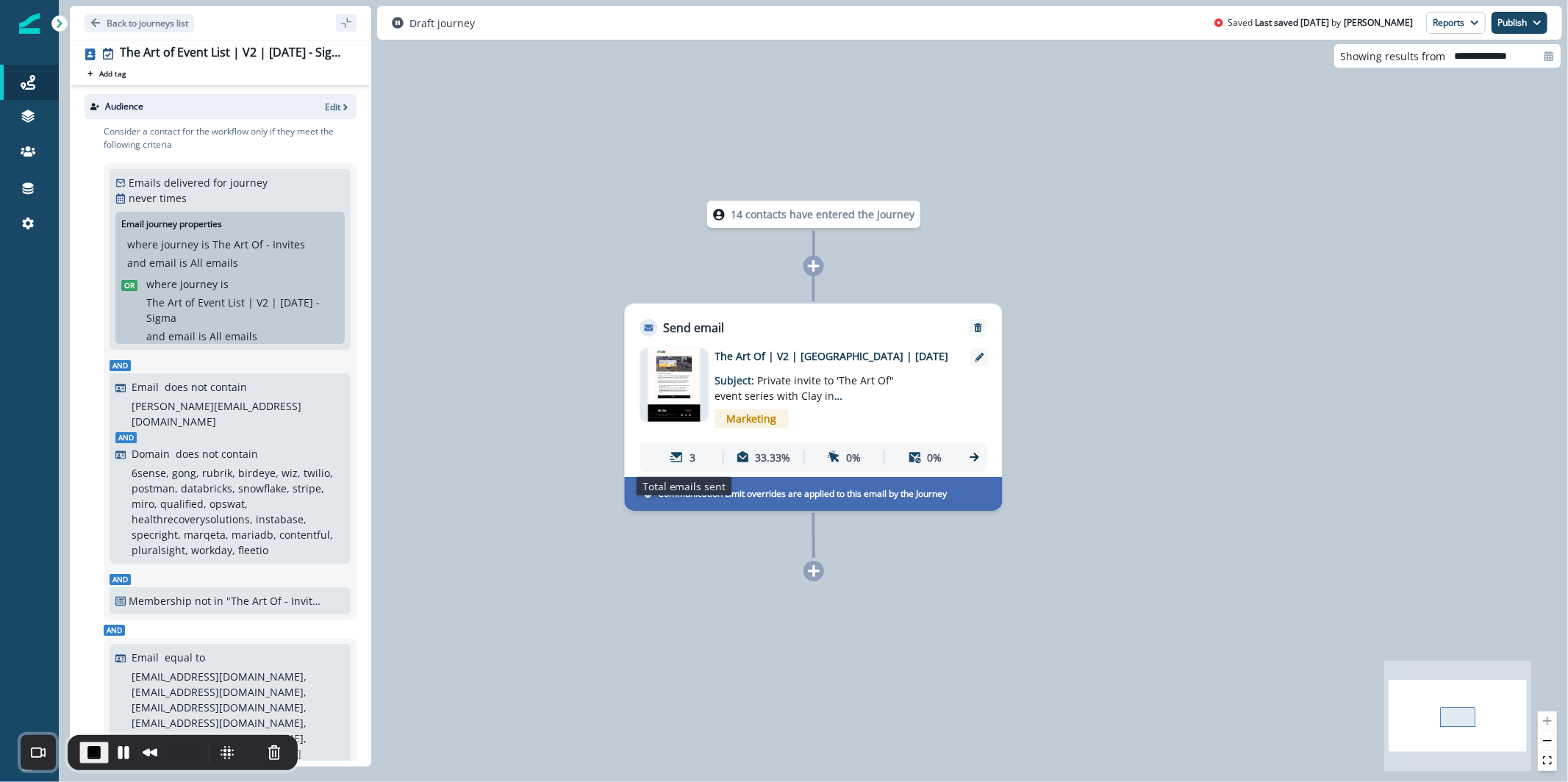
click at [694, 451] on p "3" at bounding box center [693, 457] width 6 height 16
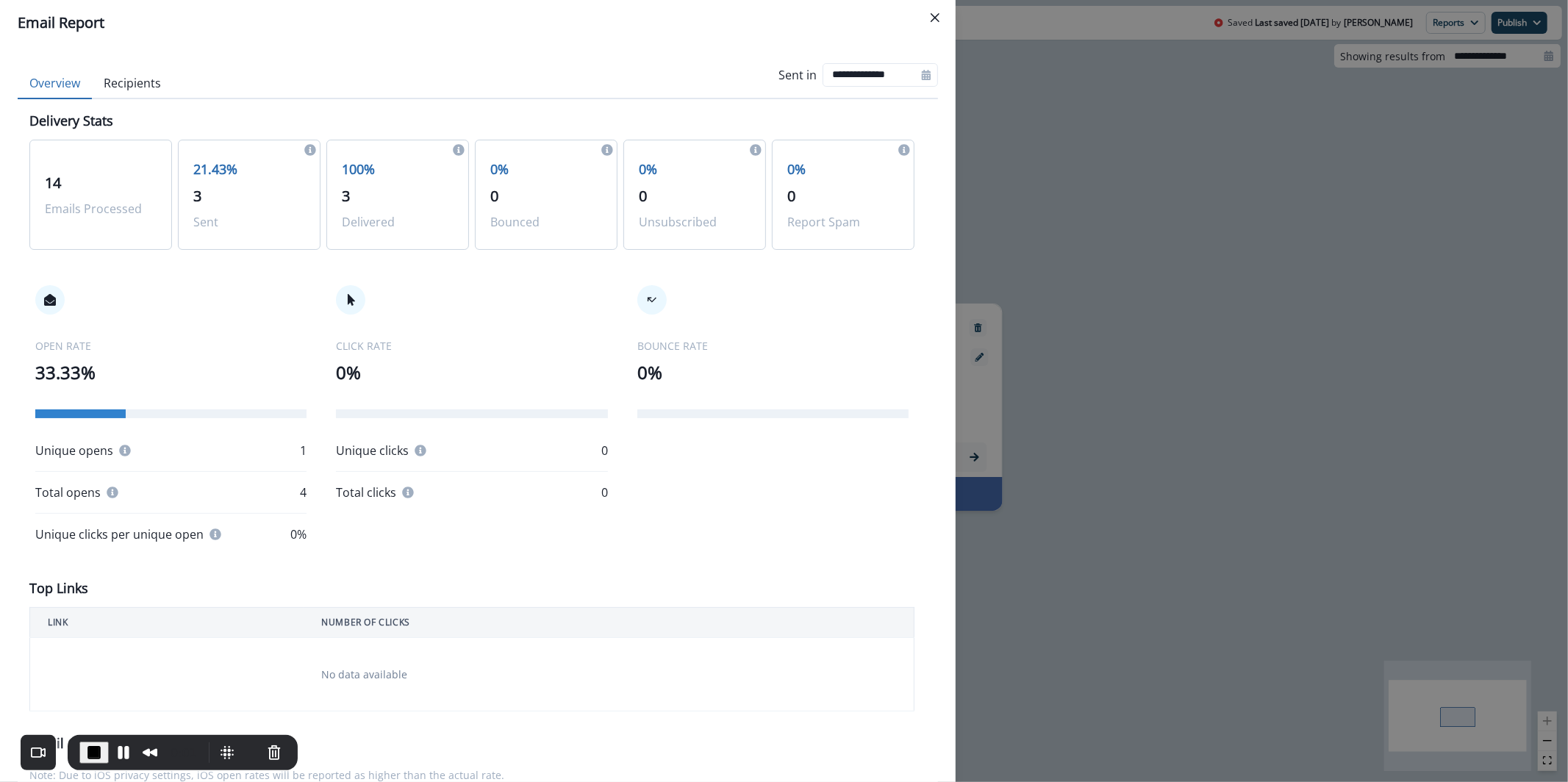
click at [151, 83] on button "Recipients" at bounding box center [132, 83] width 81 height 31
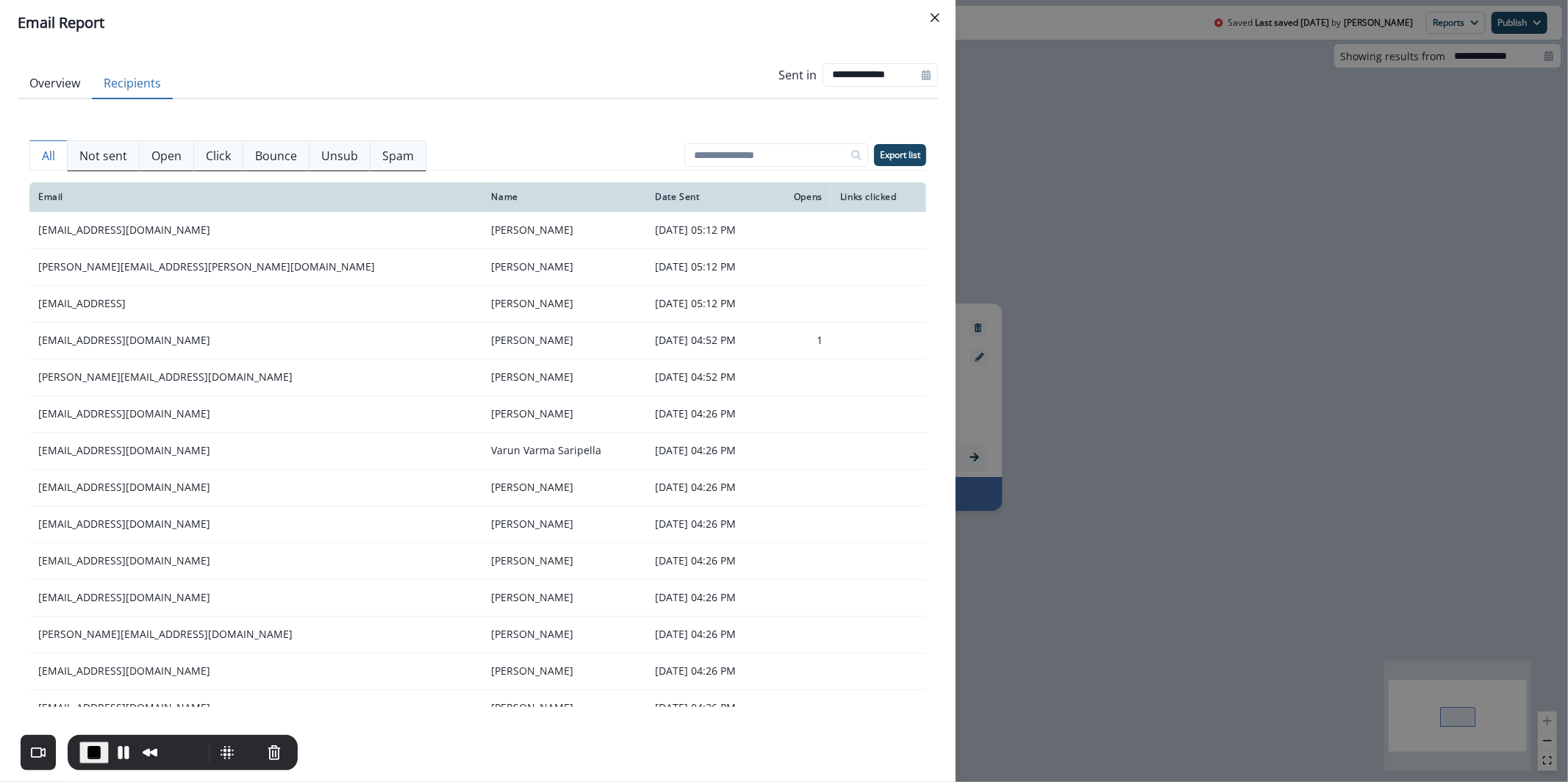
click at [120, 154] on p "Not sent" at bounding box center [104, 155] width 48 height 17
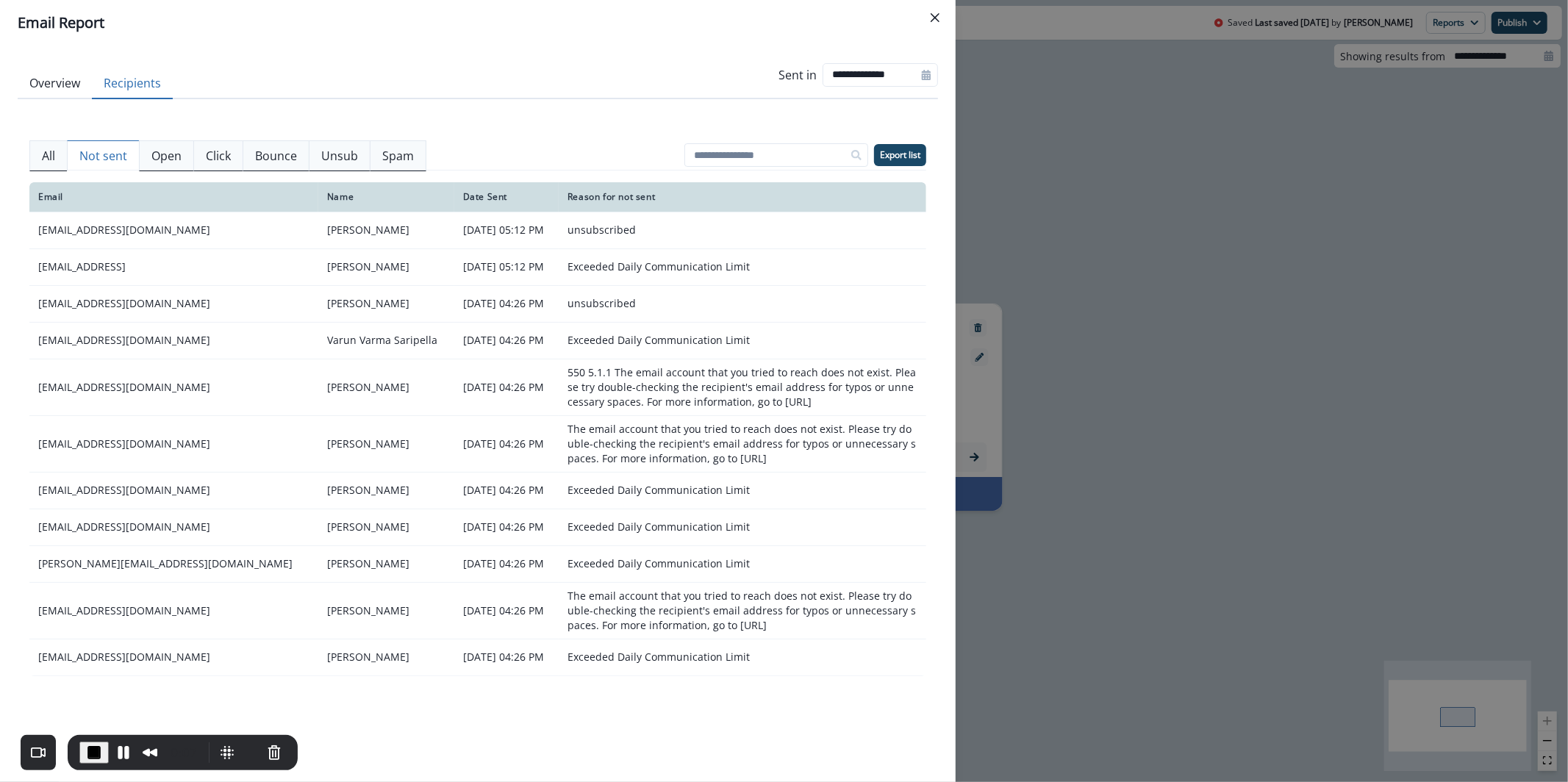
click at [93, 756] on span "End Recording" at bounding box center [93, 752] width 17 height 17
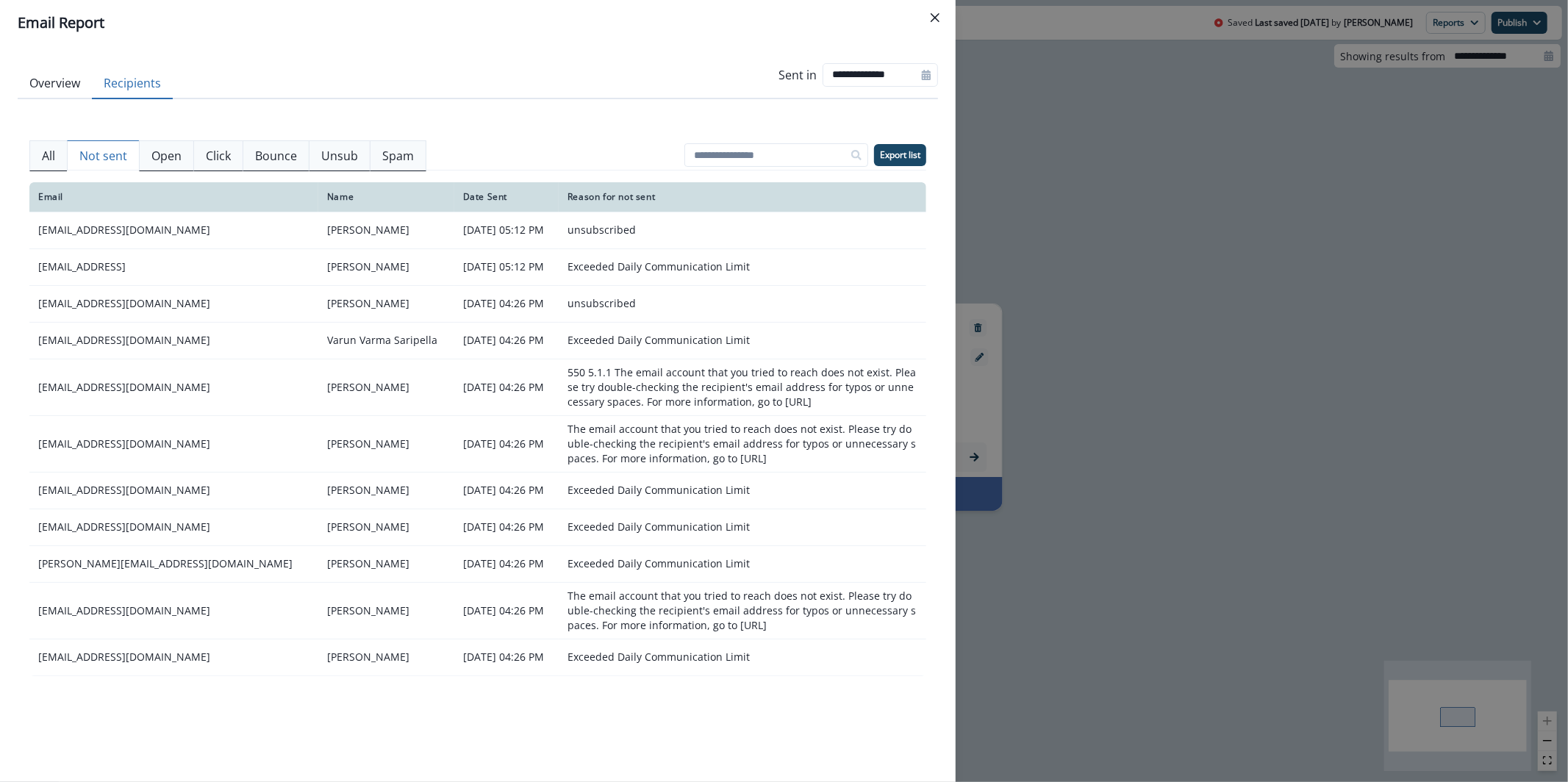
click at [1031, 130] on div "**********" at bounding box center [784, 391] width 1568 height 782
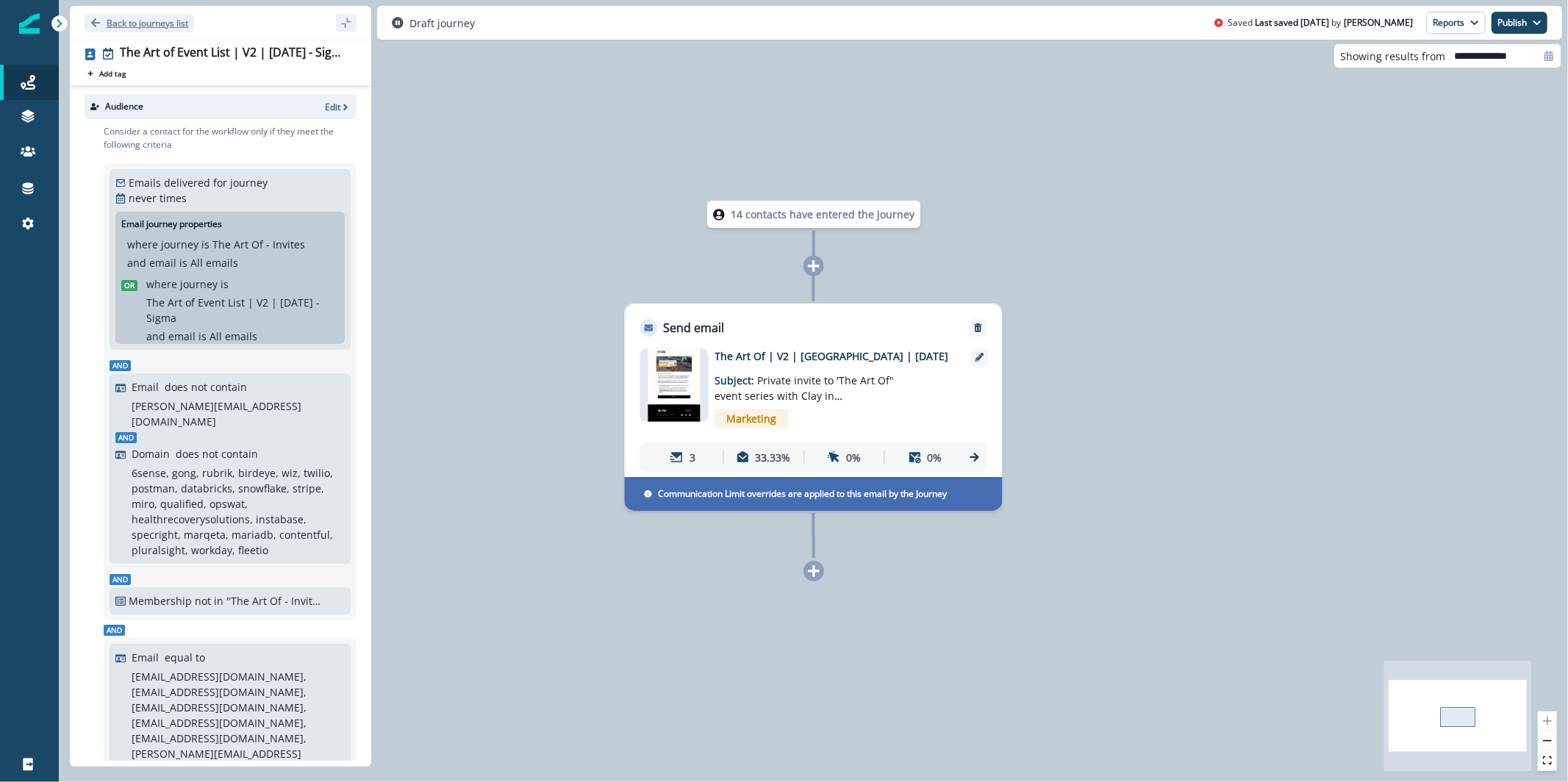
click at [137, 19] on p "Back to journeys list" at bounding box center [147, 23] width 81 height 13
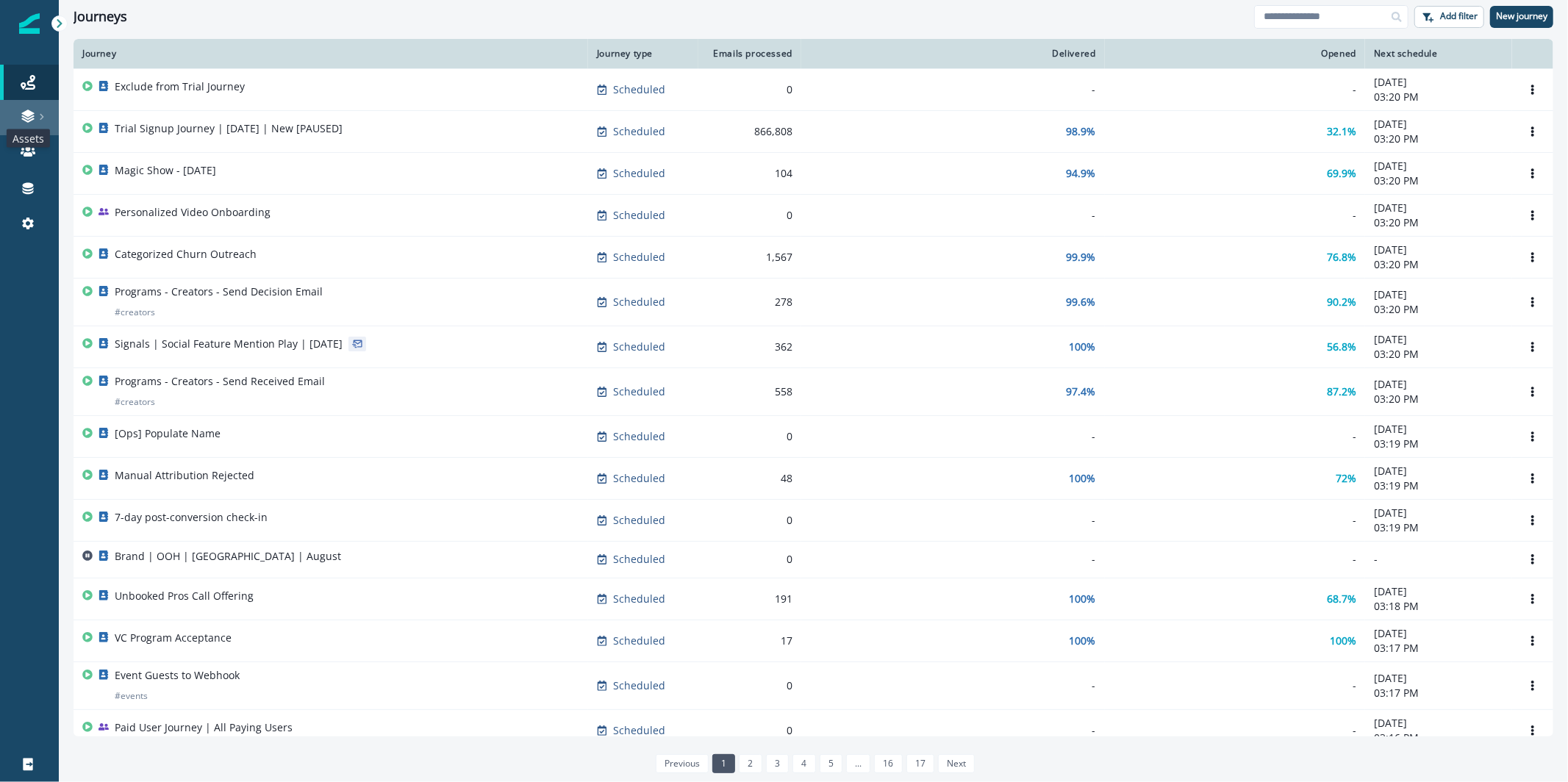
click at [20, 120] on icon at bounding box center [28, 117] width 15 height 15
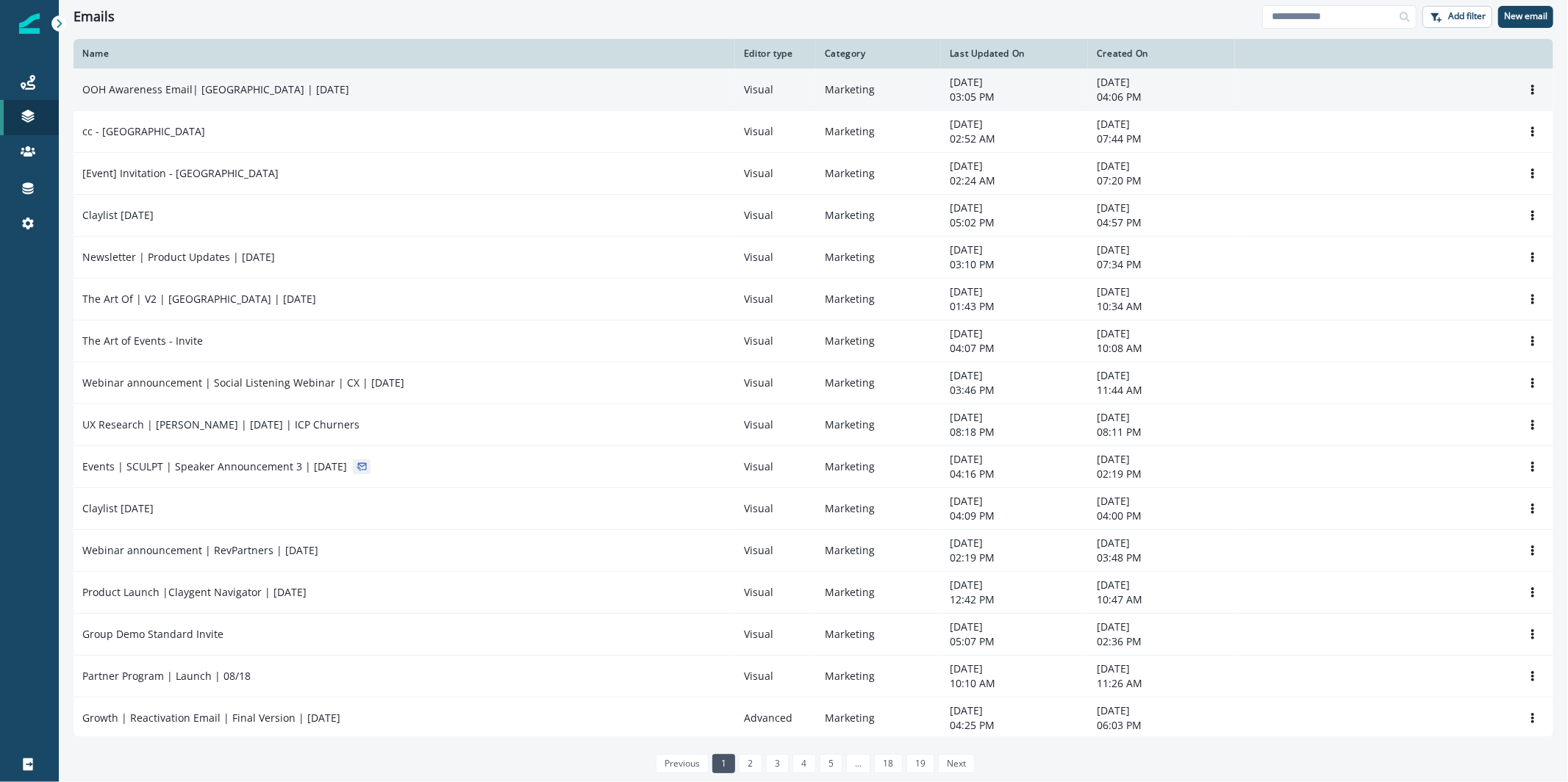
click at [205, 74] on td "OOH Awareness Email| [GEOGRAPHIC_DATA] | [DATE]" at bounding box center [404, 89] width 661 height 42
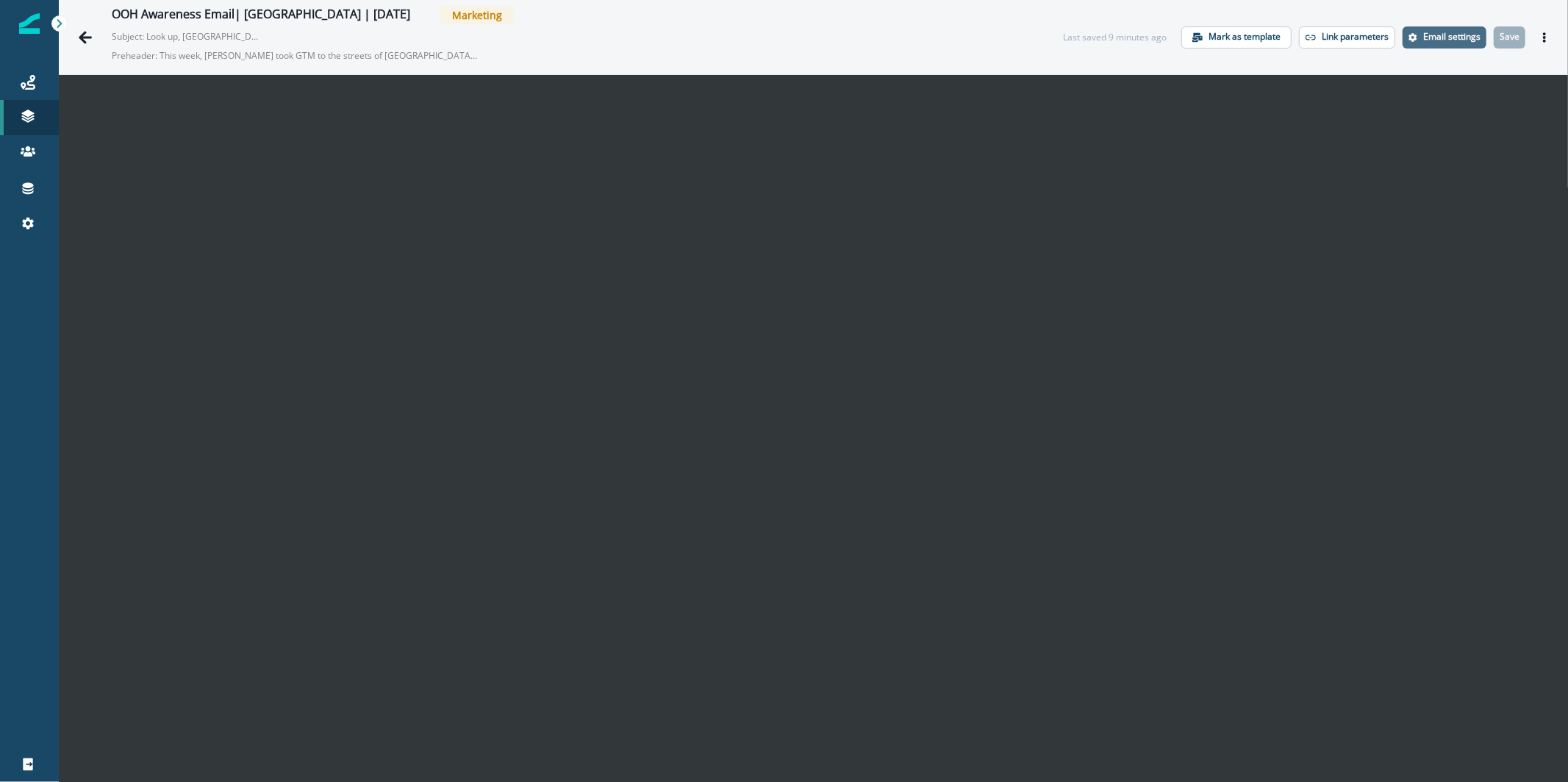
click at [1424, 32] on p "Email settings" at bounding box center [1452, 37] width 57 height 11
click at [1539, 33] on icon "Actions" at bounding box center [1545, 38] width 11 height 11
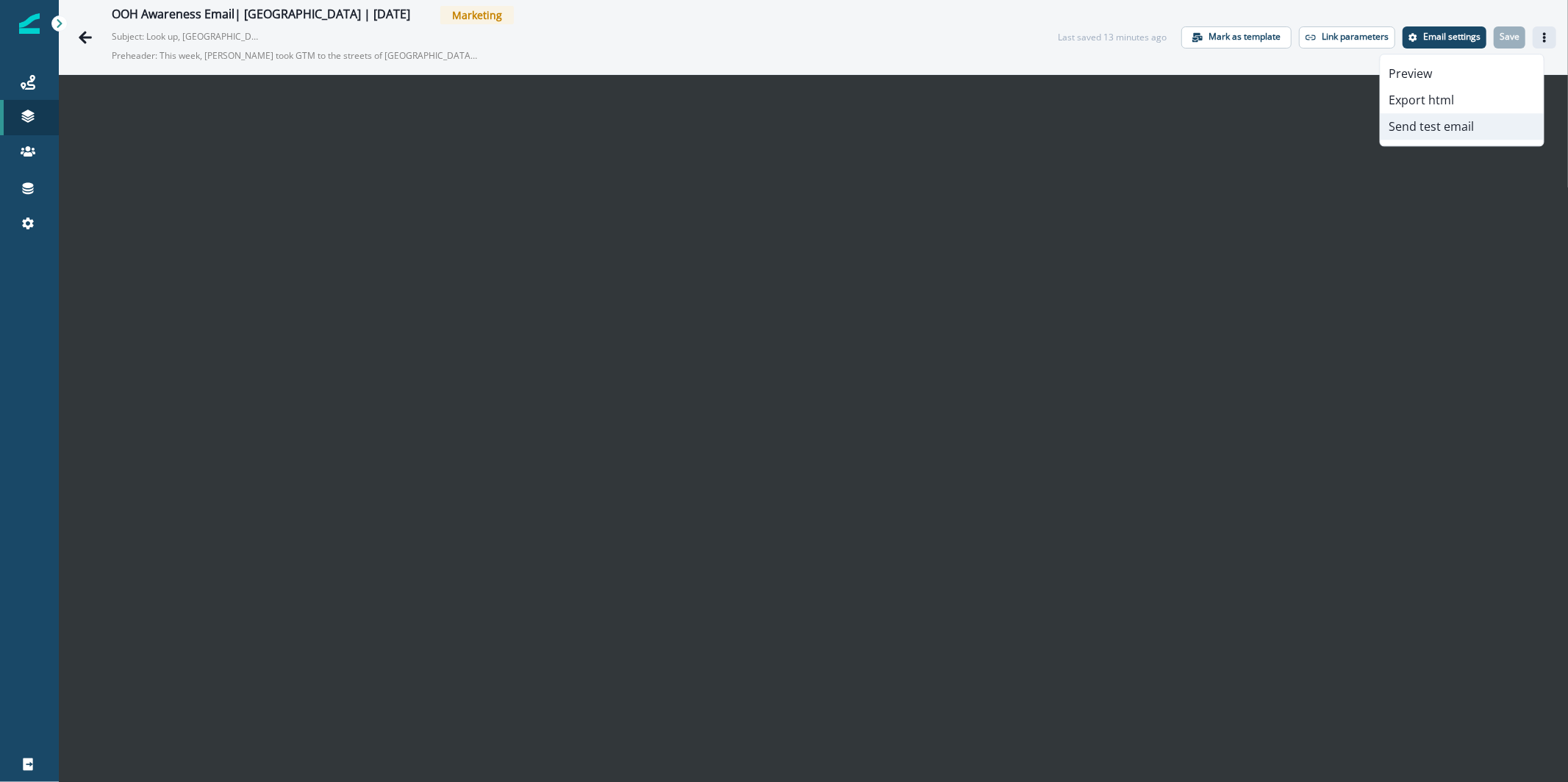
click at [1473, 126] on button "Send test email" at bounding box center [1462, 126] width 163 height 26
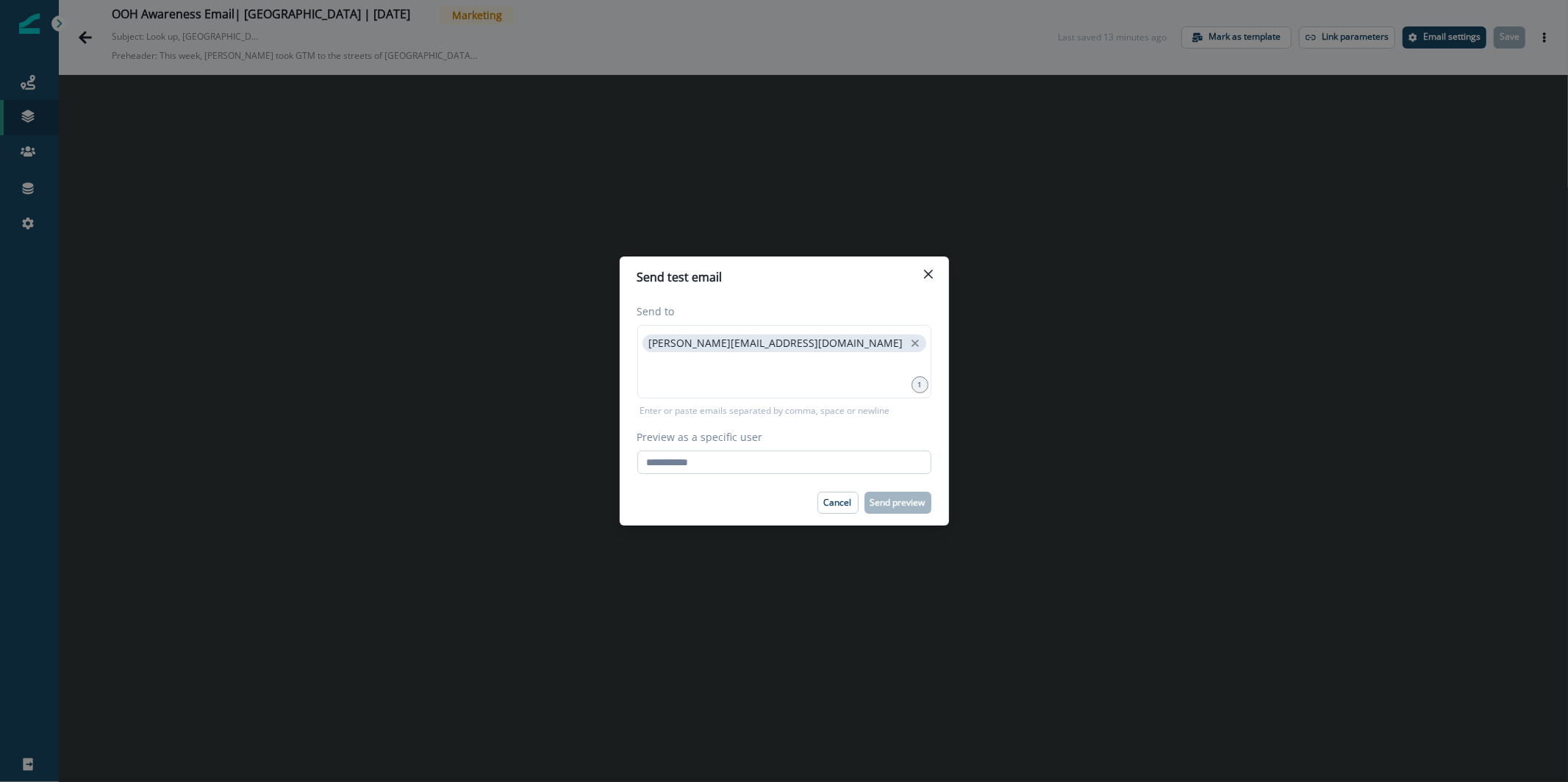
click at [770, 468] on input "Preview as a specific user" at bounding box center [784, 462] width 294 height 23
paste input "**********"
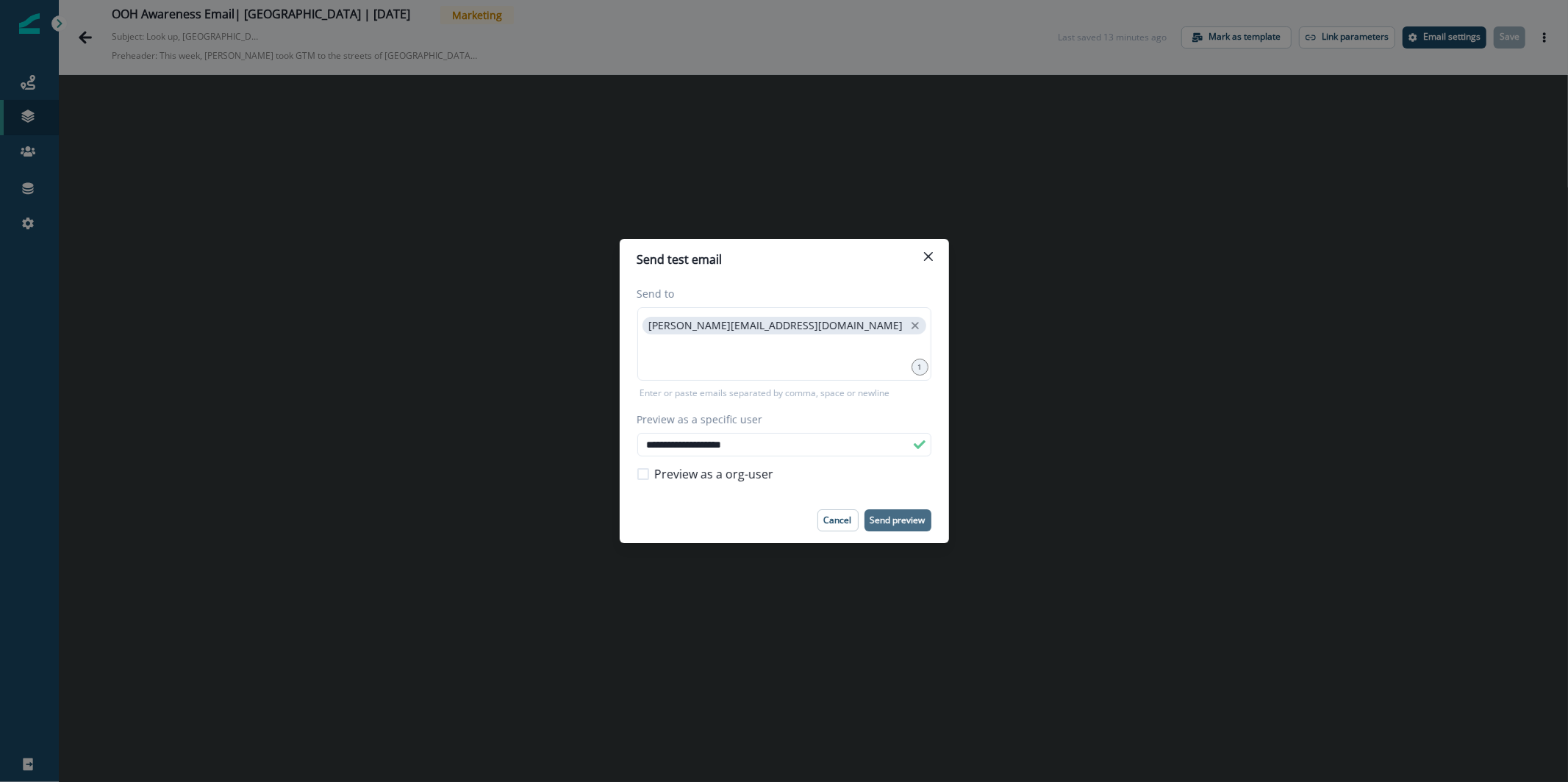
type input "**********"
click at [901, 509] on button "Send preview" at bounding box center [898, 520] width 67 height 22
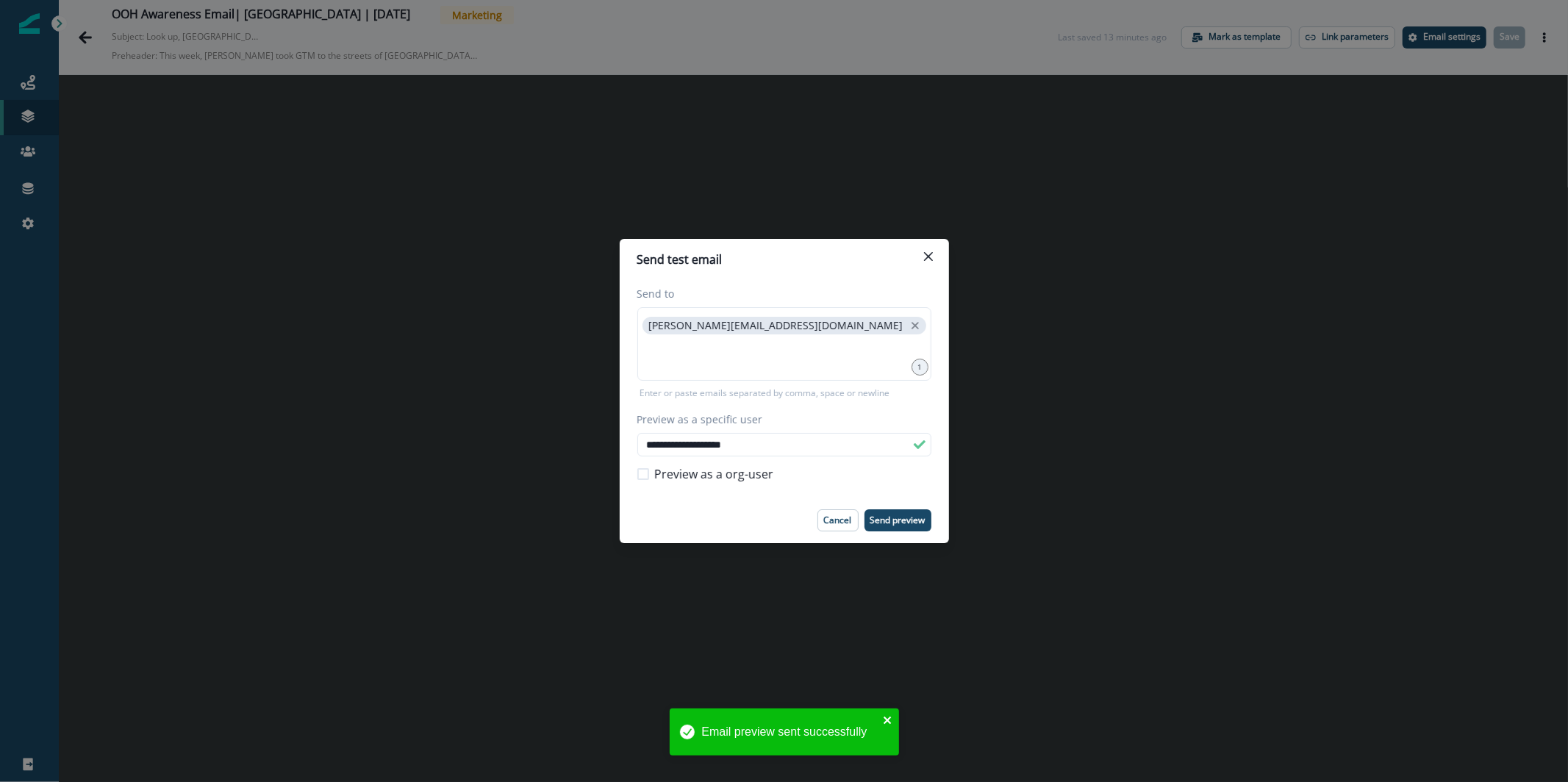
click at [887, 723] on icon "close" at bounding box center [889, 720] width 11 height 12
click at [928, 258] on icon "Close" at bounding box center [928, 256] width 9 height 9
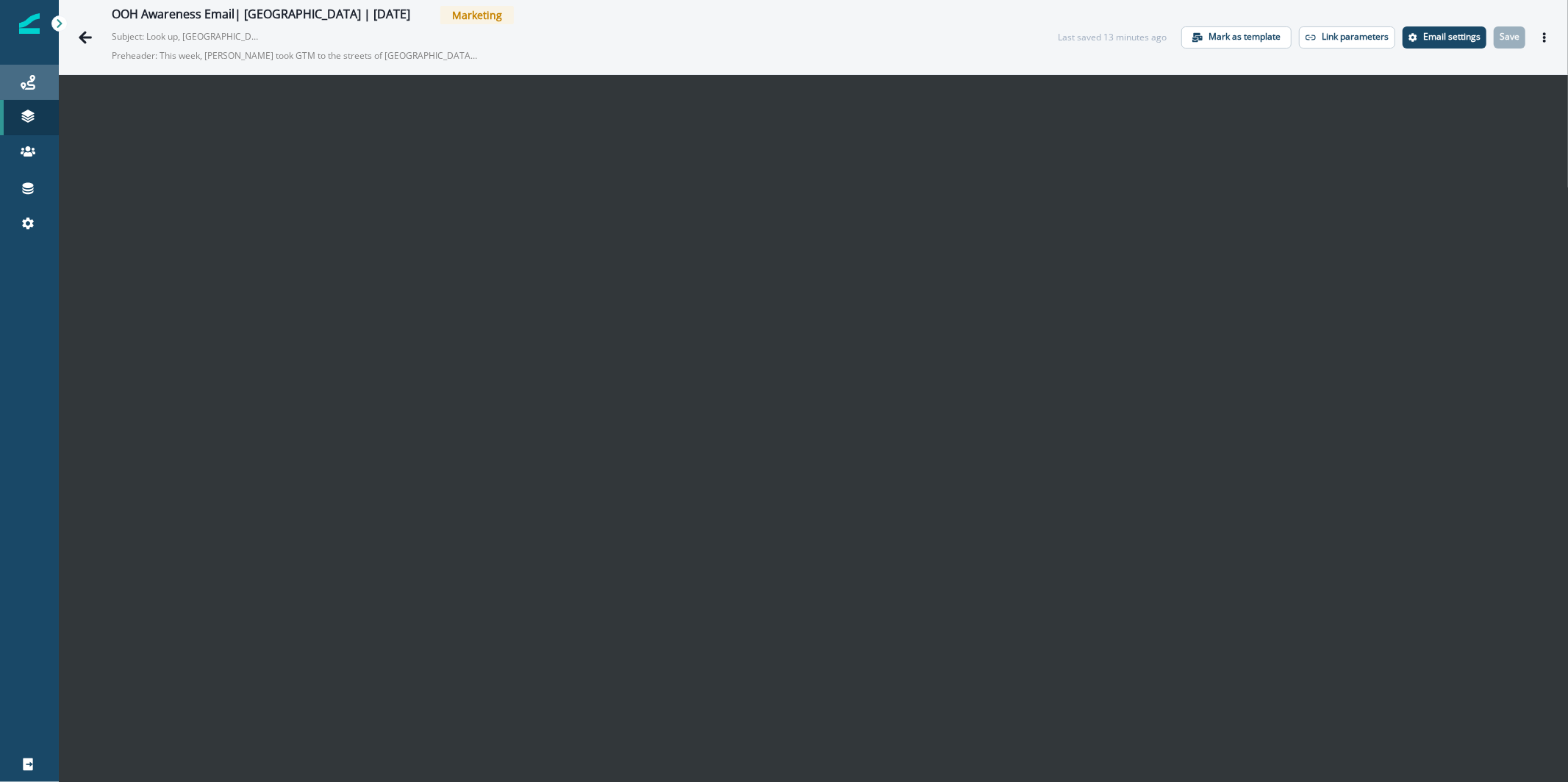
click at [37, 77] on div "Journeys" at bounding box center [29, 82] width 47 height 17
